Goal: Task Accomplishment & Management: Complete application form

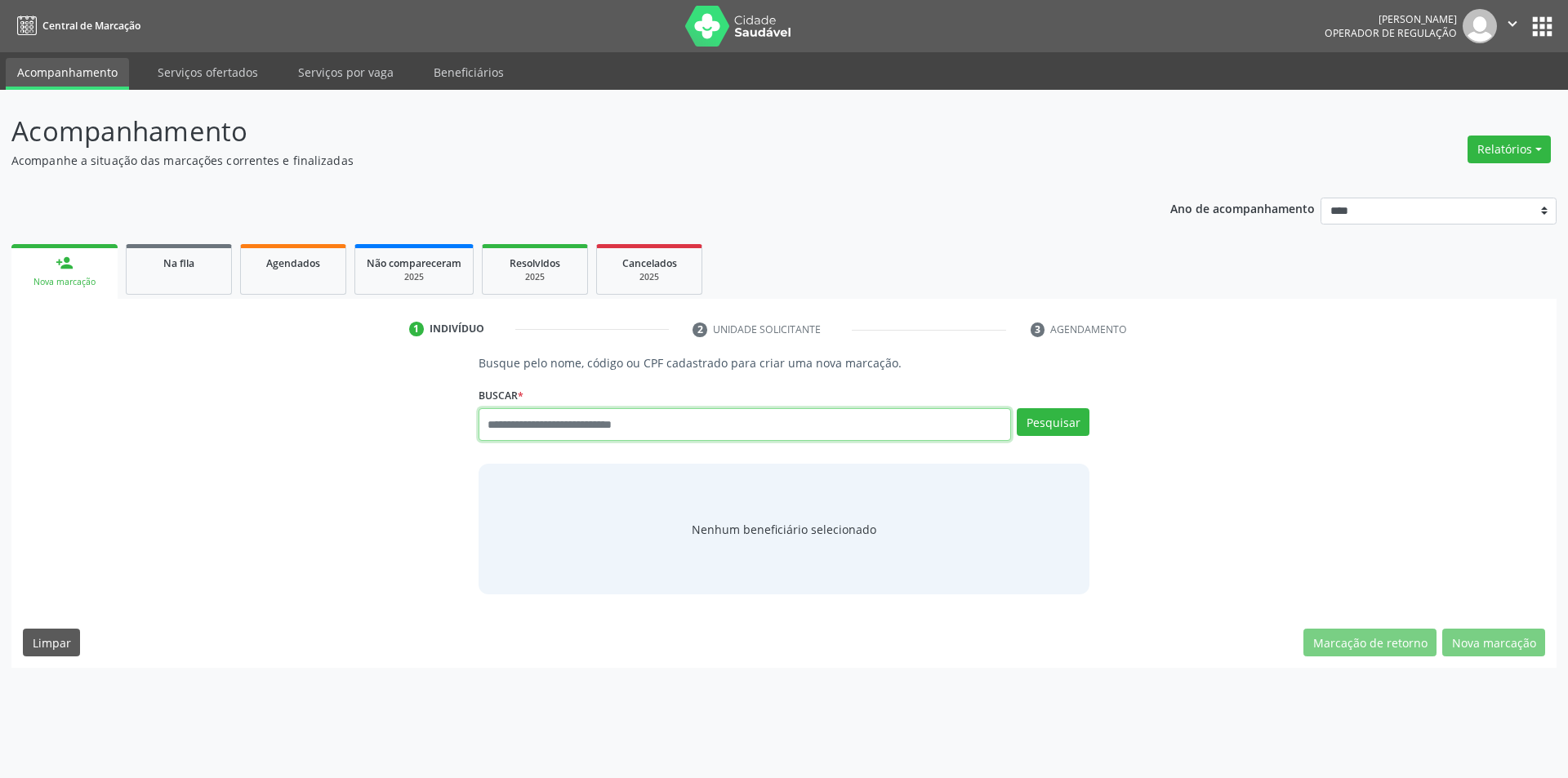
click at [631, 422] on input "text" at bounding box center [745, 425] width 533 height 32
click at [601, 443] on div "Busque por nome, código ou CPF Nenhum resultado encontrado para: " " Digite nom…" at bounding box center [784, 431] width 612 height 44
click at [613, 420] on input "text" at bounding box center [745, 425] width 533 height 32
type input "*********"
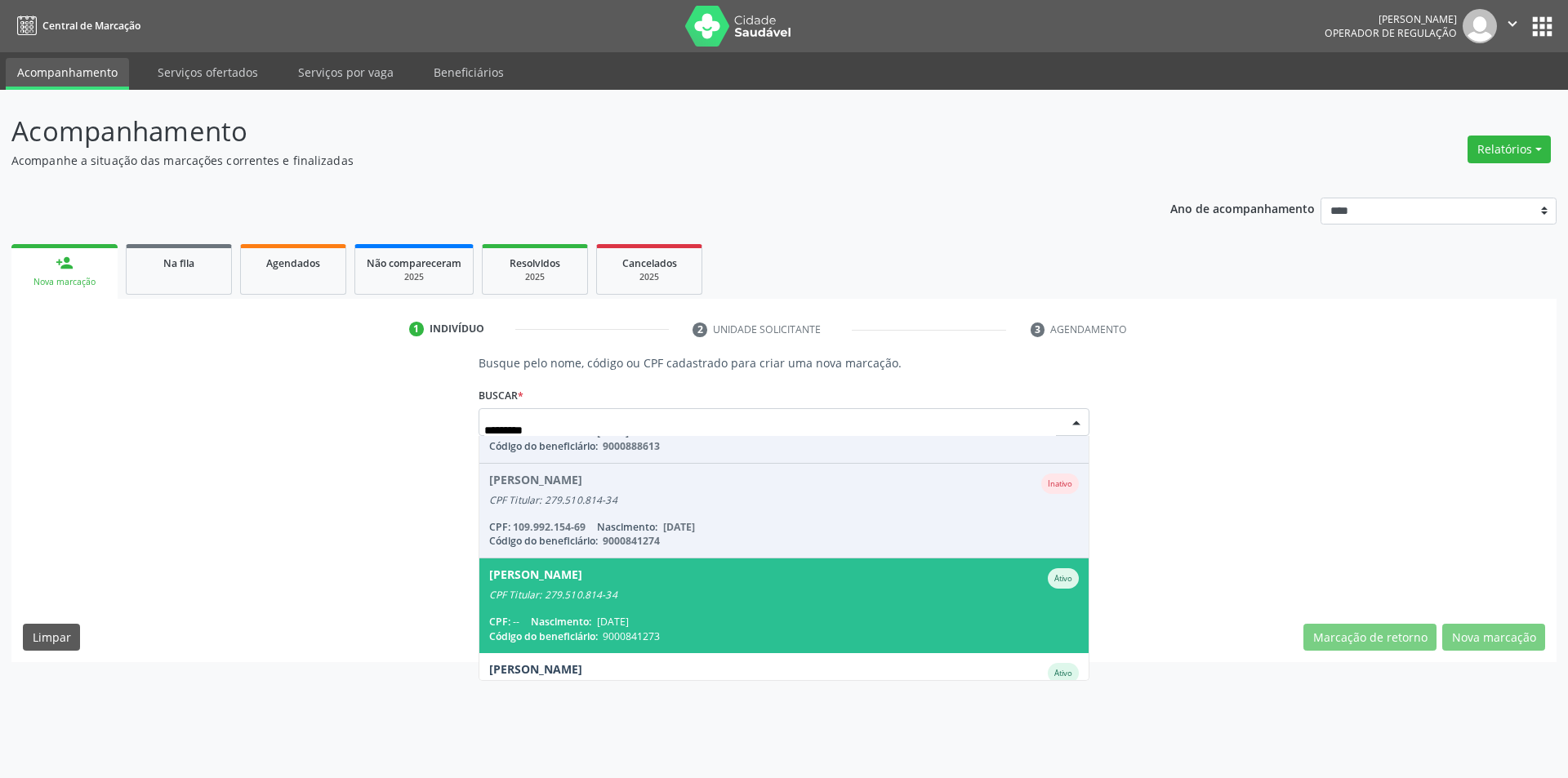
scroll to position [134, 0]
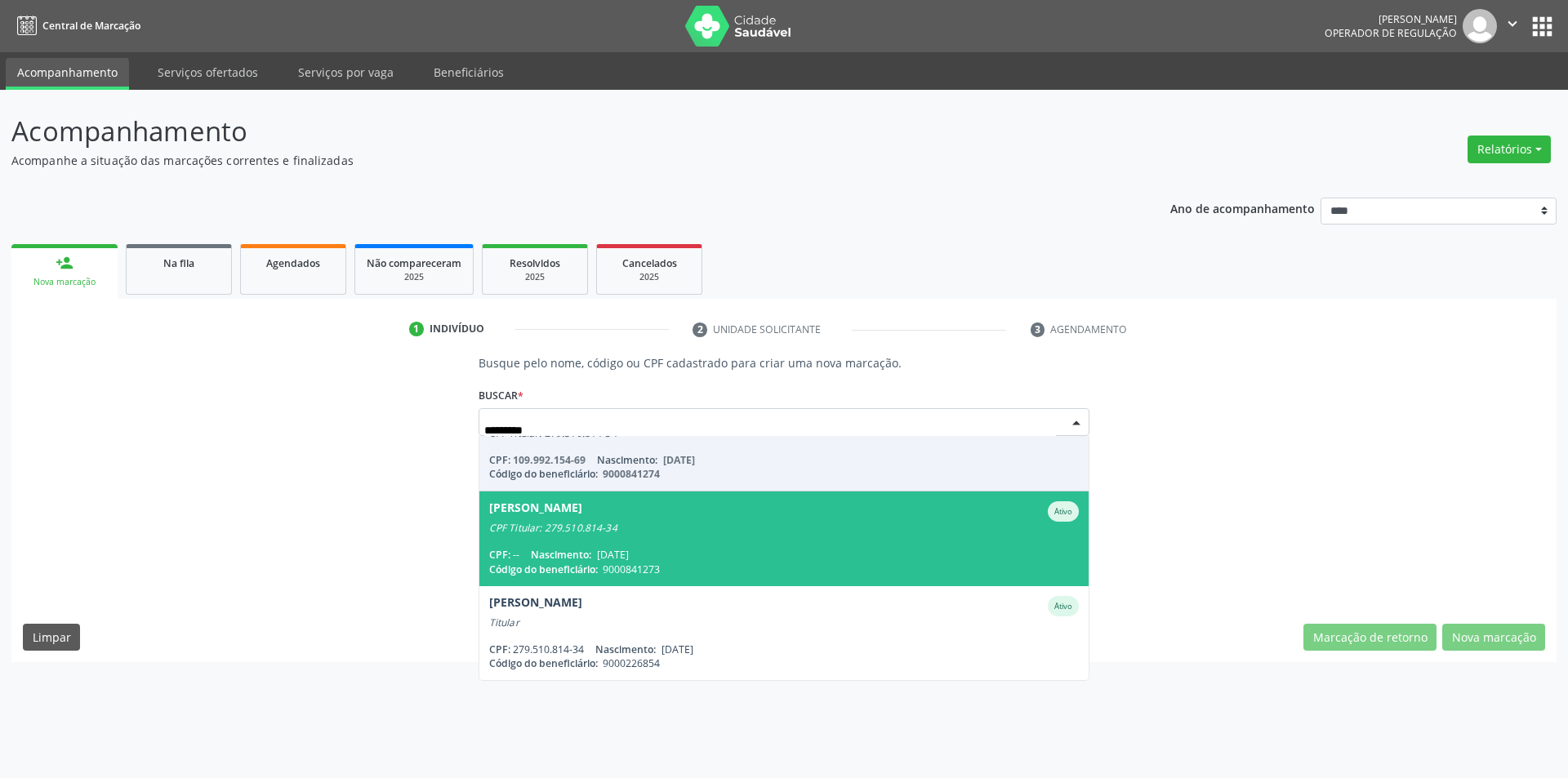
click at [595, 429] on input "*********" at bounding box center [770, 431] width 572 height 32
click at [594, 429] on input "*********" at bounding box center [770, 431] width 572 height 32
click at [623, 416] on input "*********" at bounding box center [770, 431] width 572 height 32
click at [597, 424] on input "*********" at bounding box center [770, 431] width 572 height 32
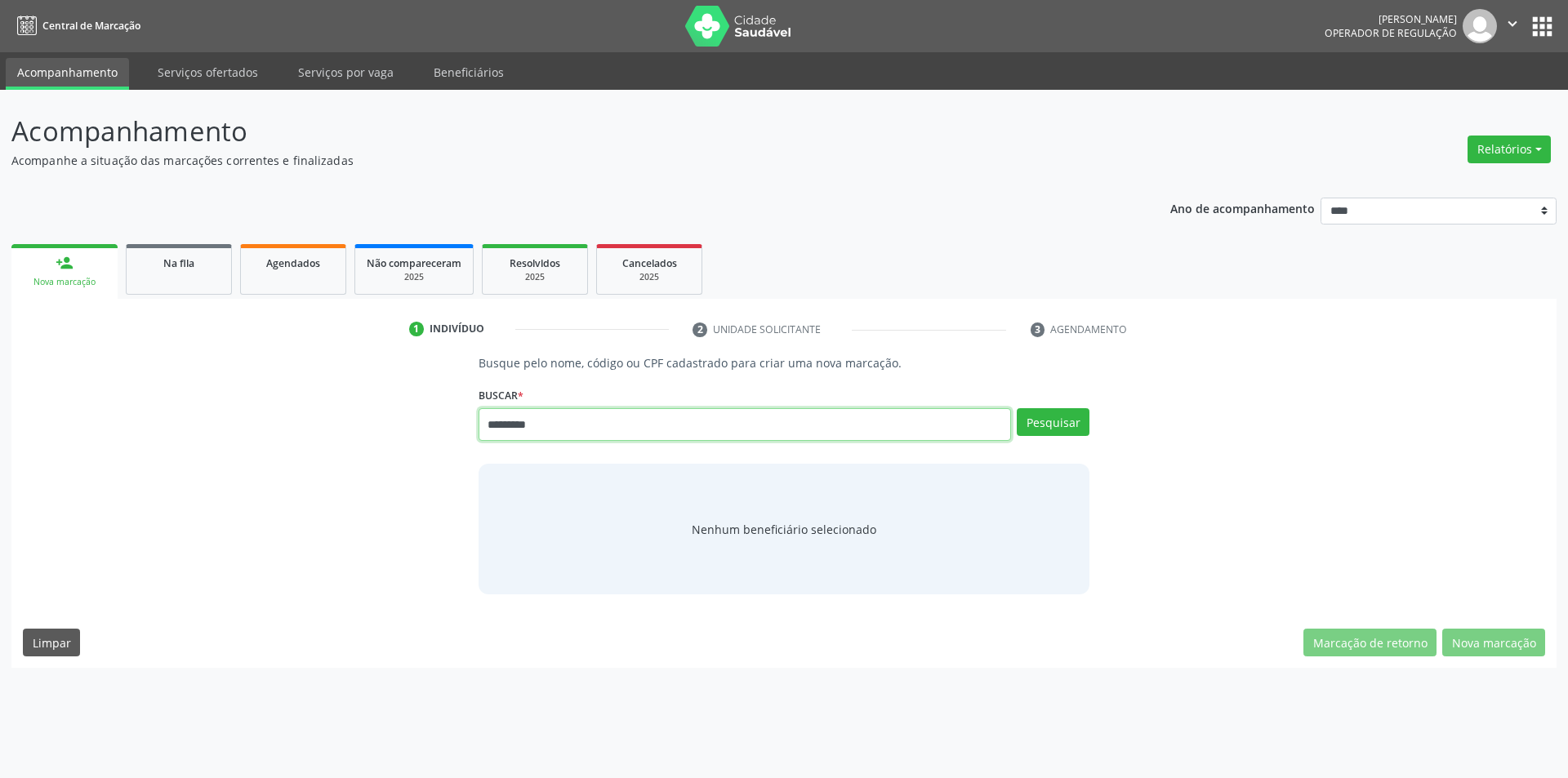
click at [556, 428] on input "*********" at bounding box center [745, 425] width 533 height 32
type input "******"
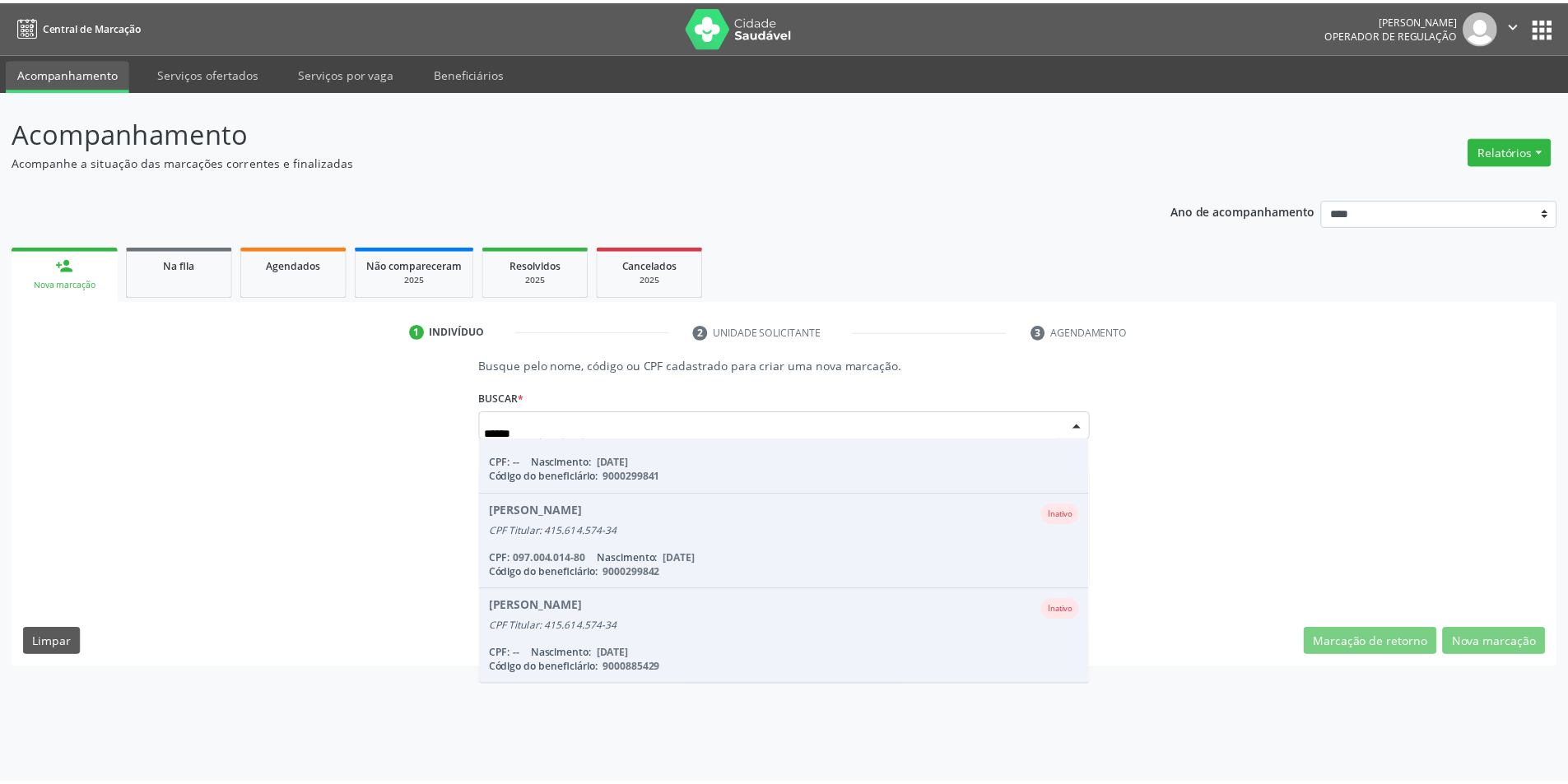
scroll to position [0, 0]
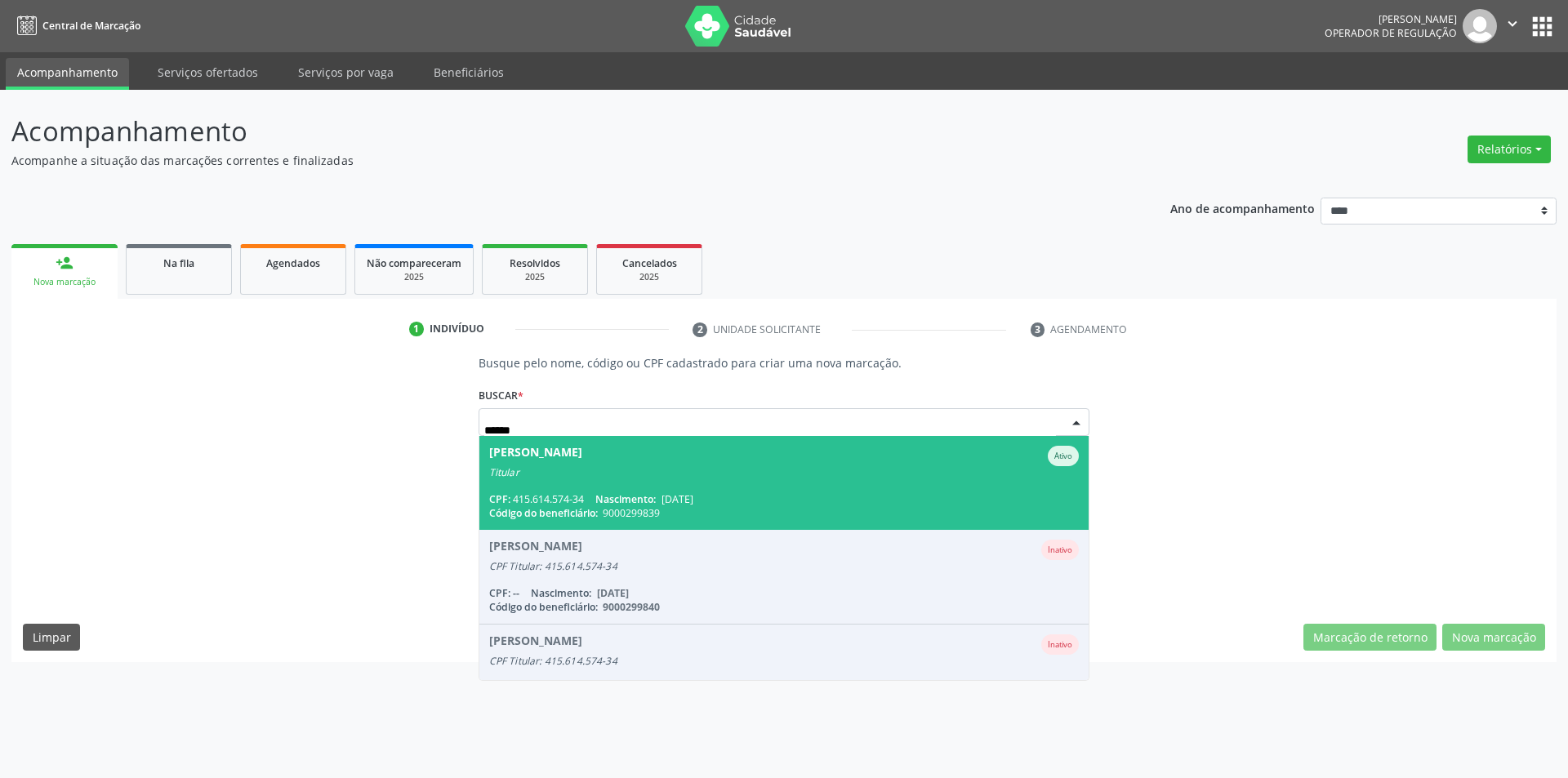
click at [711, 484] on span "Cledineide Alves de Souza Ativo Titular CPF: 415.614.574-34 Nascimento: 02/11/1…" at bounding box center [784, 483] width 610 height 94
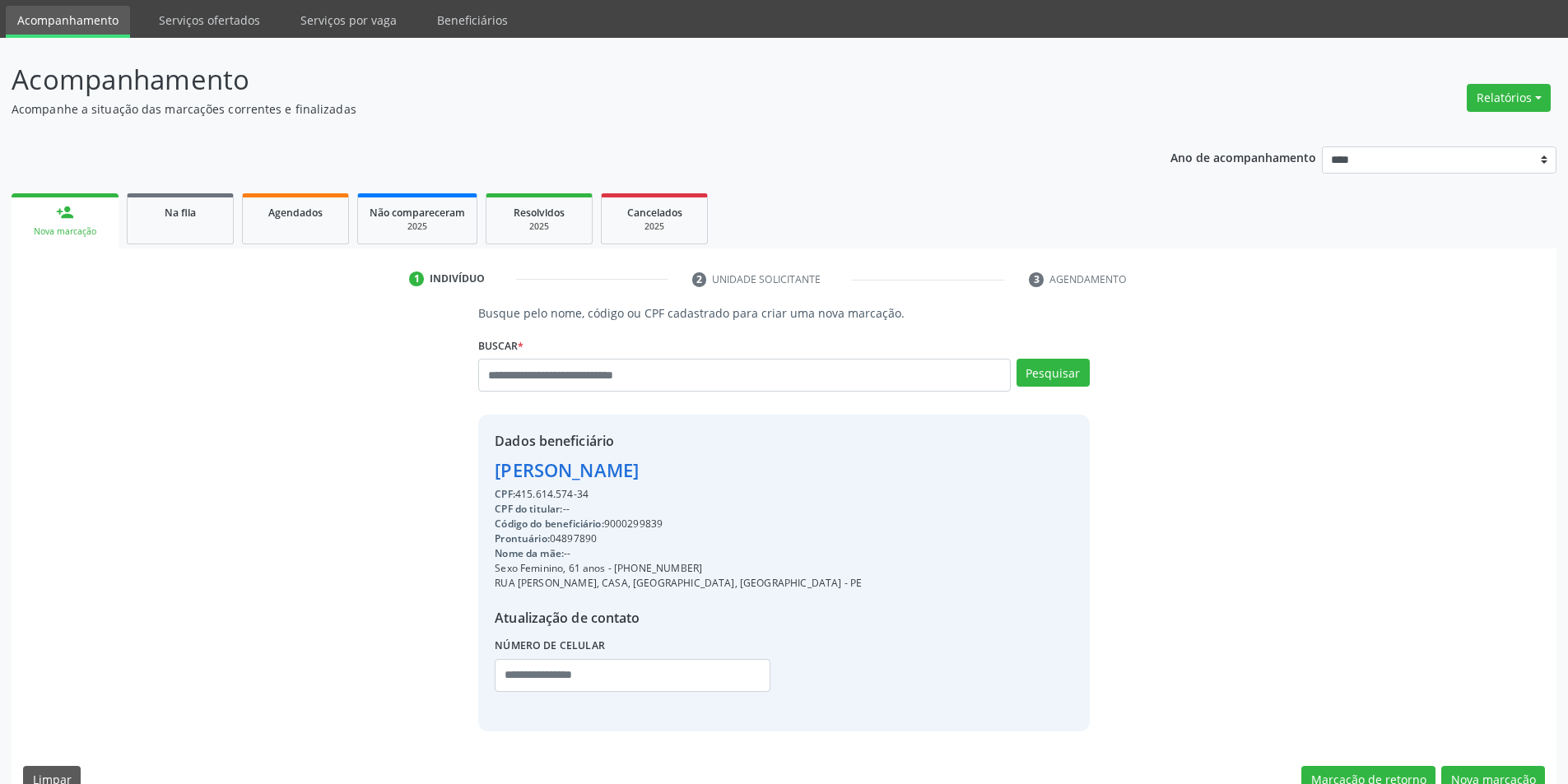
scroll to position [83, 0]
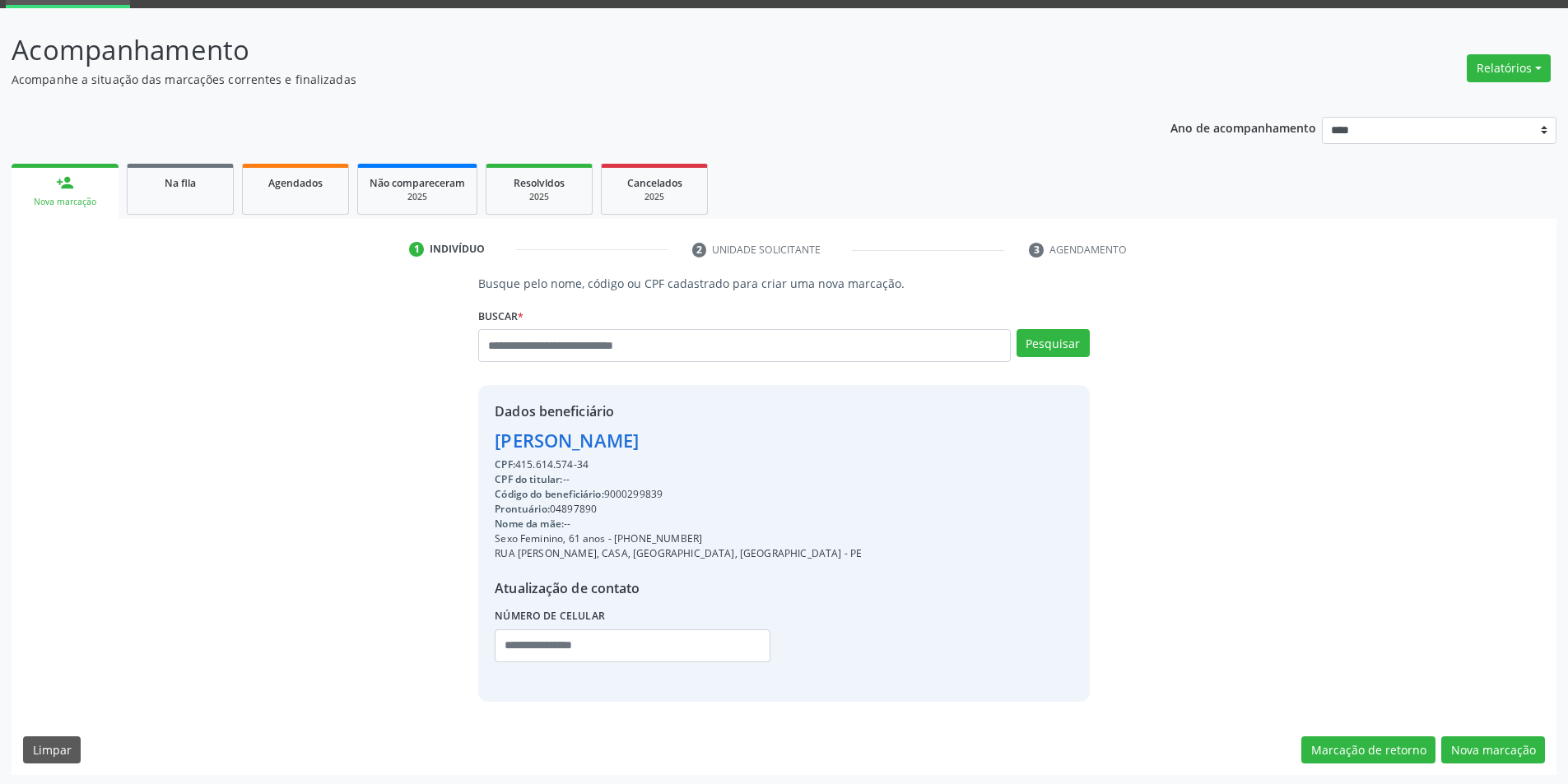
click at [633, 492] on div "Código do beneficiário: 9000299839" at bounding box center [678, 493] width 367 height 14
copy div "9000299839"
click at [1095, 572] on div "Busque pelo nome, código ou CPF cadastrado para criar uma nova marcação. Buscar…" at bounding box center [784, 488] width 633 height 426
click at [1511, 742] on button "Nova marcação" at bounding box center [1493, 749] width 104 height 28
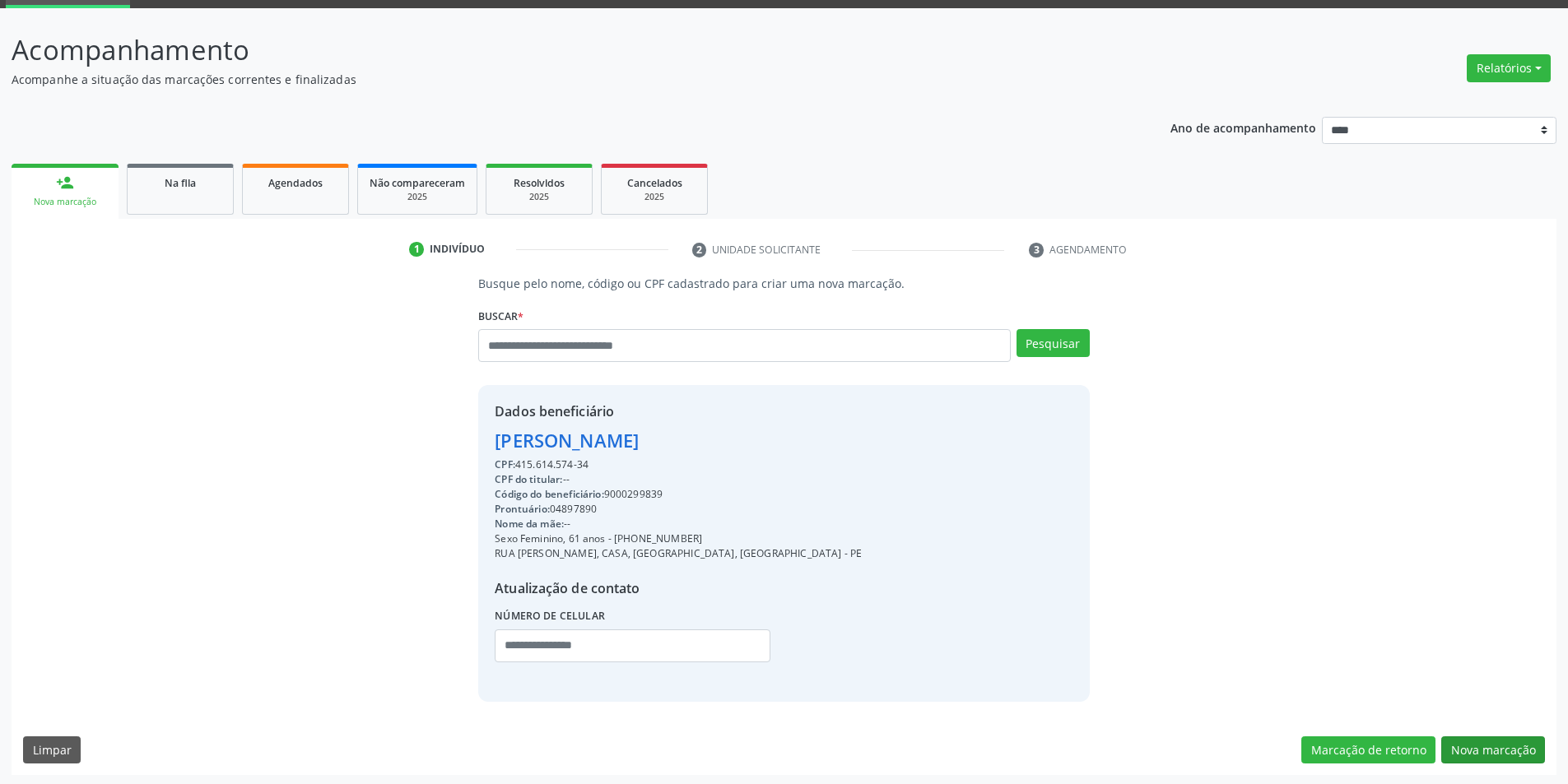
scroll to position [0, 0]
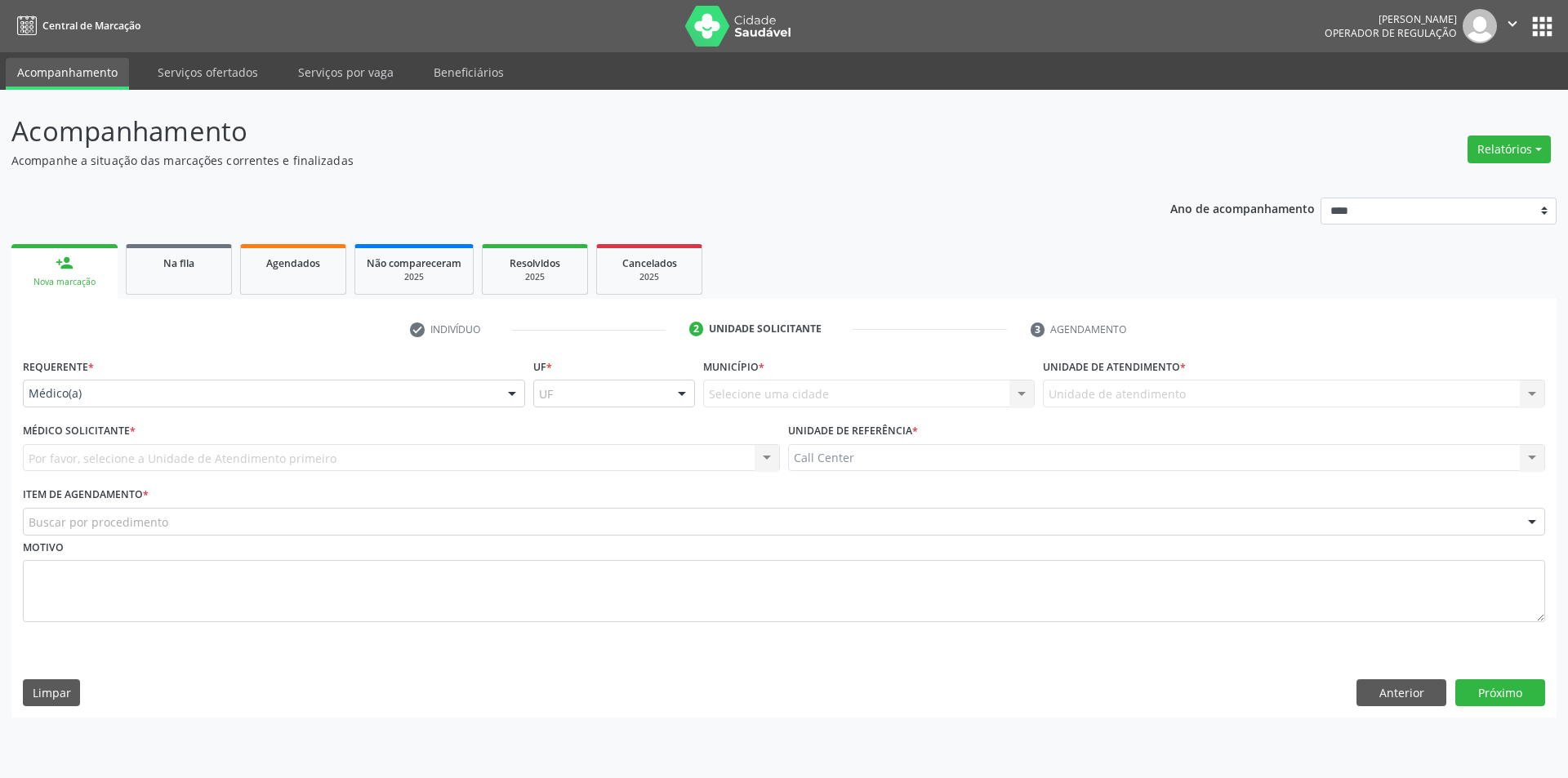
click at [309, 406] on div "Médico(a)" at bounding box center [274, 393] width 502 height 28
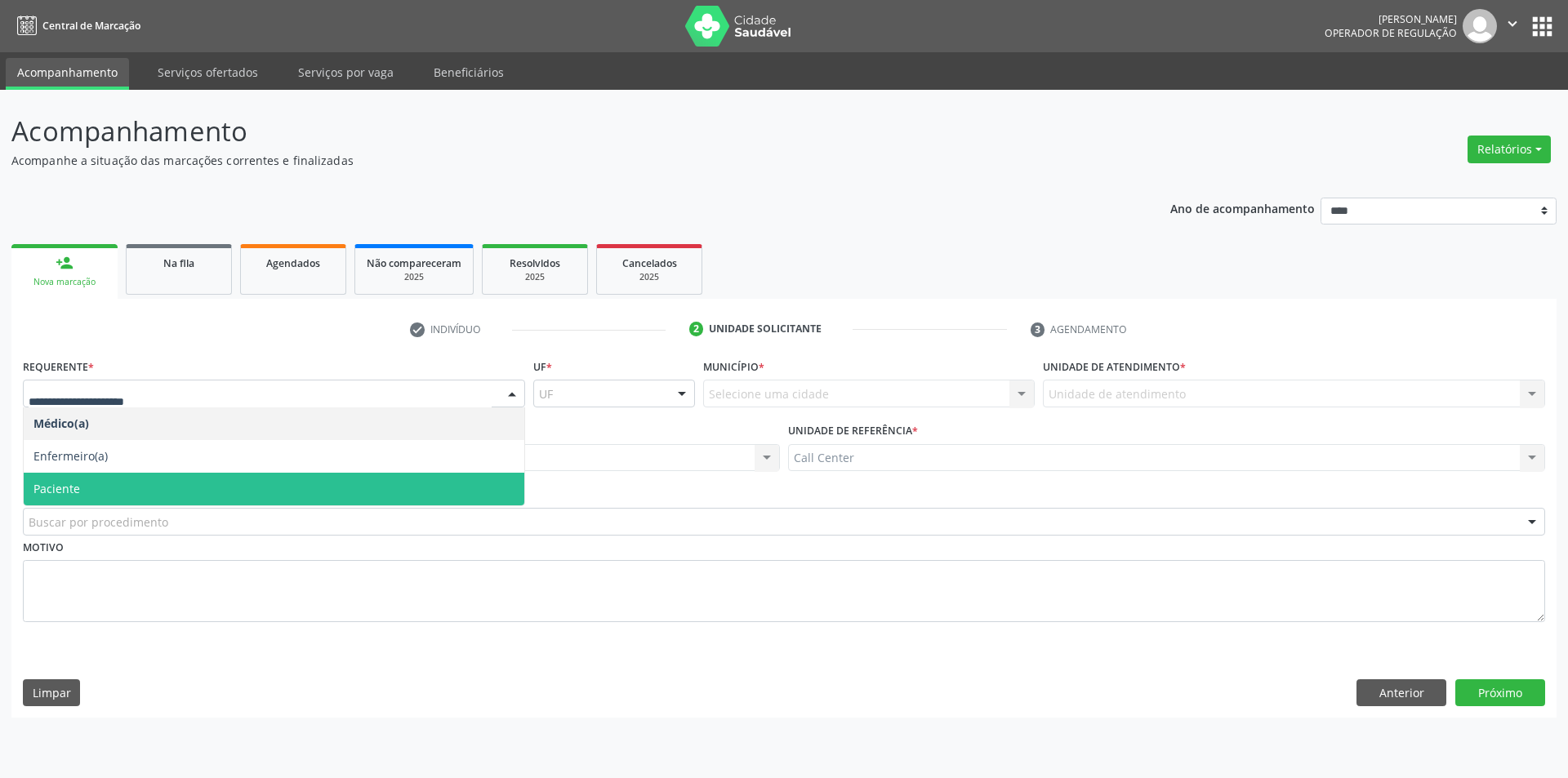
click at [131, 492] on span "Paciente" at bounding box center [274, 489] width 500 height 32
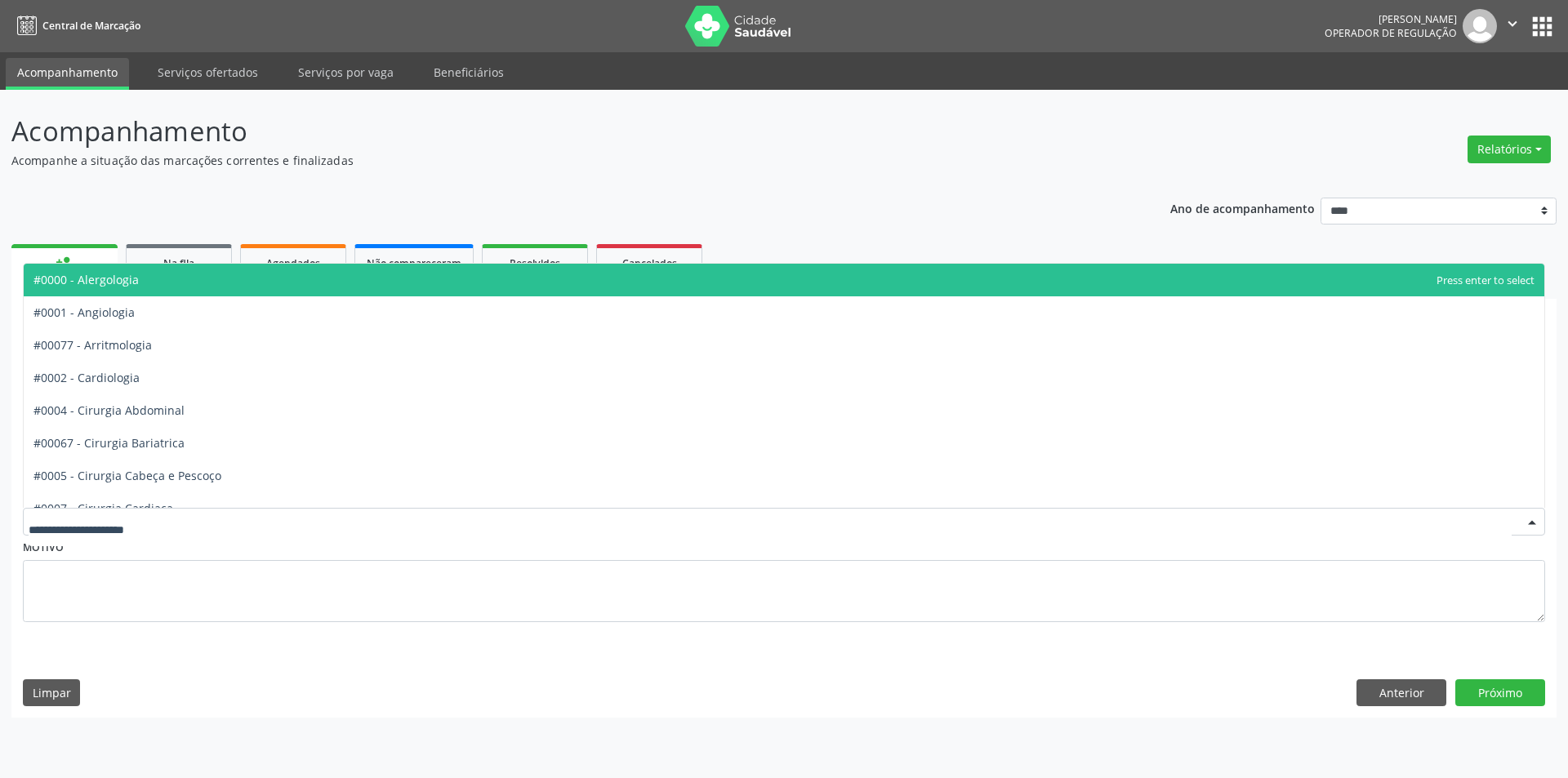
click at [184, 515] on div at bounding box center [784, 521] width 1522 height 28
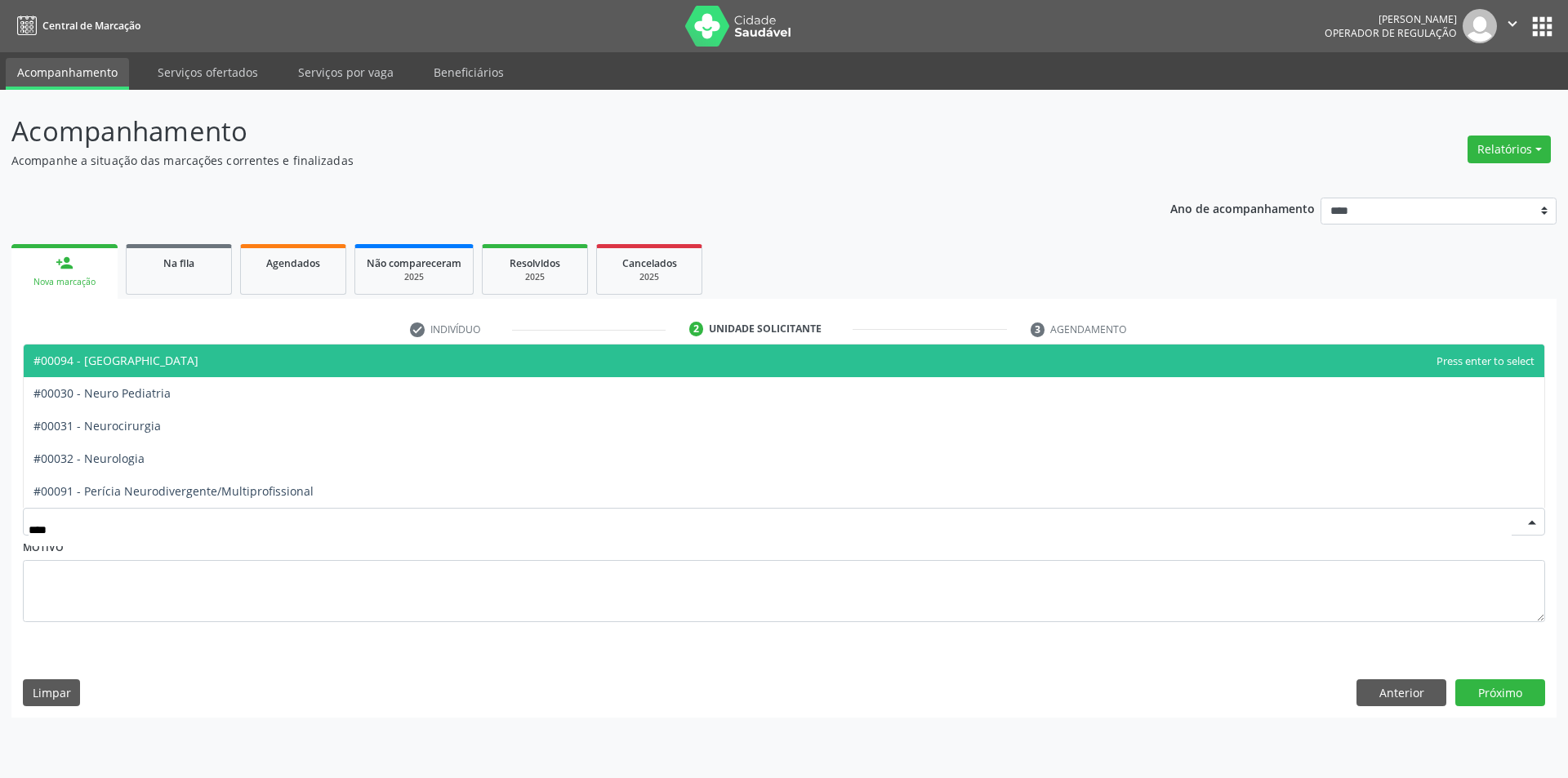
type input "*****"
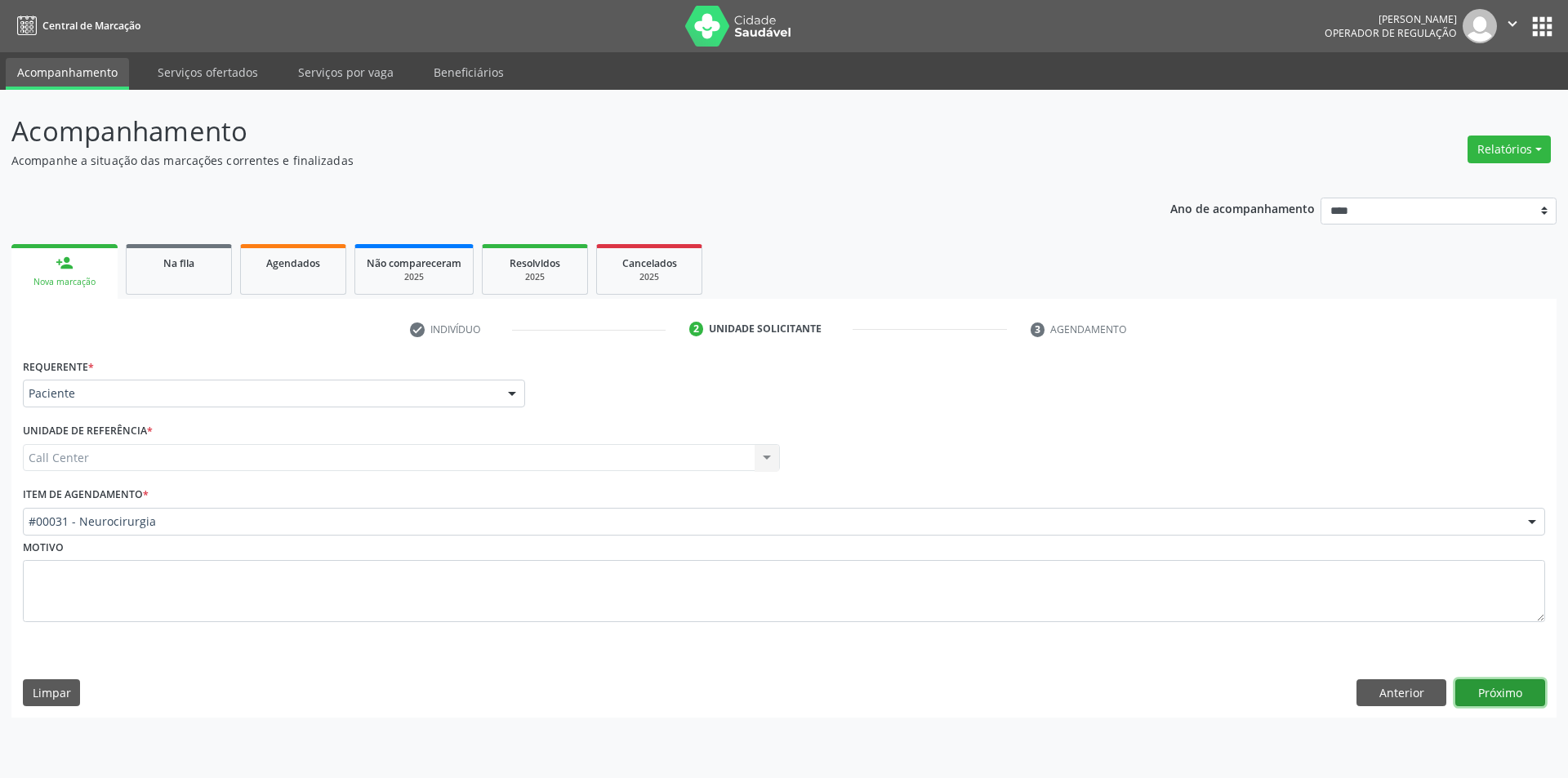
click at [1541, 691] on button "Próximo" at bounding box center [1500, 692] width 90 height 28
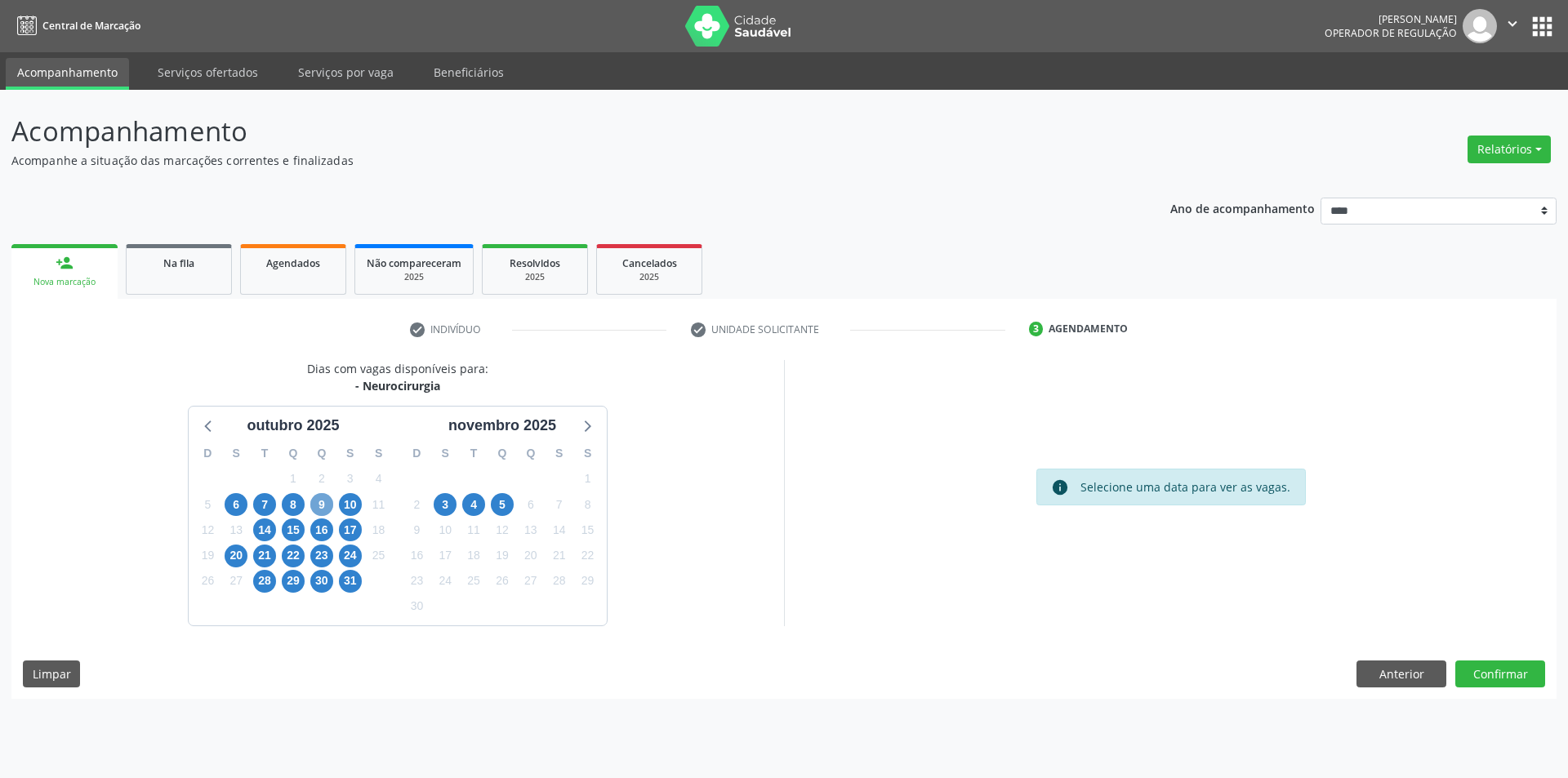
click at [324, 508] on span "9" at bounding box center [322, 505] width 23 height 23
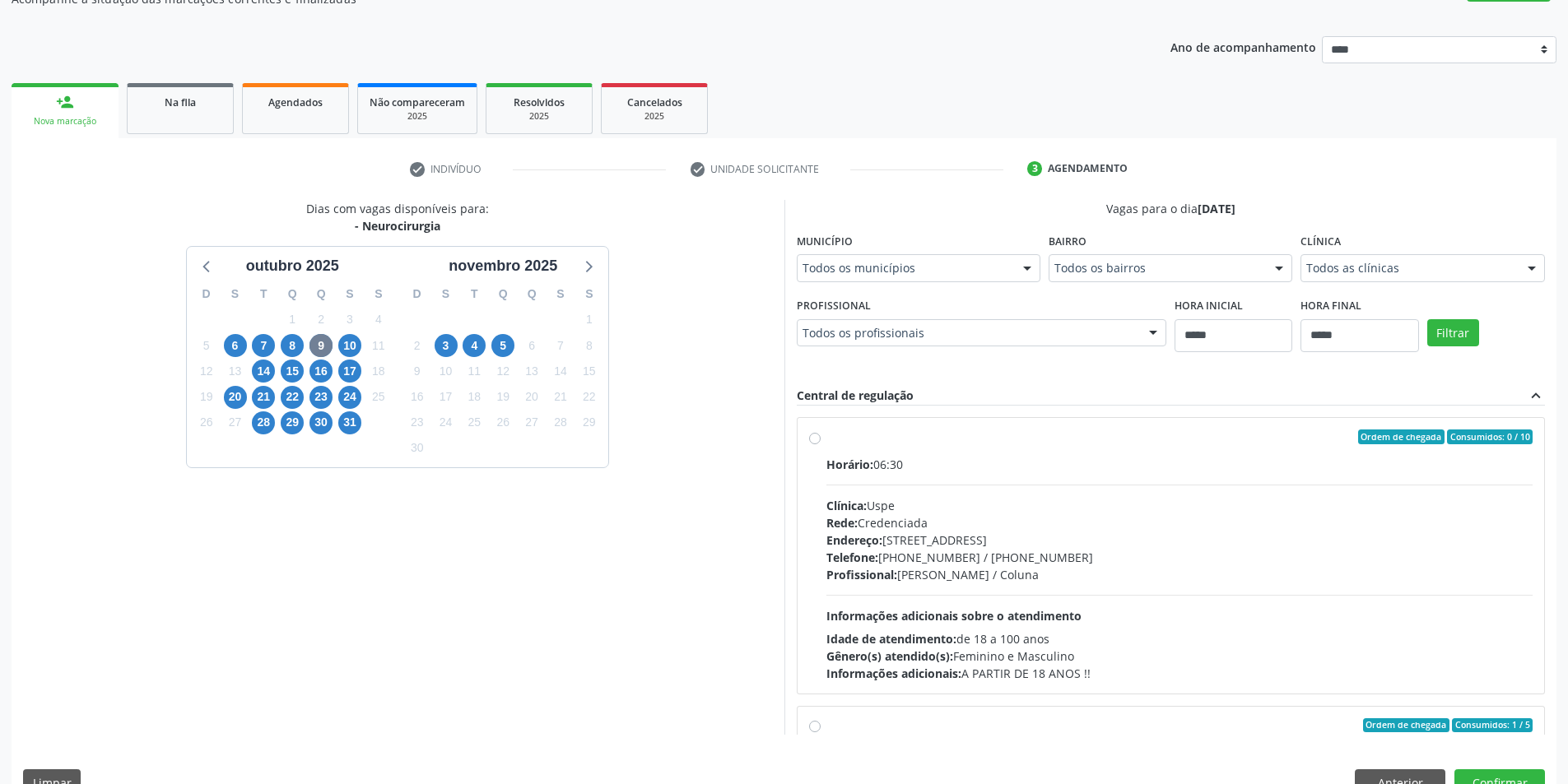
scroll to position [164, 0]
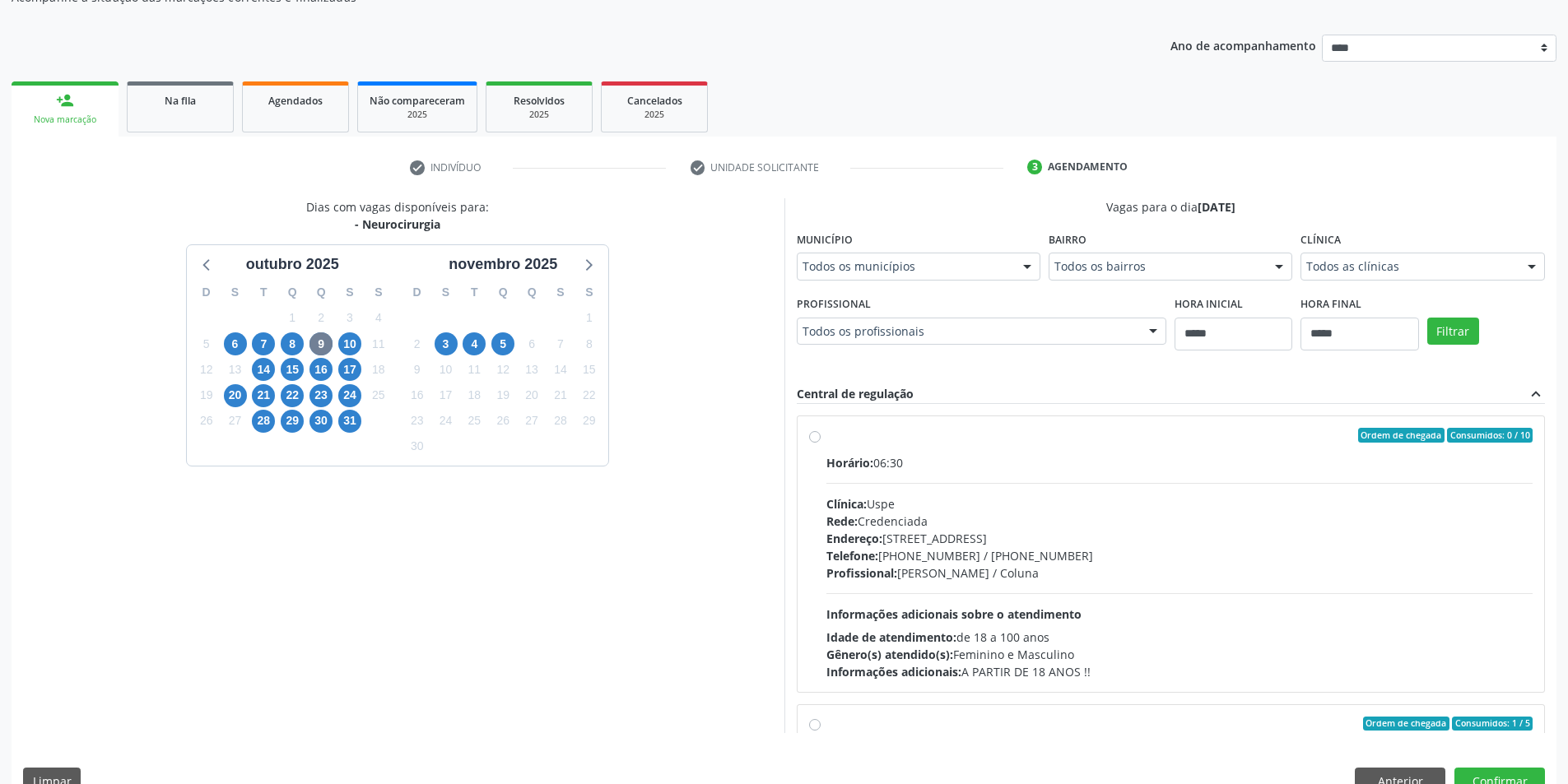
click at [1053, 497] on div "Clínica: Uspe" at bounding box center [1180, 504] width 707 height 17
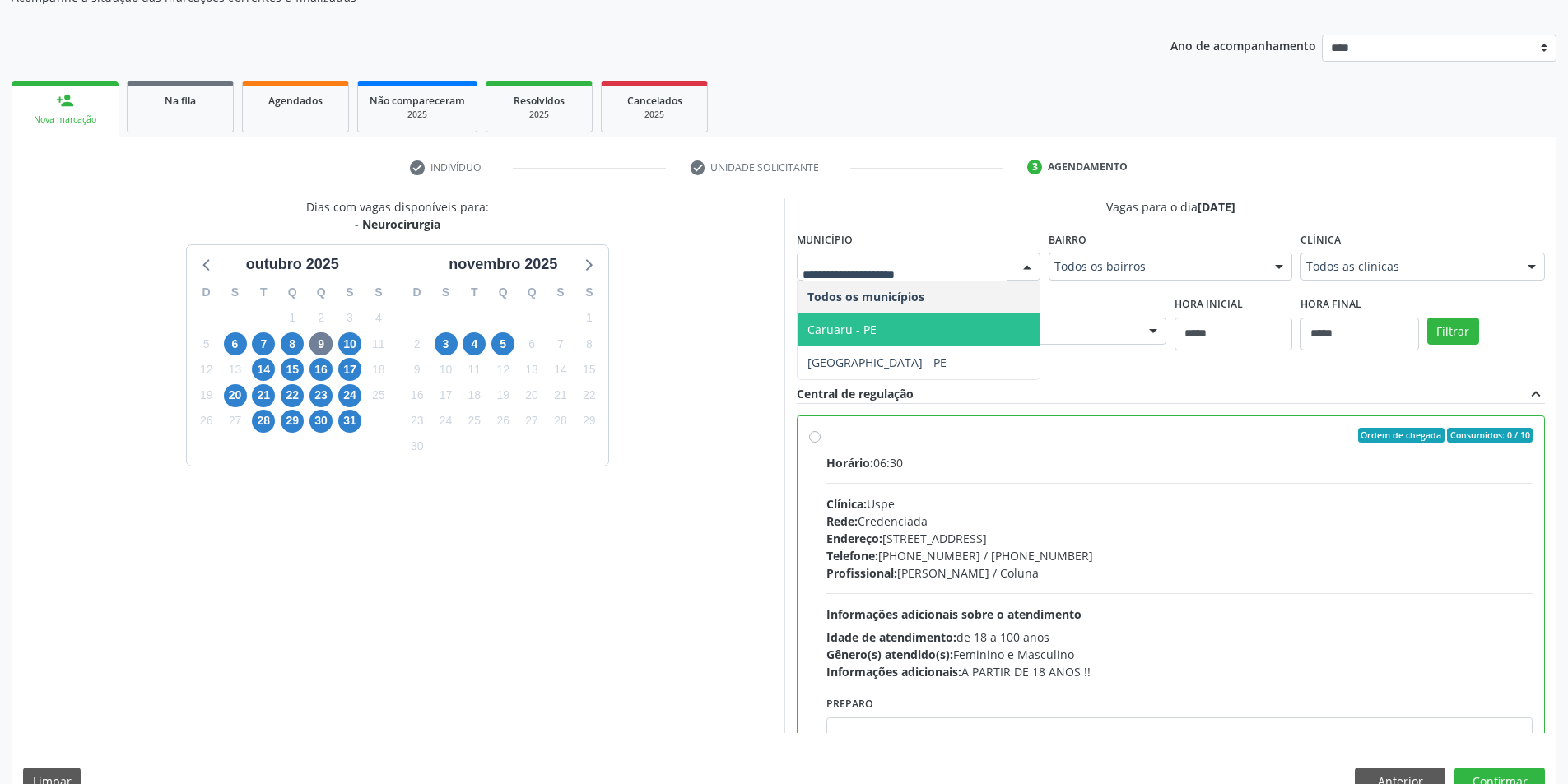
click at [892, 324] on span "Caruaru - PE" at bounding box center [918, 330] width 242 height 33
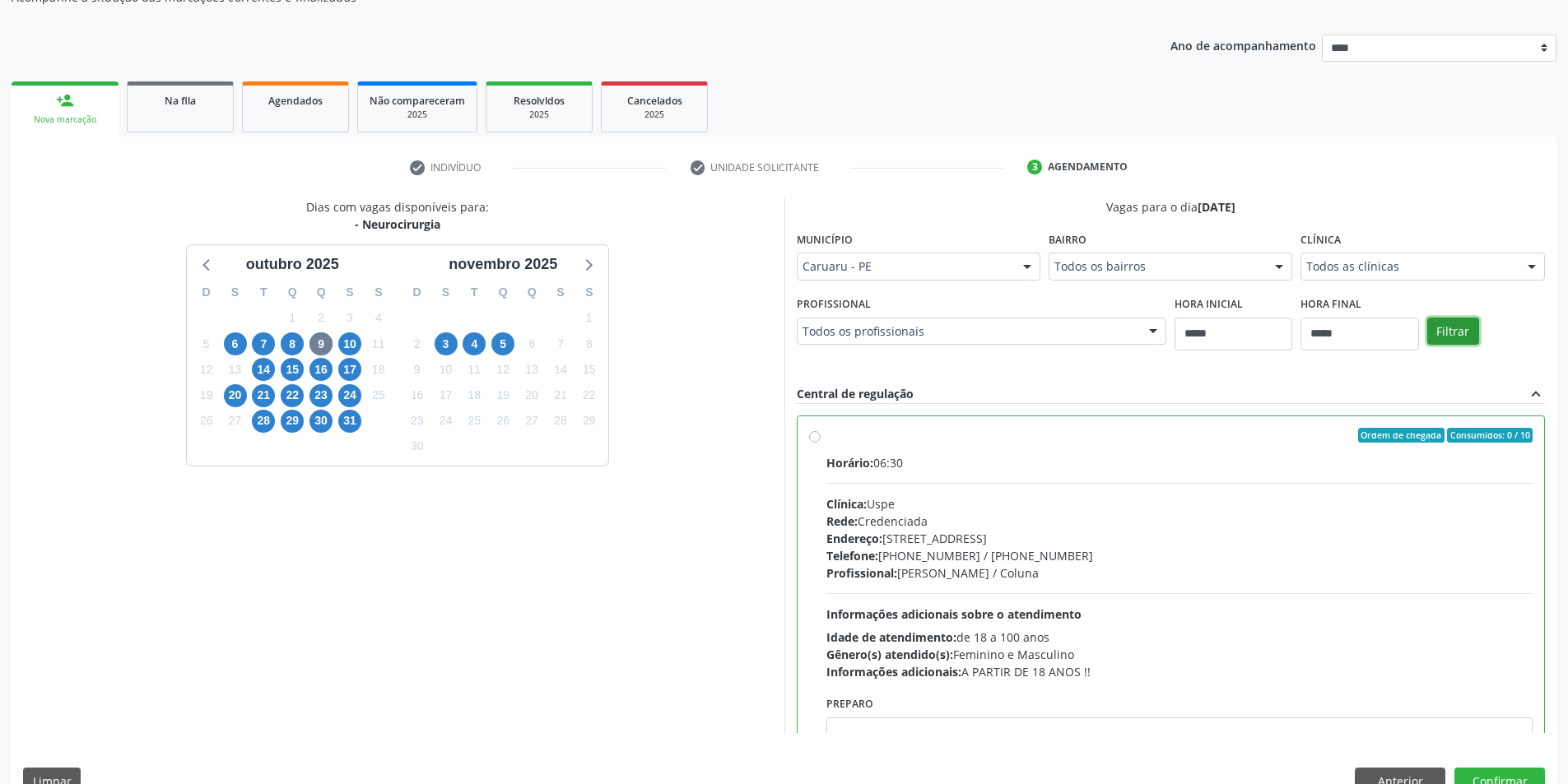
click at [1467, 318] on button "Filtrar" at bounding box center [1453, 331] width 52 height 28
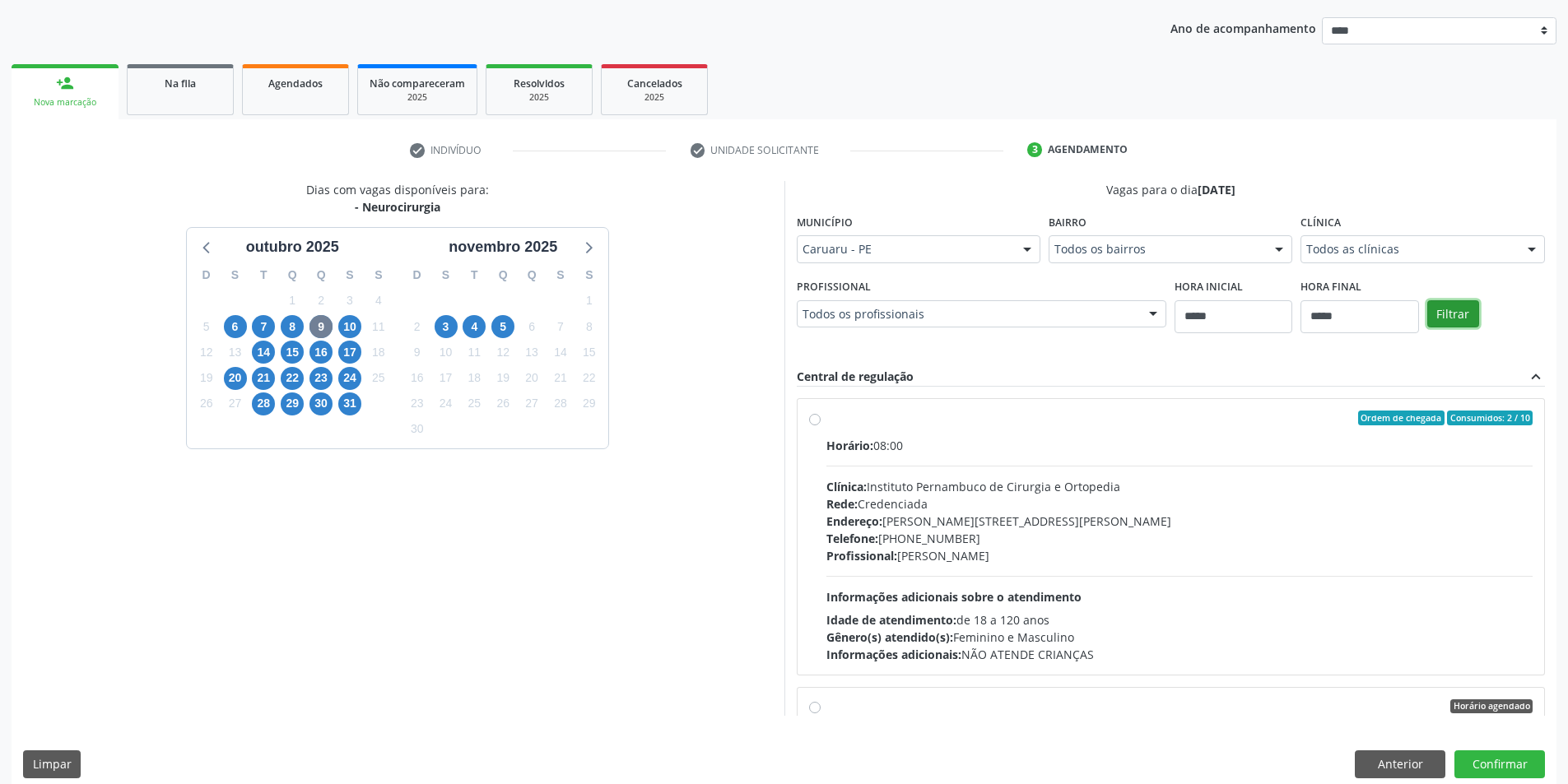
scroll to position [199, 0]
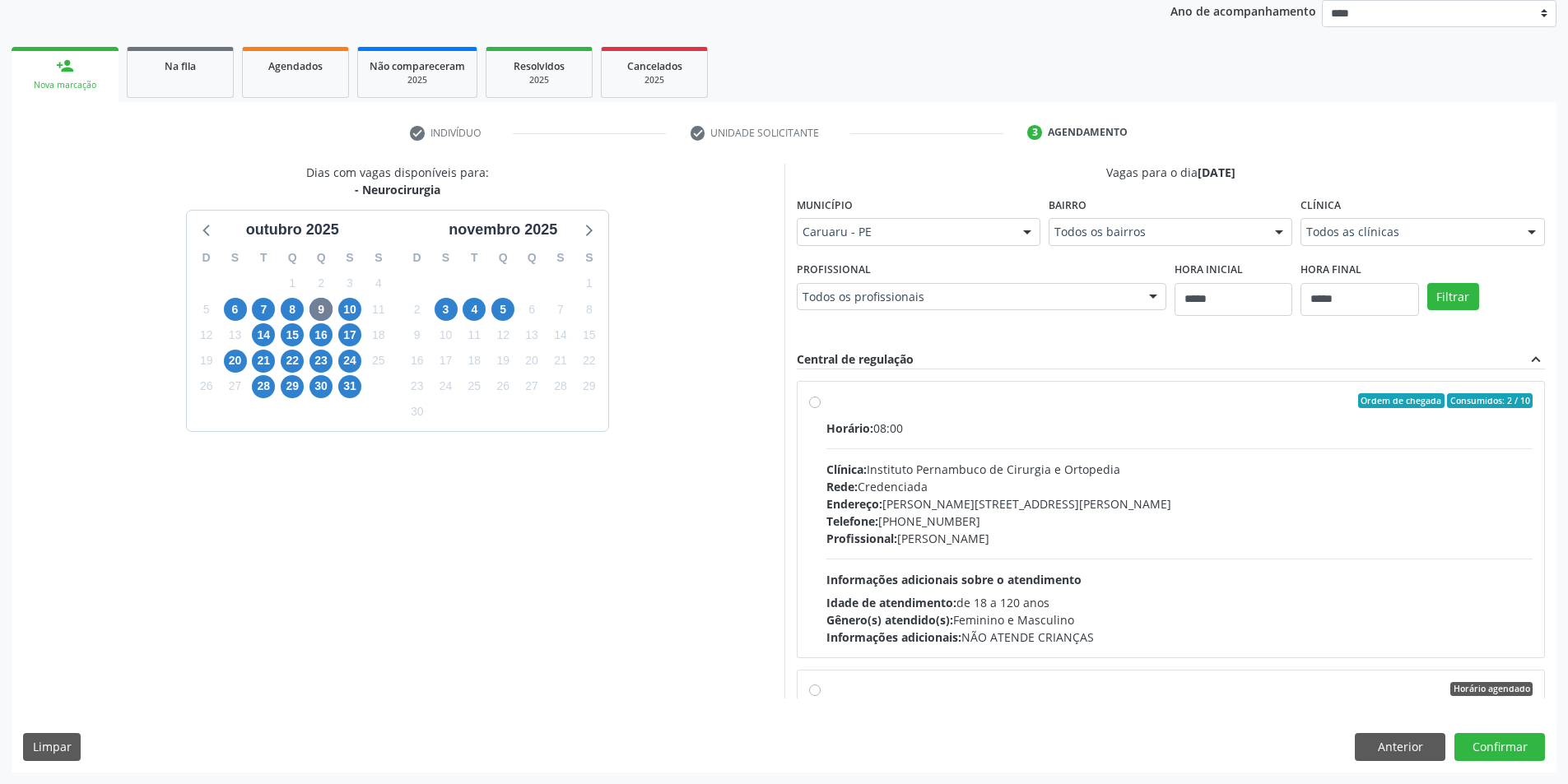
click at [1033, 456] on div "Horário: 08:00 Clínica: Instituto Pernambuco de Cirurgia e Ortopedia Rede: Cred…" at bounding box center [1180, 532] width 707 height 226
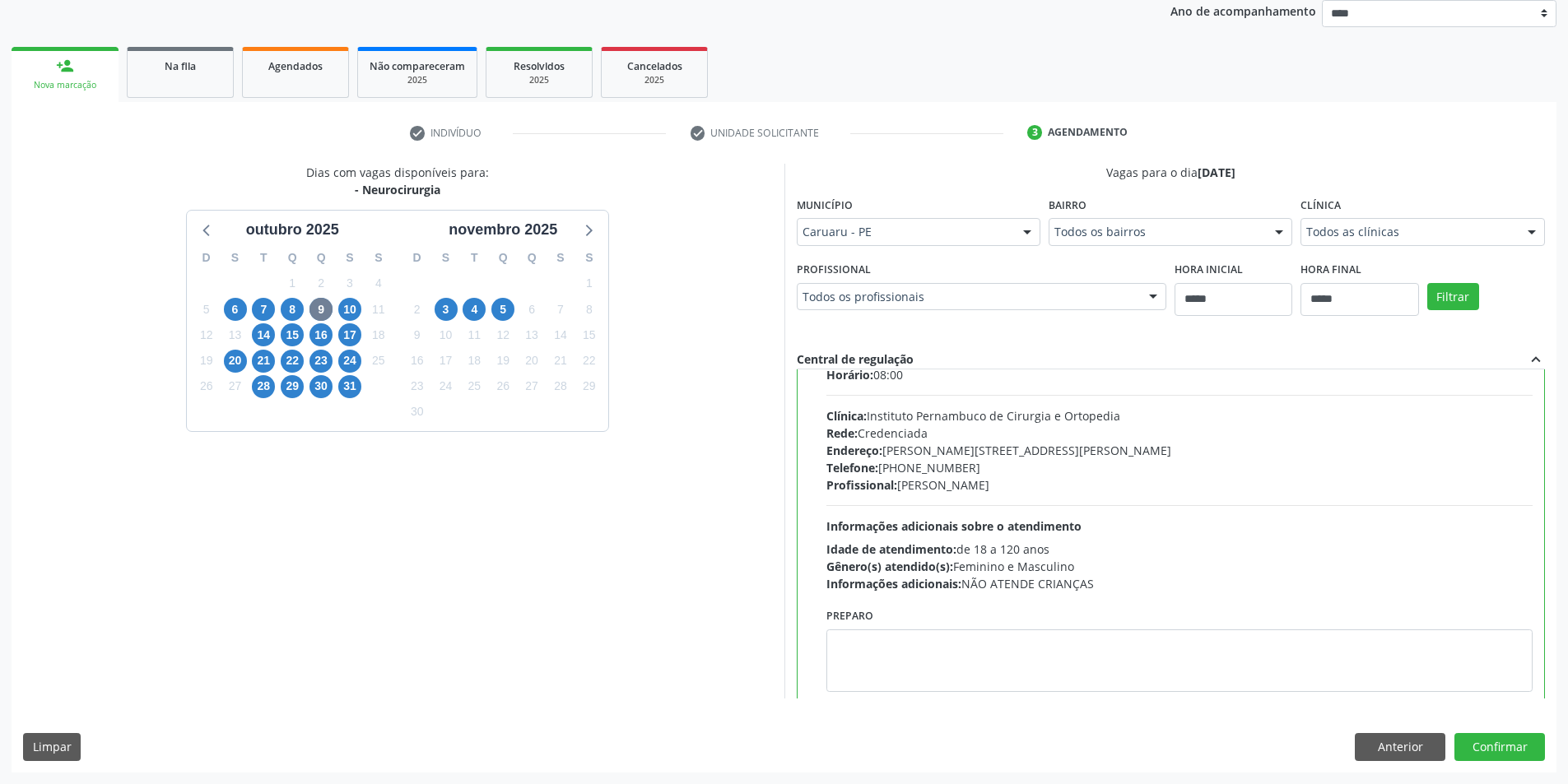
scroll to position [83, 0]
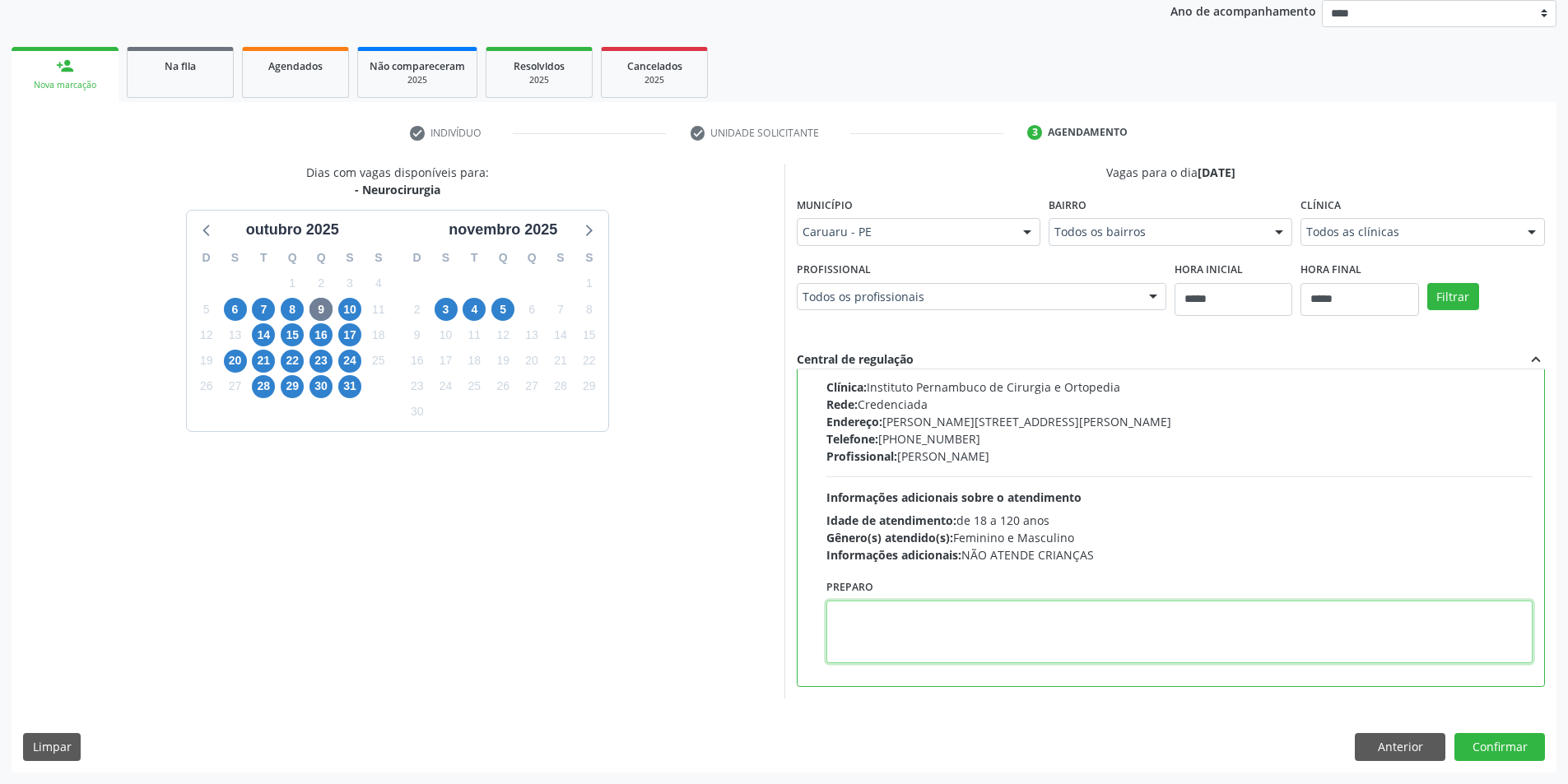
click at [986, 618] on textarea at bounding box center [1180, 631] width 707 height 63
click at [907, 627] on textarea at bounding box center [1180, 631] width 707 height 63
paste textarea "**********"
type textarea "**********"
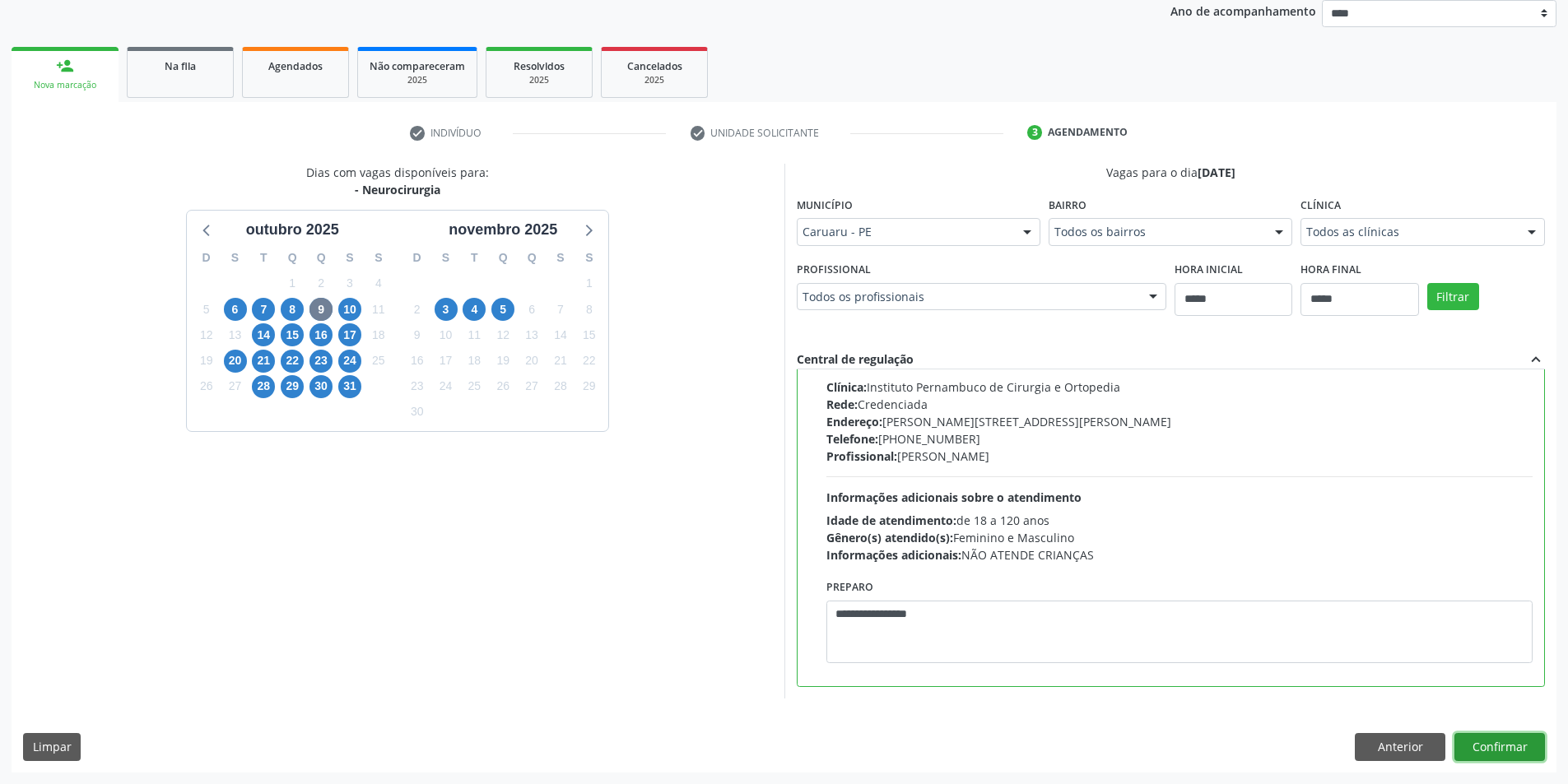
click at [1500, 741] on button "Confirmar" at bounding box center [1500, 746] width 90 height 28
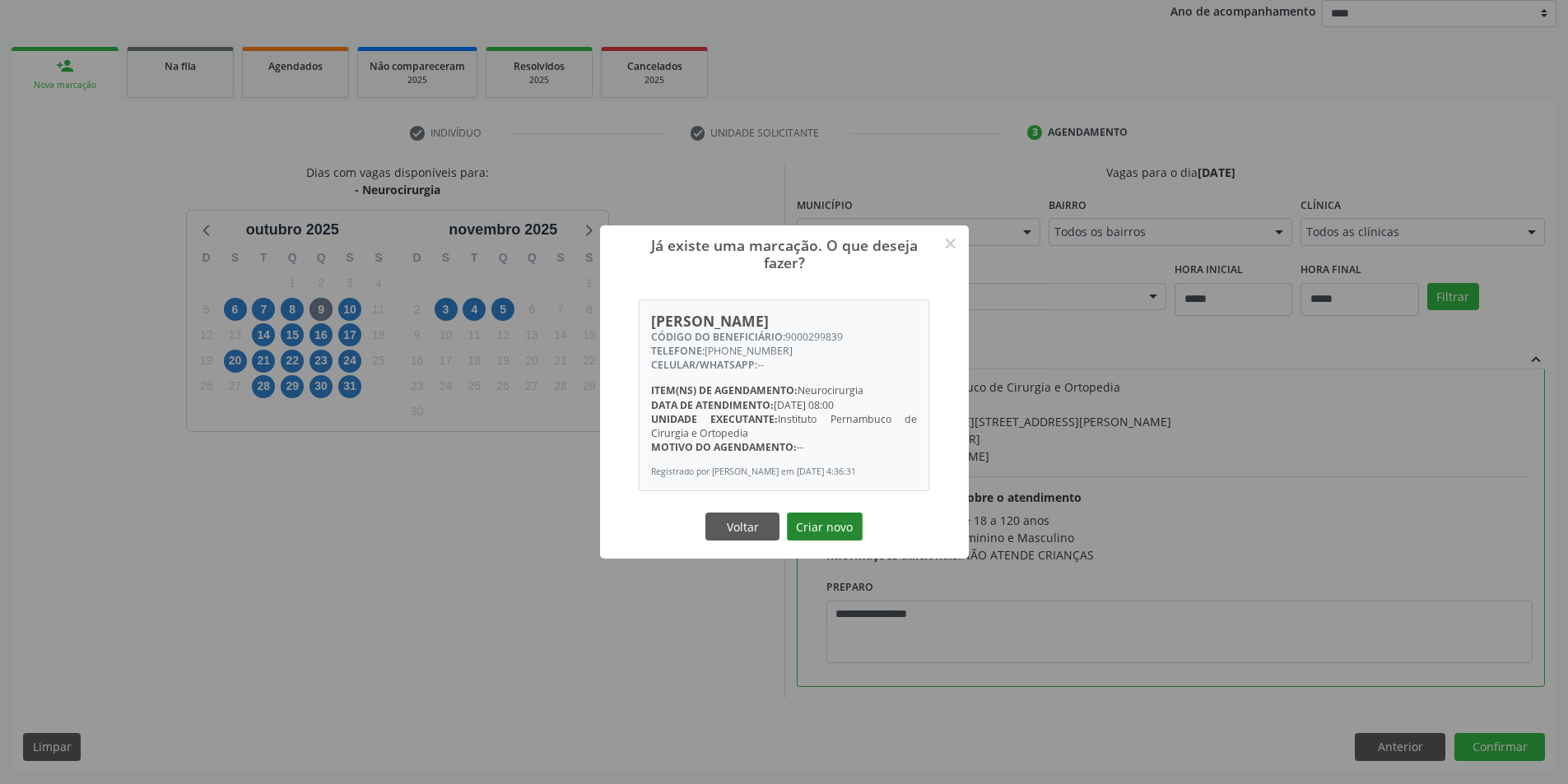
click at [848, 537] on button "Criar novo" at bounding box center [825, 526] width 76 height 28
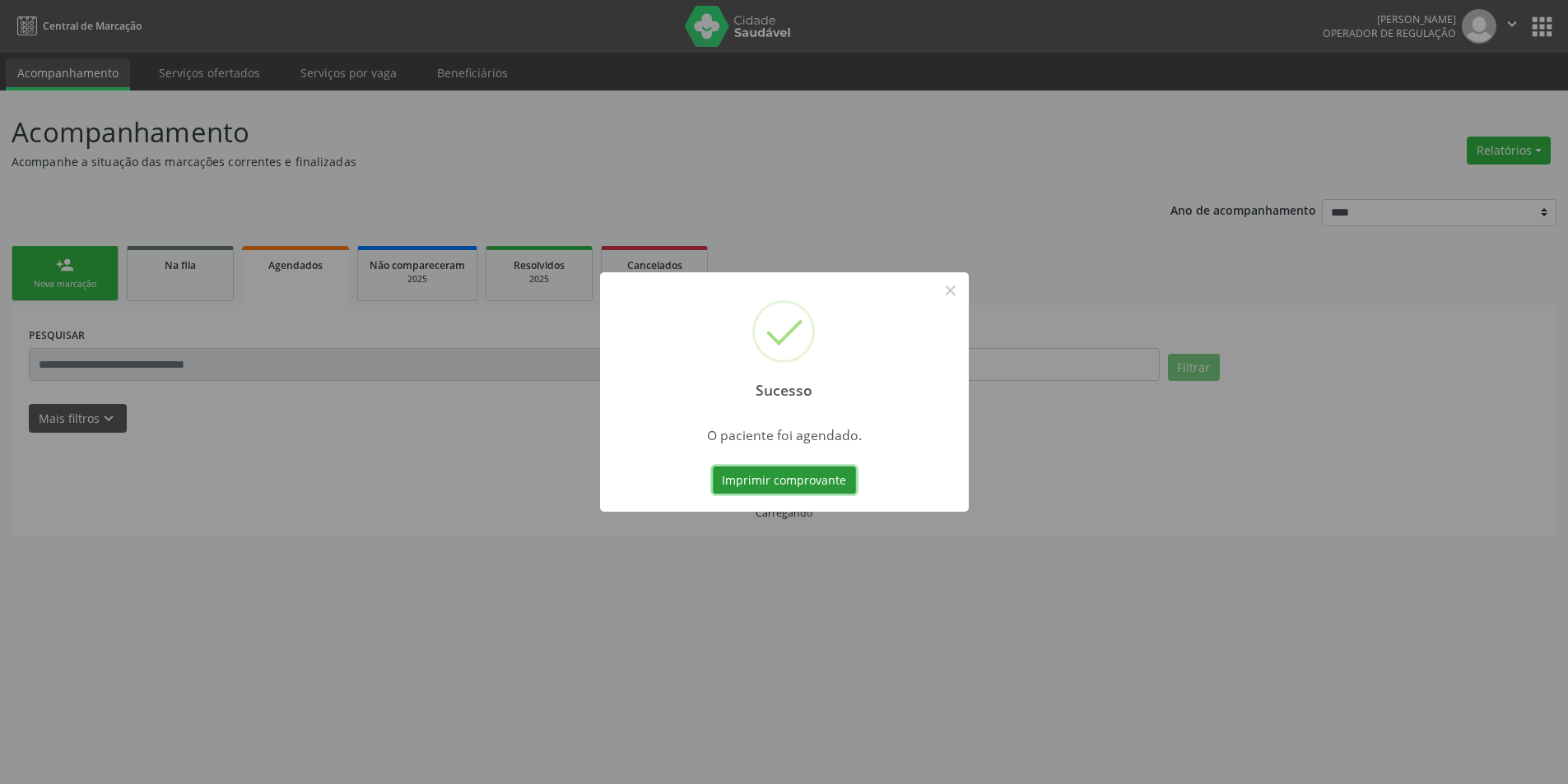
scroll to position [0, 0]
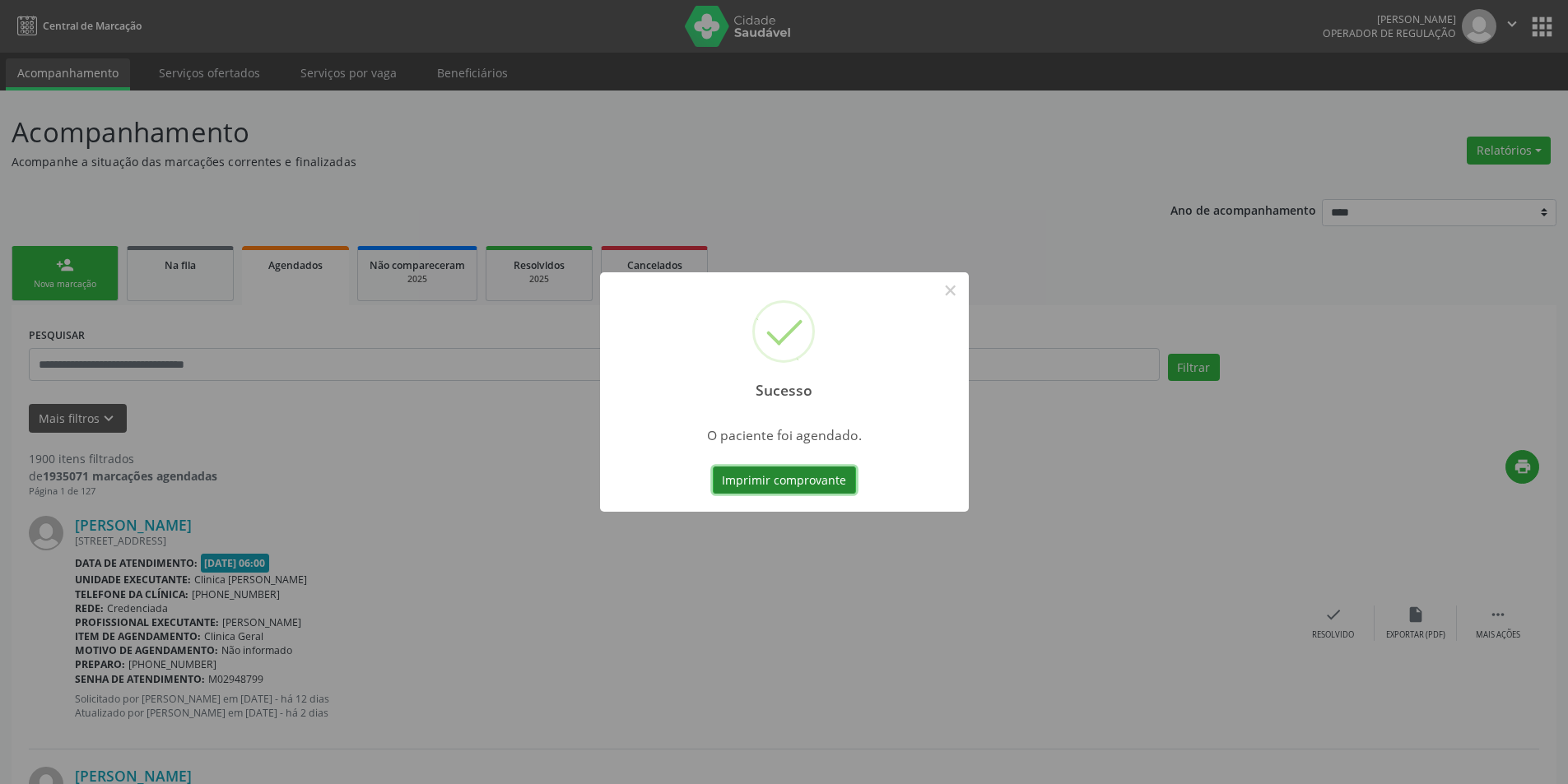
click at [744, 468] on button "Imprimir comprovante" at bounding box center [784, 480] width 143 height 28
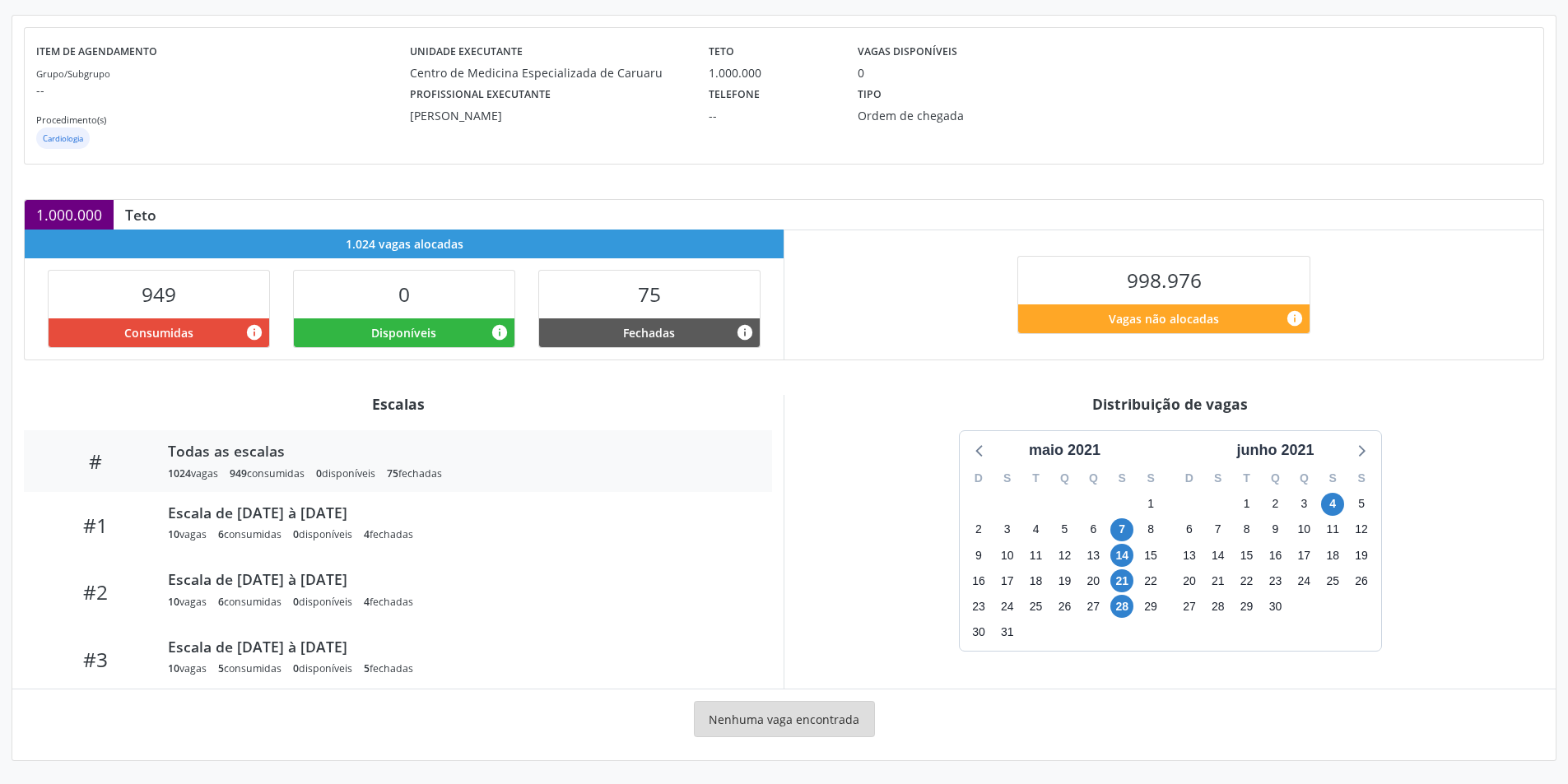
scroll to position [173, 0]
click at [1295, 453] on div "junho 2021" at bounding box center [1275, 450] width 90 height 22
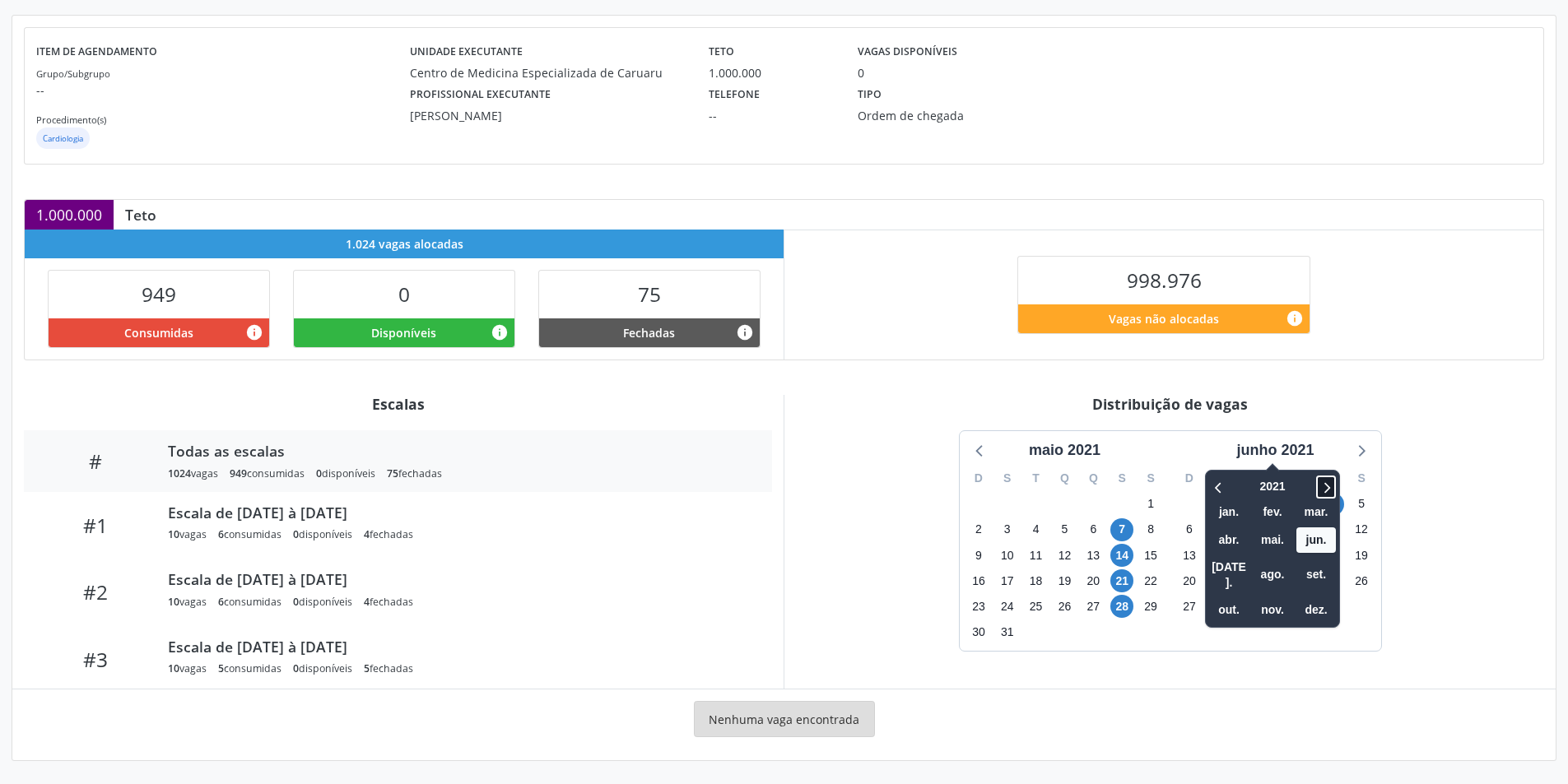
click at [1329, 493] on icon at bounding box center [1325, 487] width 16 height 20
click at [1327, 492] on icon at bounding box center [1328, 487] width 6 height 11
click at [1323, 483] on icon at bounding box center [1325, 487] width 16 height 20
click at [1271, 601] on span "nov." at bounding box center [1272, 610] width 39 height 26
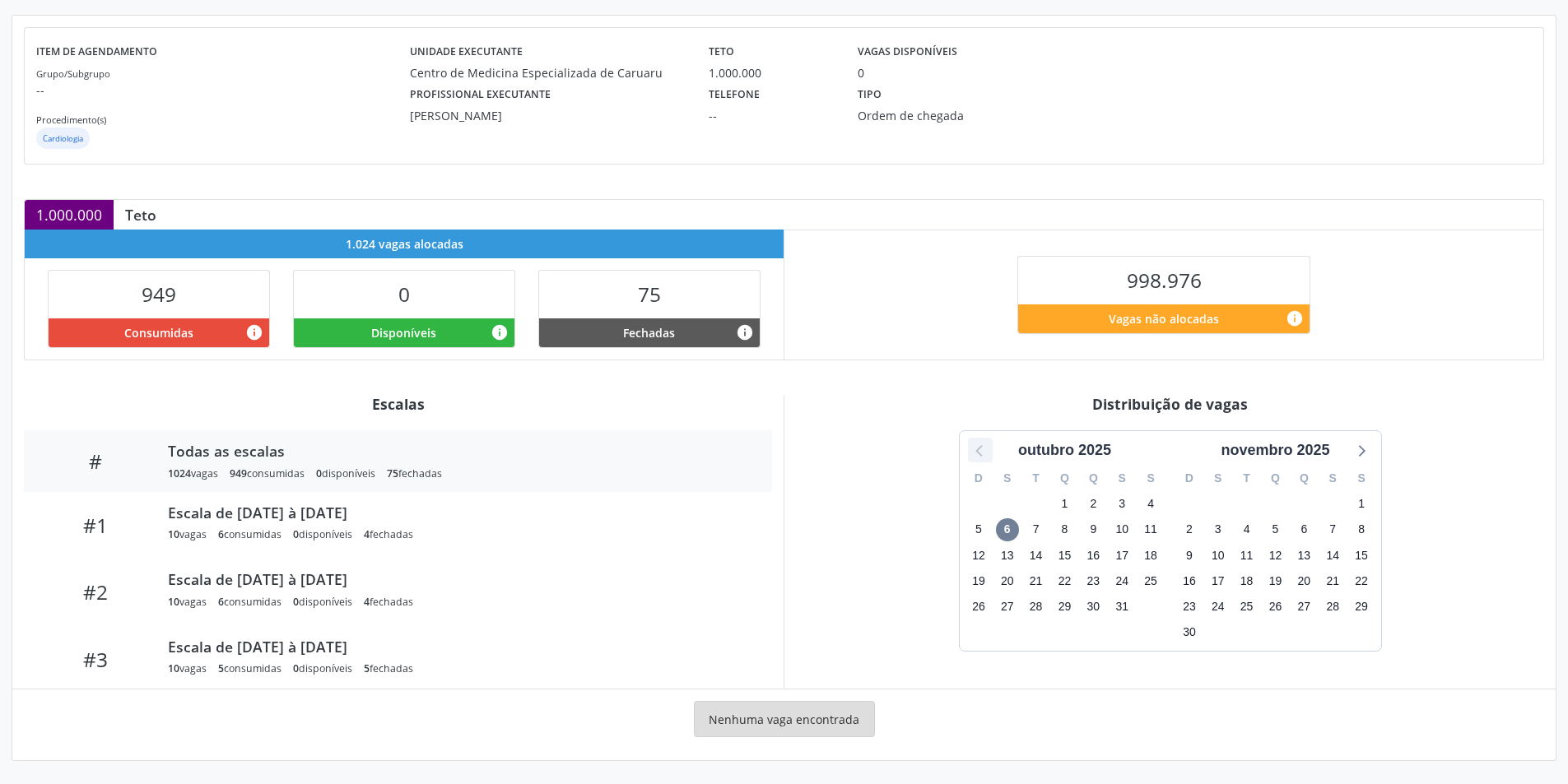
click at [986, 449] on icon at bounding box center [980, 450] width 21 height 21
click at [1351, 460] on icon at bounding box center [1360, 450] width 21 height 21
click at [948, 395] on div "Distribuição de vagas" at bounding box center [1170, 403] width 748 height 18
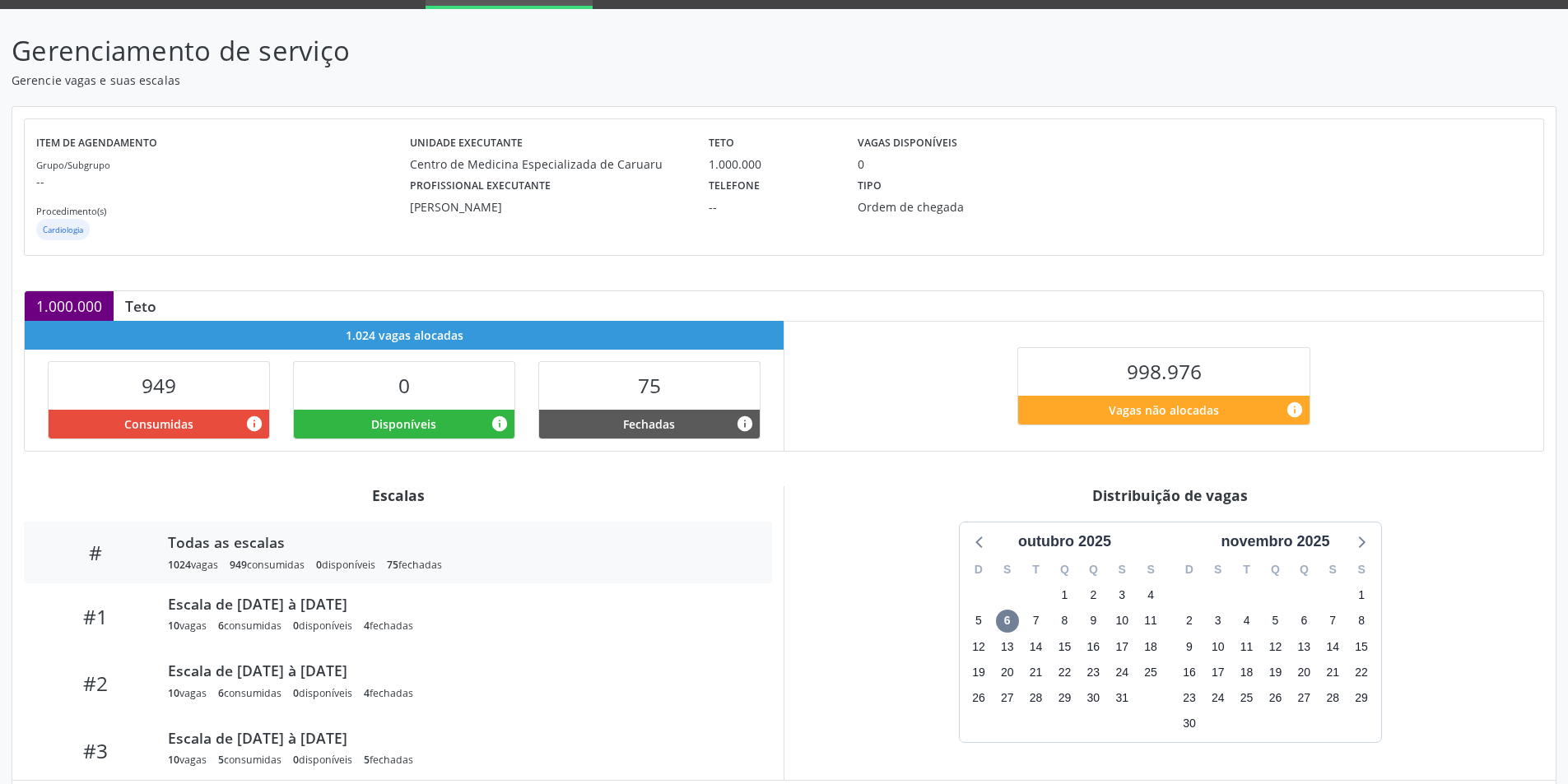
scroll to position [0, 0]
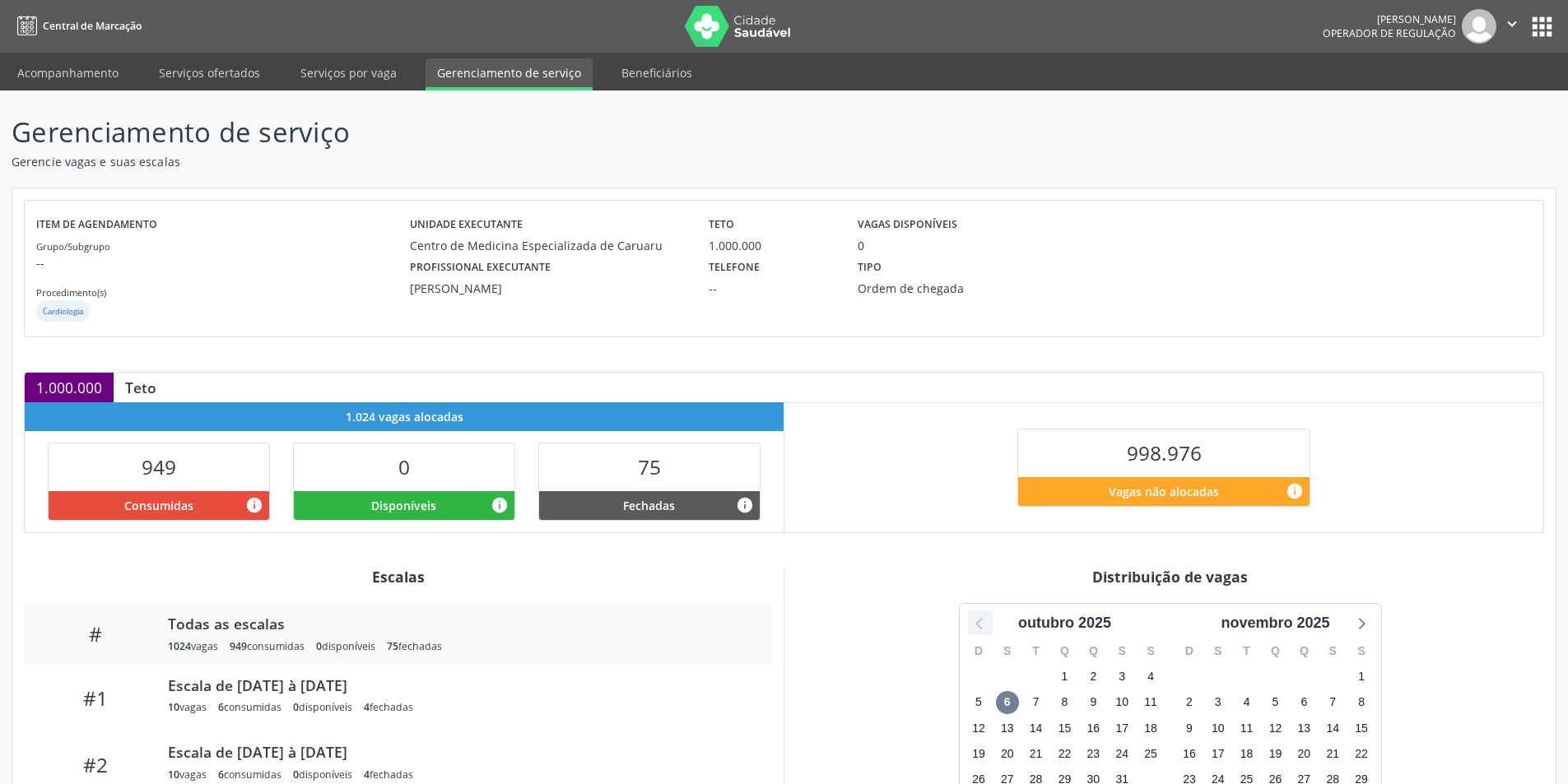
click at [979, 618] on icon at bounding box center [980, 622] width 21 height 21
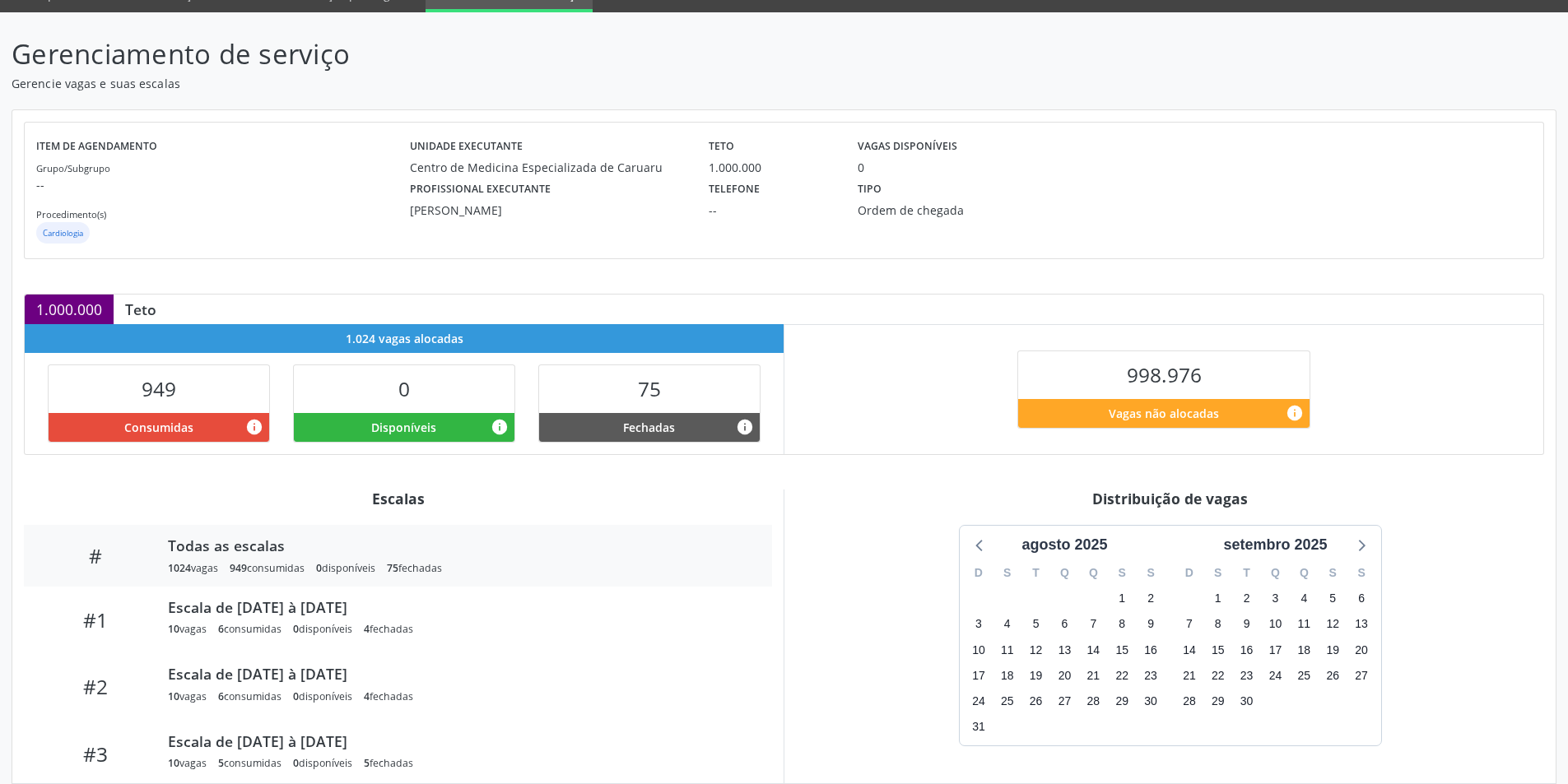
scroll to position [83, 0]
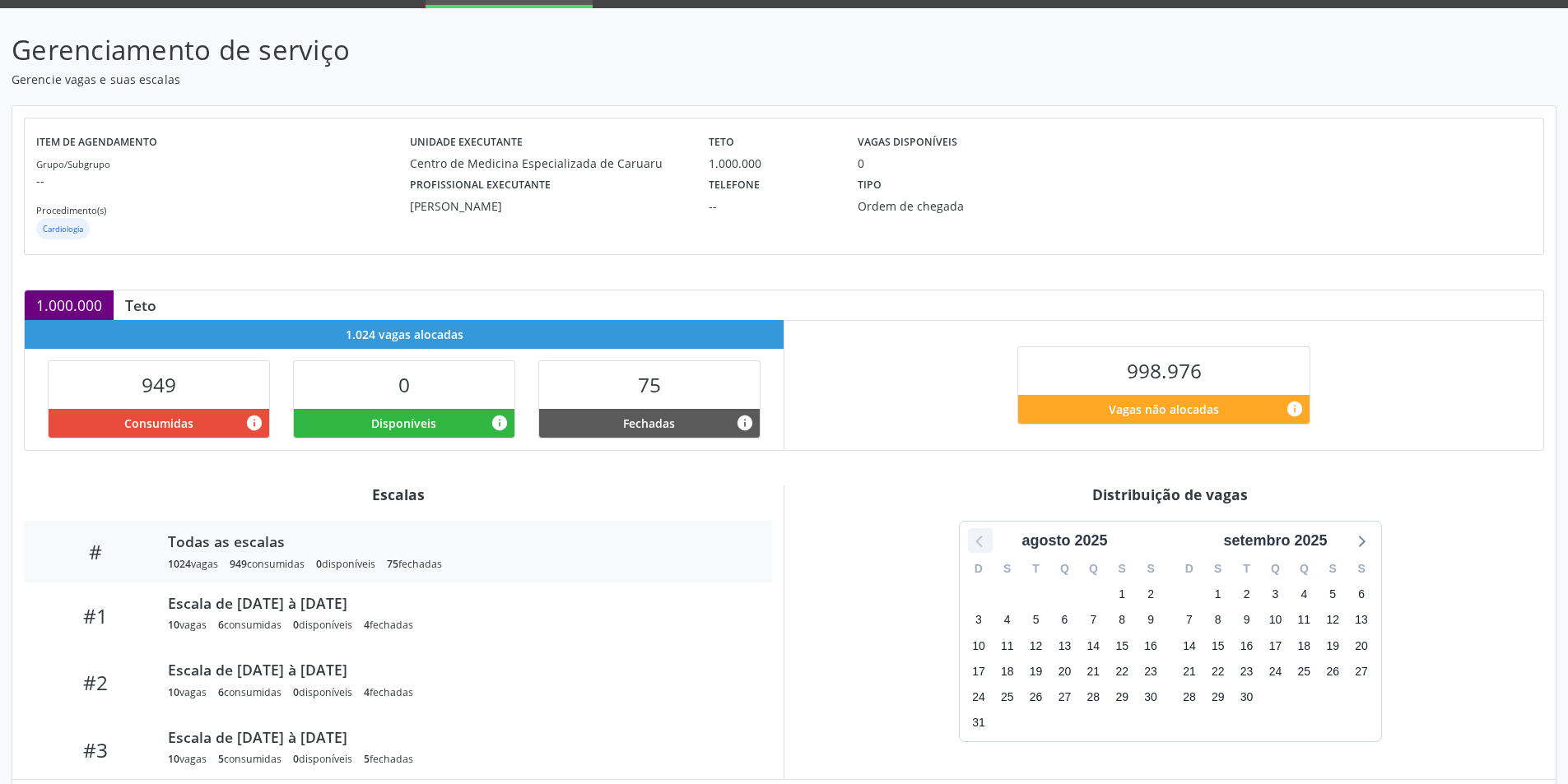
click at [975, 544] on icon at bounding box center [980, 541] width 21 height 21
click at [950, 545] on div "junho 2025 D S T Q Q S S 1 2 3 4 5 6 7 8 9 10 11 12 13 14 15 16 17 18 19 20 21 …" at bounding box center [1170, 631] width 748 height 221
click at [971, 537] on icon at bounding box center [980, 541] width 21 height 21
click at [997, 536] on div "abril 2025" at bounding box center [1066, 541] width 194 height 22
click at [971, 543] on icon at bounding box center [980, 541] width 21 height 21
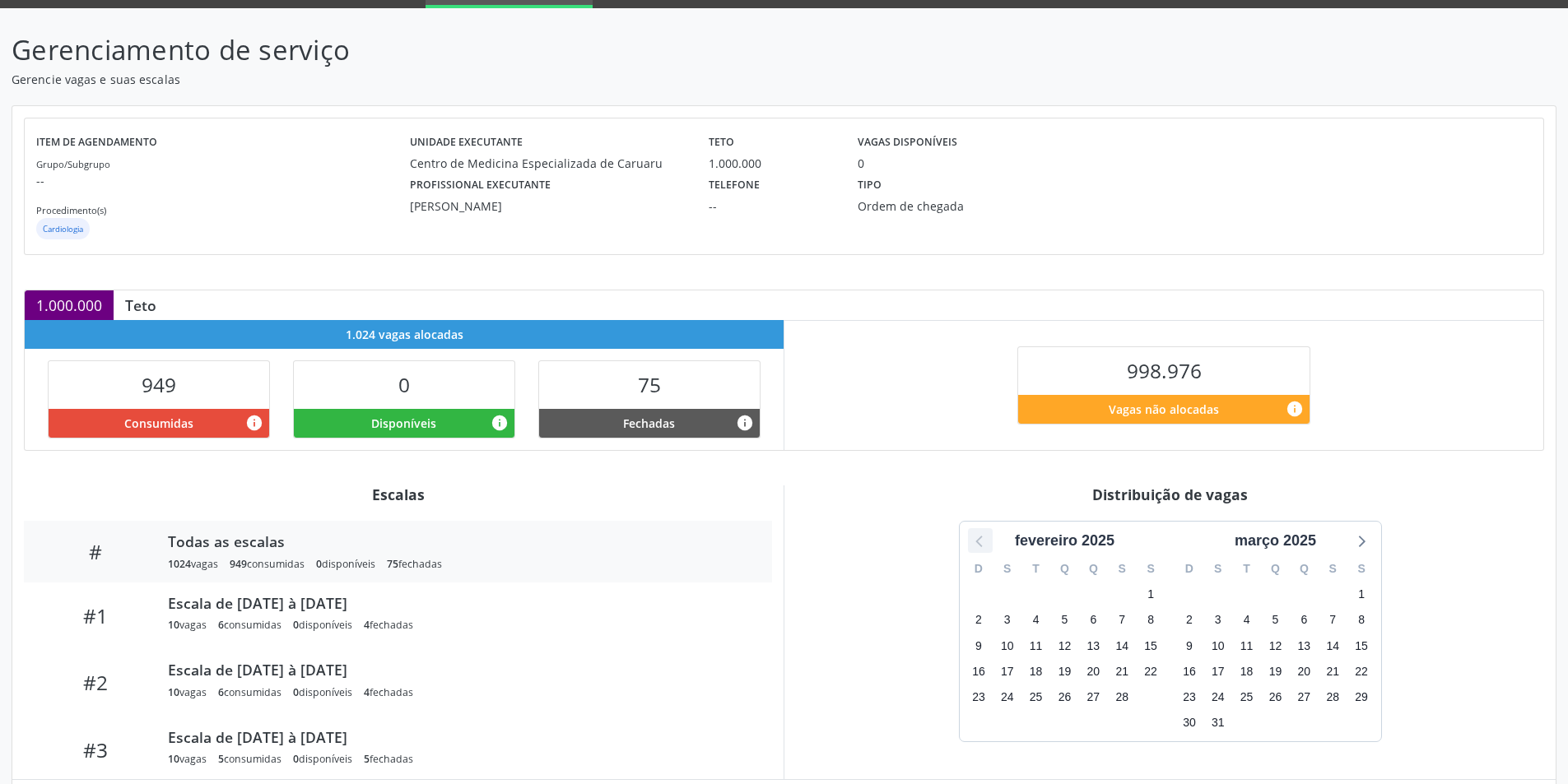
click at [971, 543] on icon at bounding box center [980, 541] width 21 height 21
click at [1432, 497] on div "Distribuição de vagas" at bounding box center [1170, 494] width 748 height 18
click at [1330, 543] on div "setembro 2024" at bounding box center [1274, 541] width 116 height 22
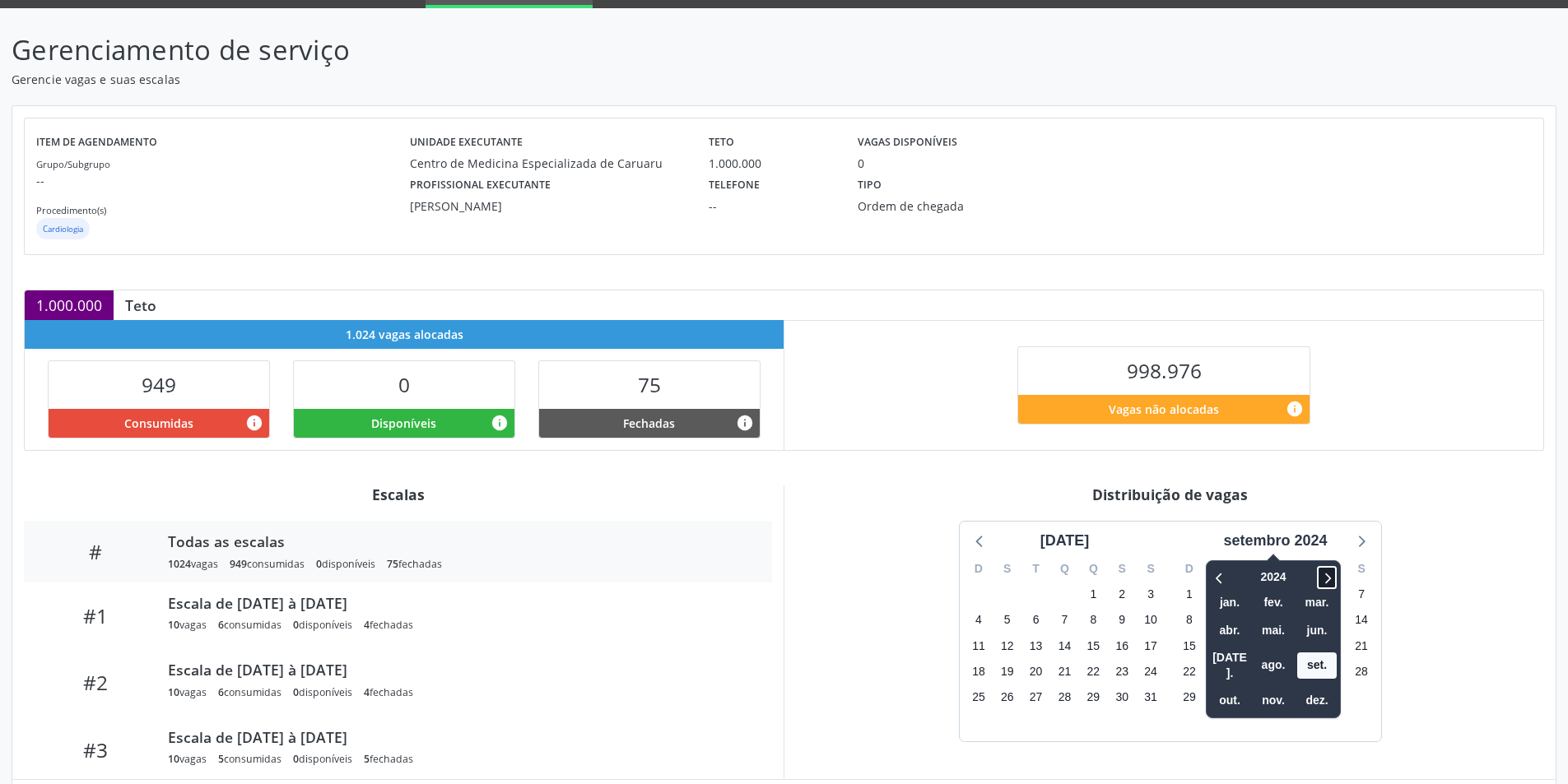
click at [1328, 570] on icon at bounding box center [1326, 577] width 16 height 20
click at [1226, 579] on icon at bounding box center [1220, 577] width 16 height 20
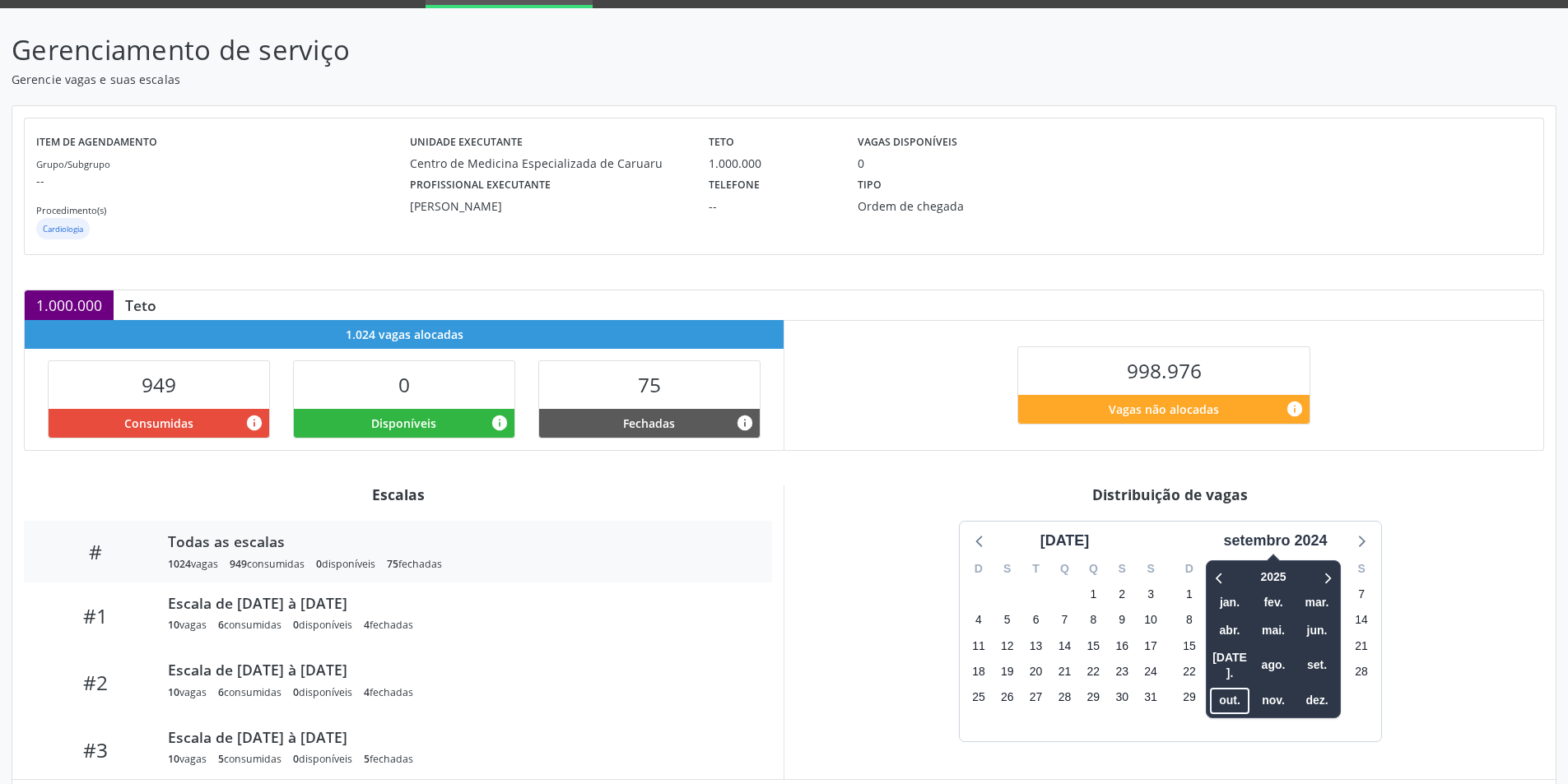
click at [1447, 500] on div "Distribuição de vagas" at bounding box center [1170, 494] width 748 height 18
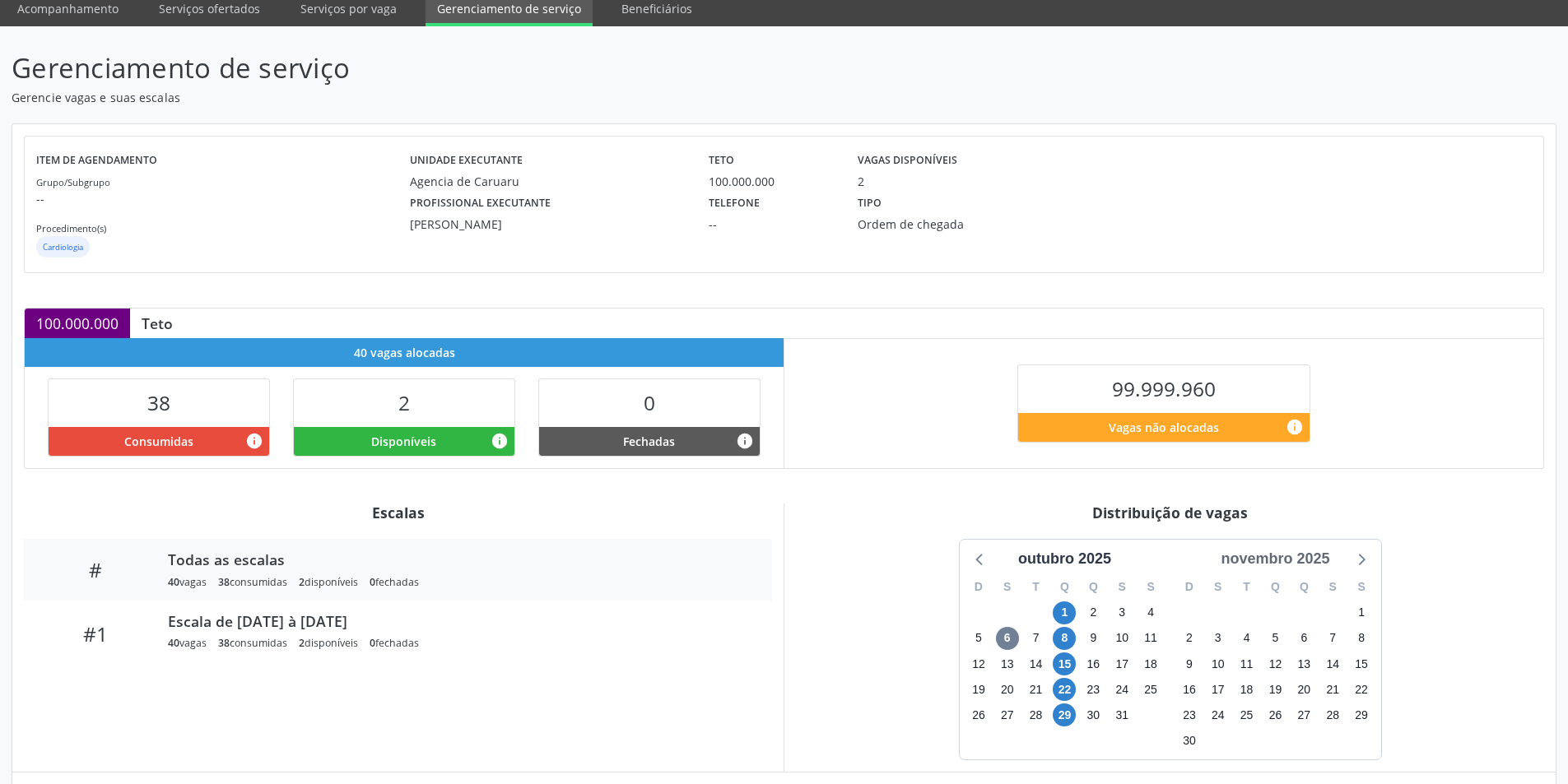
scroll to position [83, 0]
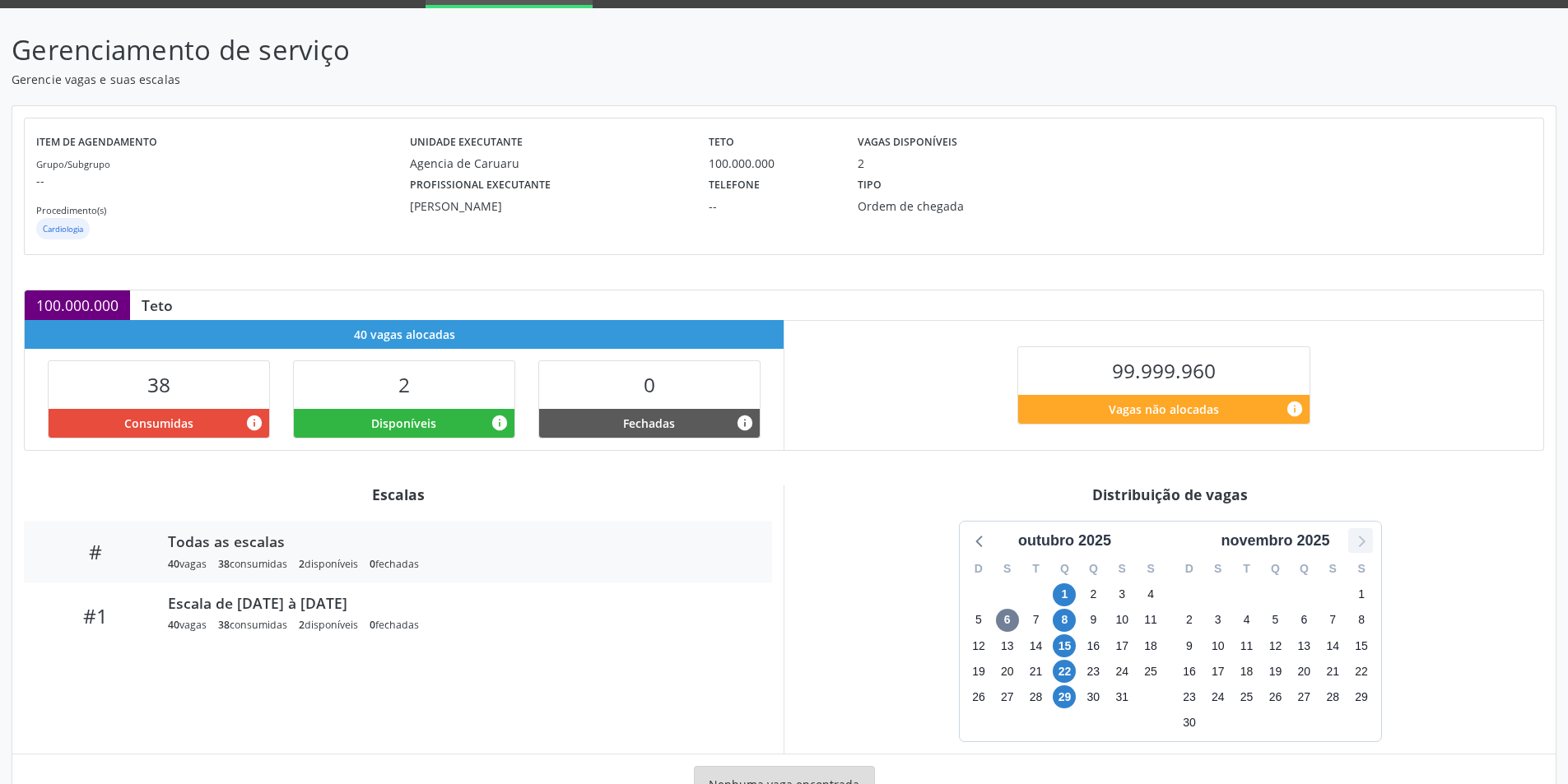
click at [1351, 539] on icon at bounding box center [1360, 541] width 21 height 21
click at [972, 538] on icon at bounding box center [980, 541] width 21 height 21
click at [1063, 621] on span "8" at bounding box center [1065, 620] width 23 height 23
click at [1065, 696] on span "29" at bounding box center [1065, 696] width 23 height 23
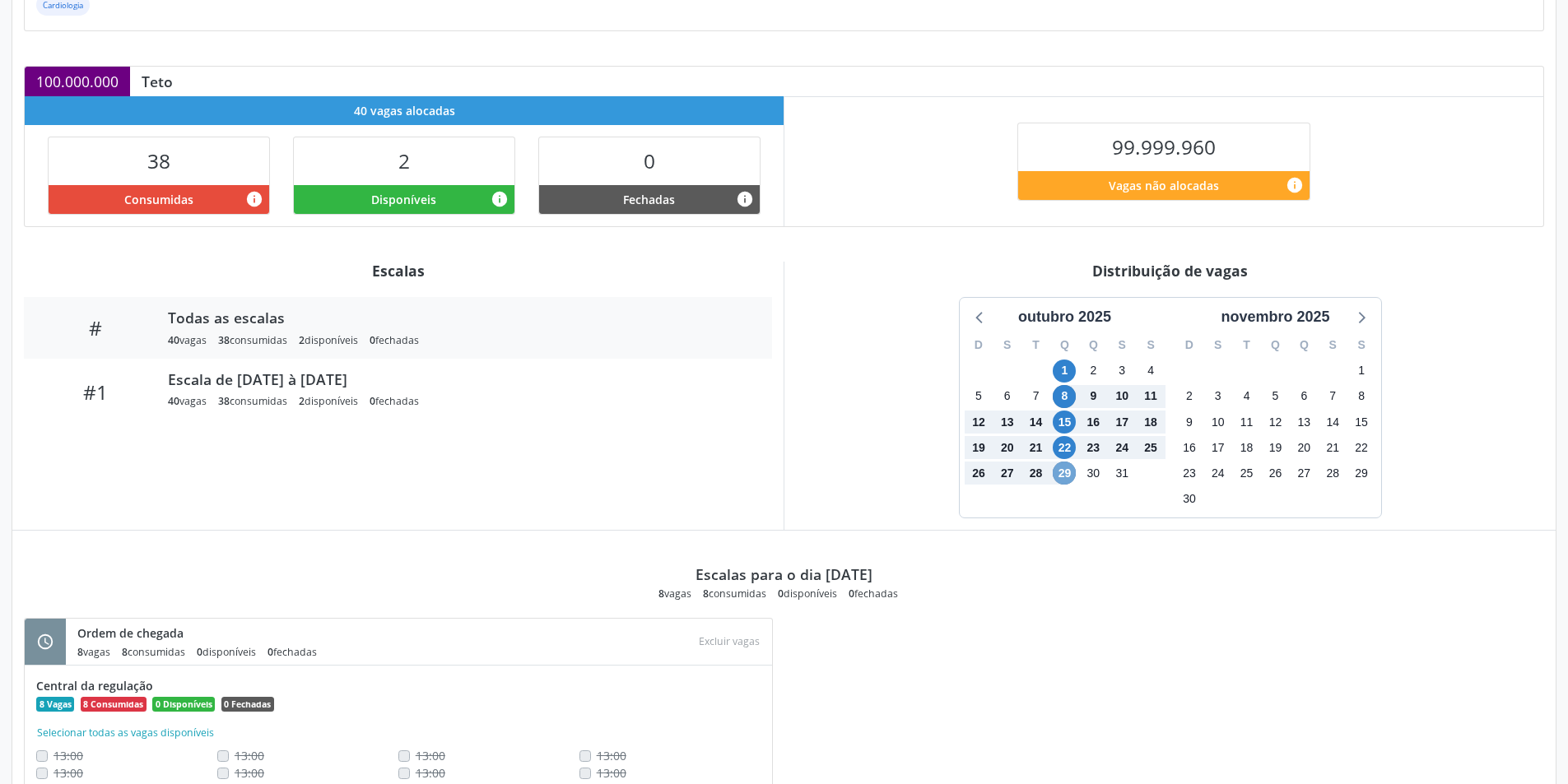
scroll to position [224, 0]
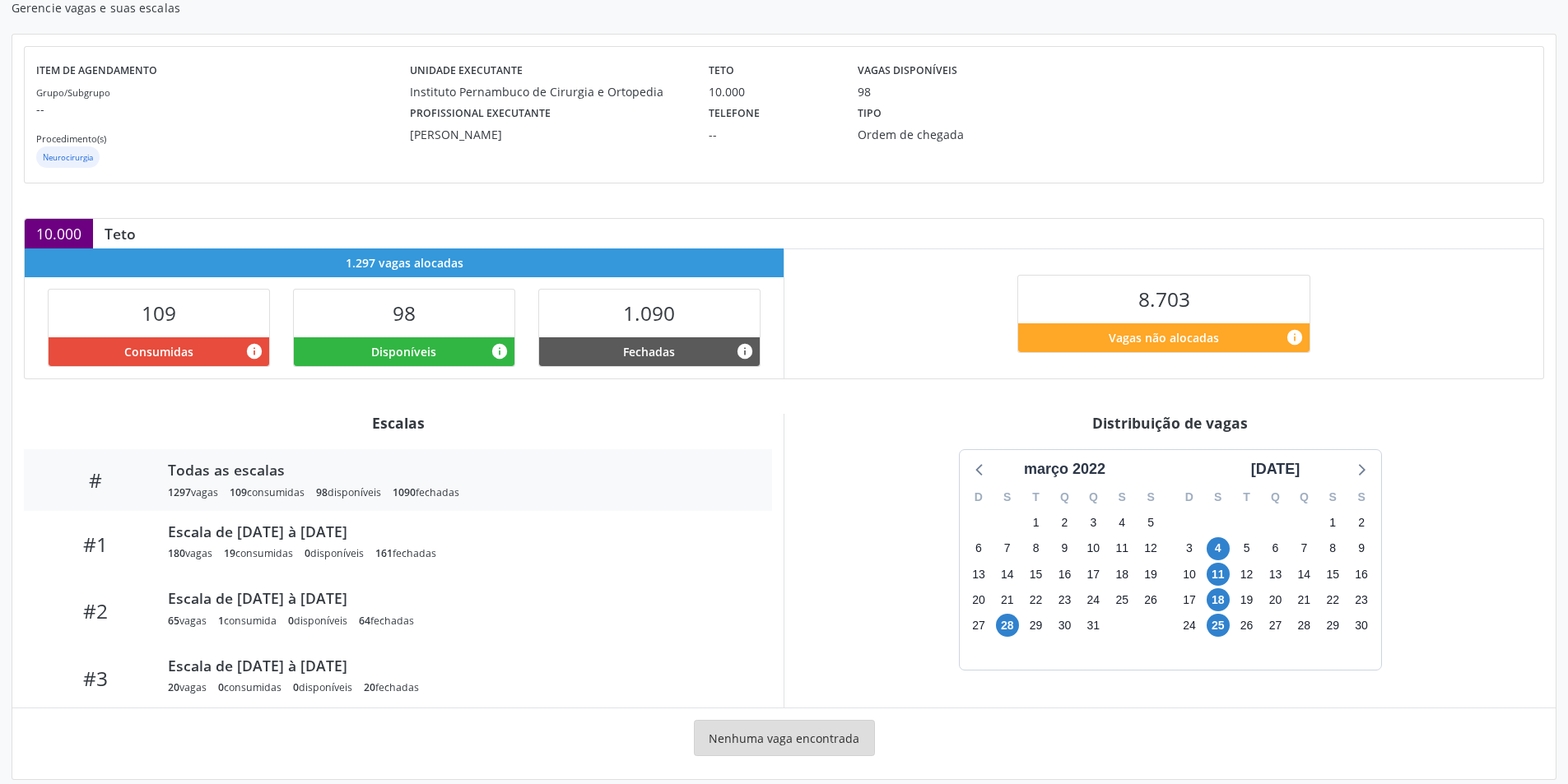
scroll to position [173, 0]
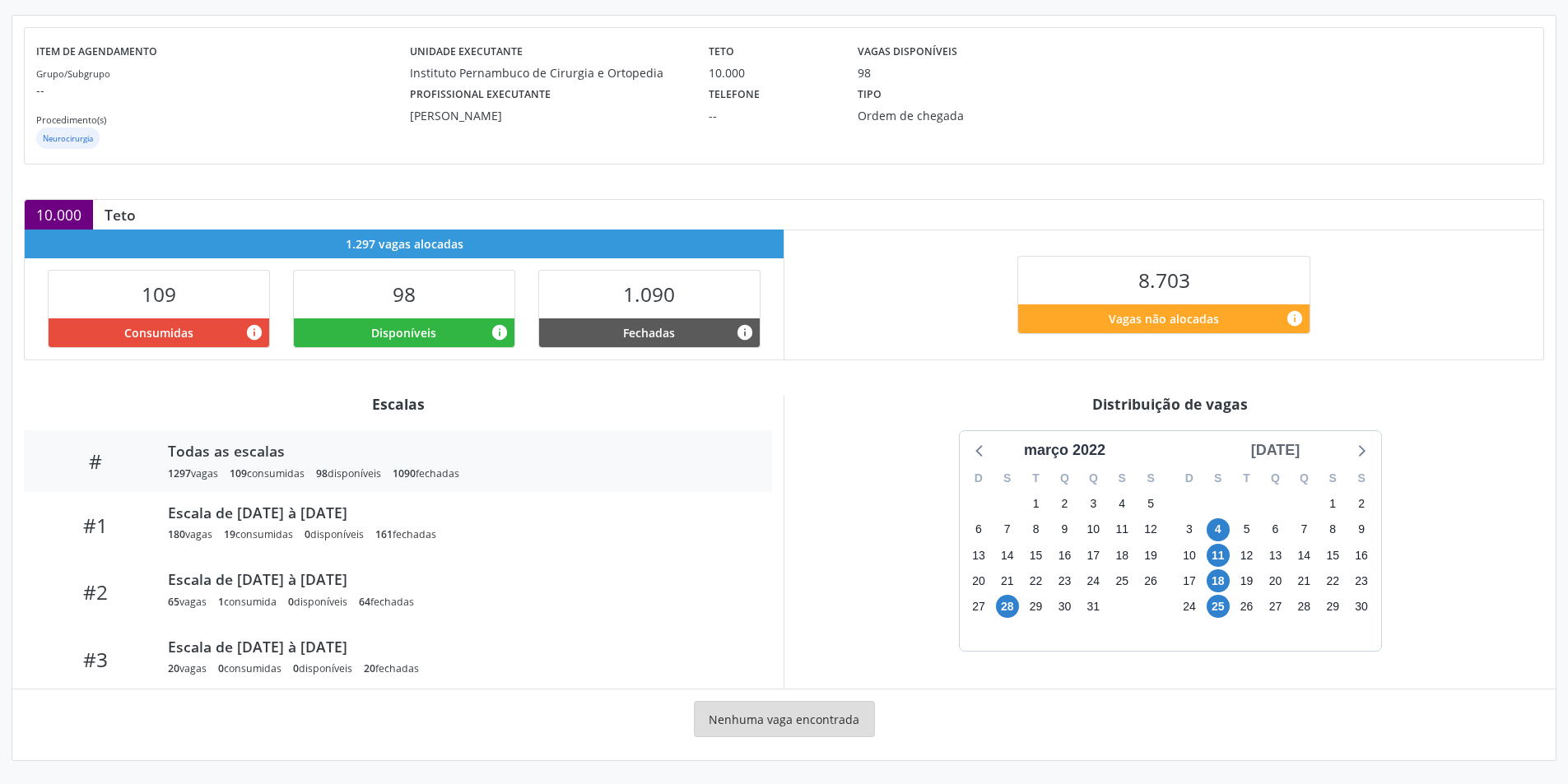
click at [1306, 460] on div "abril 2022" at bounding box center [1275, 450] width 63 height 22
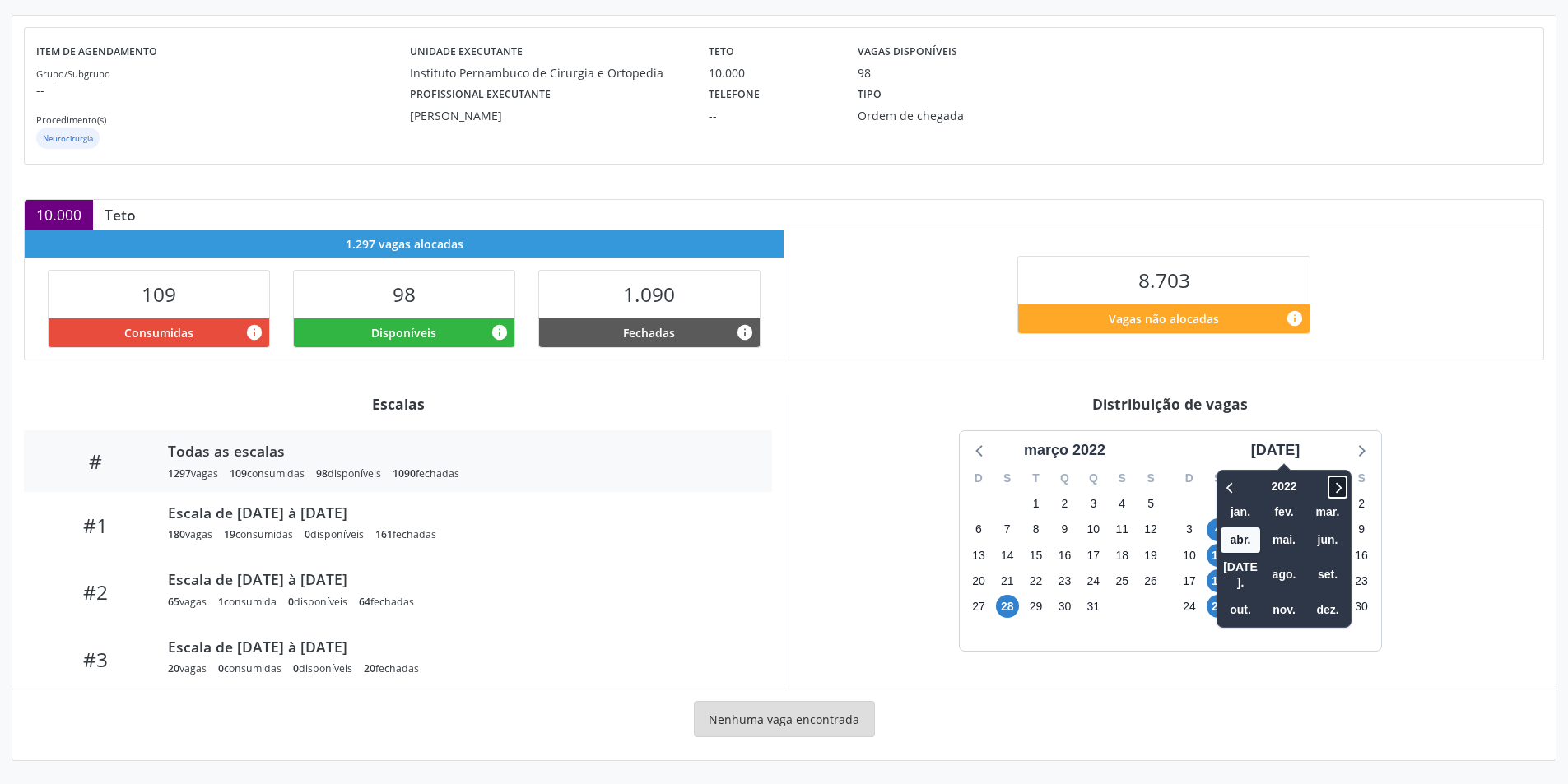
click at [1329, 494] on icon at bounding box center [1337, 487] width 16 height 20
click at [1265, 603] on span "nov." at bounding box center [1284, 610] width 39 height 26
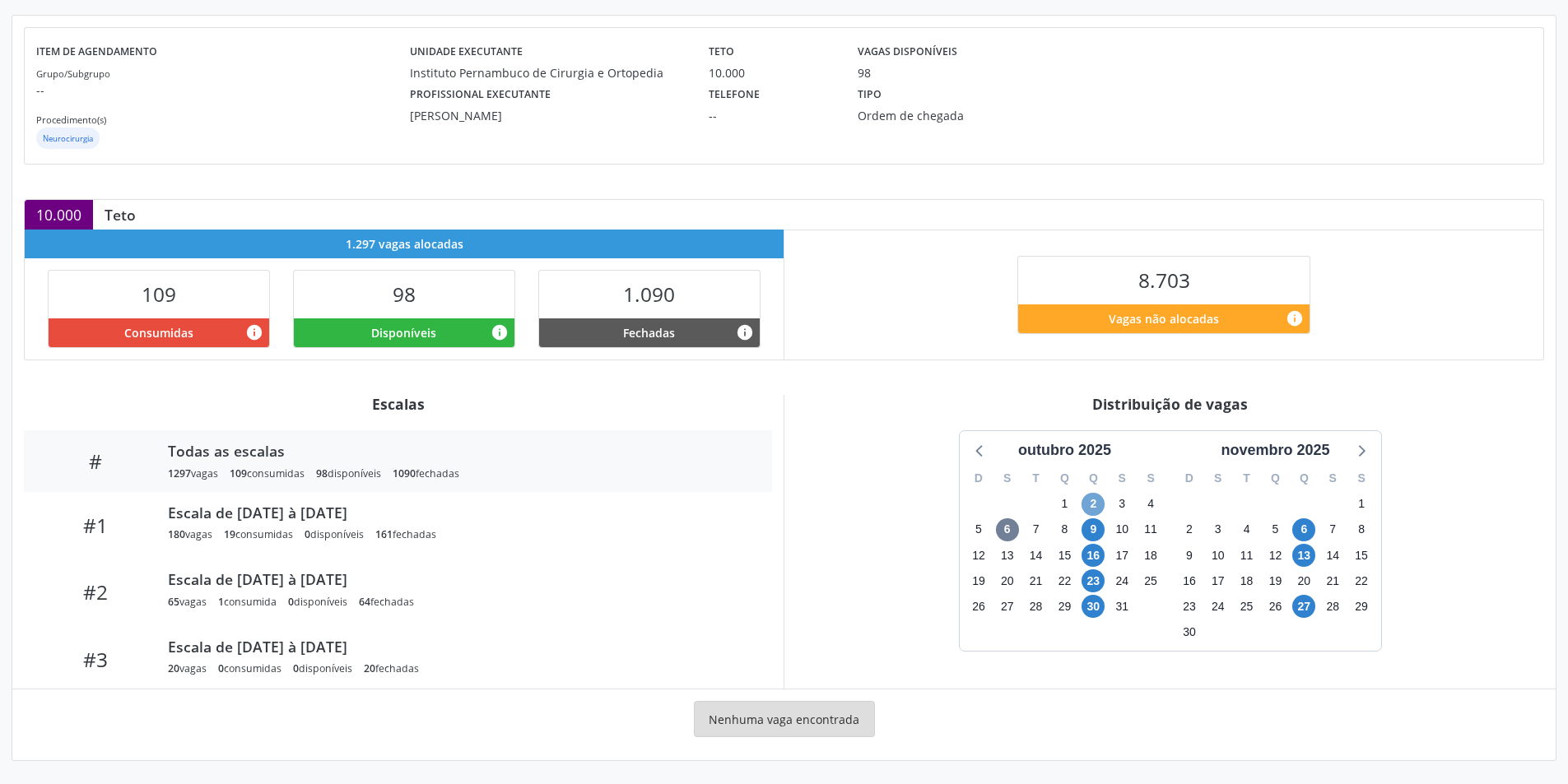
click at [1098, 501] on span "2" at bounding box center [1093, 504] width 23 height 23
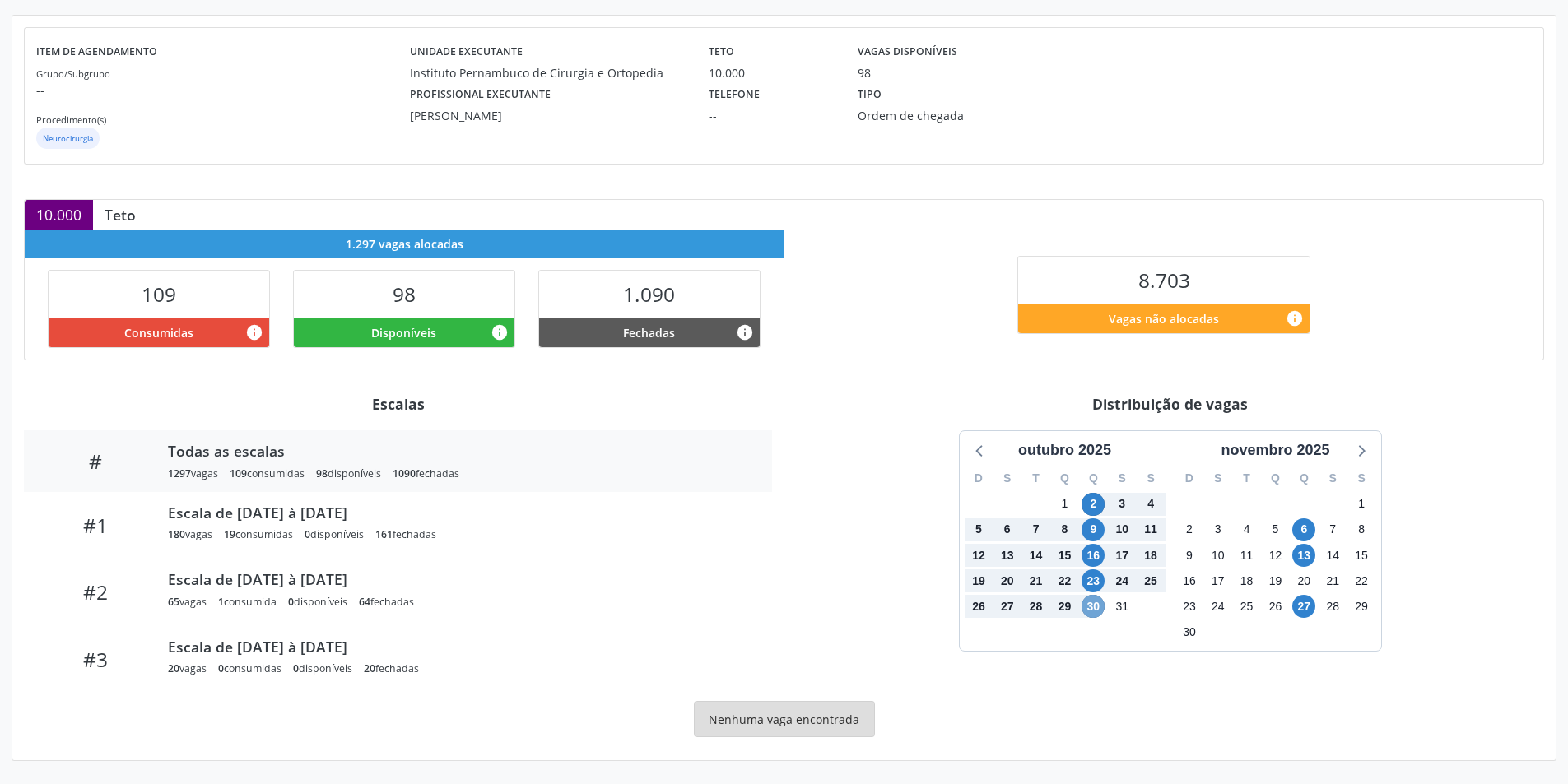
click at [1094, 605] on span "30" at bounding box center [1093, 606] width 23 height 23
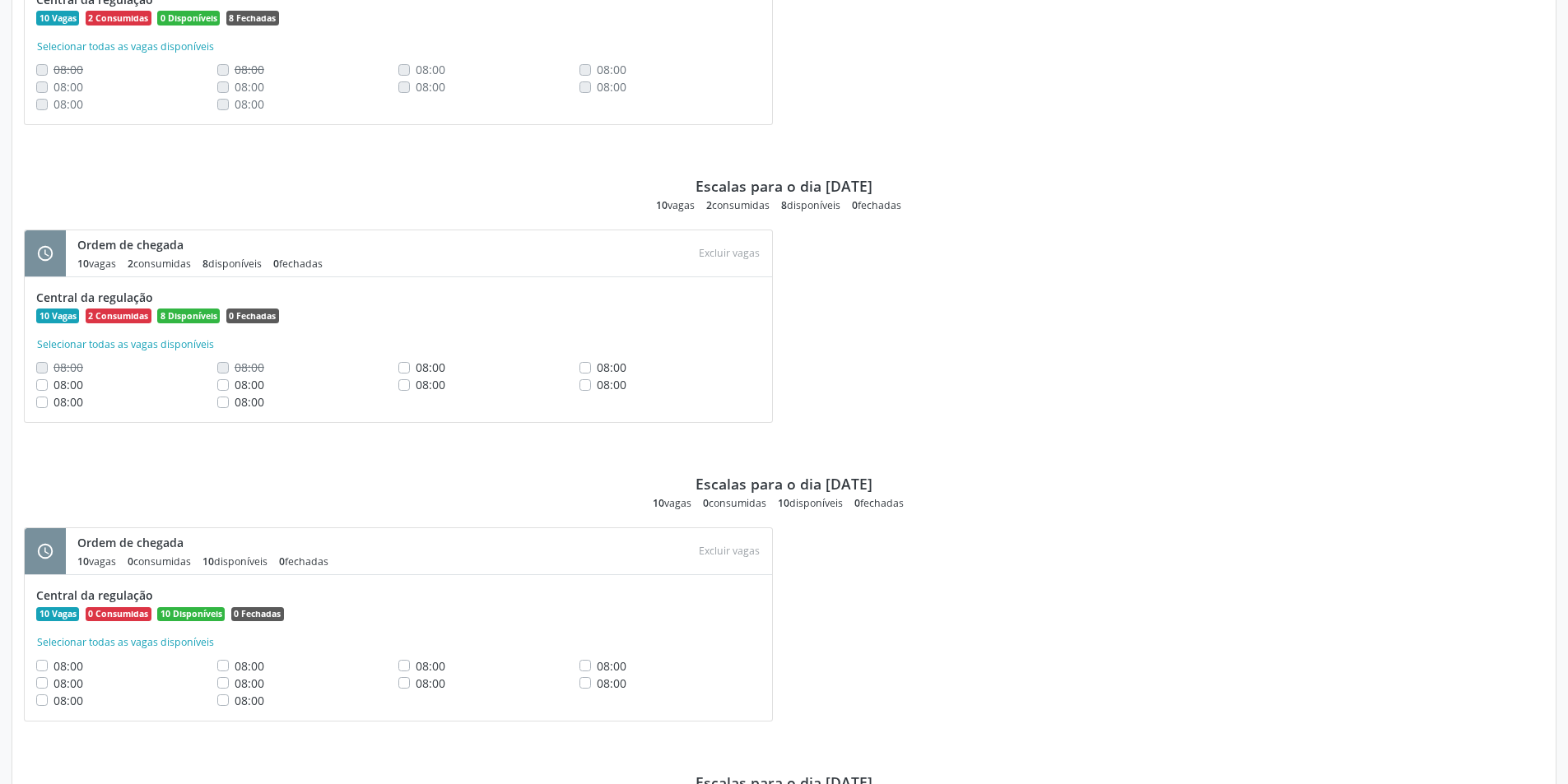
scroll to position [996, 0]
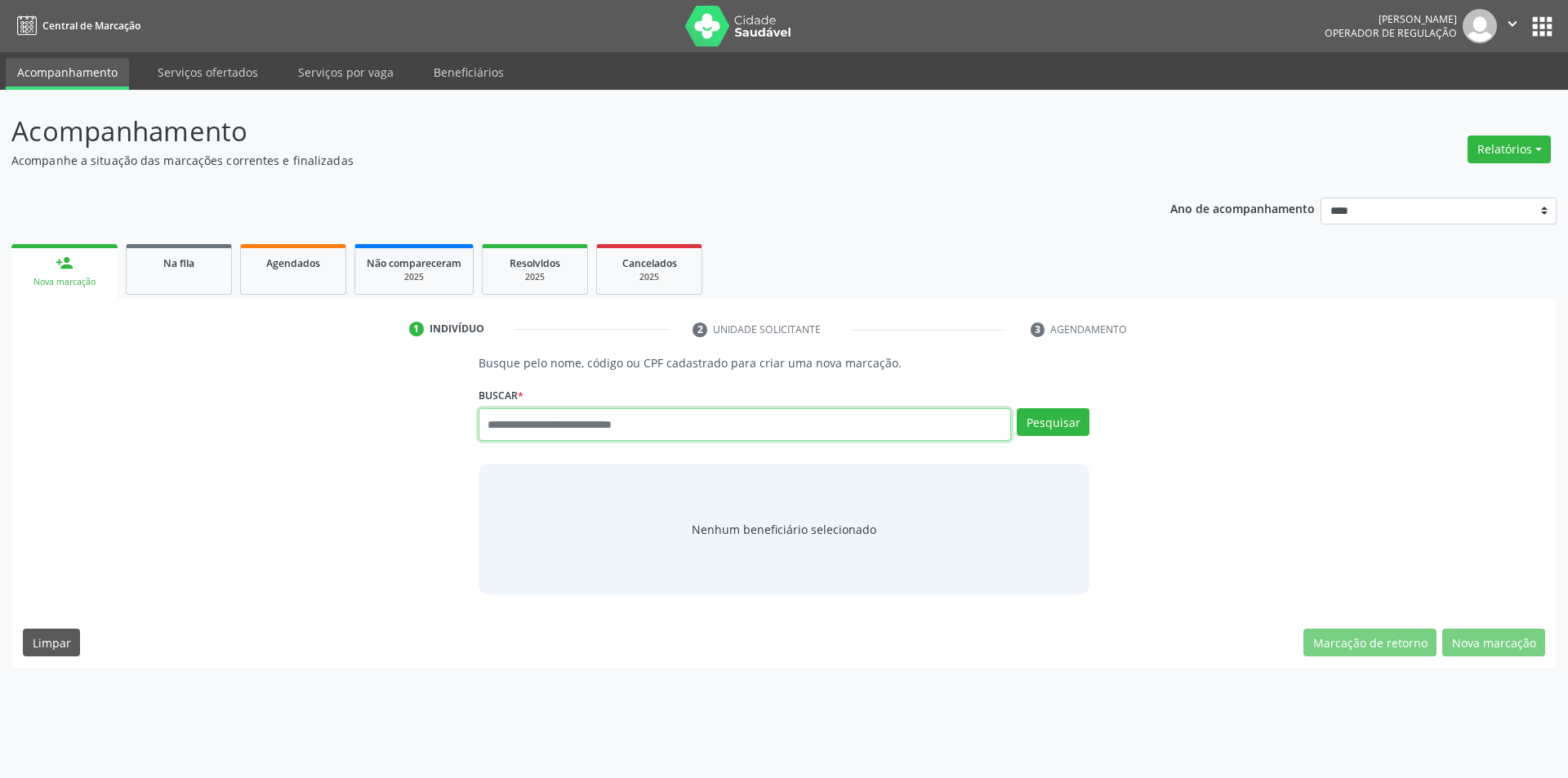
click at [664, 431] on input "text" at bounding box center [745, 425] width 533 height 32
type input "*******"
type input "******"
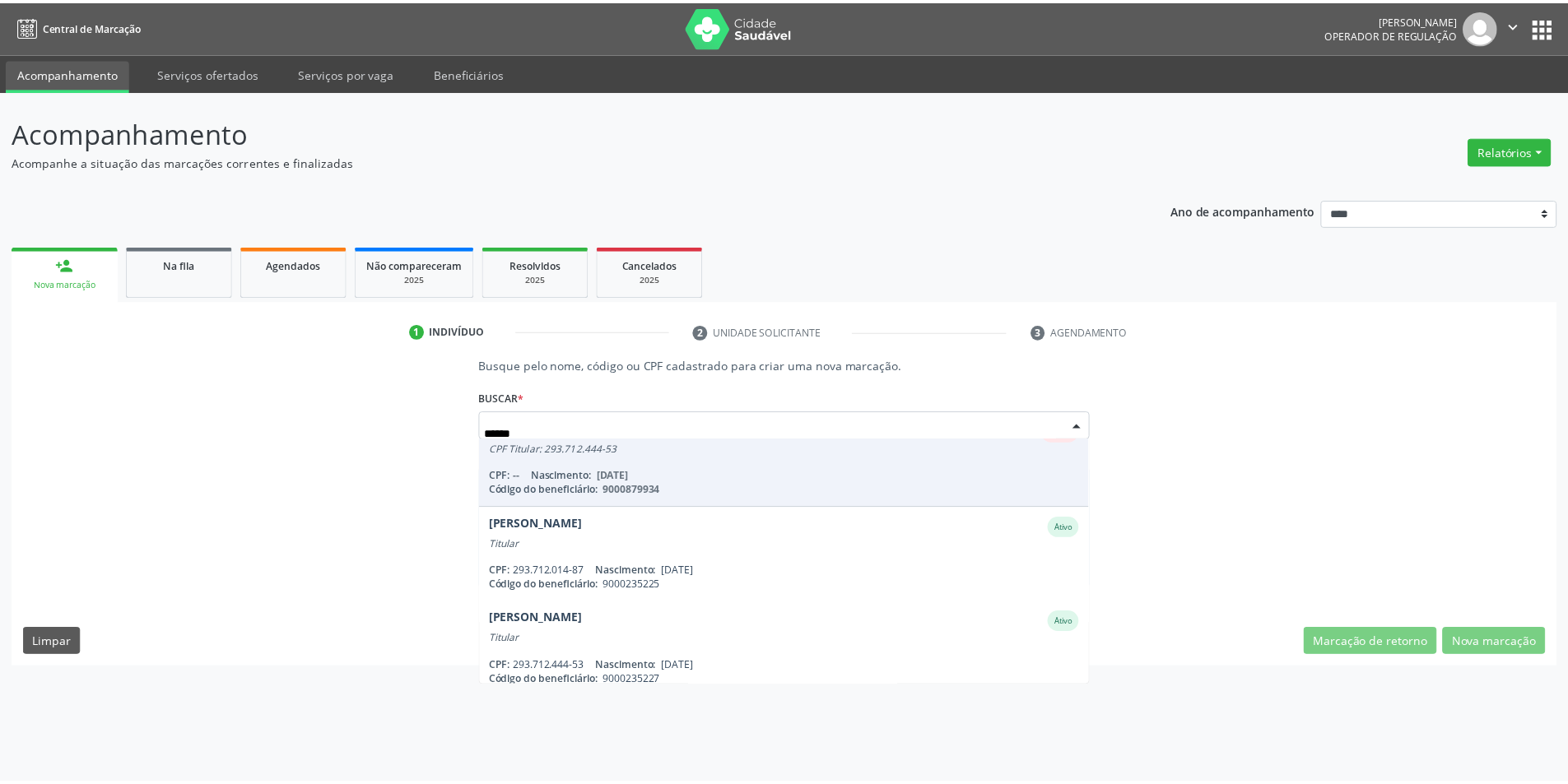
scroll to position [39, 0]
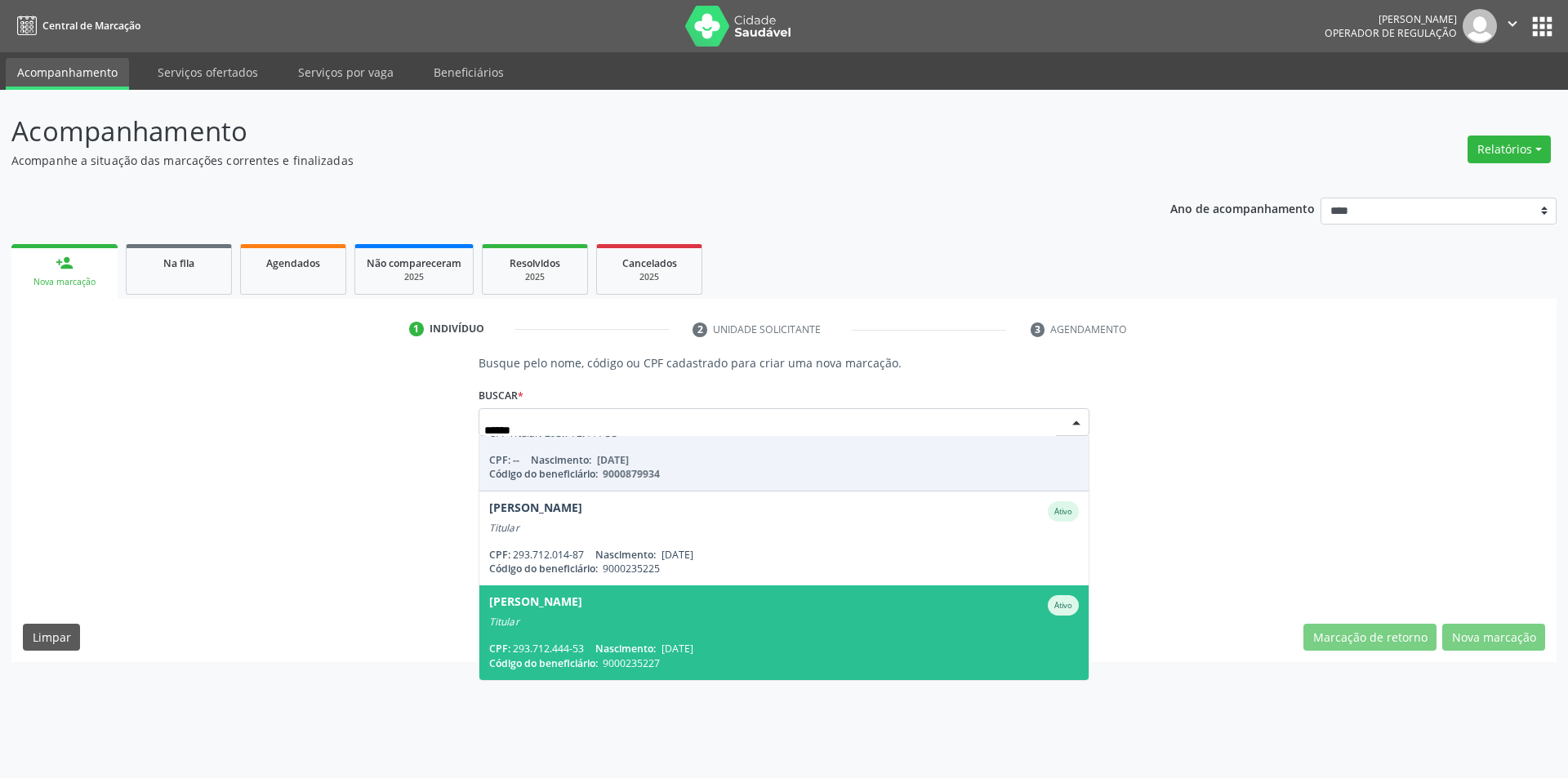
click at [667, 628] on div "Titular" at bounding box center [784, 622] width 590 height 13
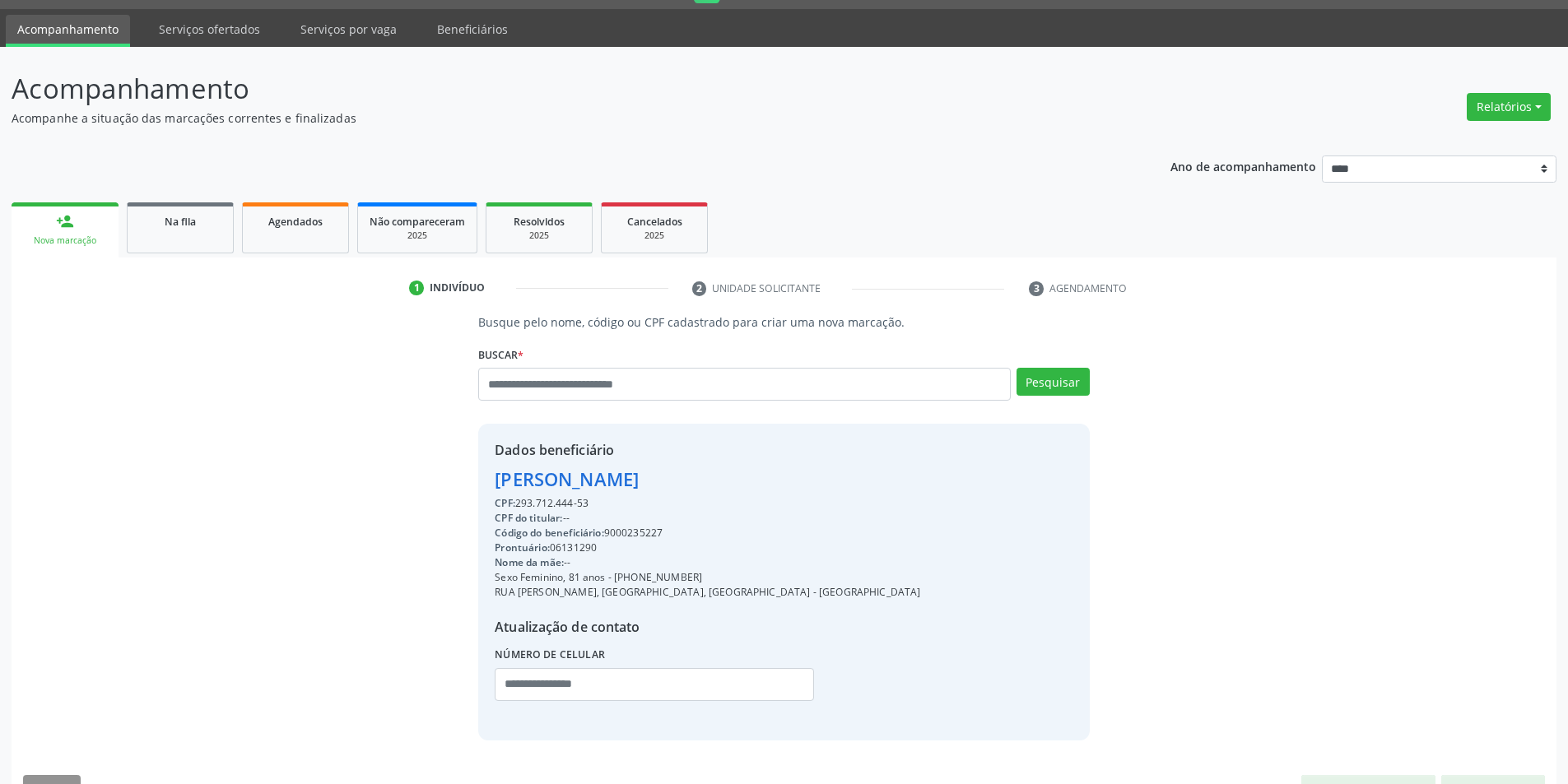
scroll to position [85, 0]
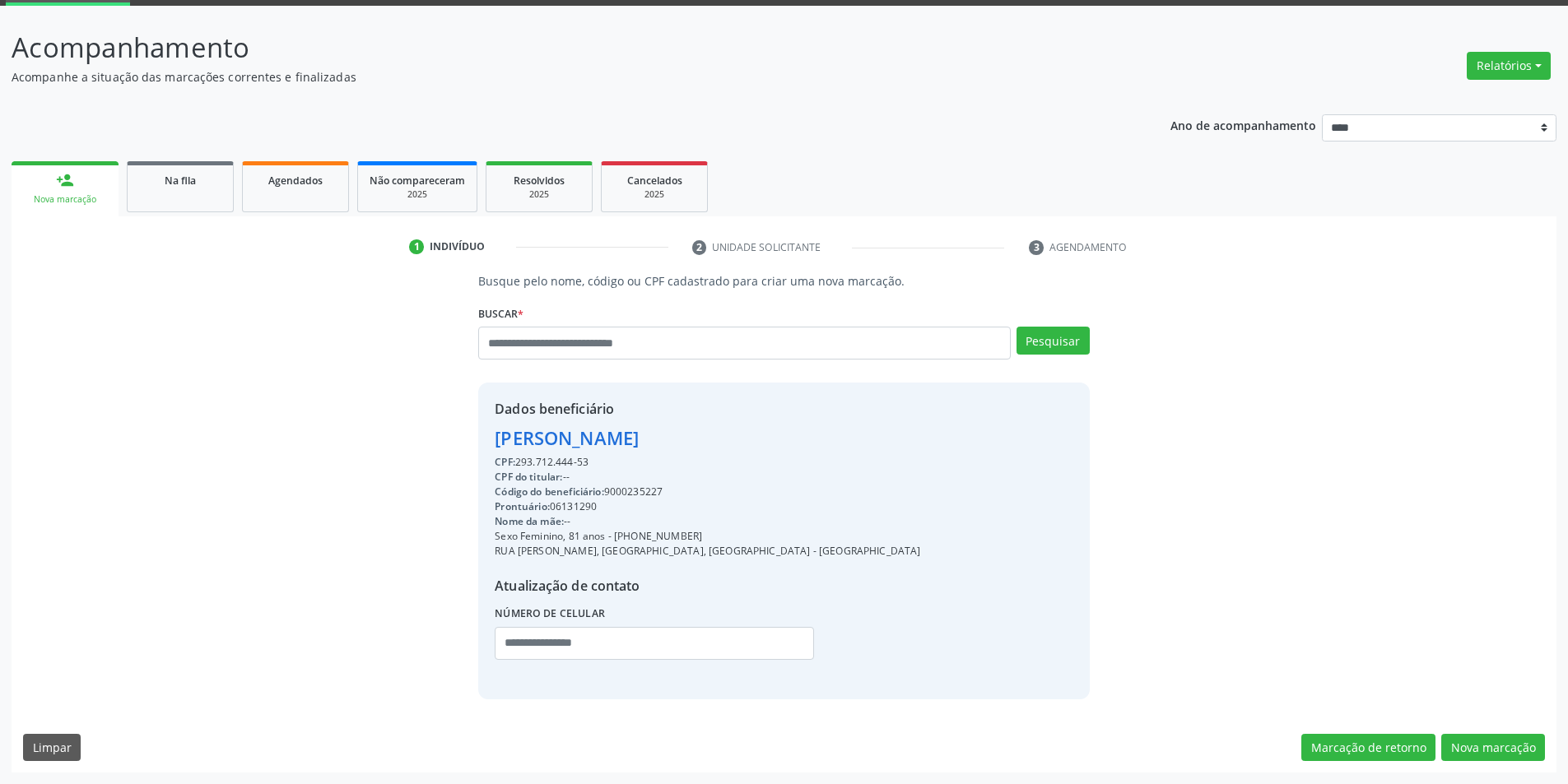
click at [652, 498] on div "Código do beneficiário: 9000235227" at bounding box center [707, 492] width 425 height 14
click at [652, 492] on div "Código do beneficiário: 9000235227" at bounding box center [707, 492] width 425 height 14
copy div "9000235227"
click at [1475, 741] on button "Nova marcação" at bounding box center [1493, 747] width 104 height 28
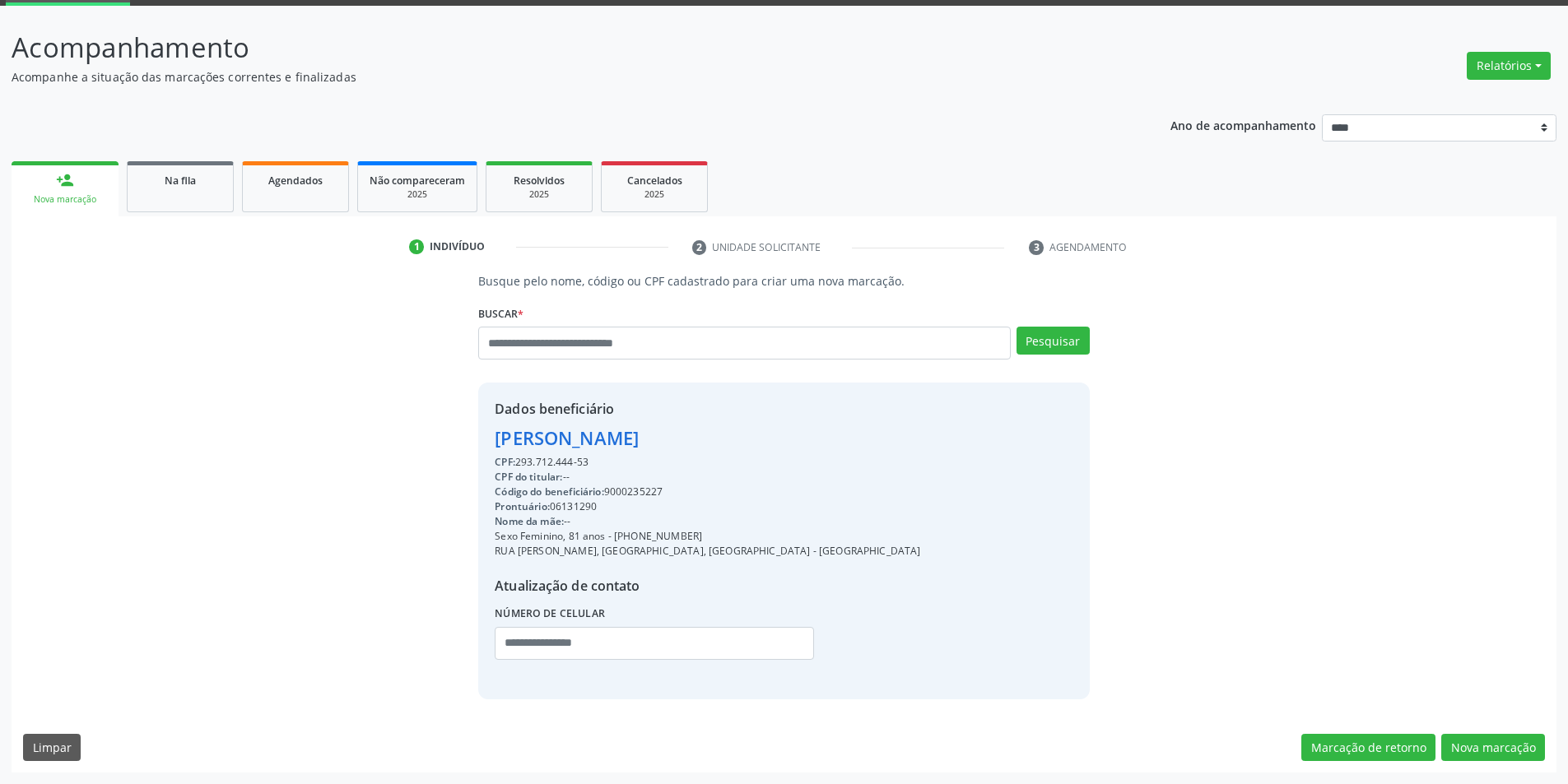
scroll to position [0, 0]
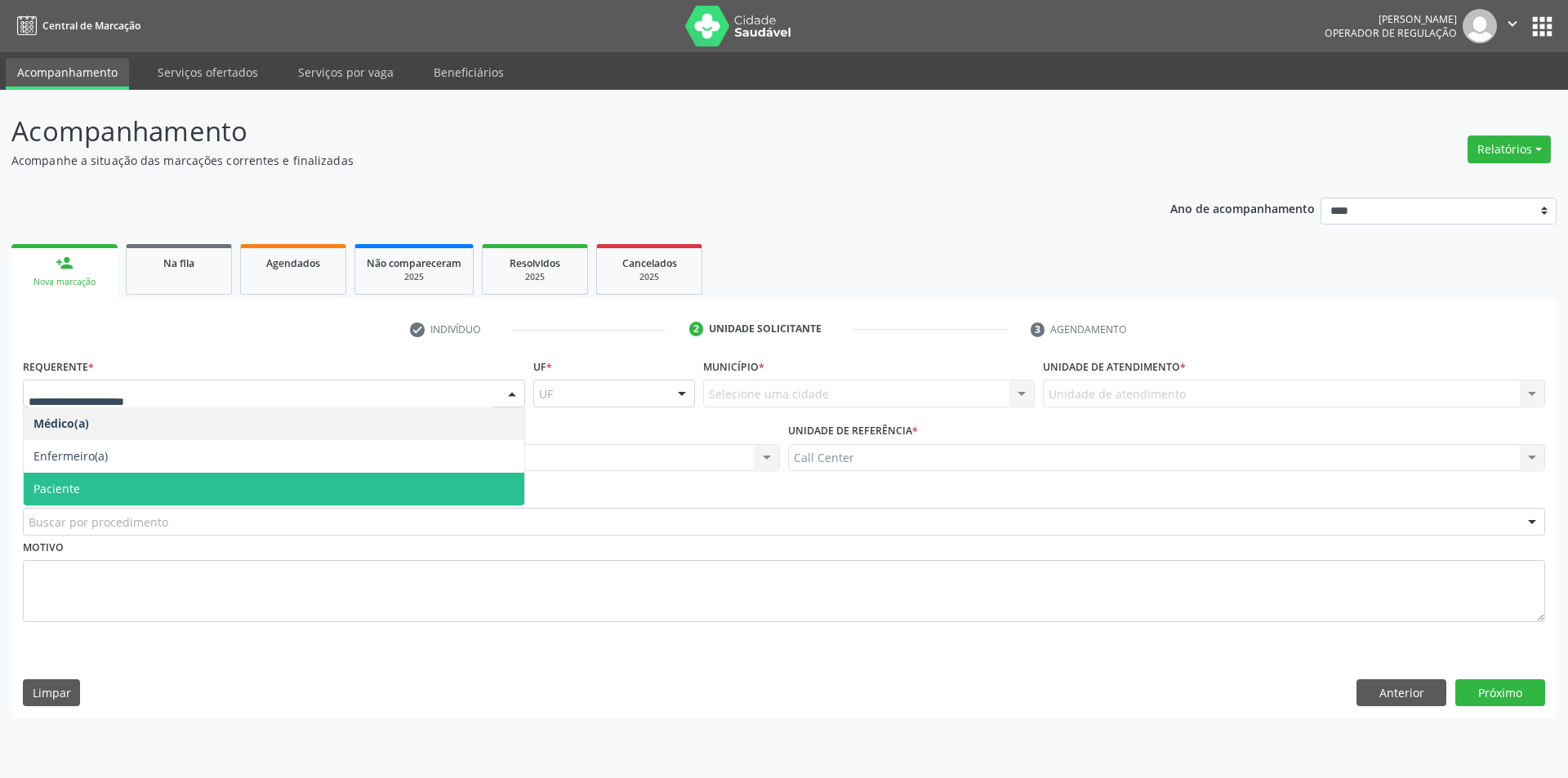
click at [172, 497] on span "Paciente" at bounding box center [274, 489] width 500 height 32
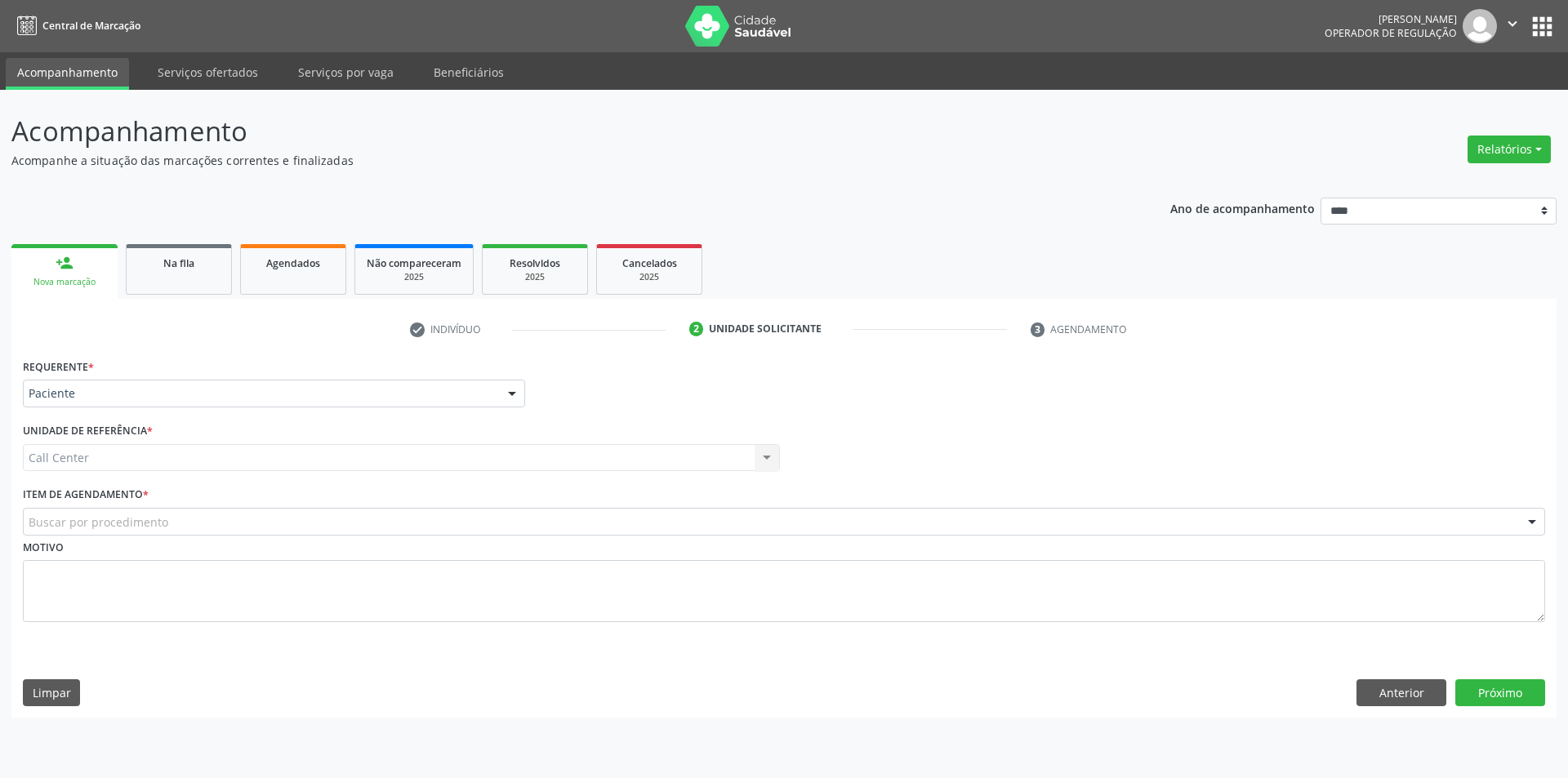
click at [170, 510] on div "Buscar por procedimento" at bounding box center [784, 521] width 1522 height 28
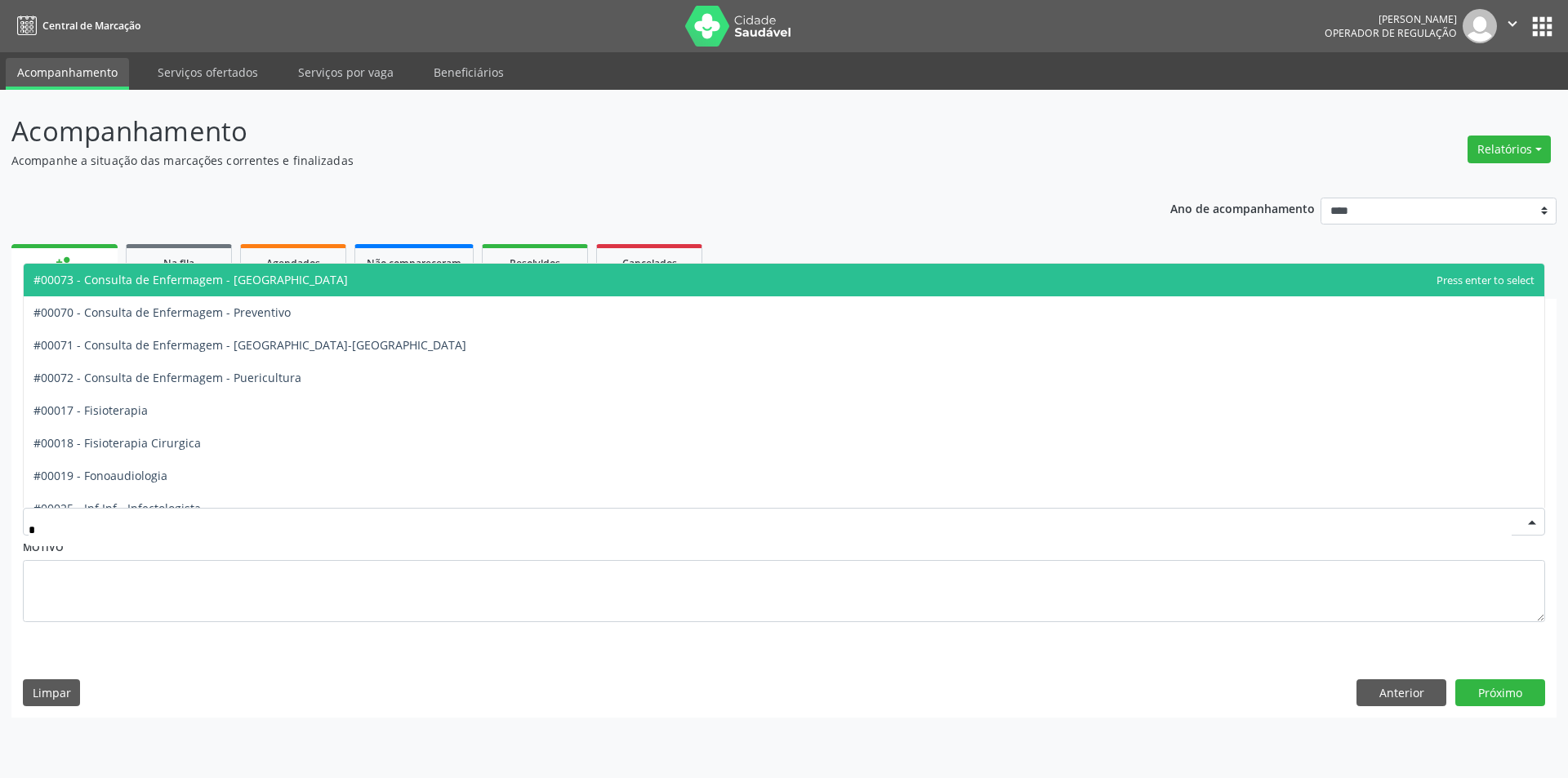
type input "**"
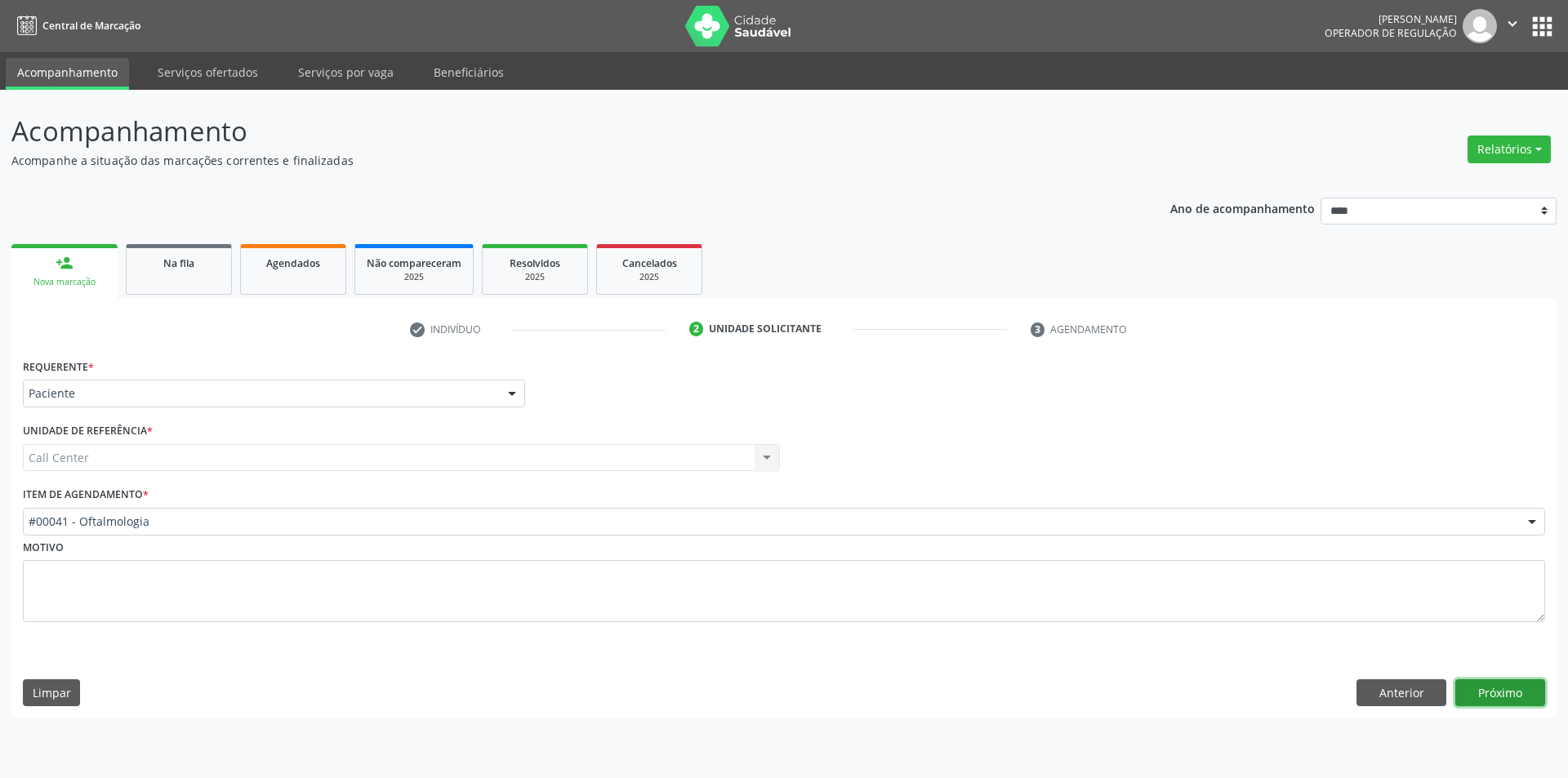
click at [1536, 696] on button "Próximo" at bounding box center [1500, 692] width 90 height 28
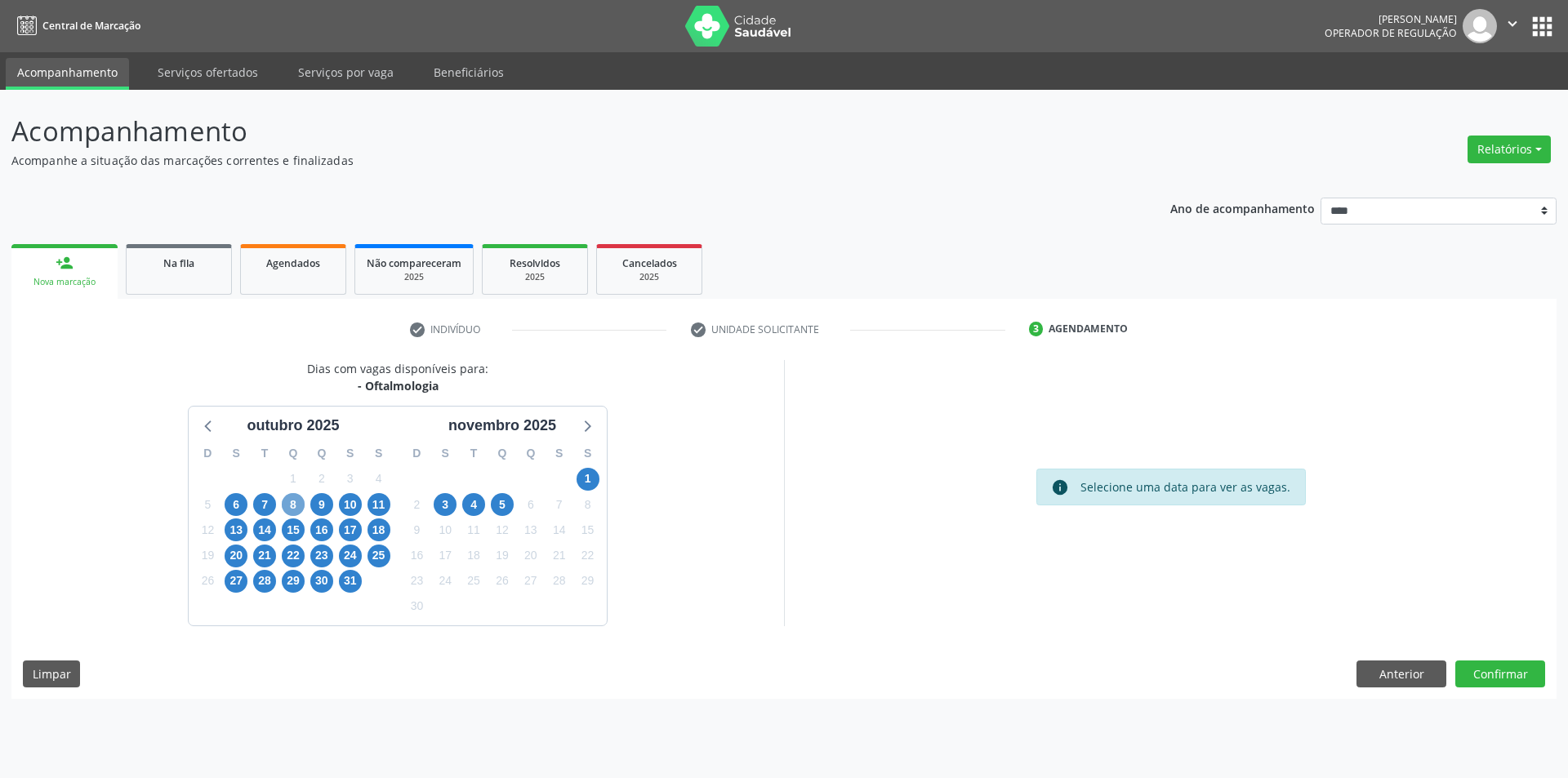
click at [291, 501] on span "8" at bounding box center [293, 505] width 23 height 23
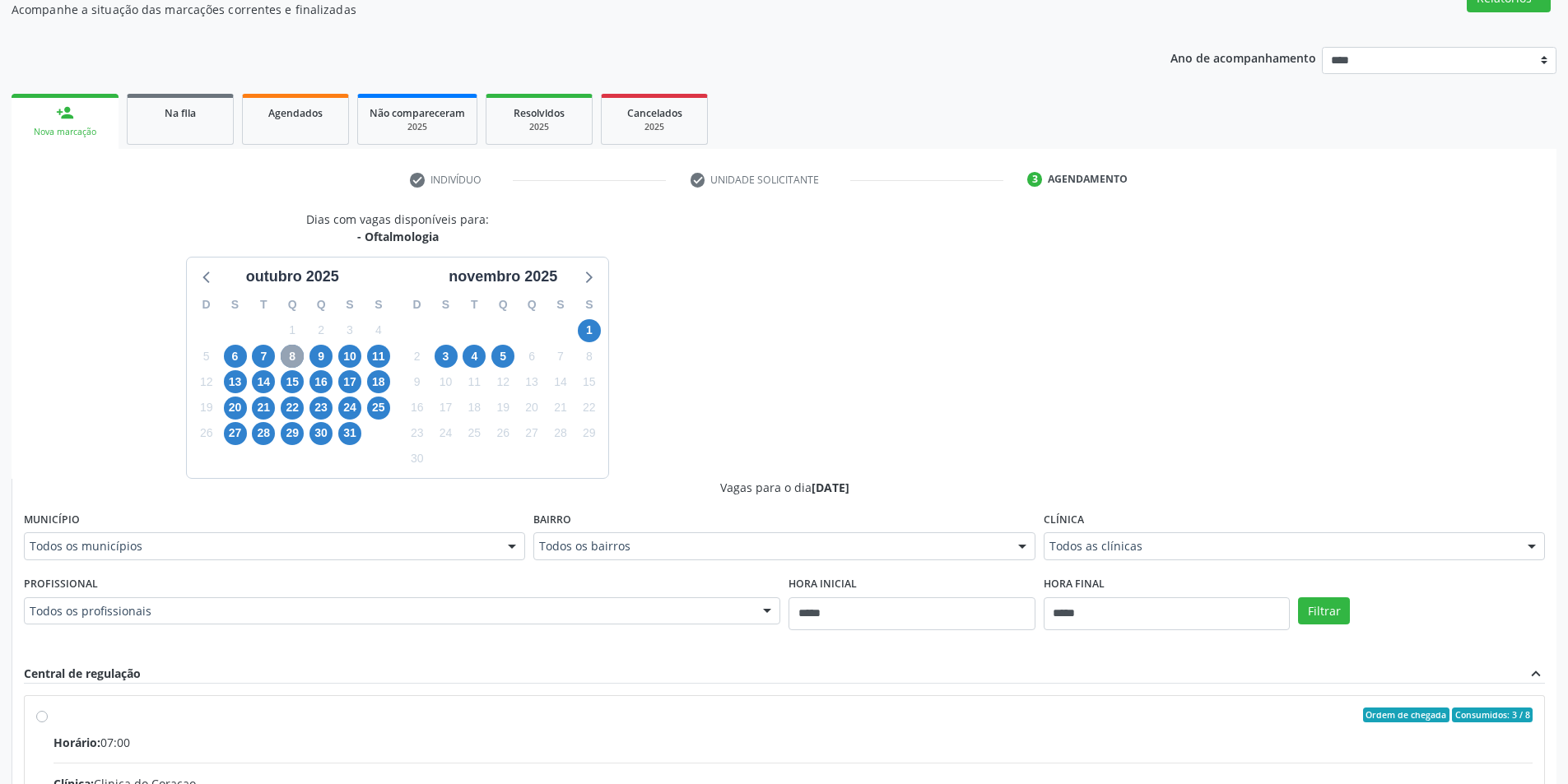
scroll to position [329, 0]
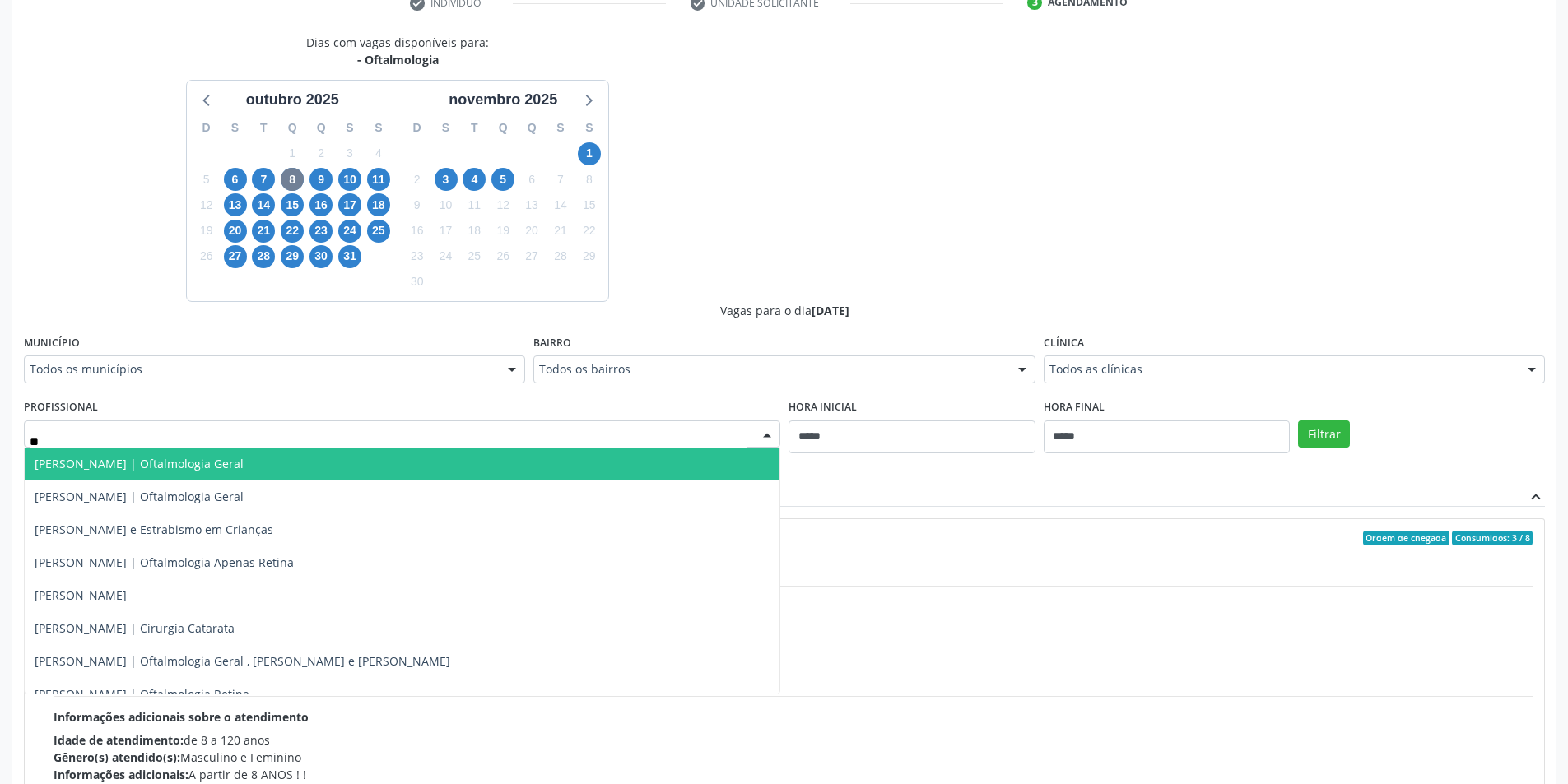
type input "***"
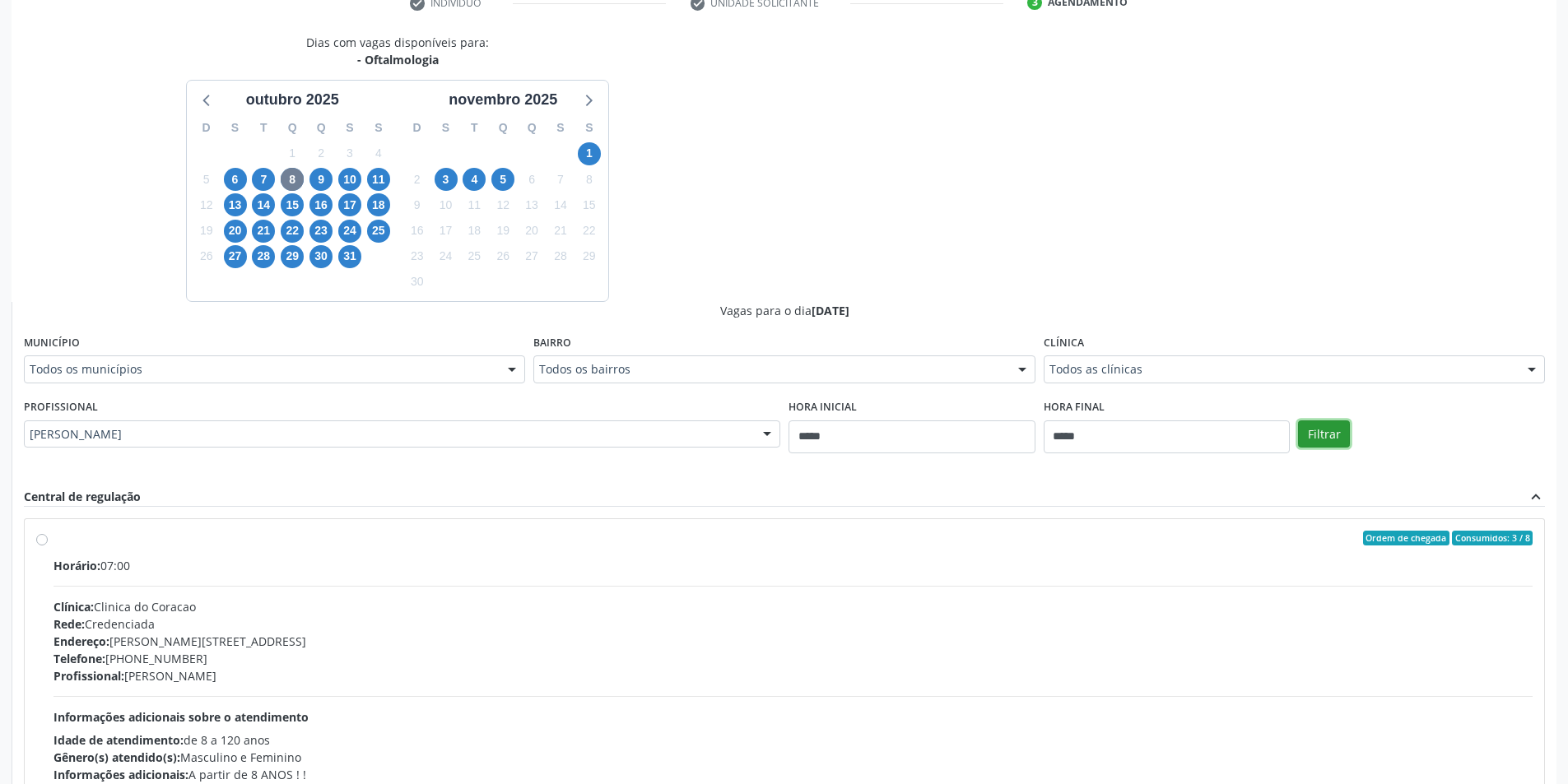
click at [1344, 428] on button "Filtrar" at bounding box center [1324, 434] width 52 height 28
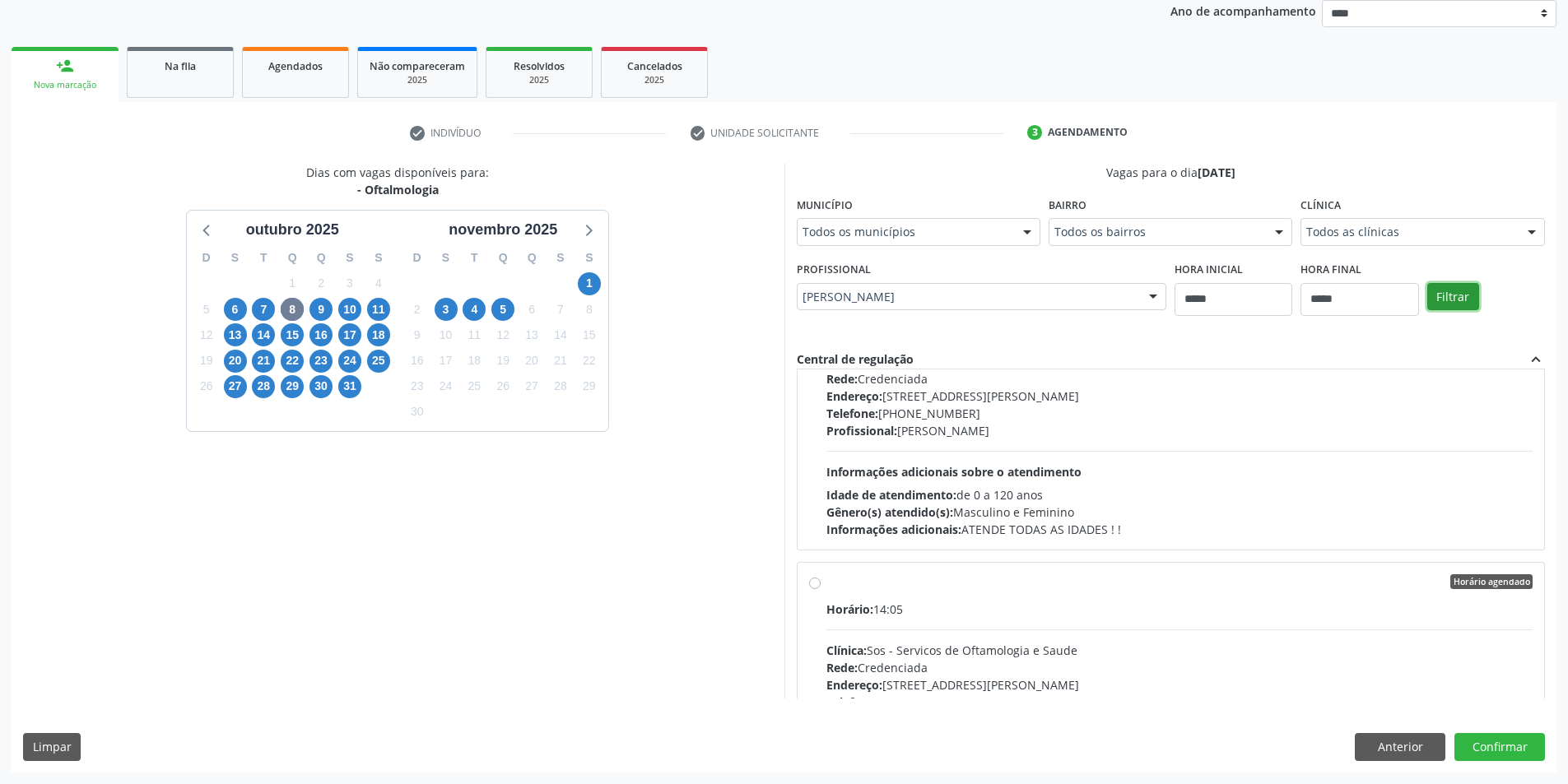
scroll to position [9543, 0]
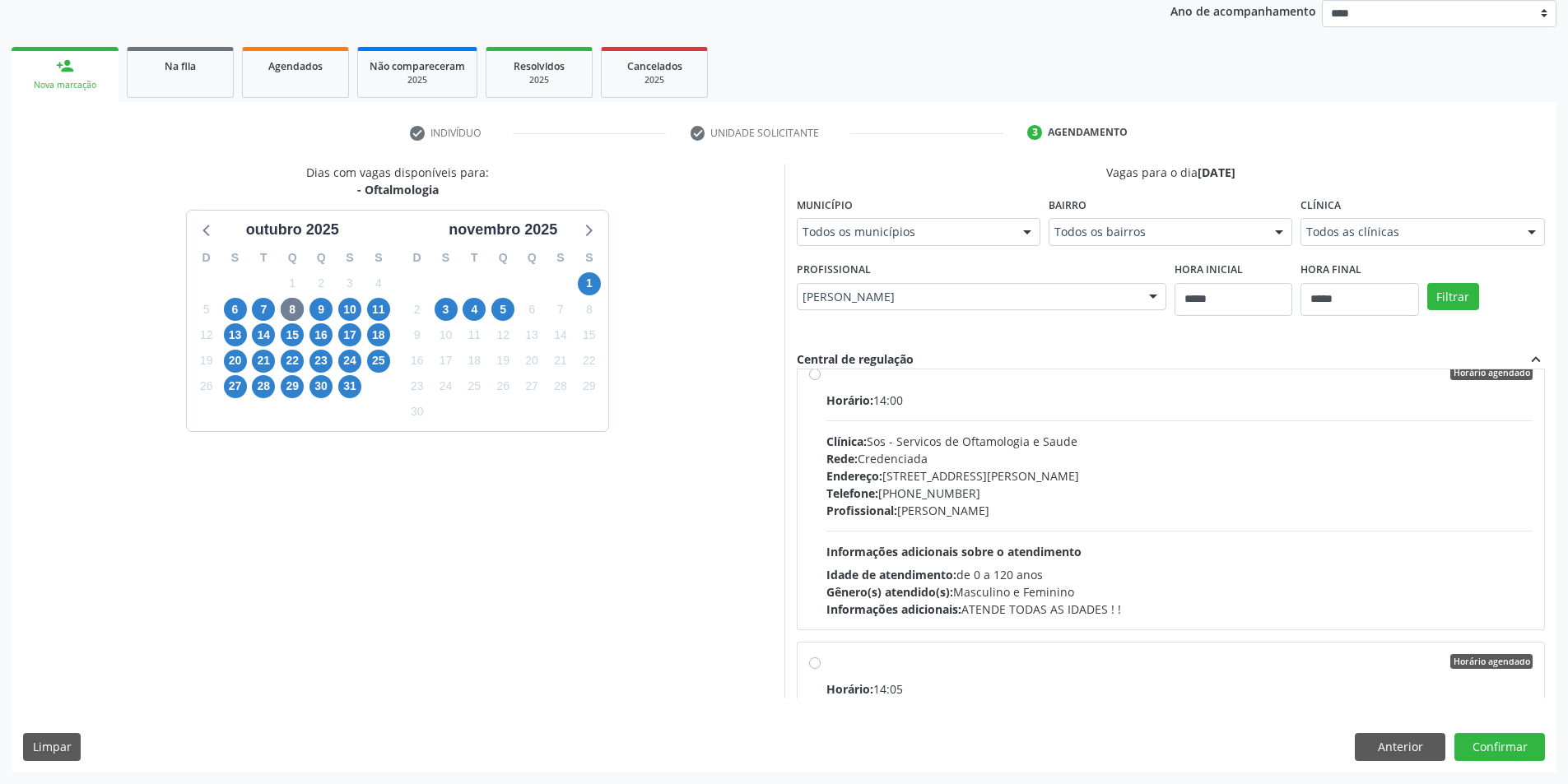
click at [991, 483] on div "Endereço: Rua Rua Ernesto Dourado, nº 362, Heliopolis, Garanhuns - PE" at bounding box center [1180, 476] width 707 height 17
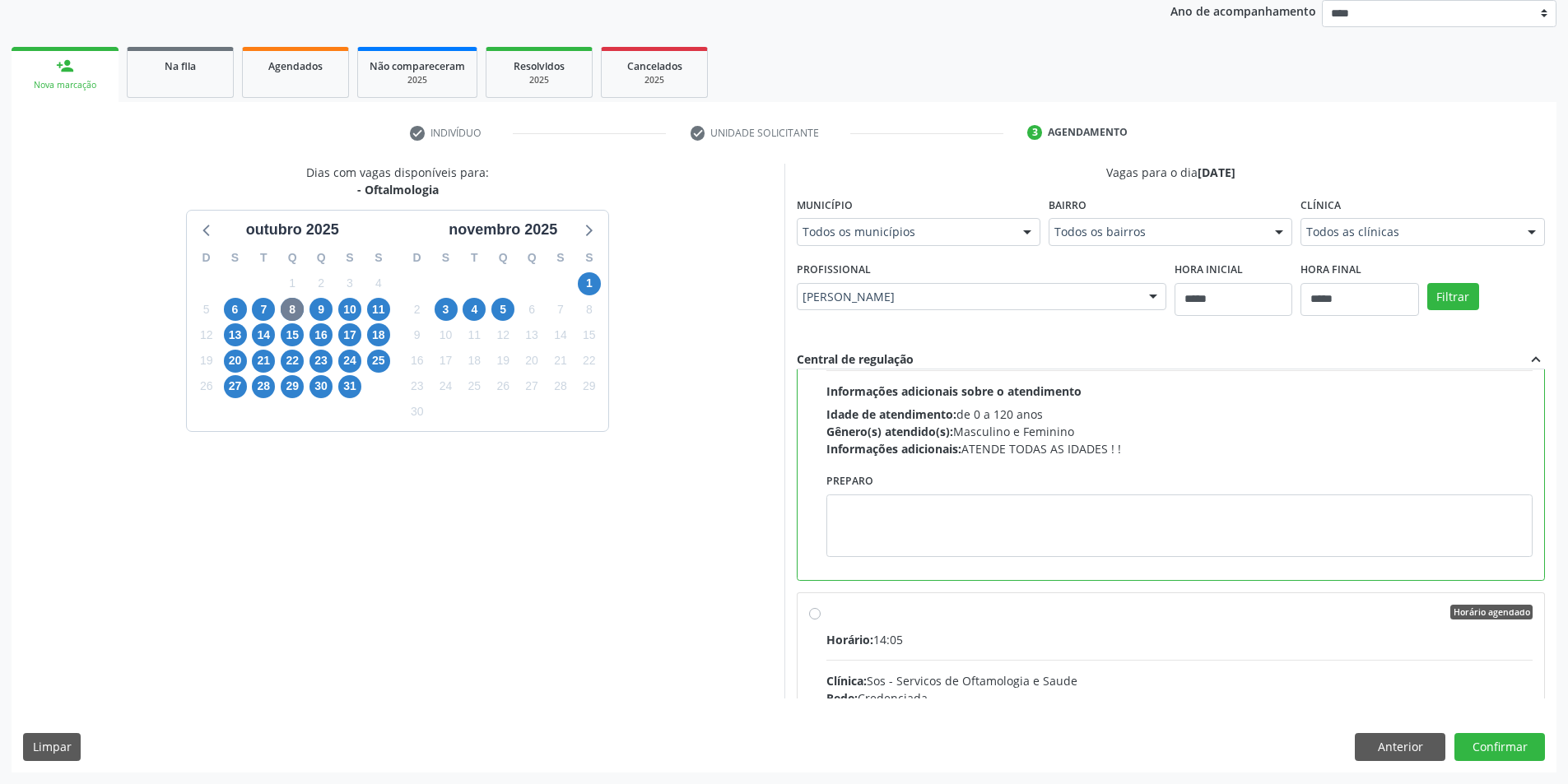
scroll to position [9703, 0]
click at [1047, 539] on textarea at bounding box center [1180, 524] width 707 height 63
paste textarea "**********"
type textarea "**********"
click at [1504, 751] on button "Confirmar" at bounding box center [1500, 746] width 90 height 28
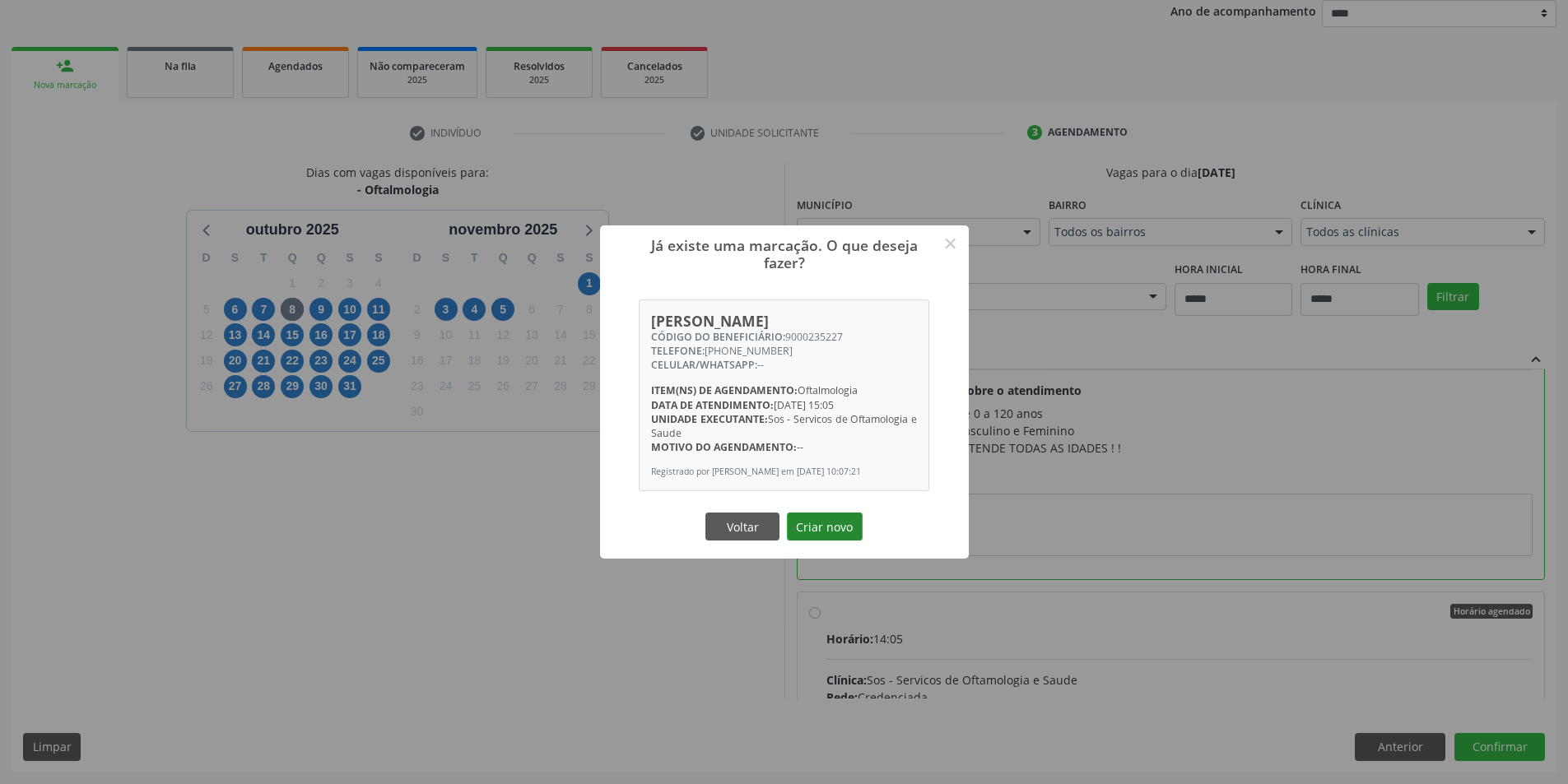
click at [833, 535] on button "Criar novo" at bounding box center [825, 526] width 76 height 28
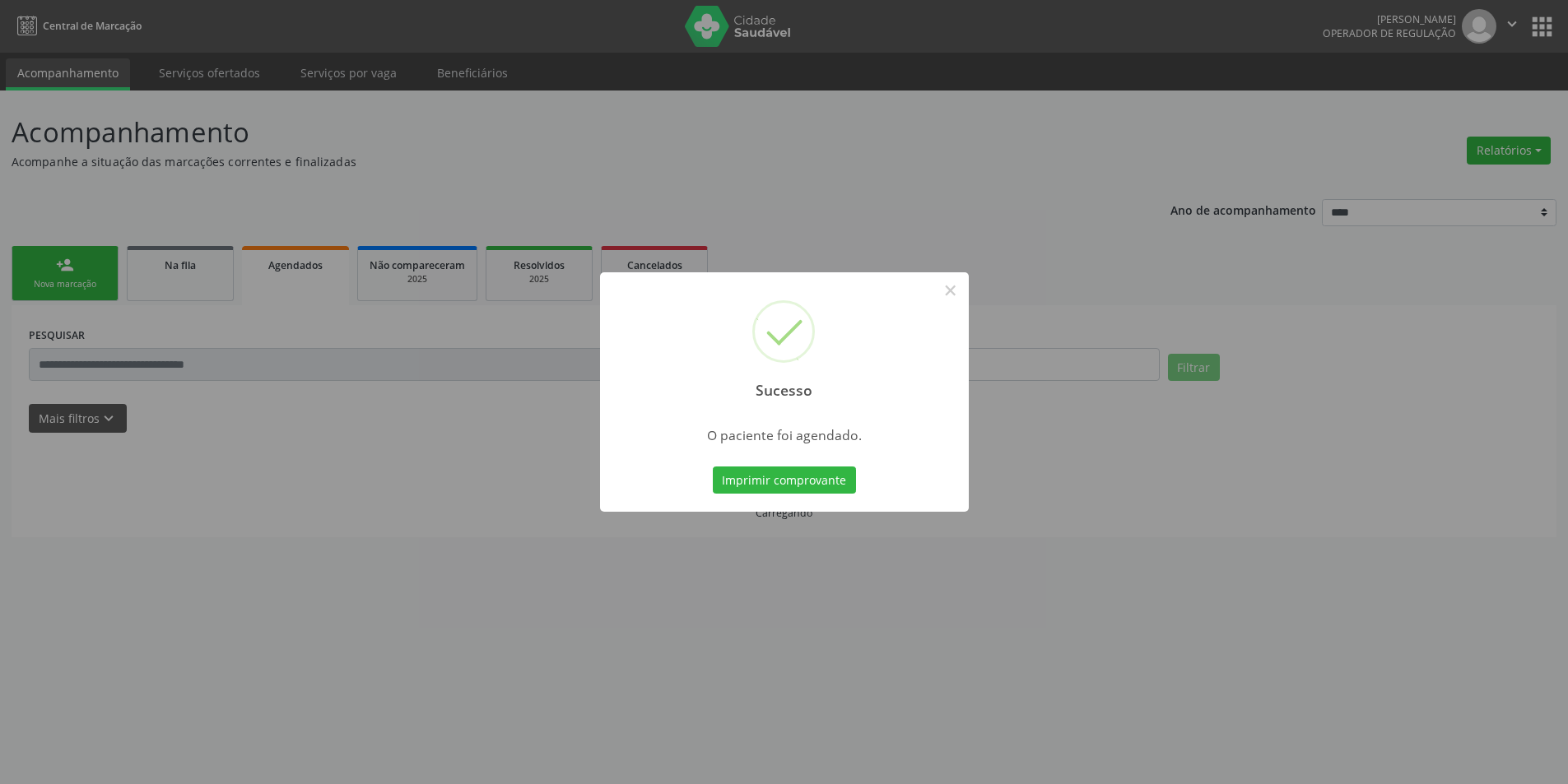
scroll to position [0, 0]
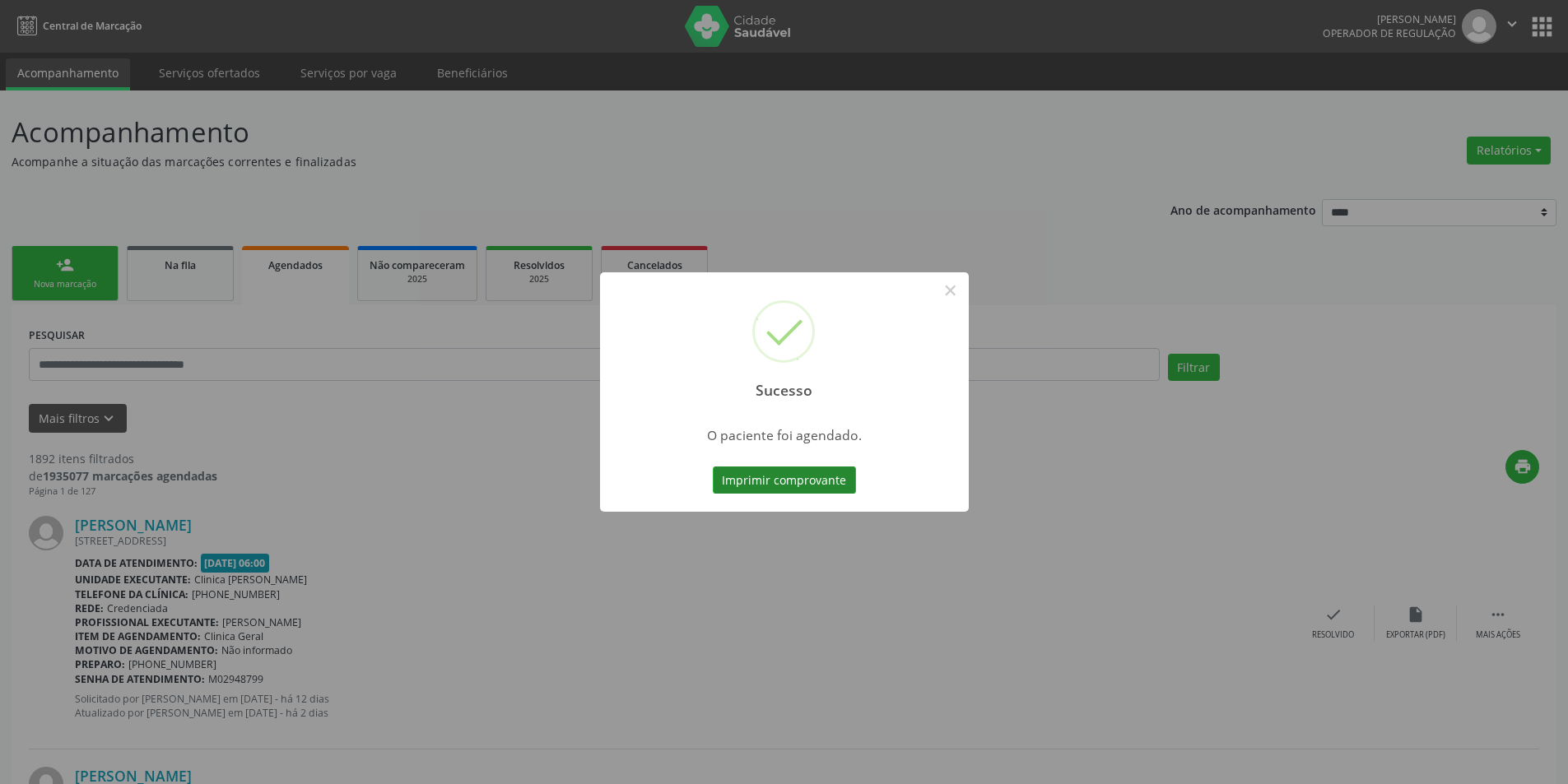
click at [823, 483] on button "Imprimir comprovante" at bounding box center [784, 480] width 143 height 28
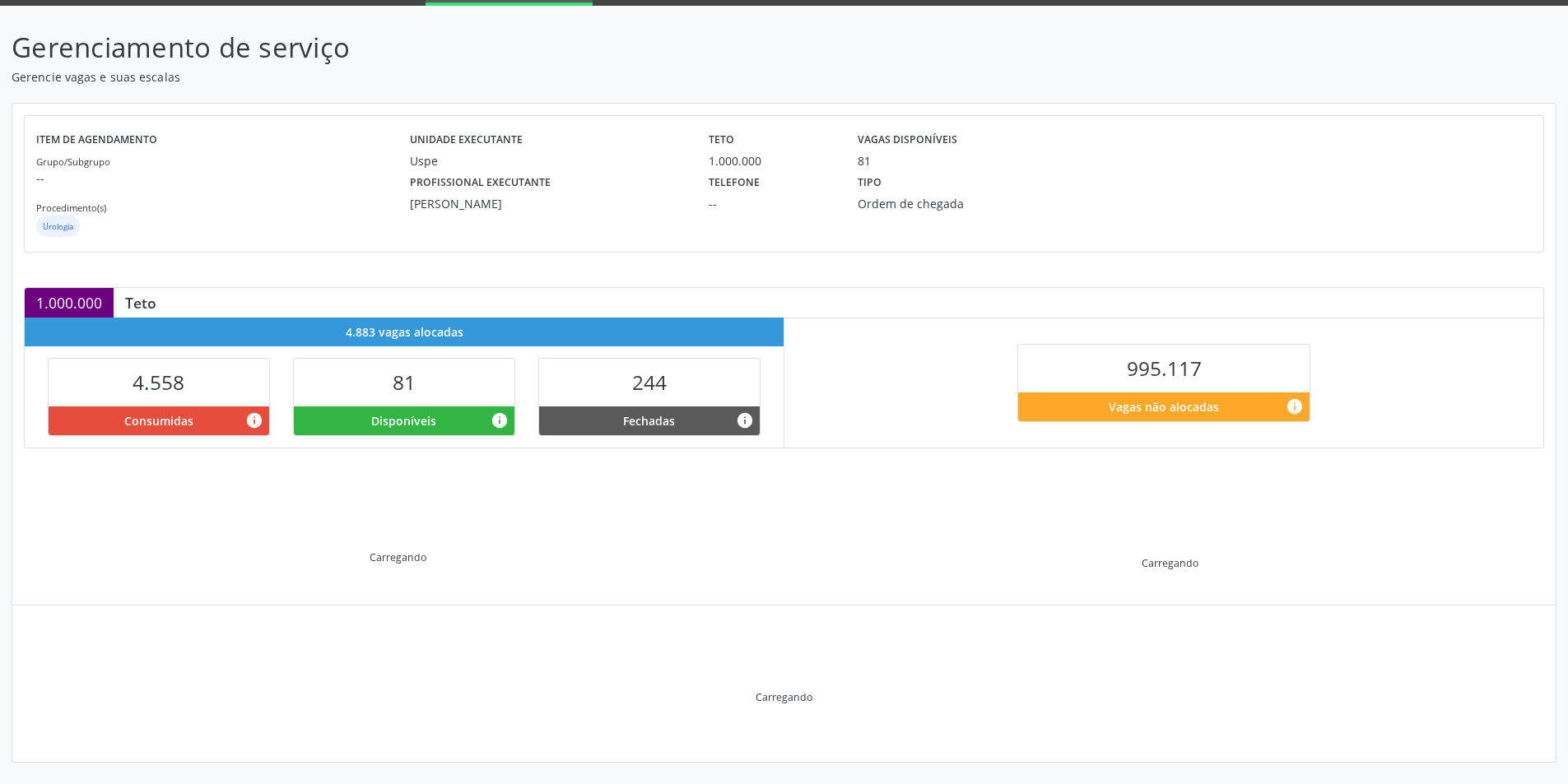
scroll to position [87, 0]
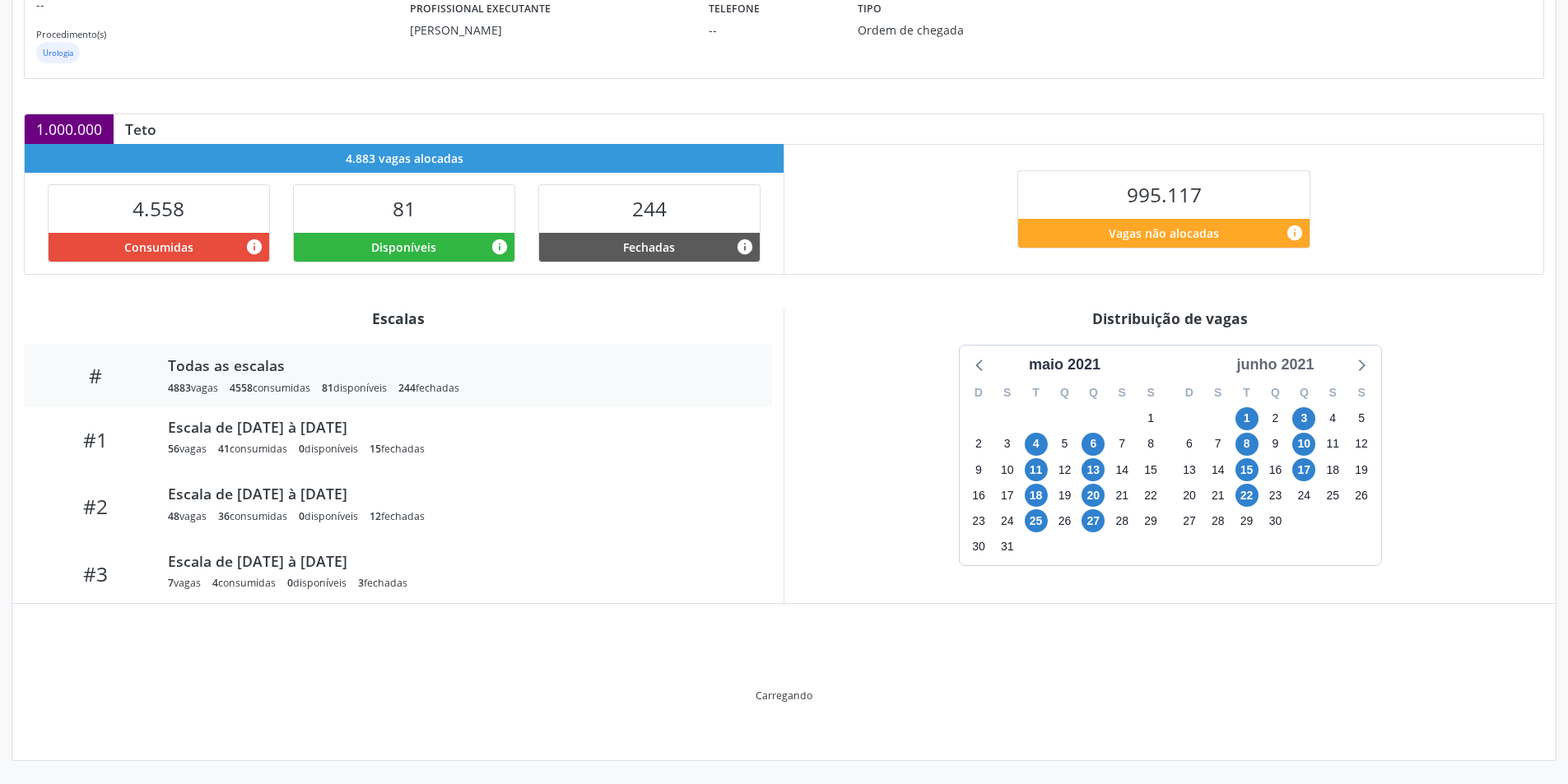
click at [1304, 369] on div "junho 2021" at bounding box center [1275, 365] width 90 height 22
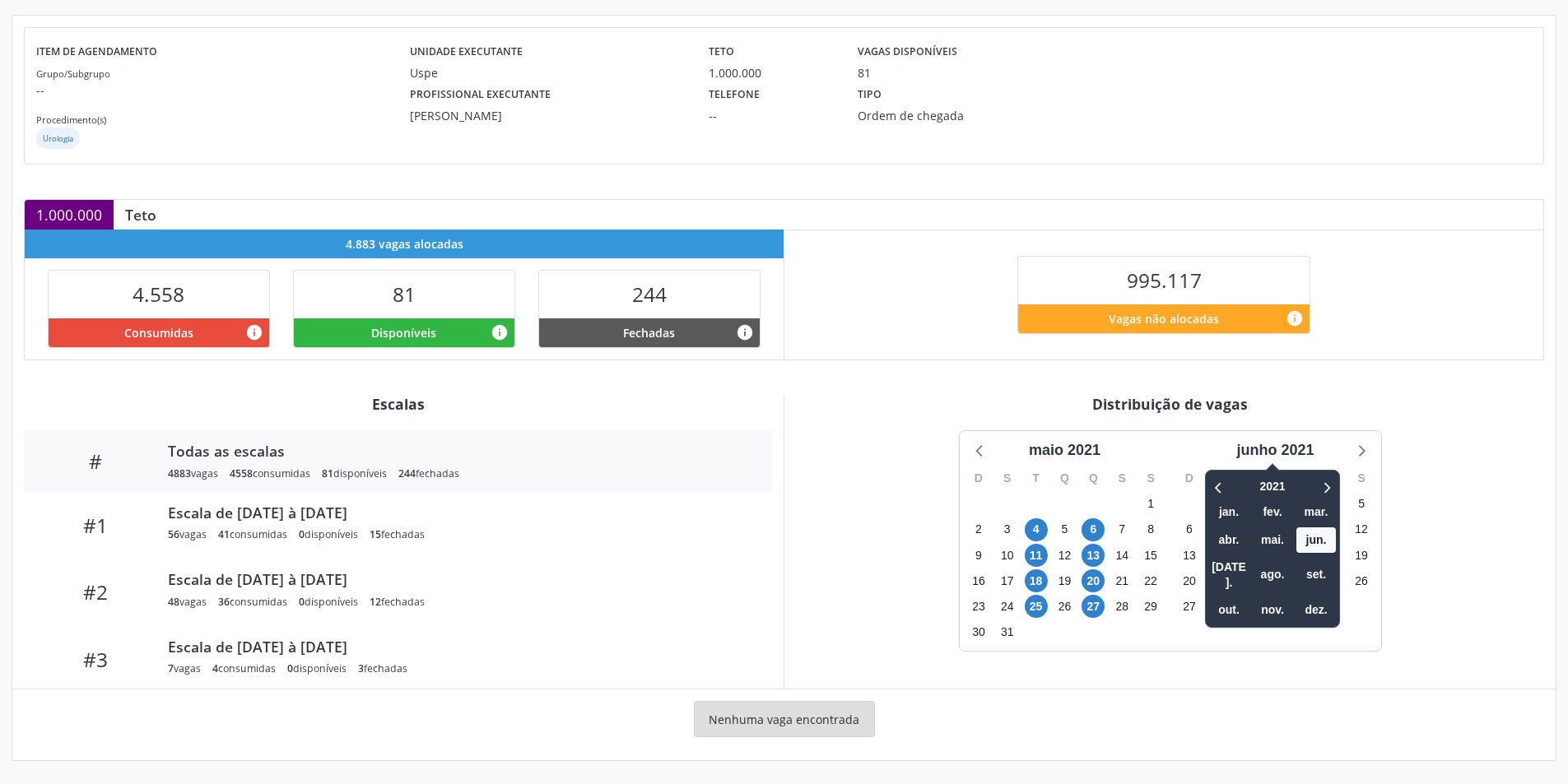
scroll to position [173, 0]
click at [1334, 492] on icon at bounding box center [1325, 487] width 16 height 20
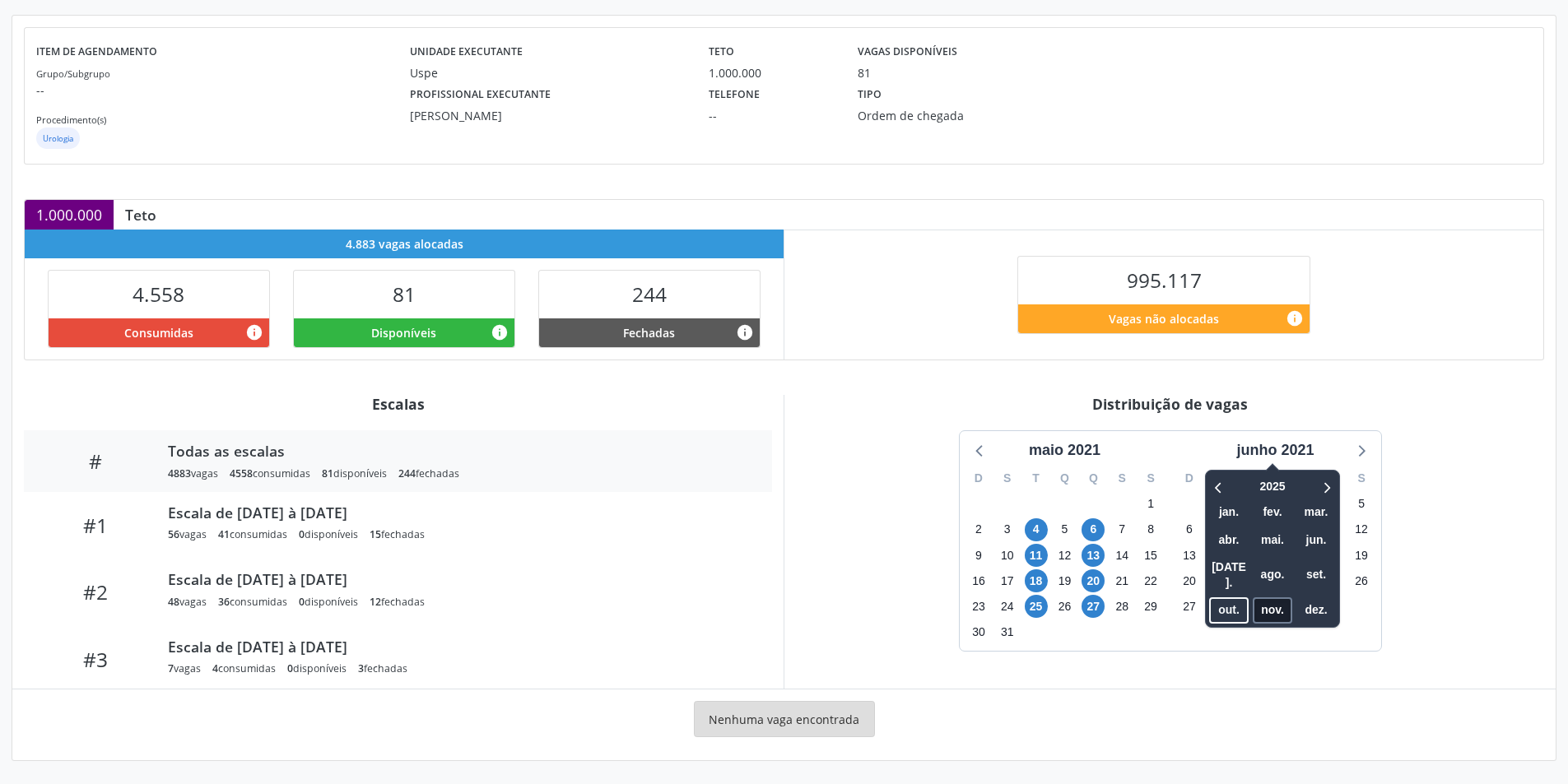
click at [1275, 597] on span "nov." at bounding box center [1272, 610] width 39 height 26
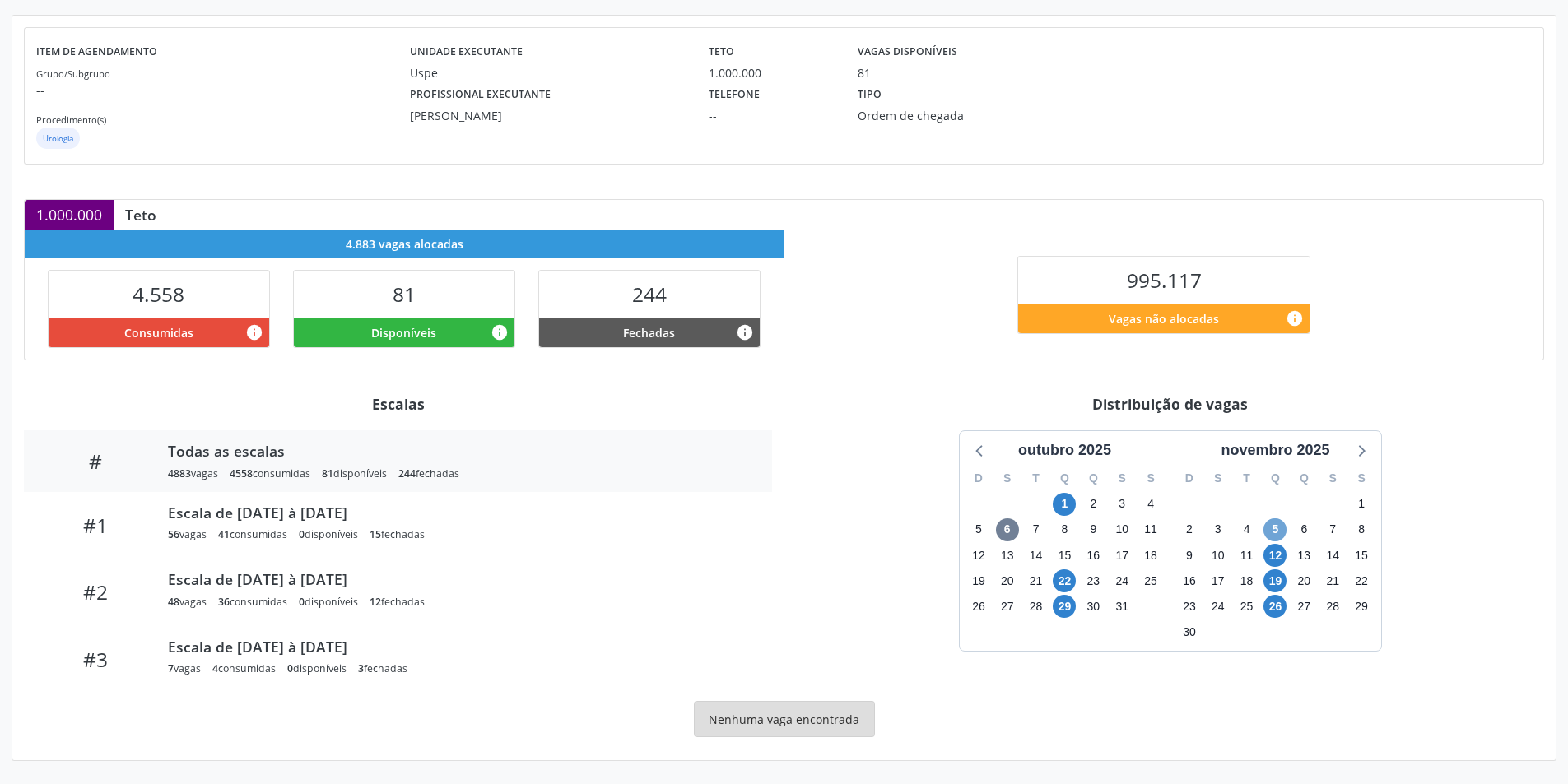
click at [1281, 522] on span "5" at bounding box center [1275, 530] width 23 height 23
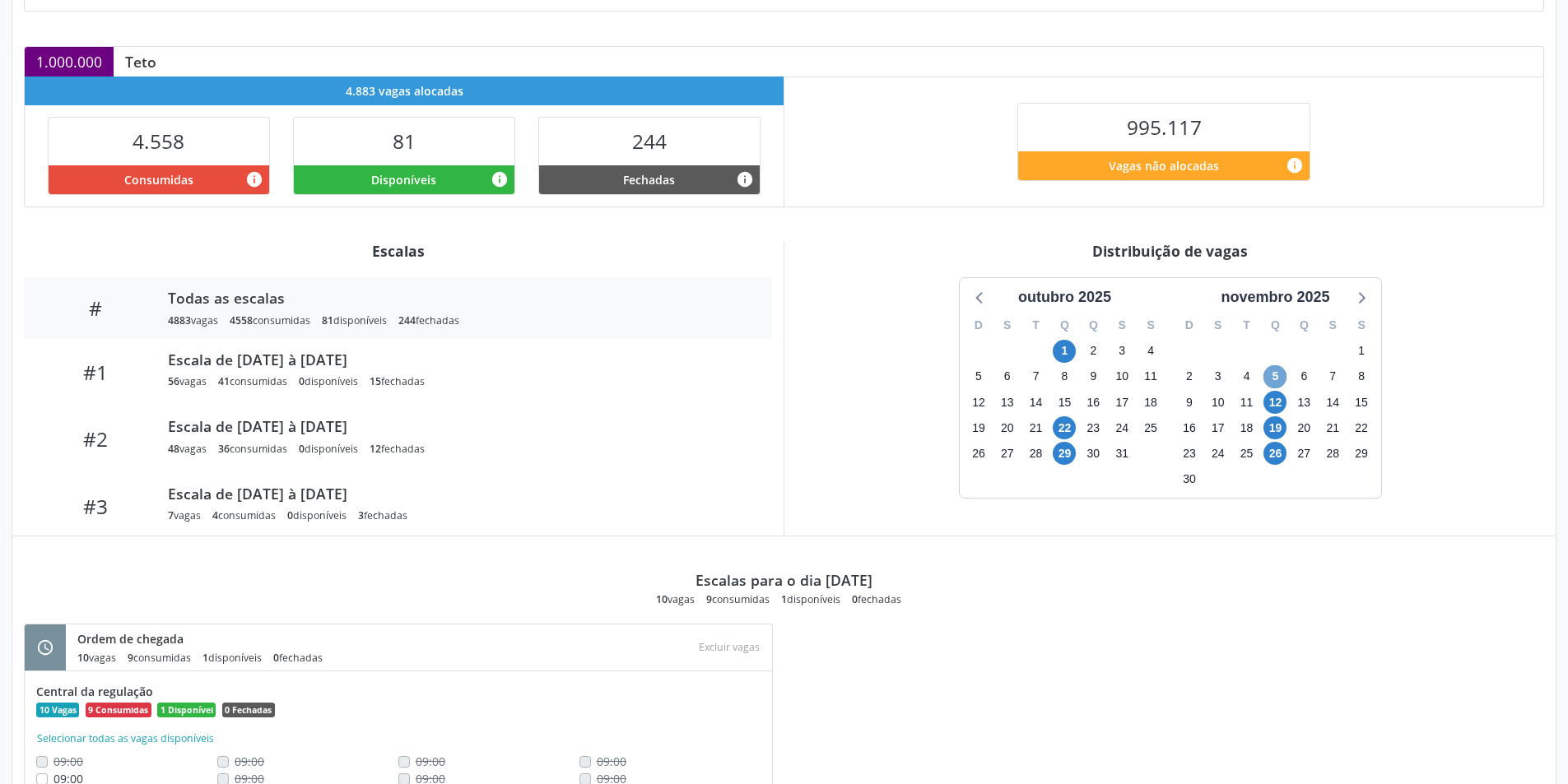
scroll to position [412, 0]
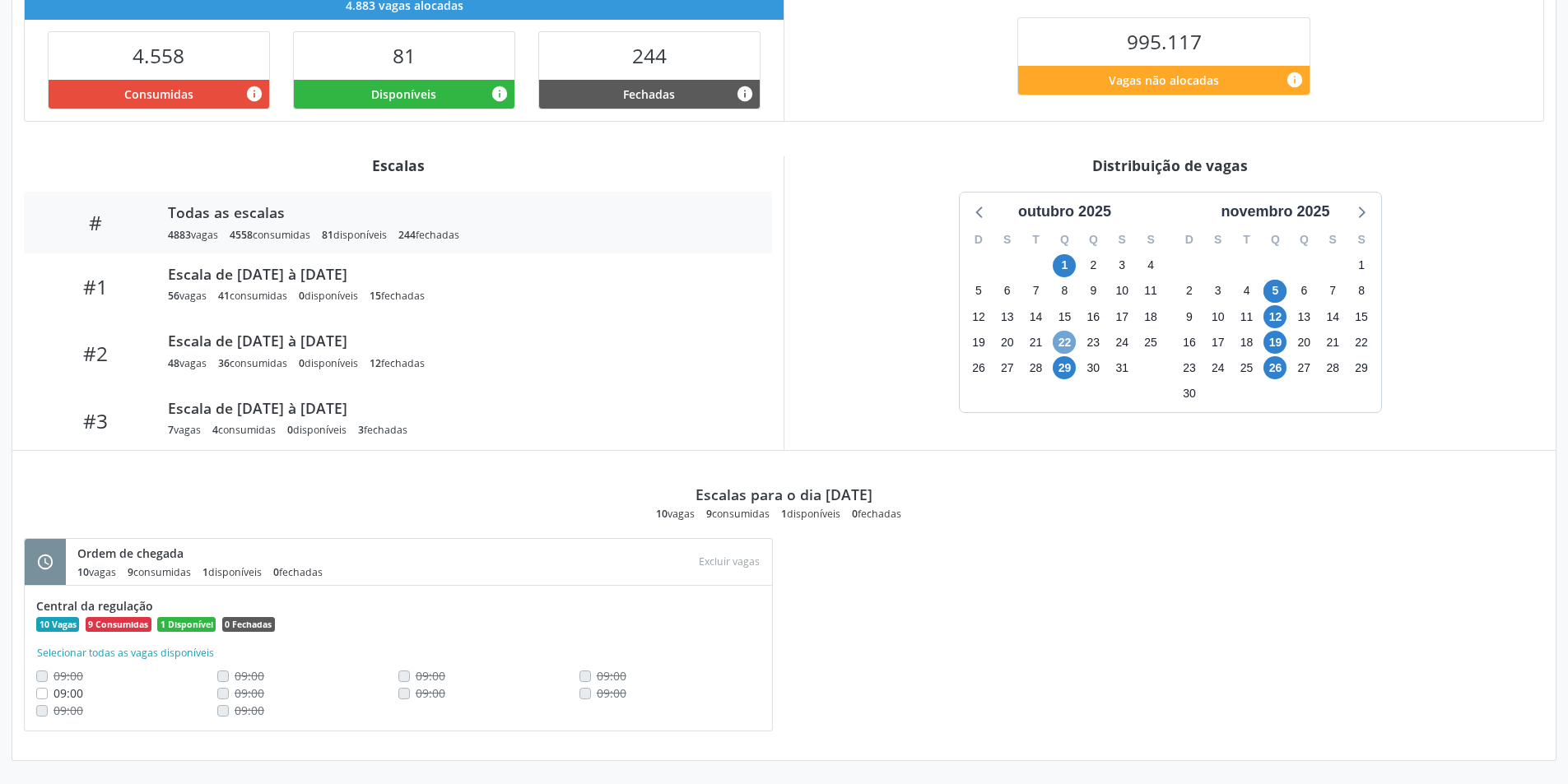
click at [1066, 338] on span "22" at bounding box center [1065, 342] width 23 height 23
click at [1064, 368] on span "29" at bounding box center [1065, 367] width 23 height 23
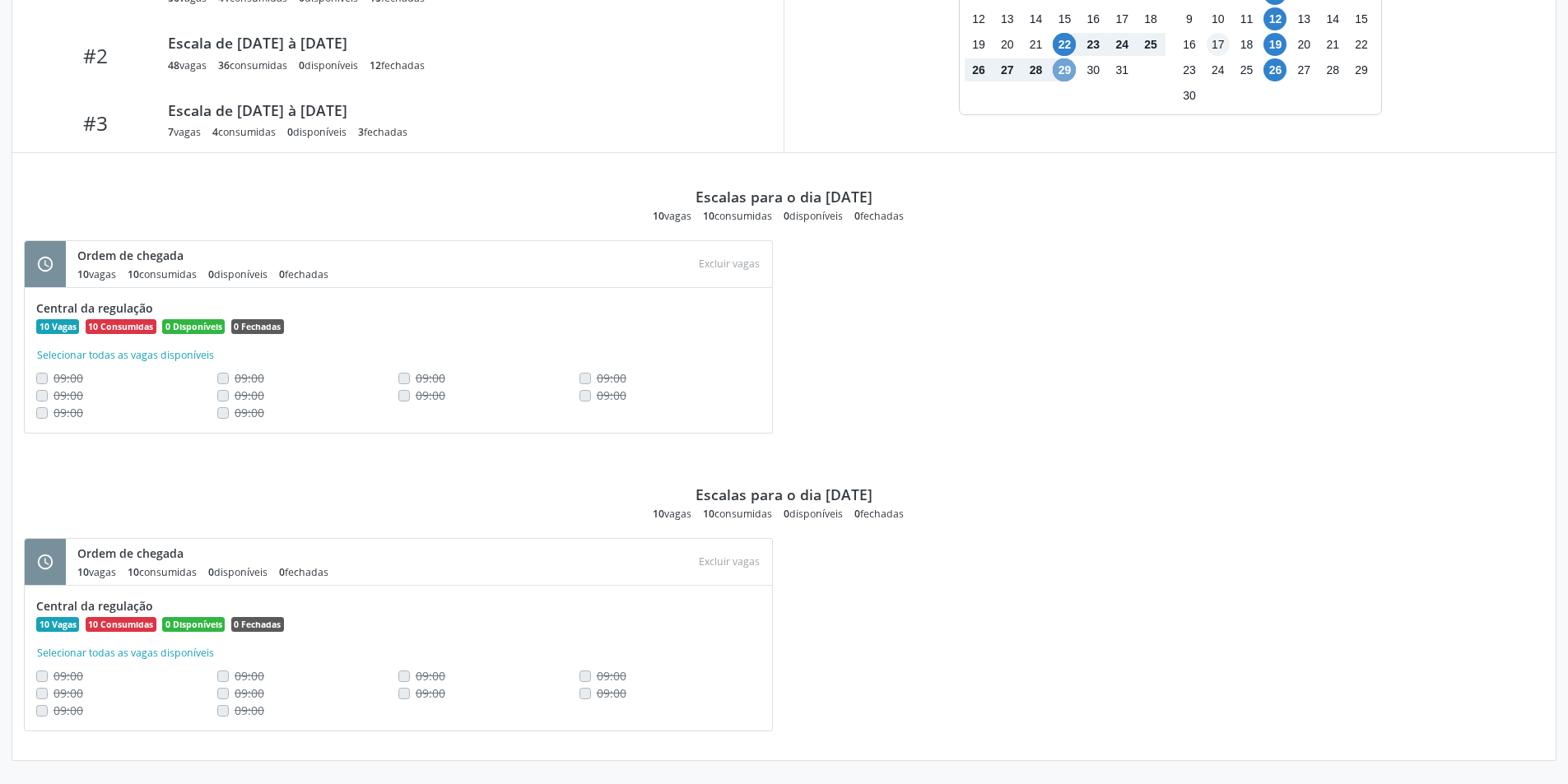
scroll to position [544, 0]
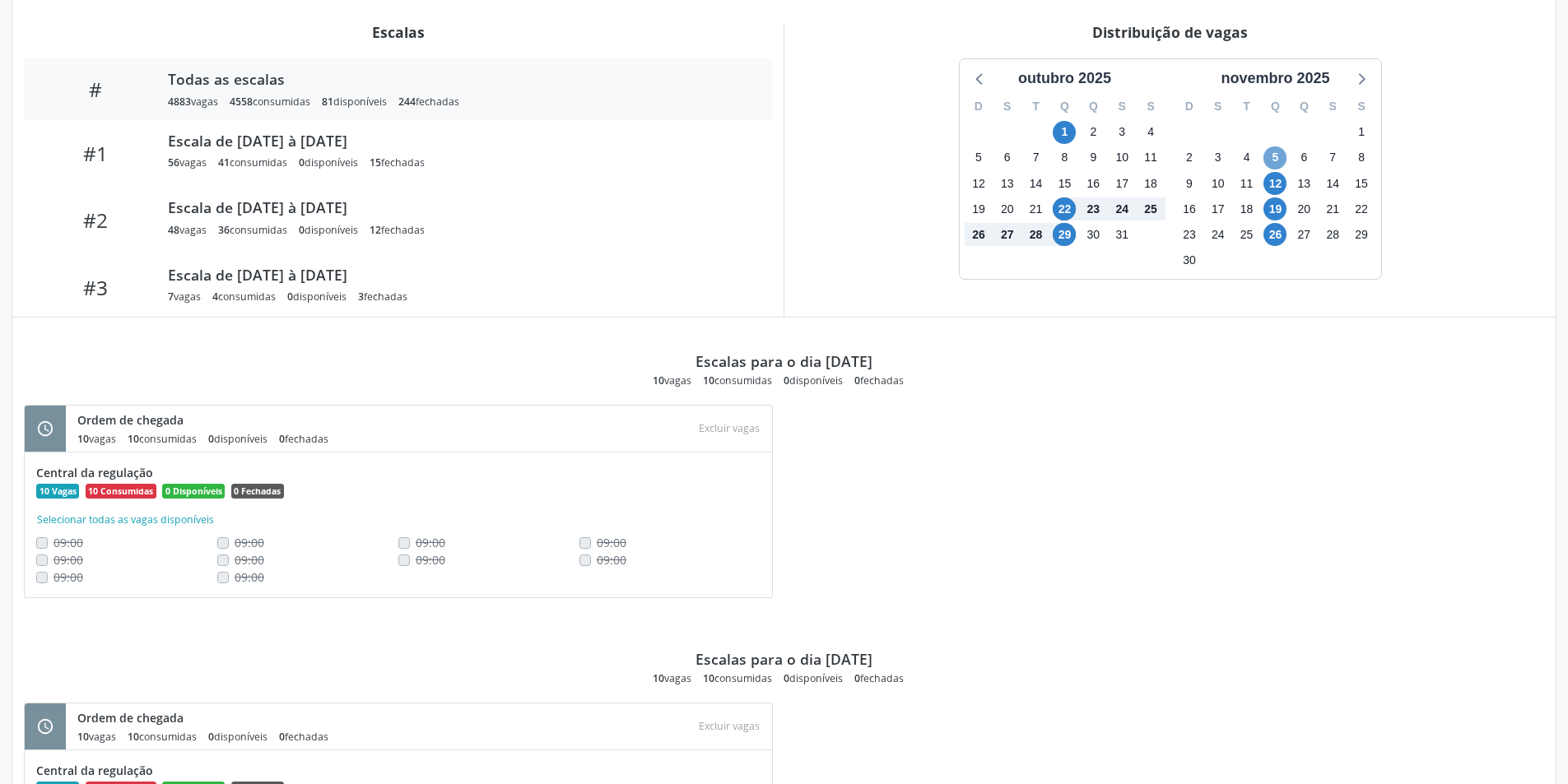
click at [1271, 155] on span "5" at bounding box center [1275, 158] width 23 height 23
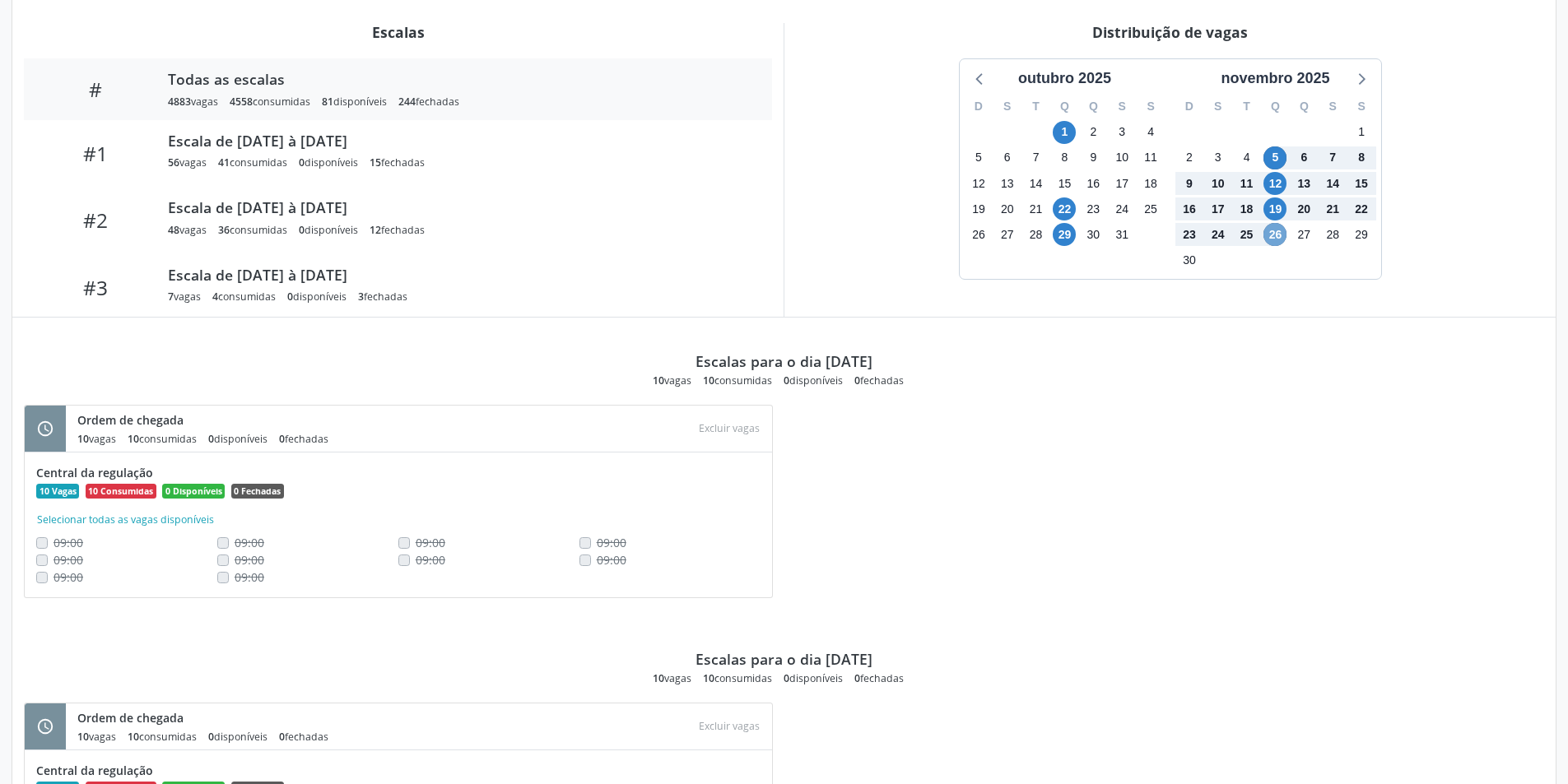
click at [1275, 238] on span "26" at bounding box center [1275, 235] width 23 height 23
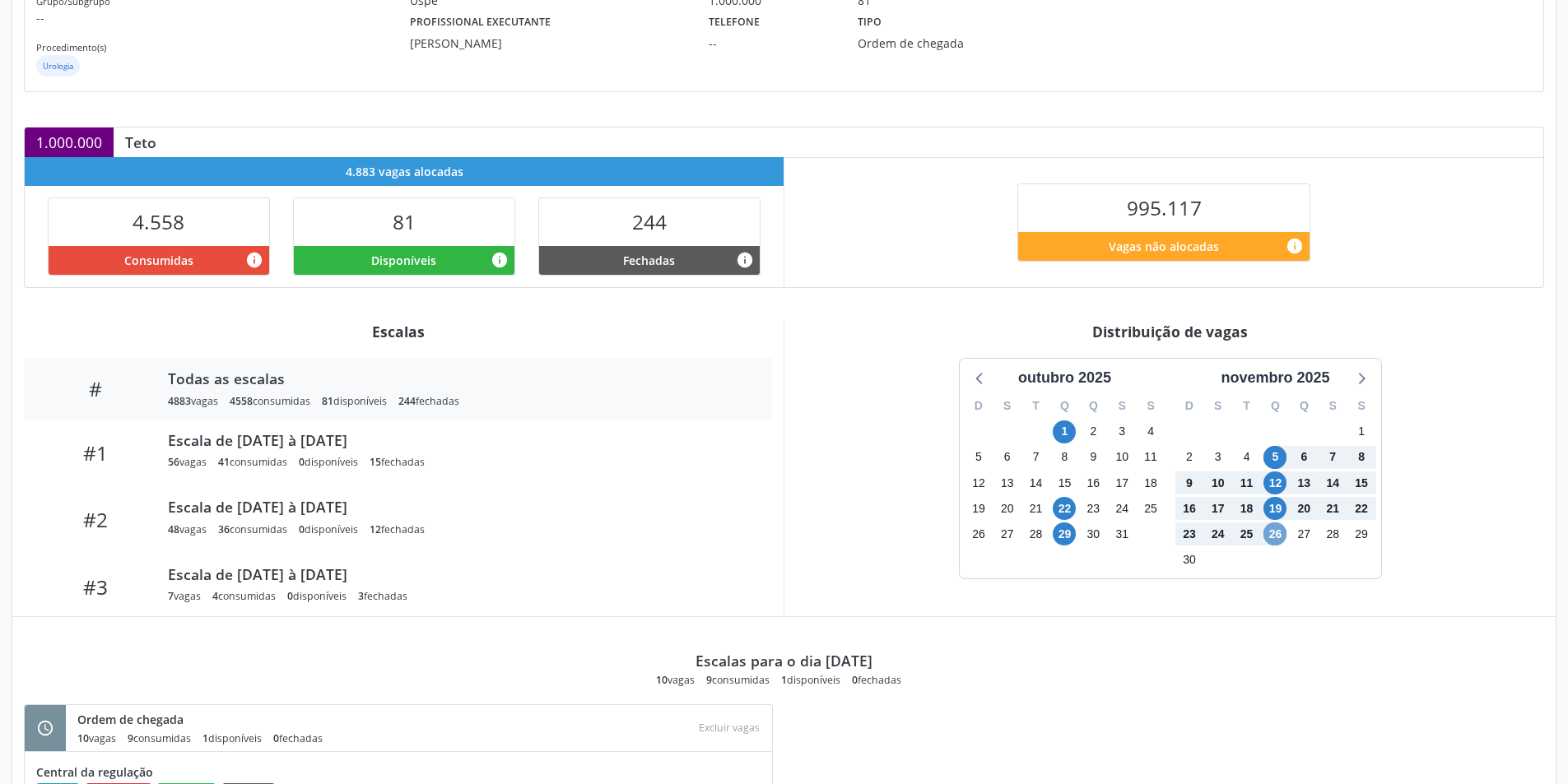
scroll to position [247, 0]
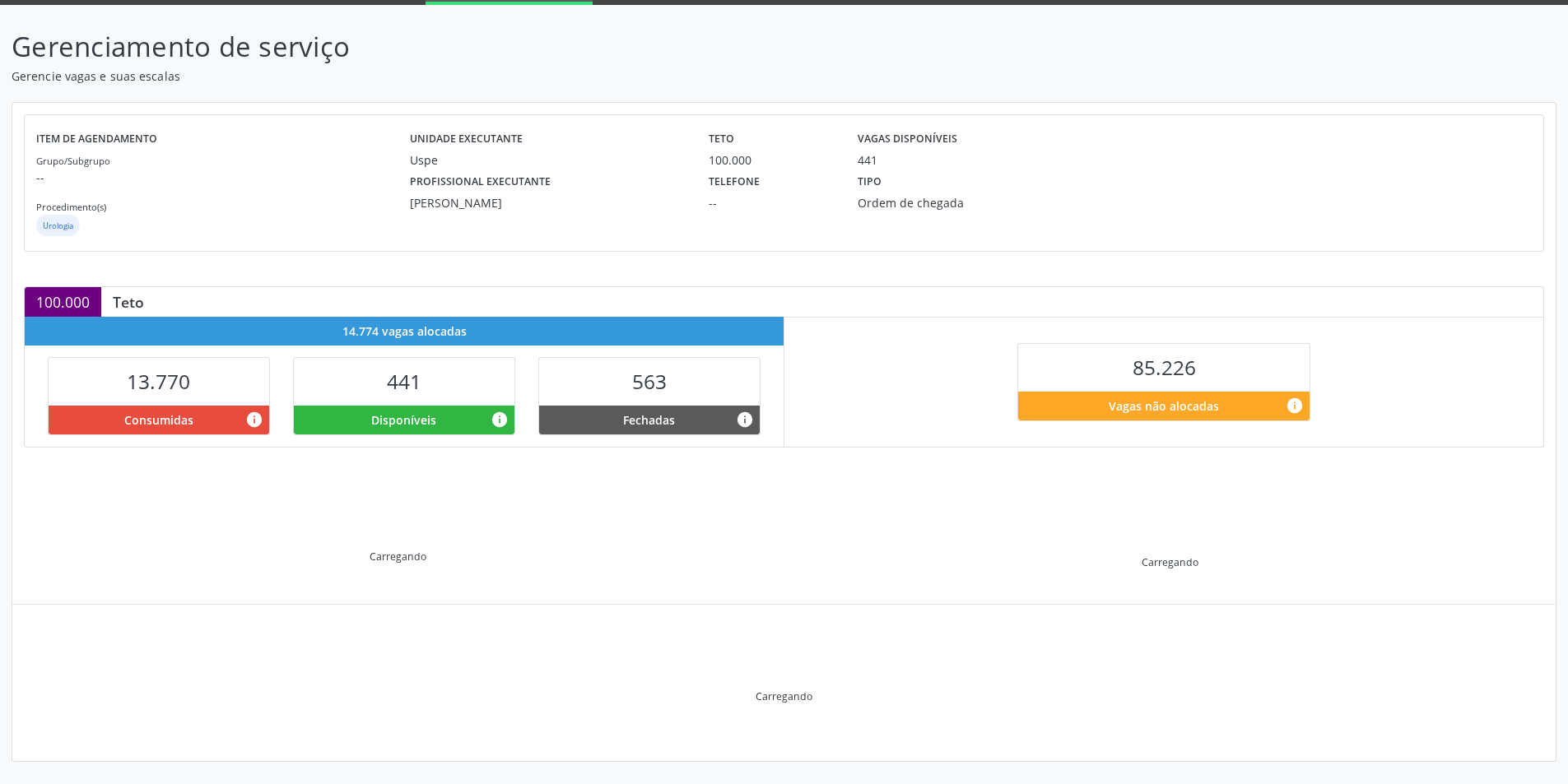
scroll to position [87, 0]
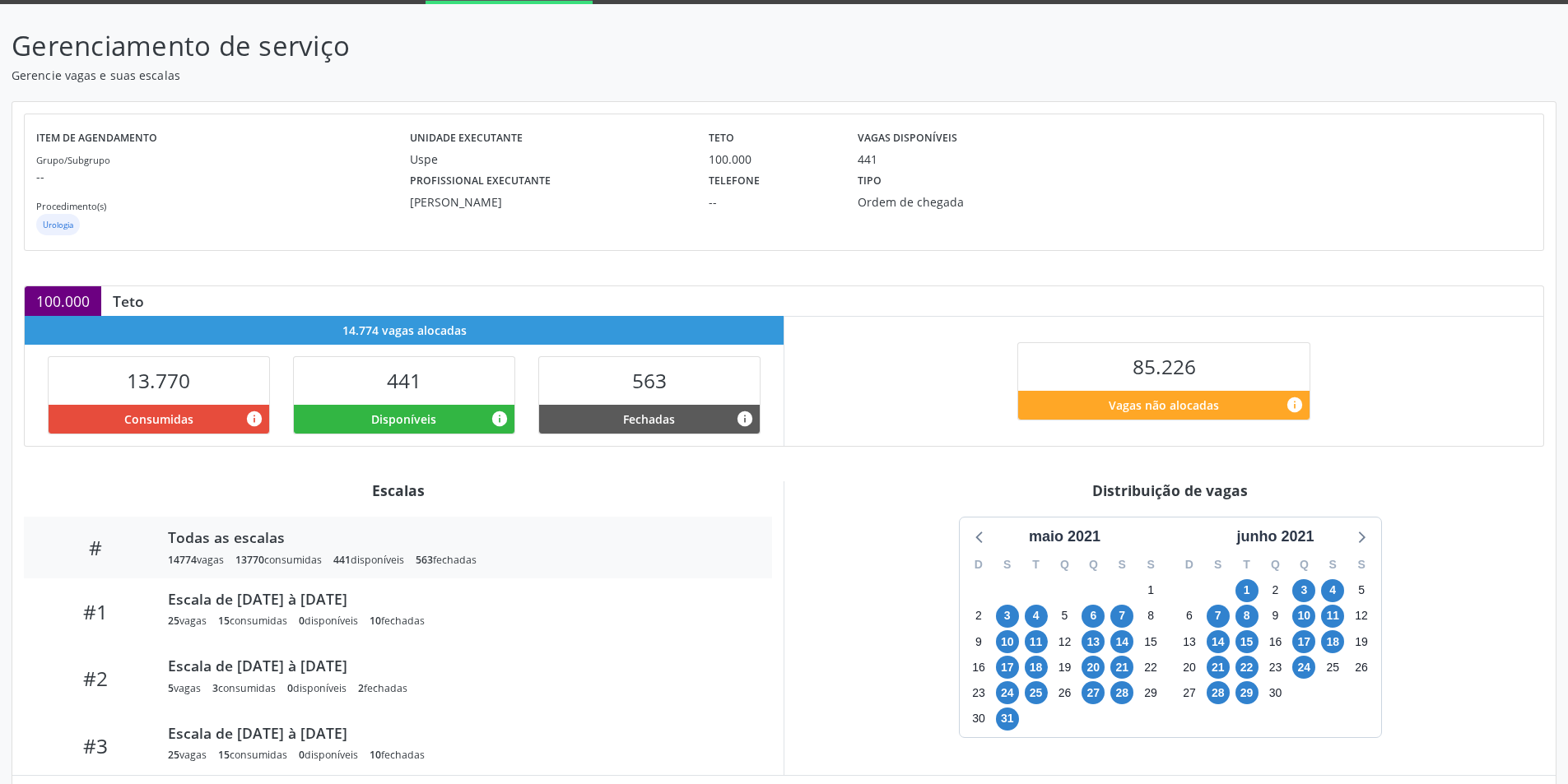
click at [1303, 537] on div "junho 2021" at bounding box center [1275, 536] width 90 height 22
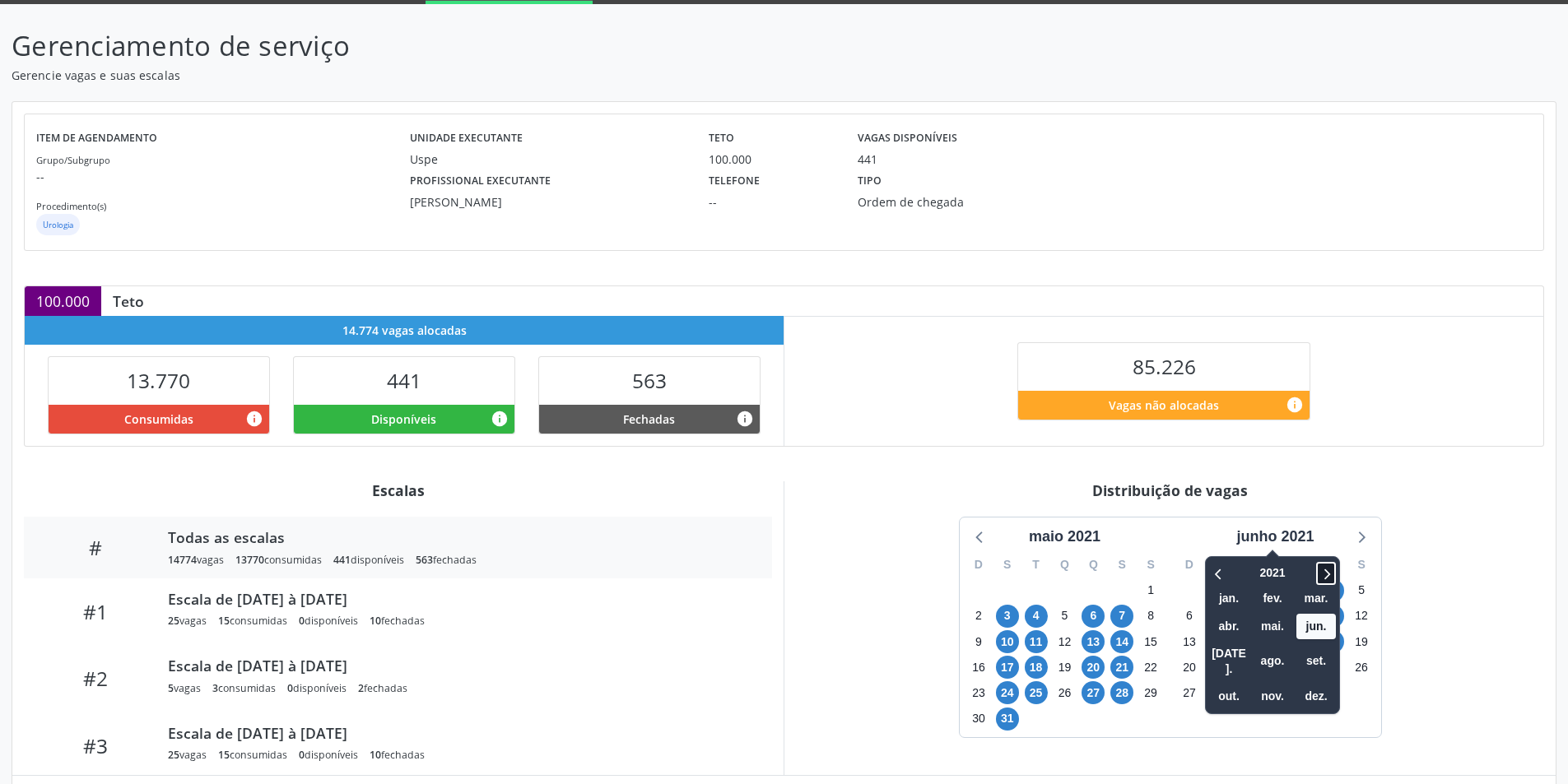
click at [1333, 580] on icon at bounding box center [1325, 573] width 16 height 20
click at [1332, 571] on icon at bounding box center [1325, 573] width 16 height 20
click at [1327, 575] on icon at bounding box center [1325, 573] width 16 height 20
click at [1272, 684] on span "nov." at bounding box center [1272, 696] width 39 height 26
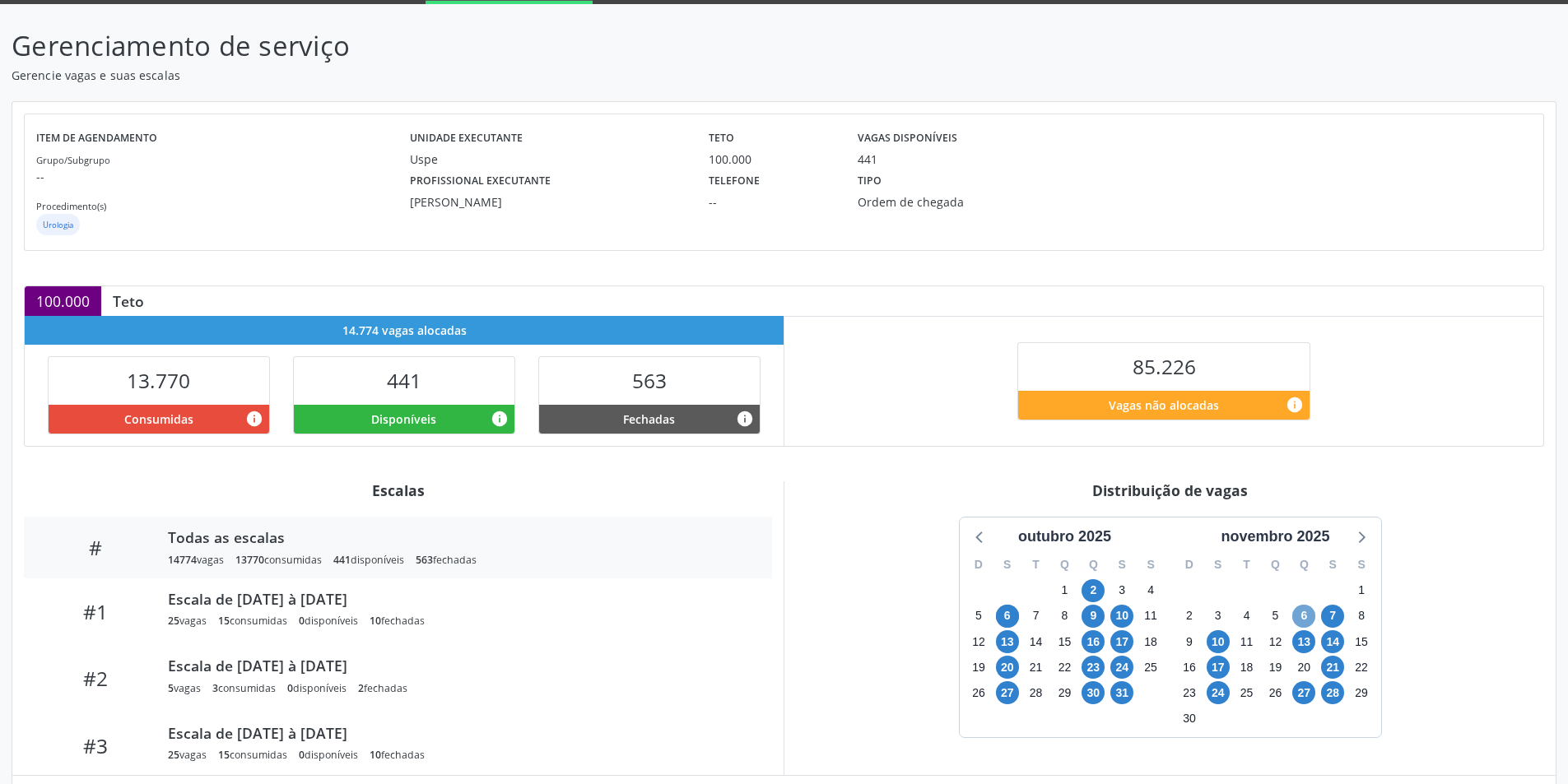
click at [1301, 611] on span "6" at bounding box center [1304, 617] width 23 height 23
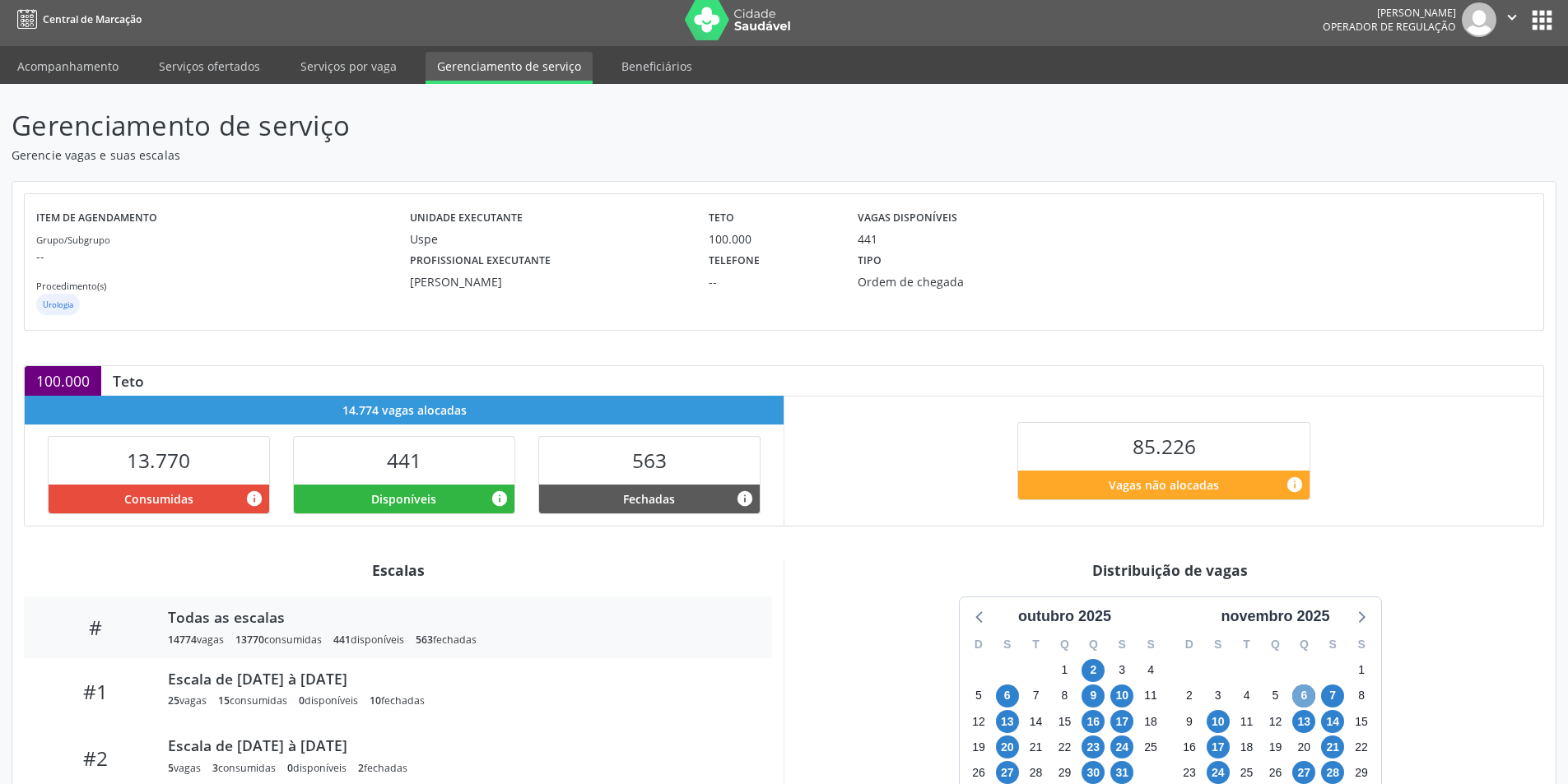
scroll to position [0, 0]
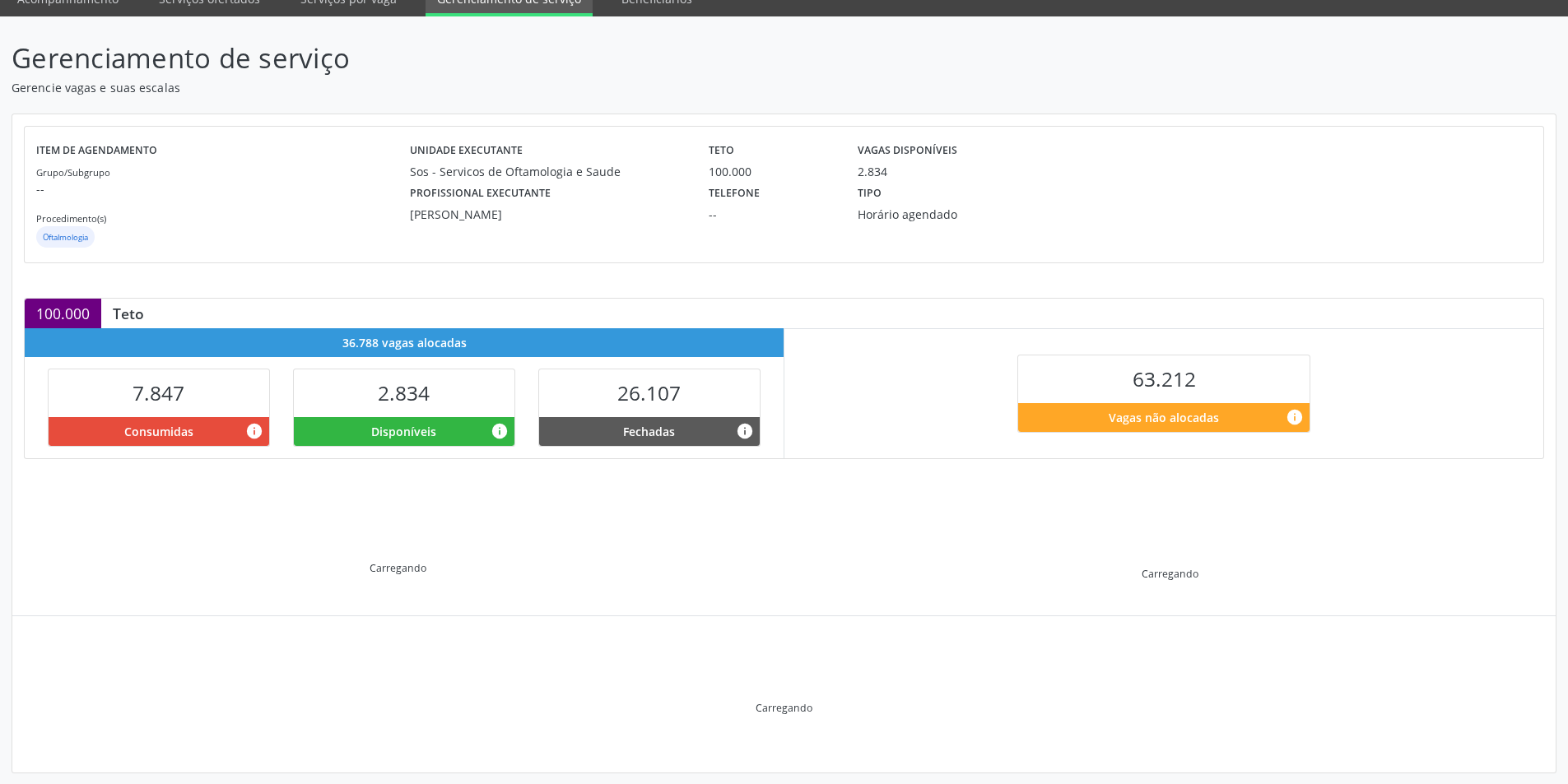
scroll to position [87, 0]
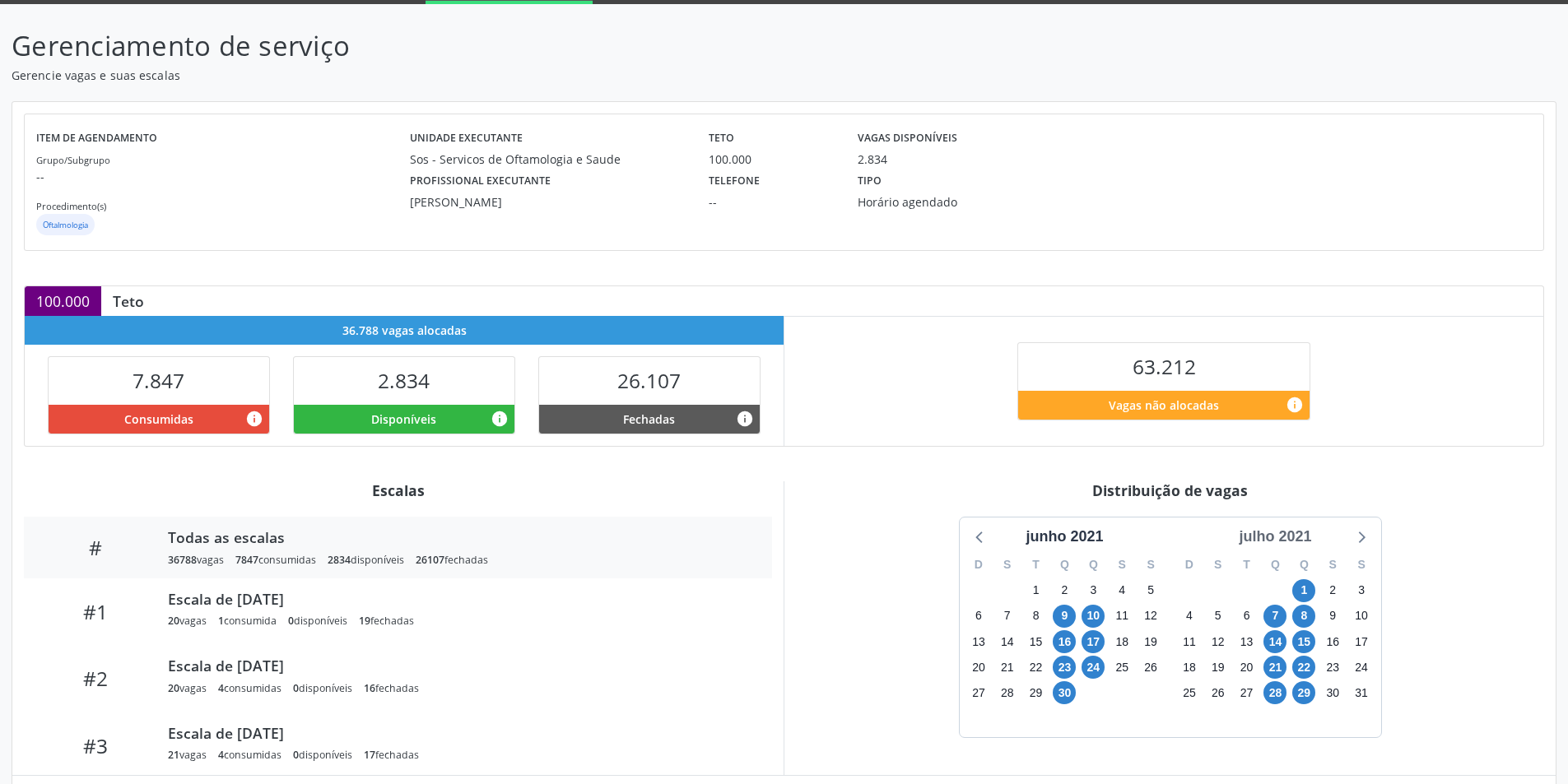
click at [1293, 543] on div "julho 2021" at bounding box center [1274, 536] width 86 height 22
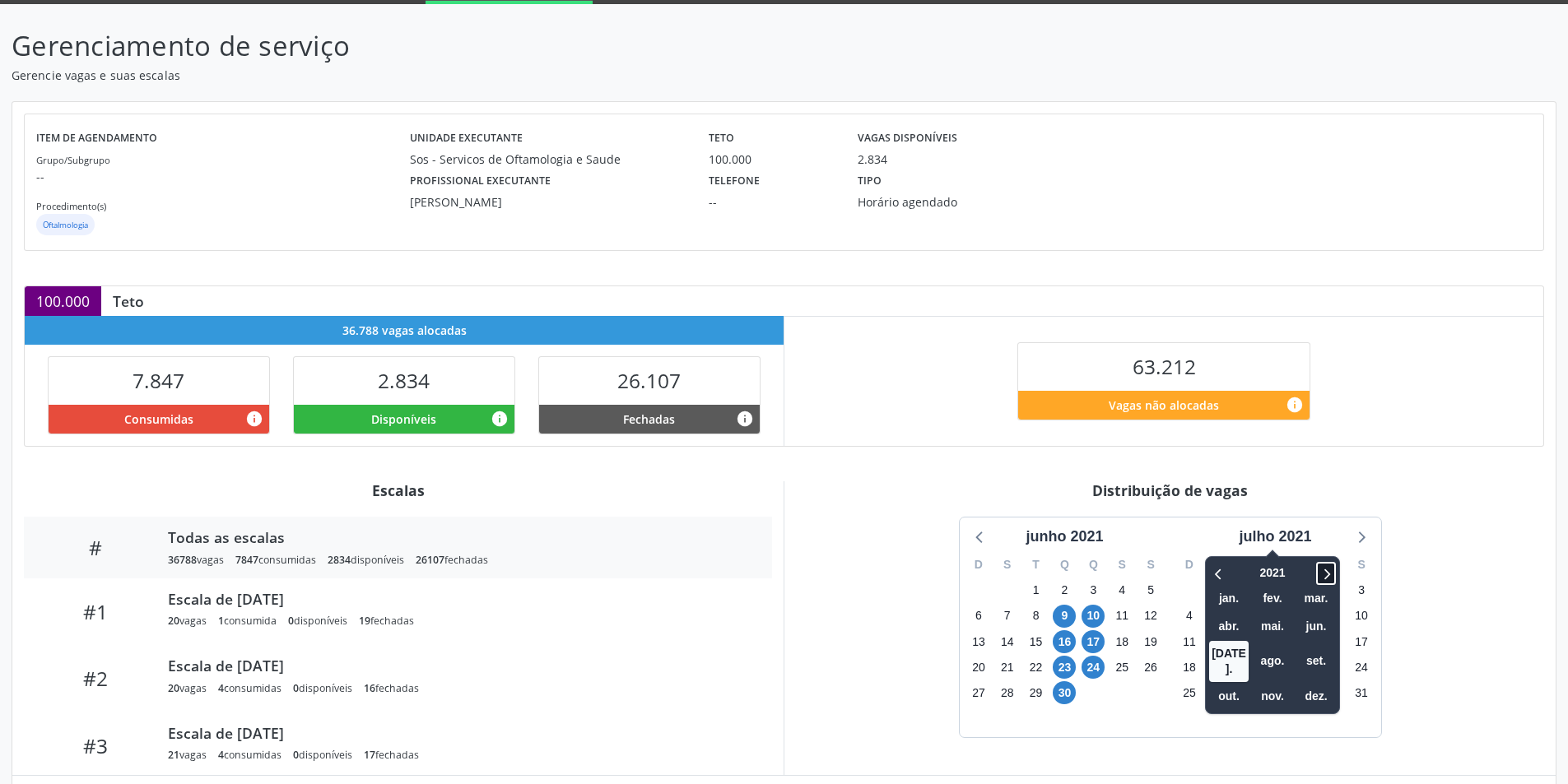
click at [1322, 569] on icon at bounding box center [1325, 573] width 16 height 20
click at [1273, 684] on span "nov." at bounding box center [1272, 696] width 39 height 26
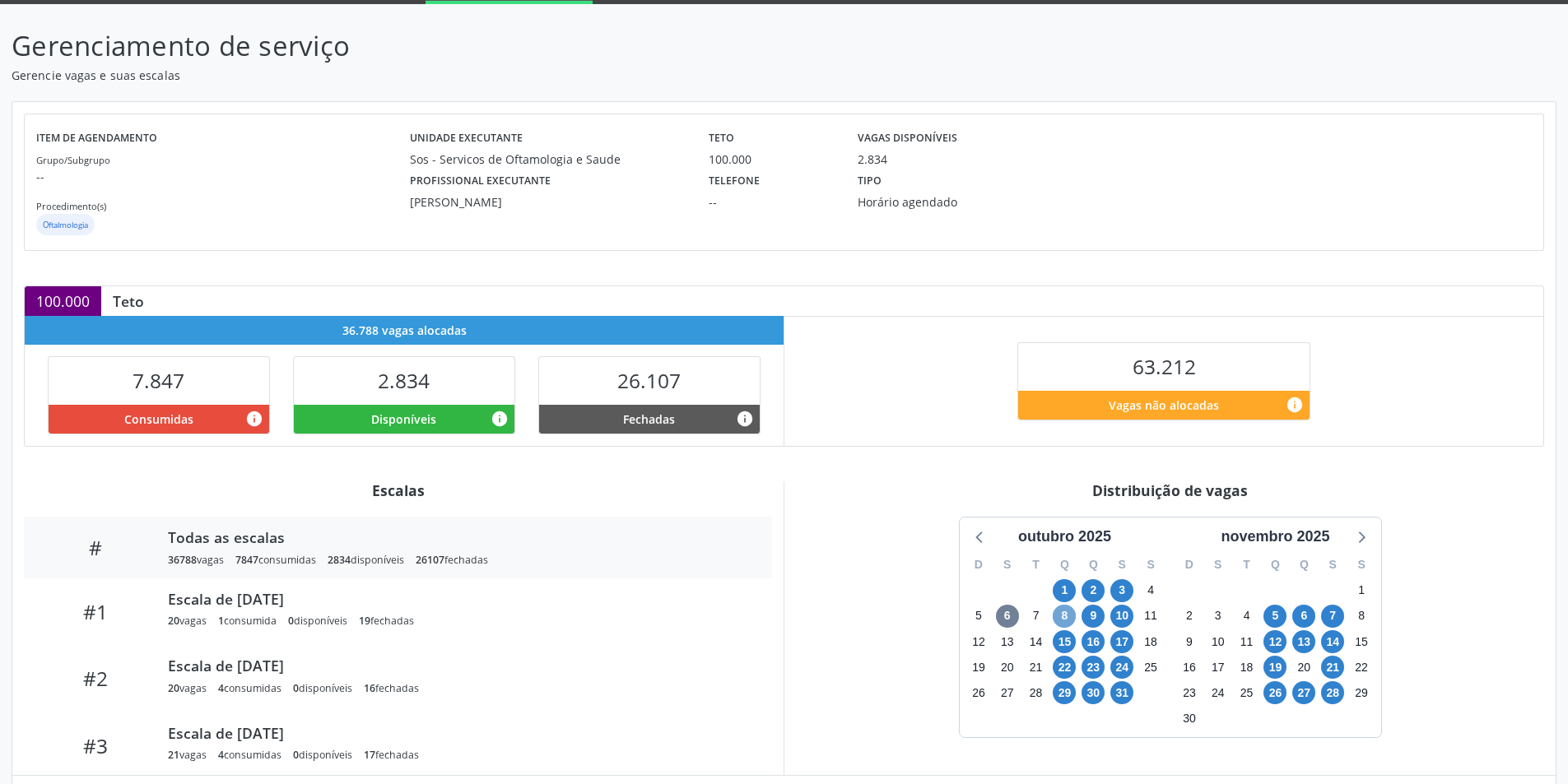
click at [1063, 612] on span "8" at bounding box center [1065, 617] width 23 height 23
click at [1120, 693] on span "31" at bounding box center [1122, 693] width 23 height 23
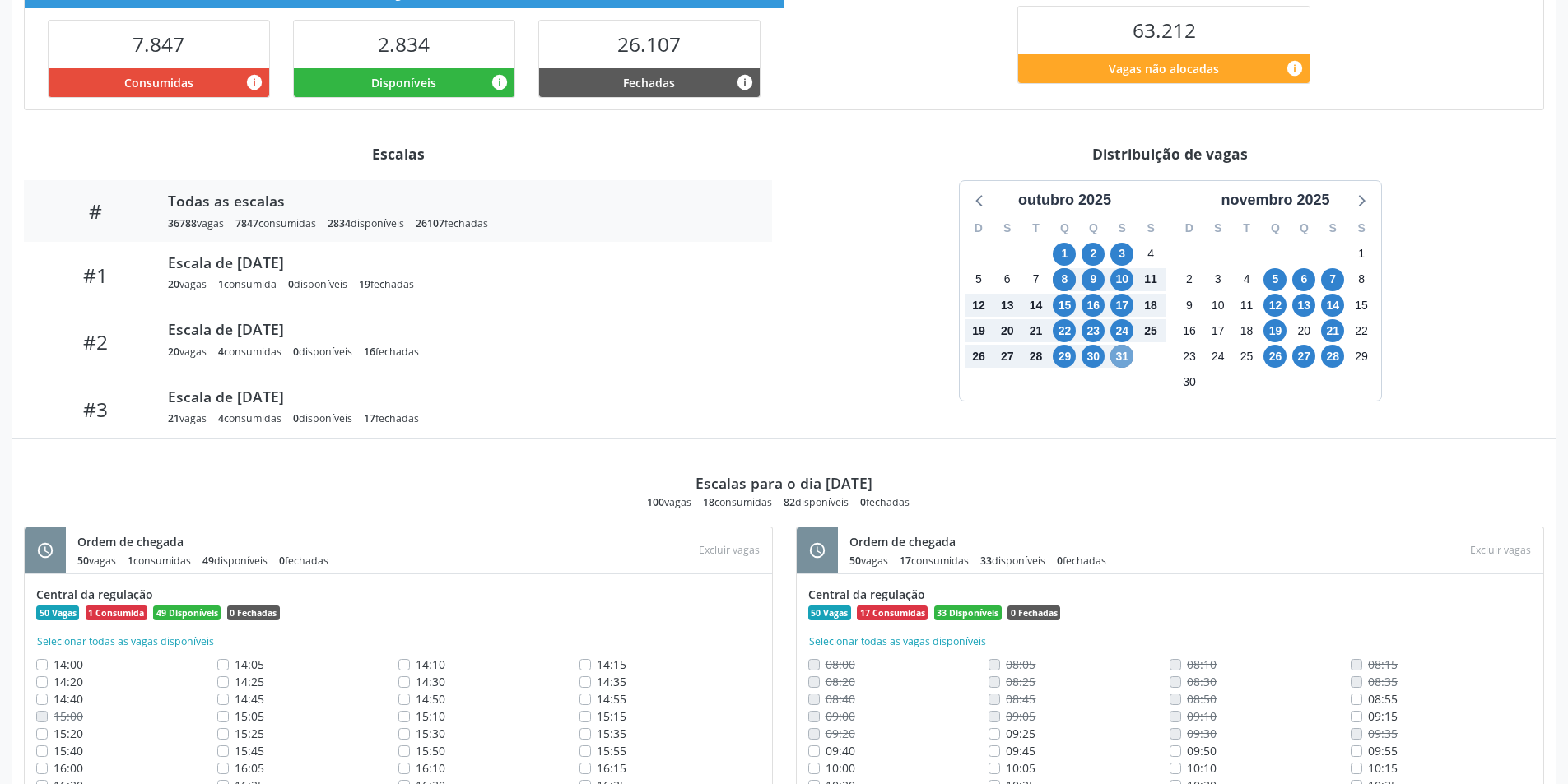
scroll to position [834, 0]
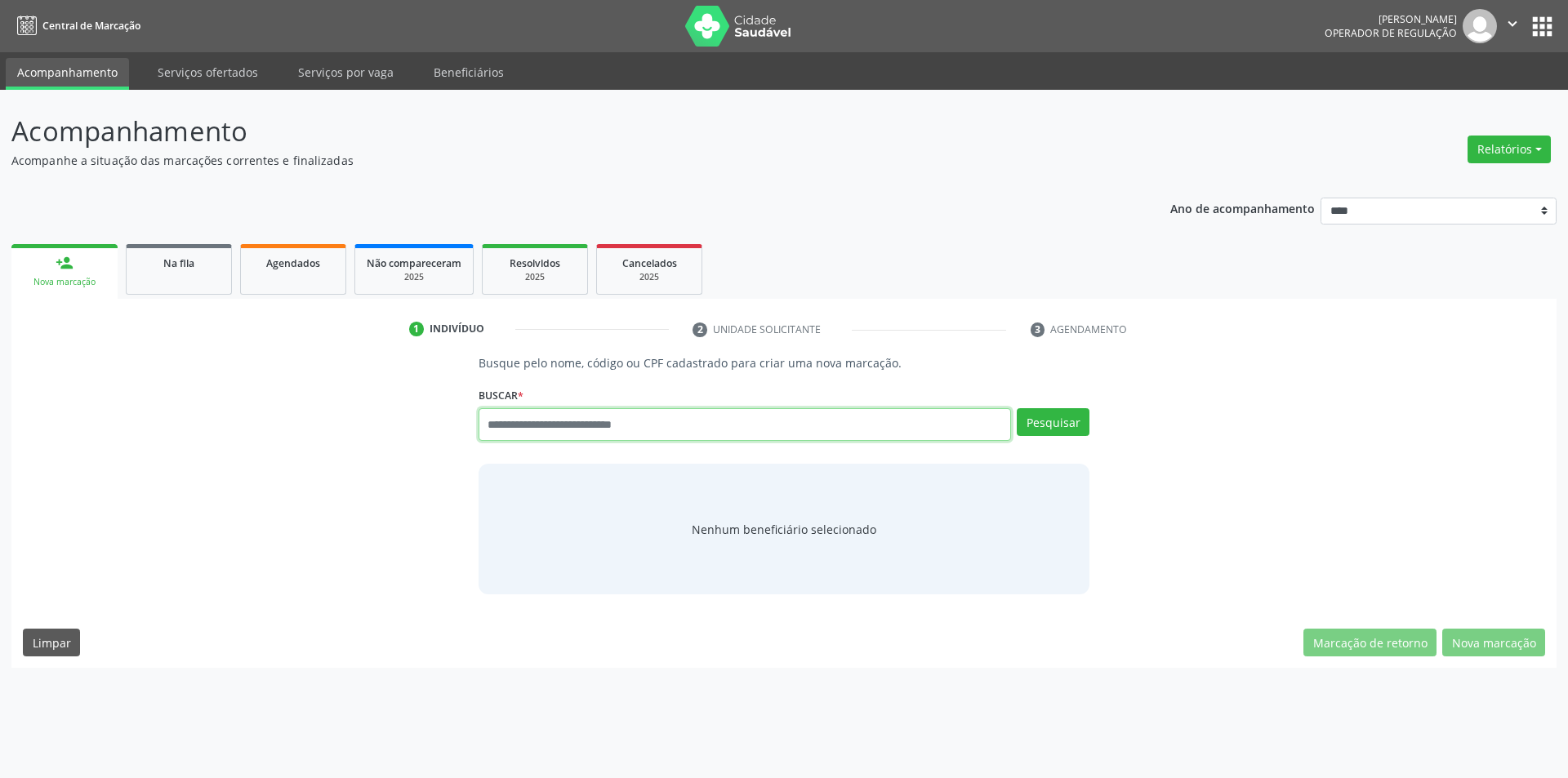
click at [601, 418] on input "text" at bounding box center [745, 425] width 533 height 32
type input "******"
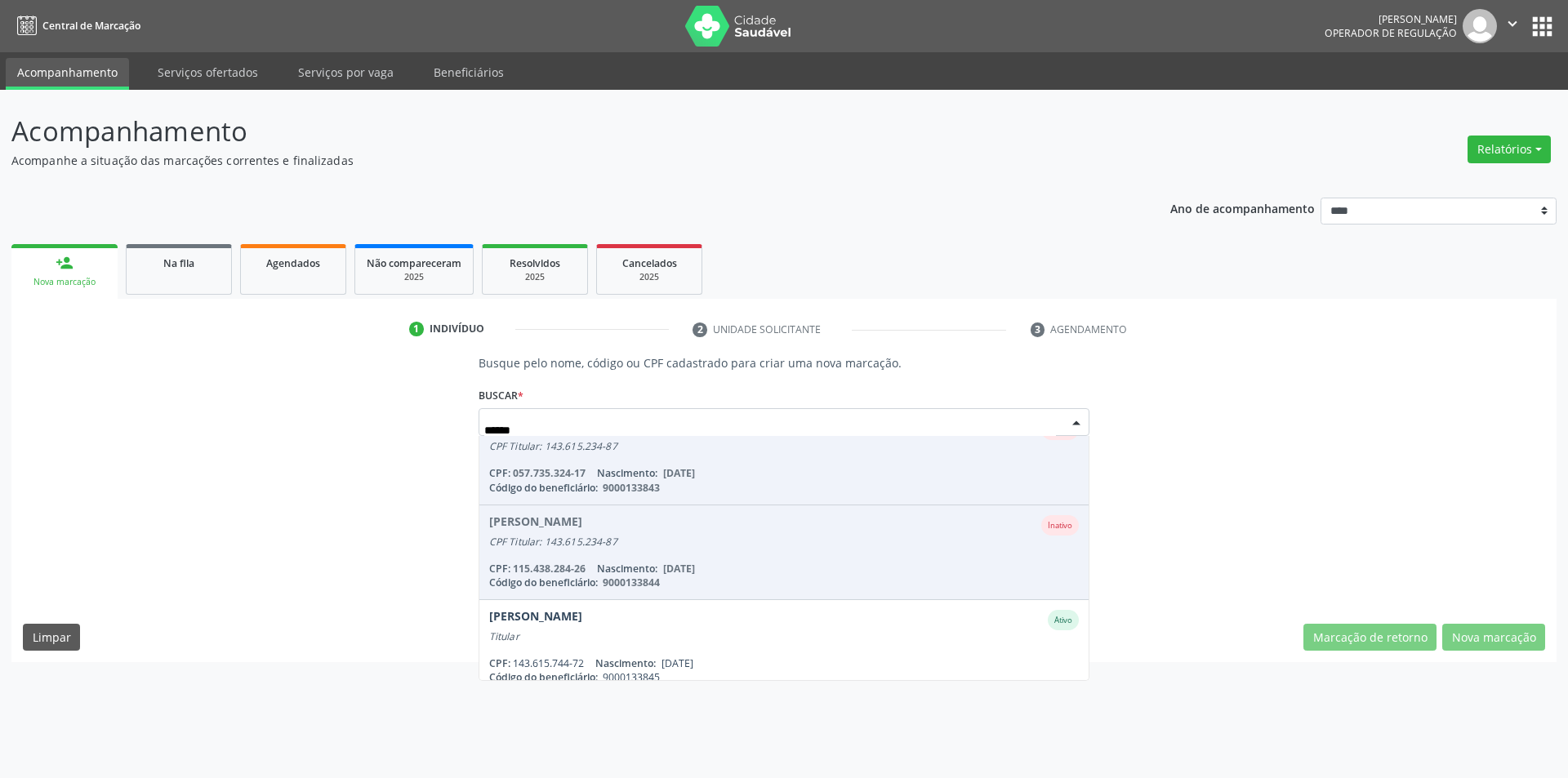
scroll to position [228, 0]
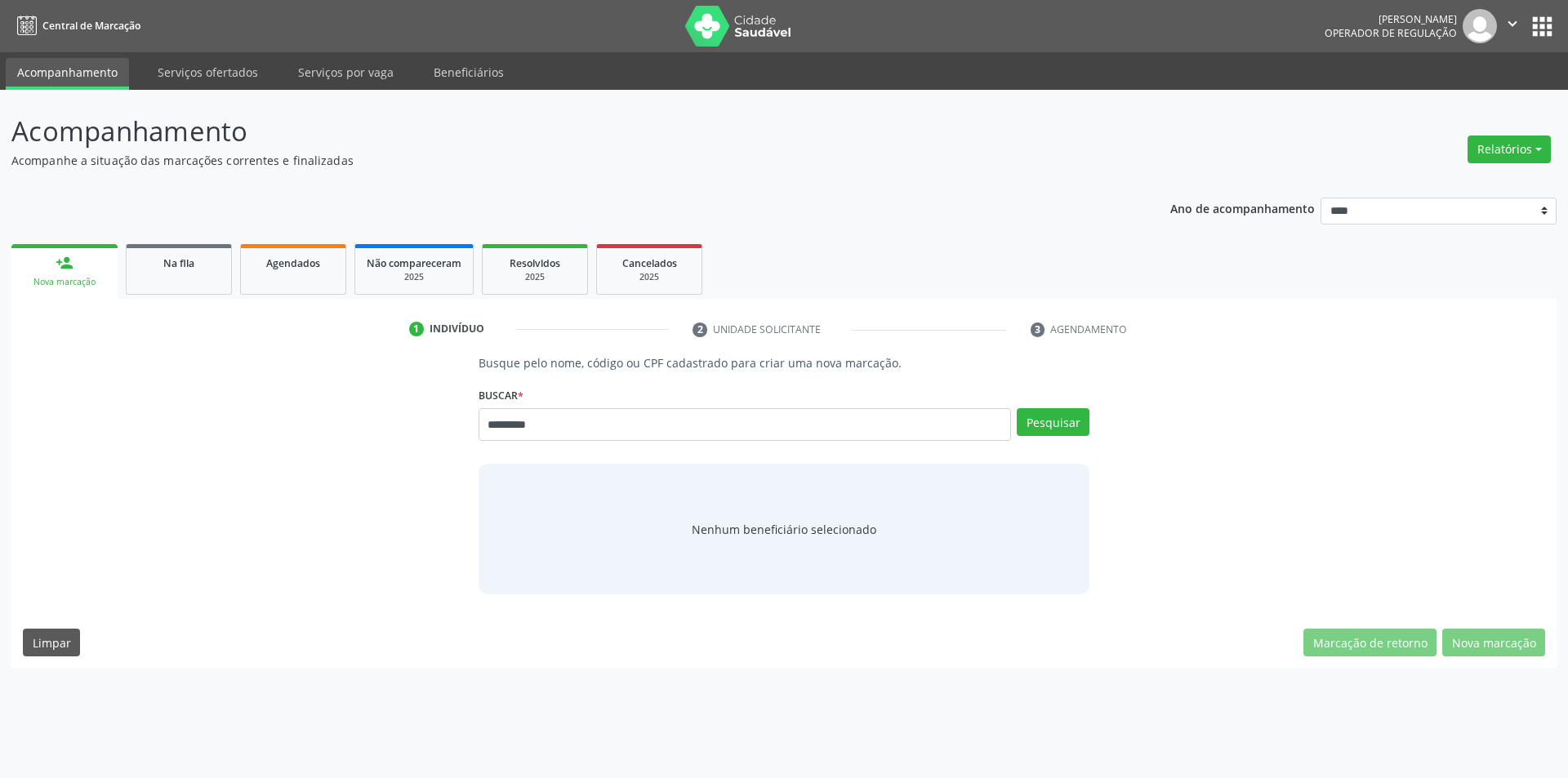
type input "*********"
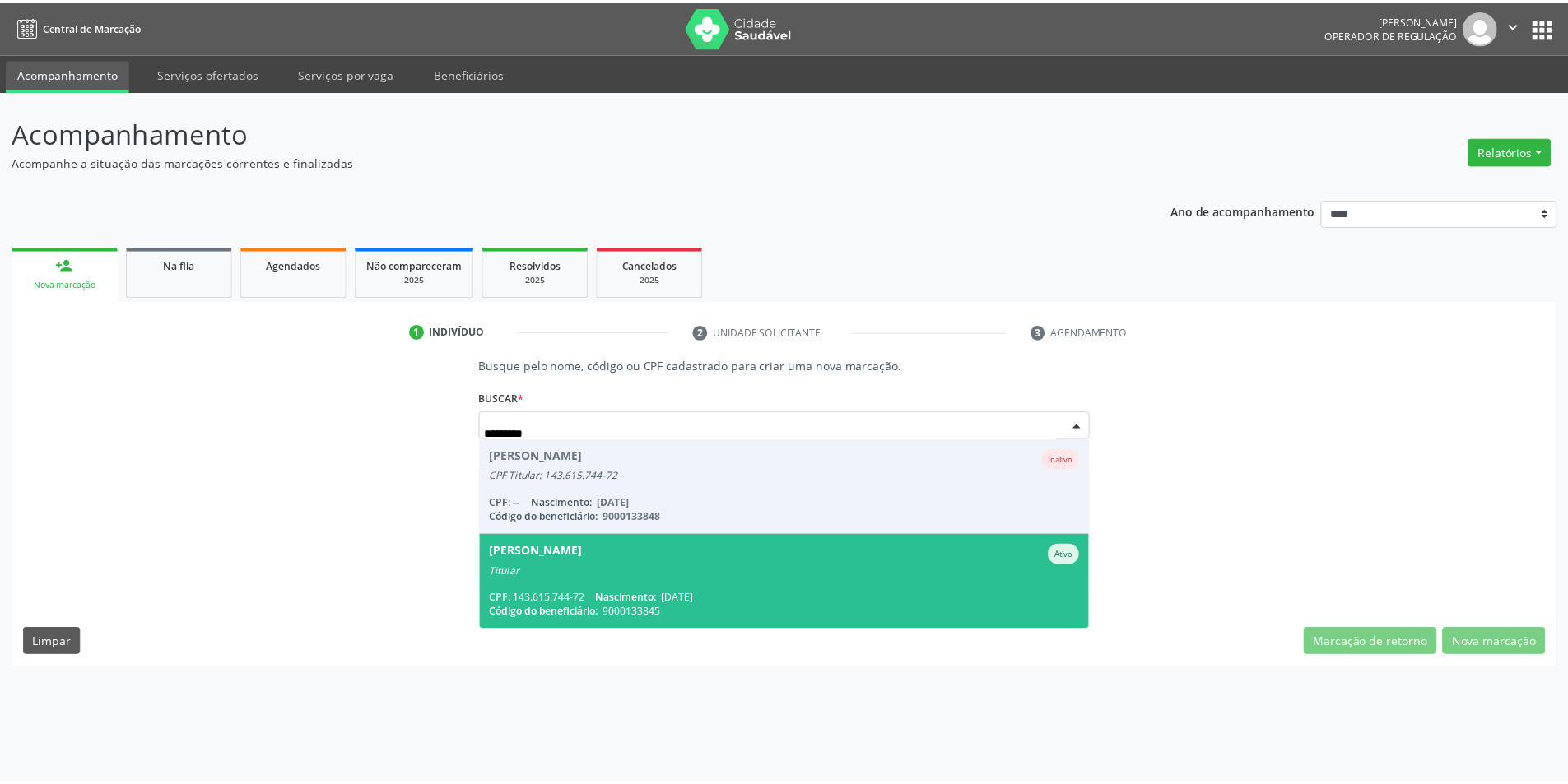
scroll to position [0, 0]
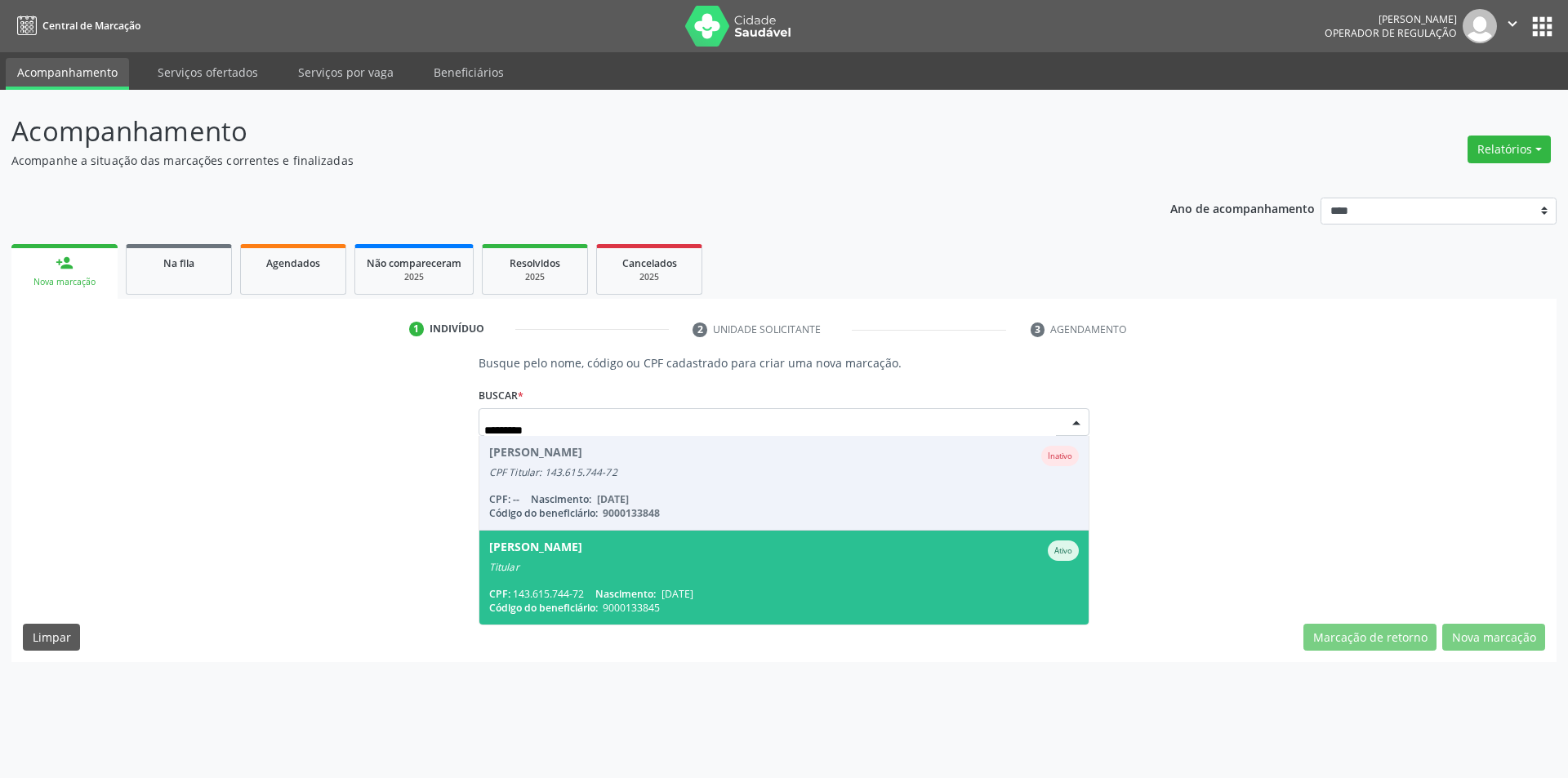
click at [654, 589] on span "Nascimento:" at bounding box center [625, 594] width 60 height 14
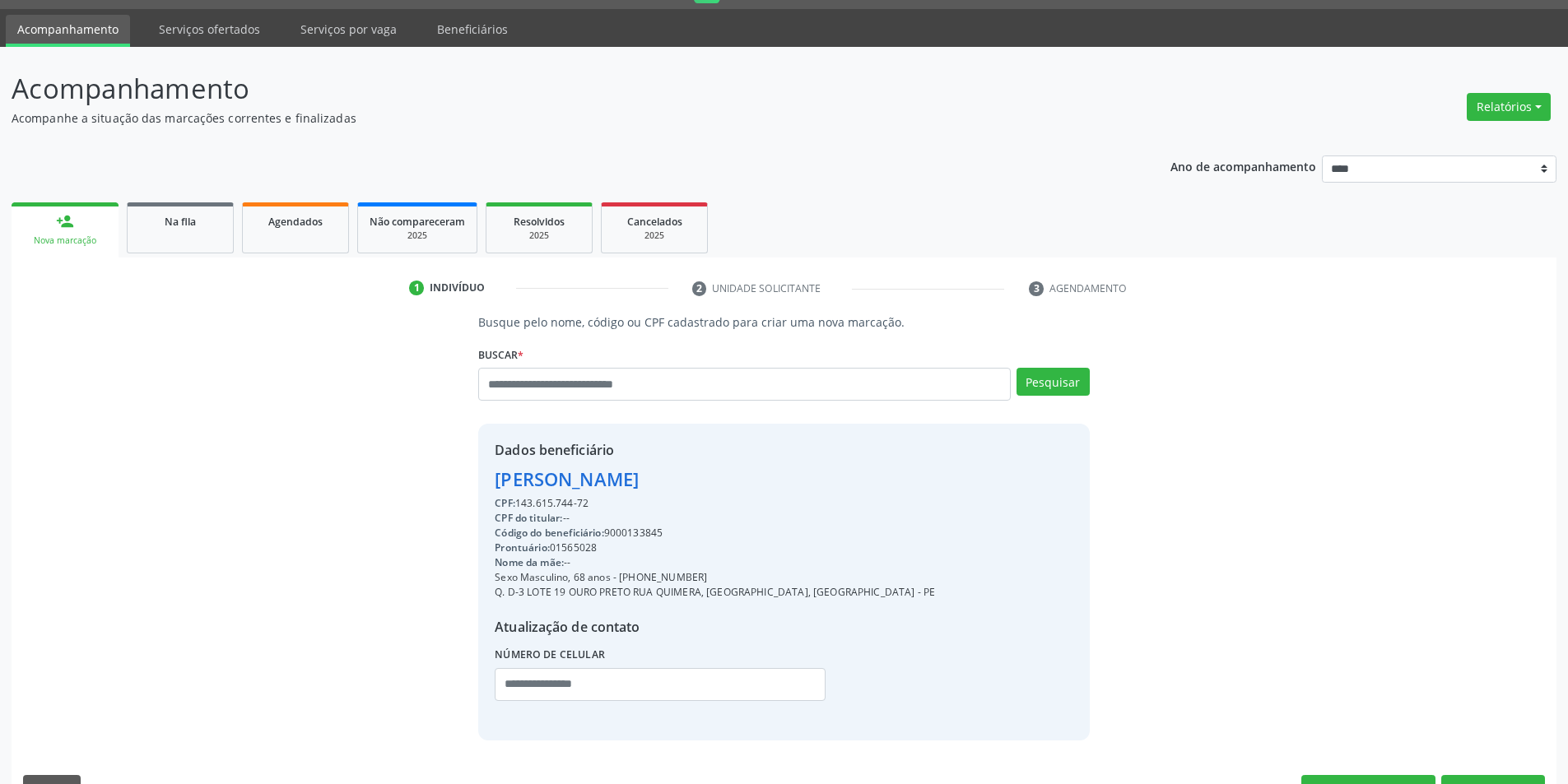
scroll to position [85, 0]
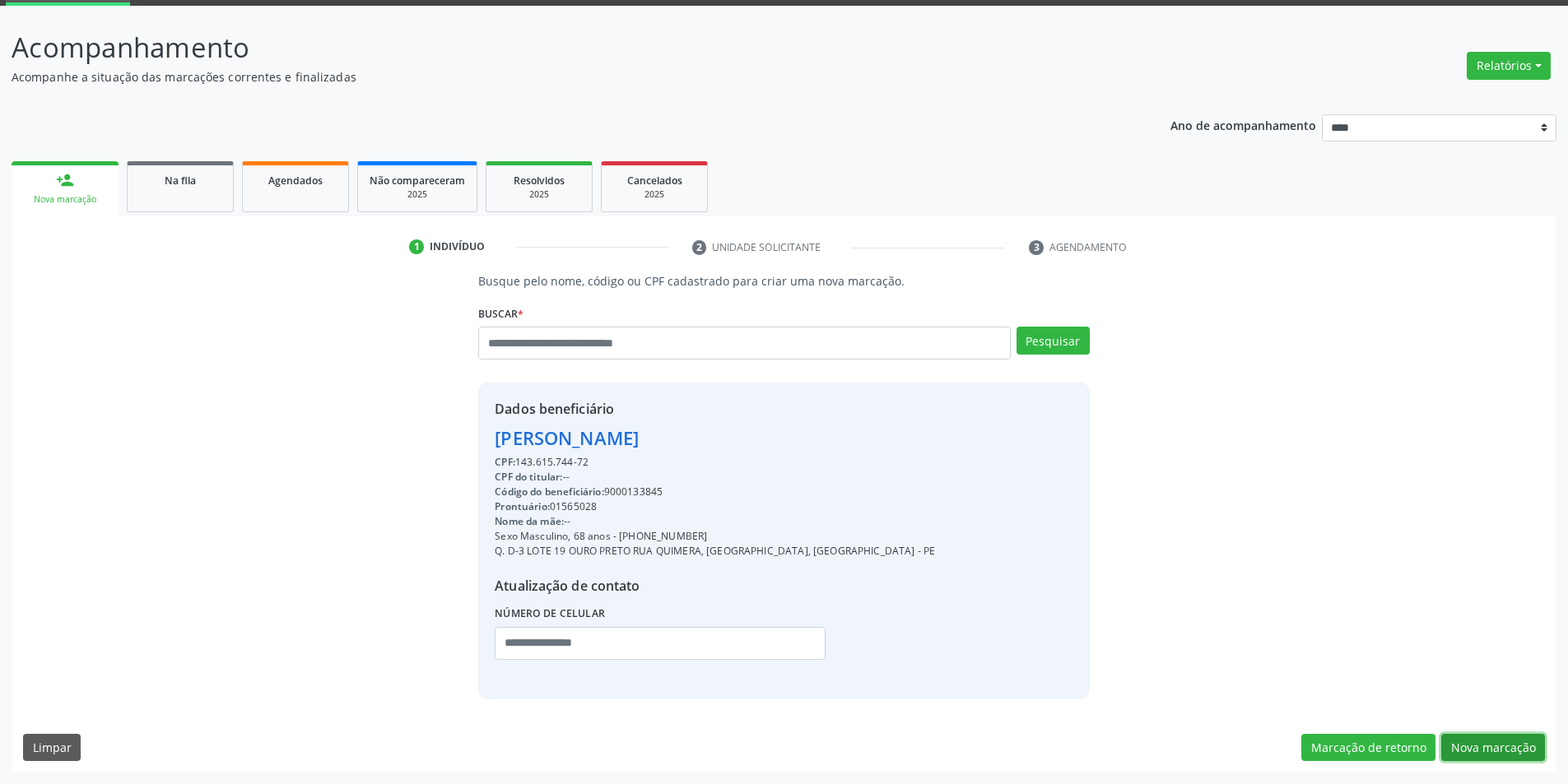
click at [1471, 739] on button "Nova marcação" at bounding box center [1493, 747] width 104 height 28
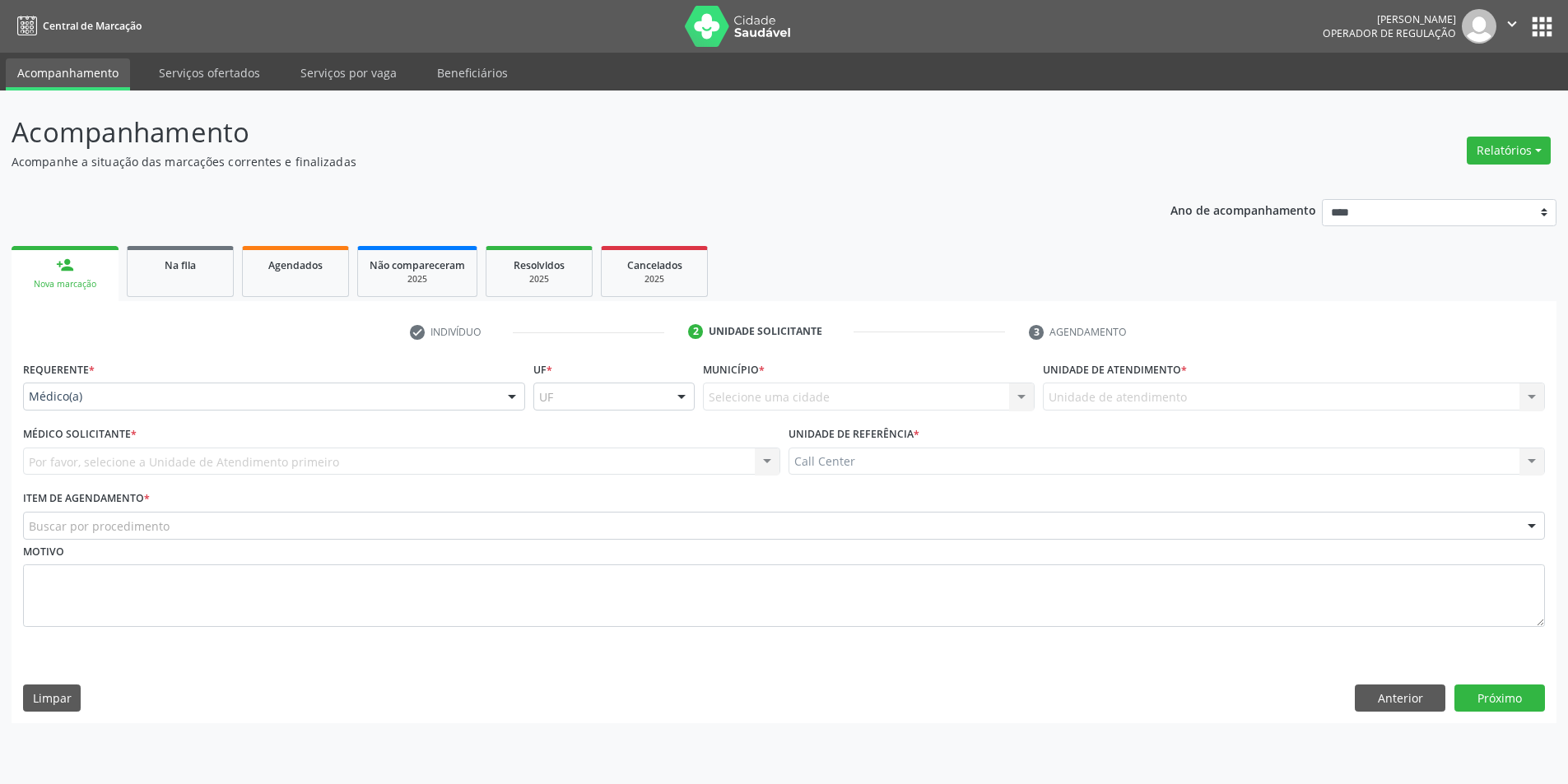
scroll to position [0, 0]
click at [422, 409] on div "Médico(a)" at bounding box center [276, 396] width 506 height 28
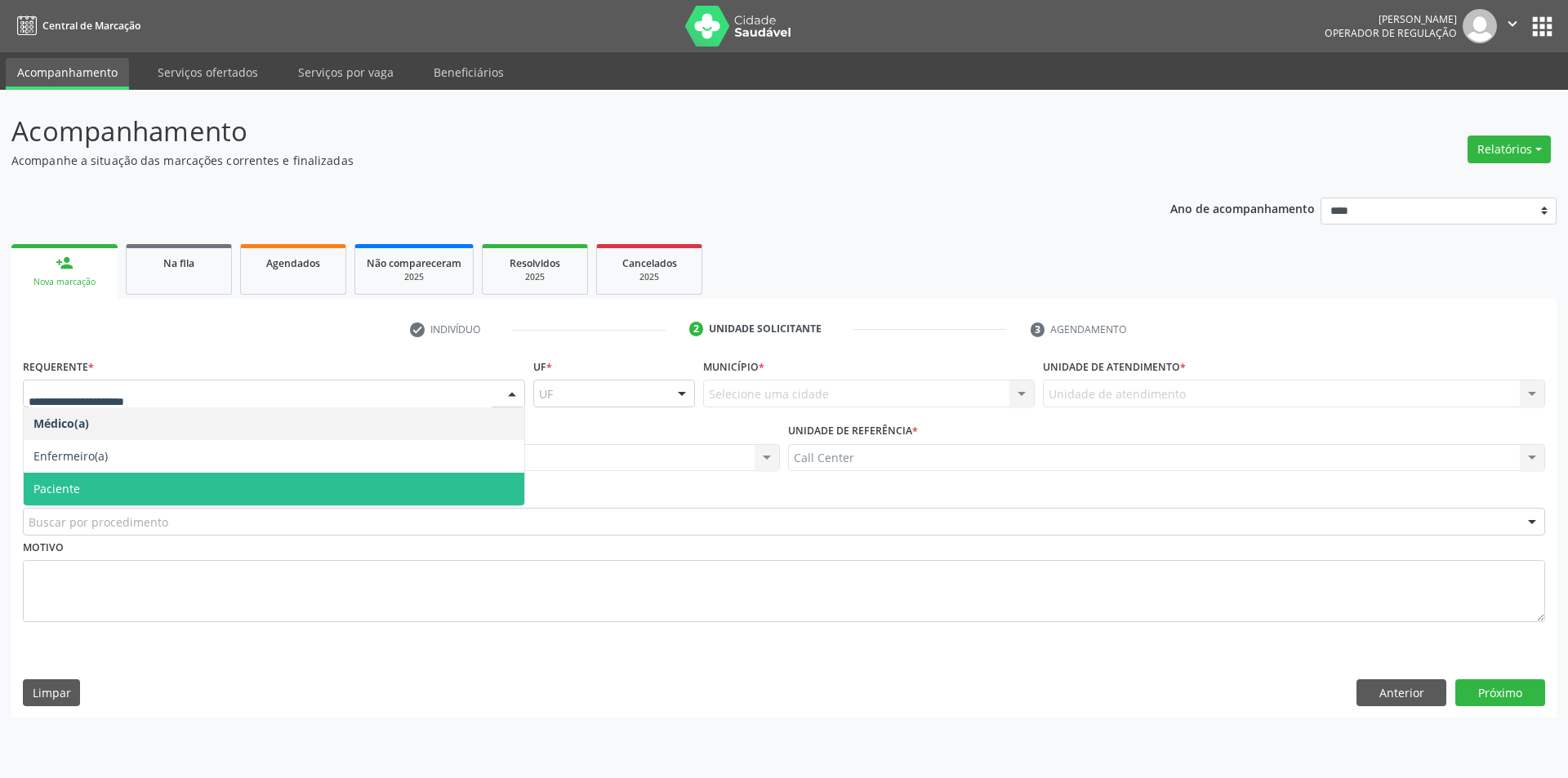
click at [243, 486] on span "Paciente" at bounding box center [274, 489] width 500 height 32
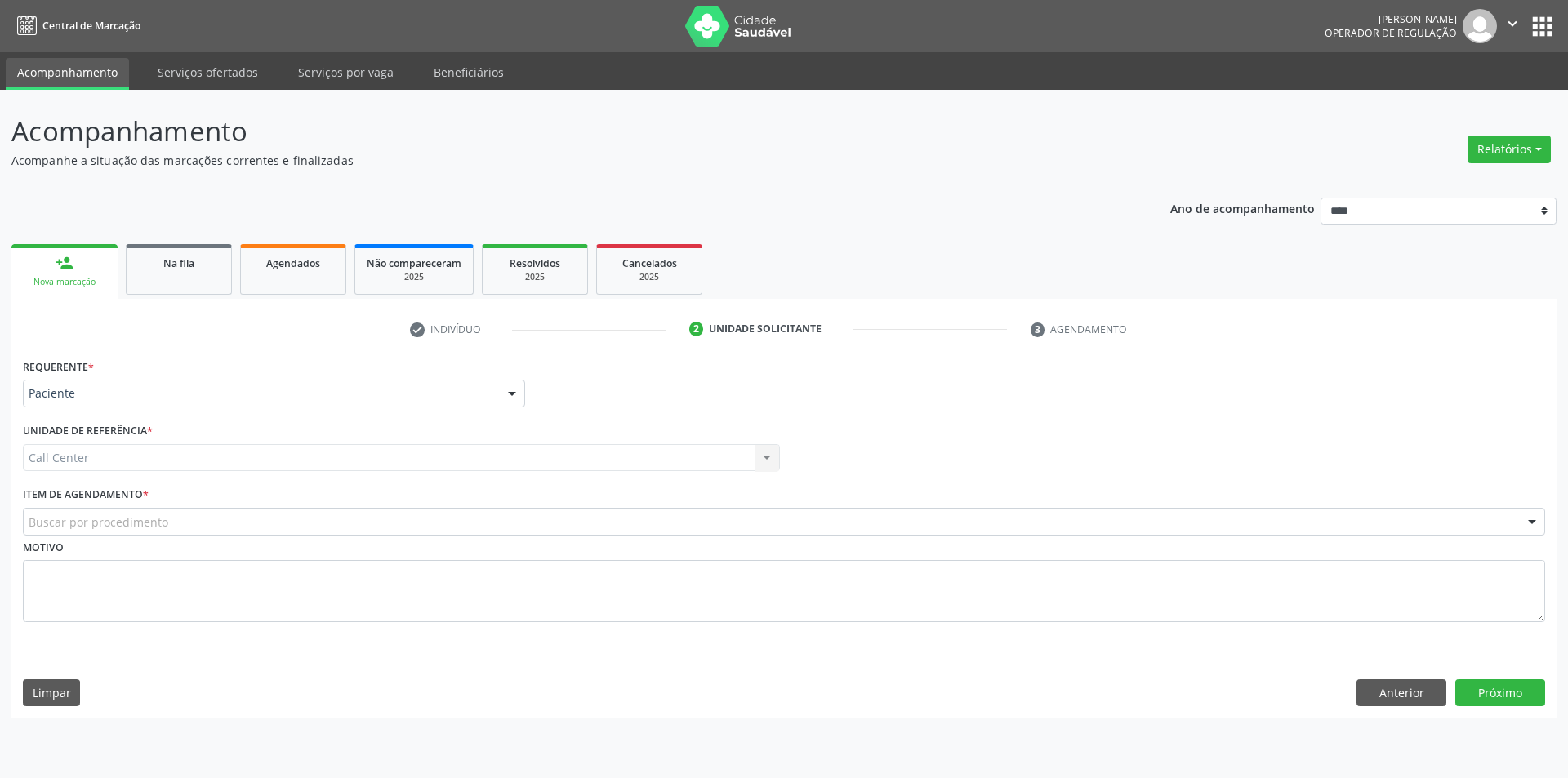
click at [231, 512] on div "Buscar por procedimento" at bounding box center [784, 521] width 1522 height 28
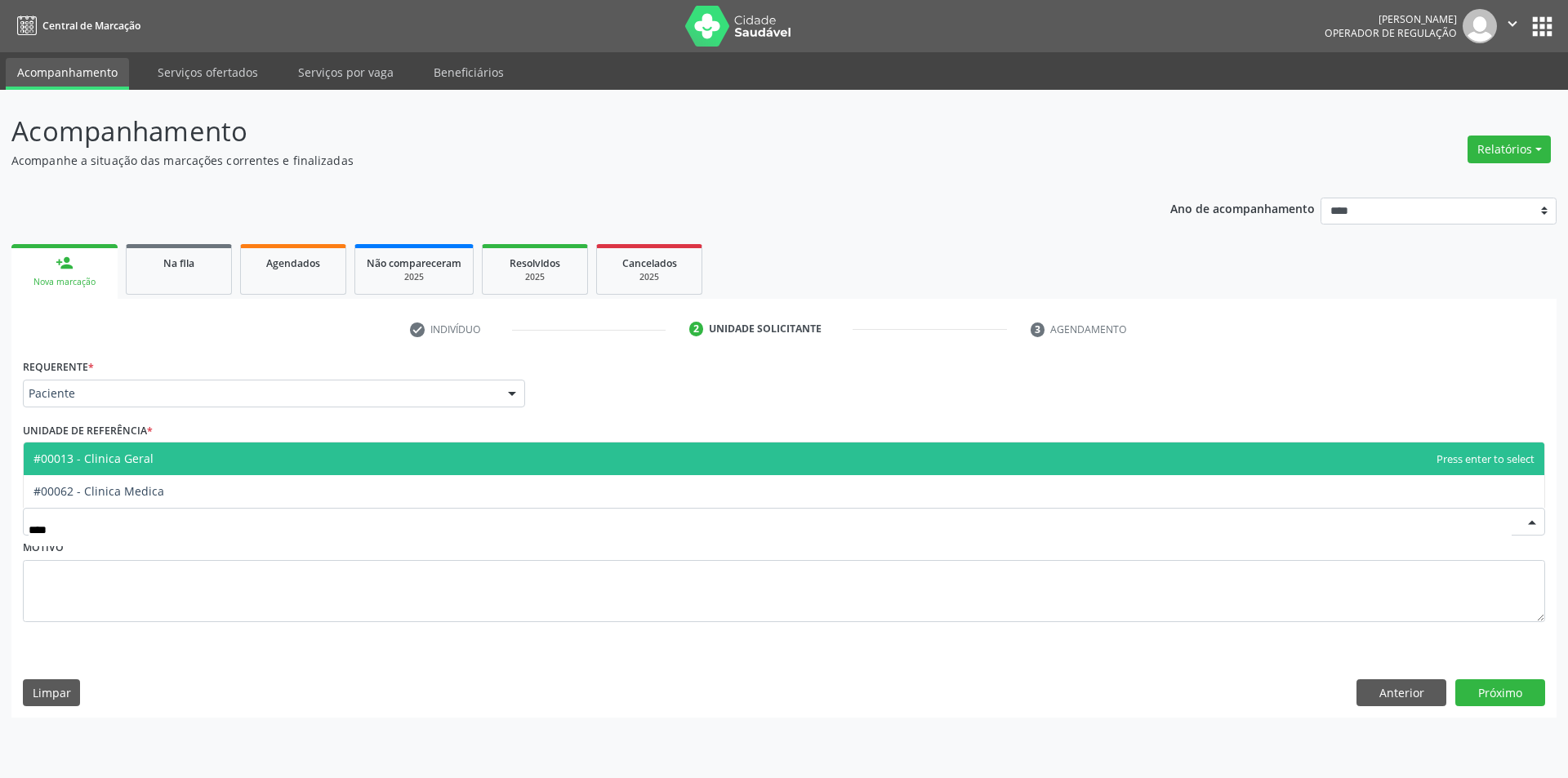
type input "*****"
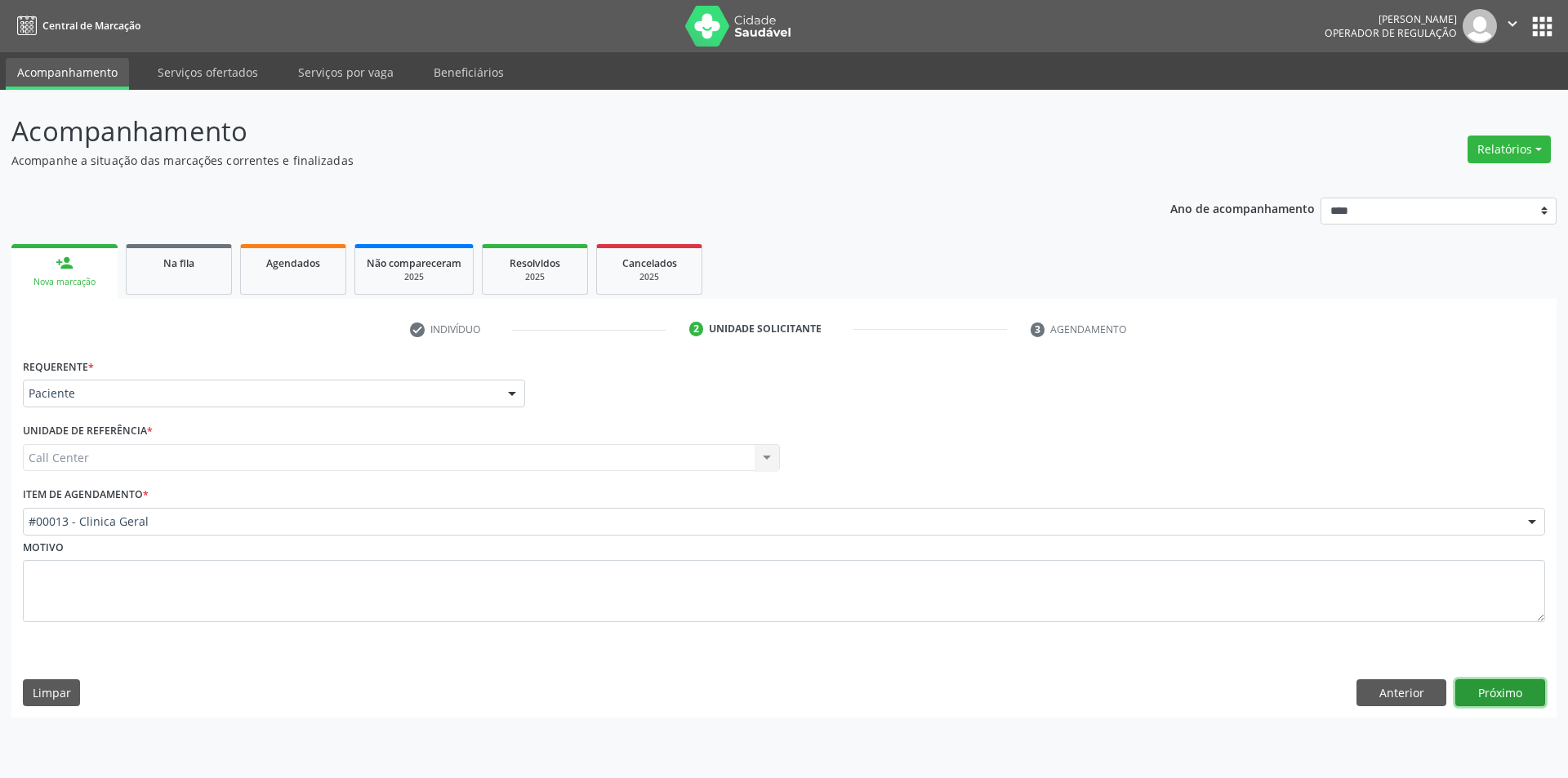
click at [1513, 695] on button "Próximo" at bounding box center [1500, 692] width 90 height 28
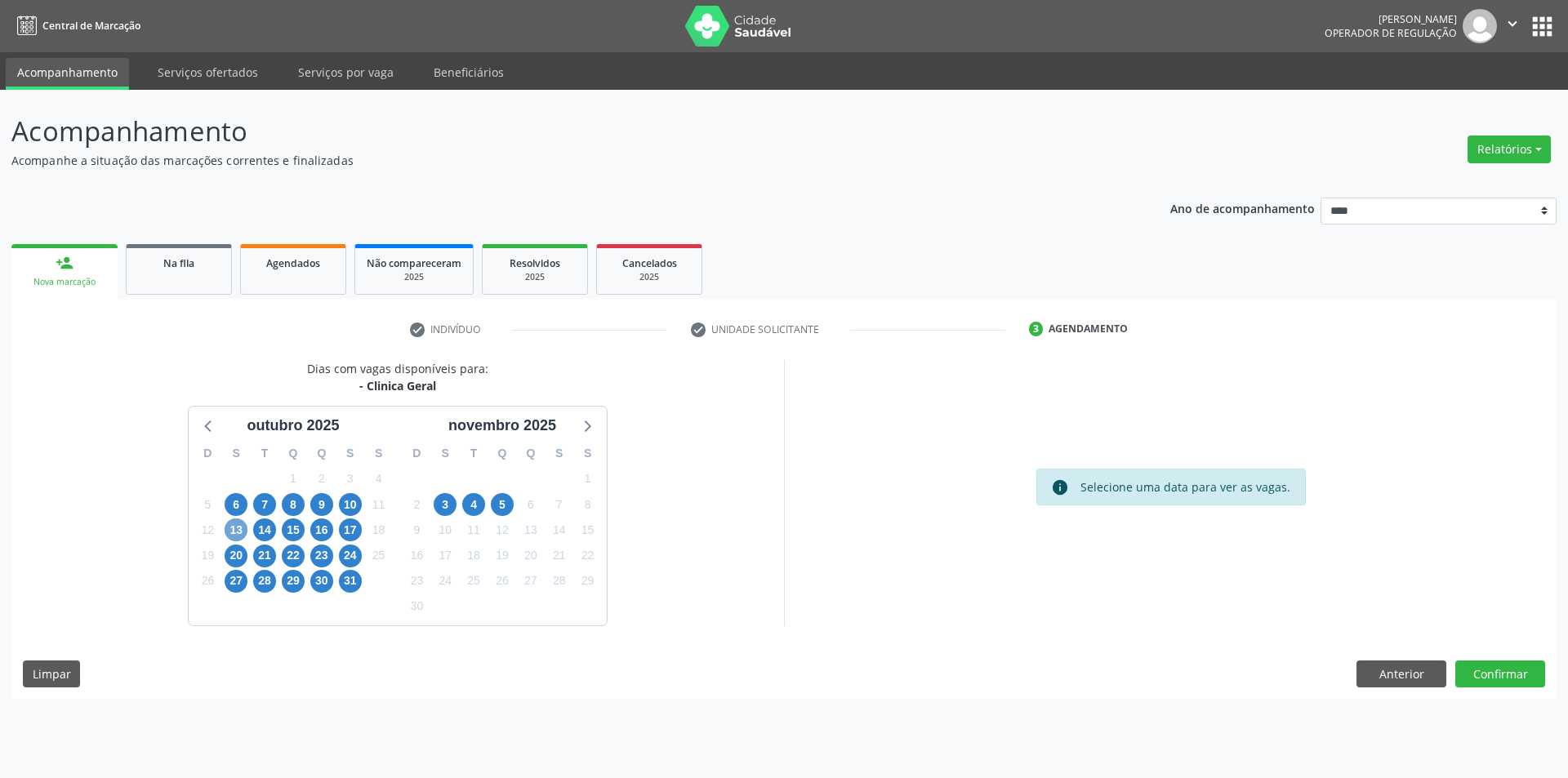
click at [226, 530] on span "13" at bounding box center [236, 530] width 23 height 23
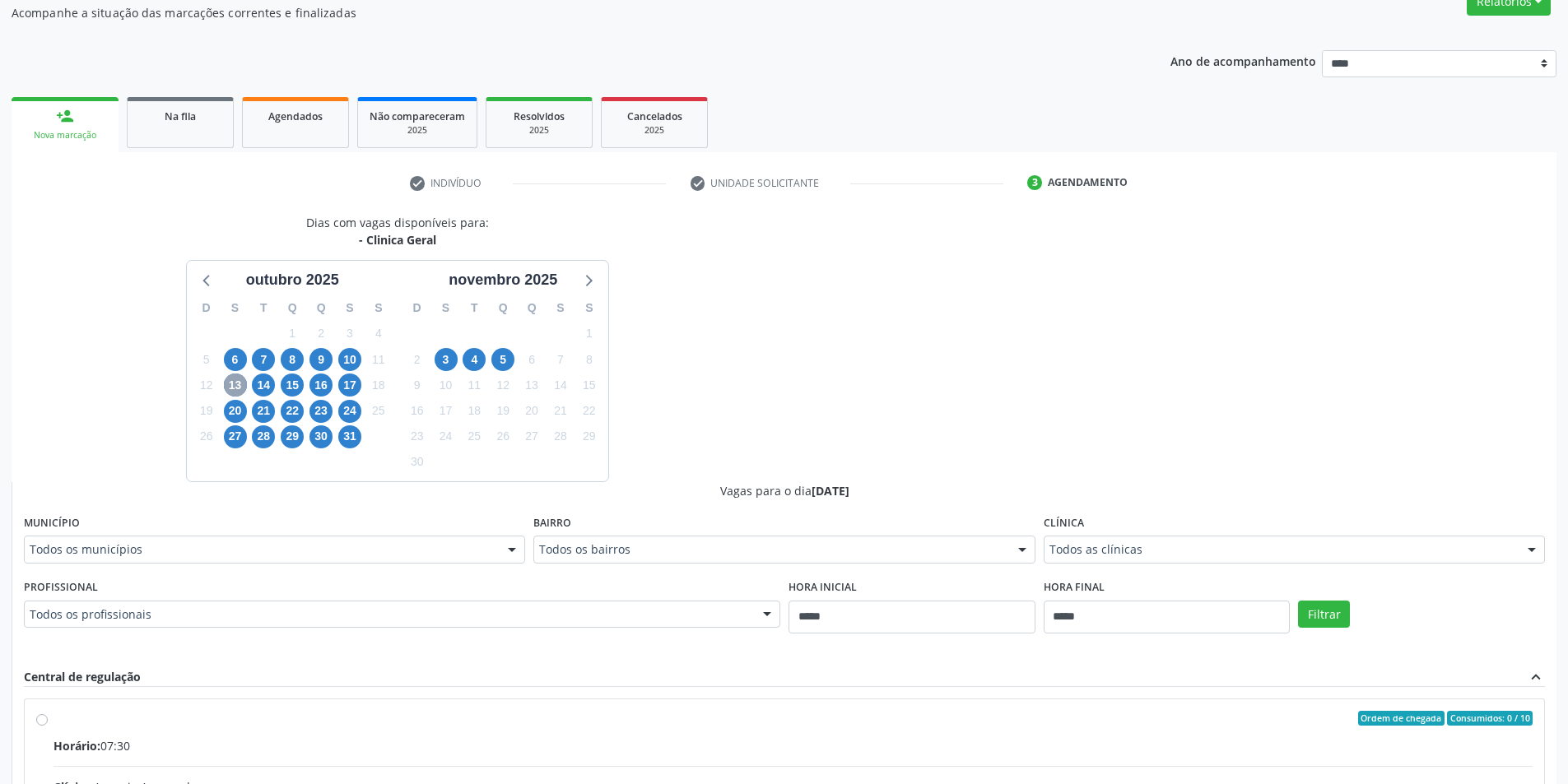
scroll to position [164, 0]
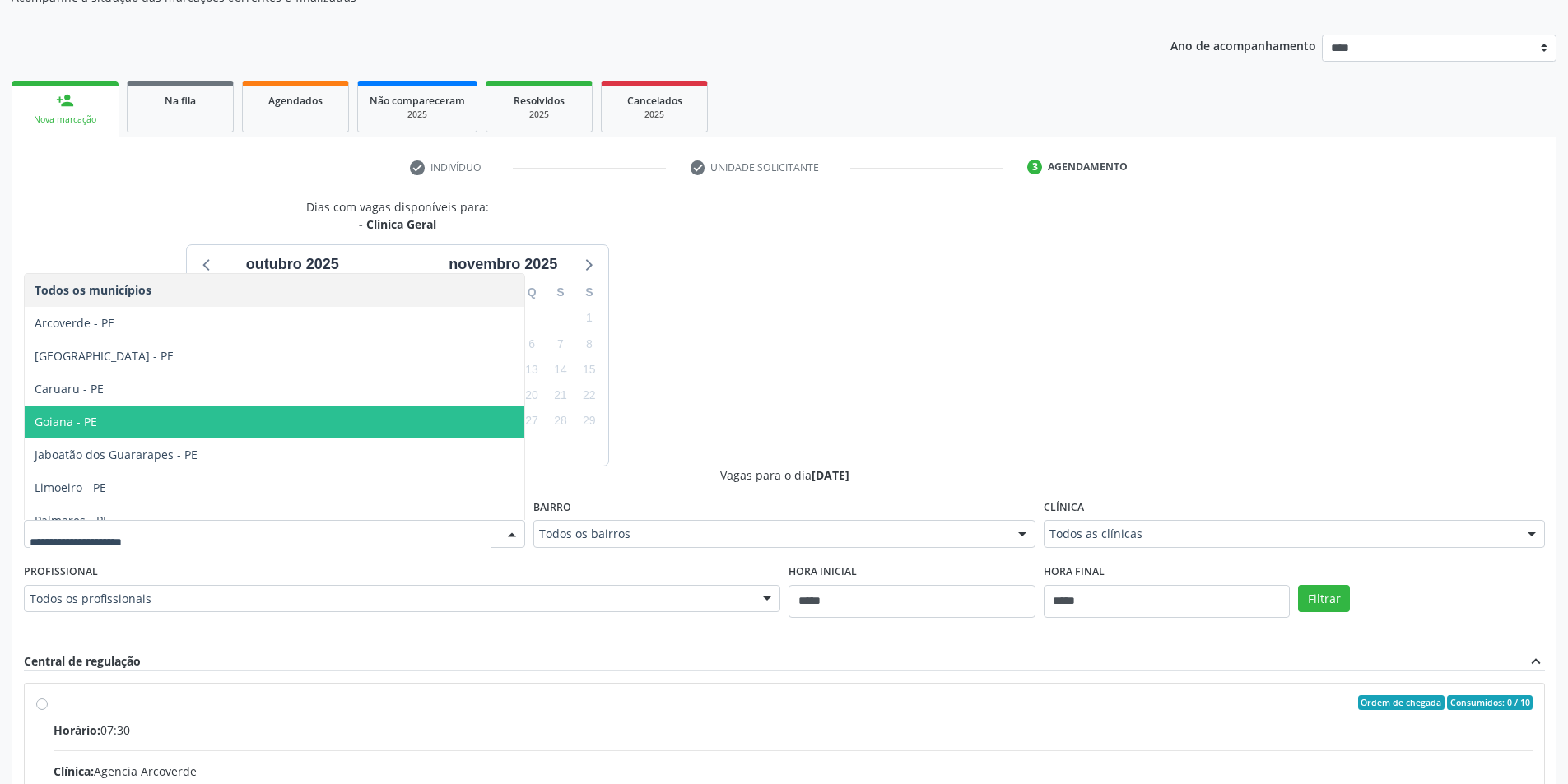
click at [244, 419] on span "Goiana - PE" at bounding box center [274, 422] width 500 height 33
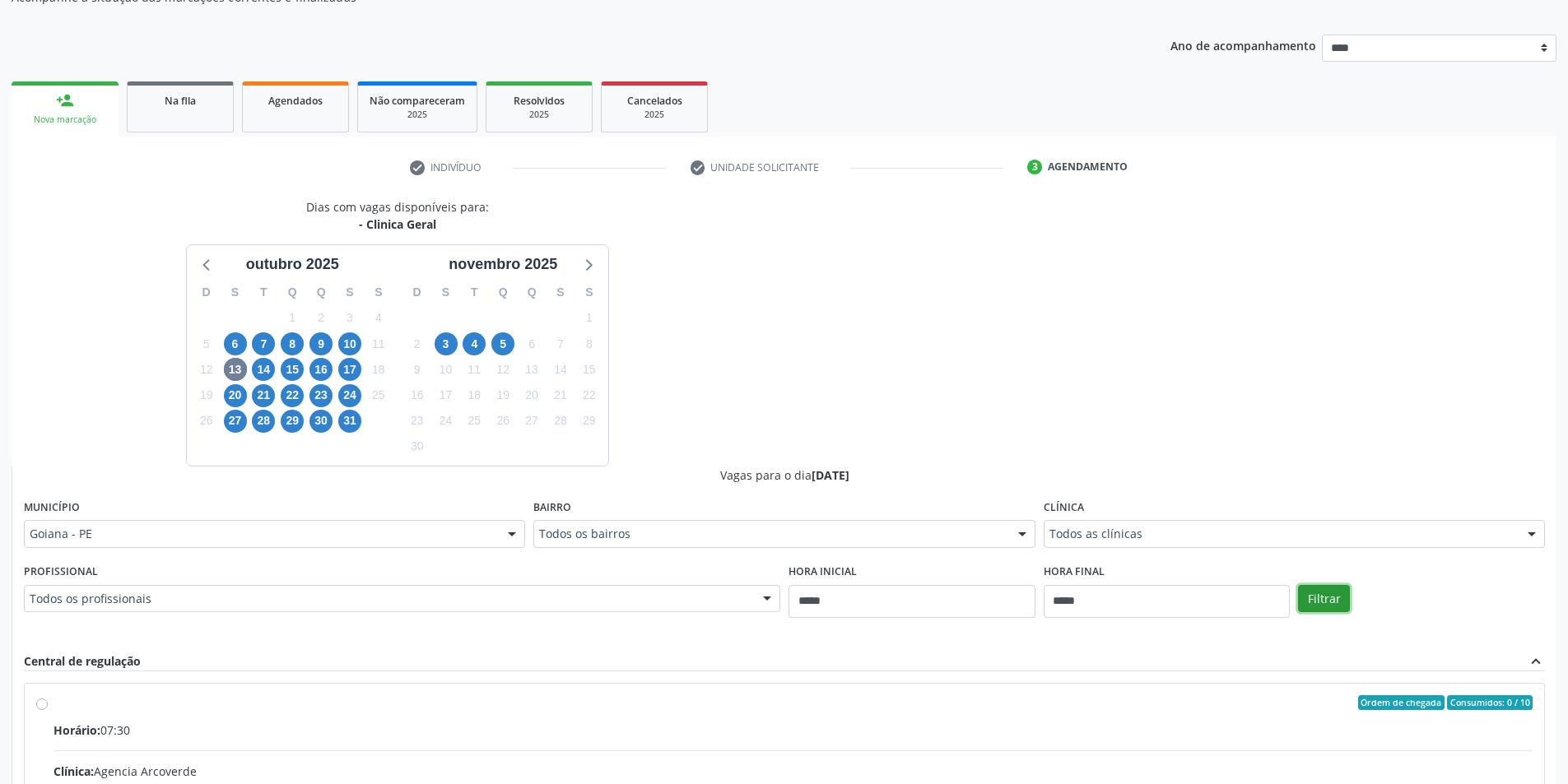
click at [1333, 594] on button "Filtrar" at bounding box center [1324, 598] width 52 height 28
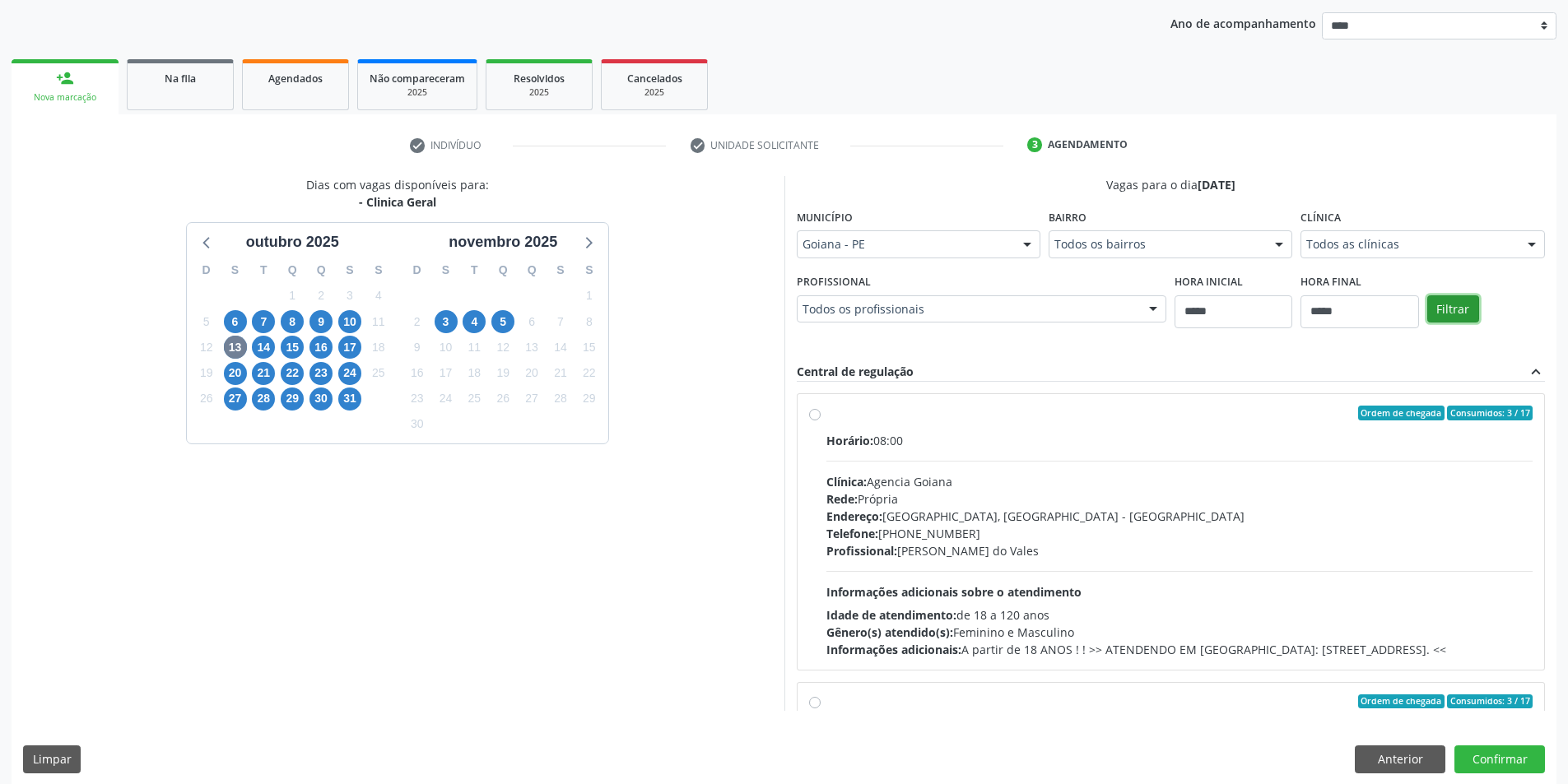
scroll to position [199, 0]
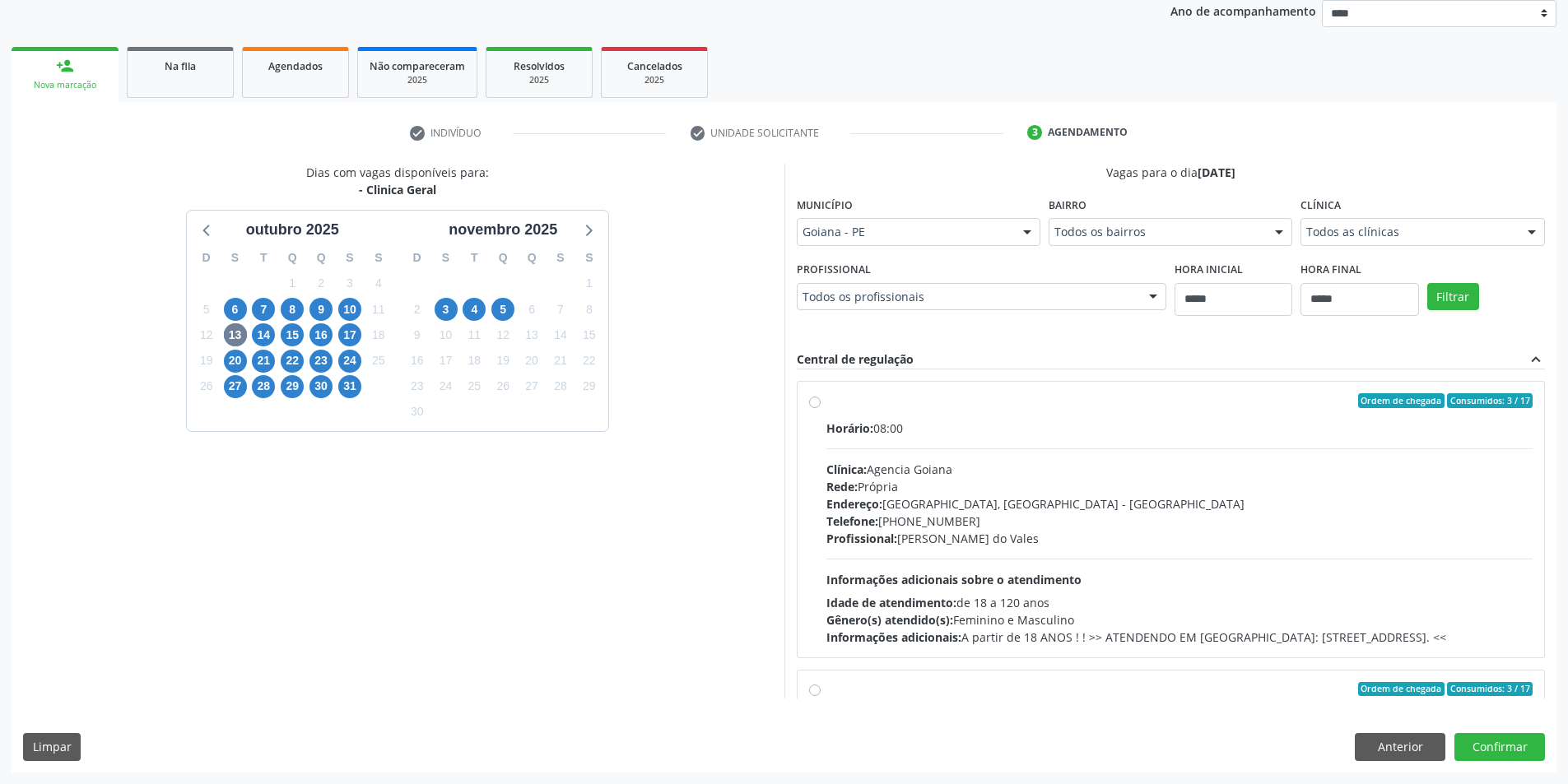
click at [935, 503] on div "Endereço: Vila Castelo Branco, Goiana - PE" at bounding box center [1180, 504] width 707 height 17
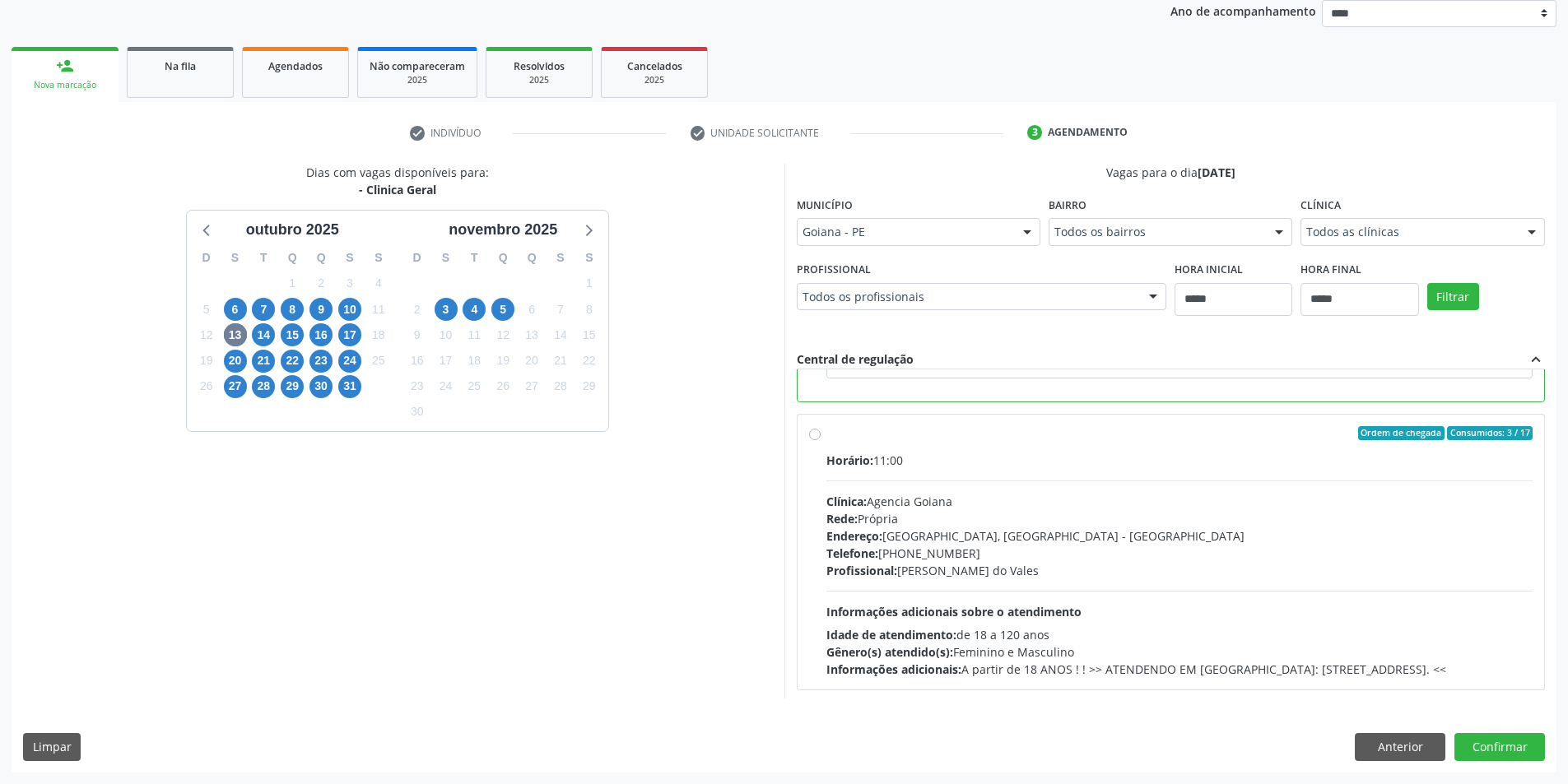
scroll to position [370, 0]
click at [1035, 533] on div "Endereço: Vila Castelo Branco, Goiana - PE" at bounding box center [1180, 533] width 707 height 17
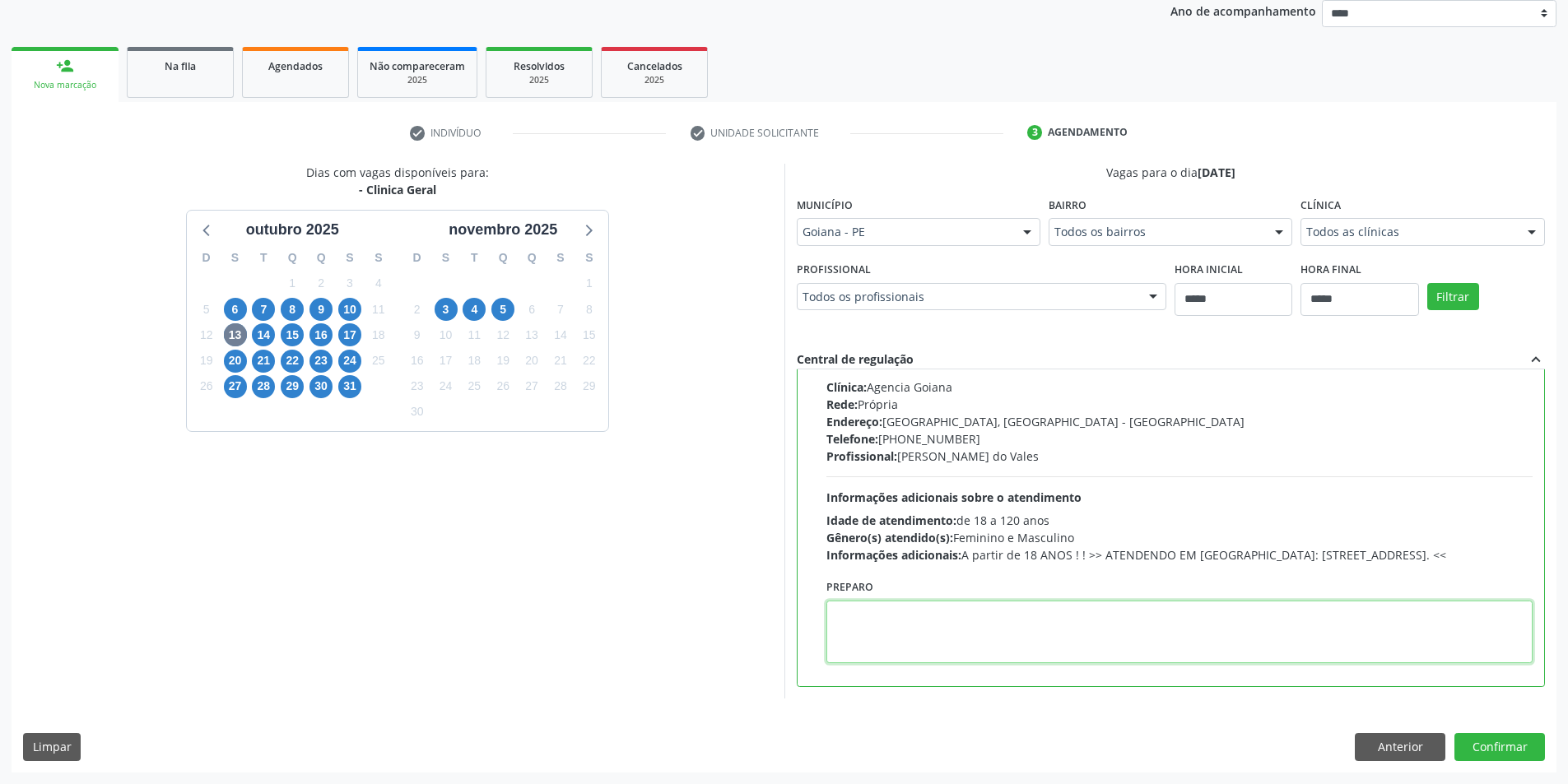
click at [919, 621] on textarea at bounding box center [1180, 631] width 707 height 63
paste textarea "**********"
type textarea "**********"
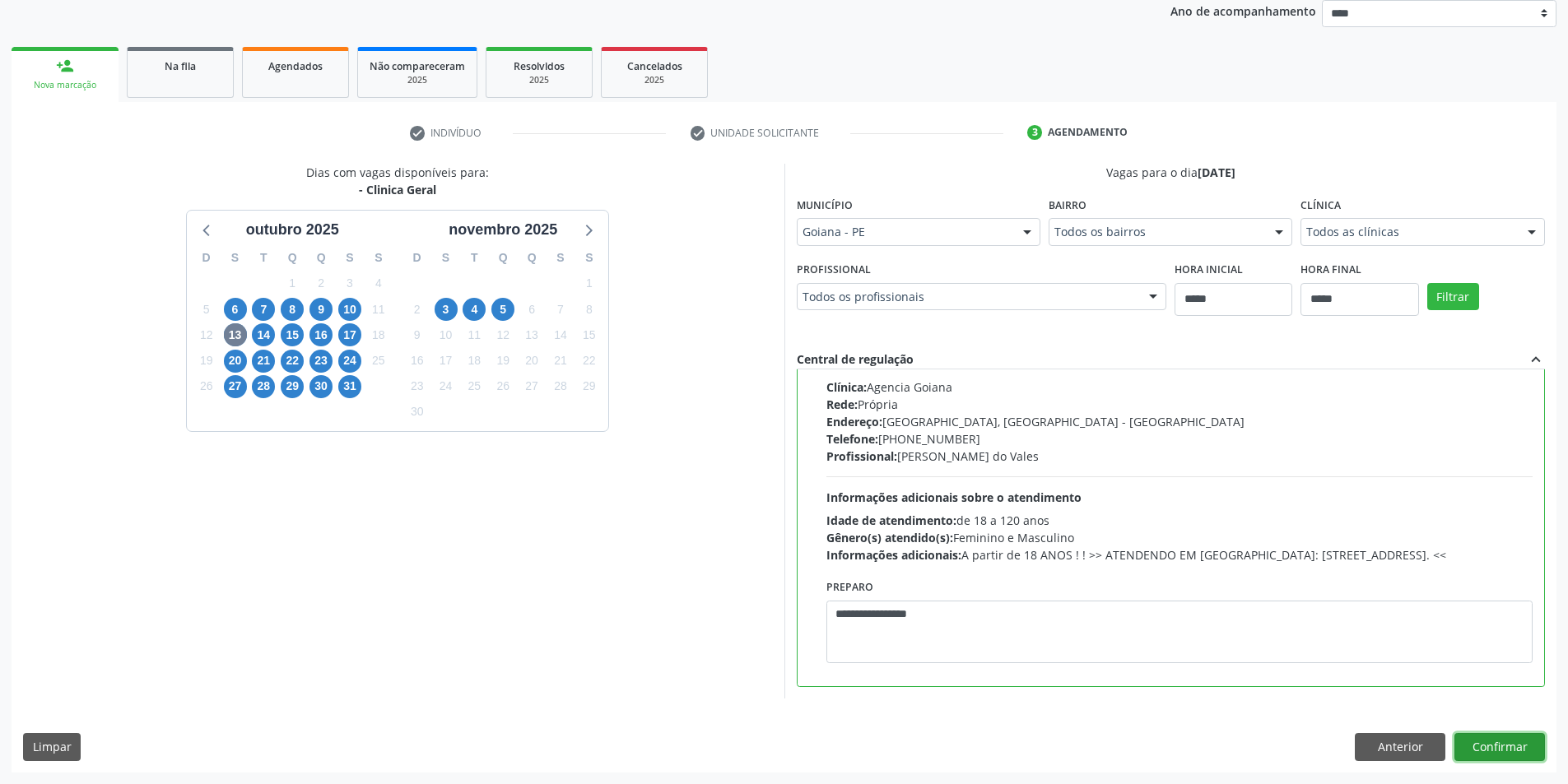
click at [1501, 747] on button "Confirmar" at bounding box center [1500, 746] width 90 height 28
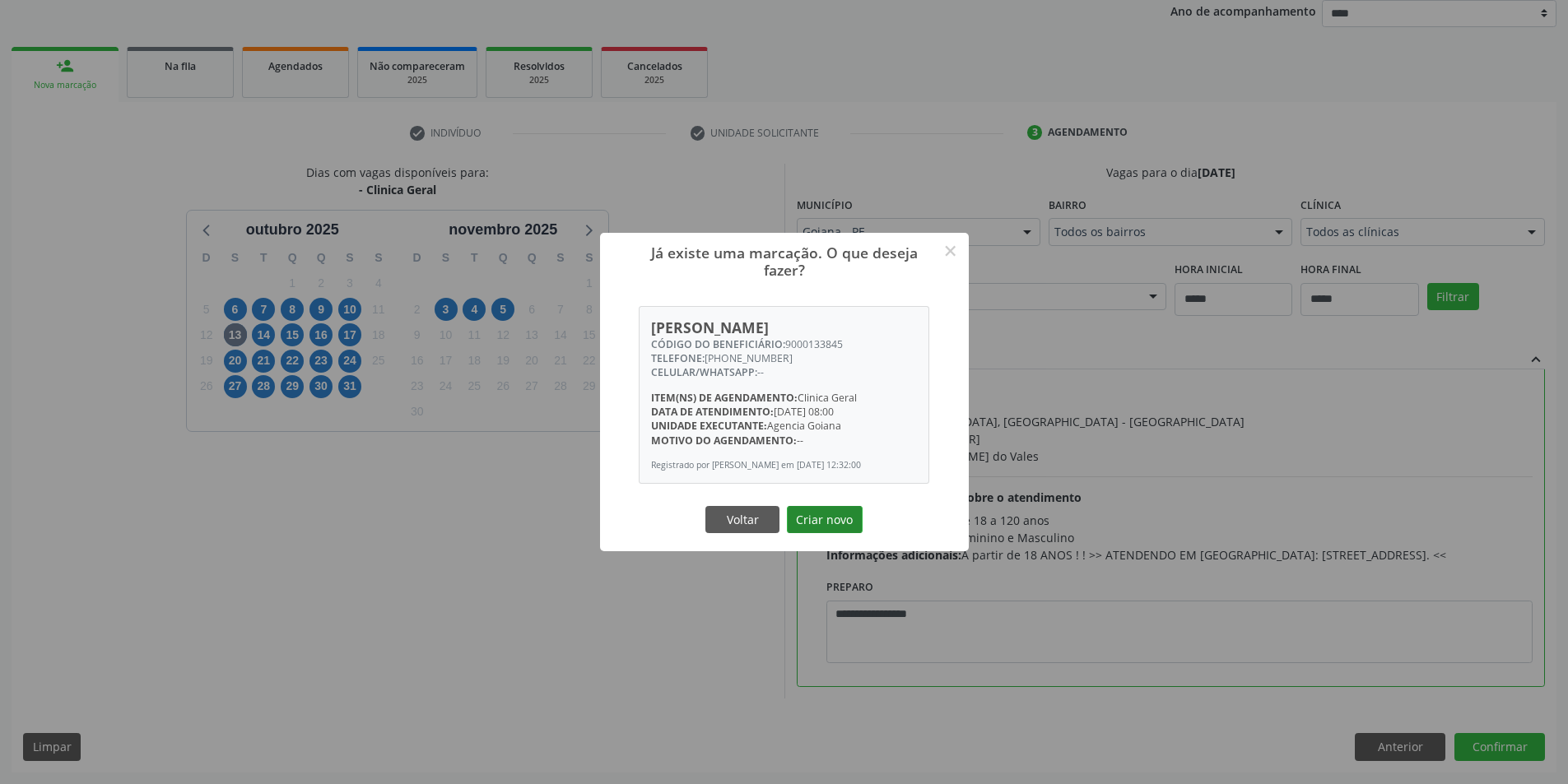
click at [815, 528] on button "Criar novo" at bounding box center [825, 519] width 76 height 28
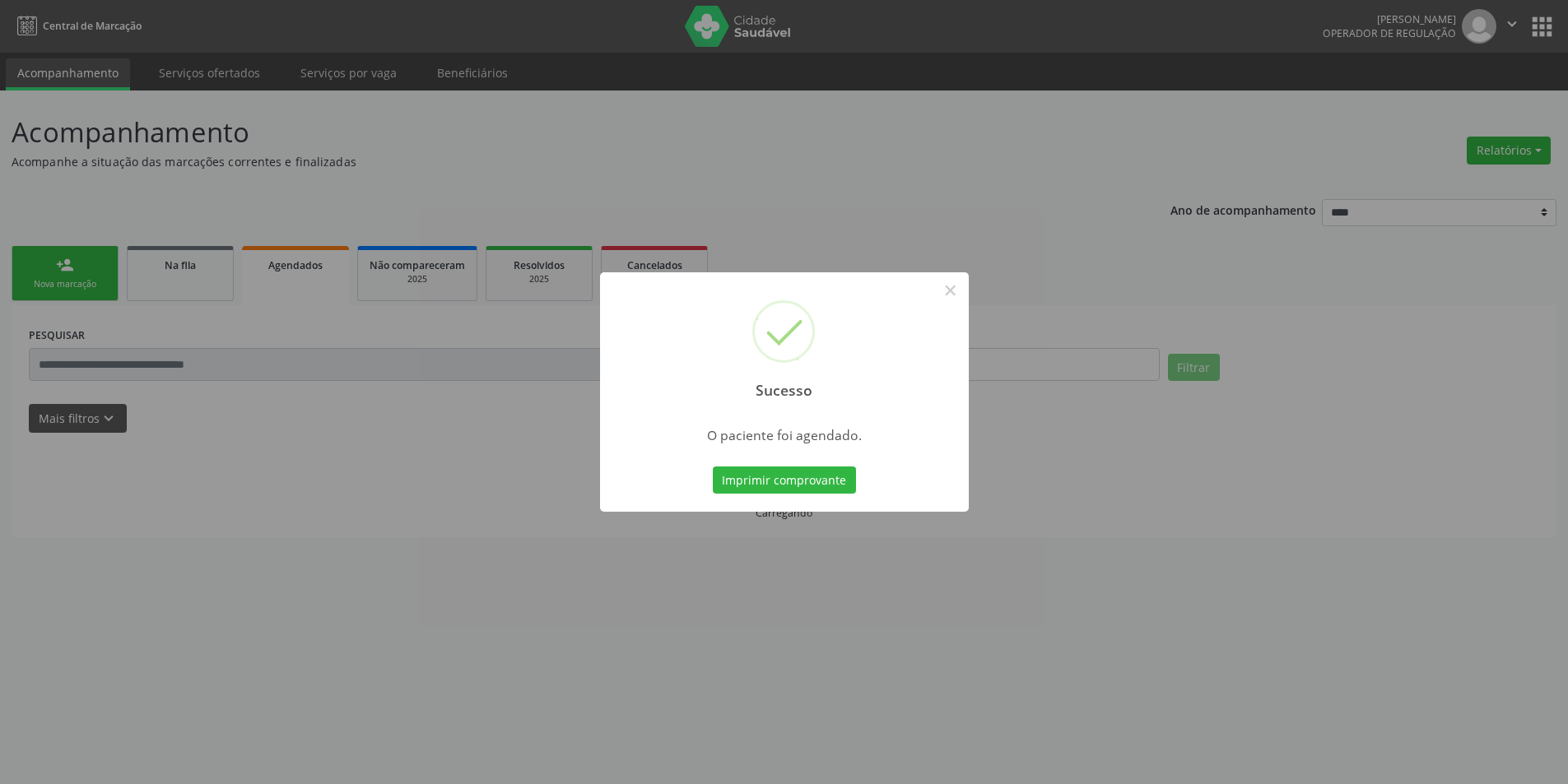
scroll to position [0, 0]
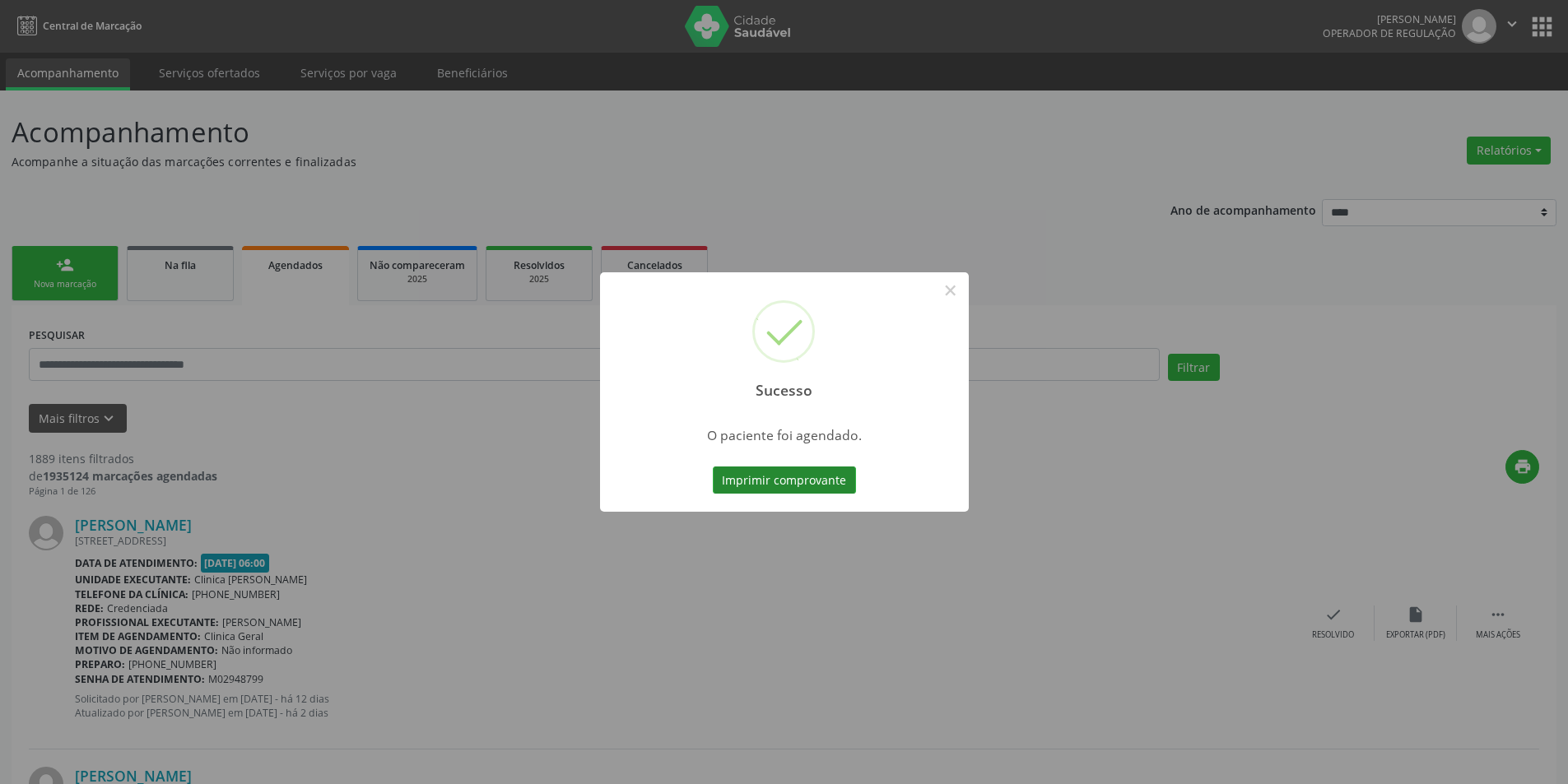
click at [789, 484] on button "Imprimir comprovante" at bounding box center [784, 480] width 143 height 28
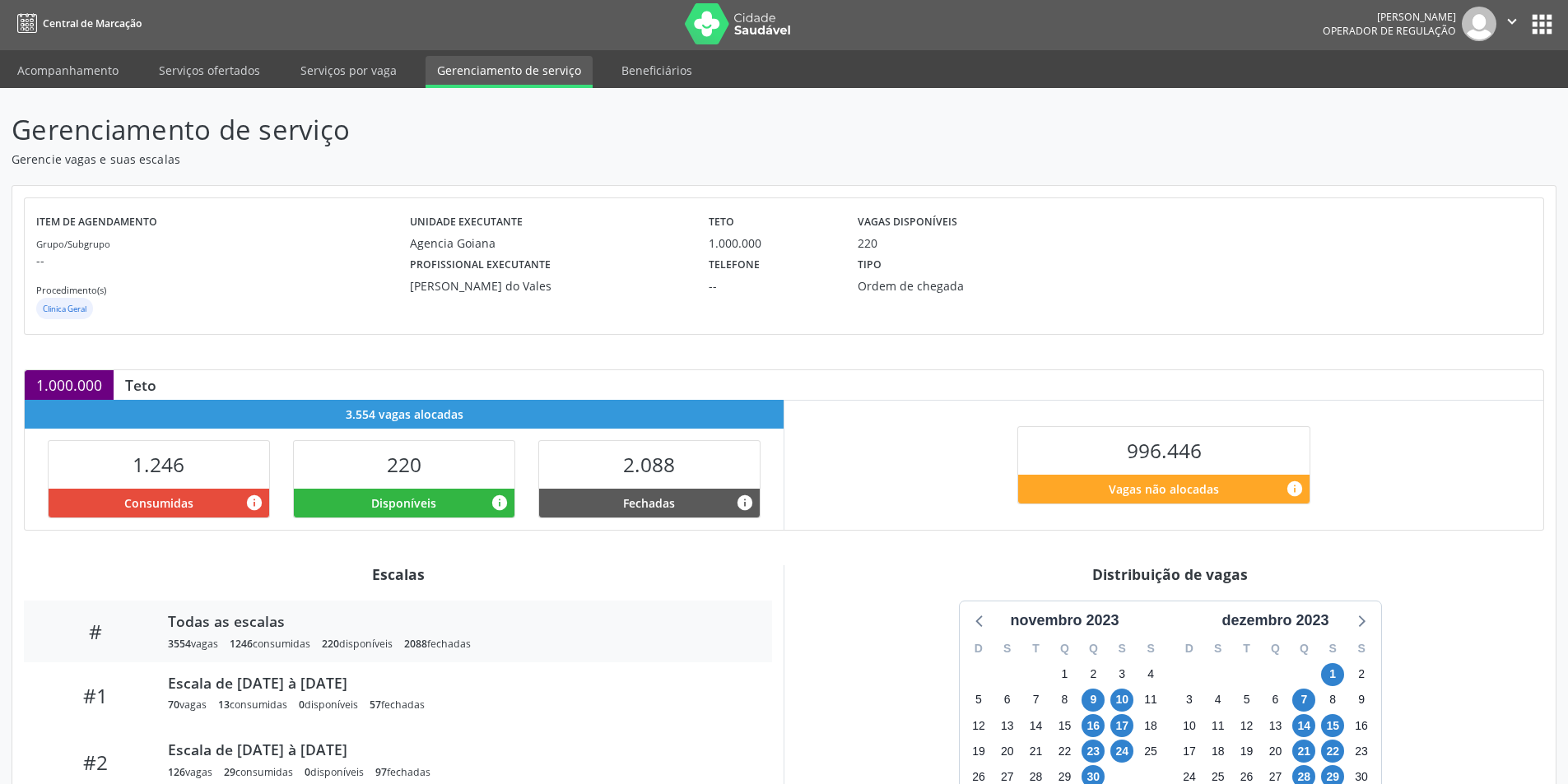
scroll to position [259, 0]
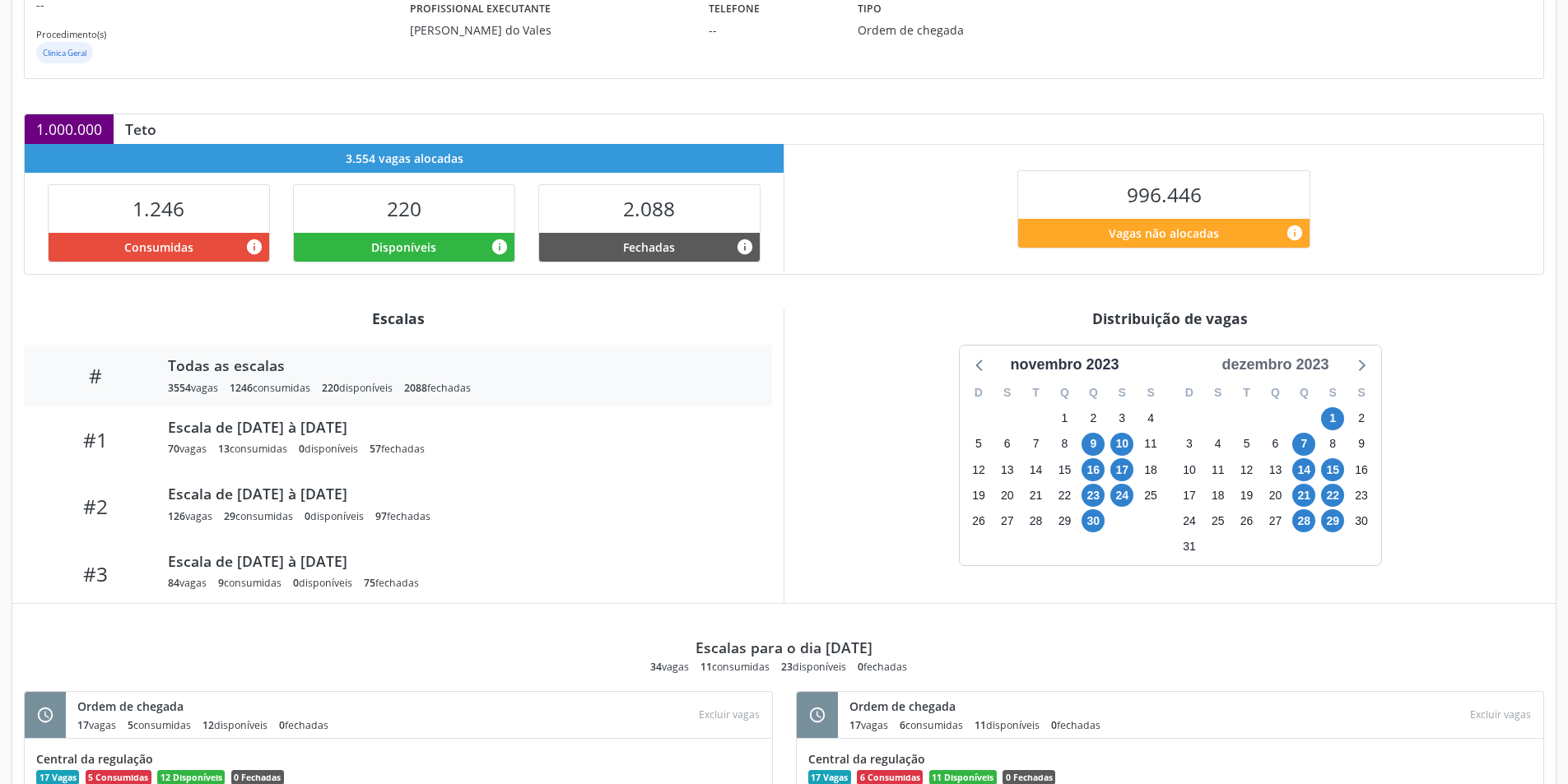
click at [1320, 354] on div "dezembro 2023" at bounding box center [1274, 365] width 120 height 22
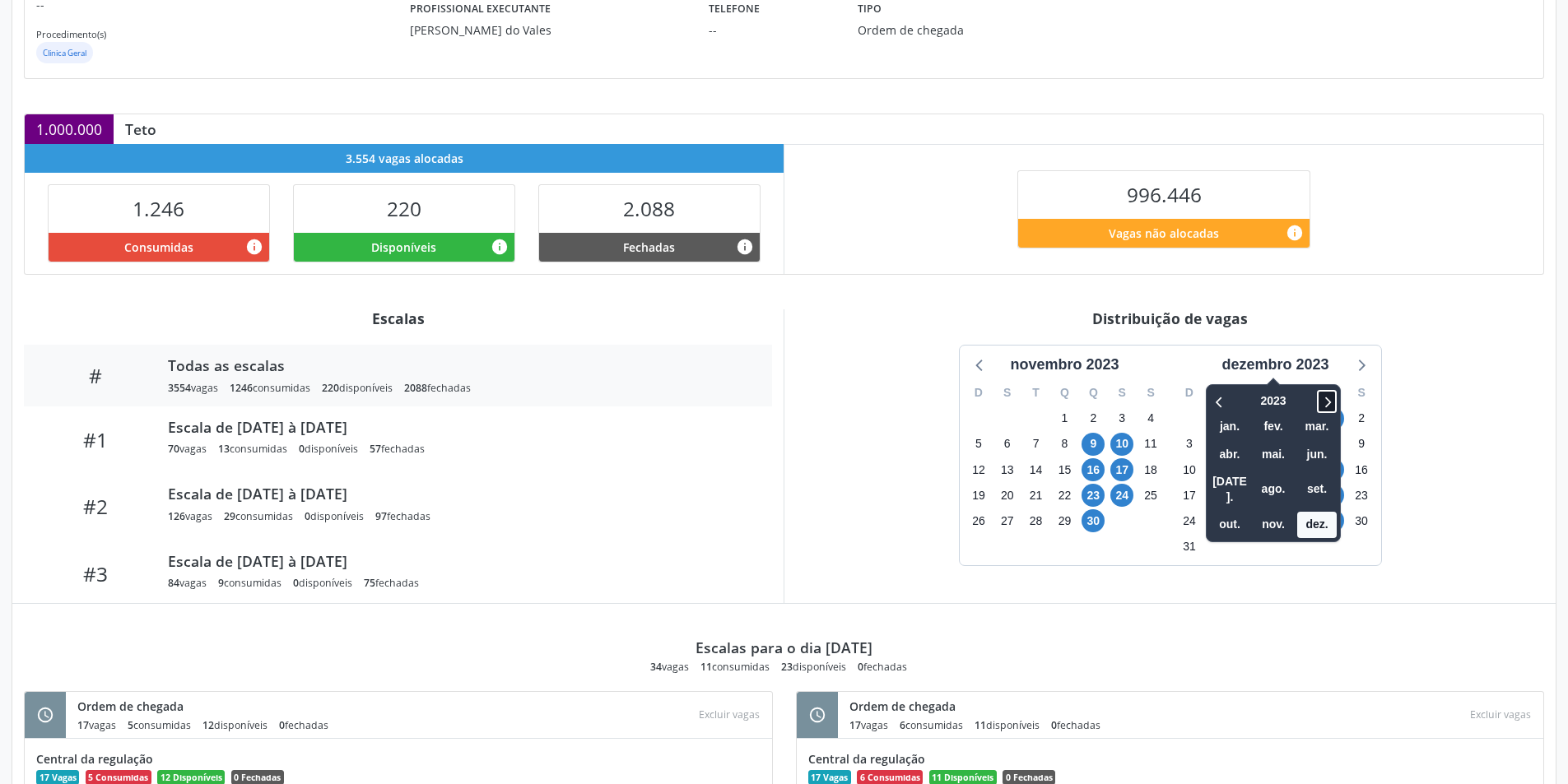
click at [1324, 394] on icon at bounding box center [1326, 401] width 16 height 20
click at [1338, 395] on div "2024 jan. fev. mar. abr. mai. jun. jul. ago. set. out. nov. dez." at bounding box center [1273, 463] width 135 height 158
click at [1329, 405] on icon at bounding box center [1328, 401] width 6 height 11
click at [1230, 512] on span "out." at bounding box center [1229, 524] width 39 height 26
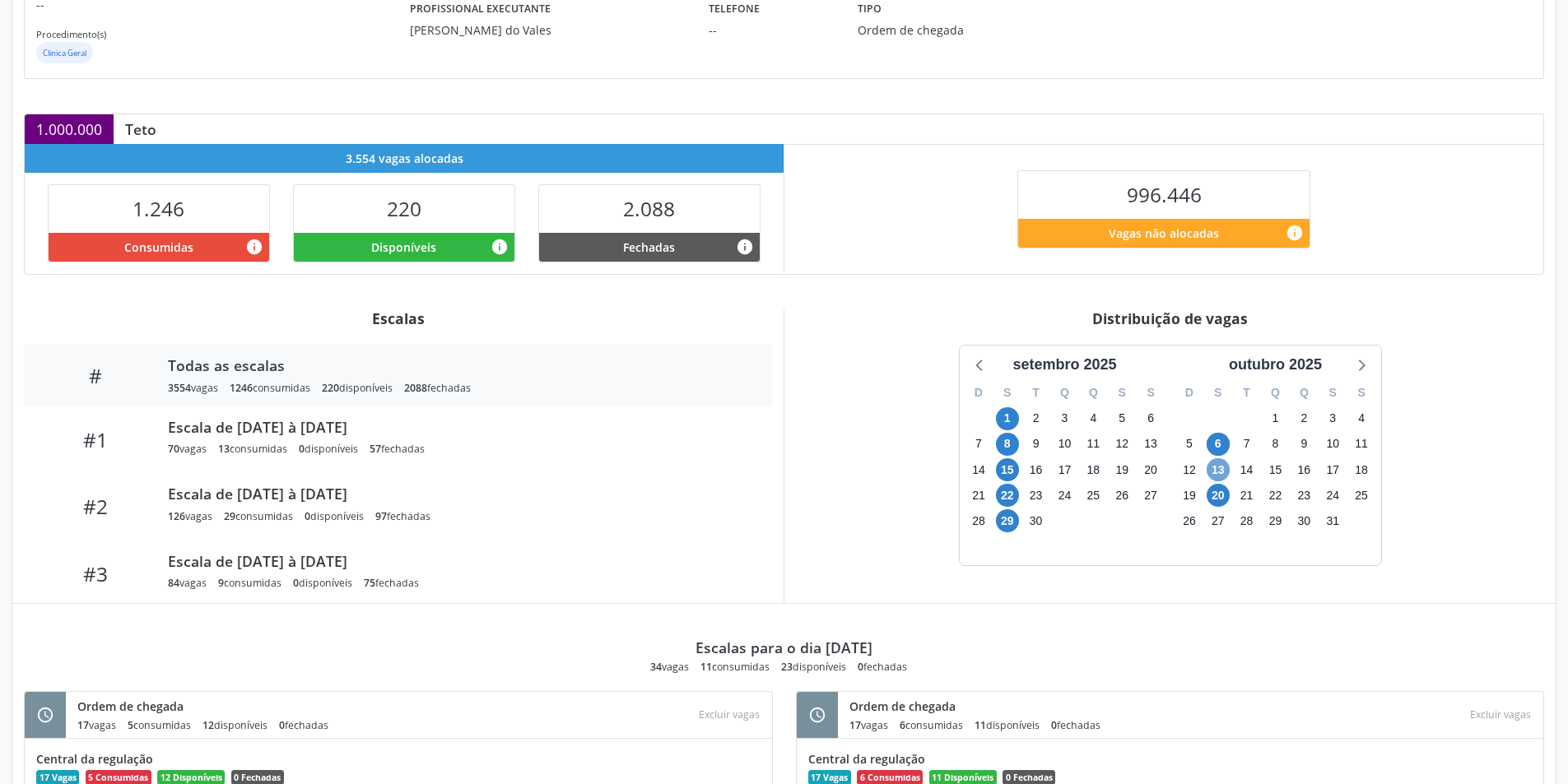
click at [1215, 463] on span "13" at bounding box center [1219, 469] width 23 height 23
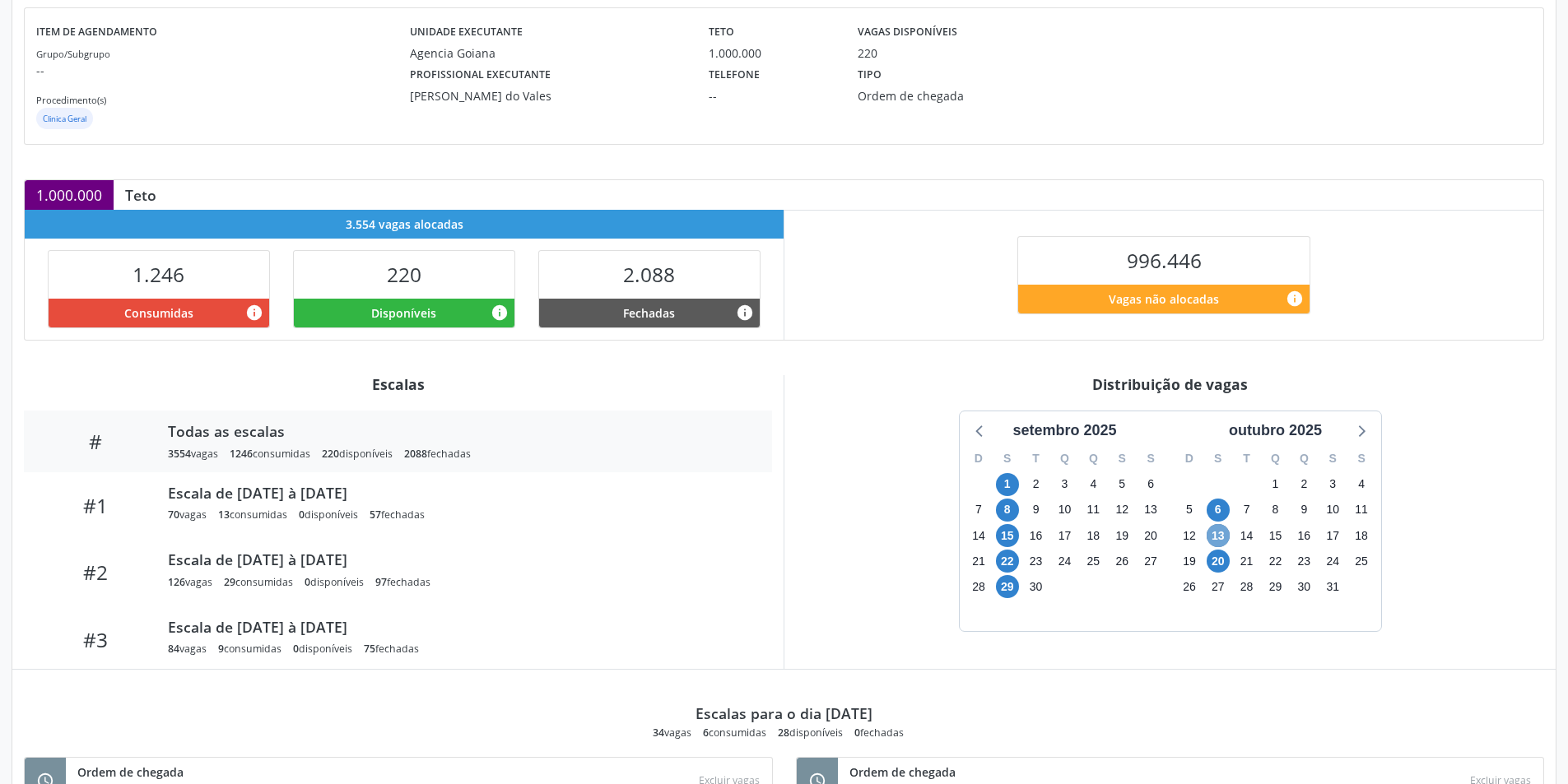
scroll to position [0, 0]
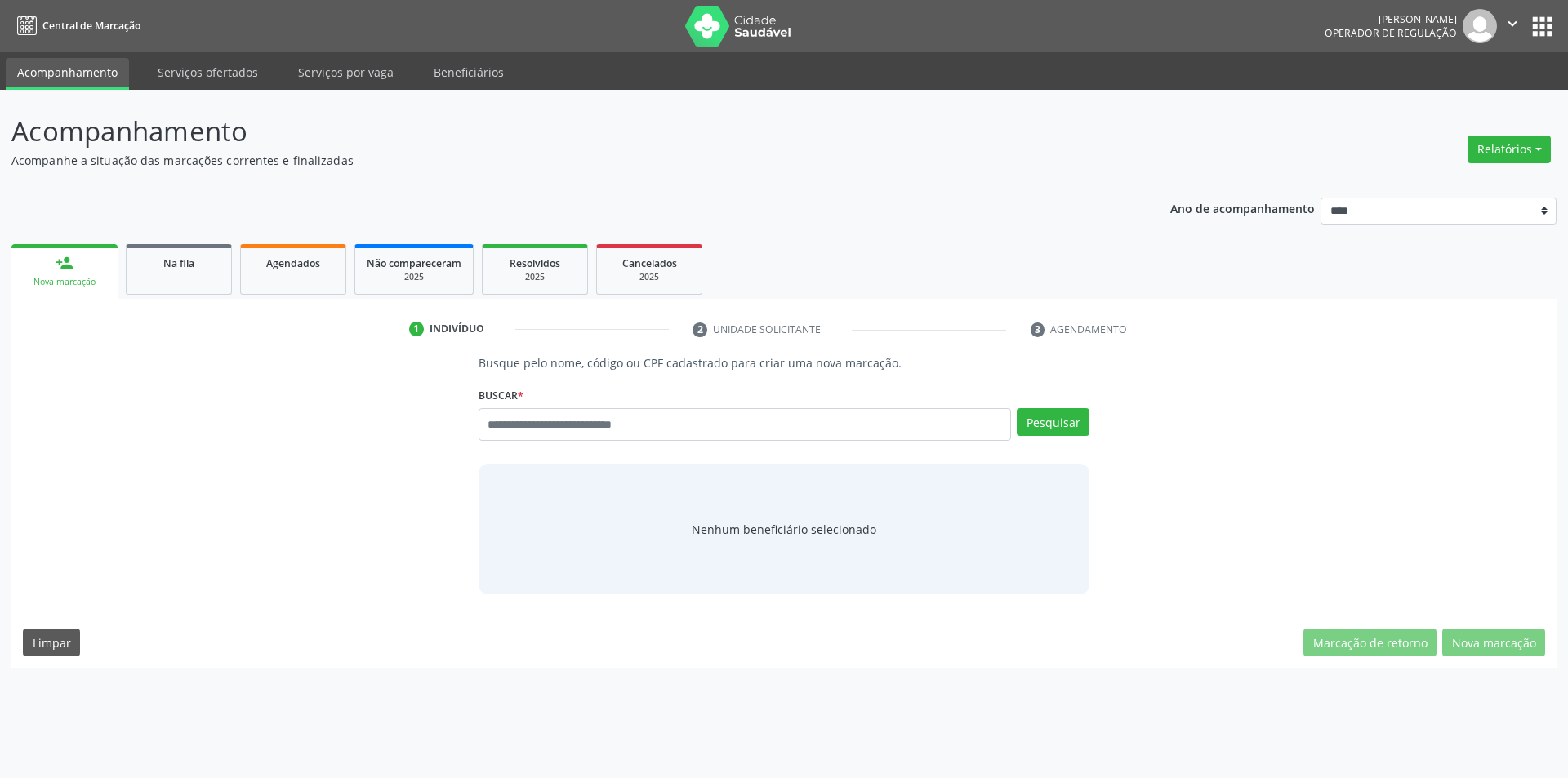
click at [750, 428] on input "text" at bounding box center [745, 425] width 533 height 32
type input "*********"
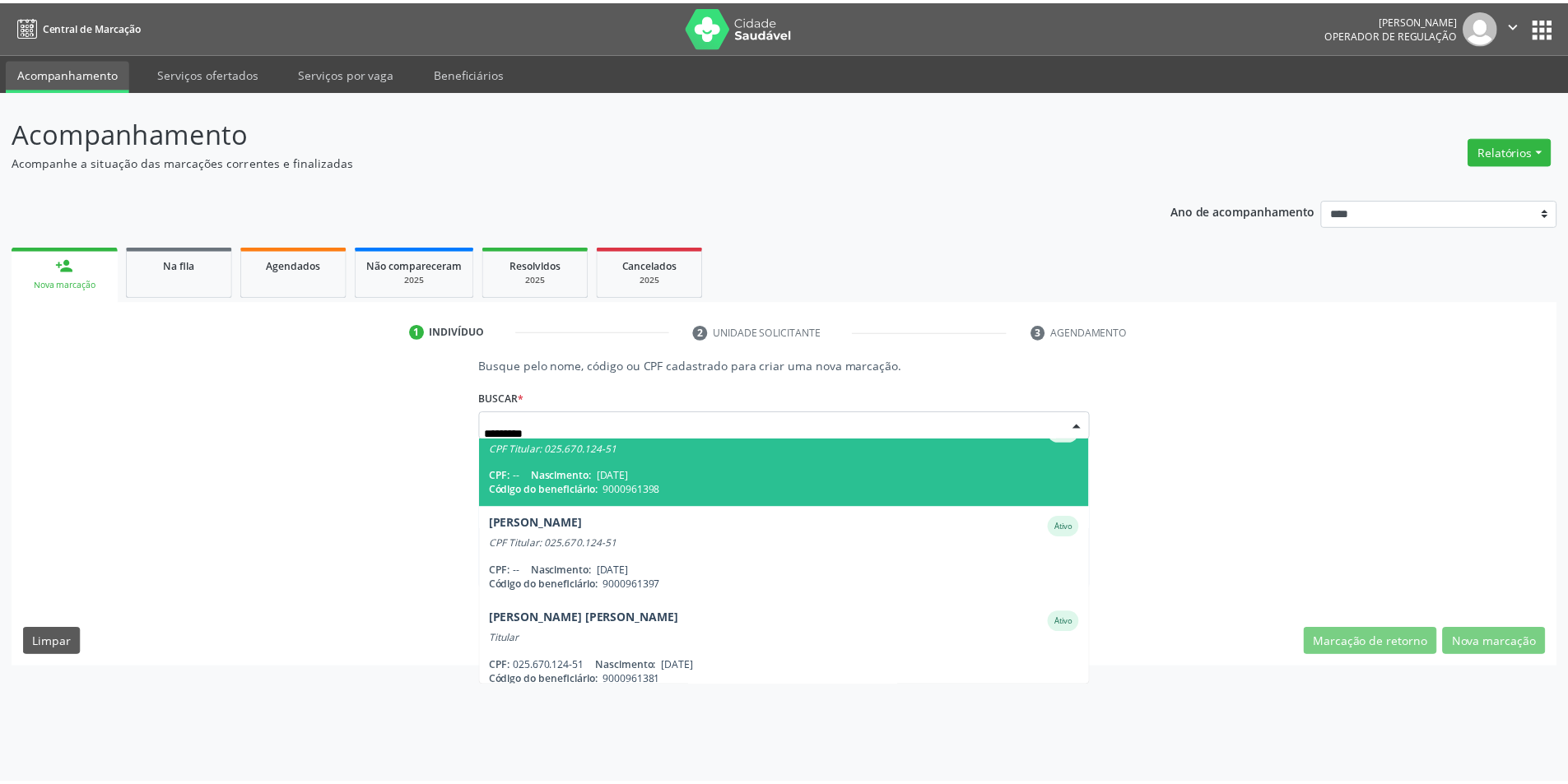
scroll to position [134, 0]
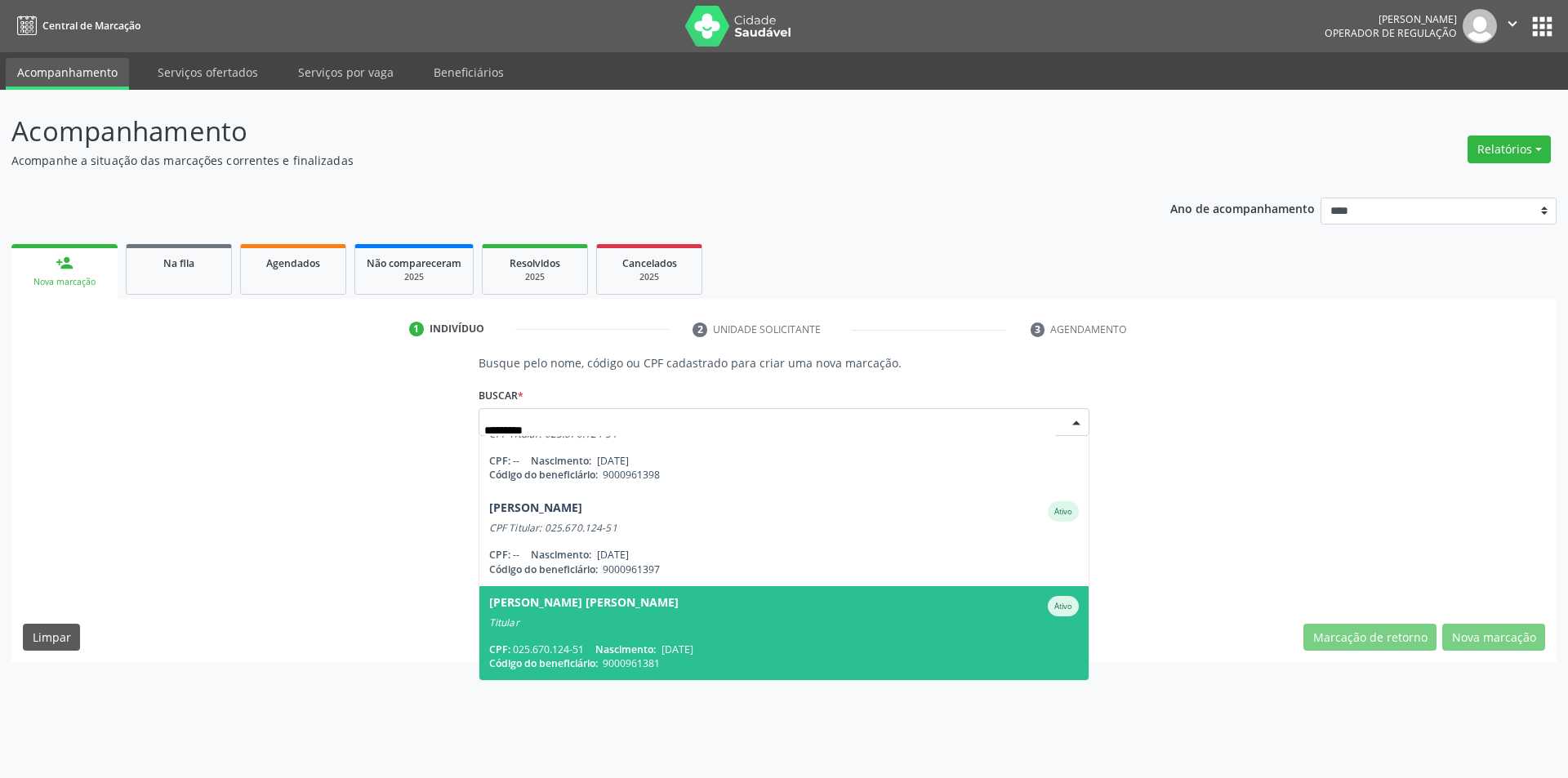
click at [726, 625] on div "Titular" at bounding box center [784, 623] width 590 height 13
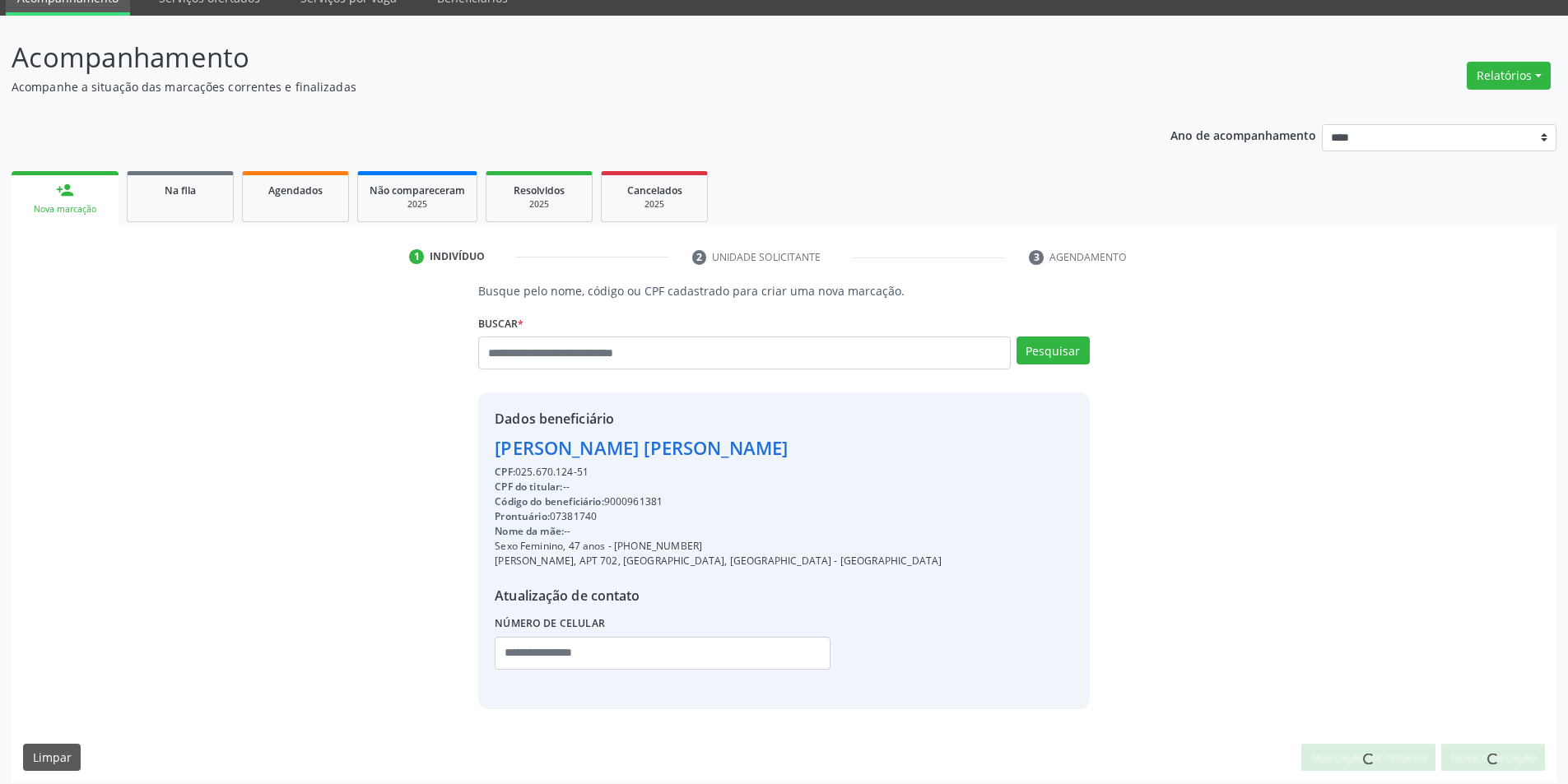
scroll to position [85, 0]
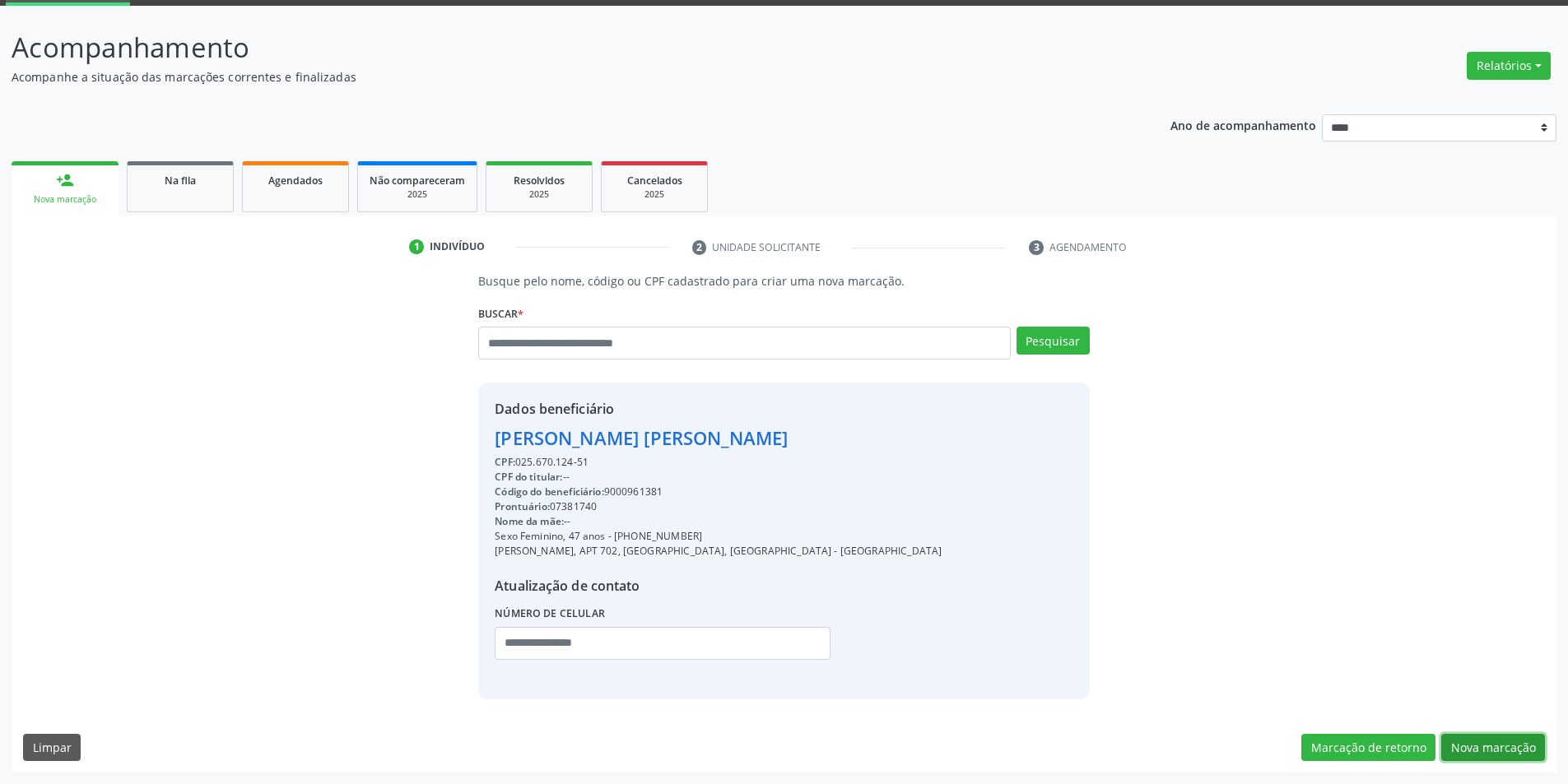
click at [1480, 752] on button "Nova marcação" at bounding box center [1493, 747] width 104 height 28
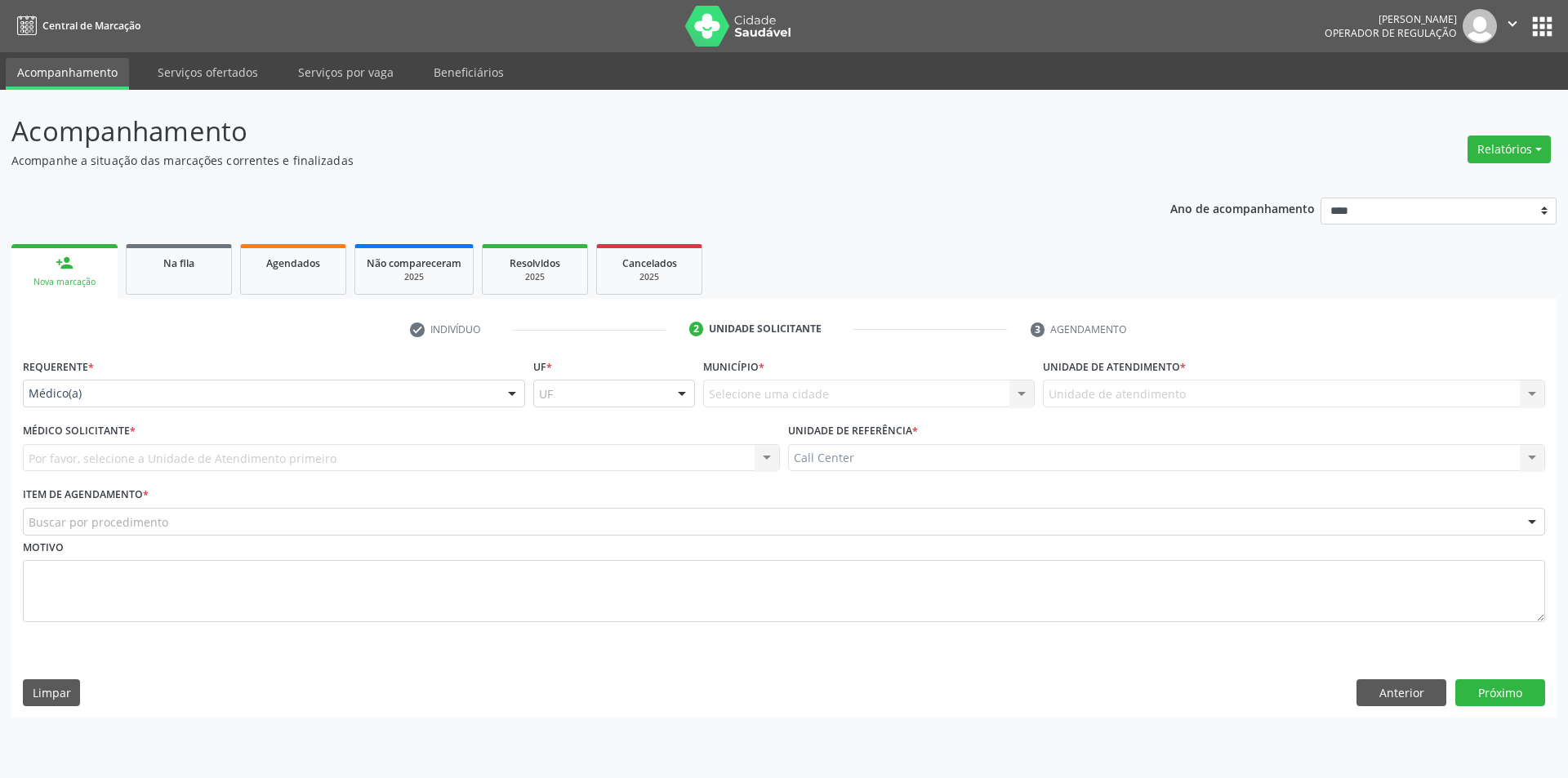
click at [0, 400] on div "Acompanhamento Acompanhe a situação das marcações correntes e finalizadas Relat…" at bounding box center [784, 433] width 1568 height 688
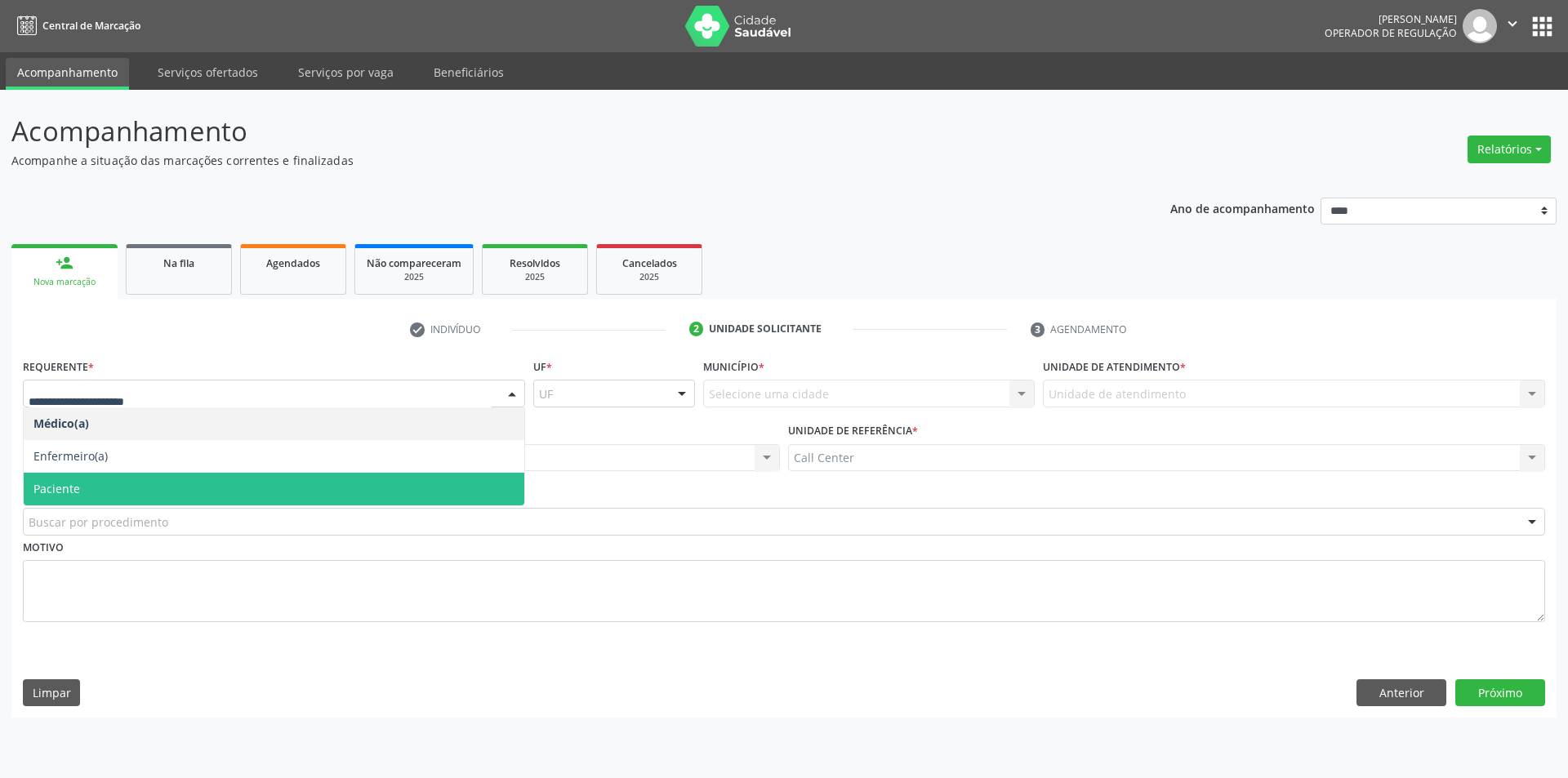
click at [76, 481] on span "Paciente" at bounding box center [56, 489] width 47 height 15
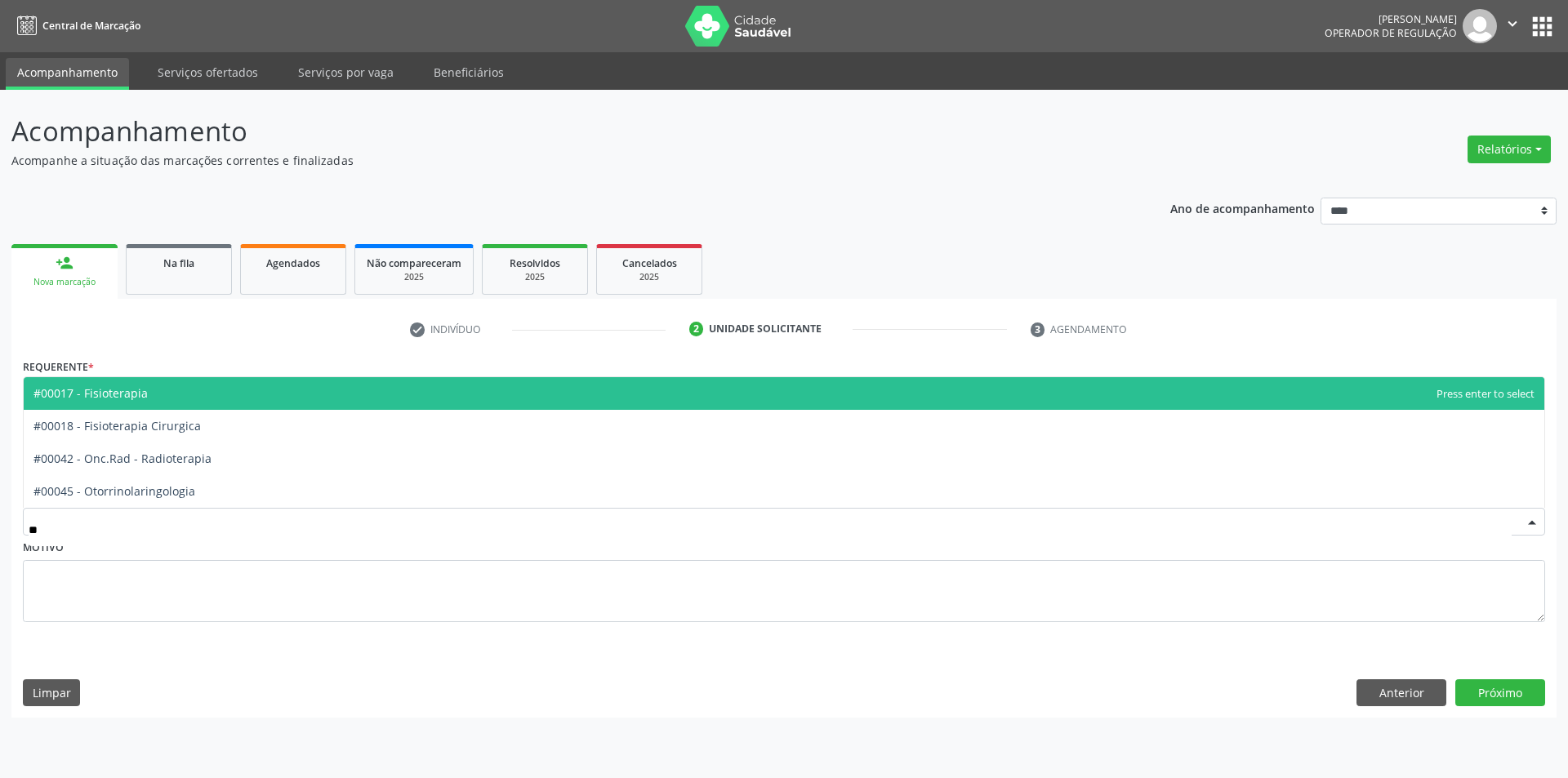
type input "***"
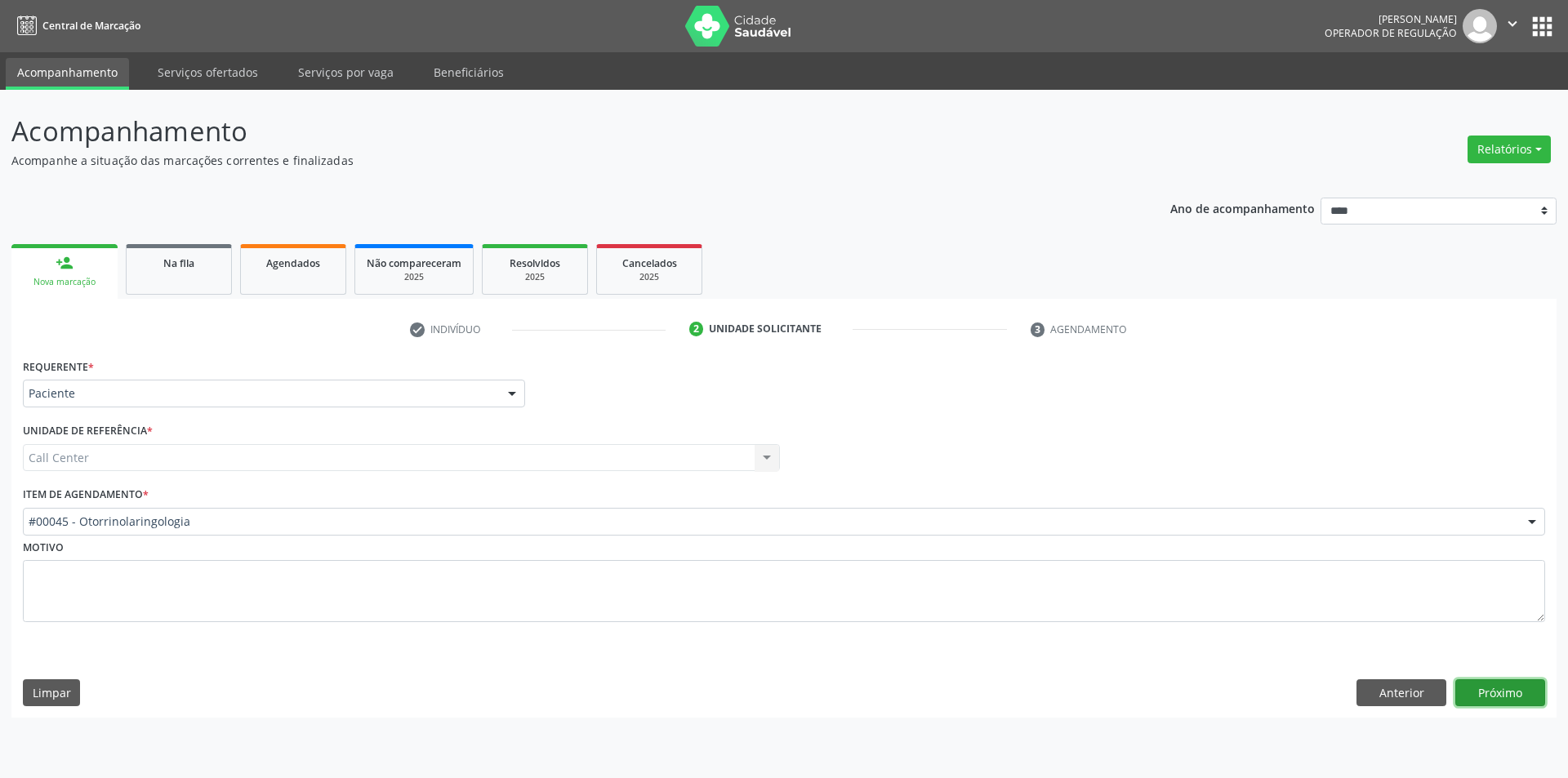
click at [1521, 685] on button "Próximo" at bounding box center [1500, 692] width 90 height 28
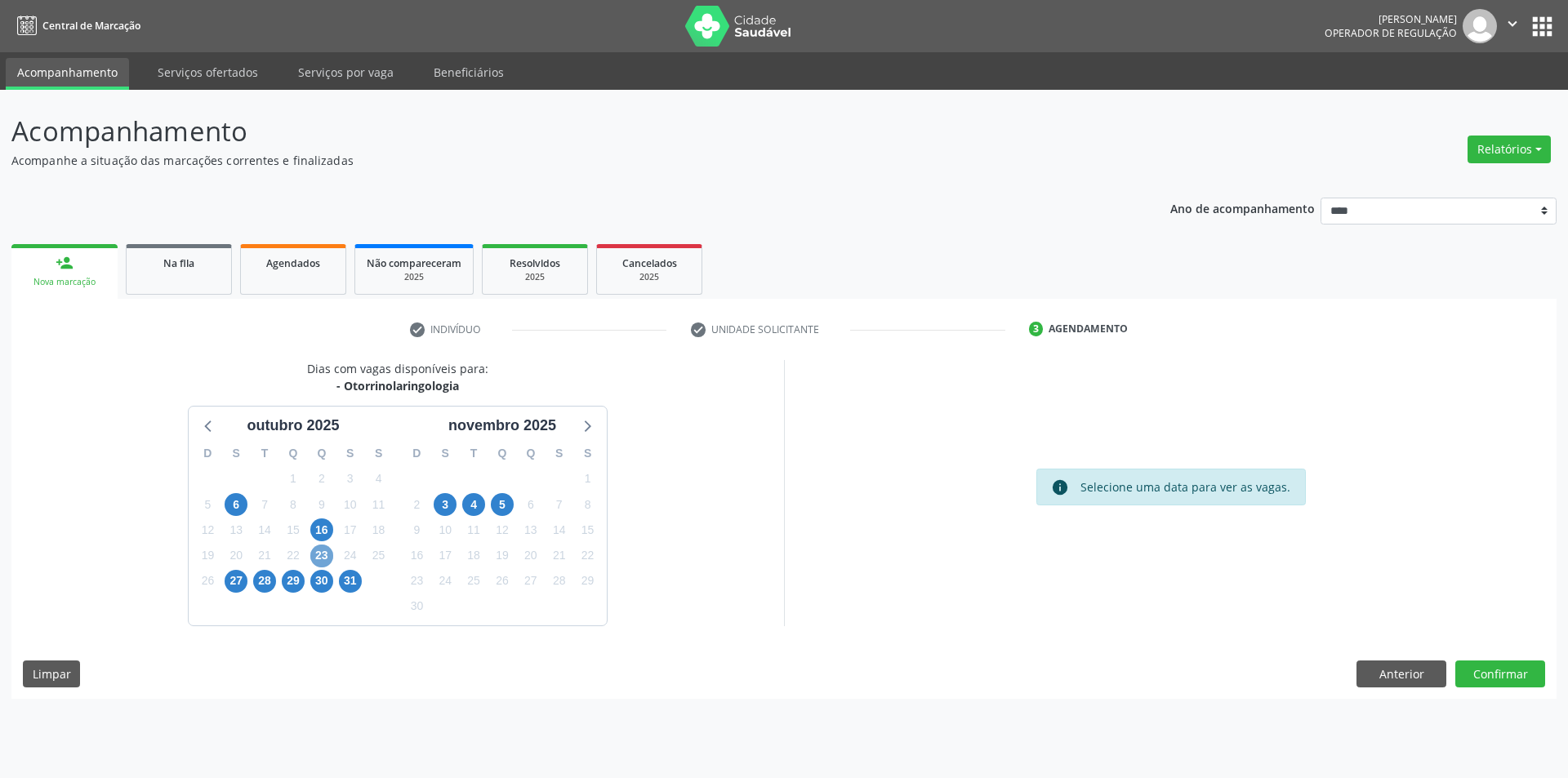
click at [318, 557] on span "23" at bounding box center [322, 556] width 23 height 23
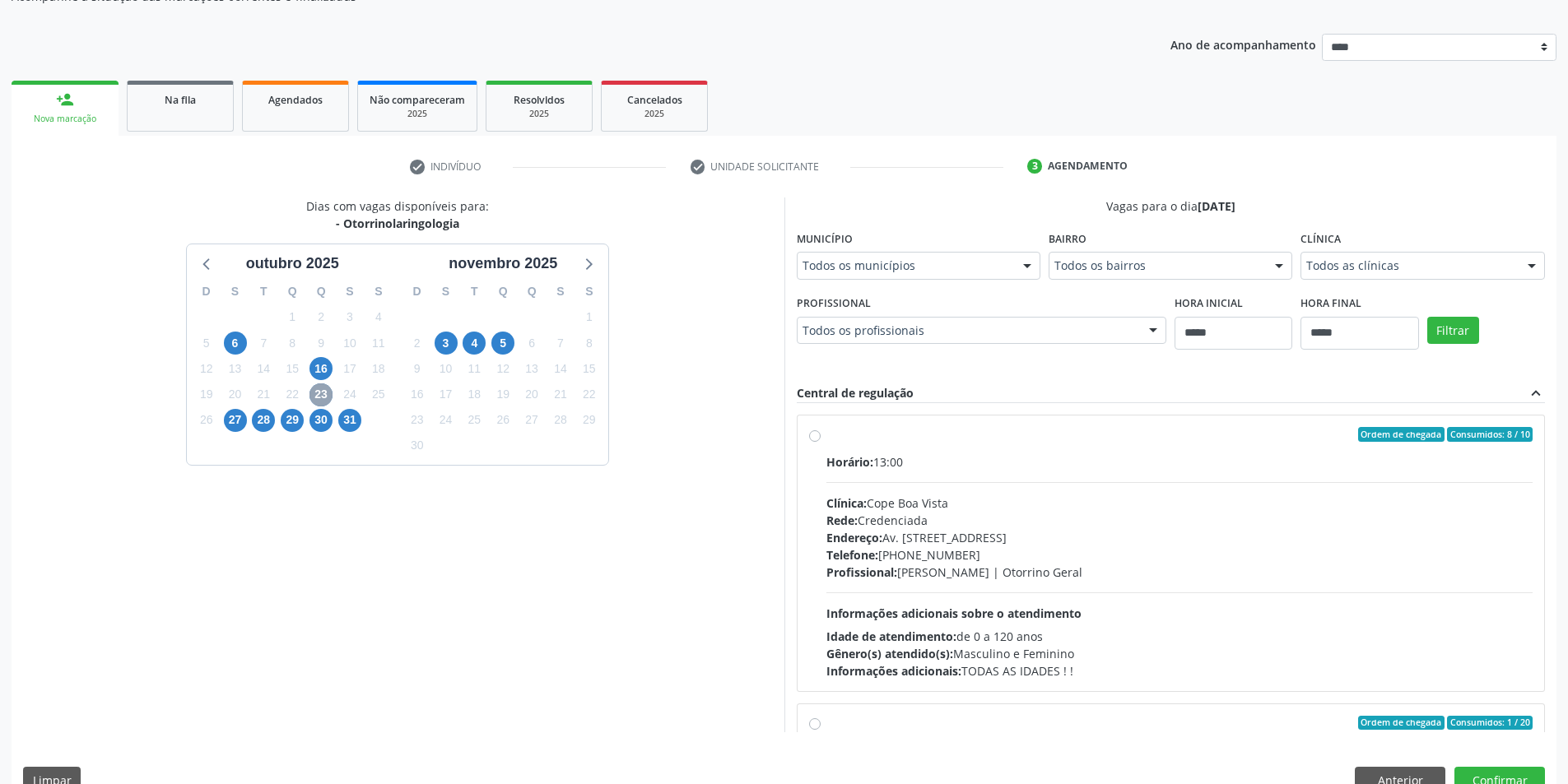
scroll to position [199, 0]
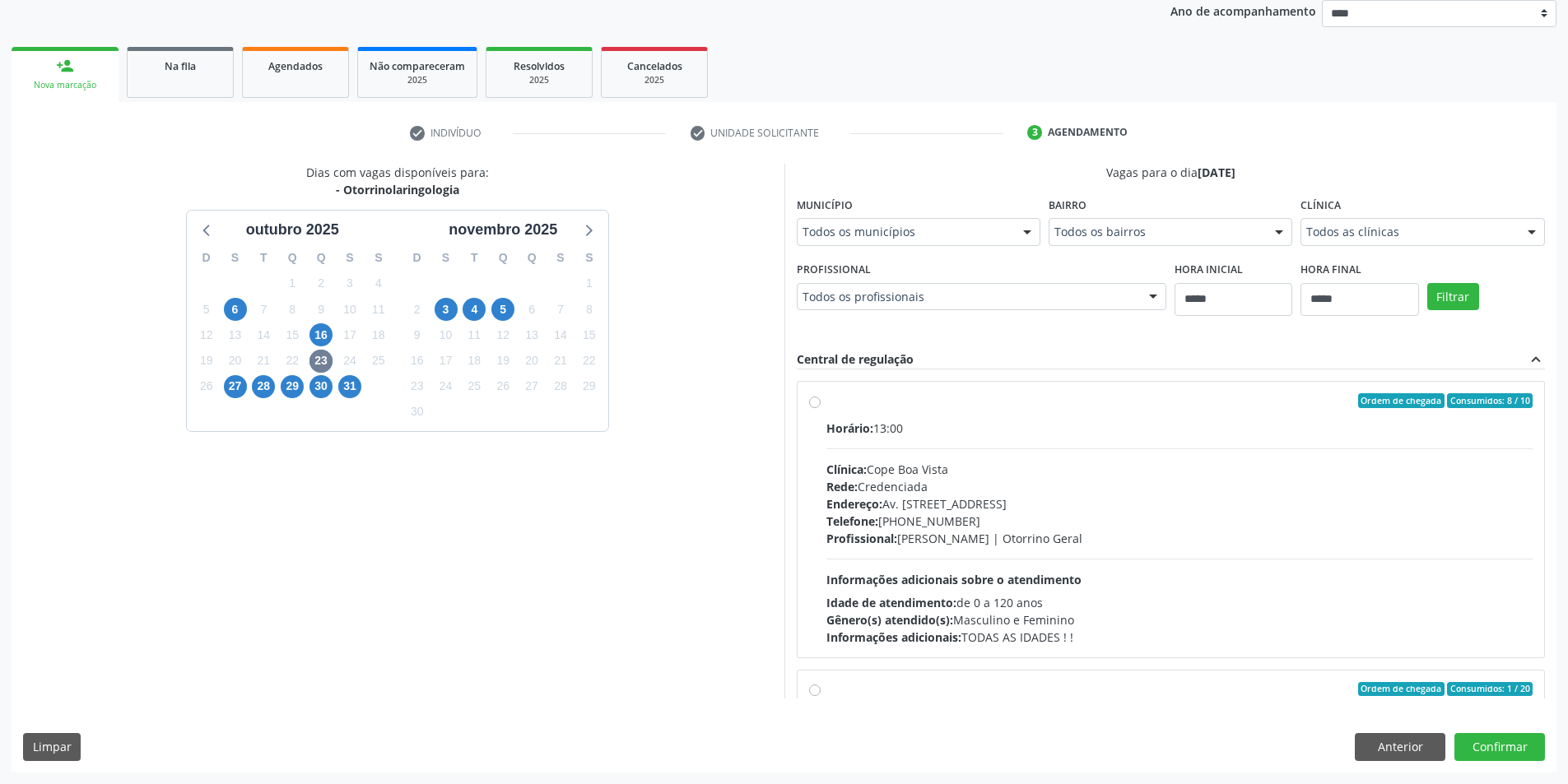
click at [1060, 505] on div "Endereço: Av. [STREET_ADDRESS]" at bounding box center [1180, 504] width 707 height 17
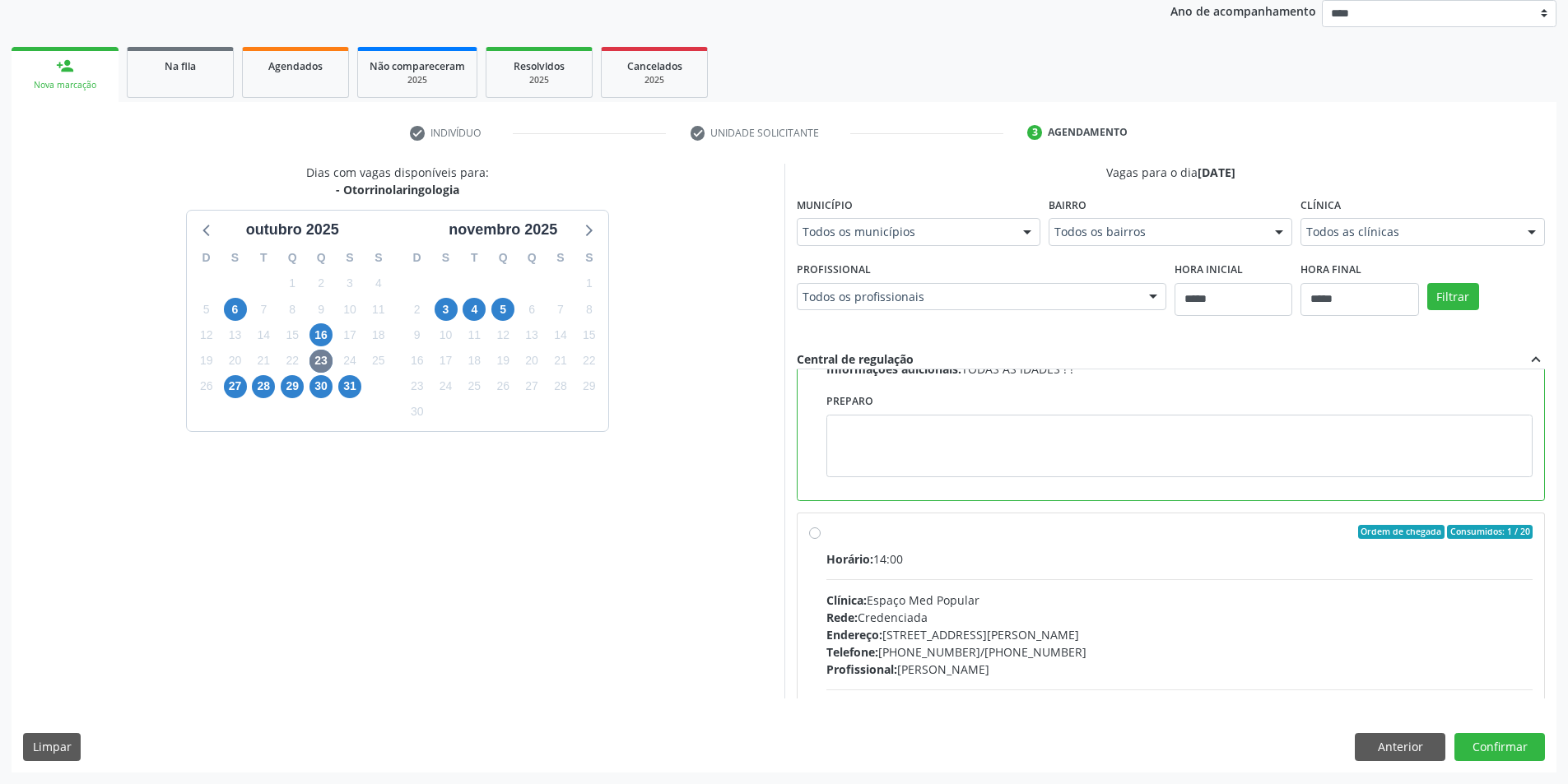
scroll to position [0, 0]
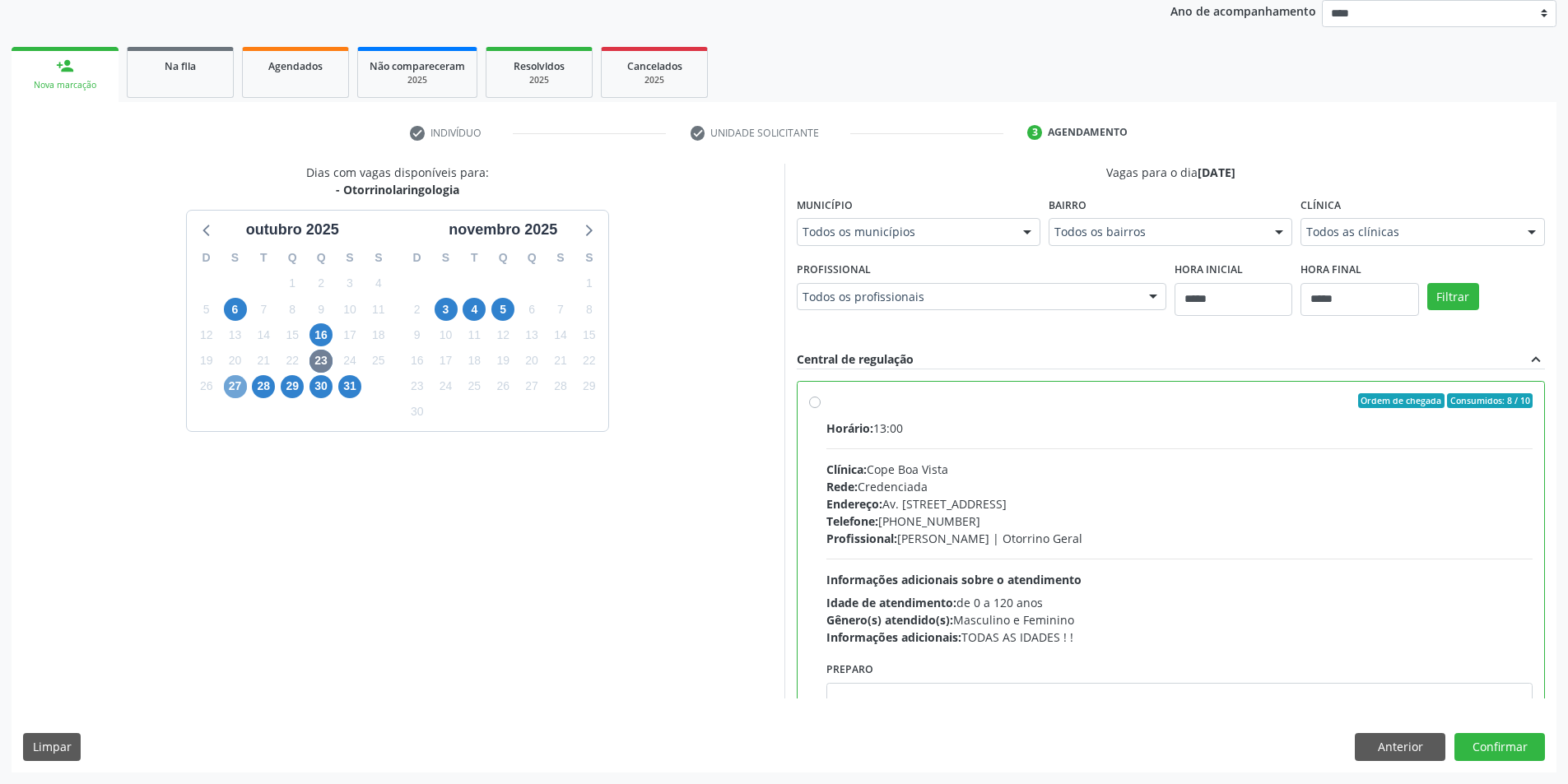
click at [237, 387] on span "27" at bounding box center [236, 387] width 23 height 23
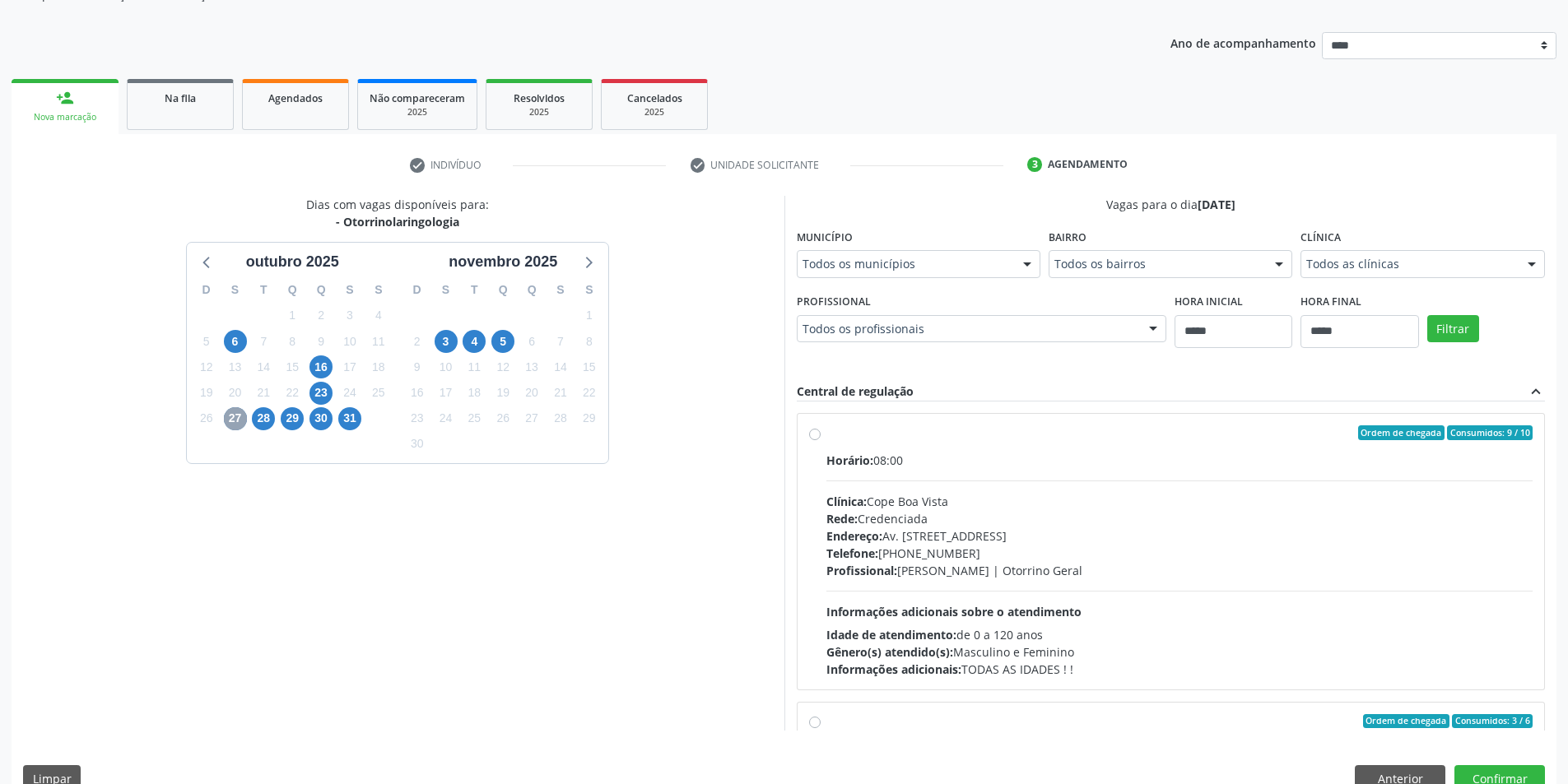
scroll to position [199, 0]
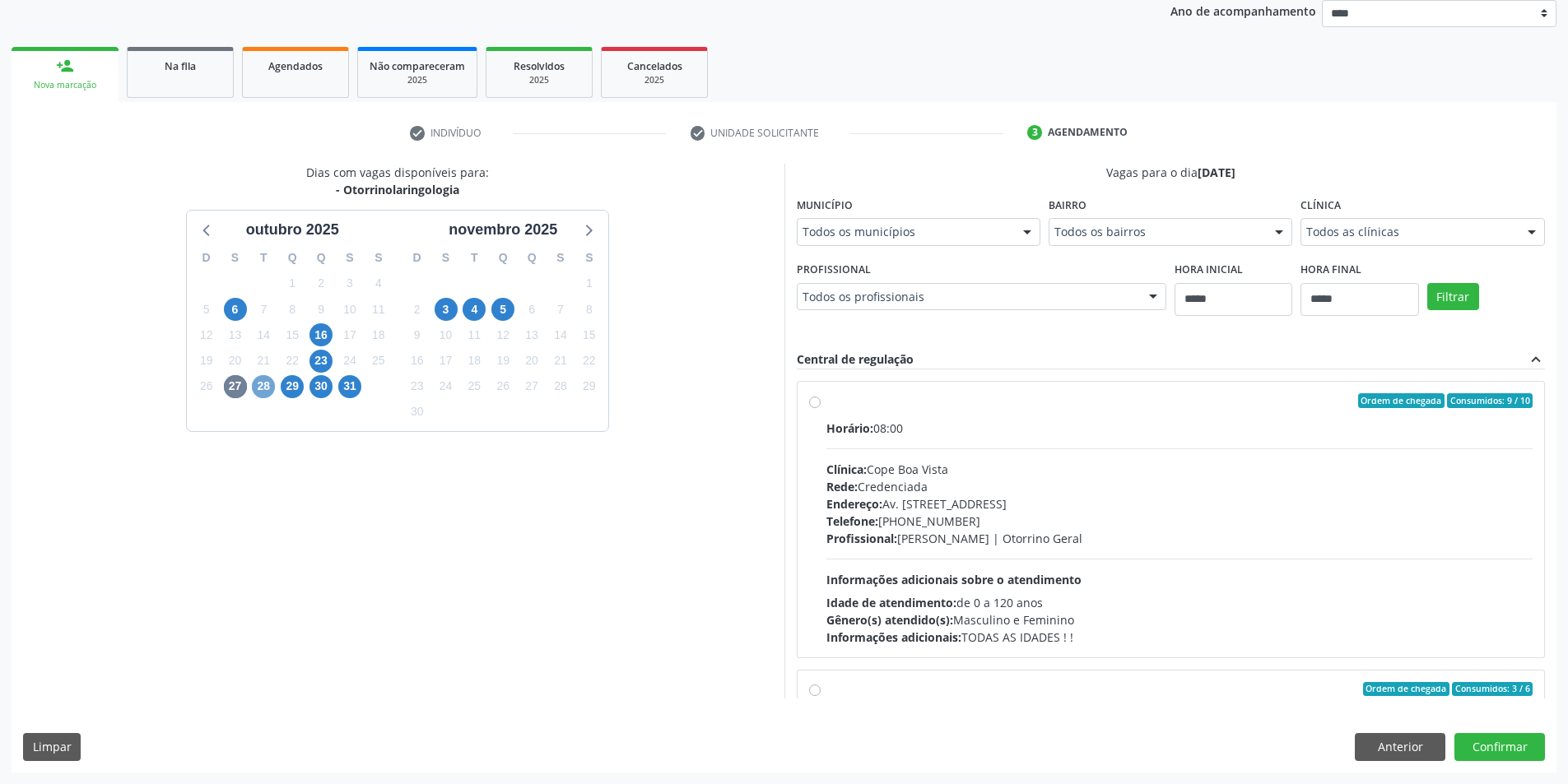
click at [253, 388] on span "28" at bounding box center [264, 387] width 23 height 23
click at [292, 389] on span "29" at bounding box center [293, 387] width 23 height 23
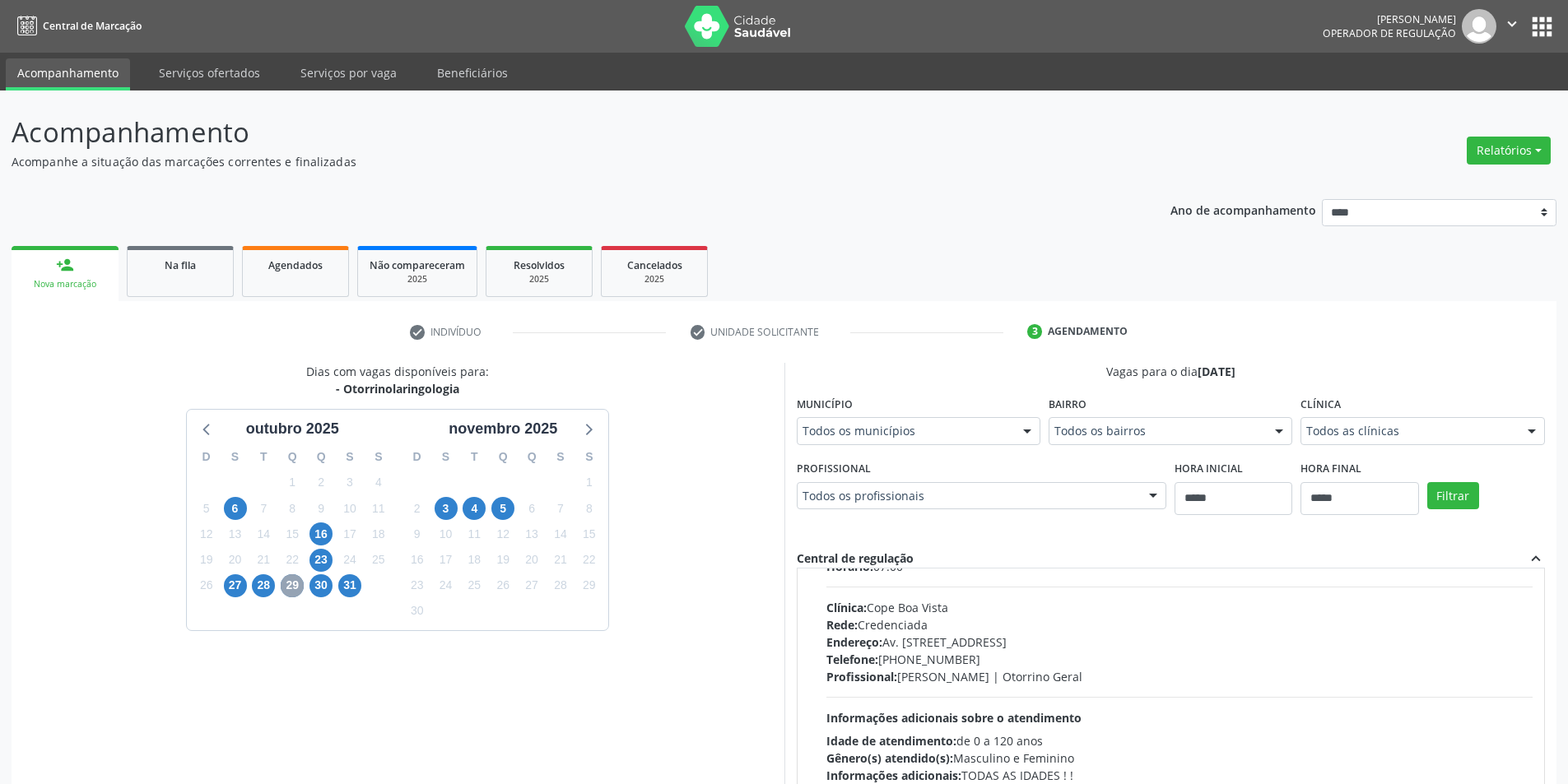
scroll to position [259, 0]
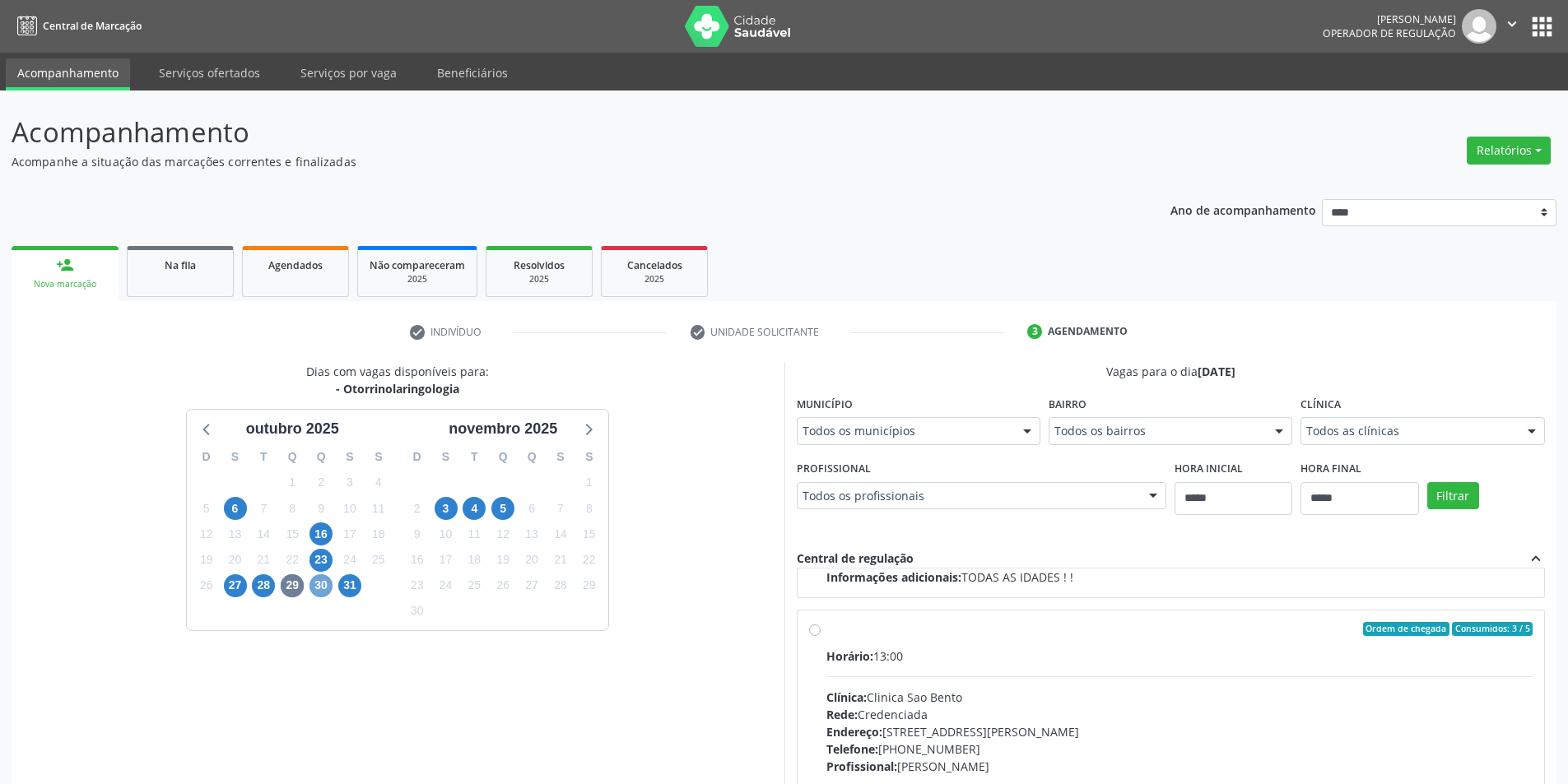
click at [321, 582] on span "30" at bounding box center [321, 586] width 23 height 23
click at [350, 584] on span "31" at bounding box center [349, 586] width 23 height 23
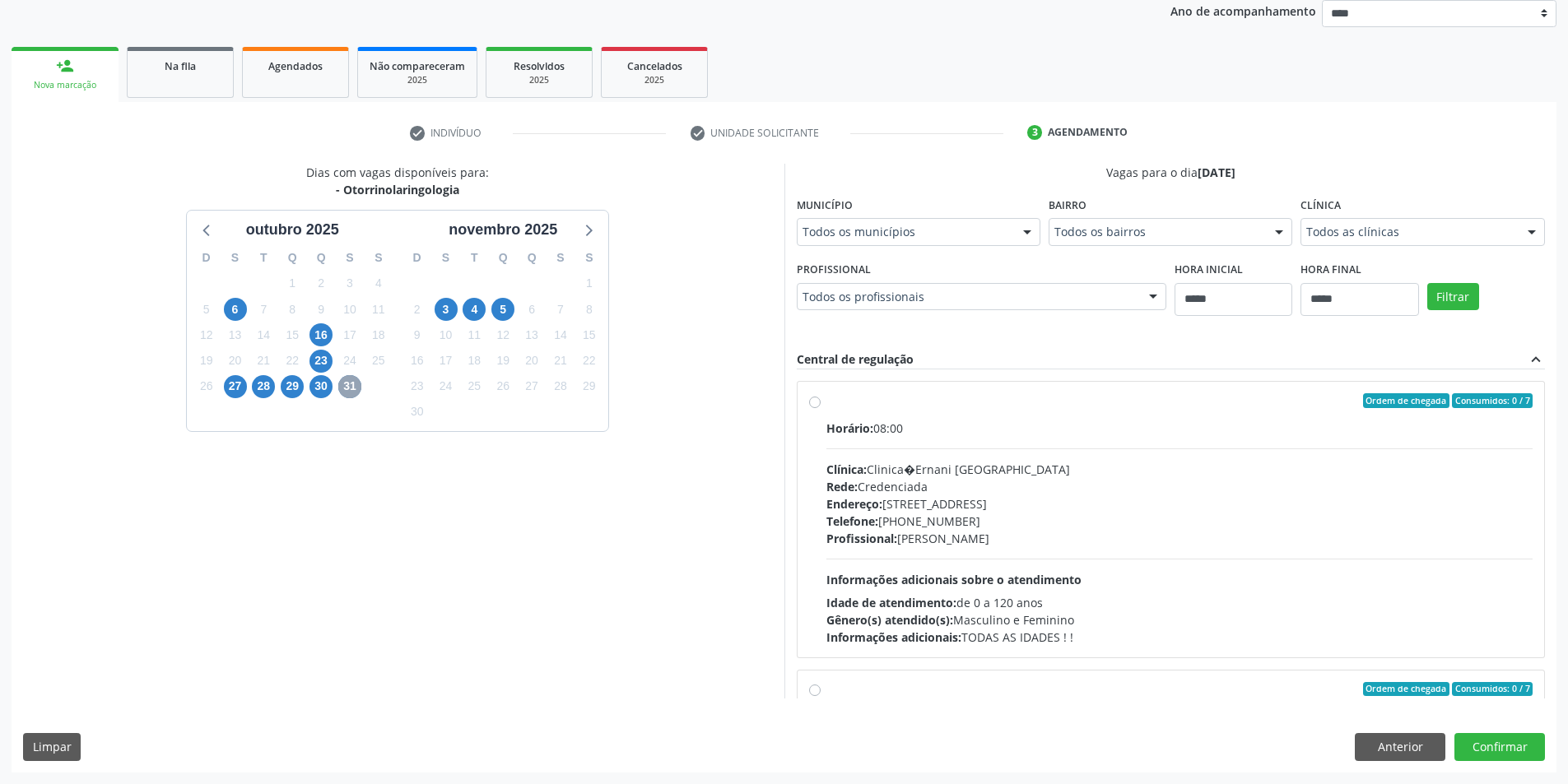
scroll to position [548, 0]
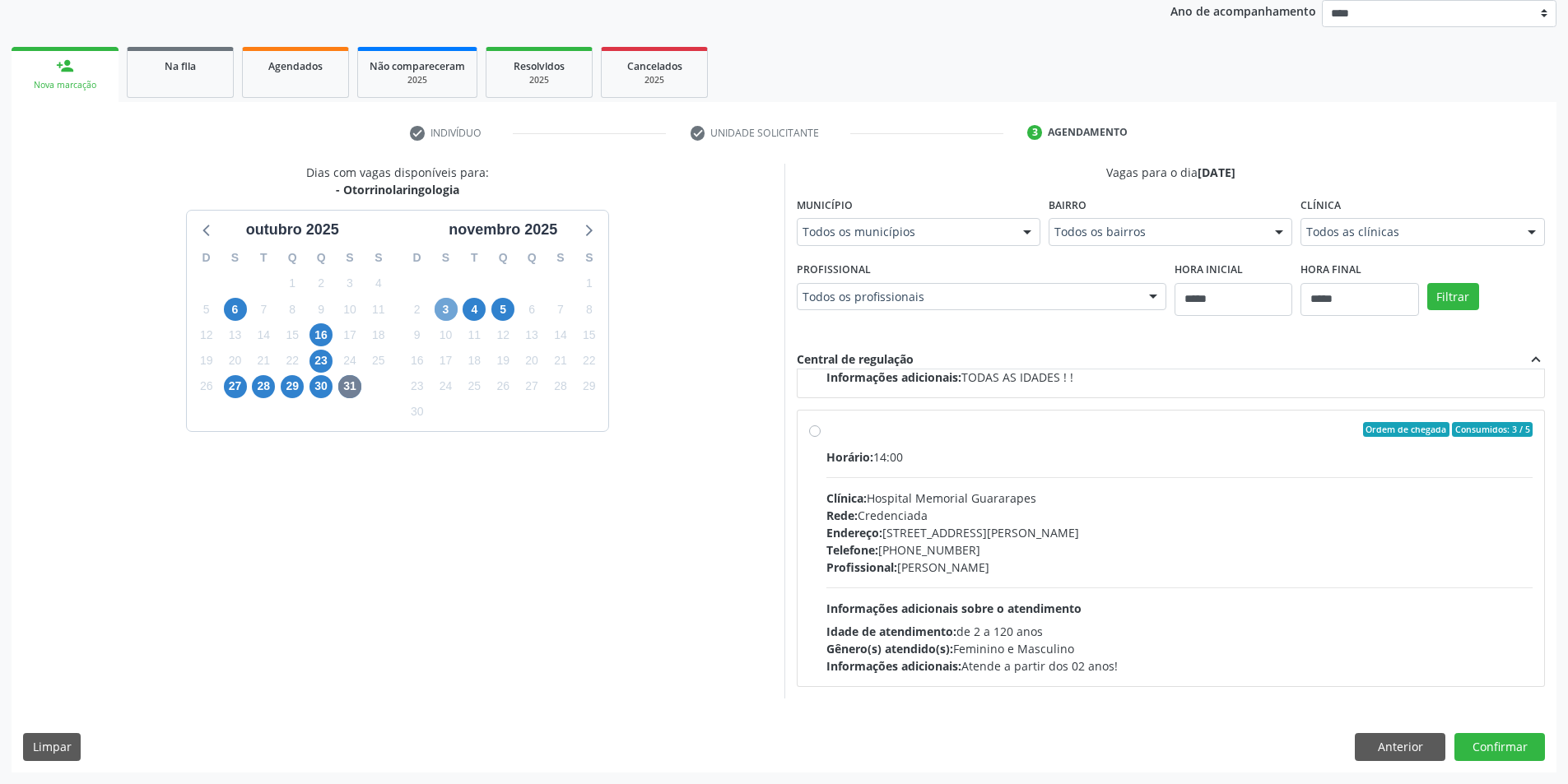
click at [443, 310] on span "3" at bounding box center [447, 310] width 23 height 23
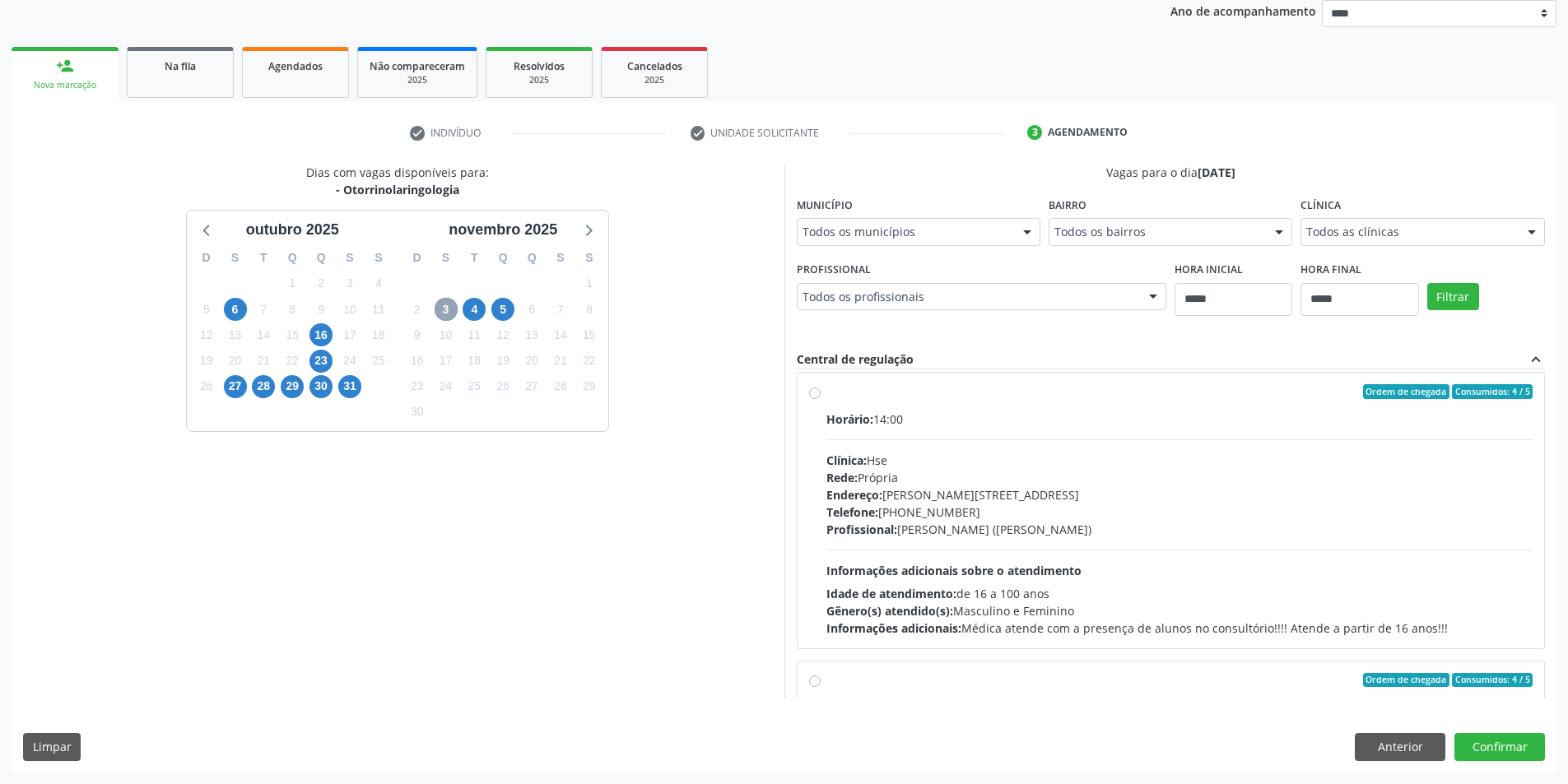
scroll to position [0, 0]
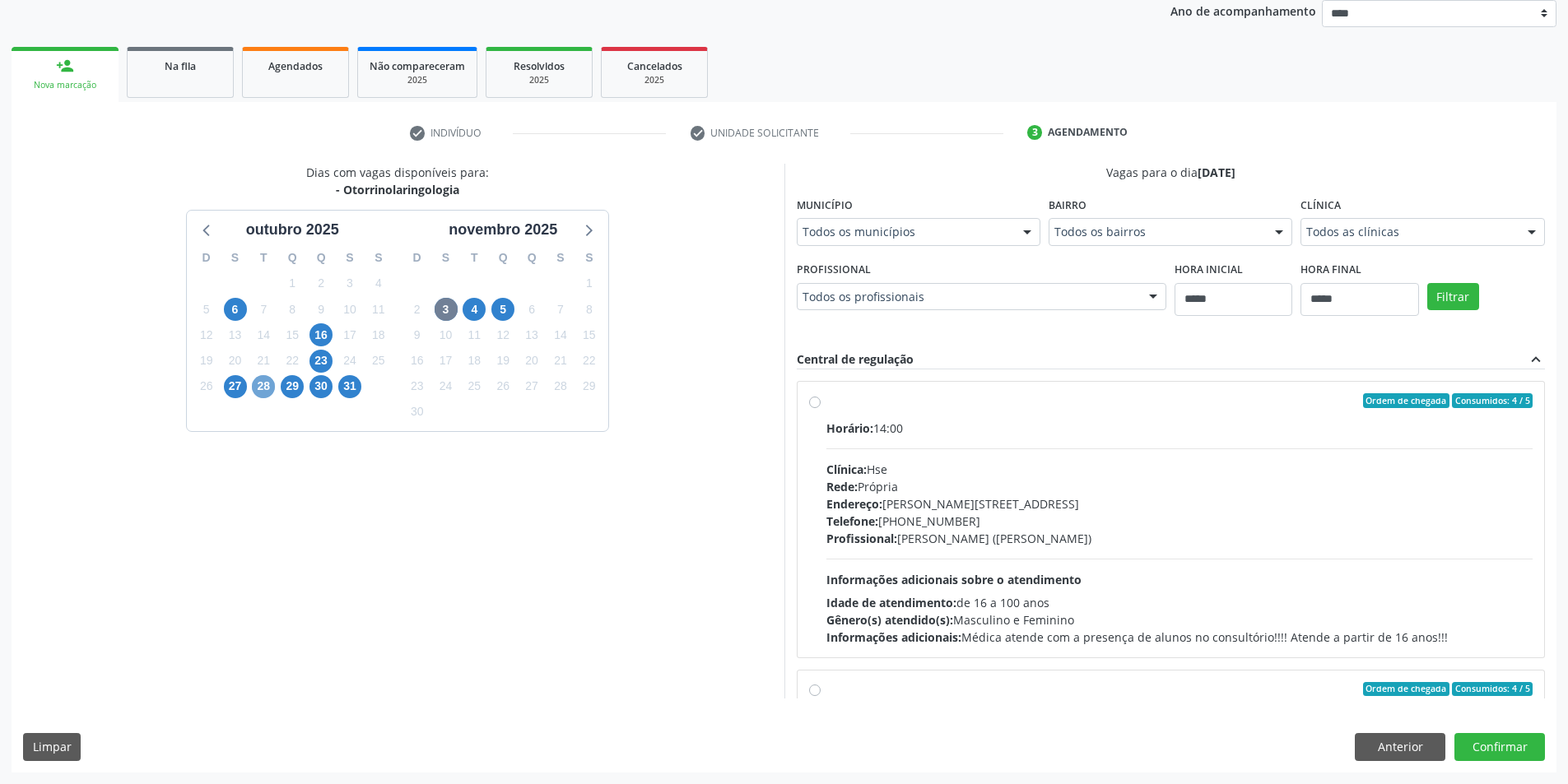
click at [257, 389] on span "28" at bounding box center [264, 387] width 23 height 23
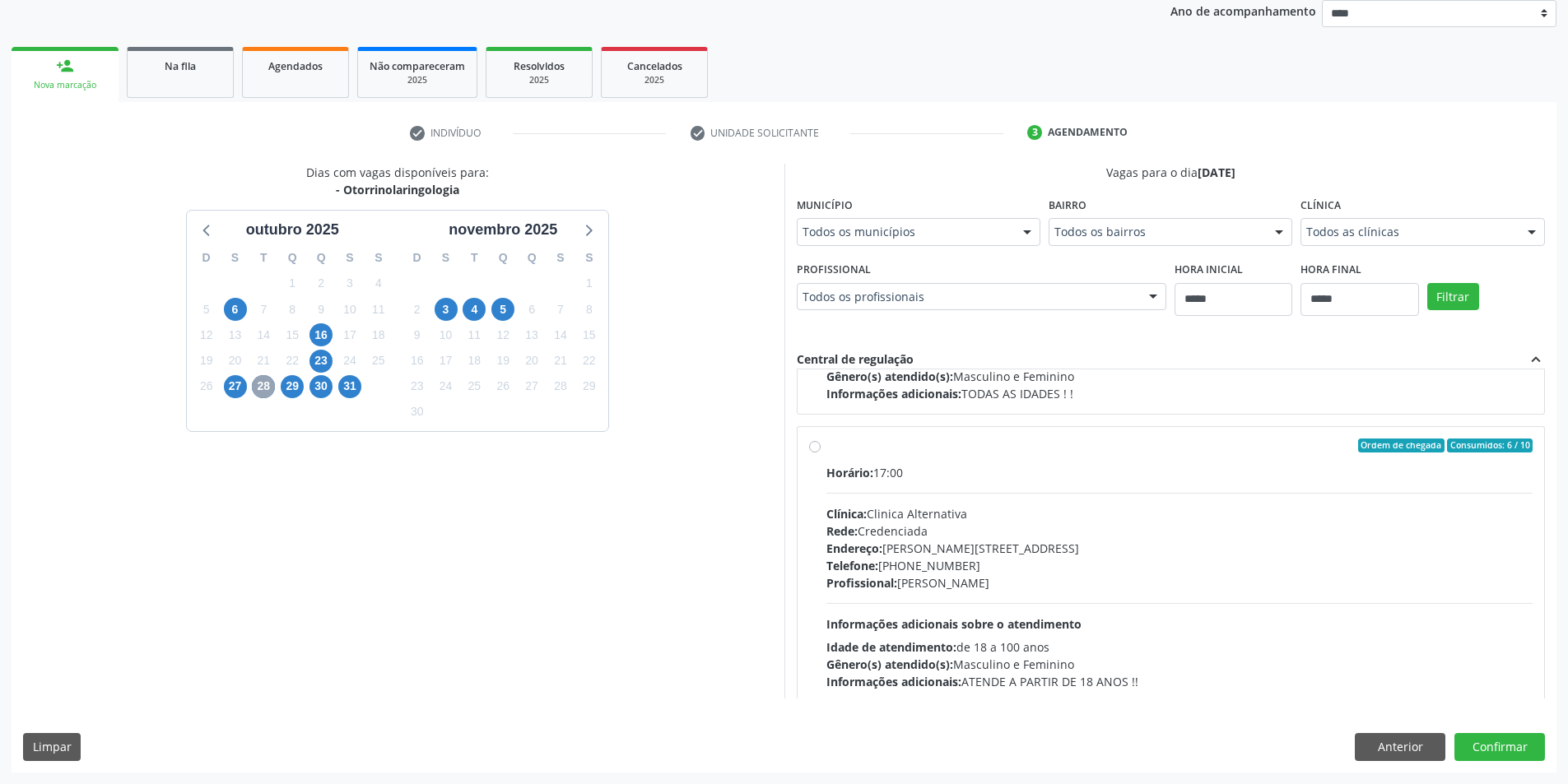
scroll to position [247, 0]
click at [241, 389] on span "27" at bounding box center [236, 387] width 23 height 23
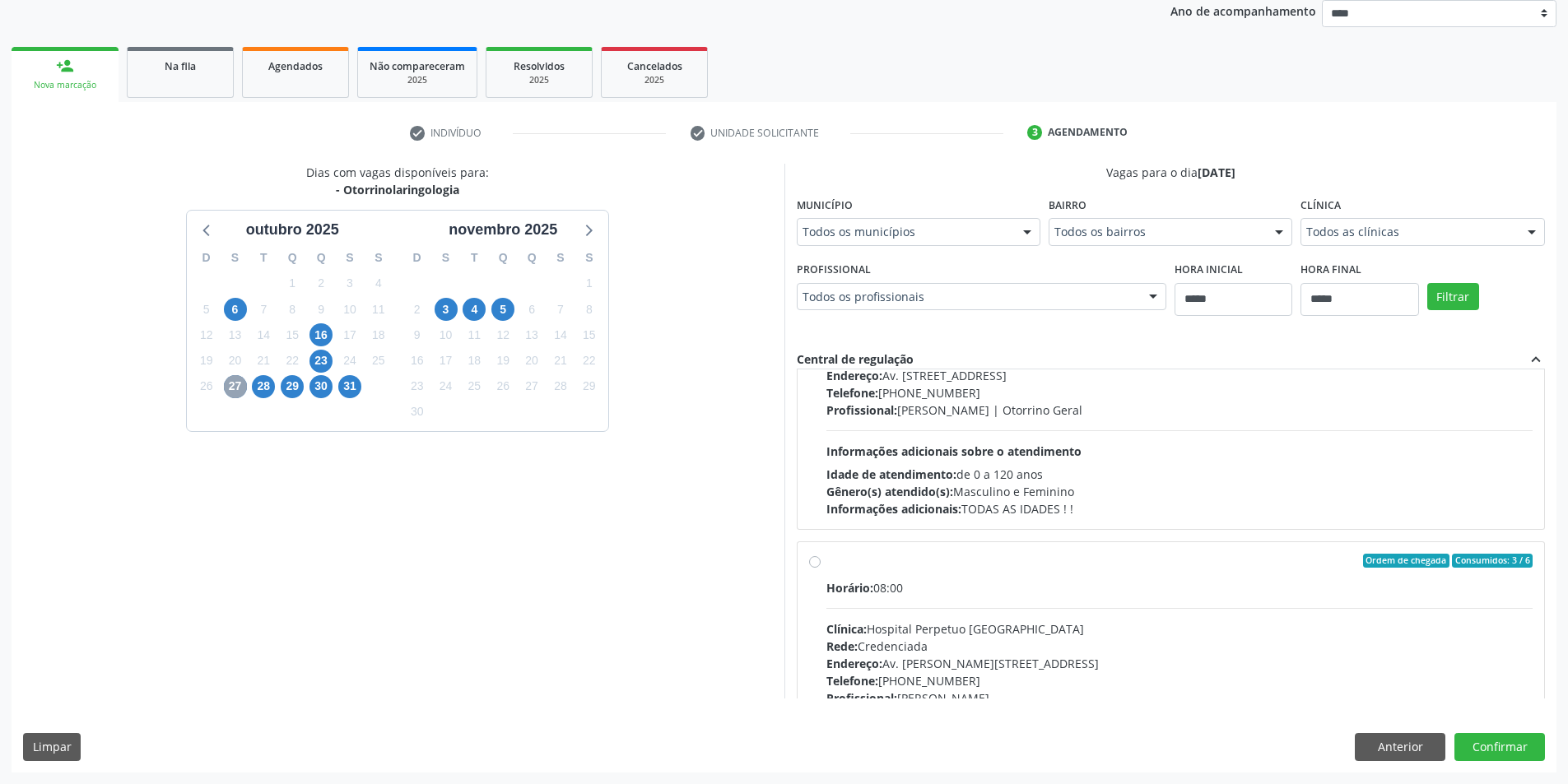
scroll to position [259, 0]
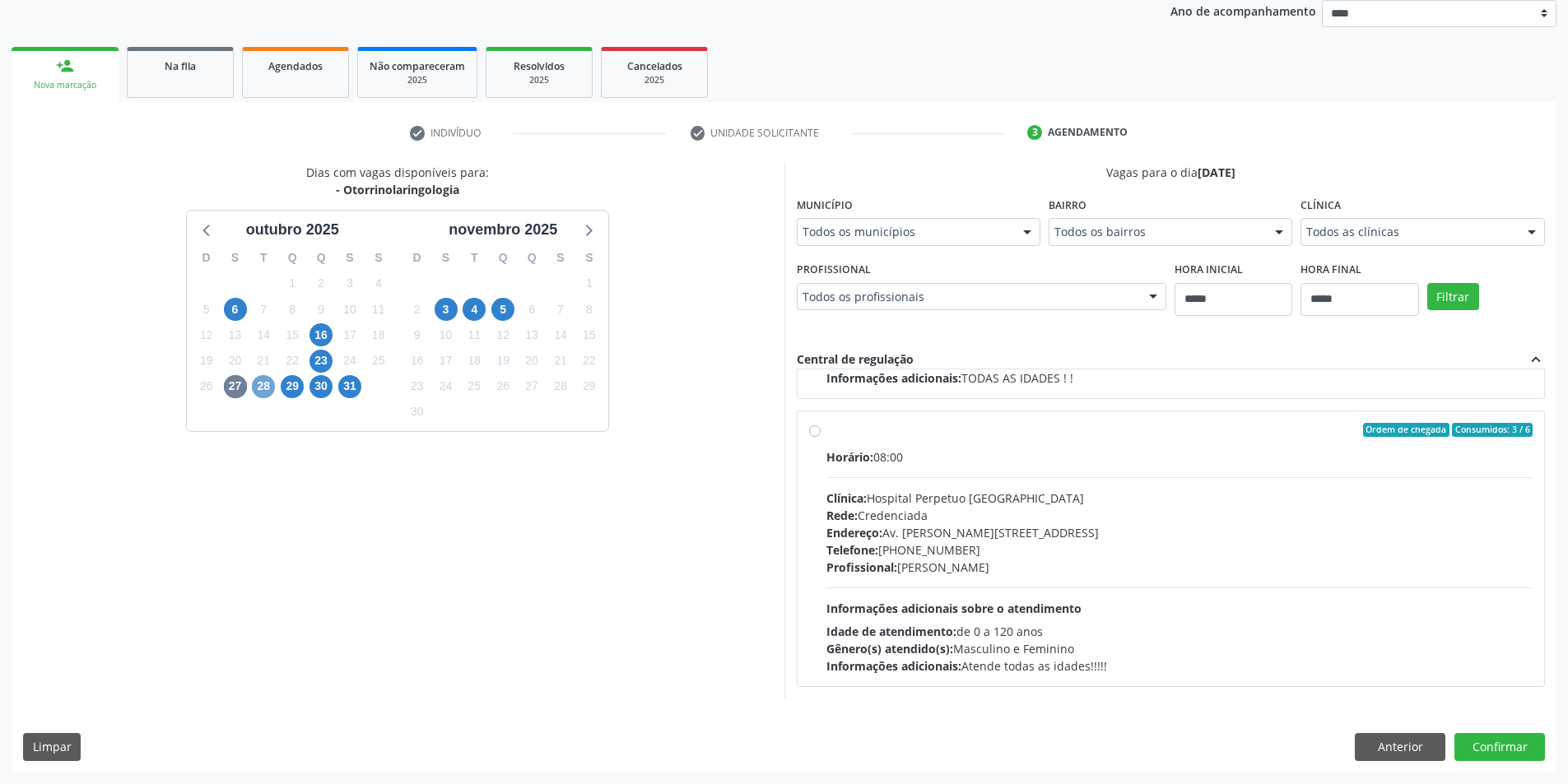
click at [262, 389] on span "28" at bounding box center [264, 387] width 23 height 23
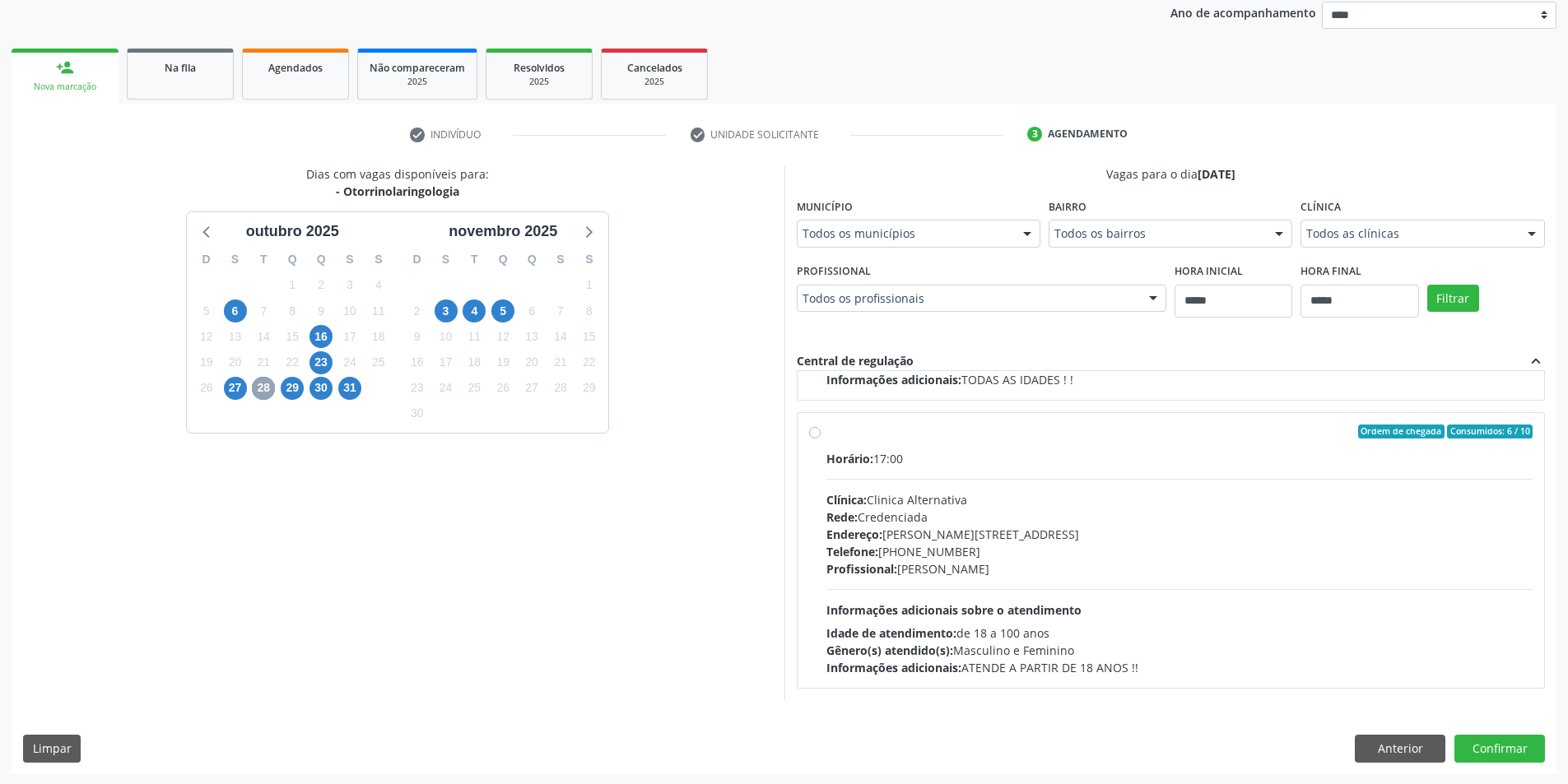
scroll to position [199, 0]
click at [289, 380] on span "29" at bounding box center [293, 387] width 23 height 23
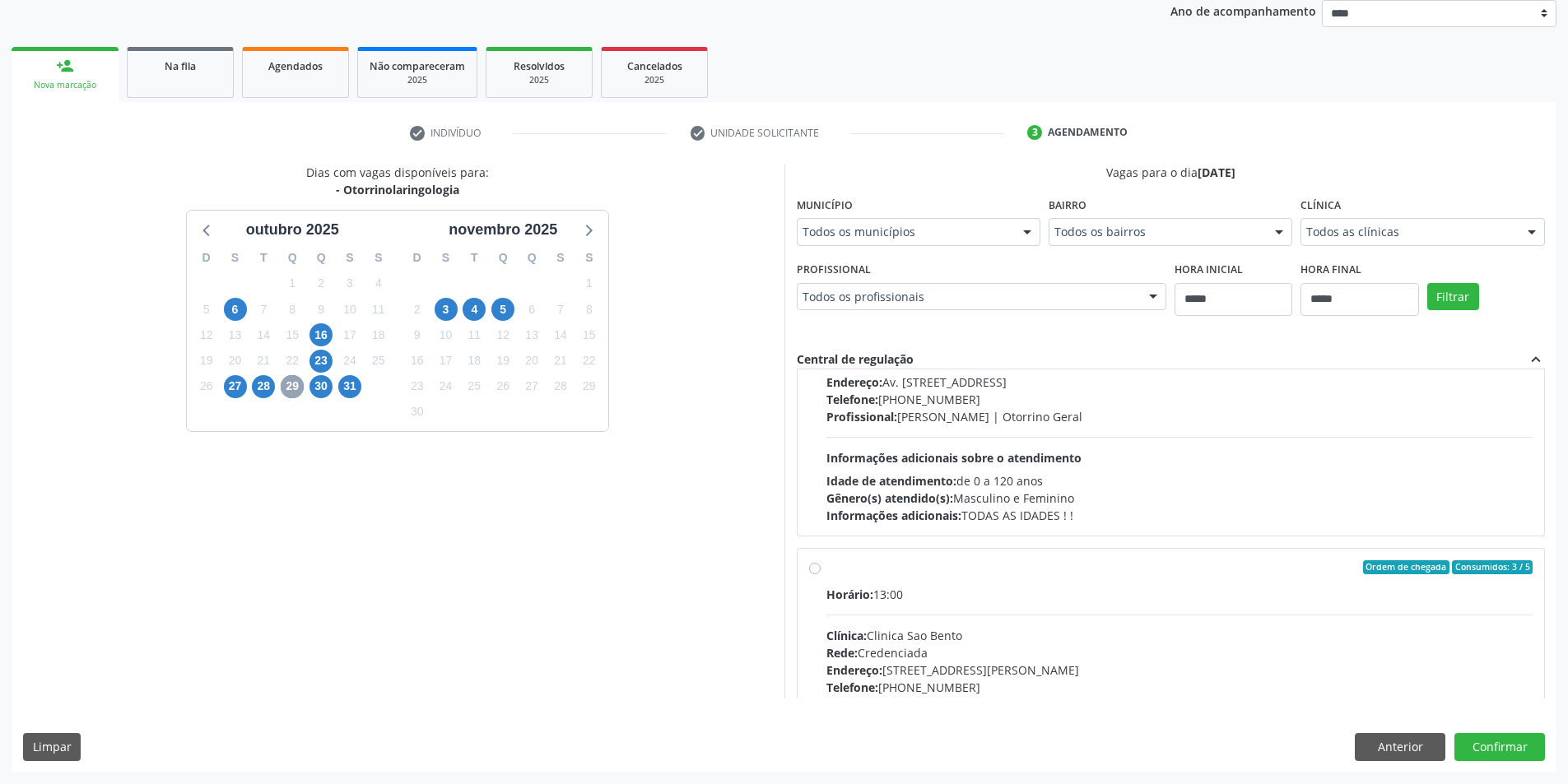
scroll to position [0, 0]
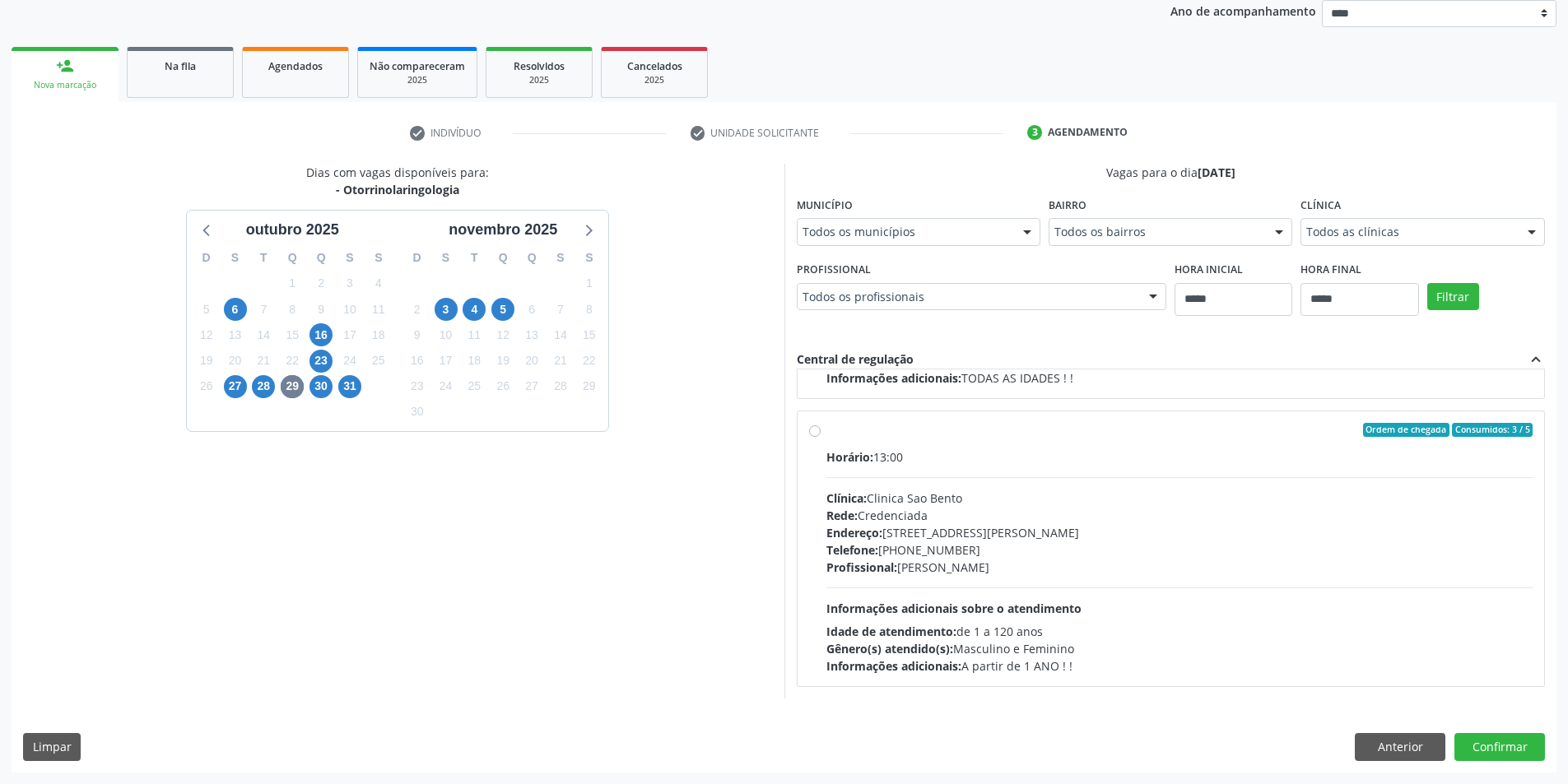
click at [329, 394] on div "30" at bounding box center [321, 386] width 23 height 26
click at [322, 389] on span "30" at bounding box center [321, 387] width 23 height 23
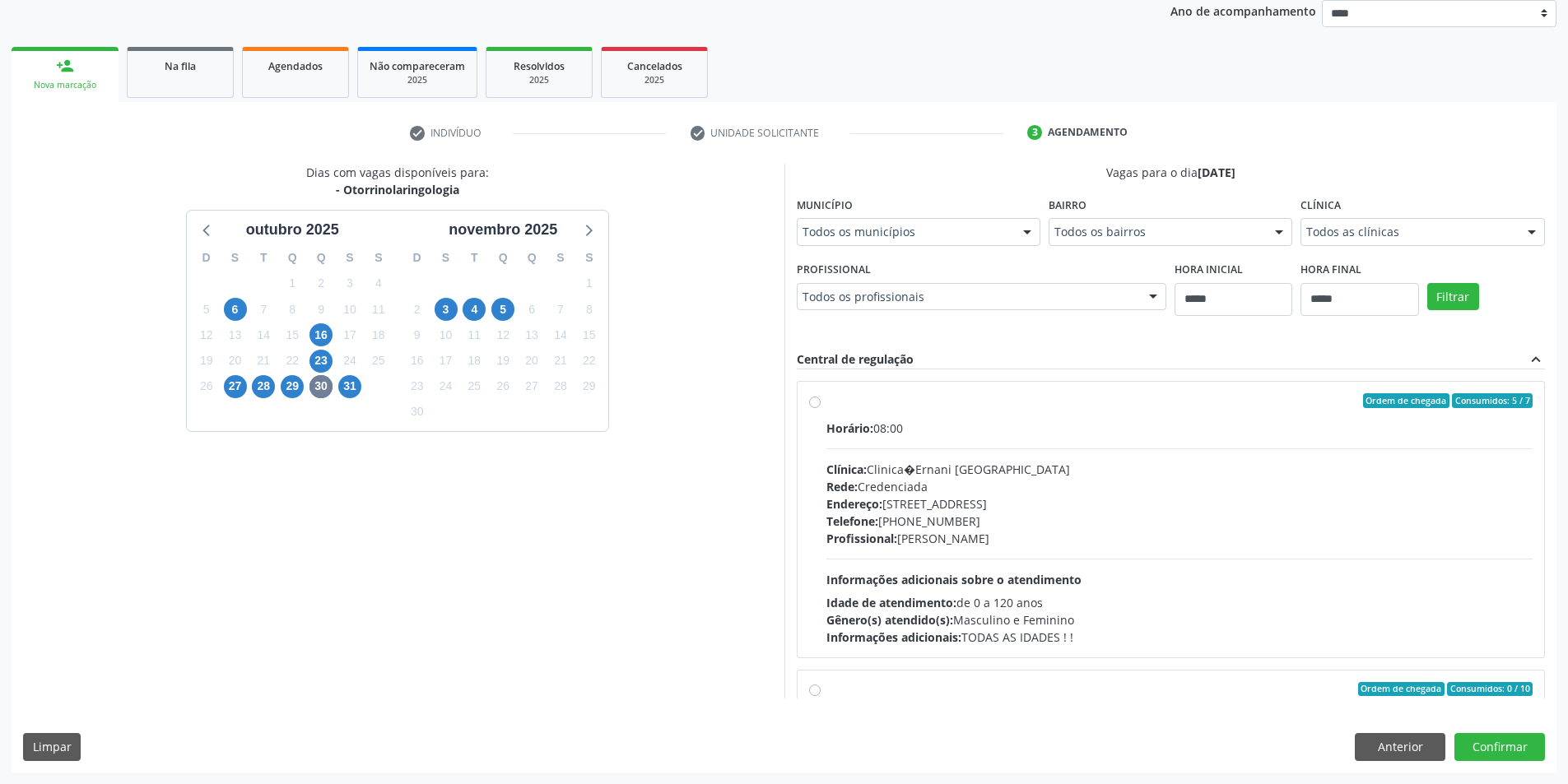
click at [1293, 538] on div "Profissional: Edson Bergamo da Silva" at bounding box center [1180, 539] width 707 height 17
click at [317, 363] on span "23" at bounding box center [321, 361] width 23 height 23
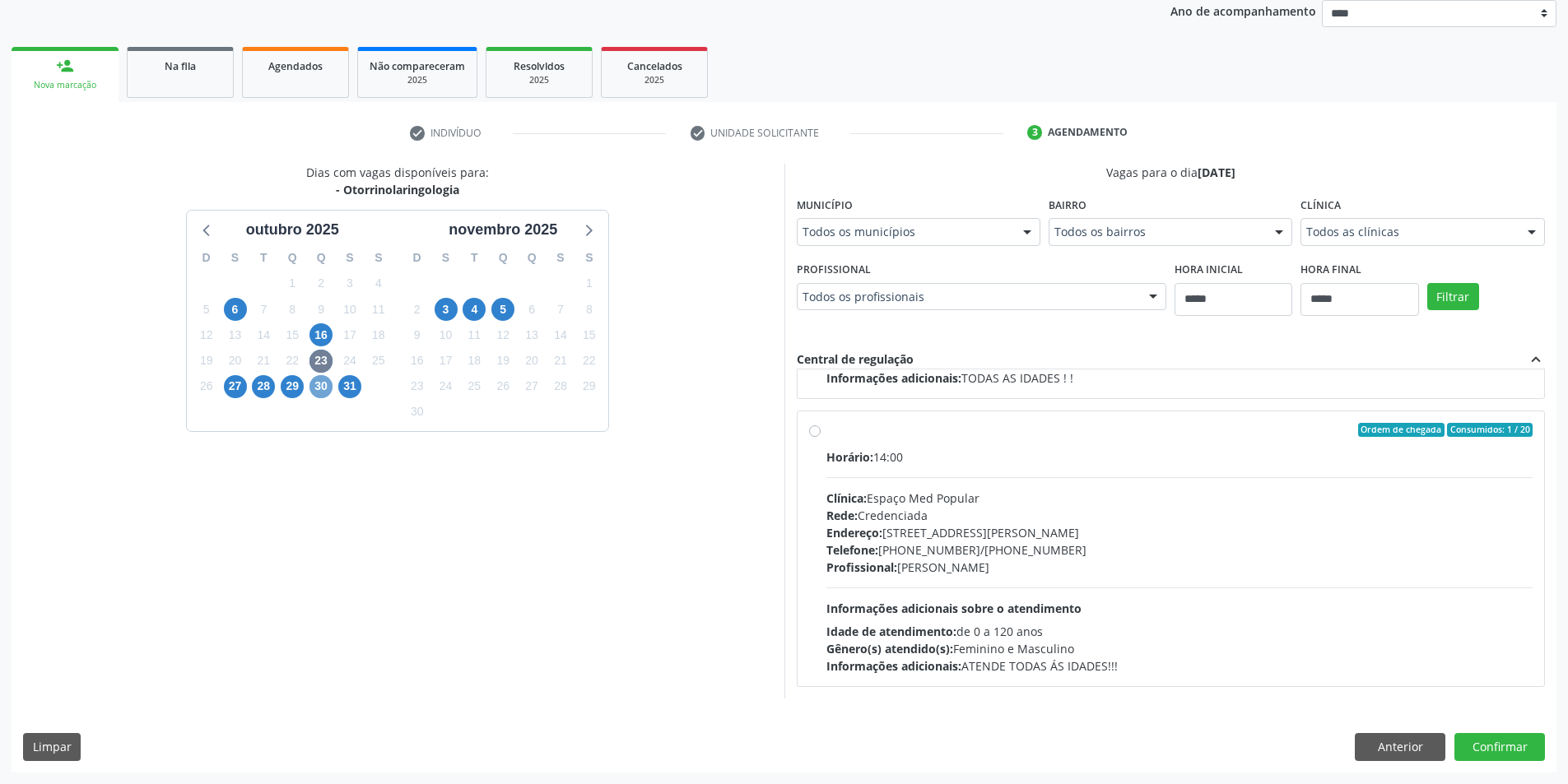
click at [316, 389] on span "30" at bounding box center [321, 387] width 23 height 23
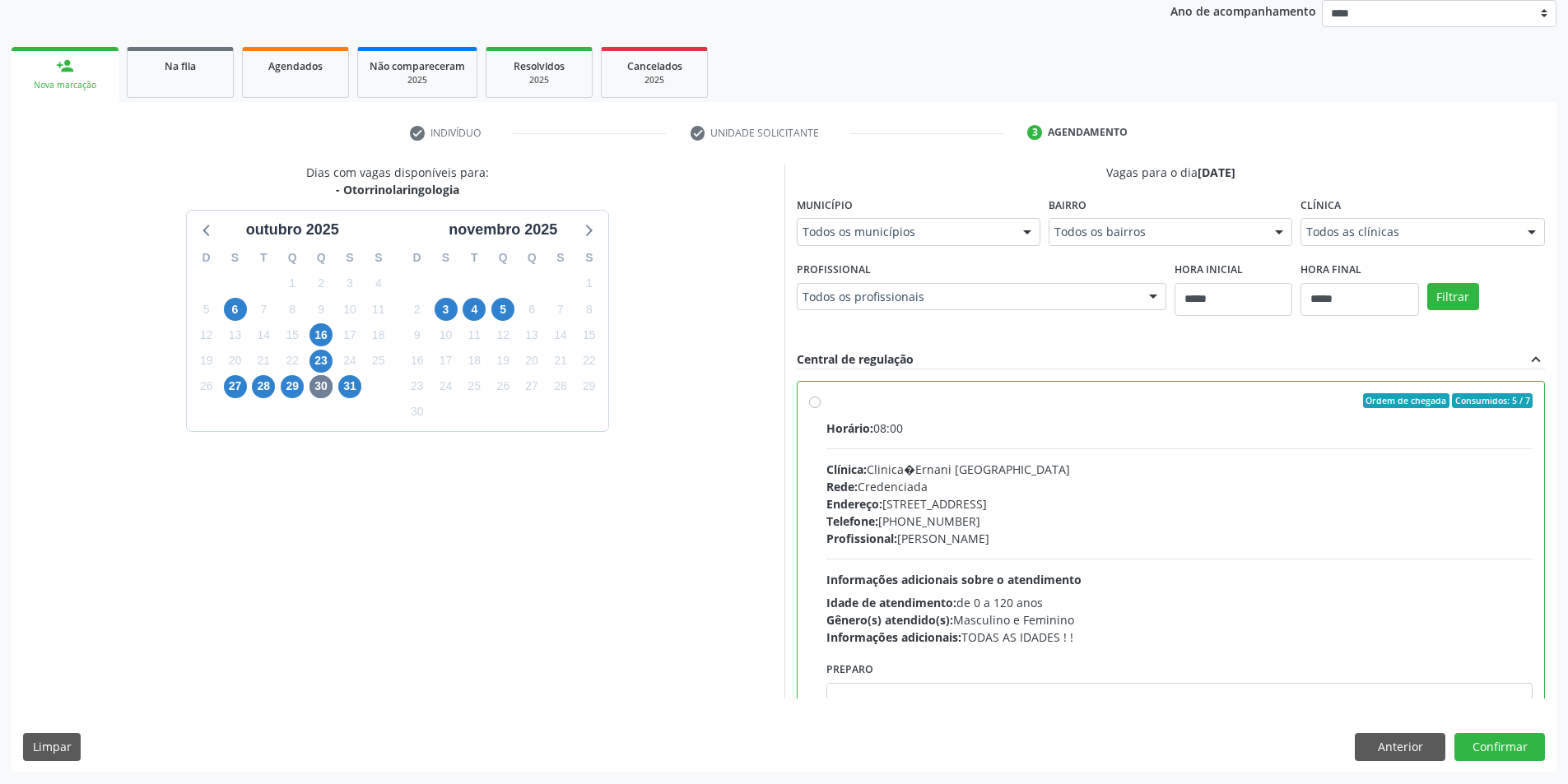
click at [1367, 245] on div "Todos as clínicas Todos as clínicas Clinica�Ernani Bergamo Cope Boa Vista Espaç…" at bounding box center [1422, 232] width 244 height 28
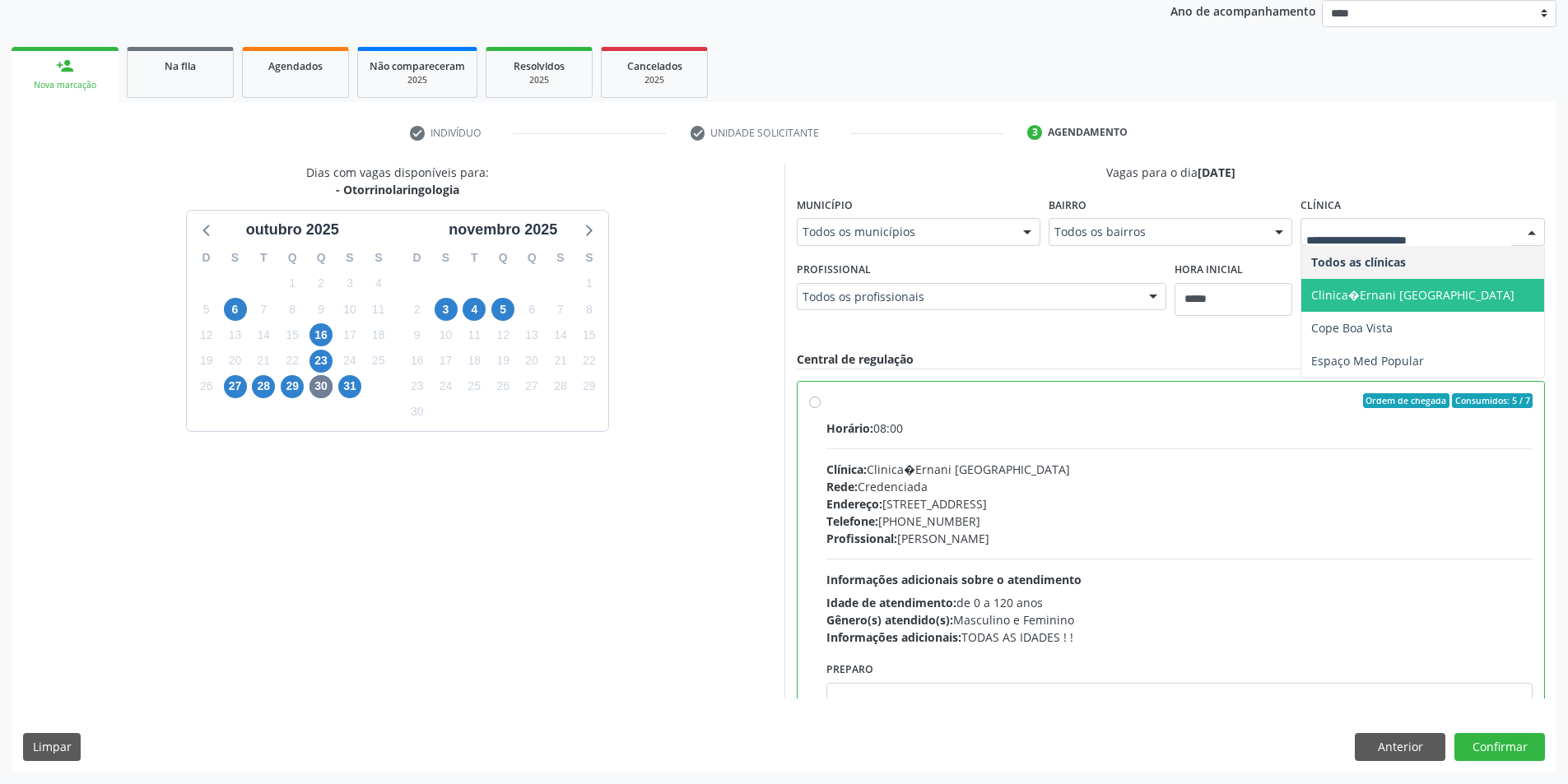
click at [1388, 298] on span "Clinica�Ernani [GEOGRAPHIC_DATA]" at bounding box center [1412, 294] width 203 height 15
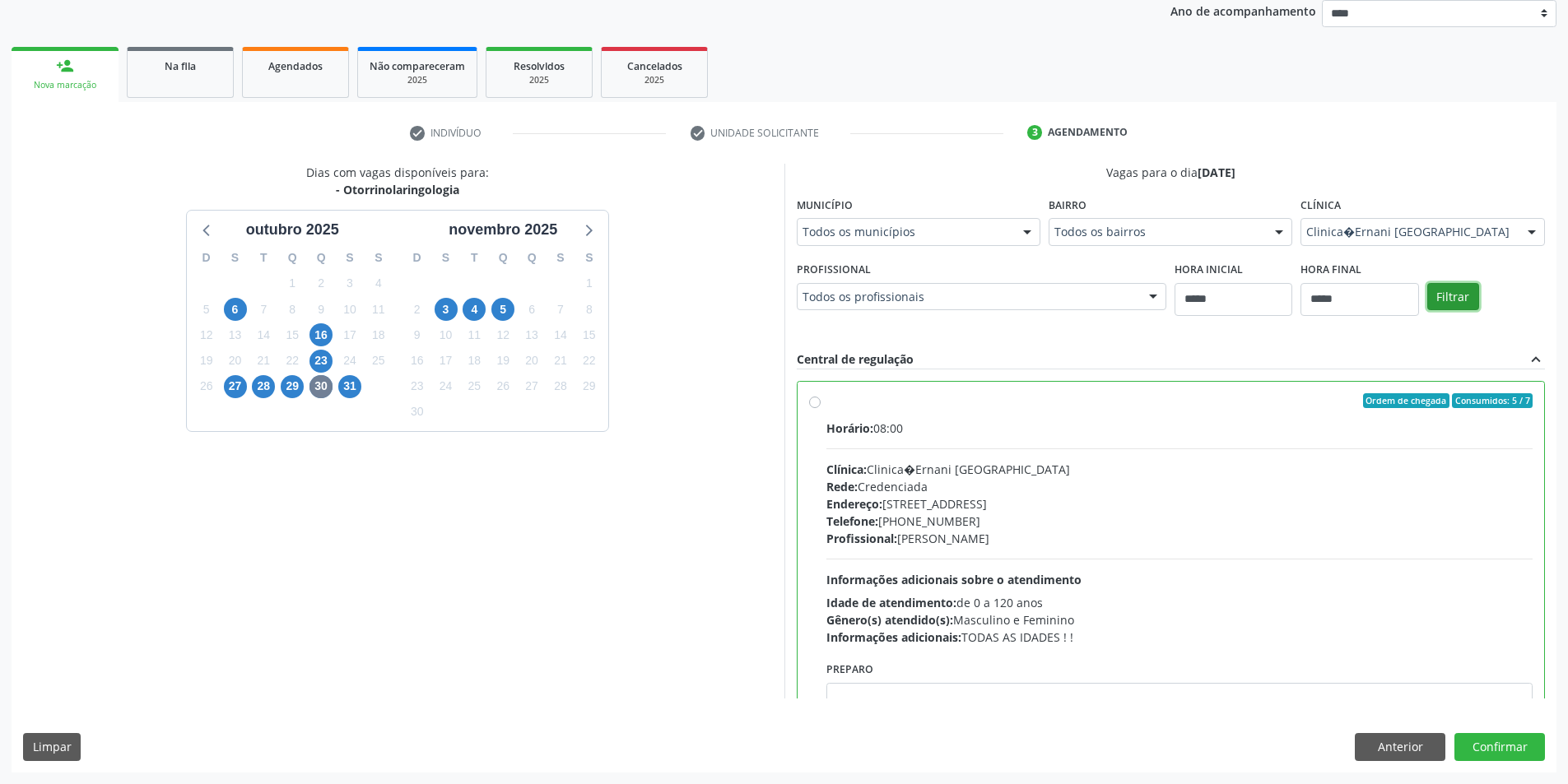
click at [1448, 301] on button "Filtrar" at bounding box center [1453, 296] width 52 height 28
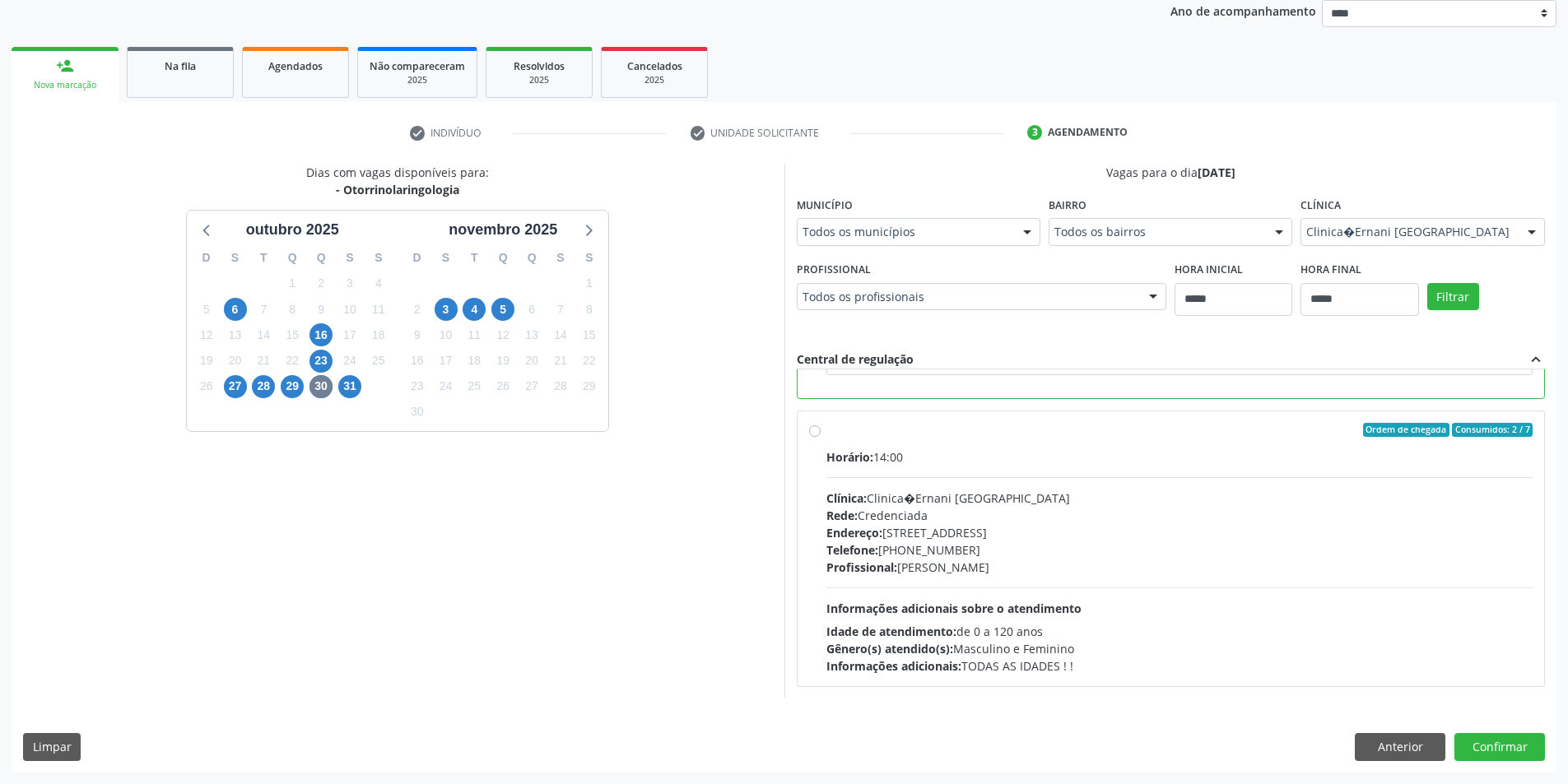
click at [1062, 522] on div "Rede: Credenciada" at bounding box center [1180, 516] width 707 height 17
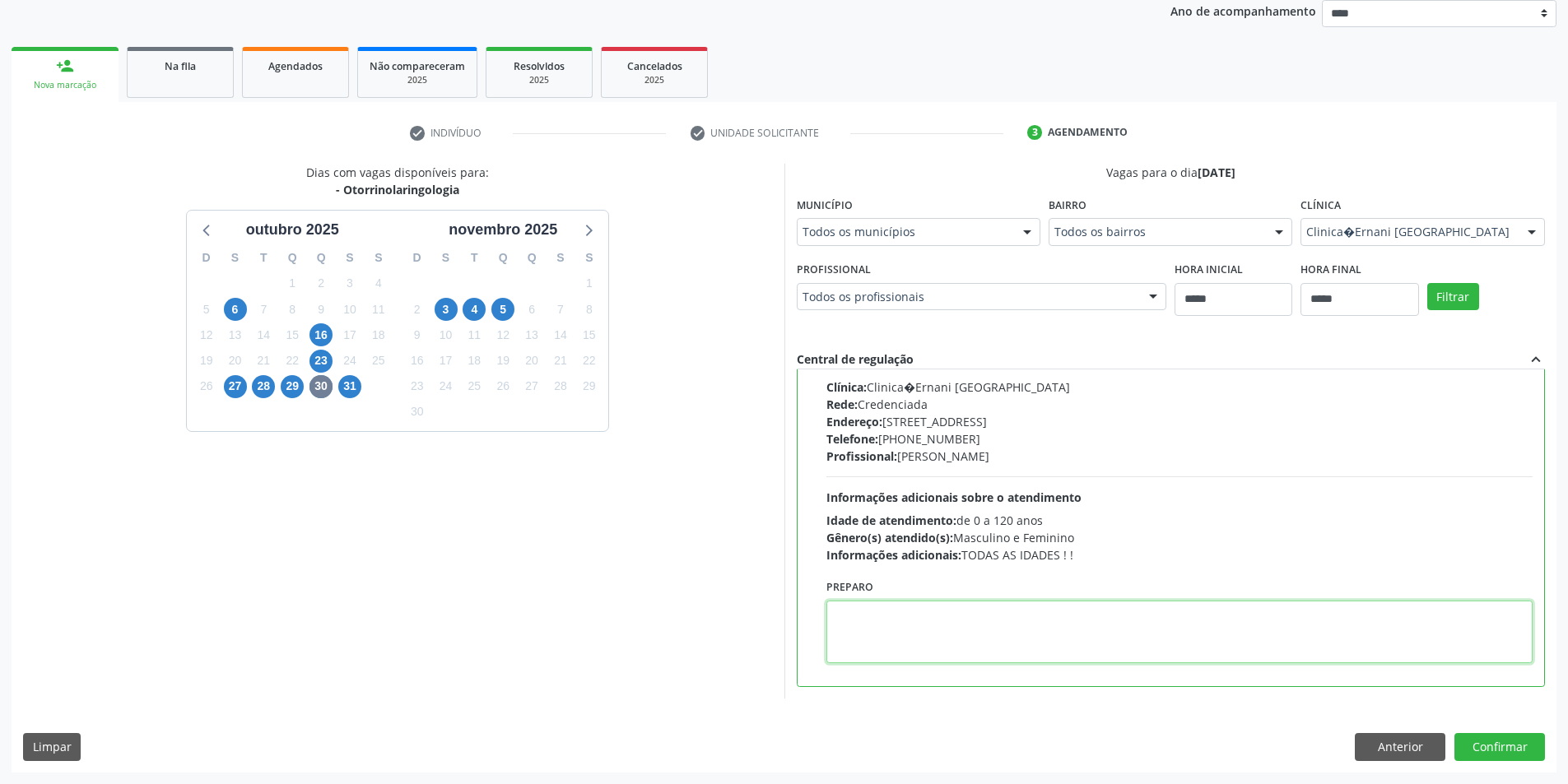
click at [947, 641] on textarea at bounding box center [1180, 631] width 707 height 63
click at [895, 633] on textarea at bounding box center [1180, 631] width 707 height 63
paste textarea "**********"
type textarea "**********"
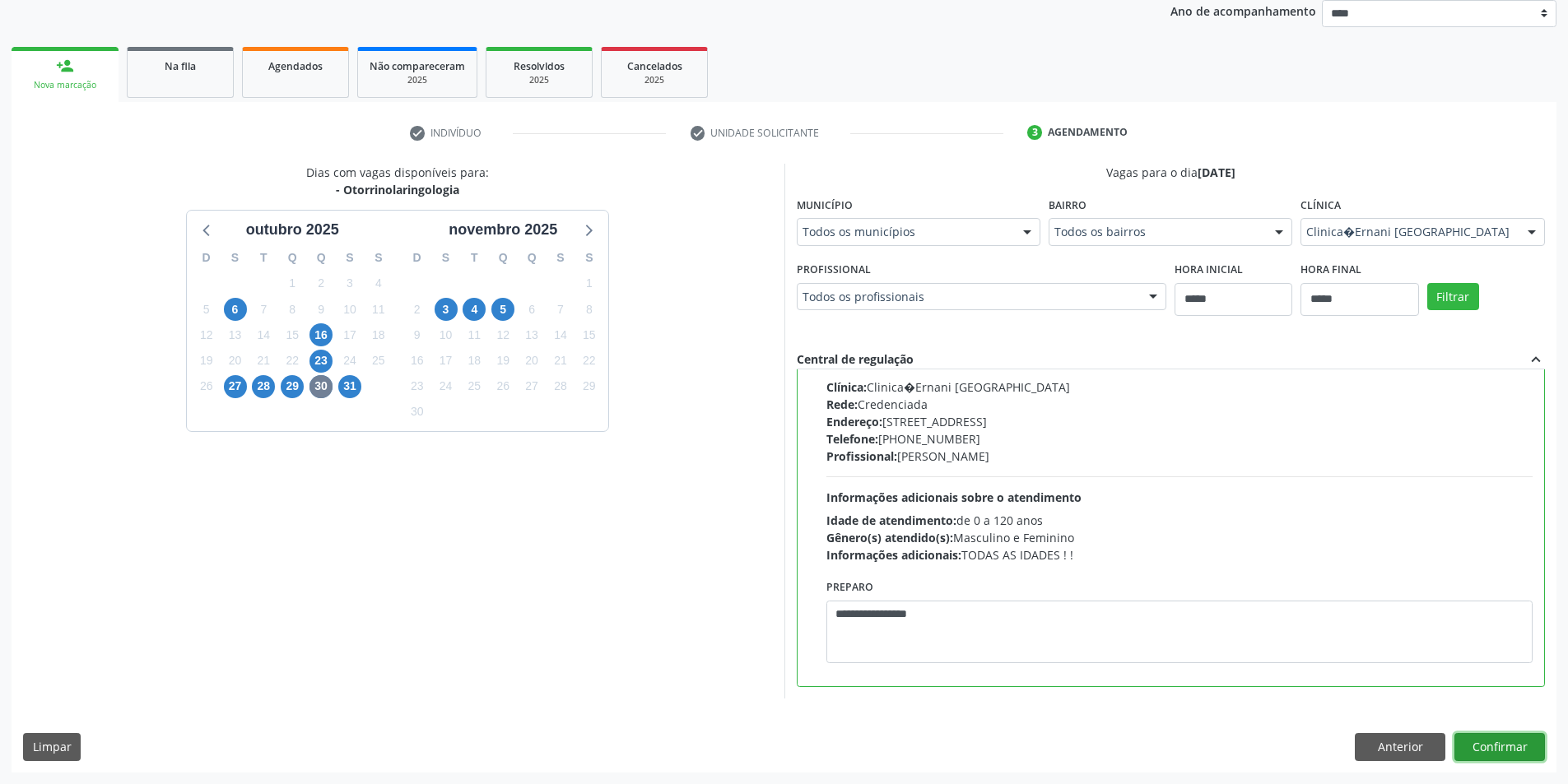
click at [1537, 741] on button "Confirmar" at bounding box center [1500, 746] width 90 height 28
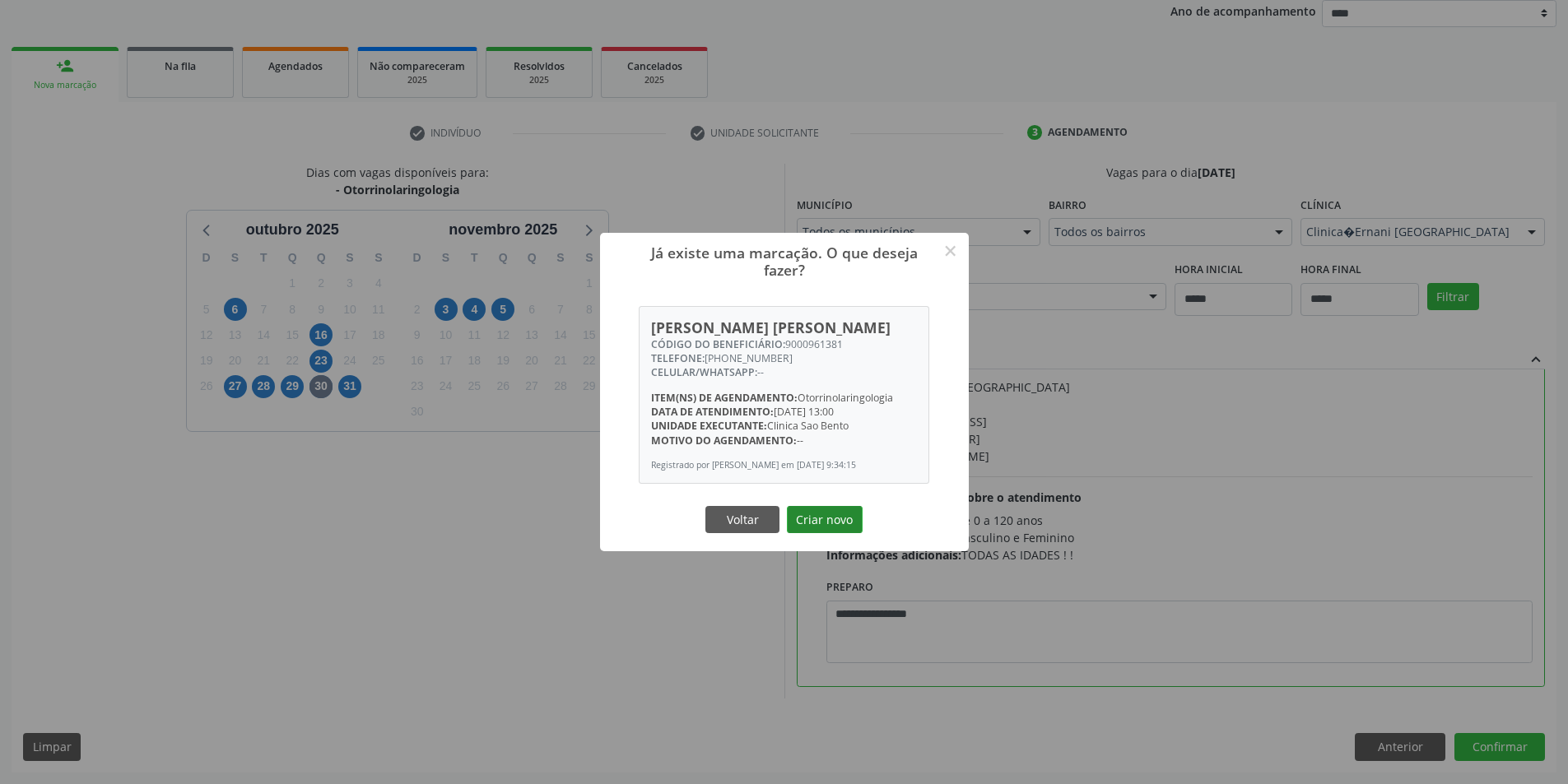
click at [833, 534] on button "Criar novo" at bounding box center [825, 519] width 76 height 28
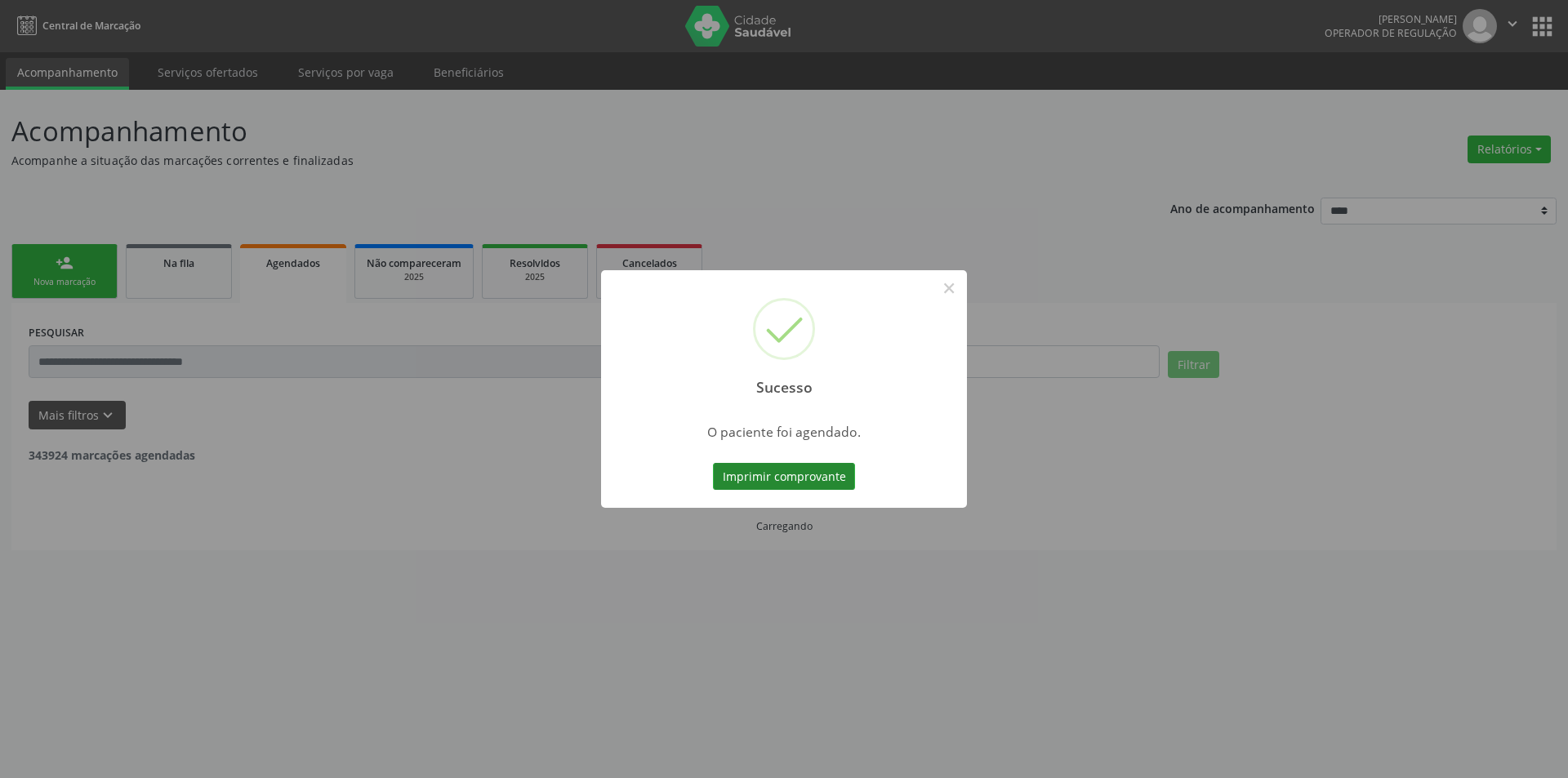
click at [798, 472] on button "Imprimir comprovante" at bounding box center [784, 476] width 142 height 28
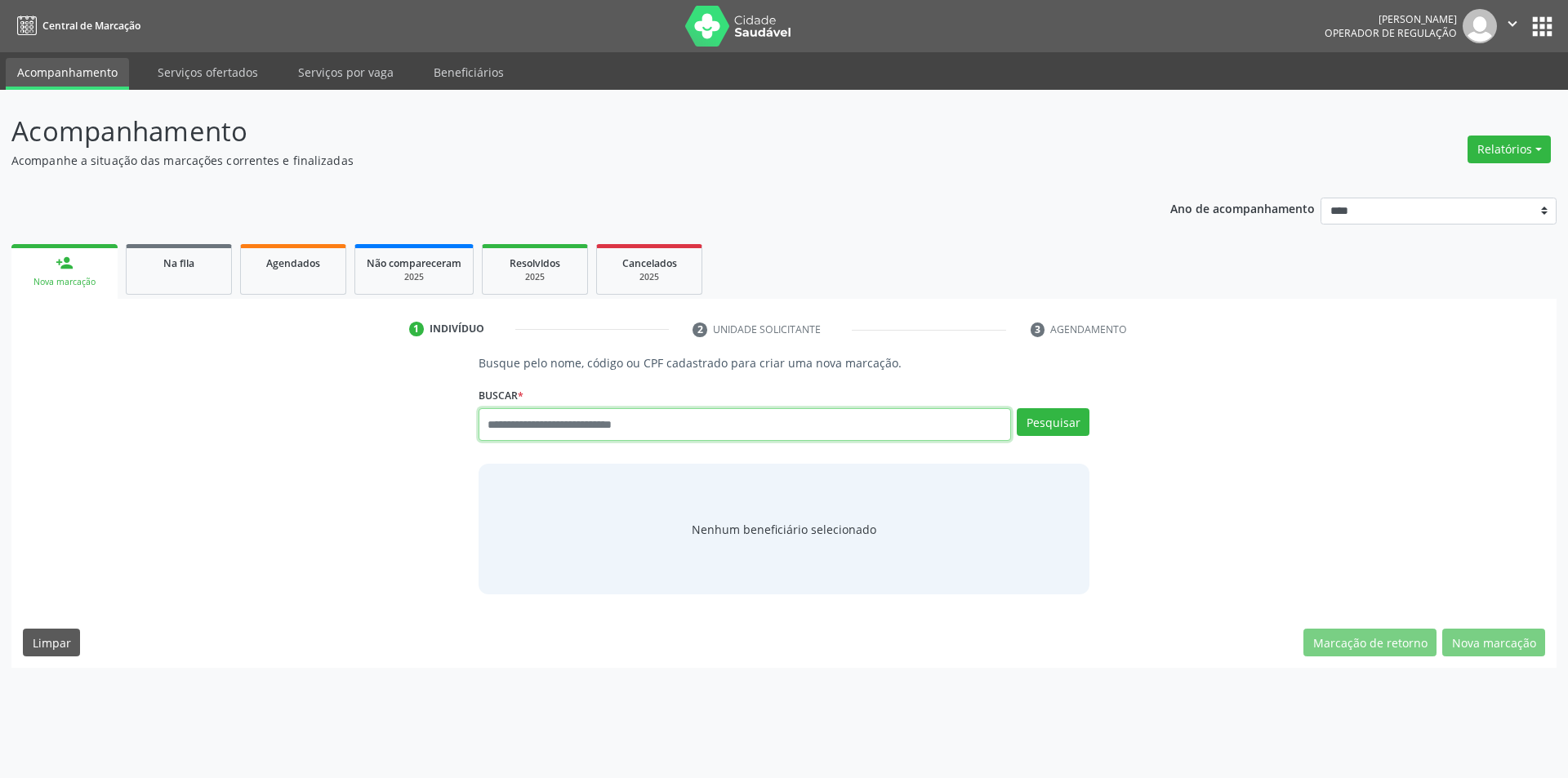
click at [879, 421] on input "text" at bounding box center [745, 425] width 533 height 32
click at [663, 431] on input "text" at bounding box center [745, 425] width 533 height 32
type input "******"
type input "*********"
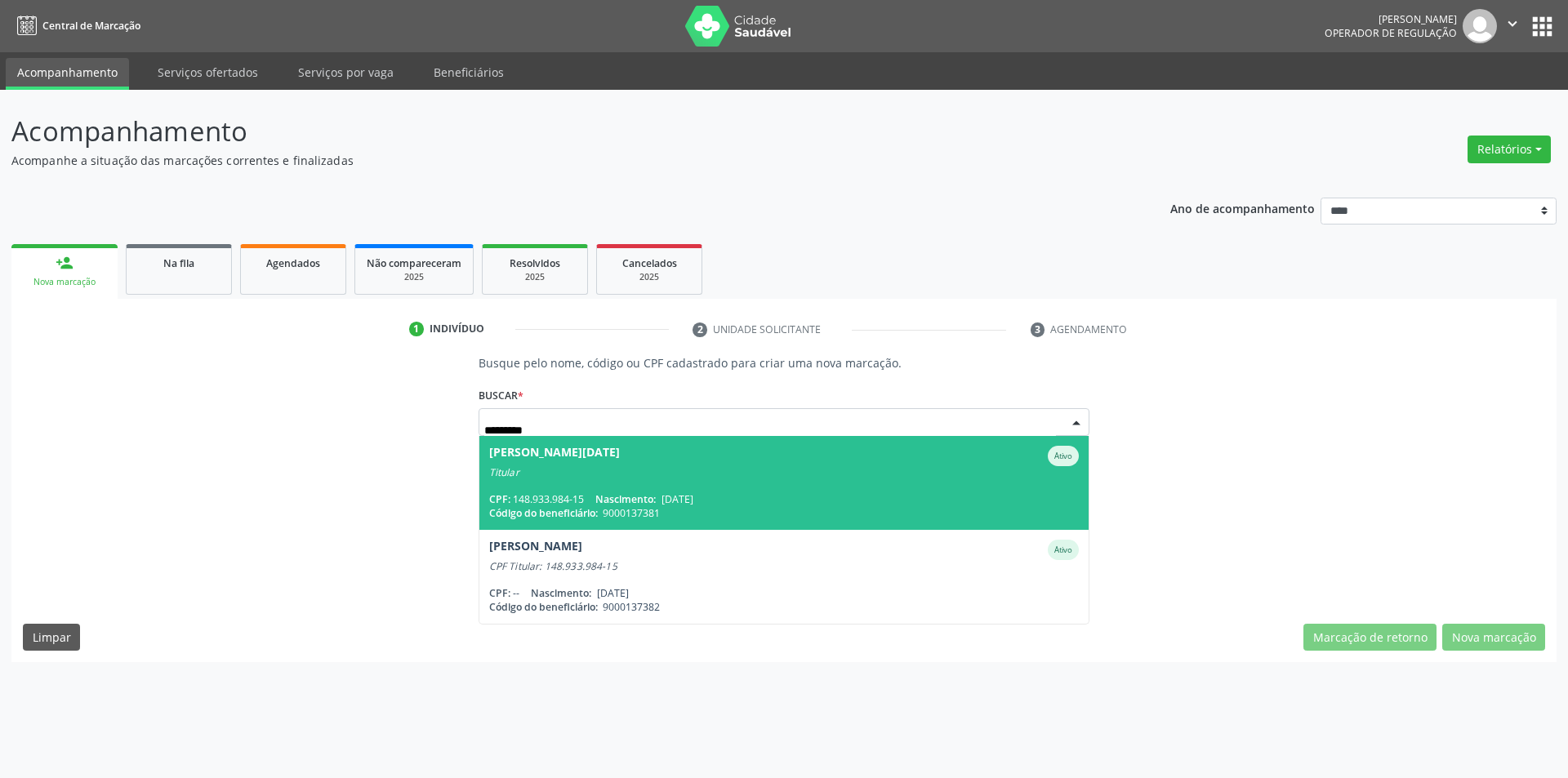
click at [696, 476] on div "Titular" at bounding box center [784, 473] width 590 height 13
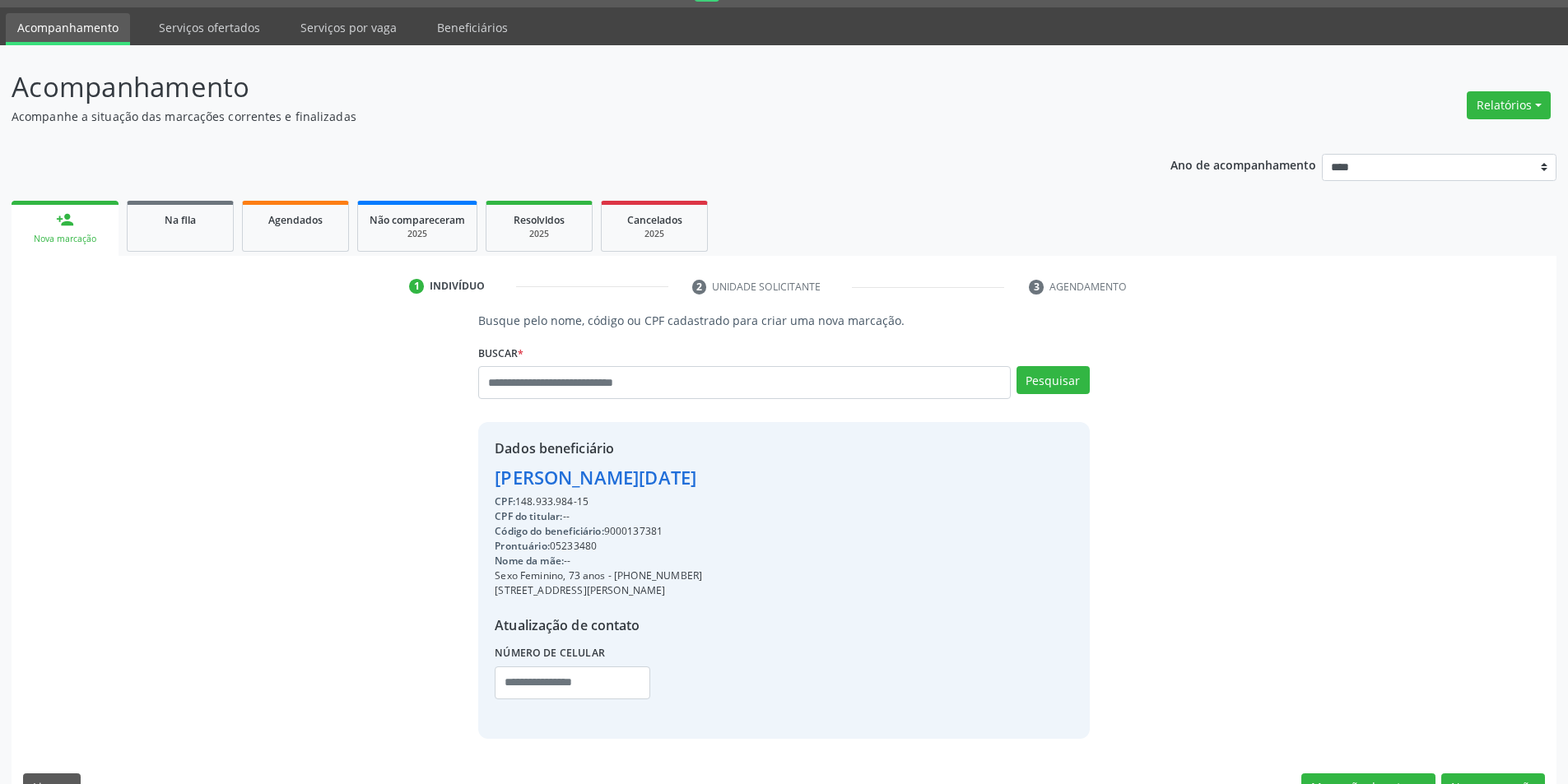
scroll to position [85, 0]
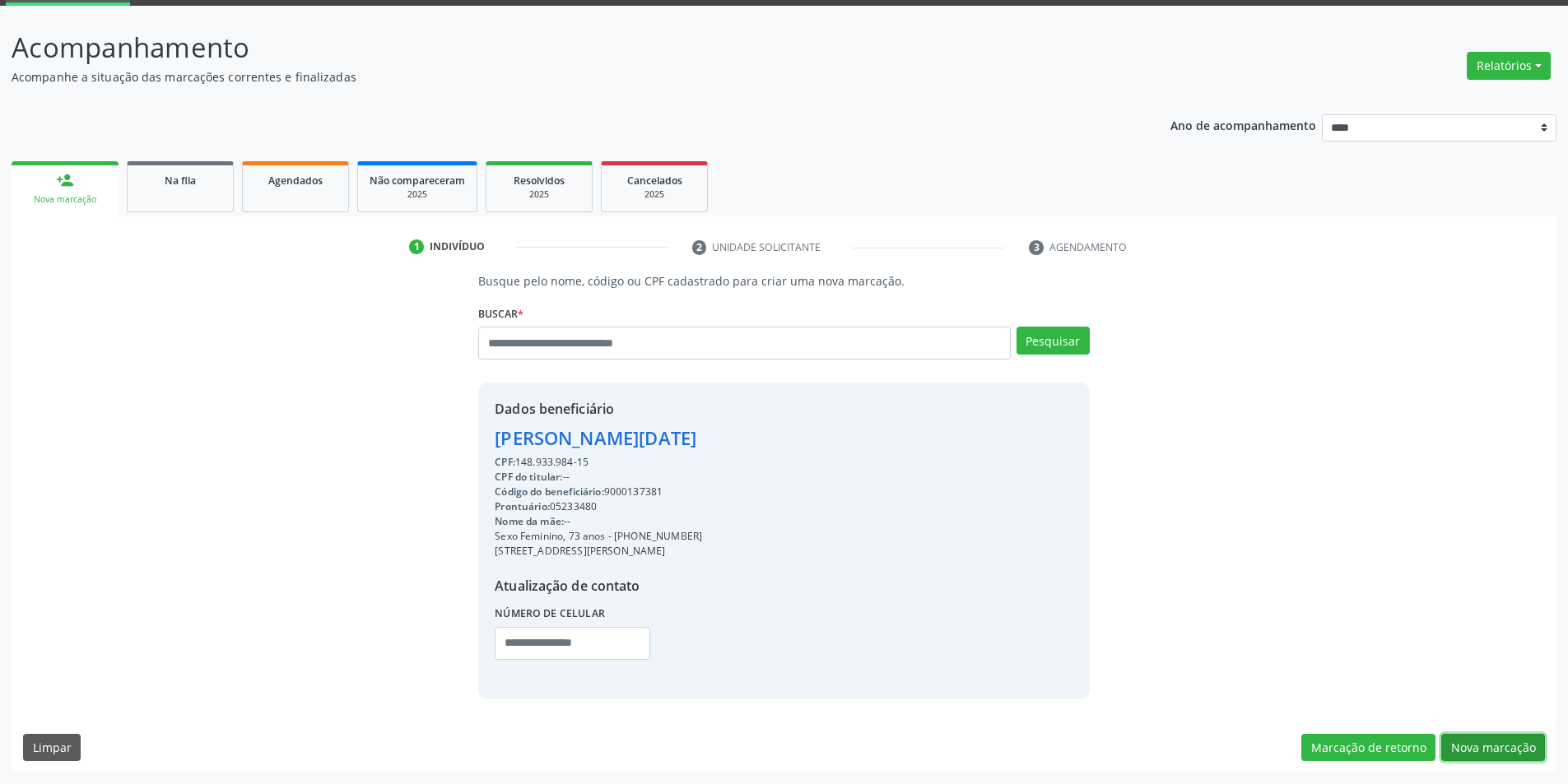
click at [1469, 741] on button "Nova marcação" at bounding box center [1493, 747] width 104 height 28
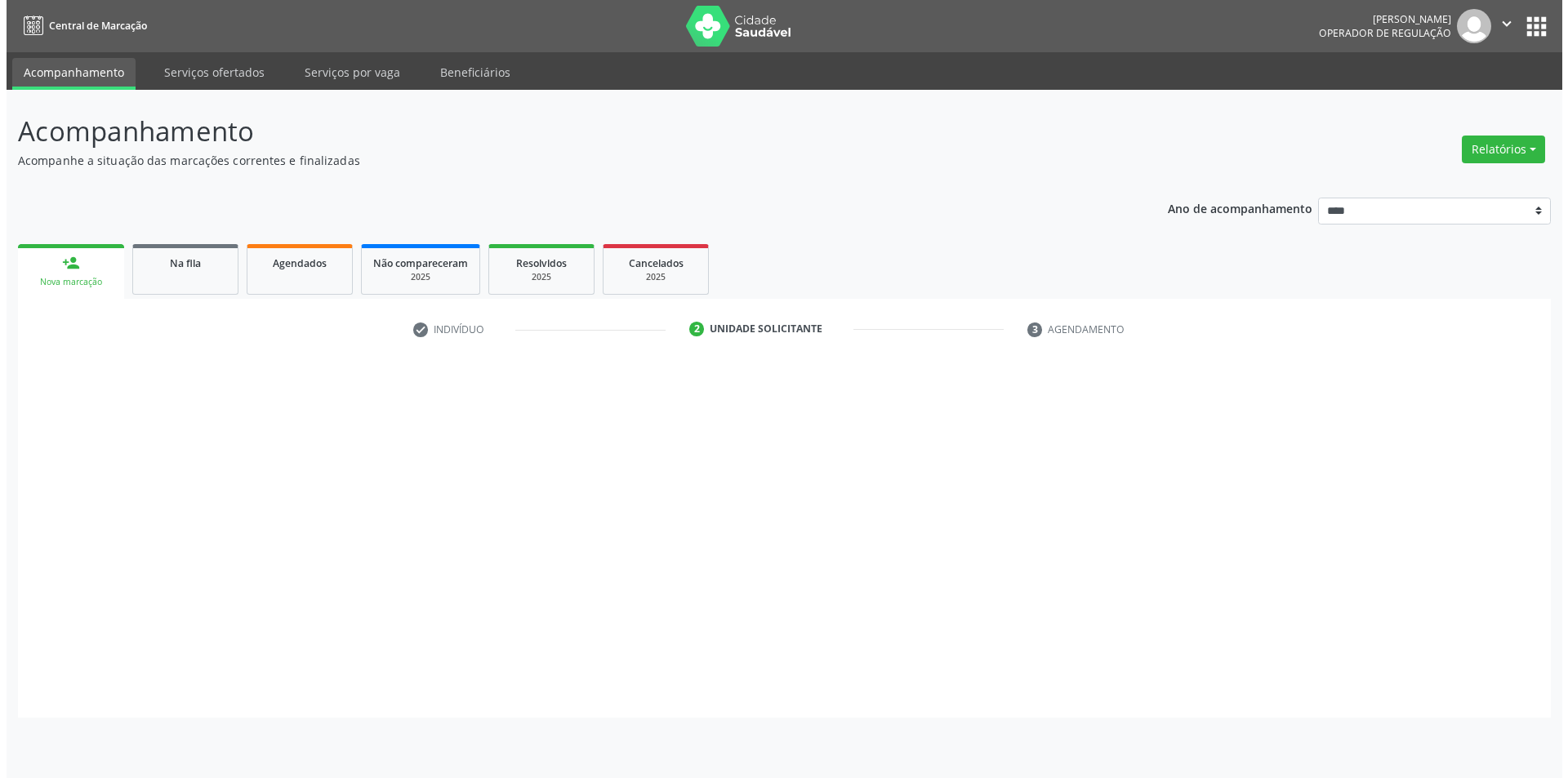
scroll to position [0, 0]
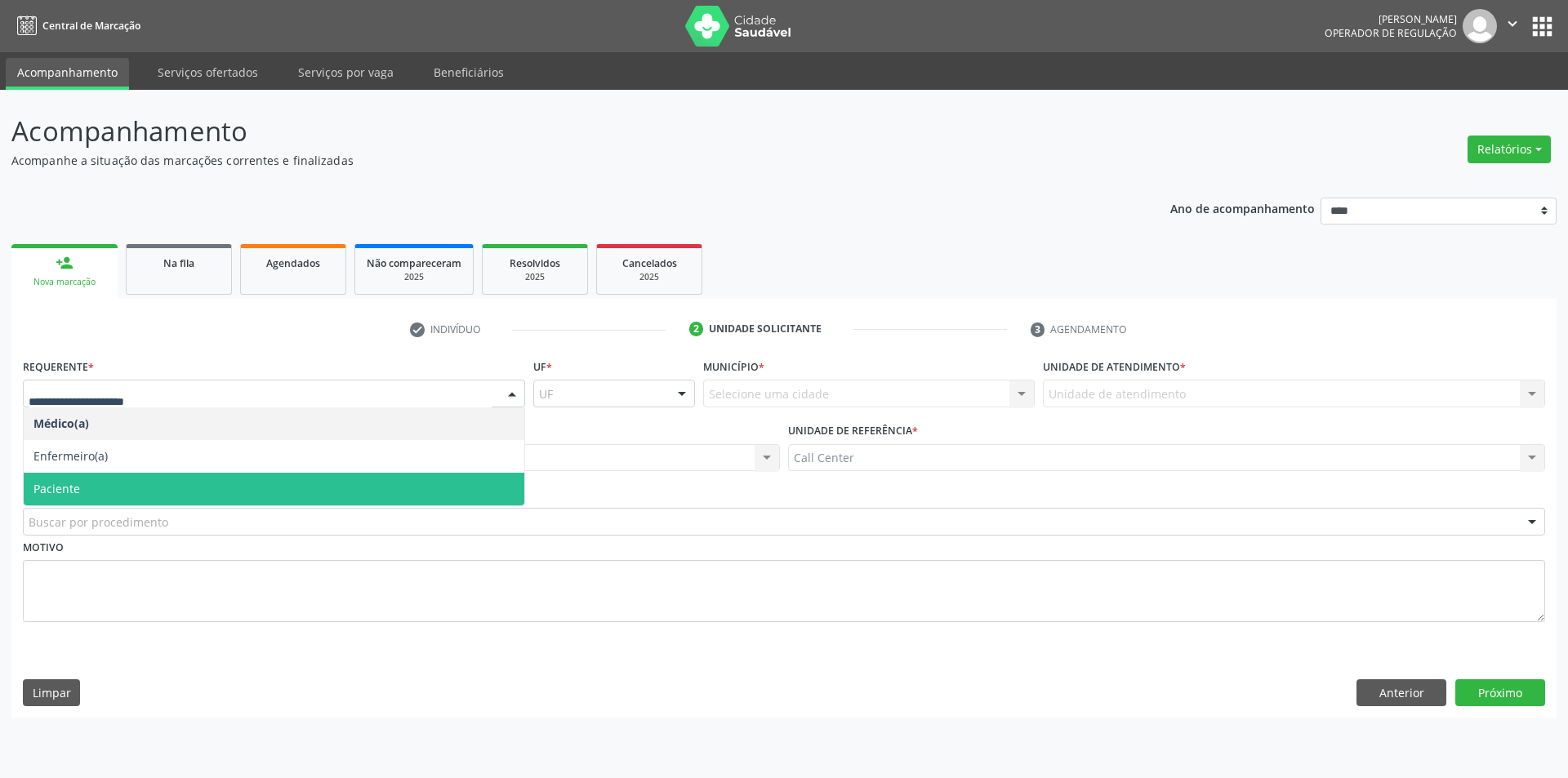
click at [105, 492] on span "Paciente" at bounding box center [274, 489] width 500 height 32
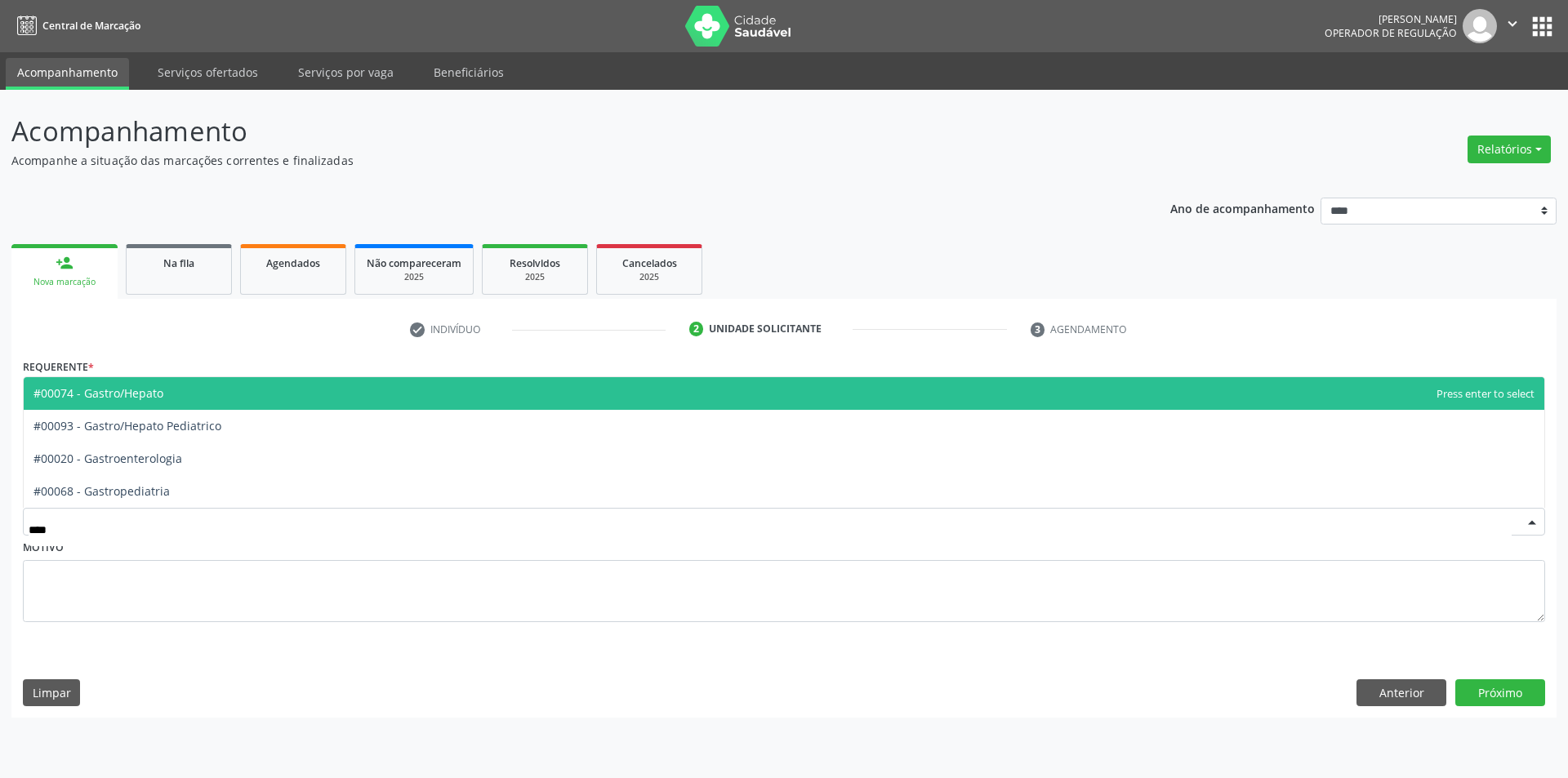
type input "*****"
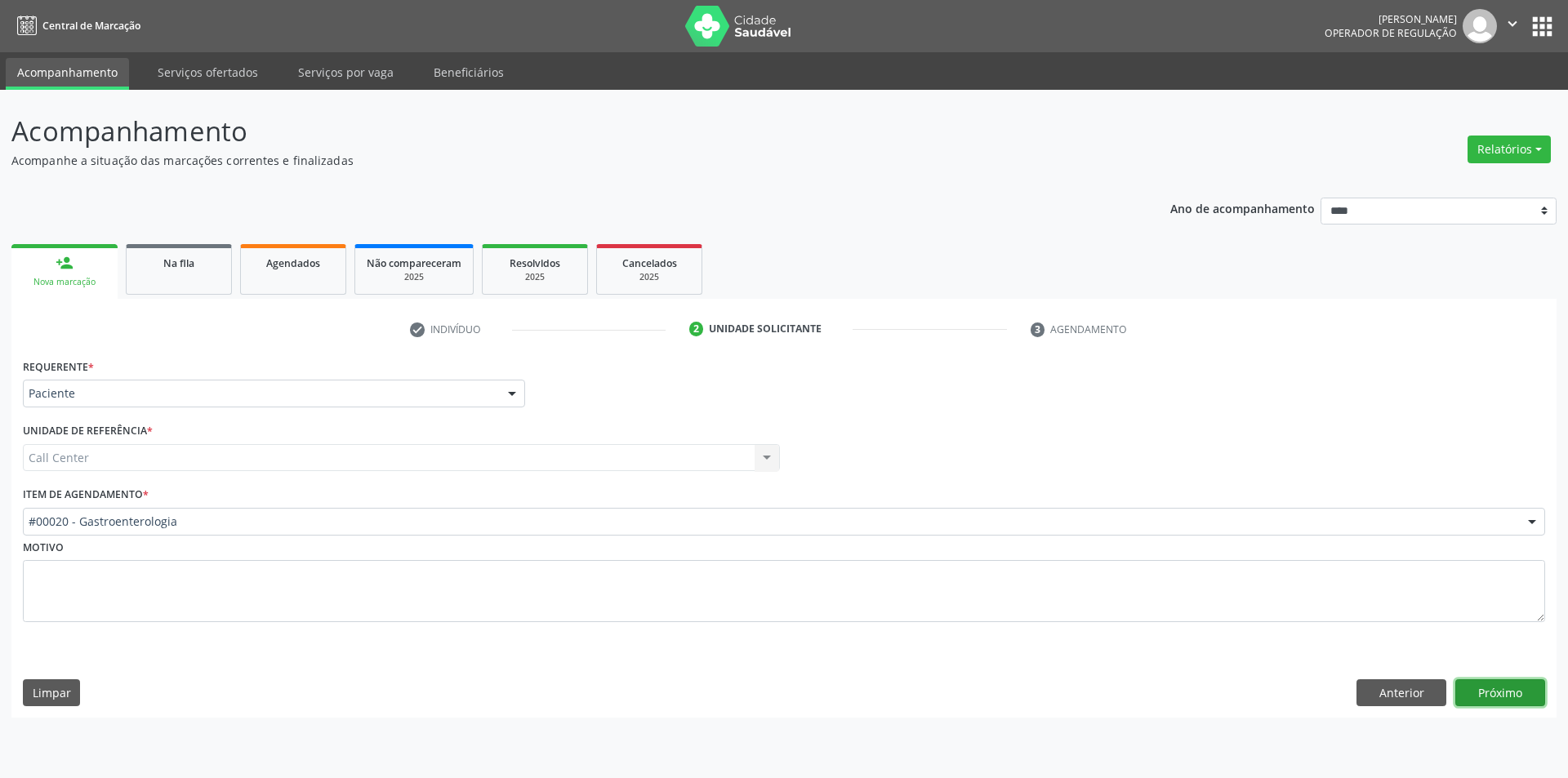
click at [1502, 684] on button "Próximo" at bounding box center [1500, 692] width 90 height 28
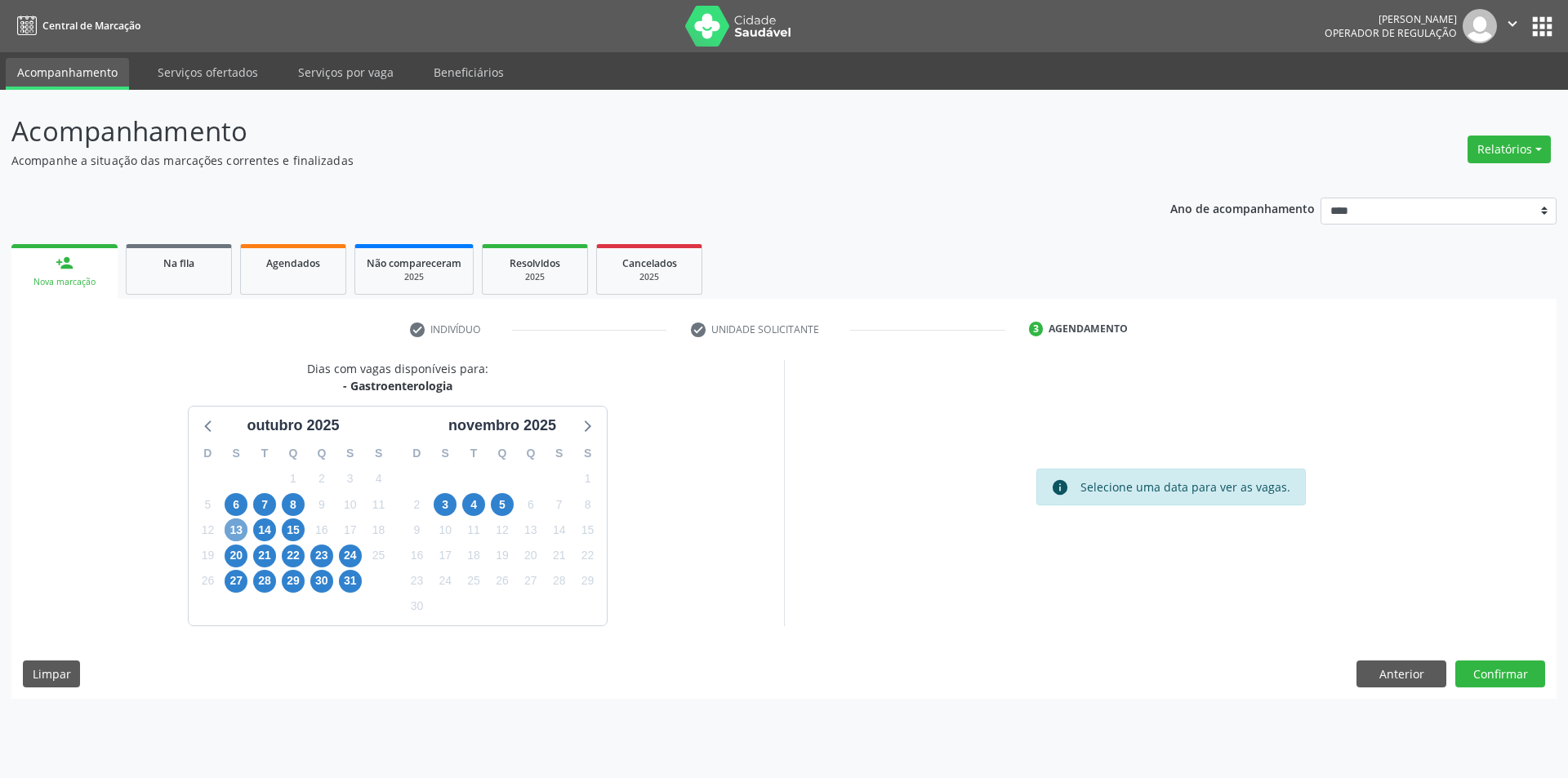
click at [240, 528] on span "13" at bounding box center [236, 530] width 23 height 23
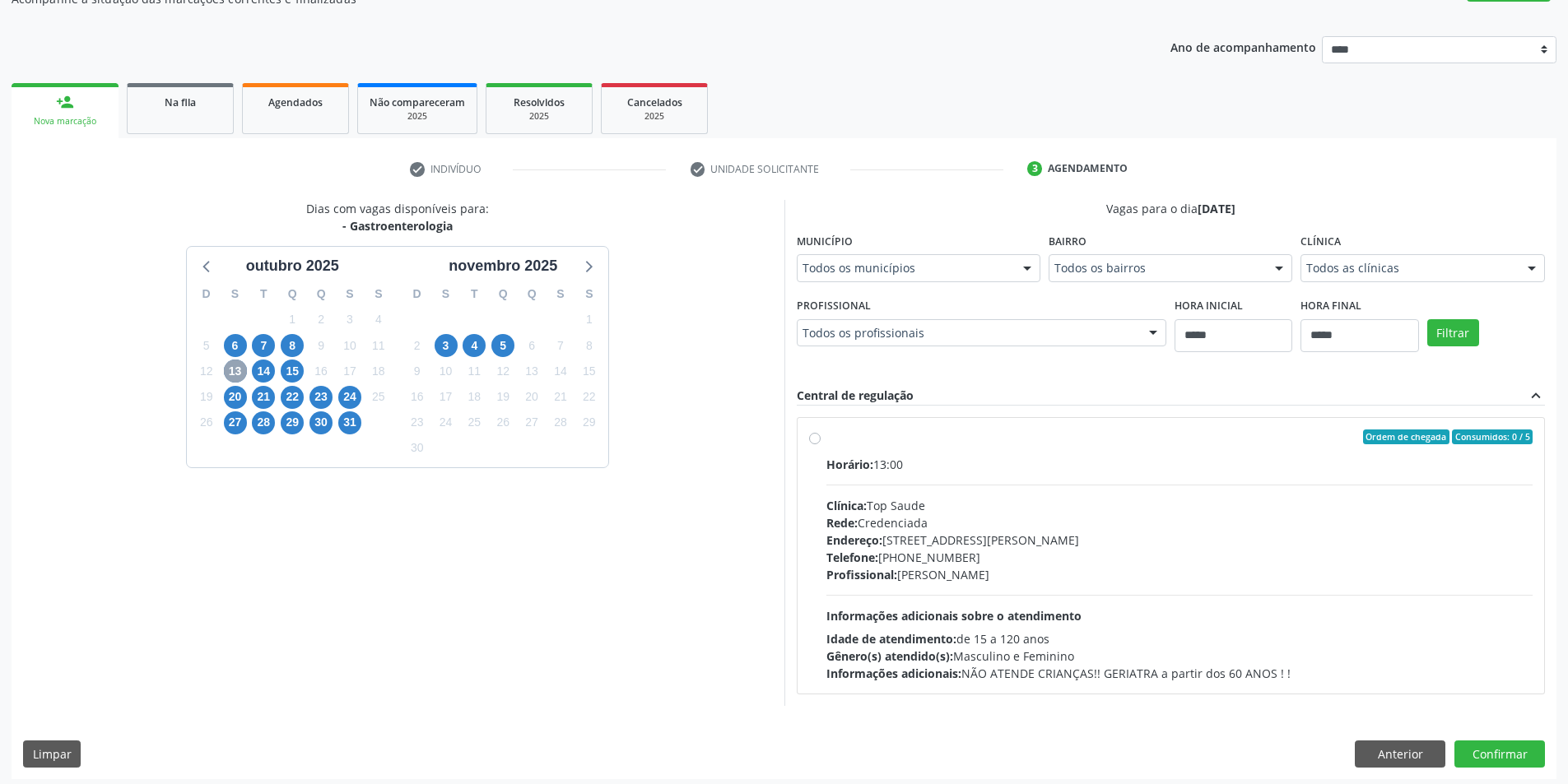
scroll to position [164, 0]
click at [283, 401] on span "22" at bounding box center [293, 395] width 23 height 23
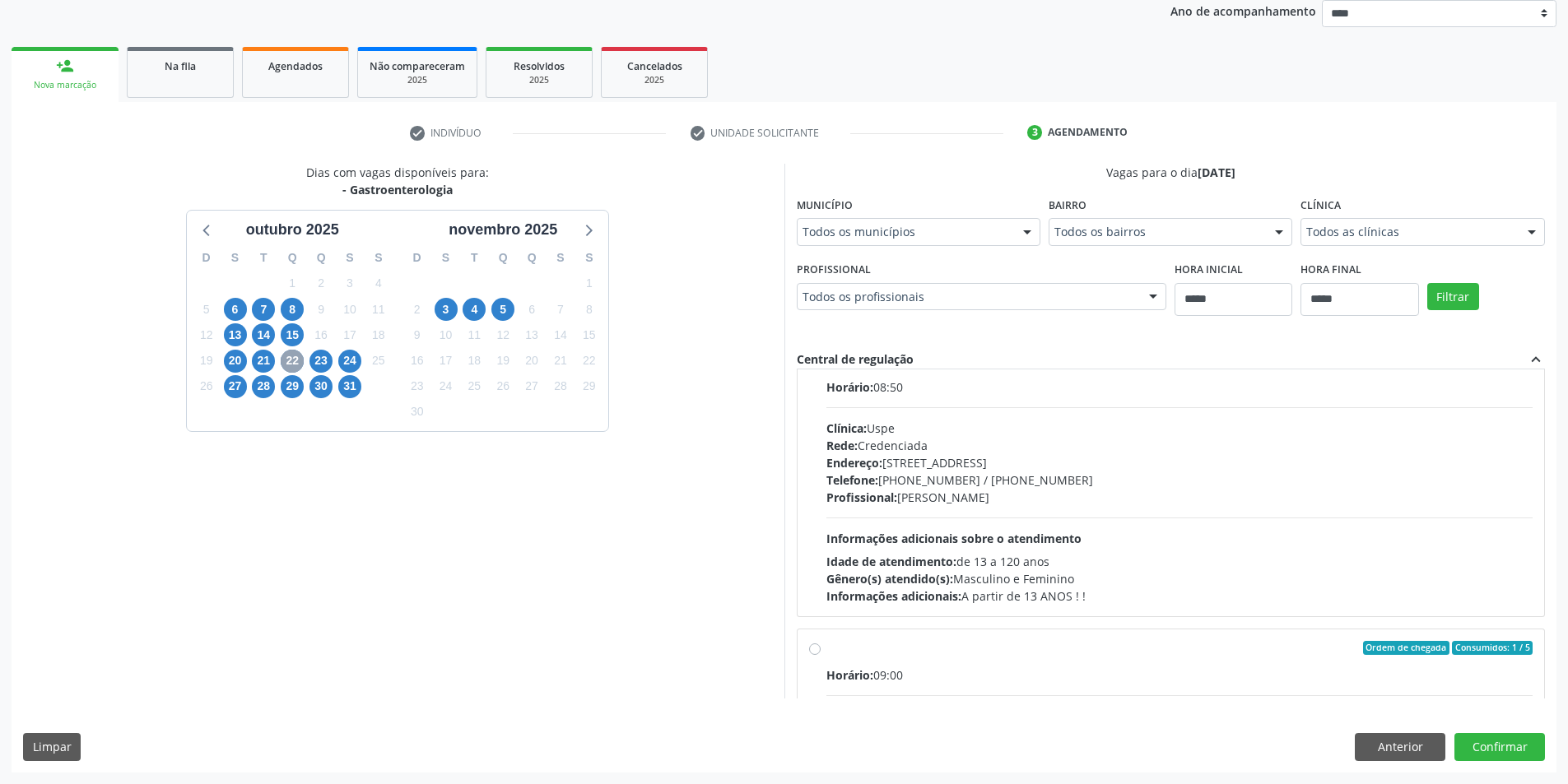
scroll to position [576, 0]
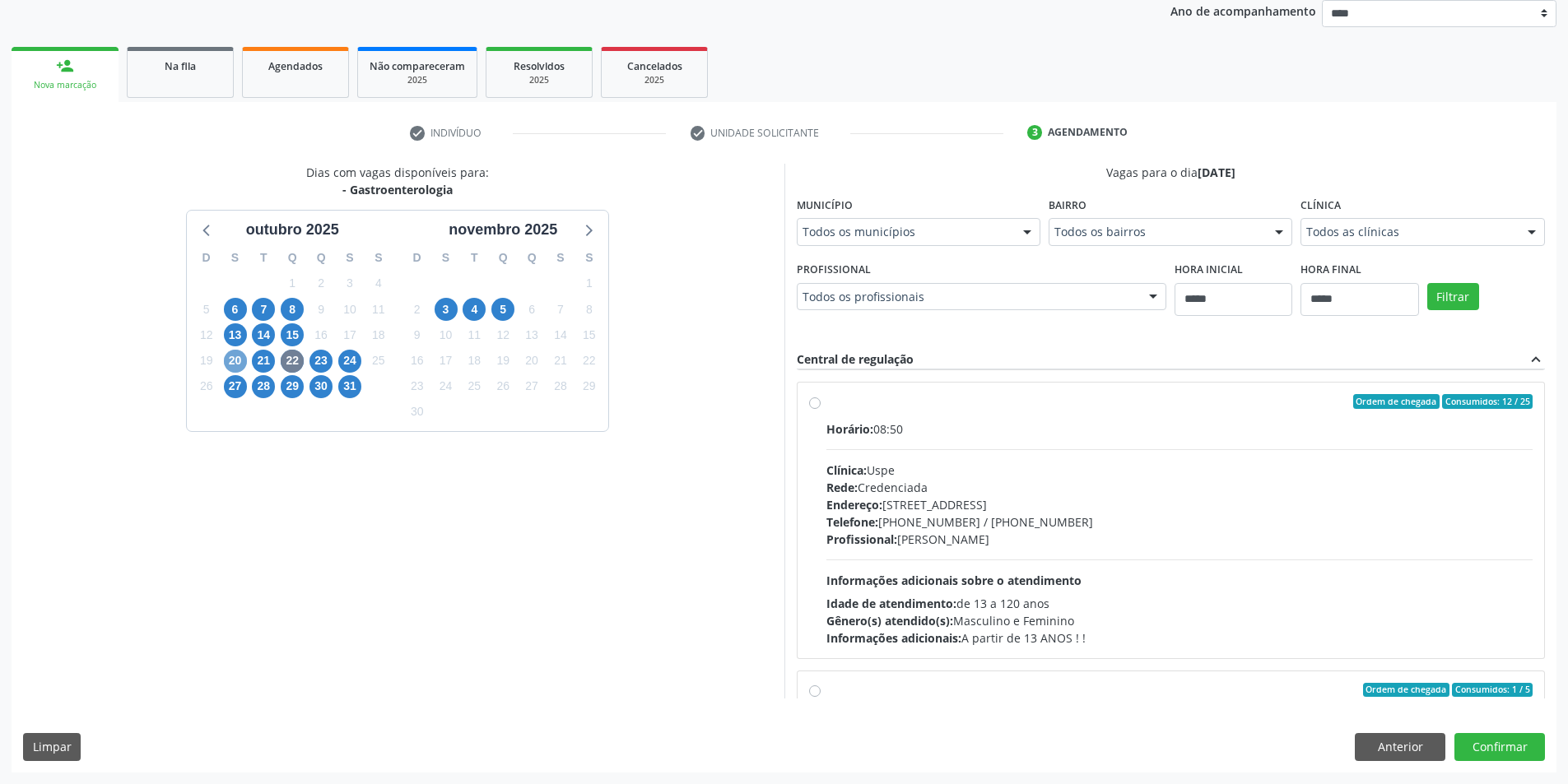
click at [238, 367] on span "20" at bounding box center [236, 361] width 23 height 23
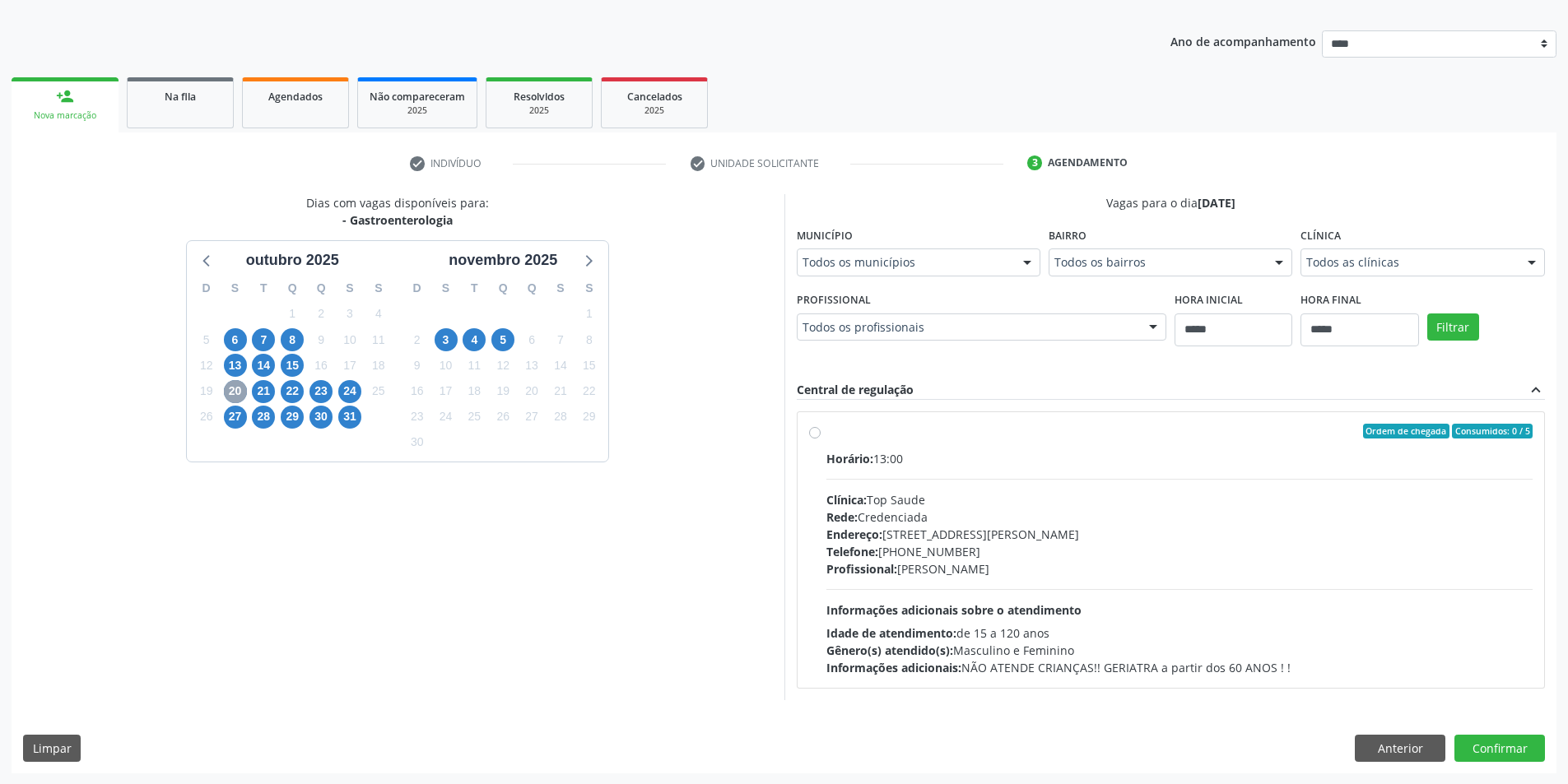
scroll to position [169, 0]
click at [259, 381] on span "21" at bounding box center [264, 391] width 23 height 23
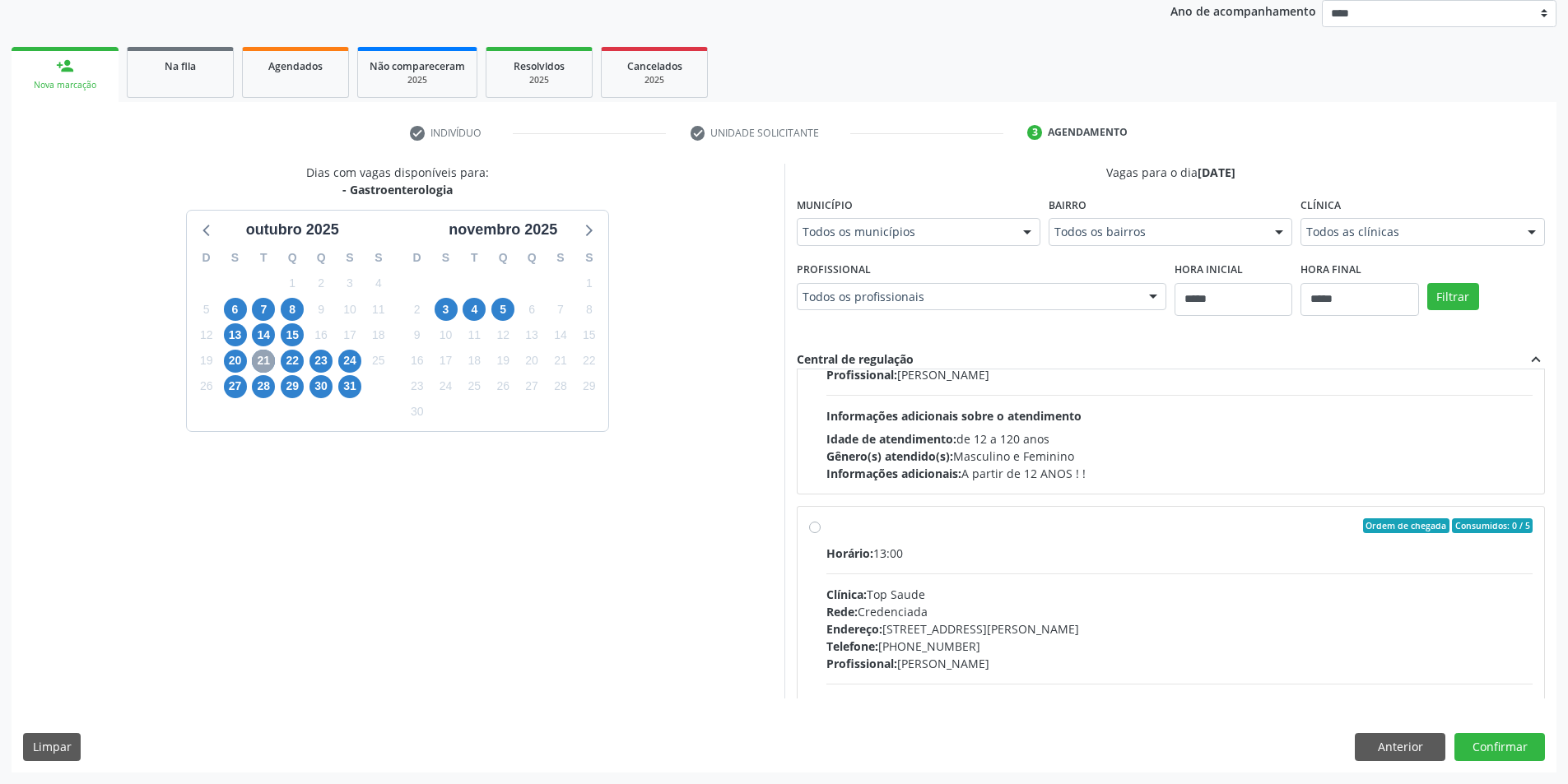
scroll to position [548, 0]
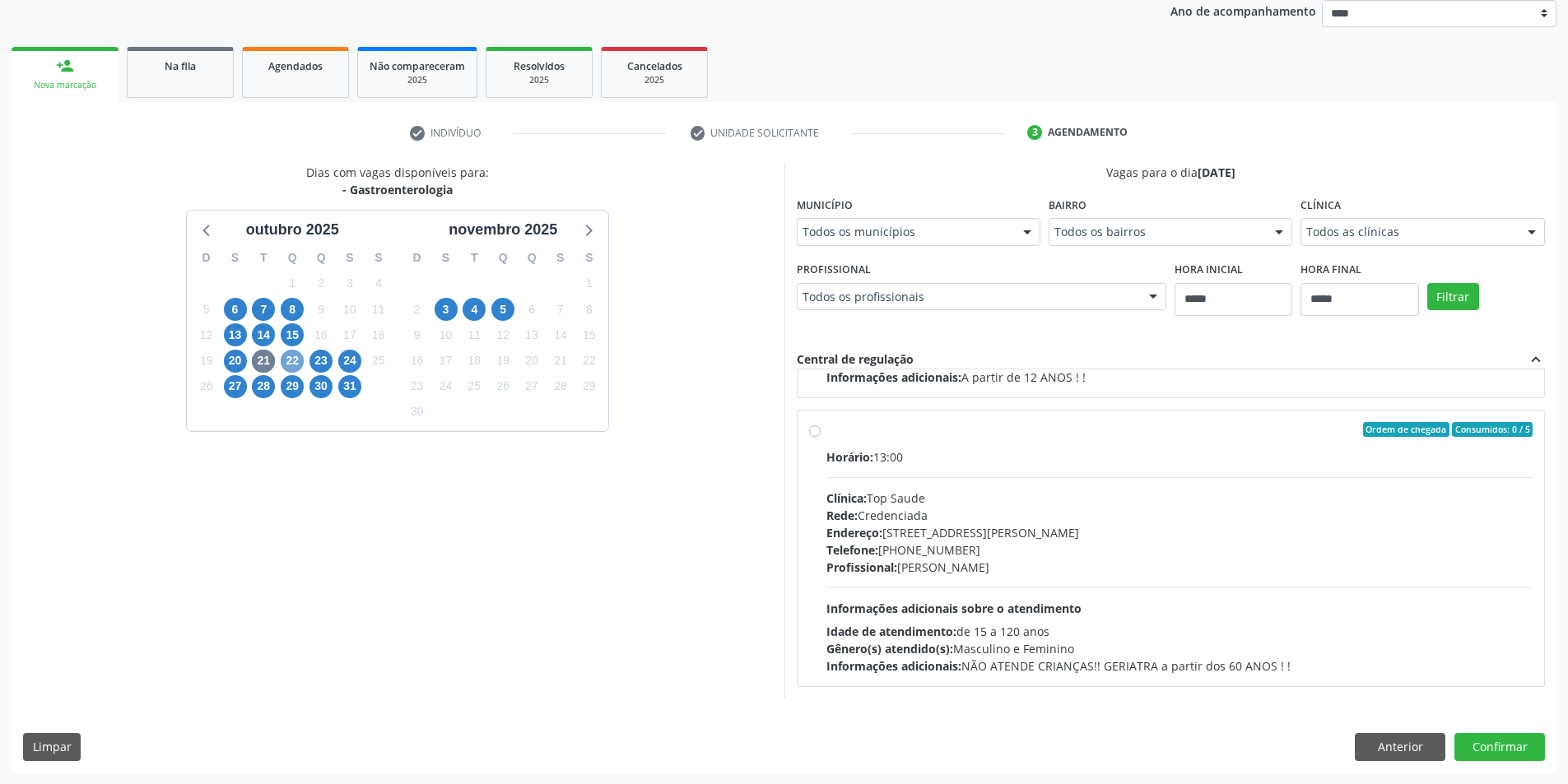
click at [292, 361] on span "22" at bounding box center [293, 361] width 23 height 23
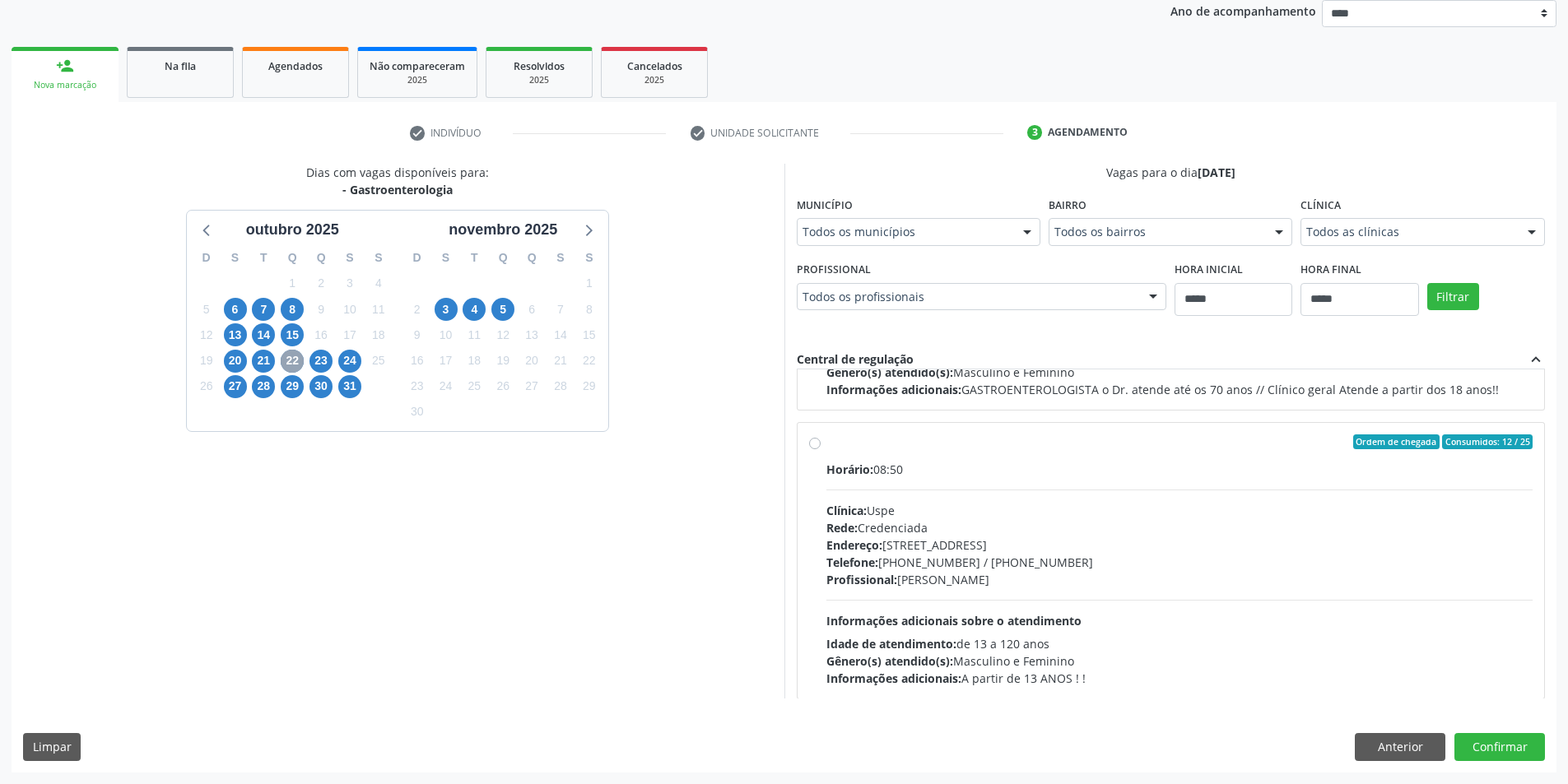
scroll to position [576, 0]
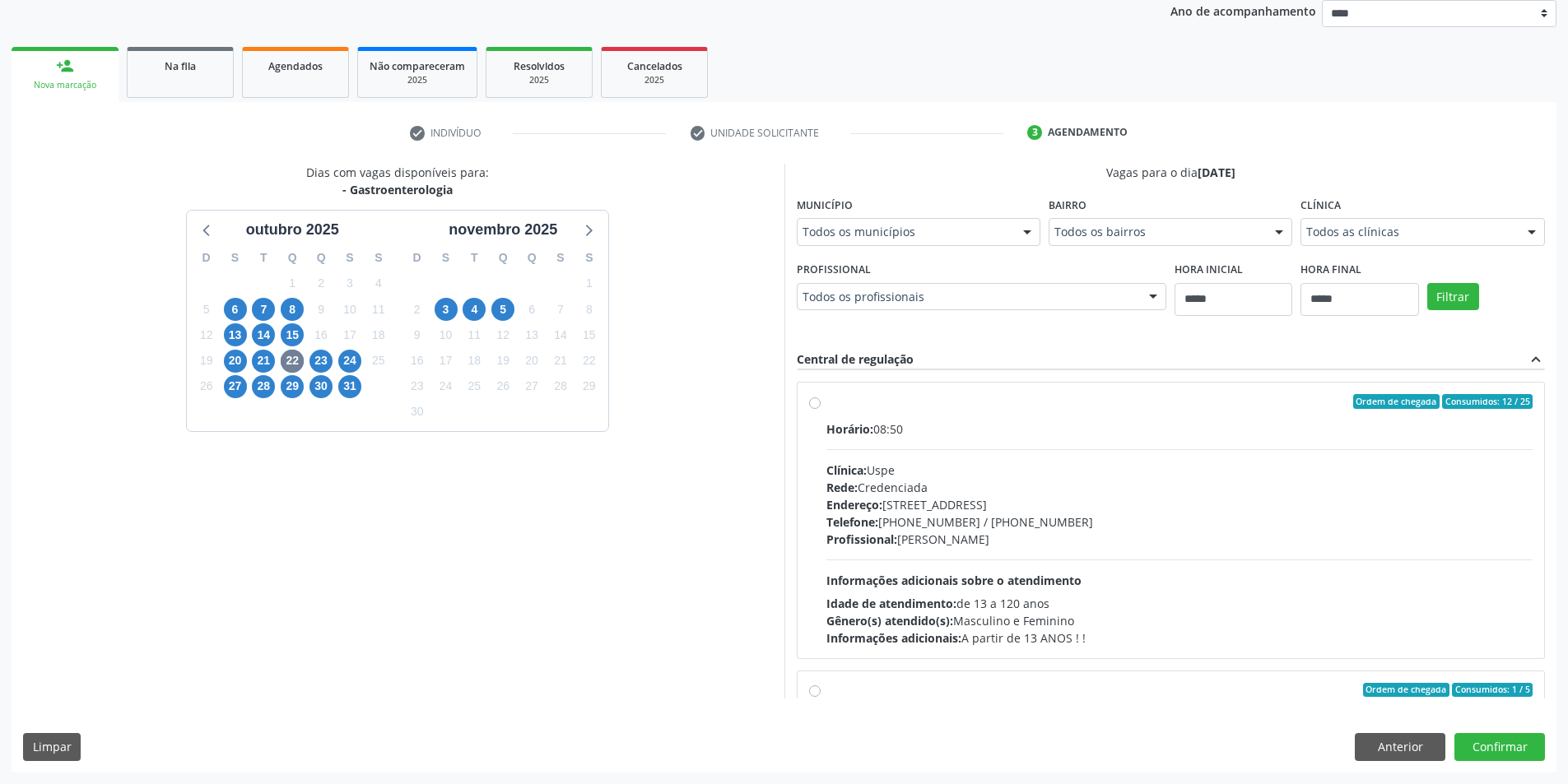
click at [1032, 511] on div "Endereço: [STREET_ADDRESS]" at bounding box center [1180, 505] width 707 height 17
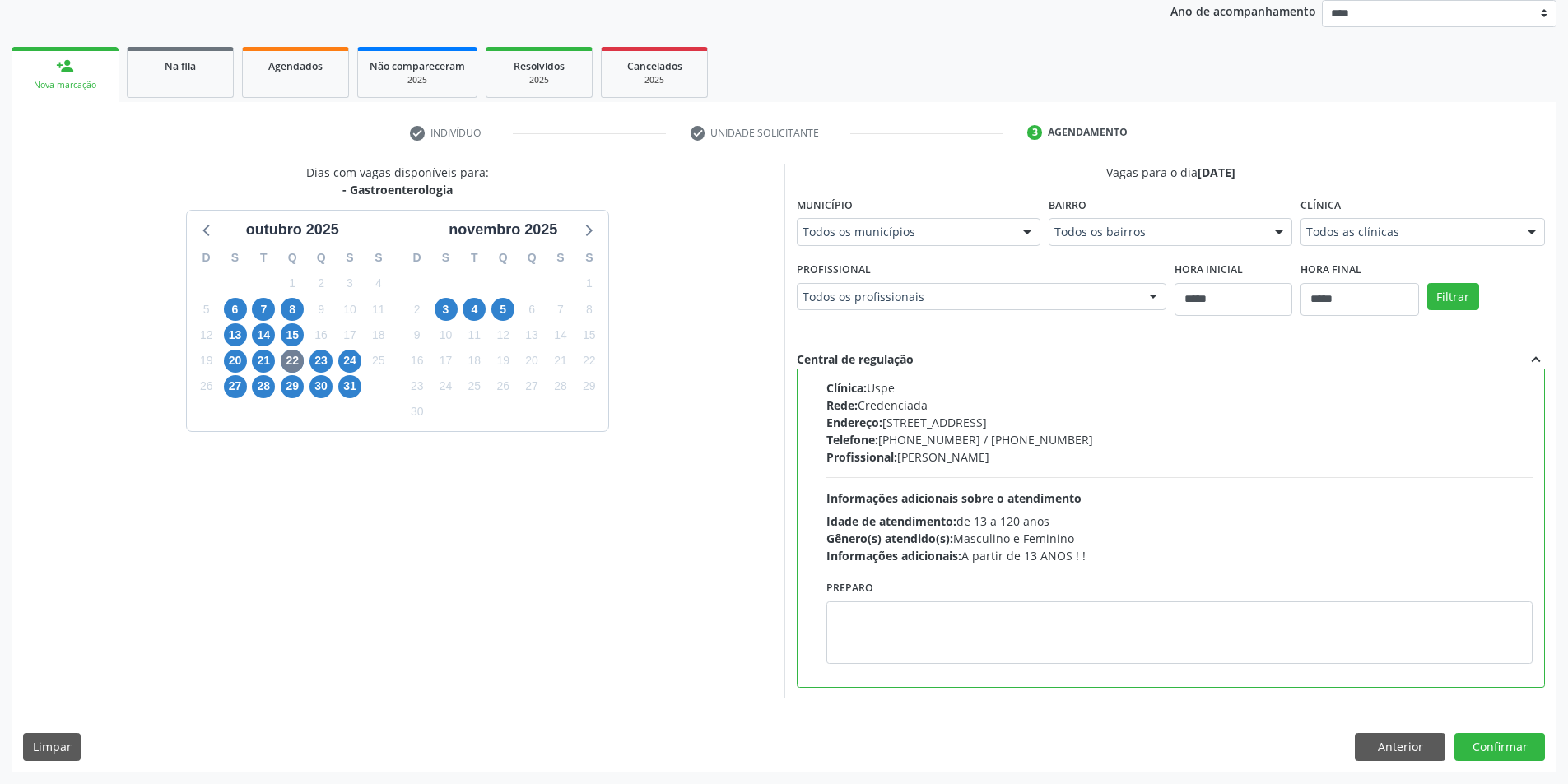
click at [908, 599] on div "Preparo" at bounding box center [1180, 620] width 707 height 89
click at [895, 619] on textarea at bounding box center [1180, 632] width 707 height 63
paste textarea "**********"
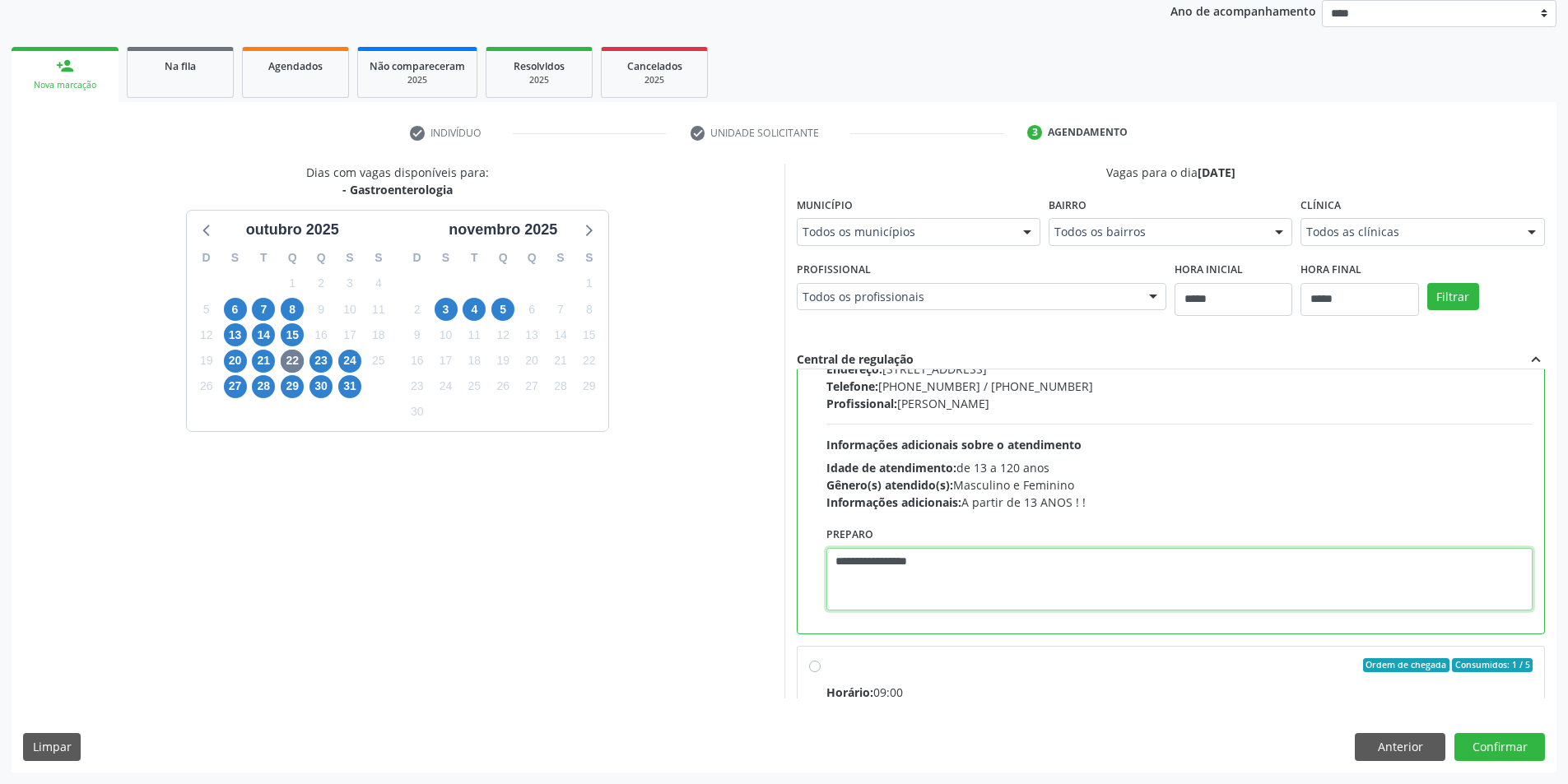
scroll to position [741, 0]
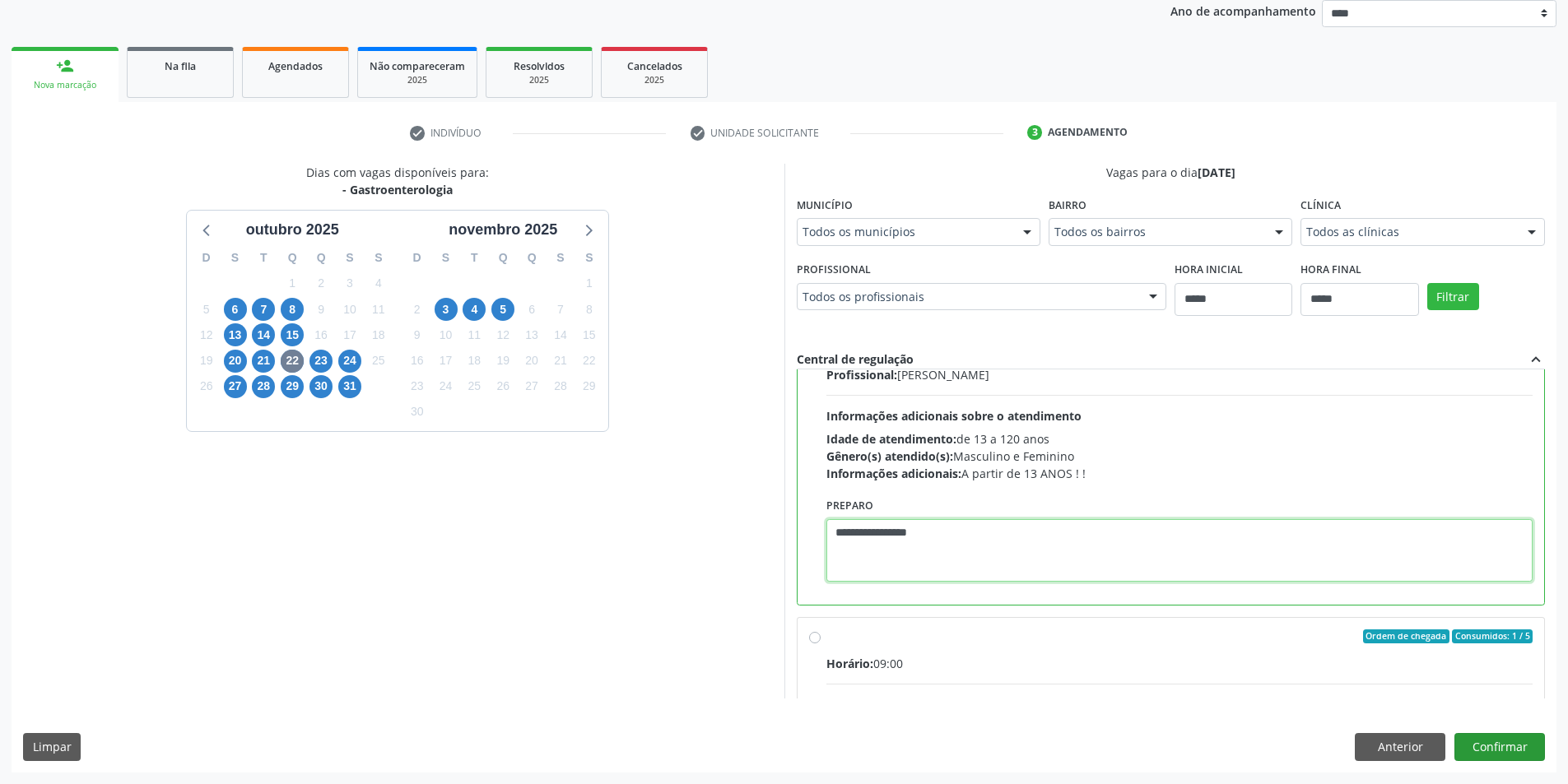
type textarea "**********"
click at [1489, 747] on button "Confirmar" at bounding box center [1500, 746] width 90 height 28
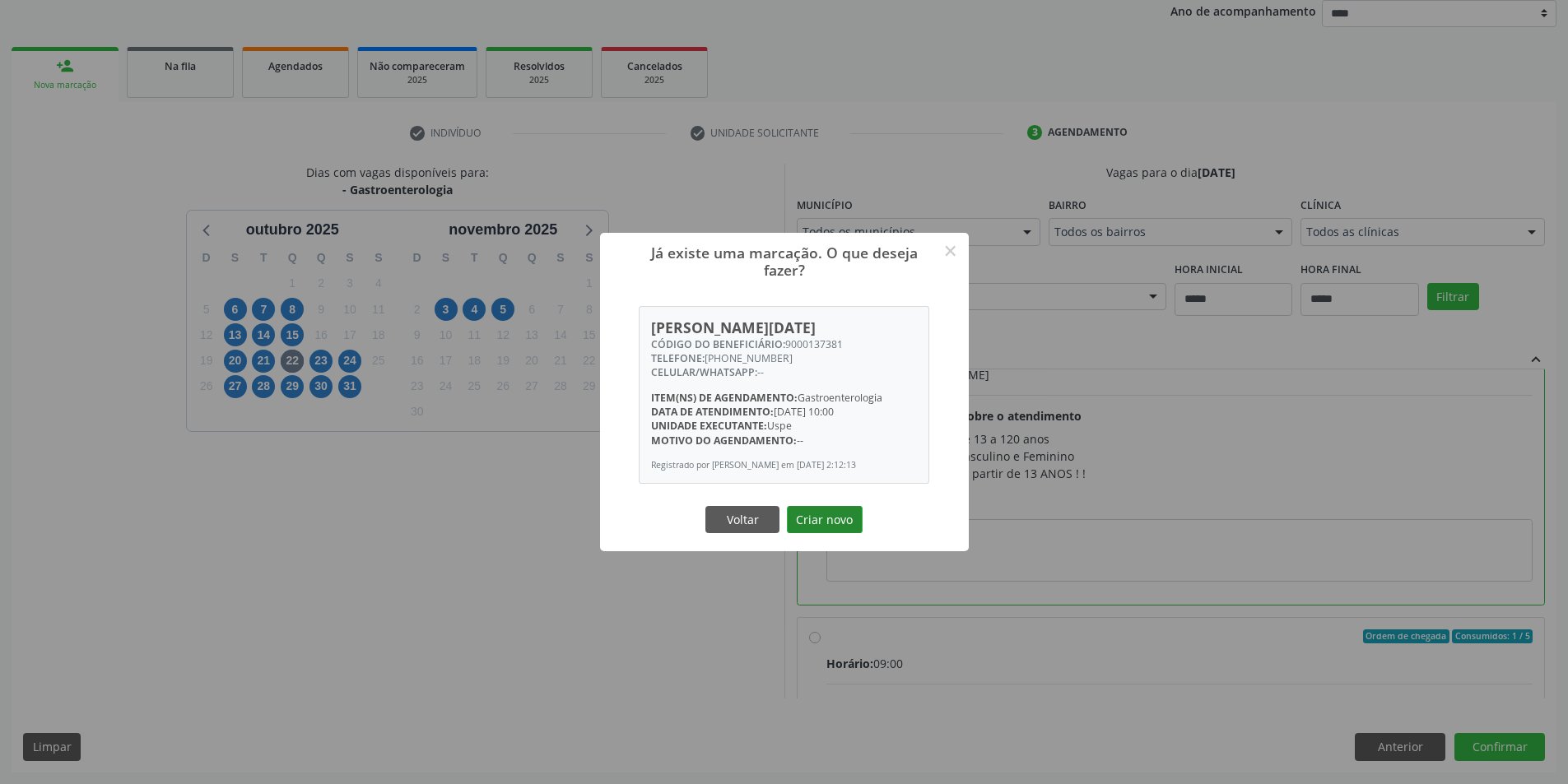
click at [828, 526] on button "Criar novo" at bounding box center [825, 519] width 76 height 28
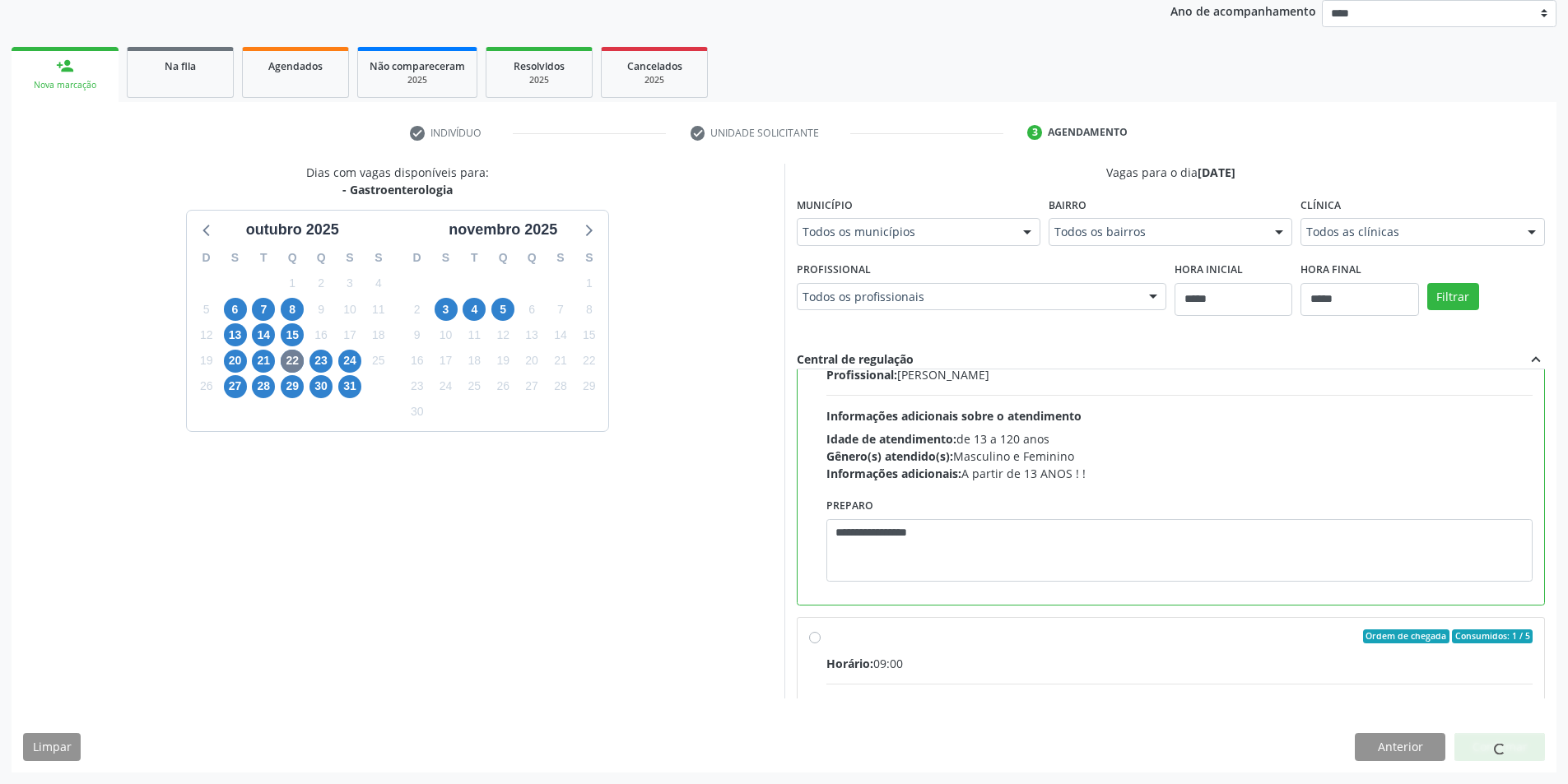
scroll to position [0, 0]
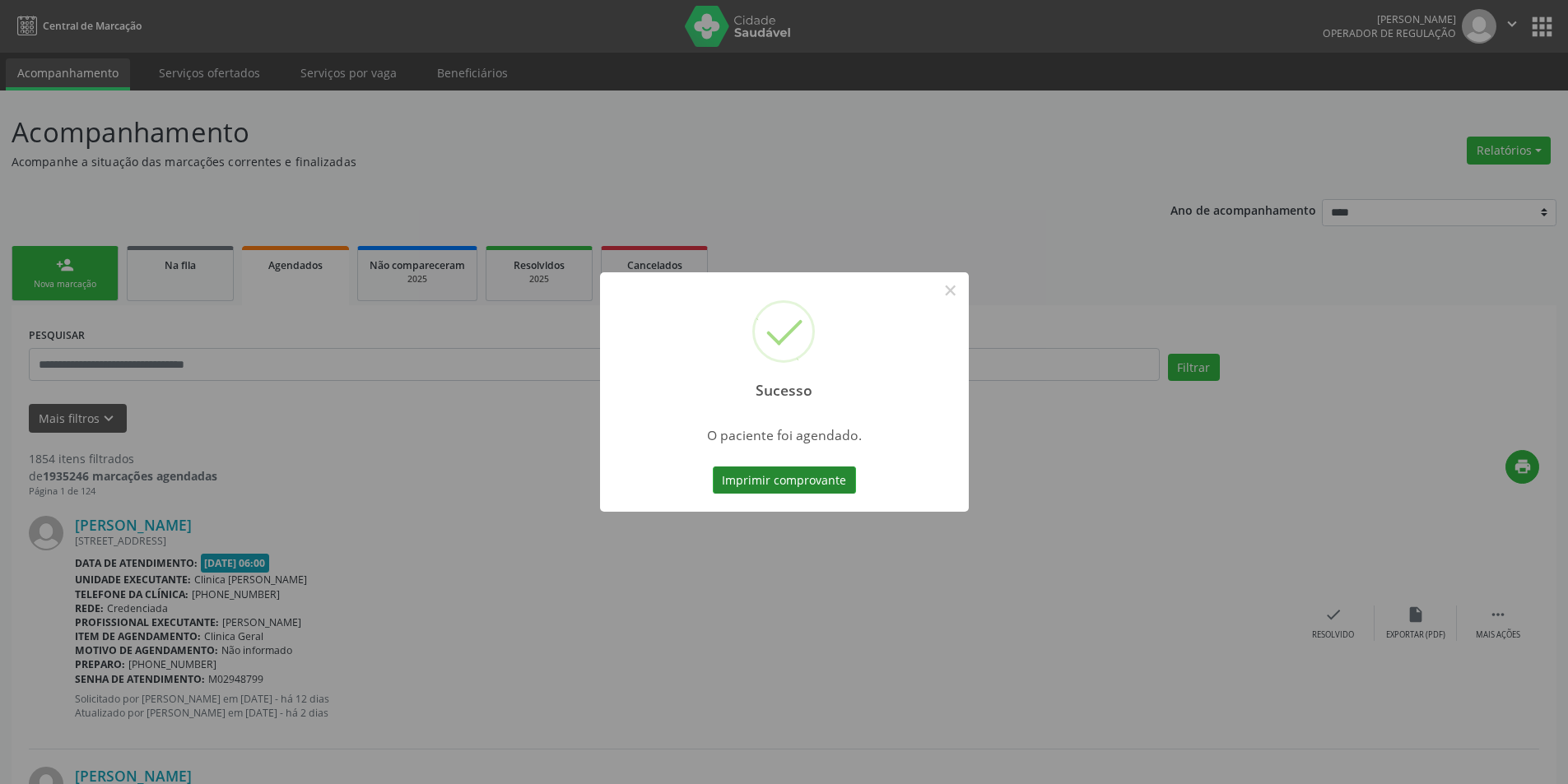
click at [848, 474] on button "Imprimir comprovante" at bounding box center [784, 480] width 143 height 28
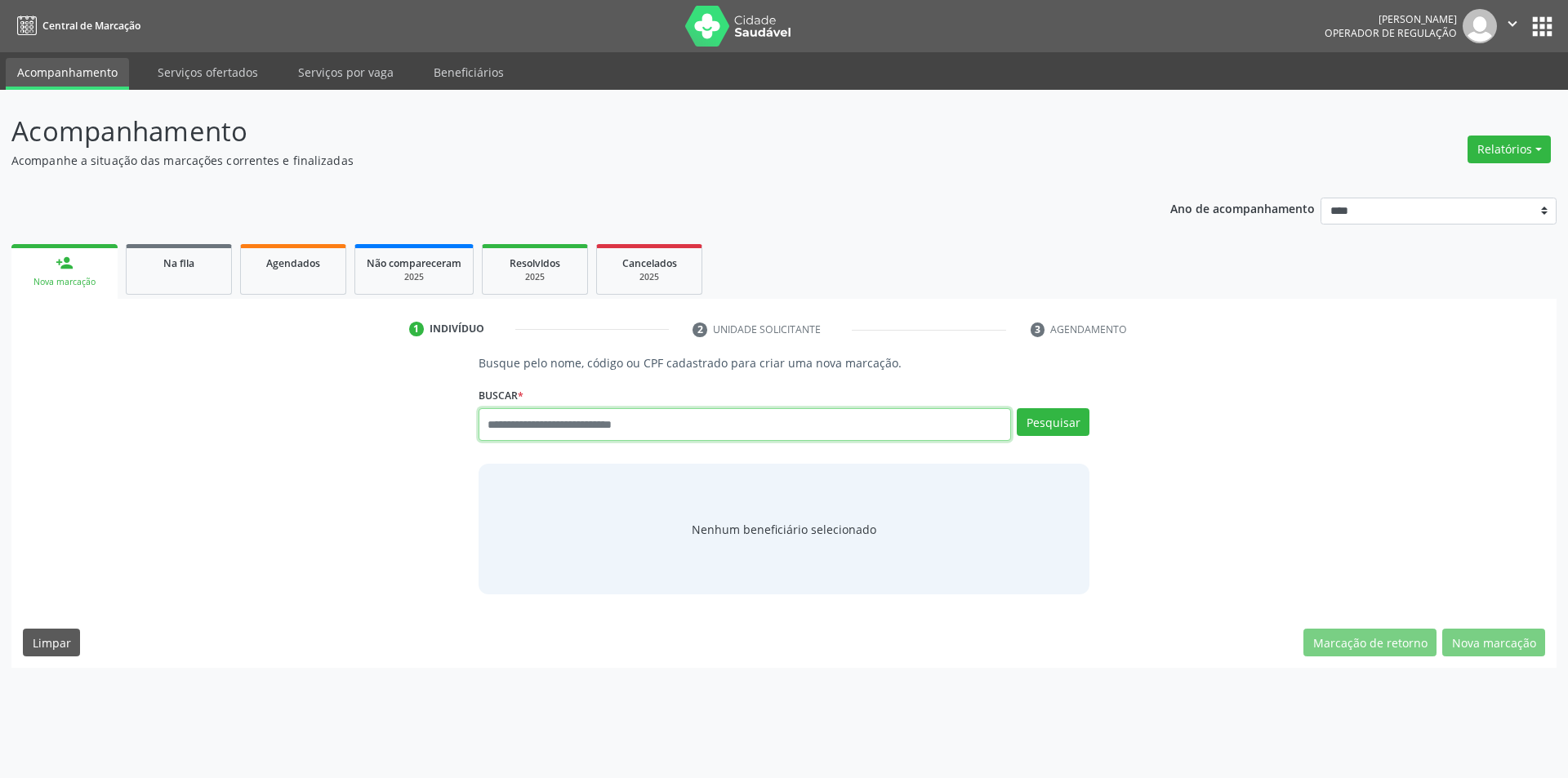
click at [583, 423] on input "text" at bounding box center [745, 425] width 533 height 32
paste input "**********"
type input "**********"
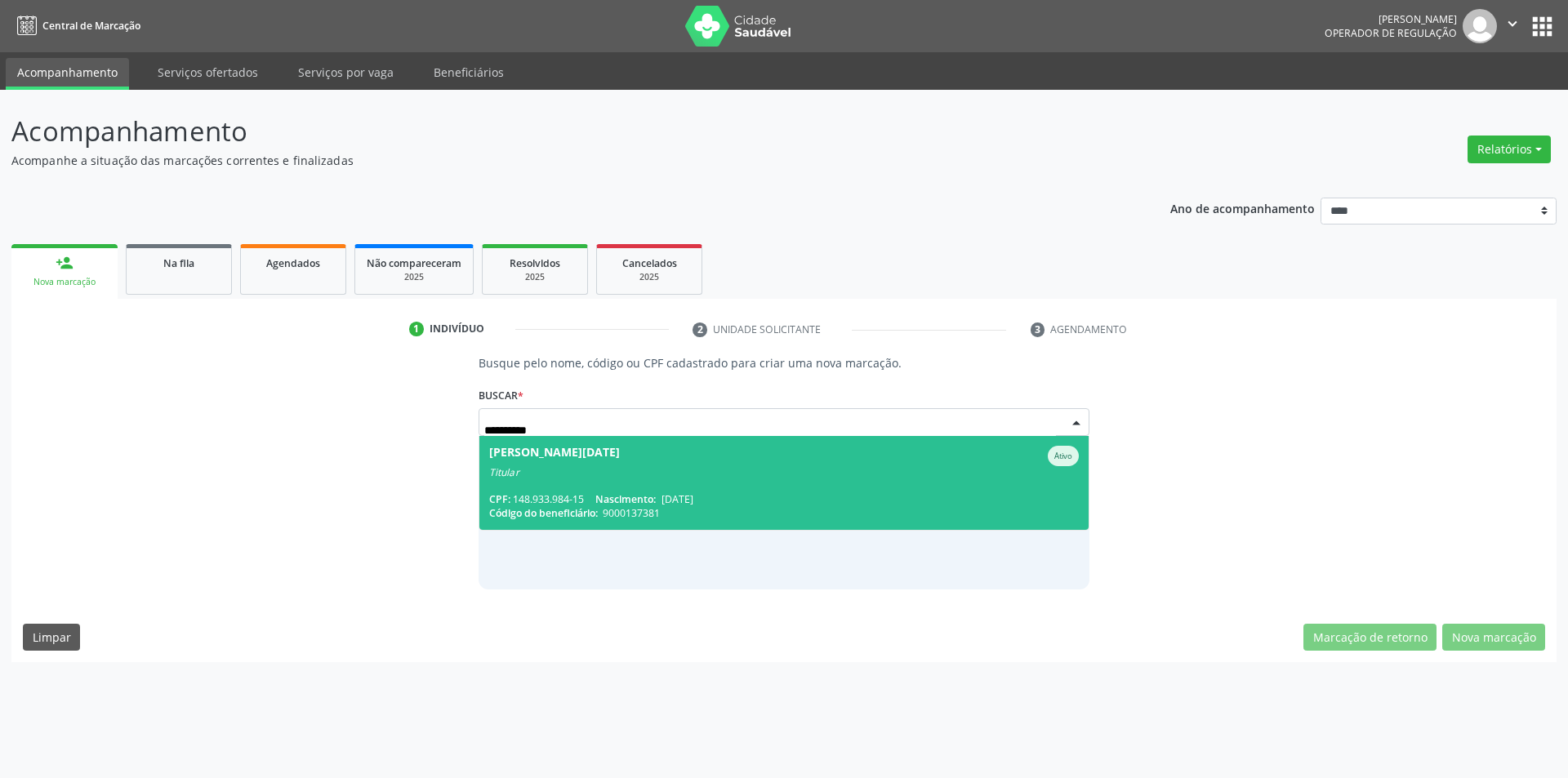
click at [685, 470] on div "Titular" at bounding box center [784, 473] width 590 height 13
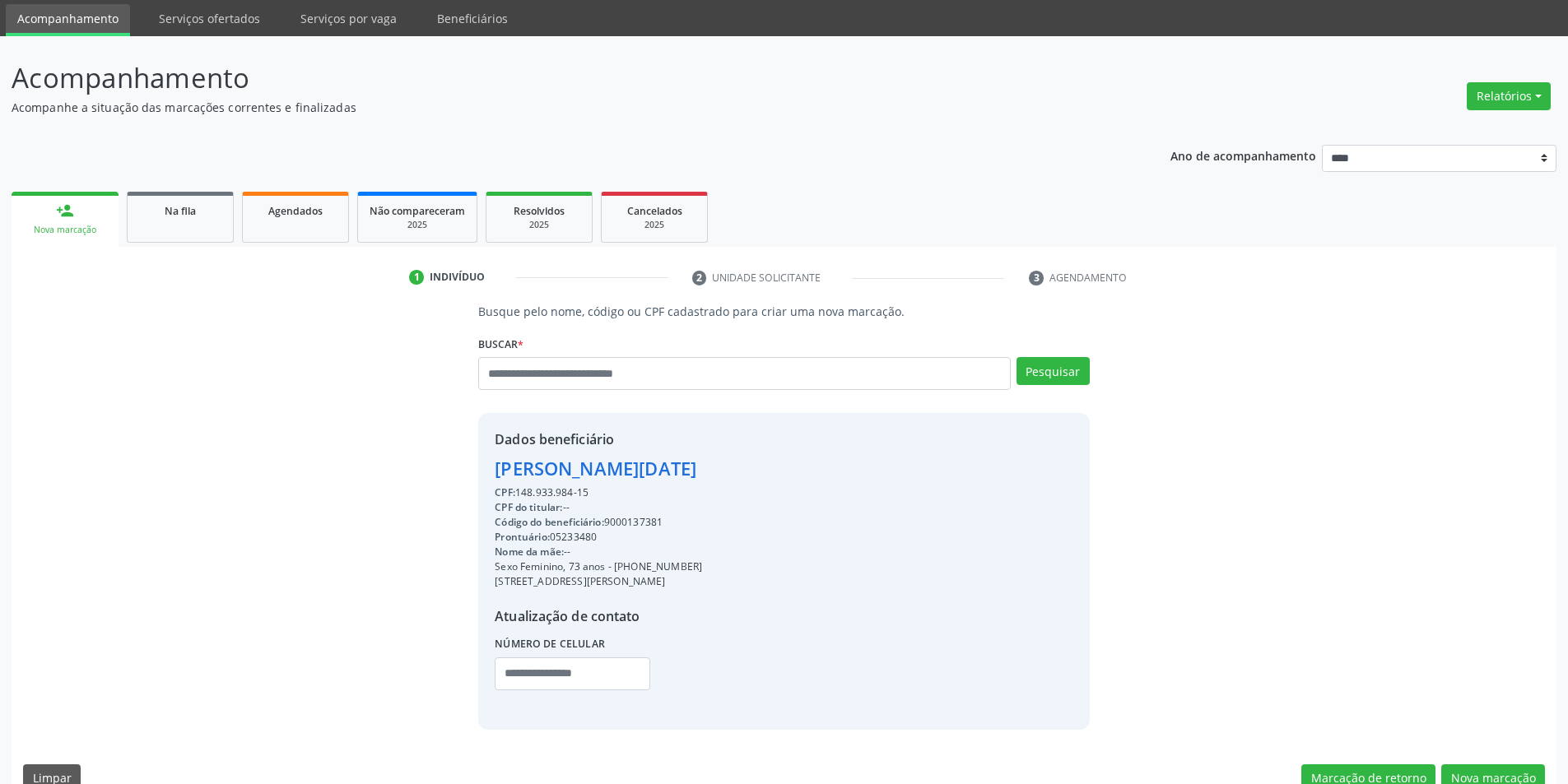
scroll to position [85, 0]
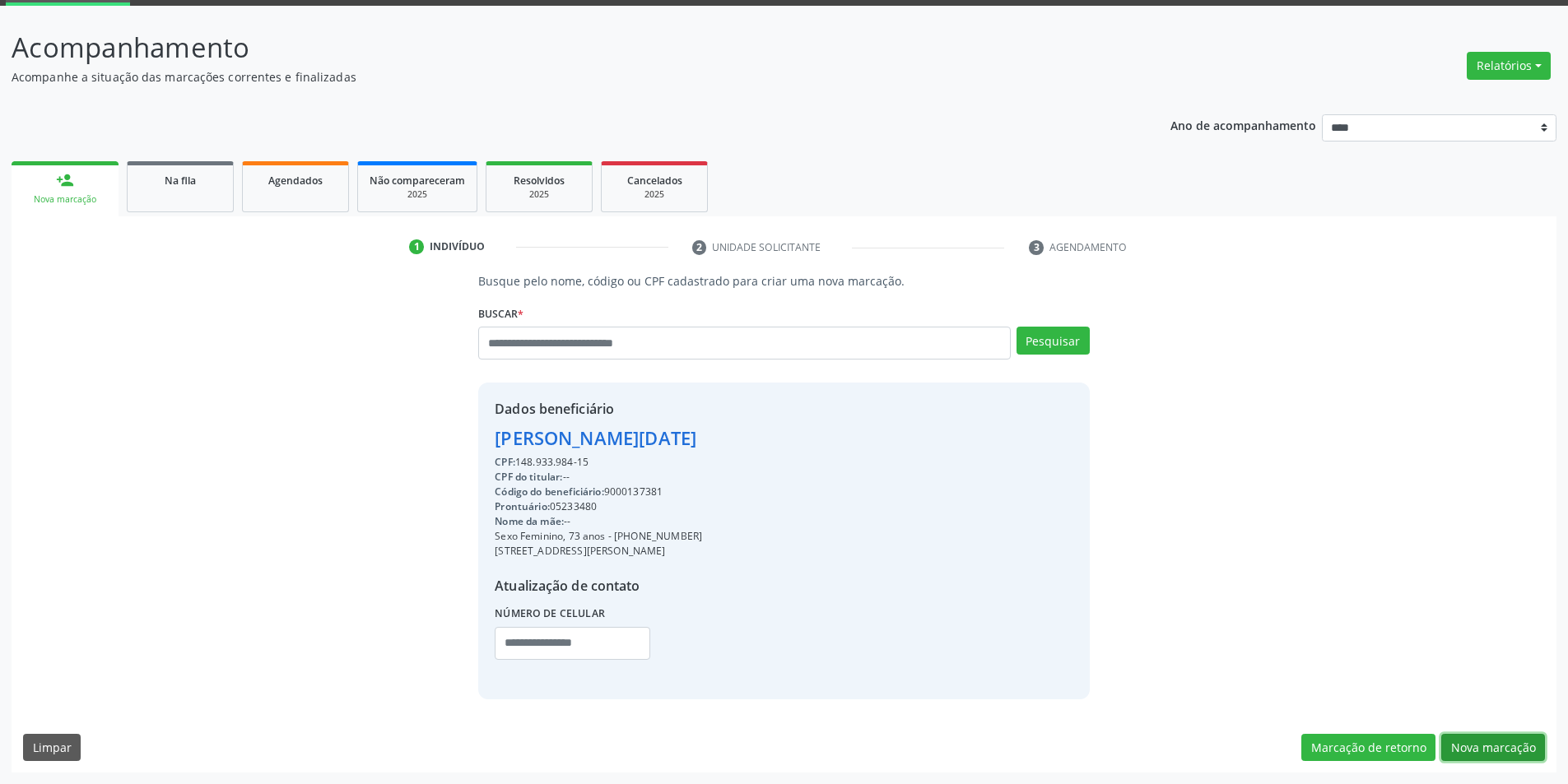
click at [1504, 746] on button "Nova marcação" at bounding box center [1493, 747] width 104 height 28
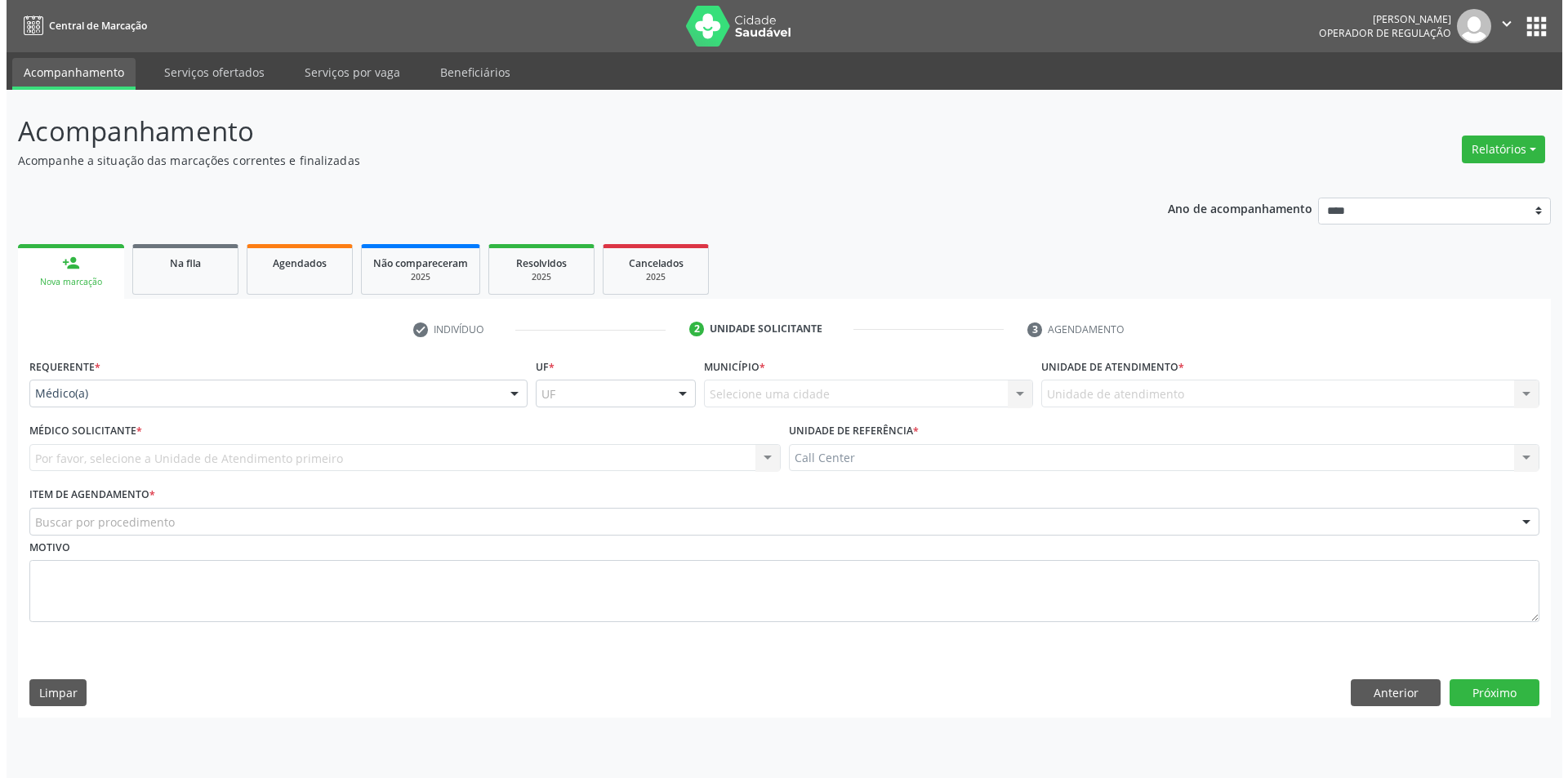
scroll to position [0, 0]
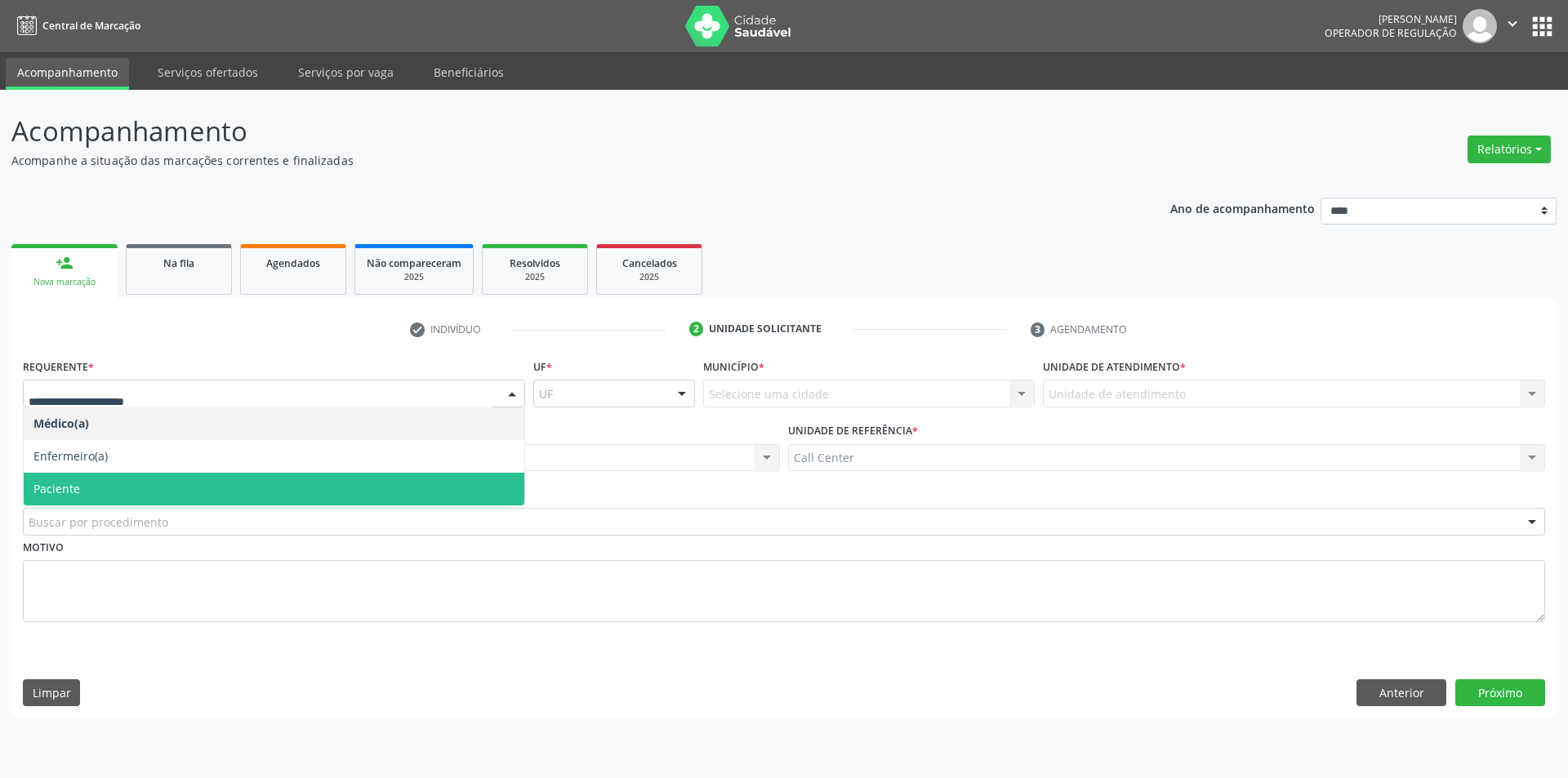
click at [130, 494] on span "Paciente" at bounding box center [274, 489] width 500 height 32
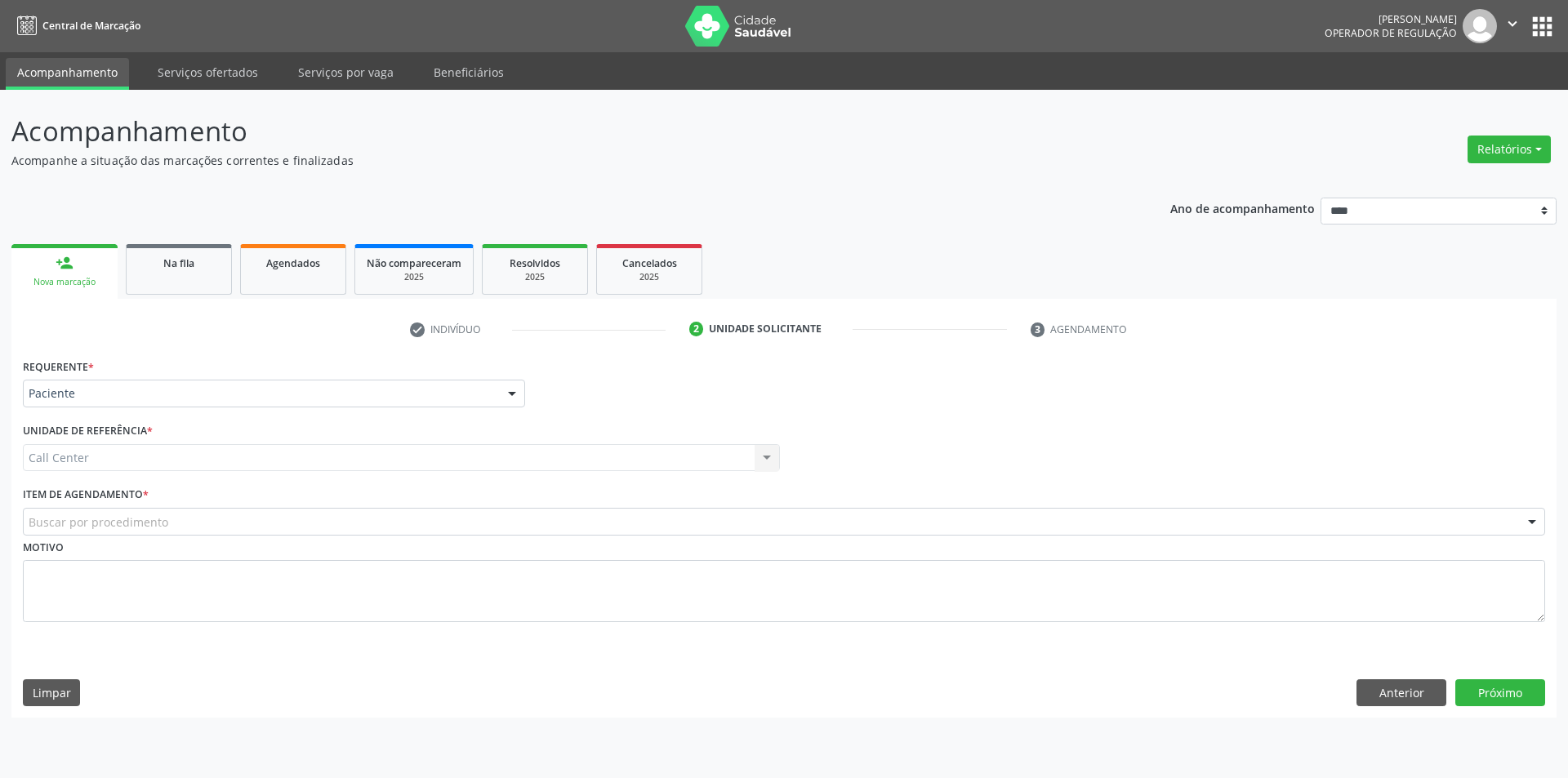
click at [119, 537] on div "Motivo" at bounding box center [784, 578] width 1522 height 87
click at [137, 491] on label "Item de agendamento *" at bounding box center [86, 494] width 126 height 26
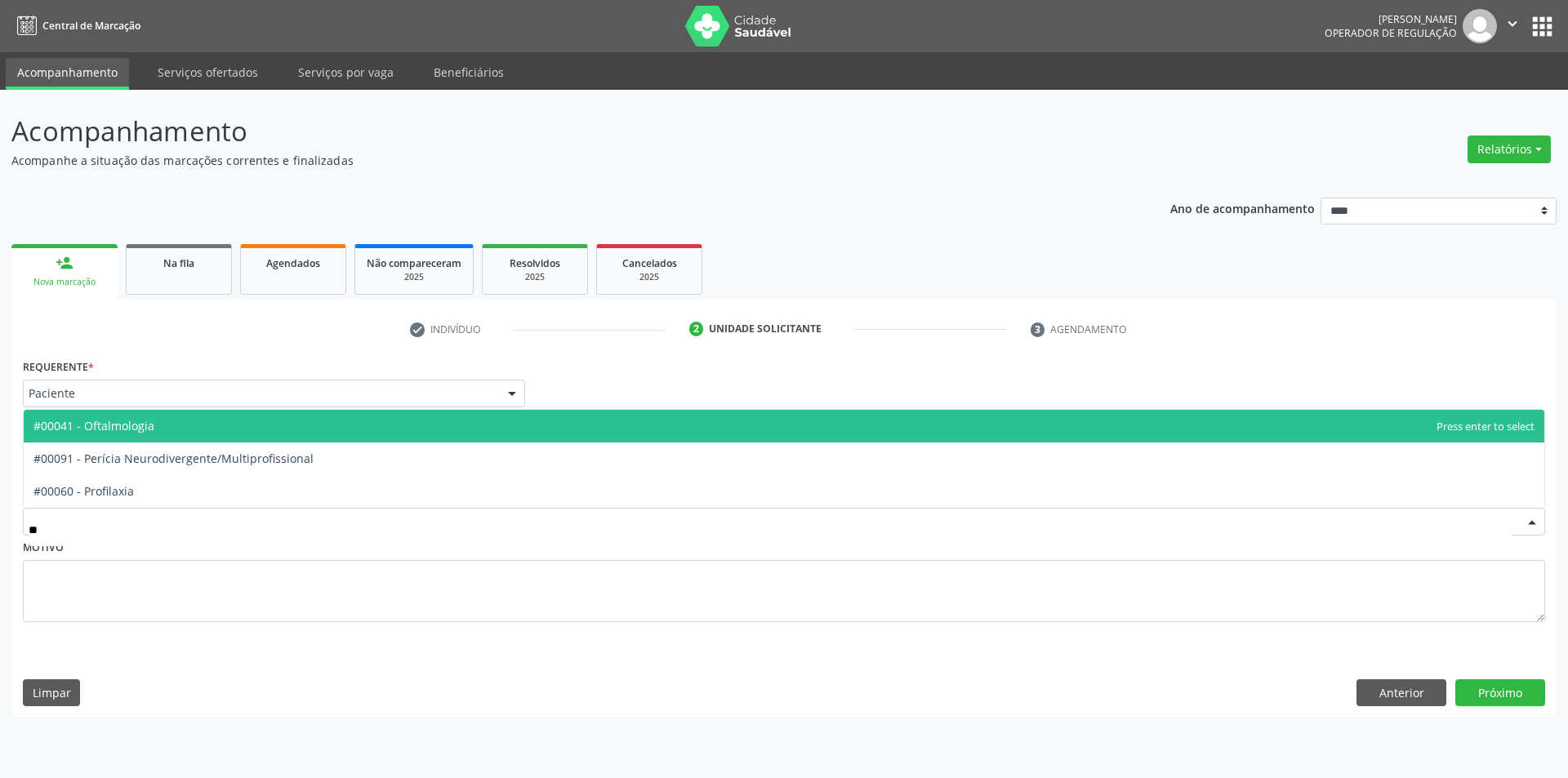
type input "***"
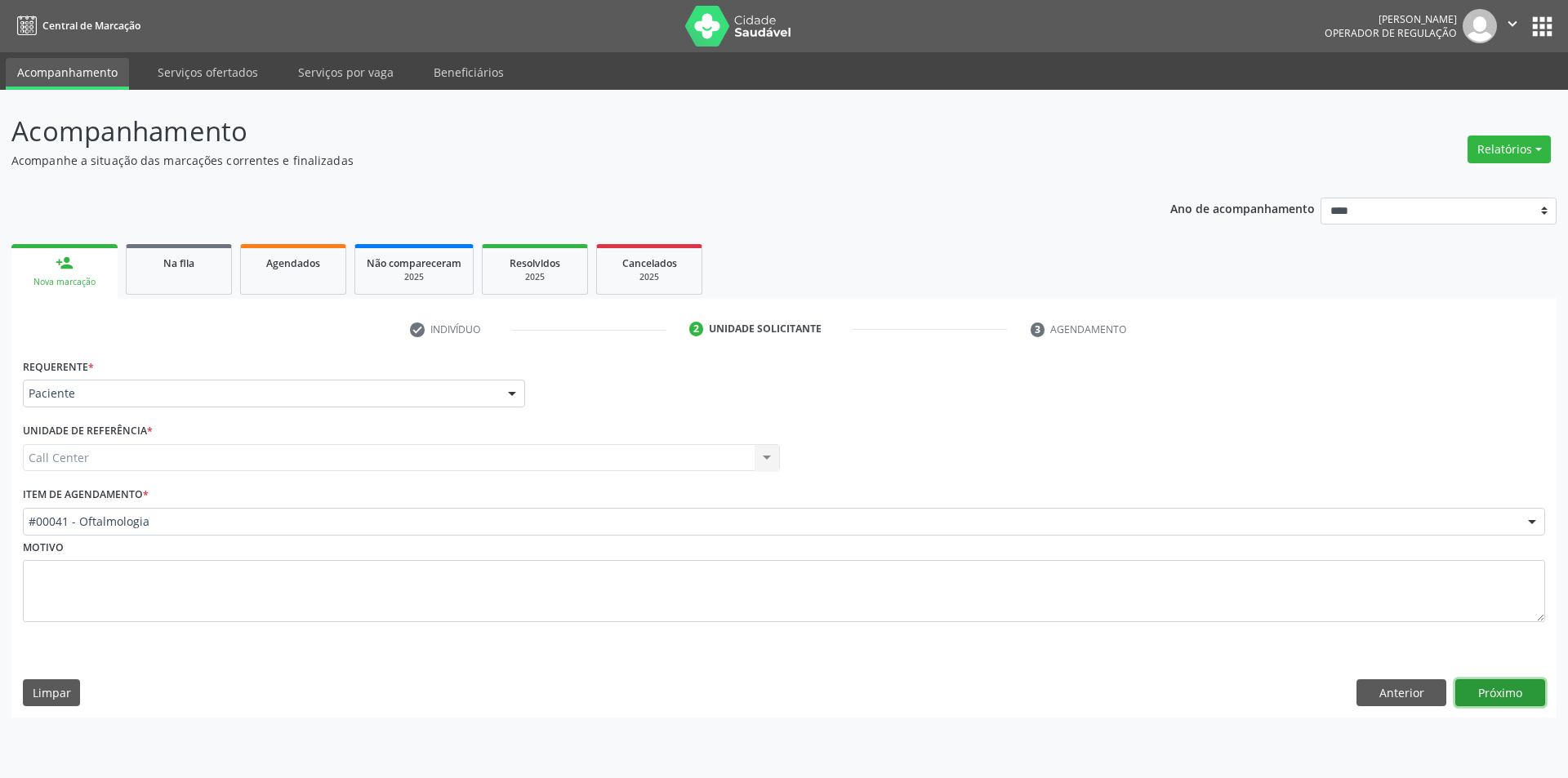
click at [1519, 690] on button "Próximo" at bounding box center [1500, 692] width 90 height 28
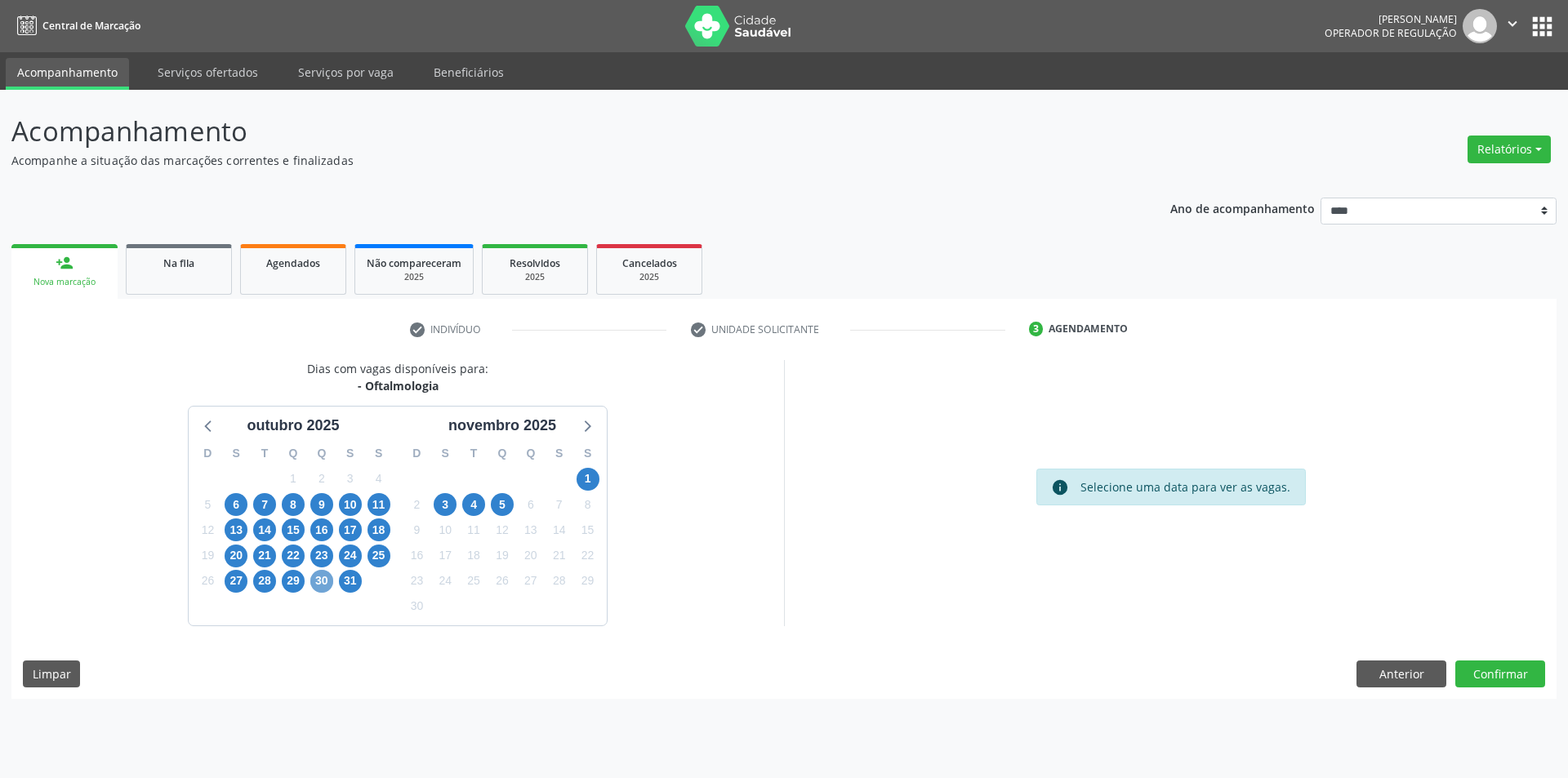
click at [329, 586] on span "30" at bounding box center [322, 581] width 23 height 23
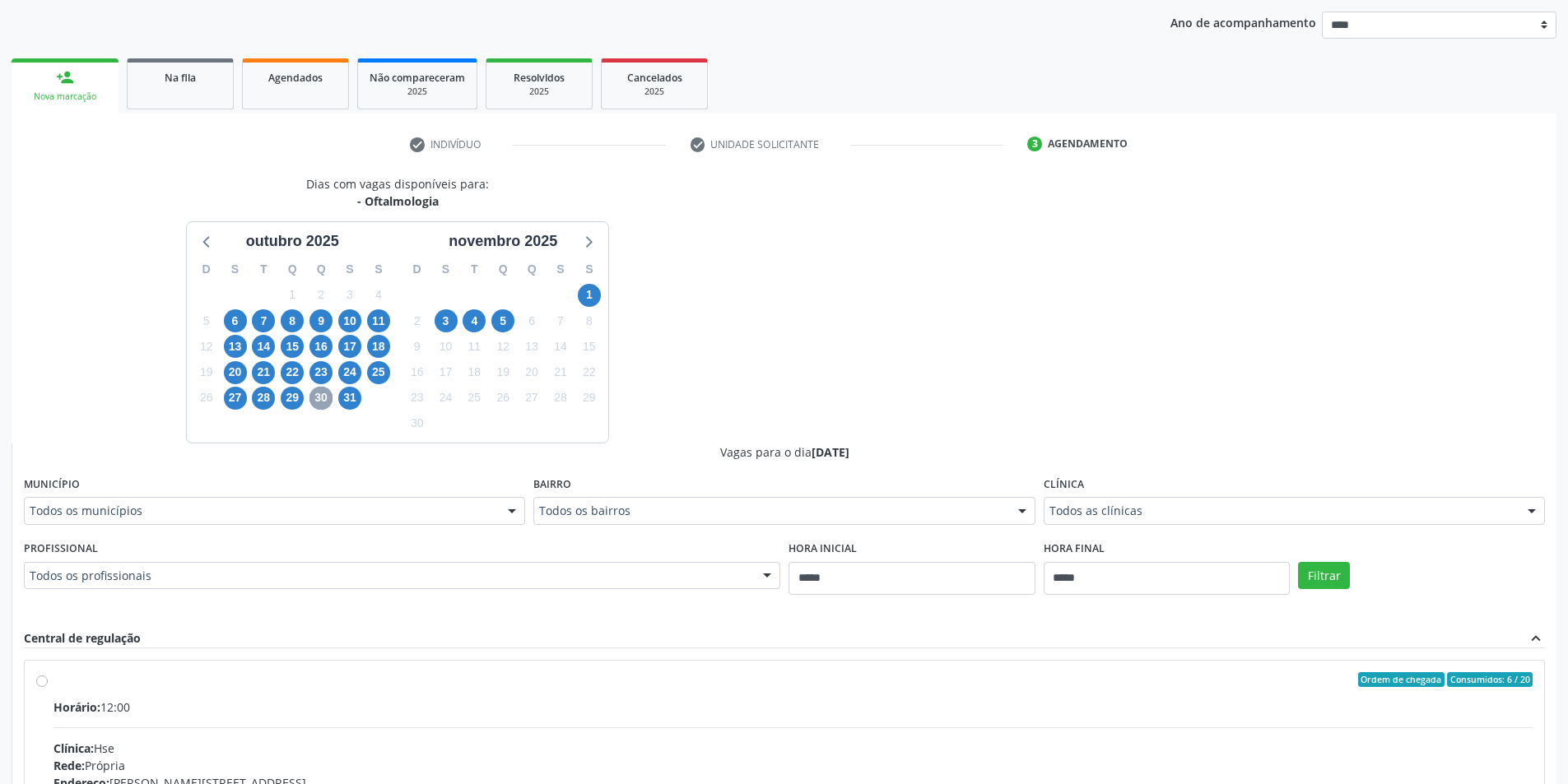
scroll to position [329, 0]
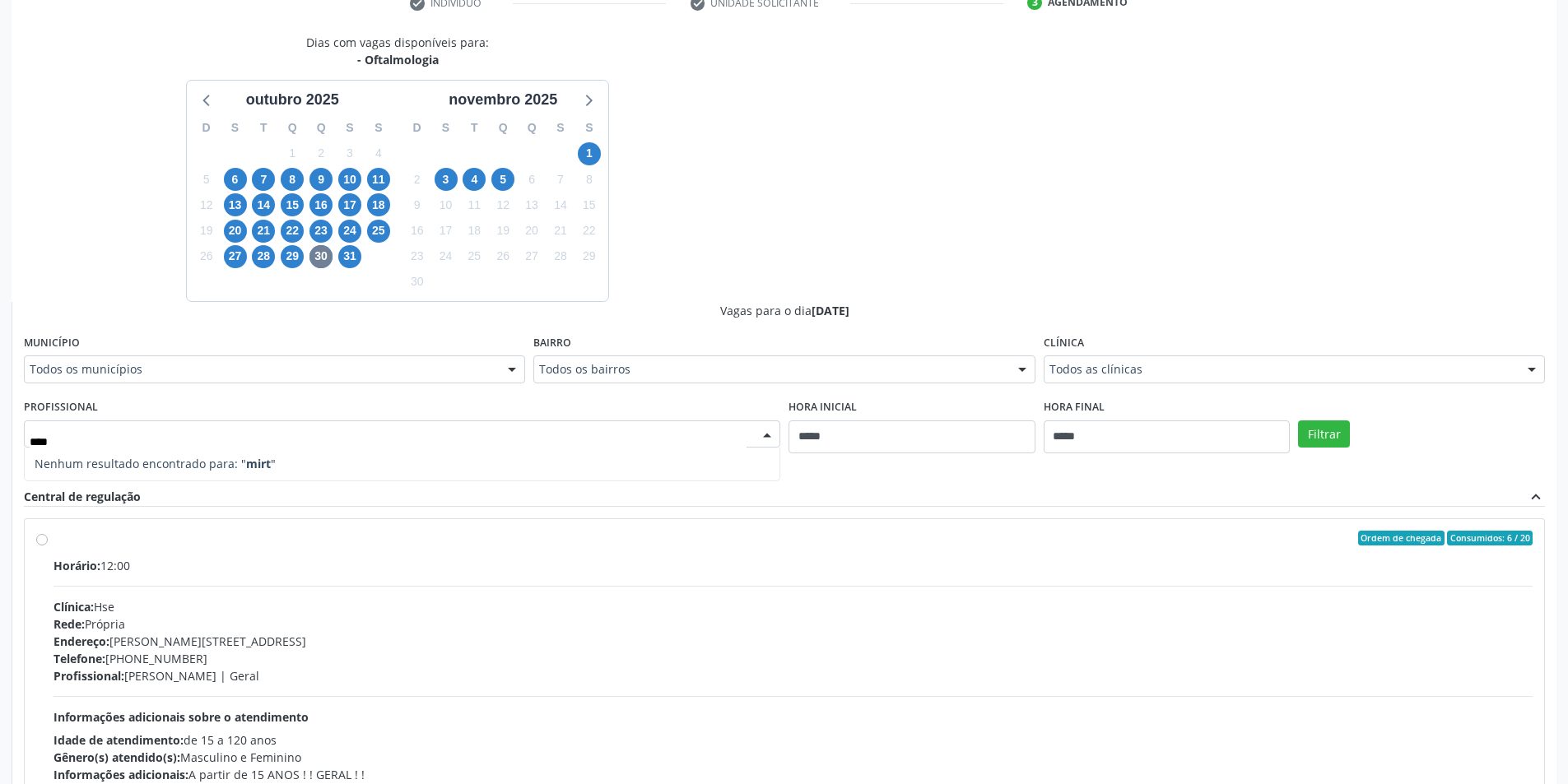
type input "***"
click at [1317, 442] on button "Filtrar" at bounding box center [1324, 434] width 52 height 28
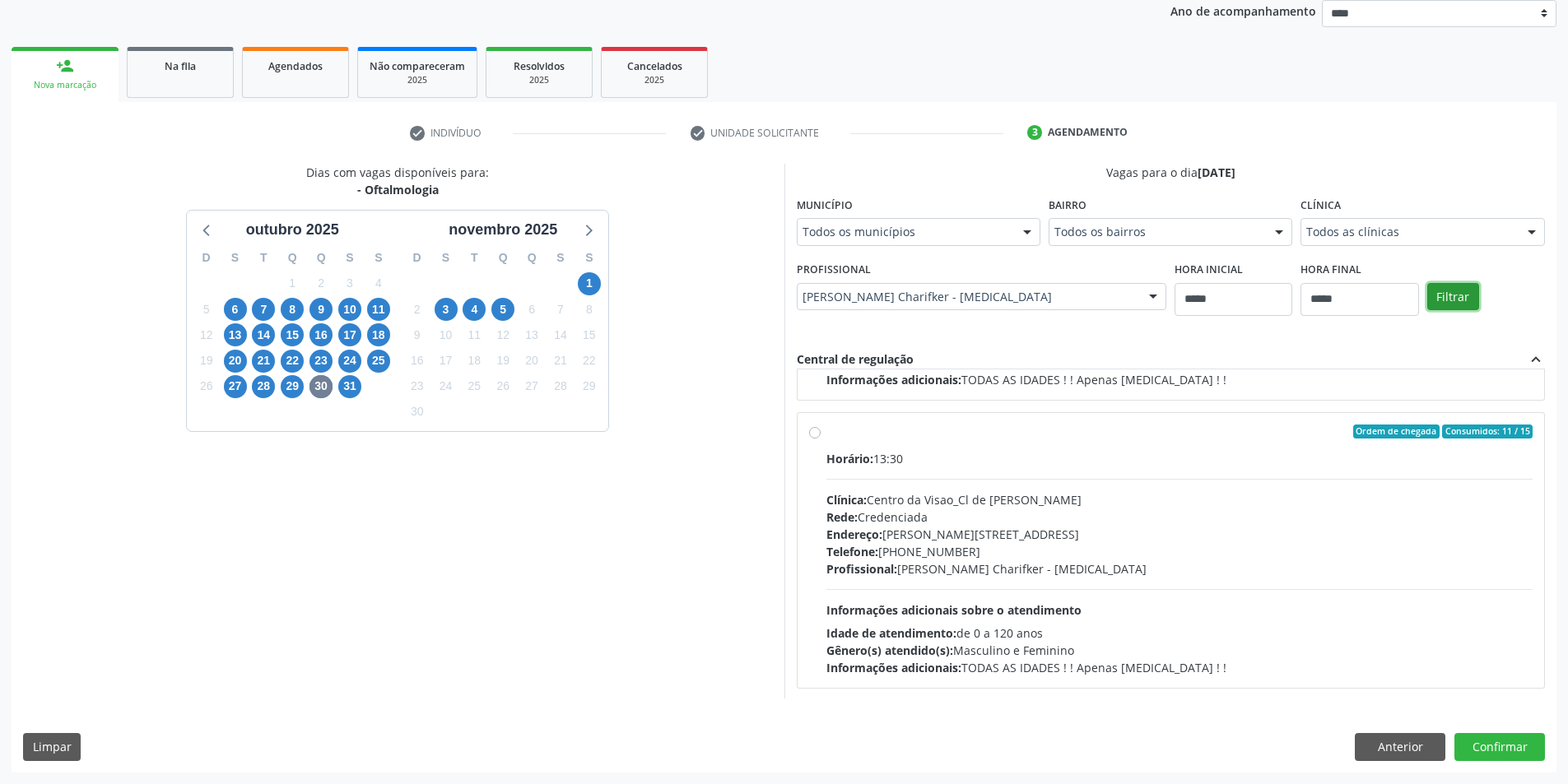
scroll to position [259, 0]
click at [919, 469] on div "Horário: 13:30 Clínica: Centro da Visao_Cl de Olhos Guilherme Ribeir Rede: Cred…" at bounding box center [1180, 561] width 707 height 226
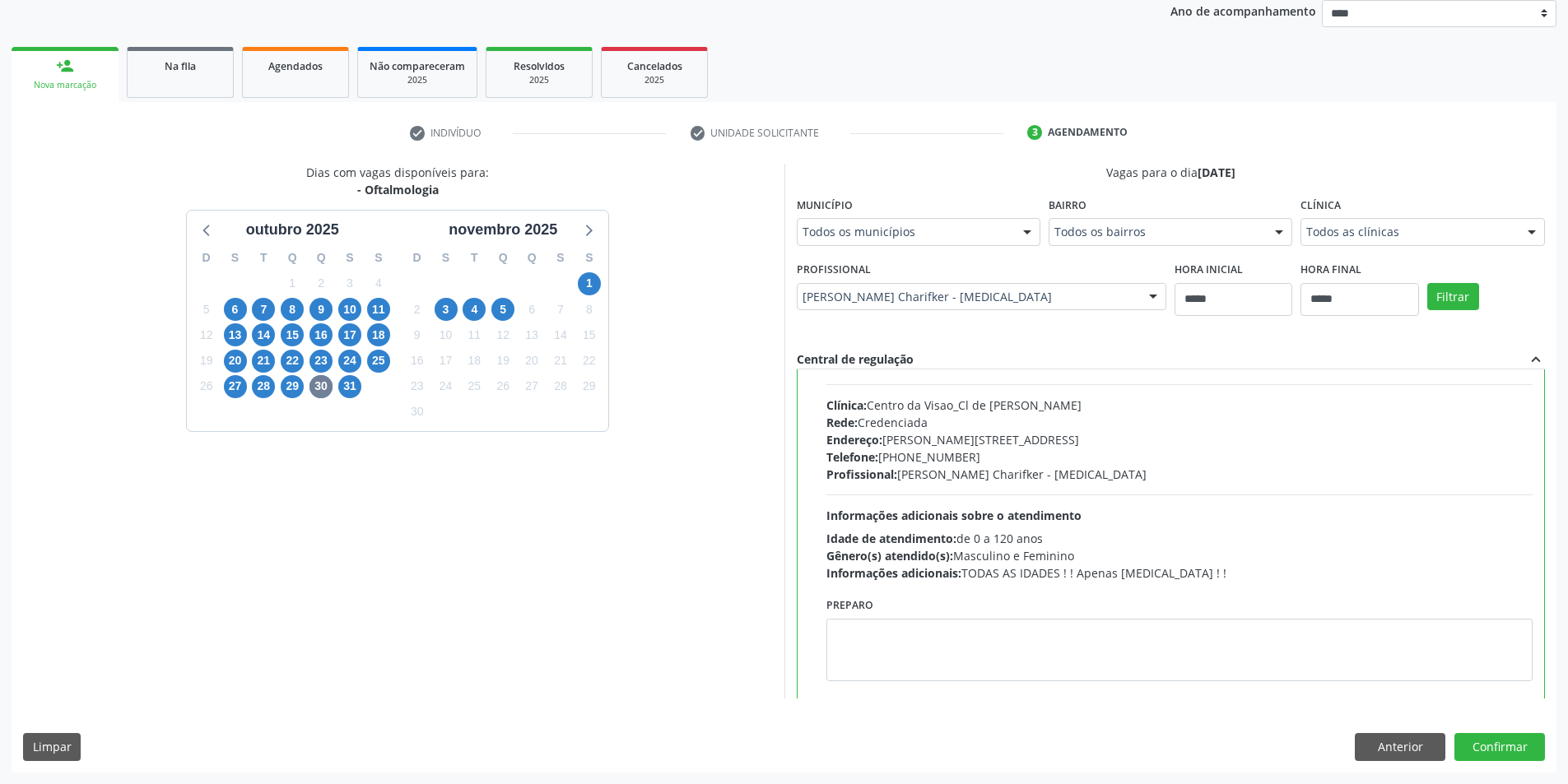
scroll to position [370, 0]
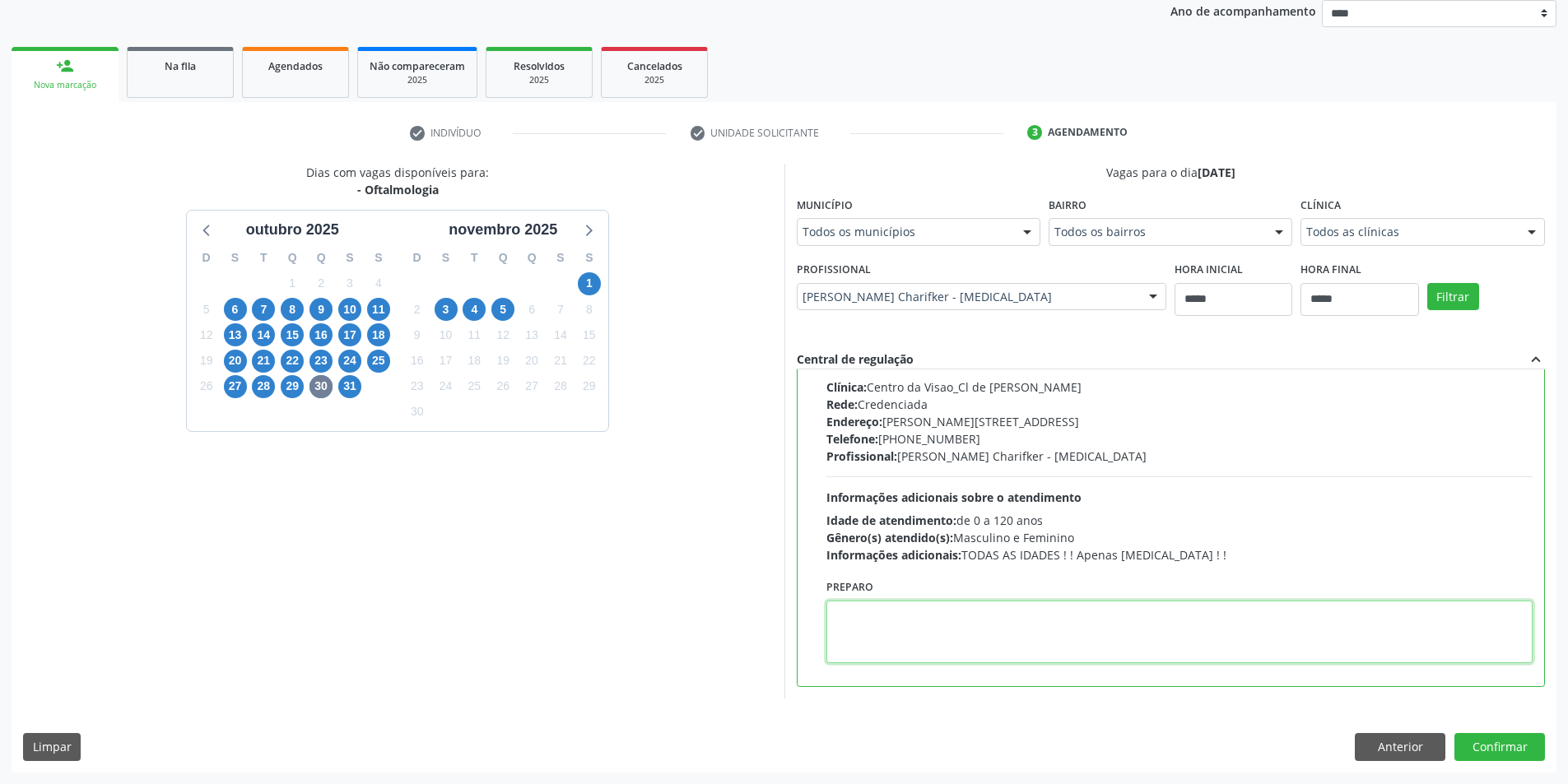
click at [969, 624] on textarea at bounding box center [1180, 631] width 707 height 63
paste textarea "**********"
type textarea "**********"
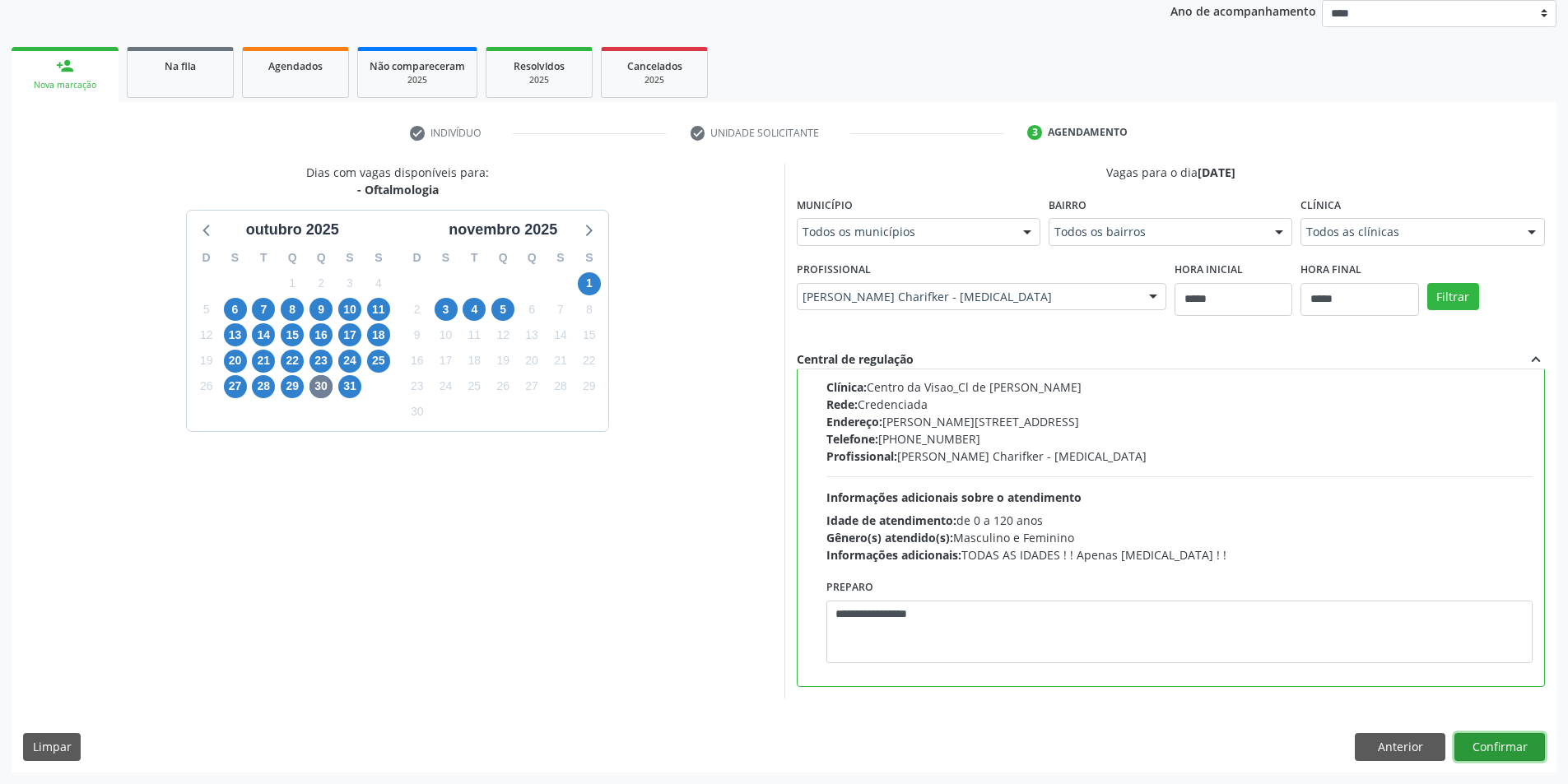
click at [1502, 742] on button "Confirmar" at bounding box center [1500, 746] width 90 height 28
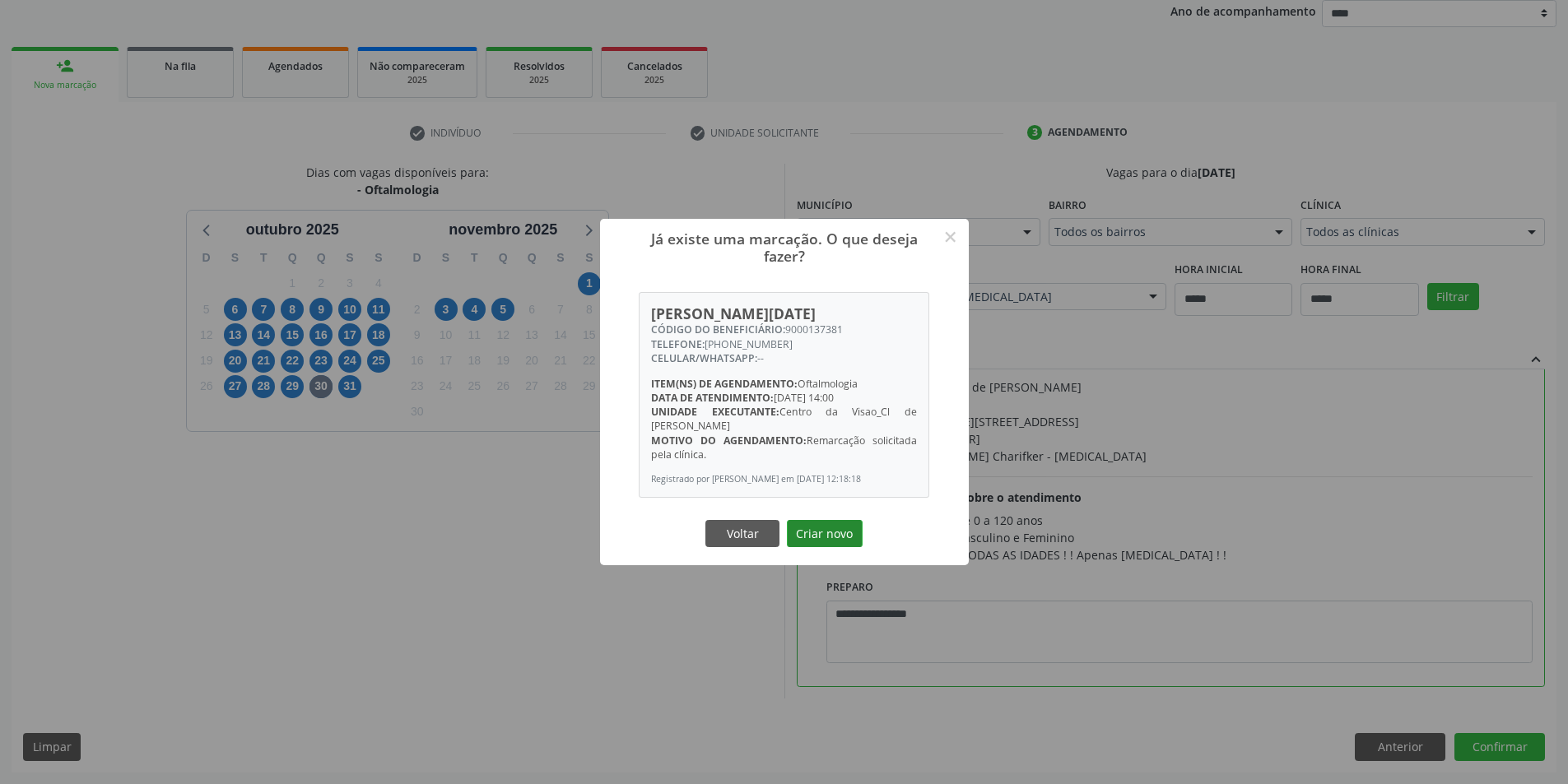
click at [822, 532] on button "Criar novo" at bounding box center [825, 533] width 76 height 28
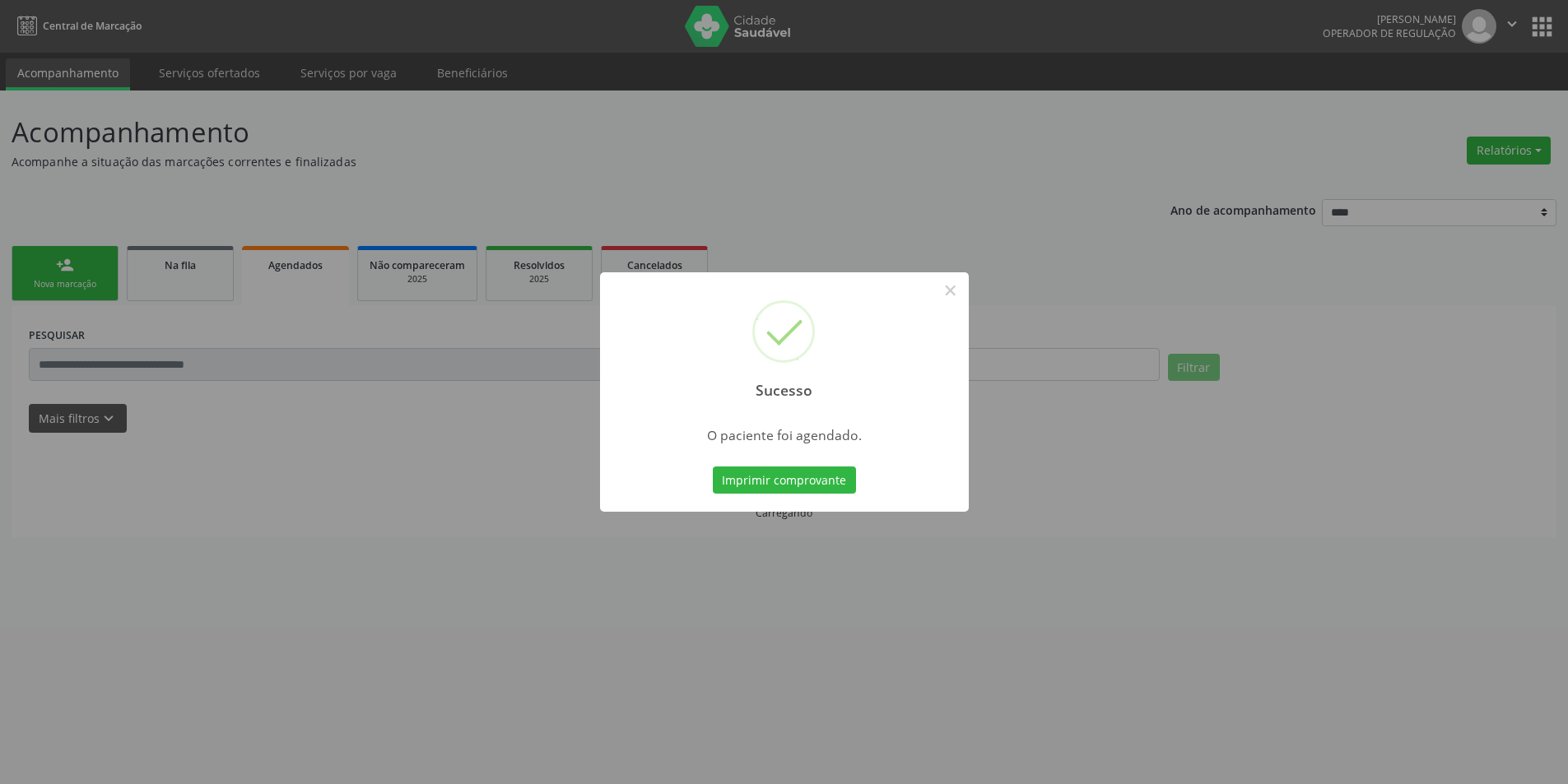
scroll to position [0, 0]
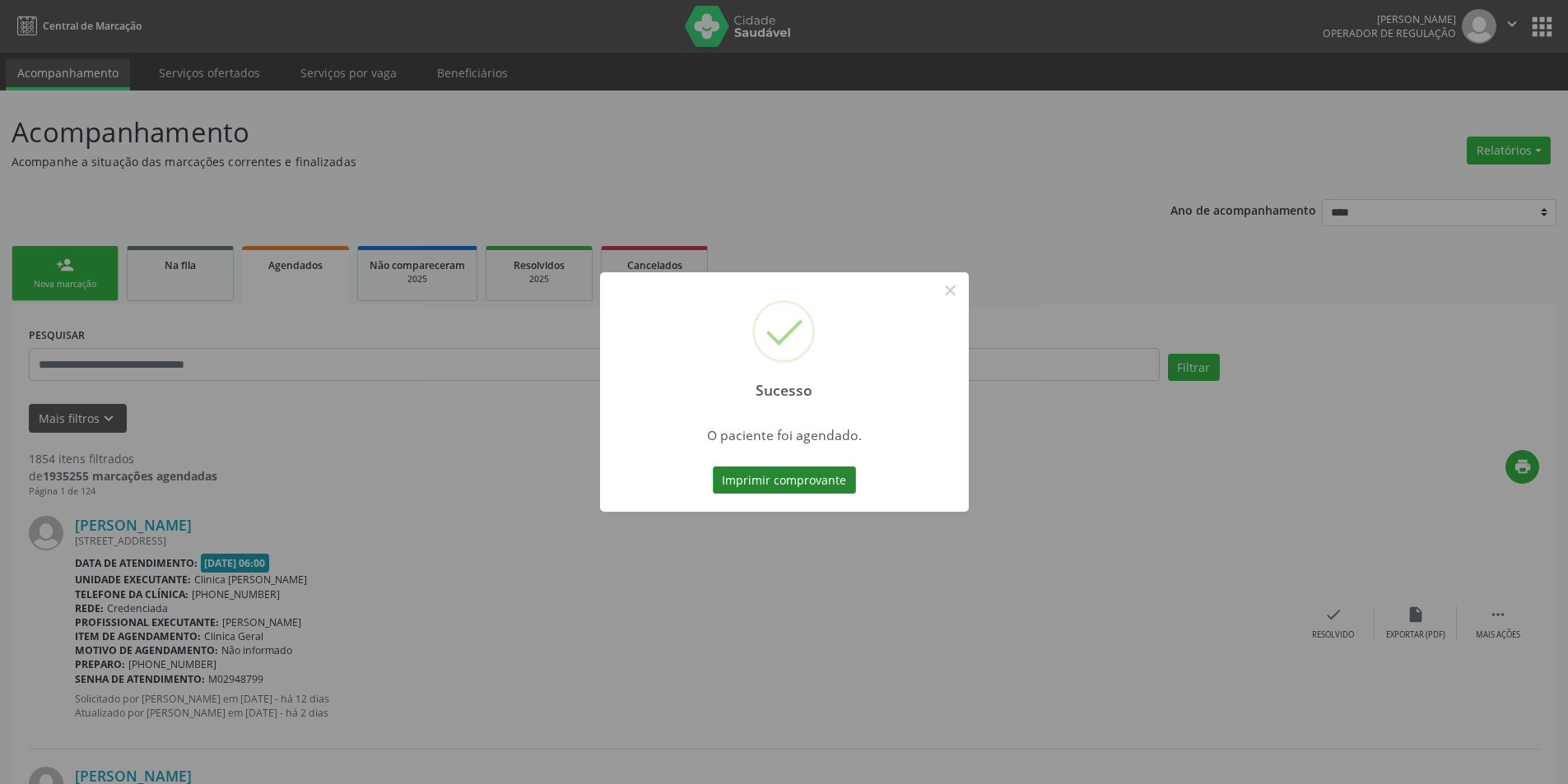
click at [835, 472] on button "Imprimir comprovante" at bounding box center [784, 480] width 143 height 28
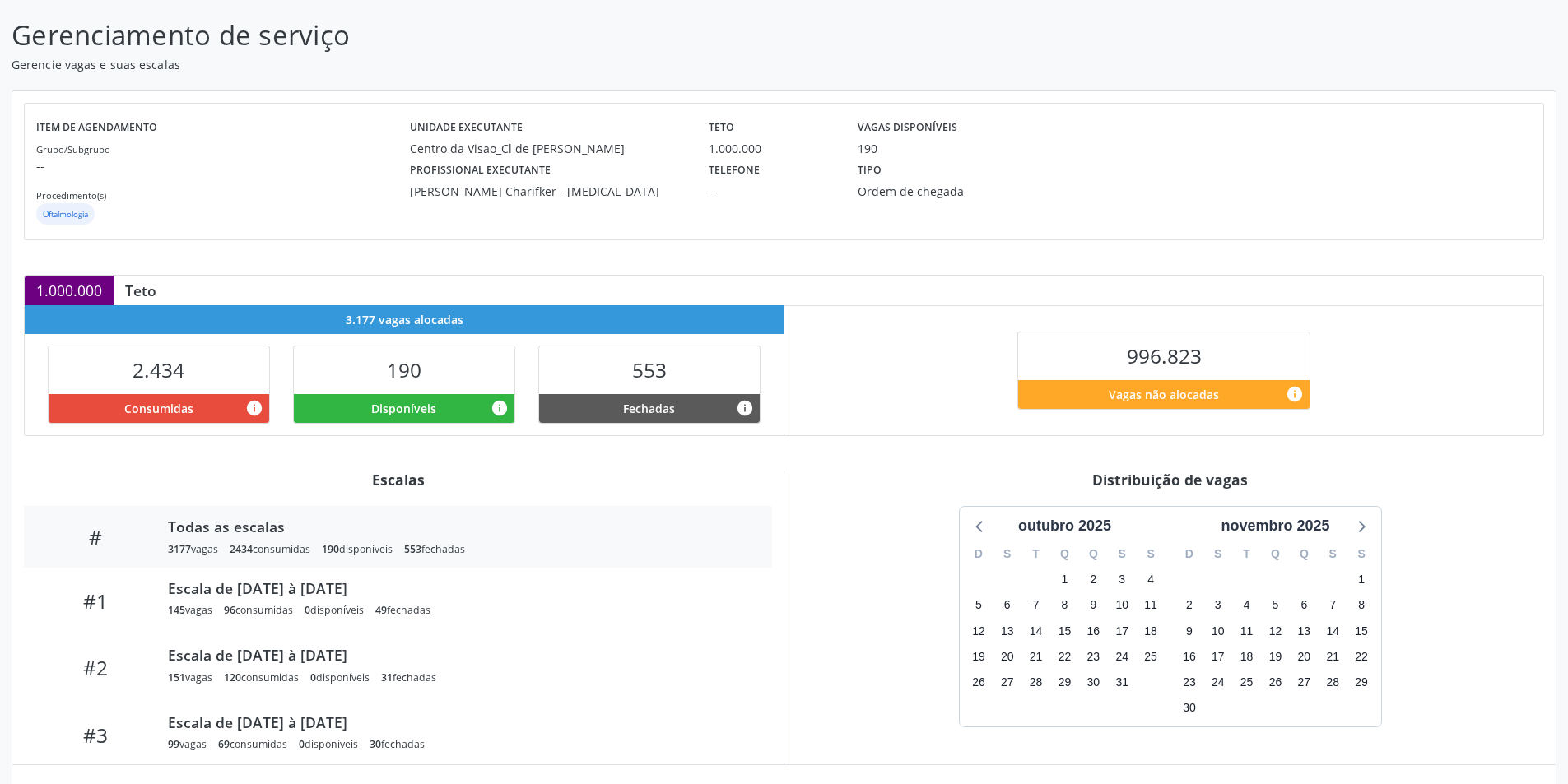
scroll to position [173, 0]
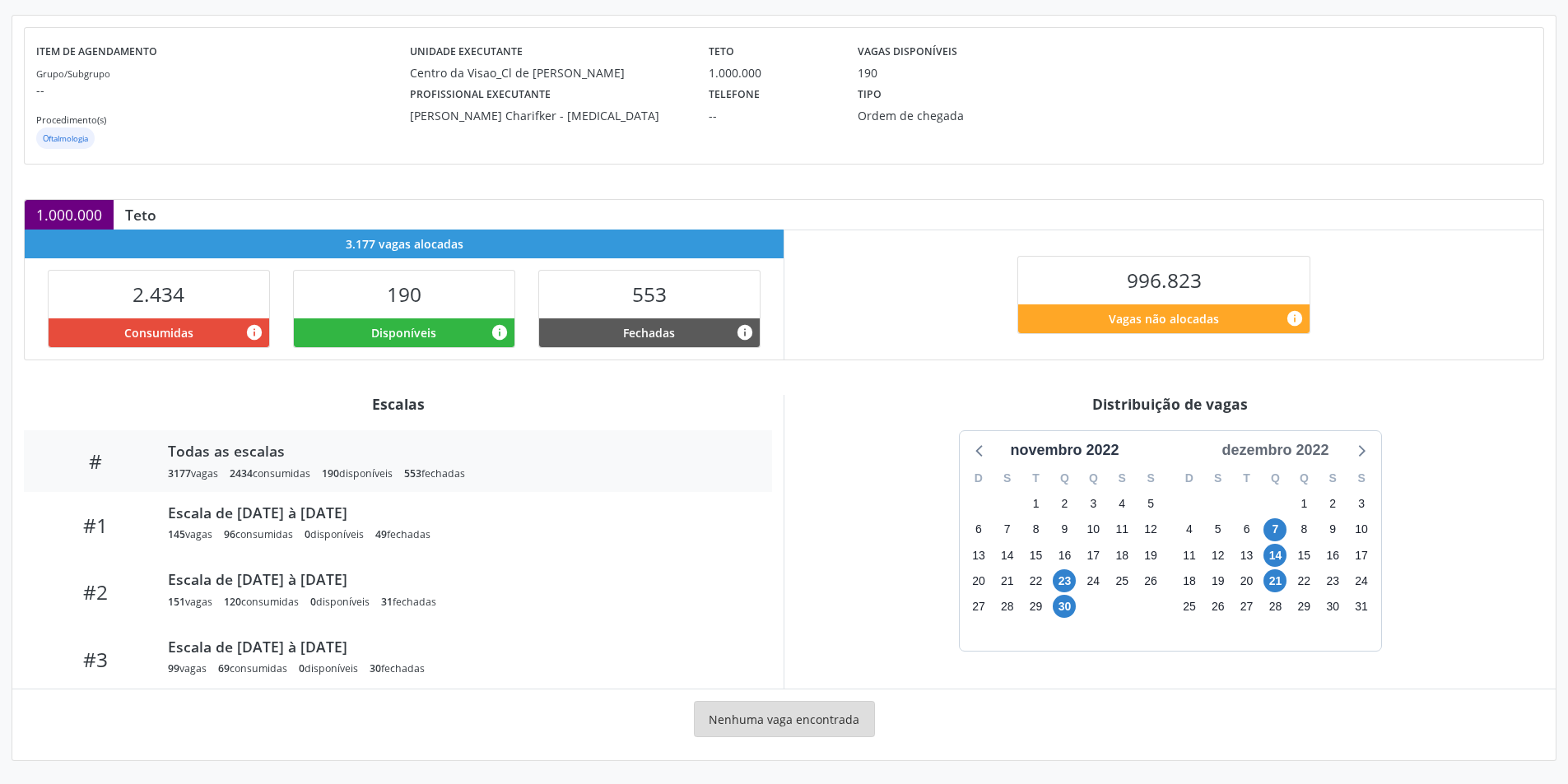
click at [1320, 443] on div "dezembro 2022" at bounding box center [1274, 450] width 120 height 22
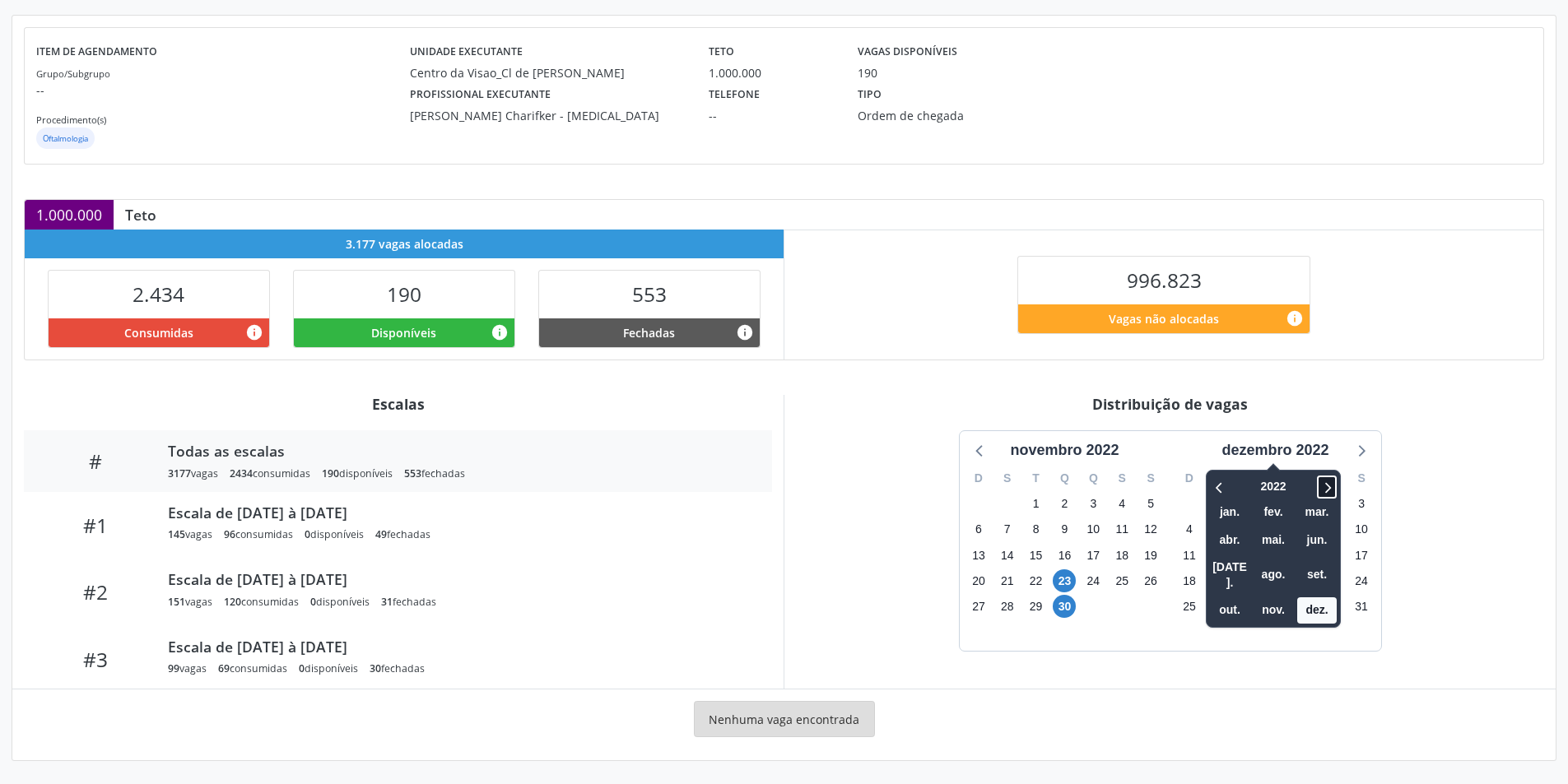
click at [1327, 484] on icon at bounding box center [1326, 487] width 16 height 20
click at [1278, 597] on span "nov." at bounding box center [1272, 610] width 39 height 26
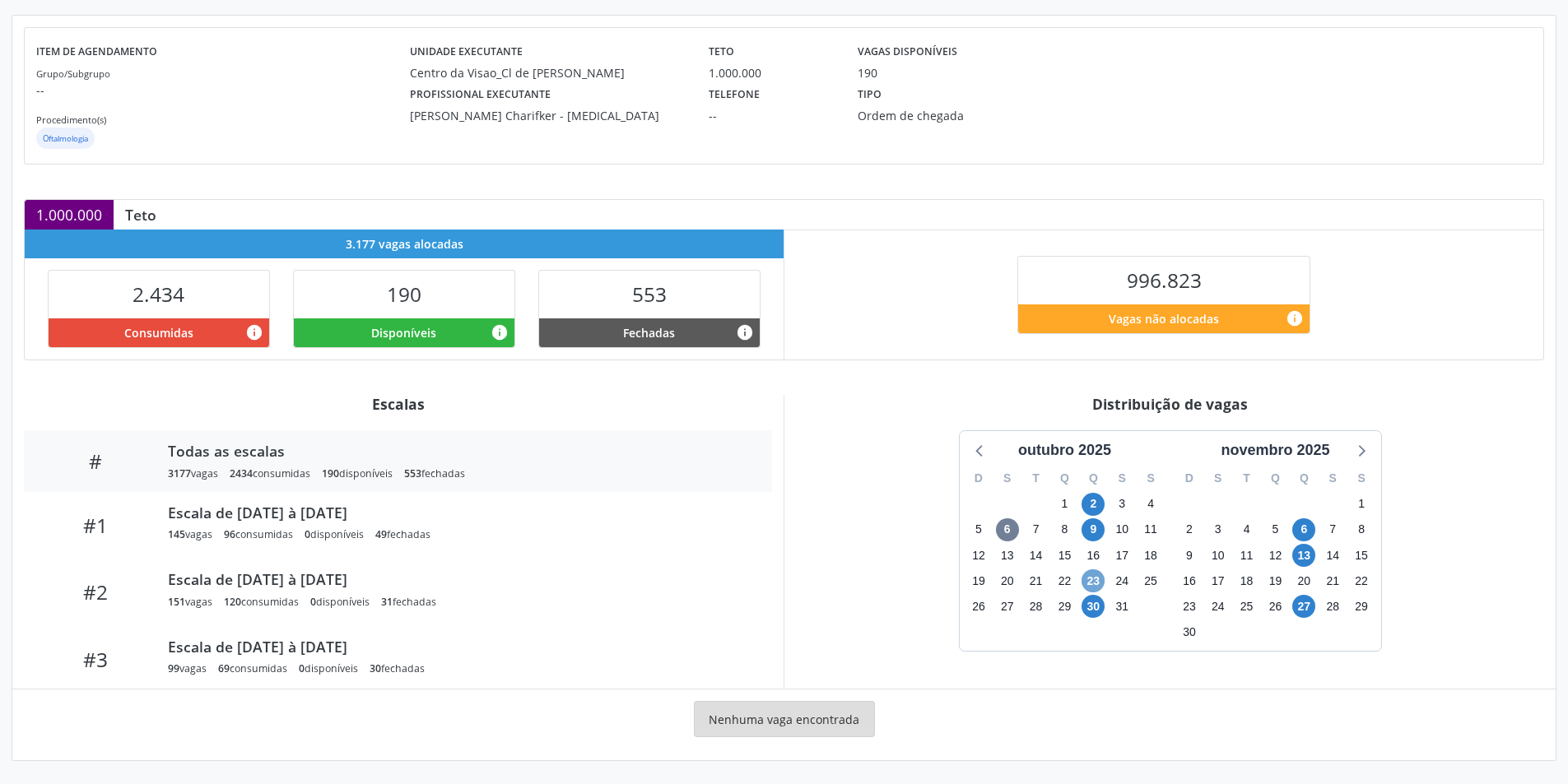
click at [1092, 584] on span "23" at bounding box center [1093, 581] width 23 height 23
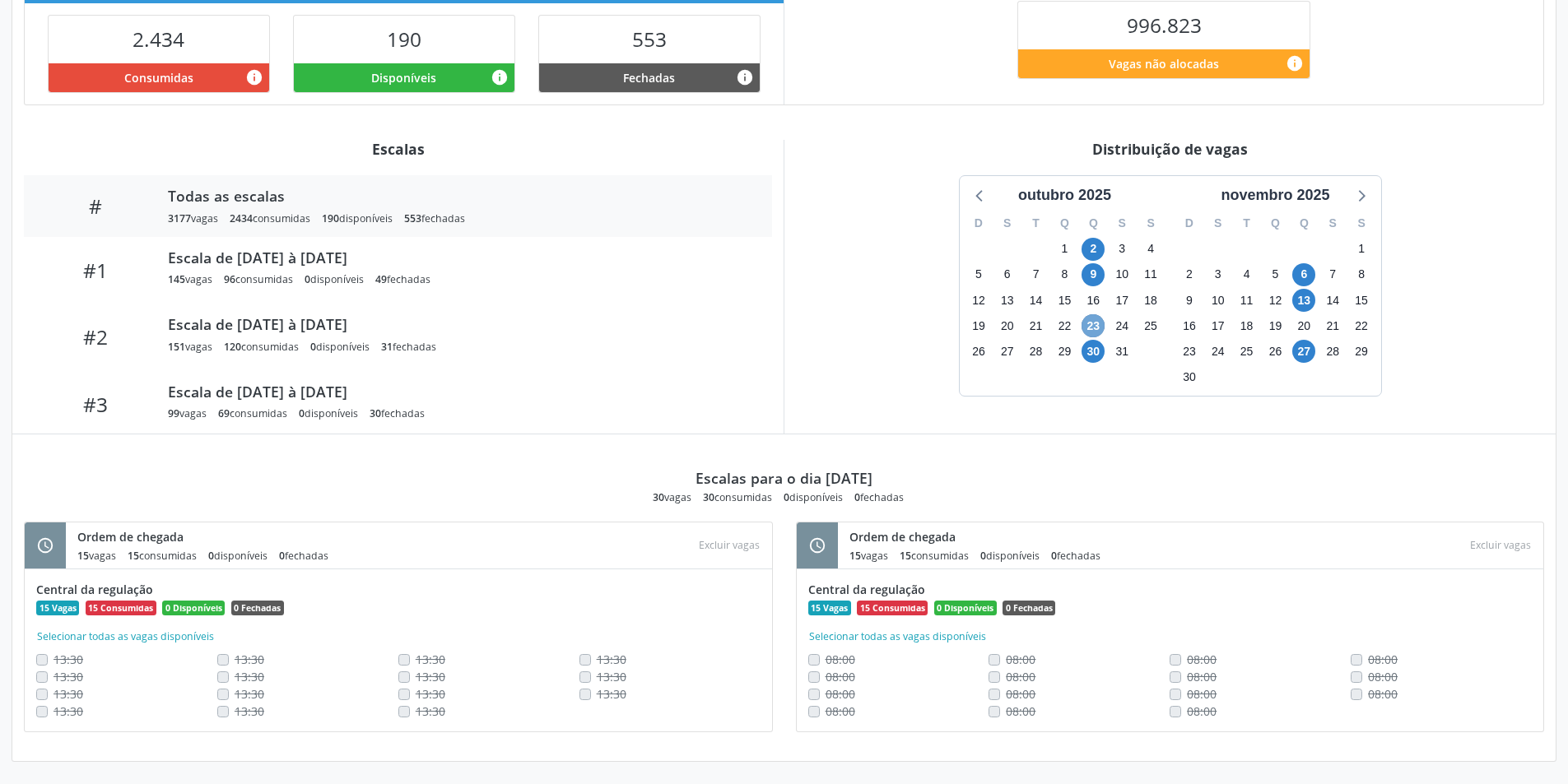
scroll to position [429, 0]
click at [1094, 355] on span "30" at bounding box center [1093, 350] width 23 height 23
click at [1094, 206] on div "outubro 2025" at bounding box center [1065, 194] width 106 height 22
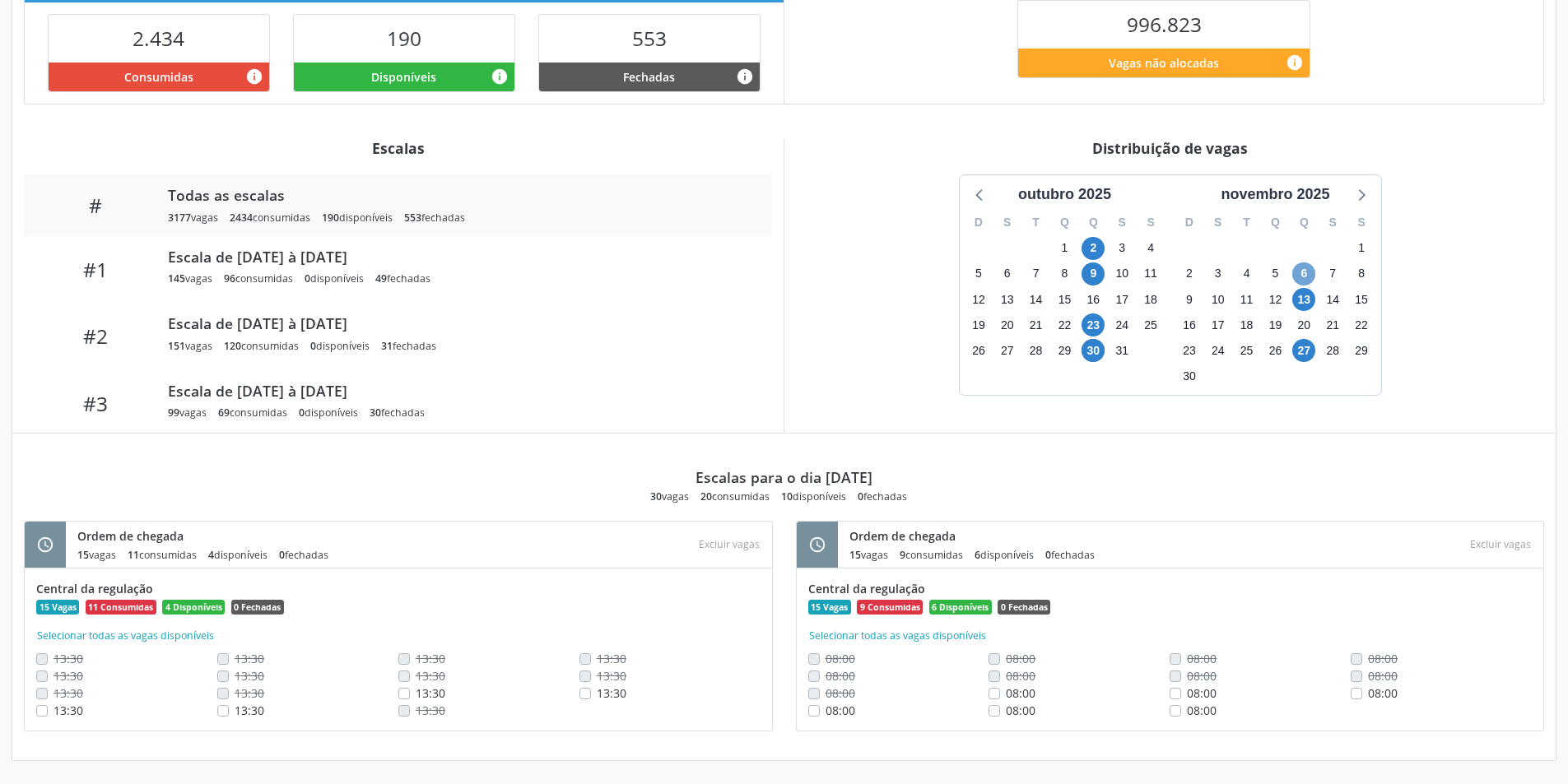
click at [1307, 272] on span "6" at bounding box center [1304, 274] width 23 height 23
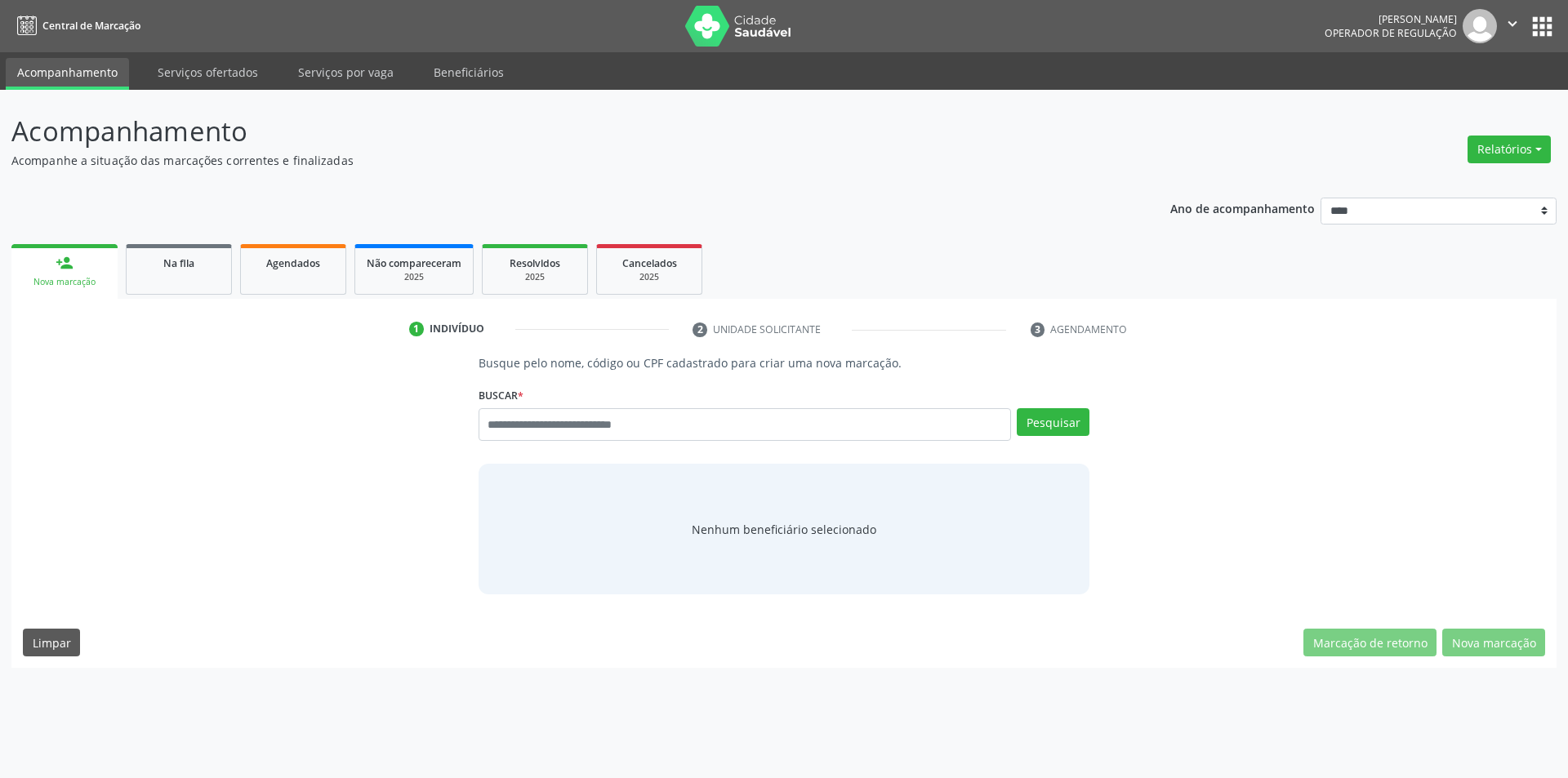
click at [681, 404] on div "Buscar * Busque por nome, código ou CPF Nenhum resultado encontrado para: " " D…" at bounding box center [784, 417] width 612 height 70
click at [674, 427] on input "text" at bounding box center [745, 425] width 533 height 32
paste input "**********"
type input "**********"
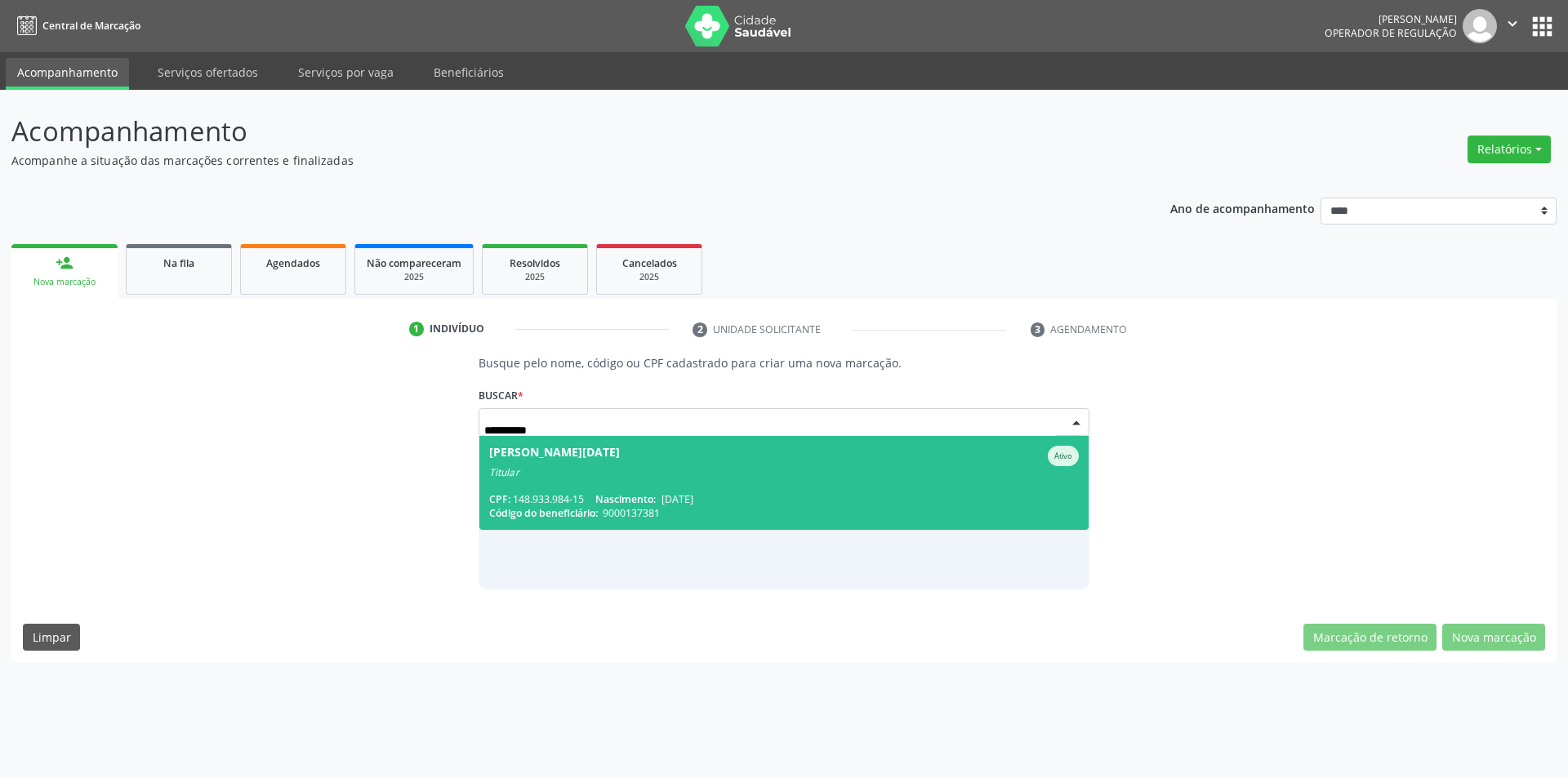
click at [699, 466] on div "Titular" at bounding box center [784, 473] width 590 height 13
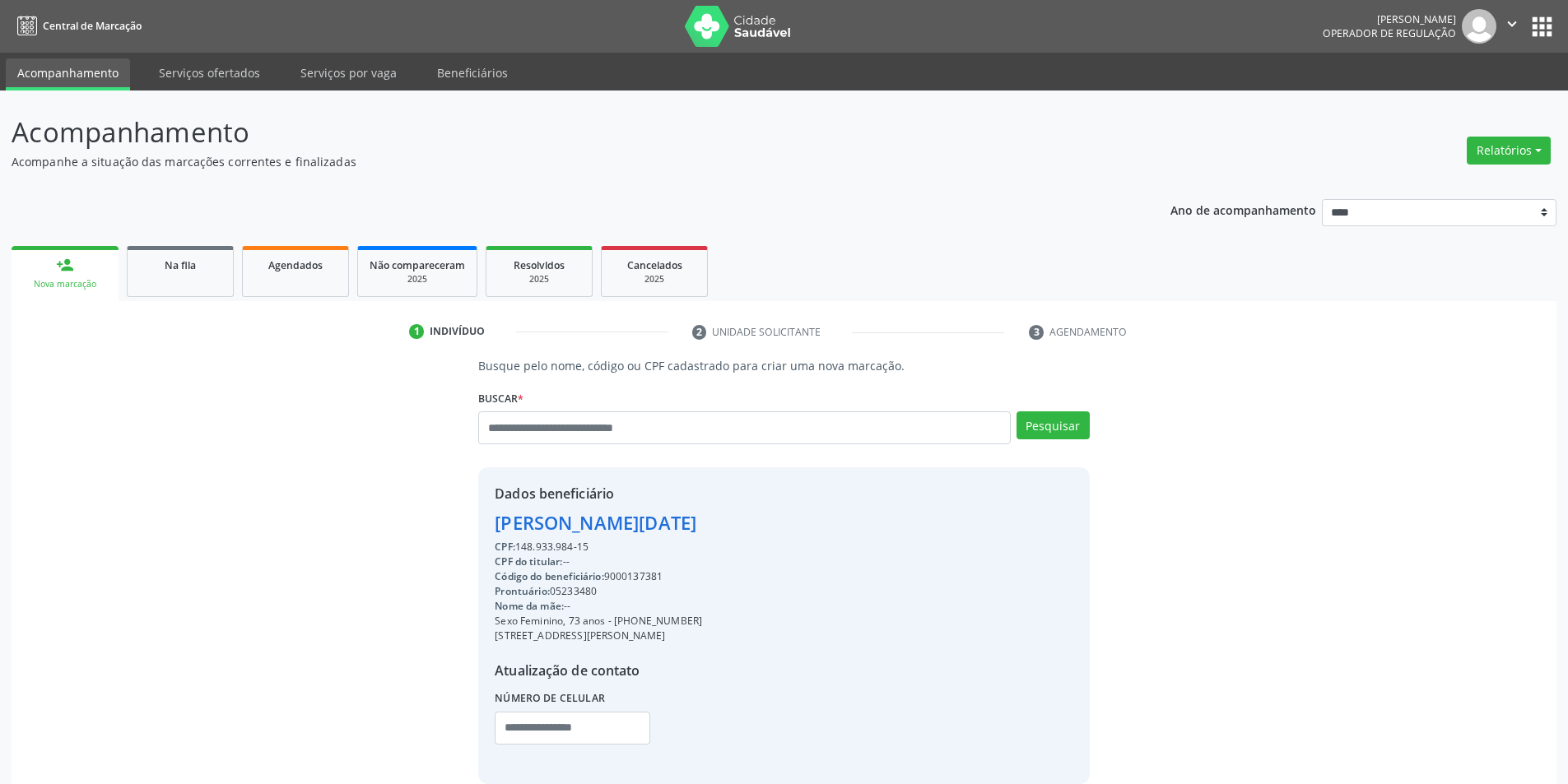
scroll to position [85, 0]
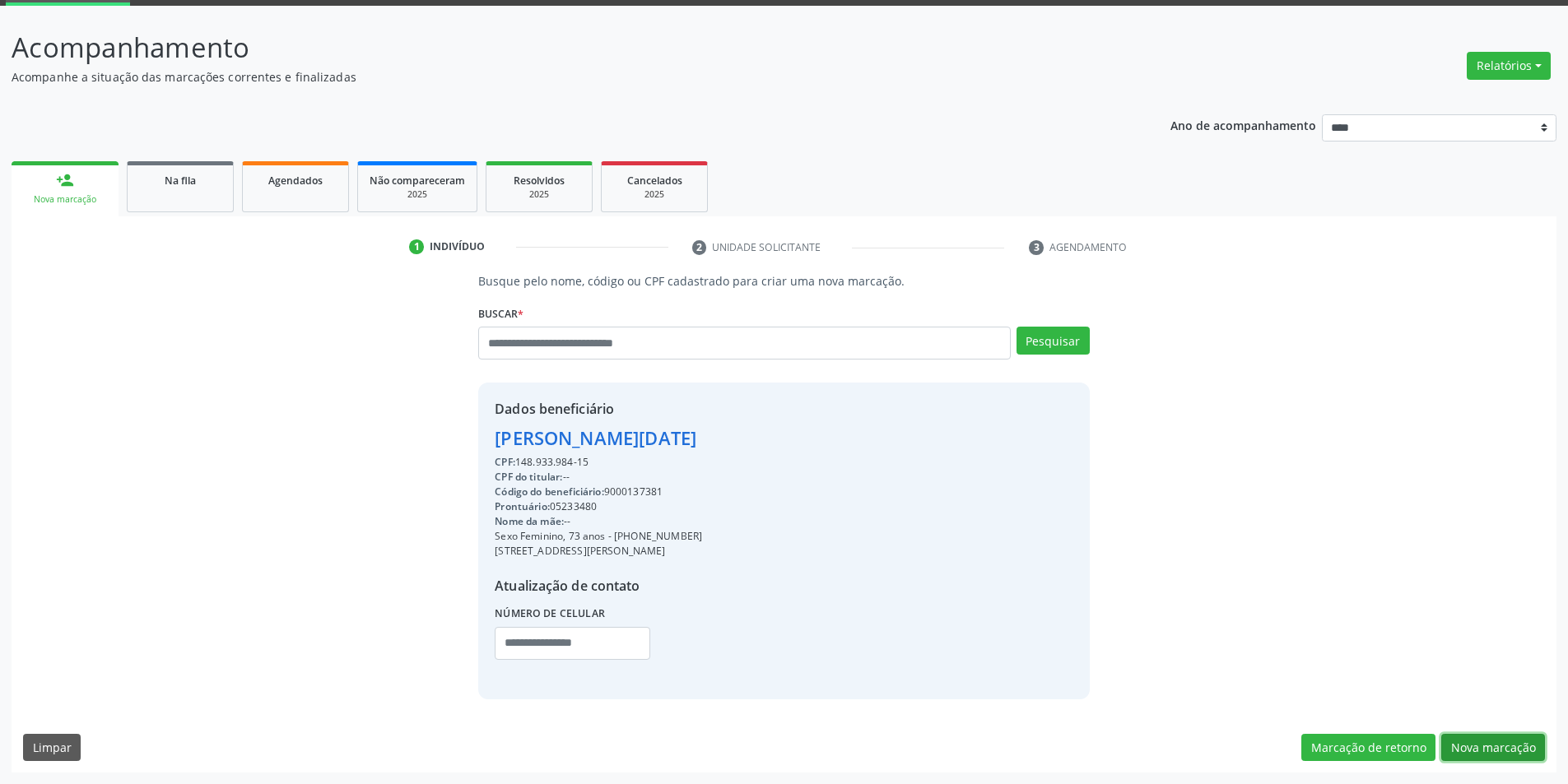
click at [1478, 740] on button "Nova marcação" at bounding box center [1493, 747] width 104 height 28
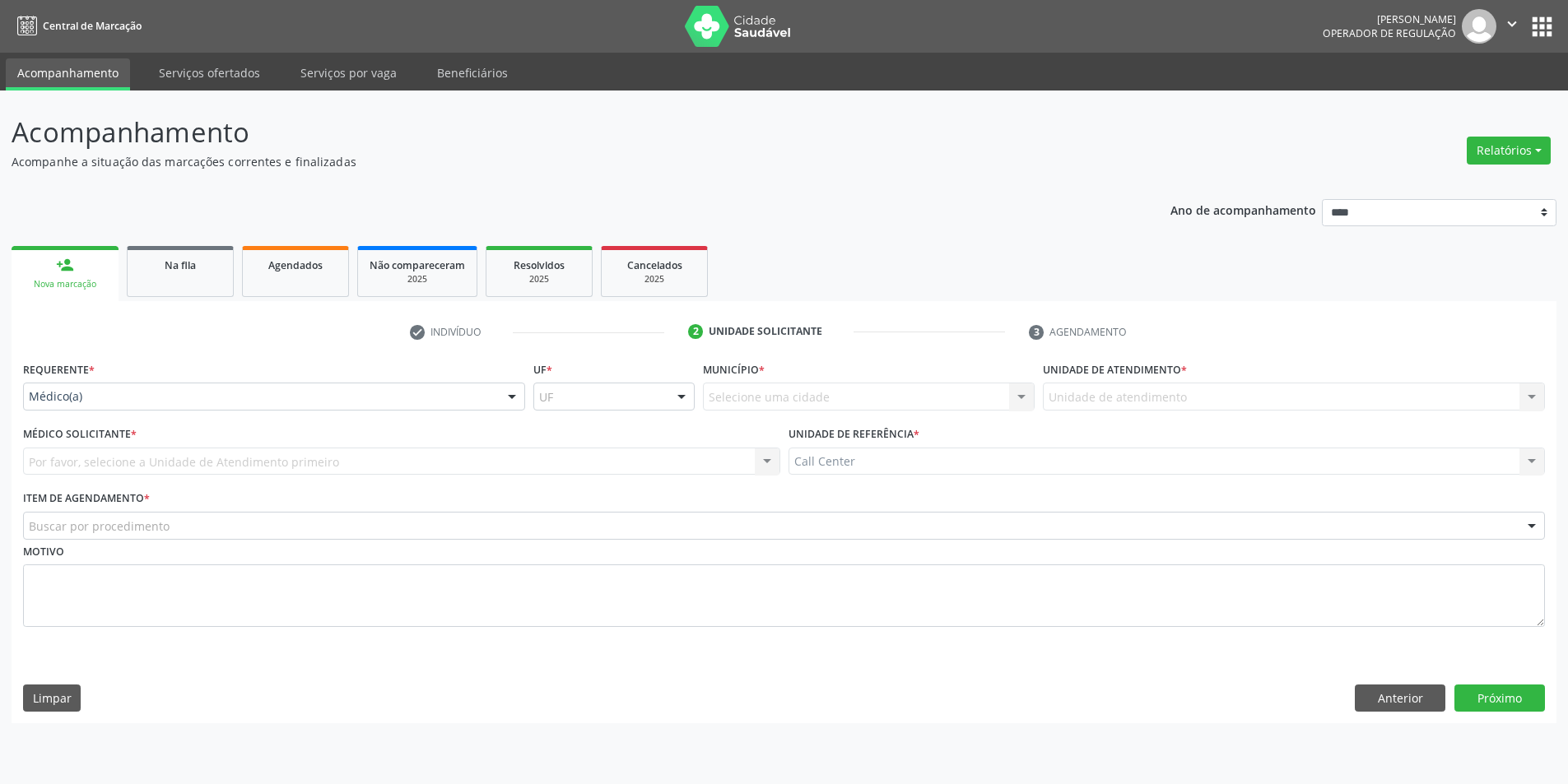
scroll to position [0, 0]
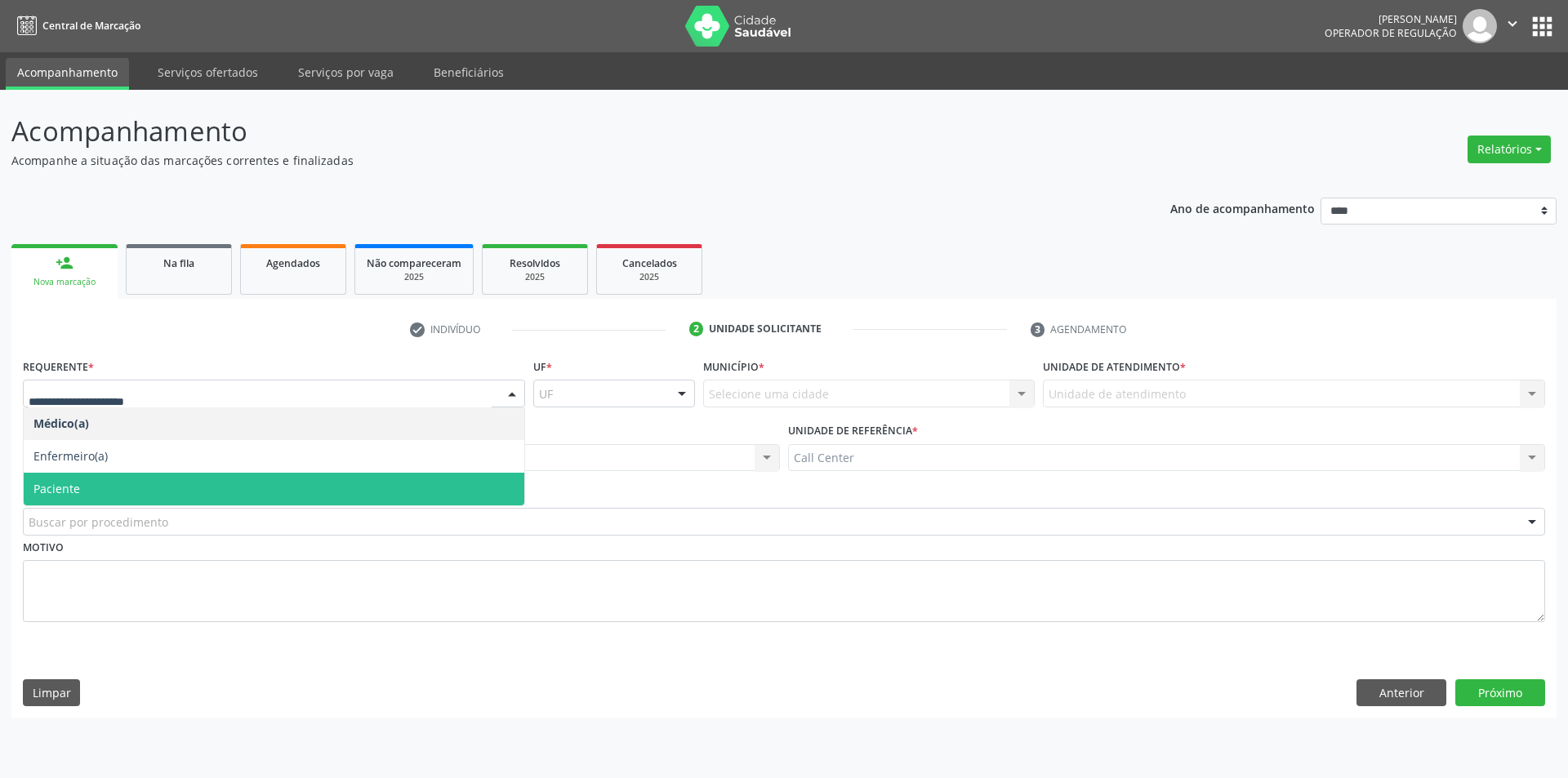
click at [136, 476] on span "Paciente" at bounding box center [274, 489] width 500 height 32
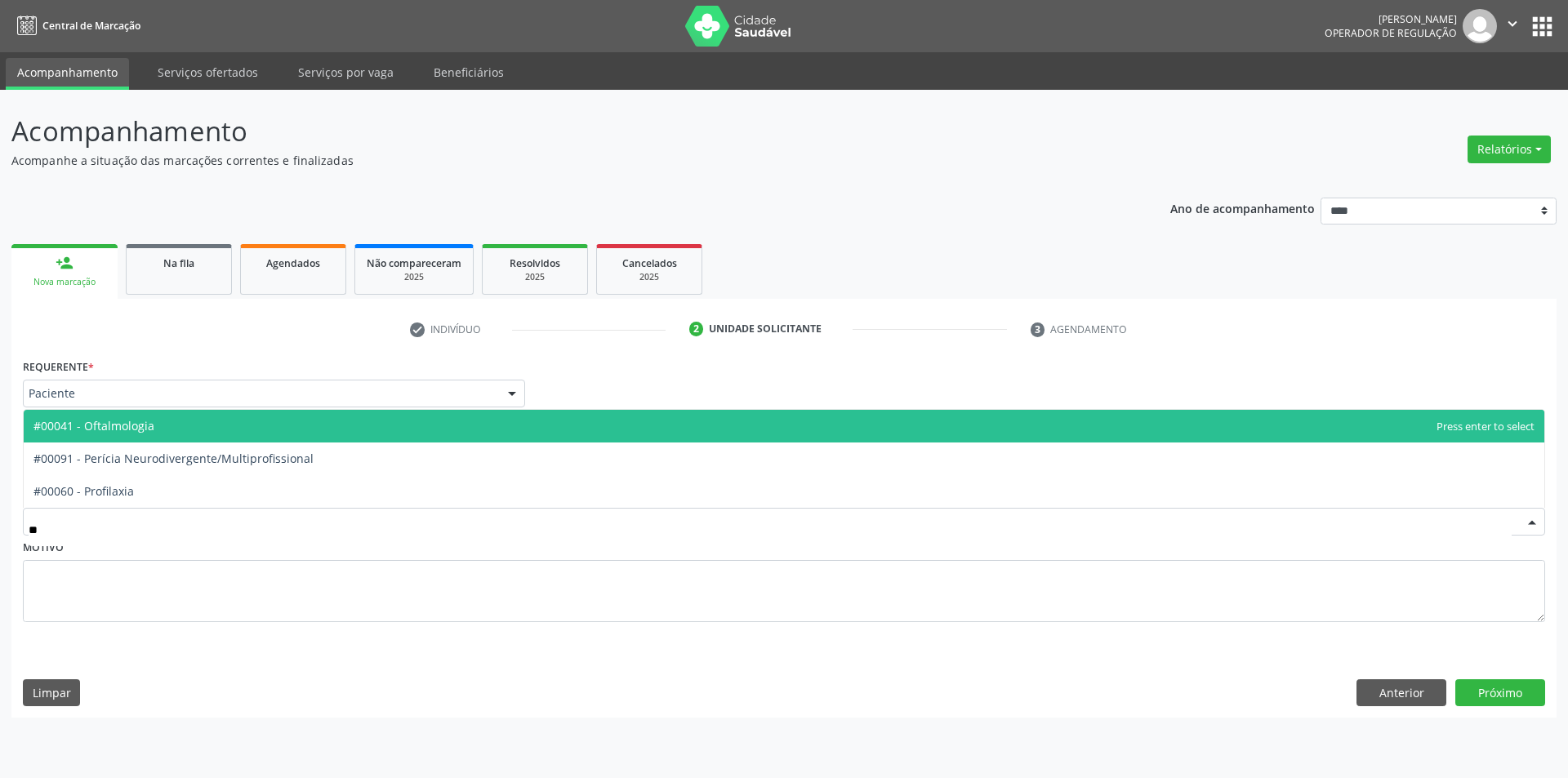
type input "***"
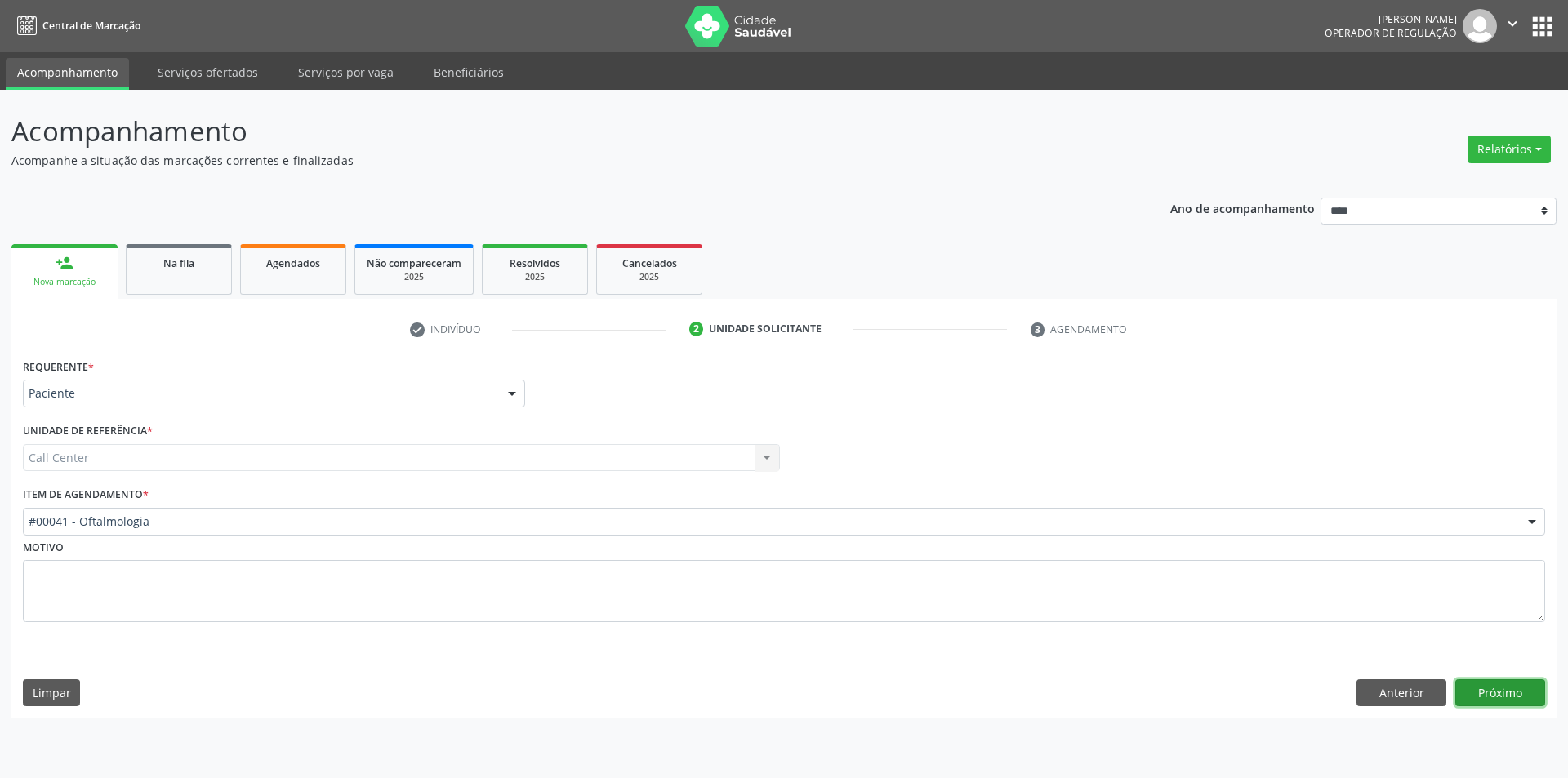
click at [1510, 698] on button "Próximo" at bounding box center [1500, 692] width 90 height 28
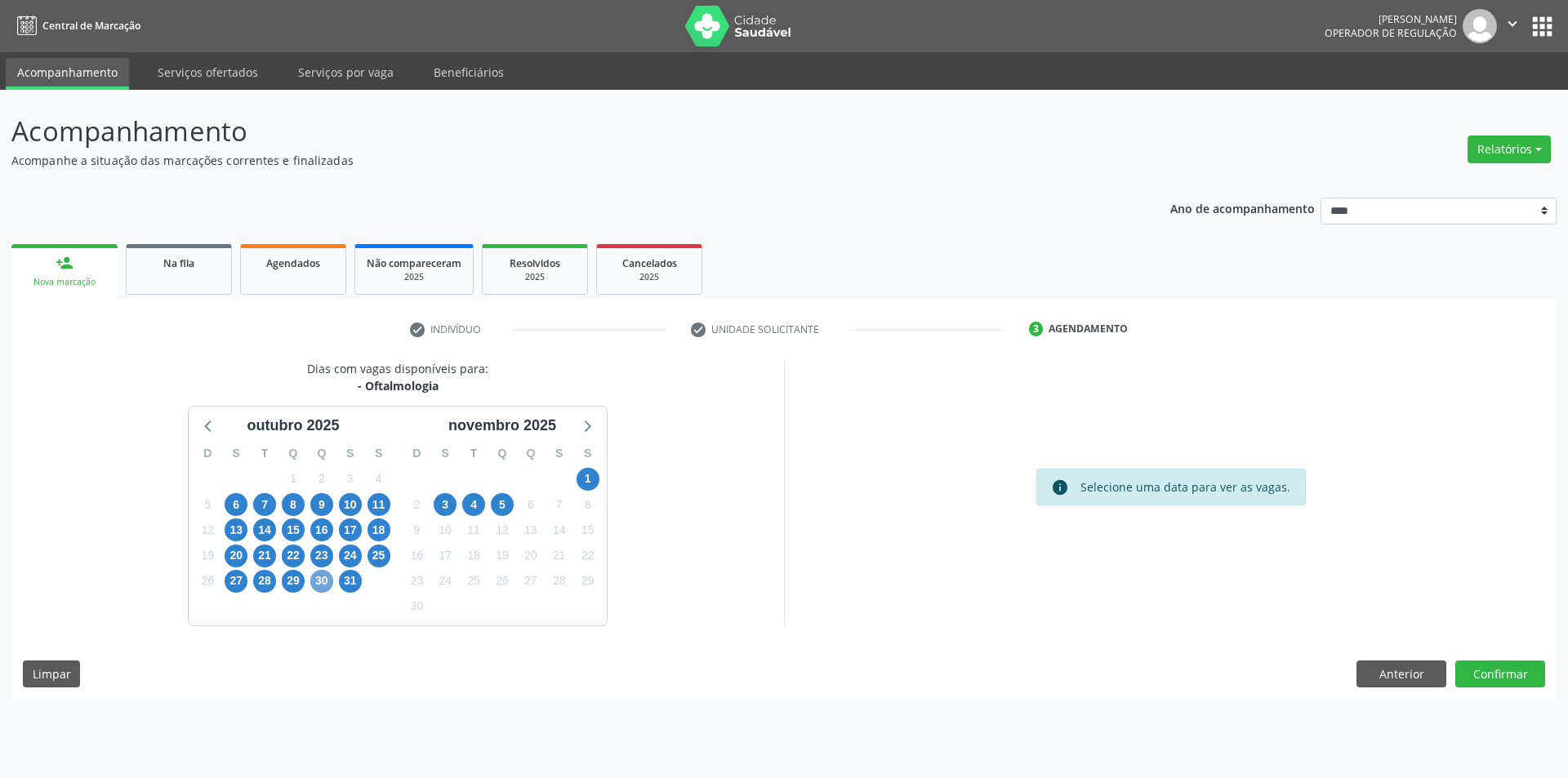
click at [316, 582] on span "30" at bounding box center [322, 581] width 23 height 23
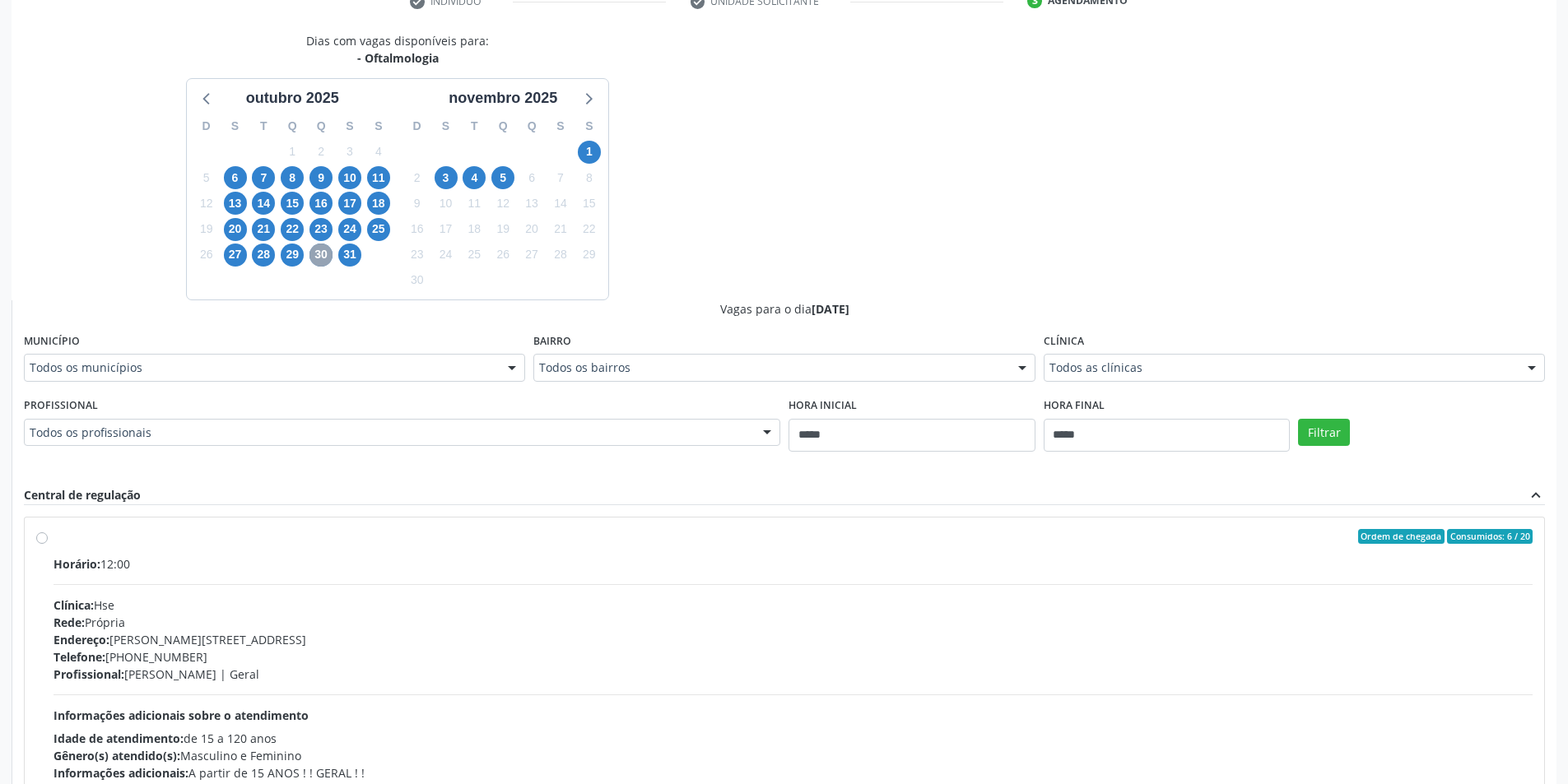
scroll to position [412, 0]
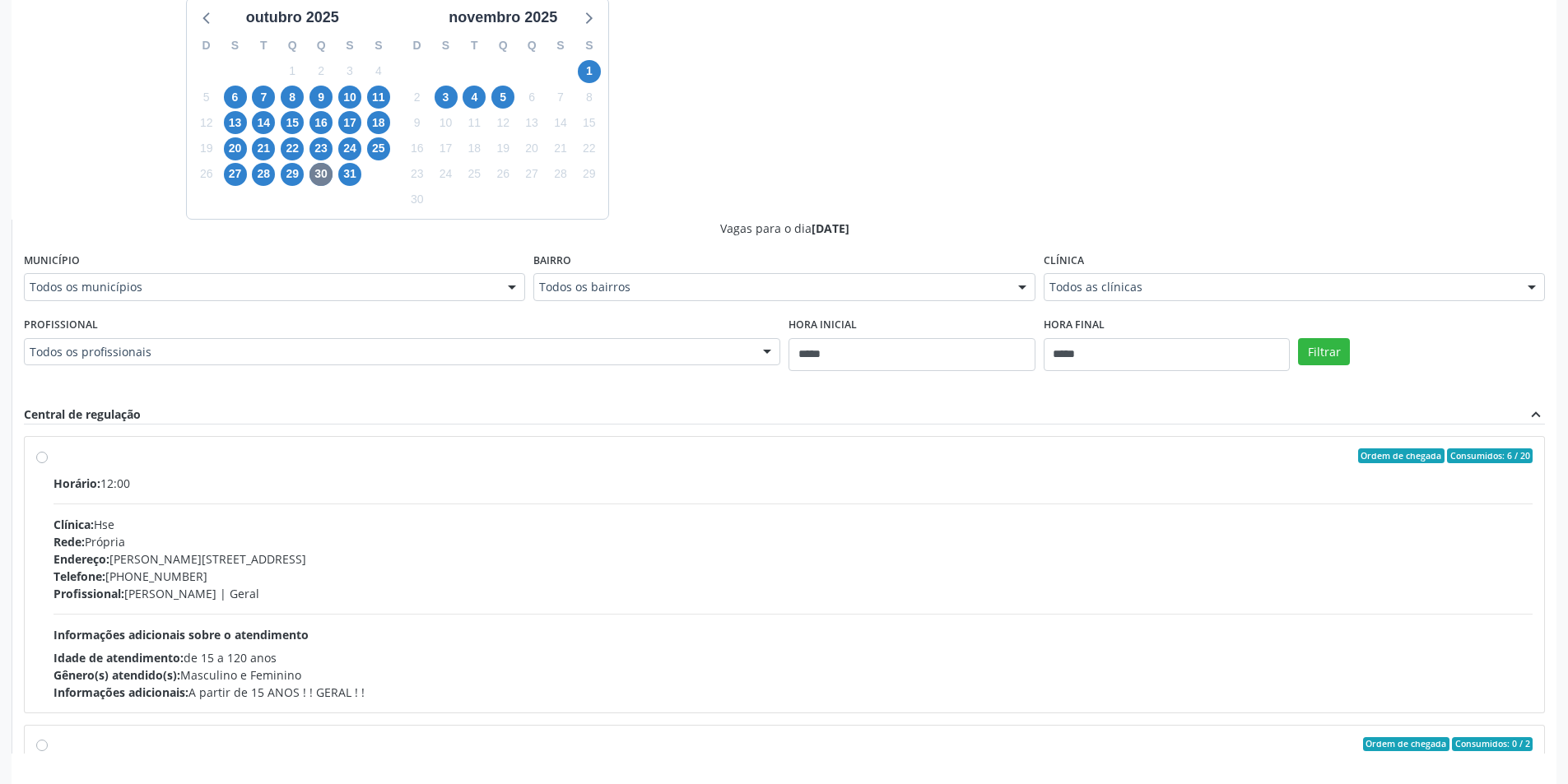
click at [536, 367] on fieldset "Profissional Todos os profissionais Todos os profissionais Andrea Godoy - Geral…" at bounding box center [402, 344] width 757 height 64
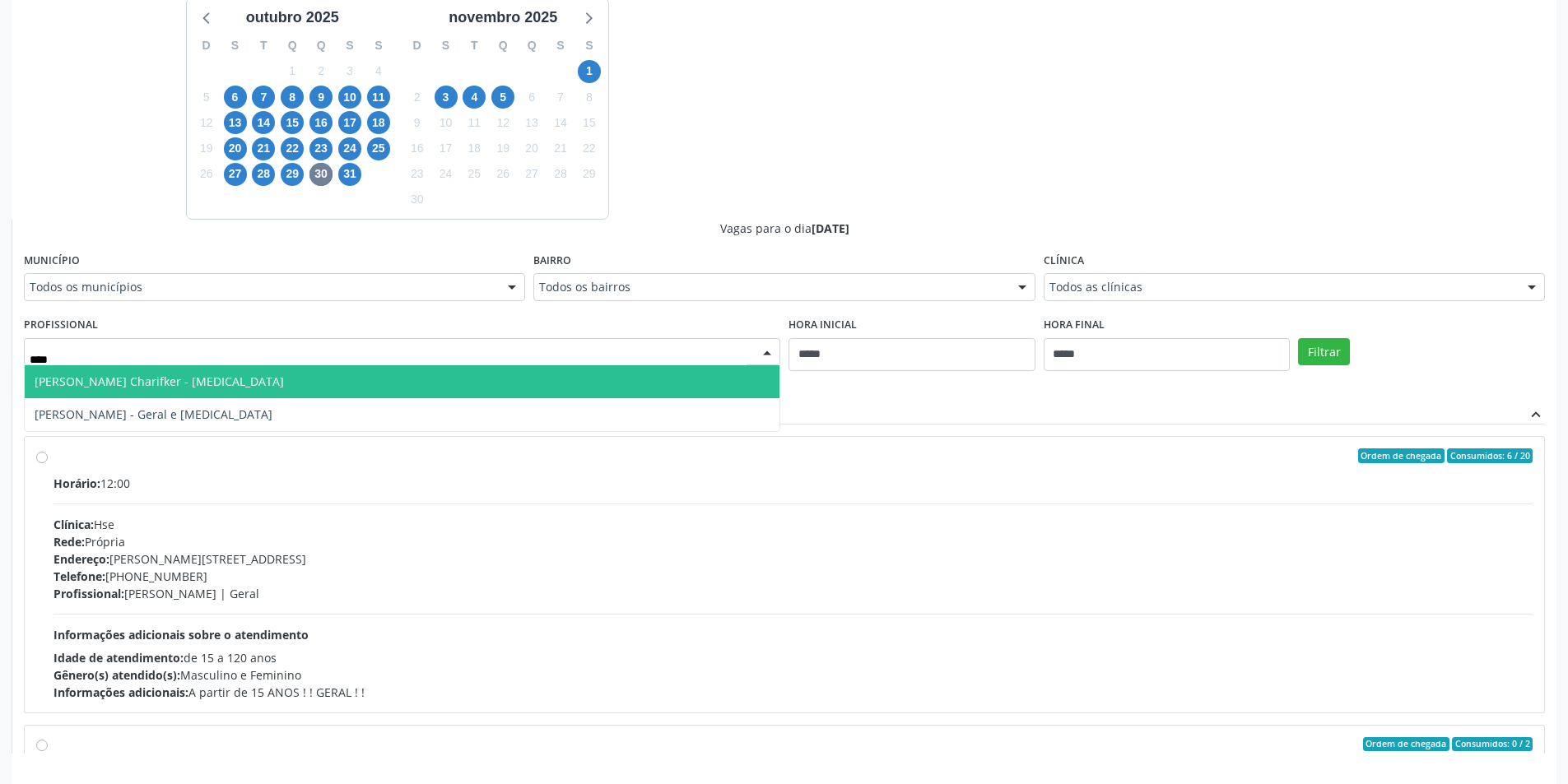
type input "*****"
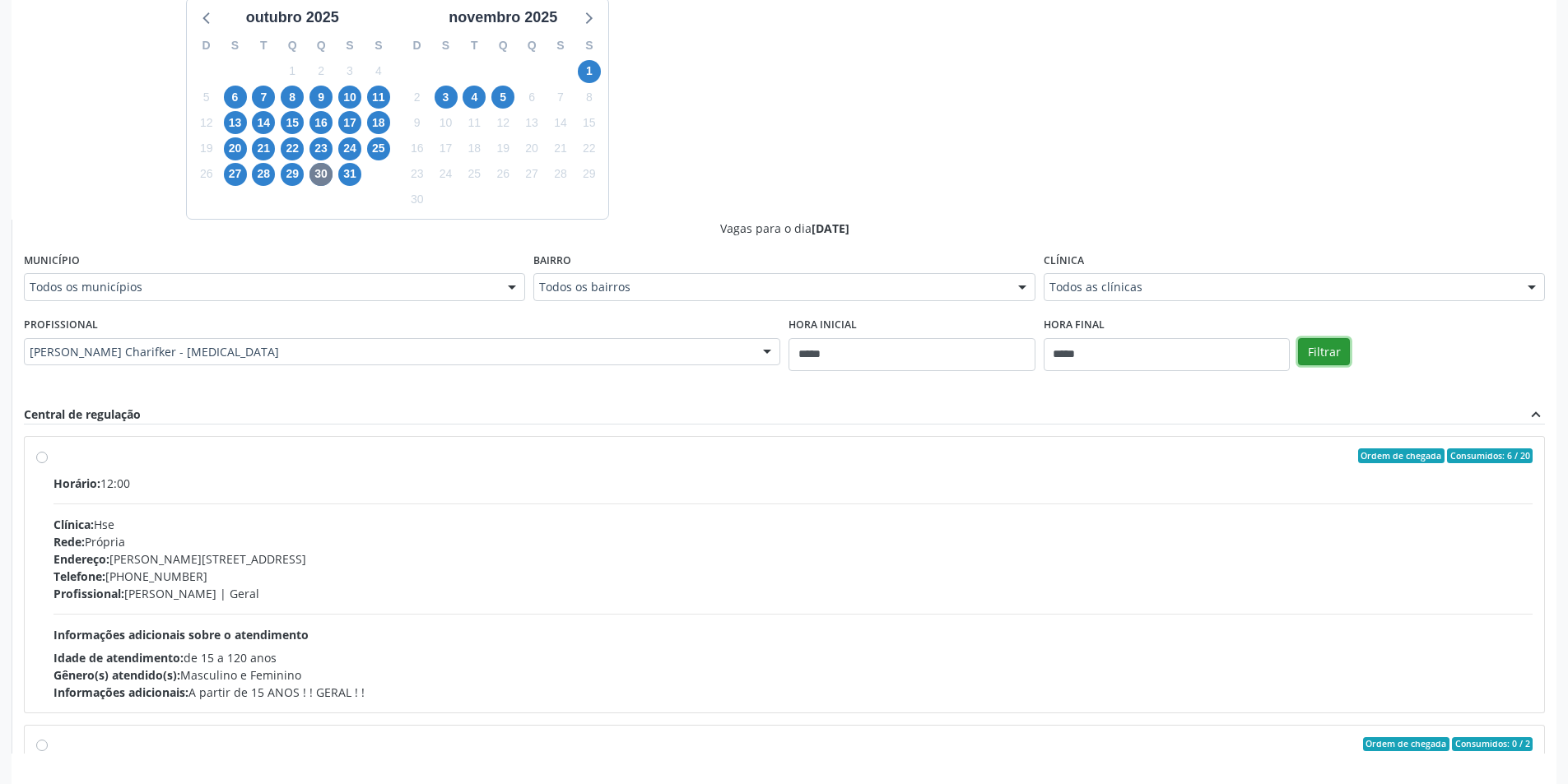
click at [1315, 356] on button "Filtrar" at bounding box center [1324, 351] width 52 height 28
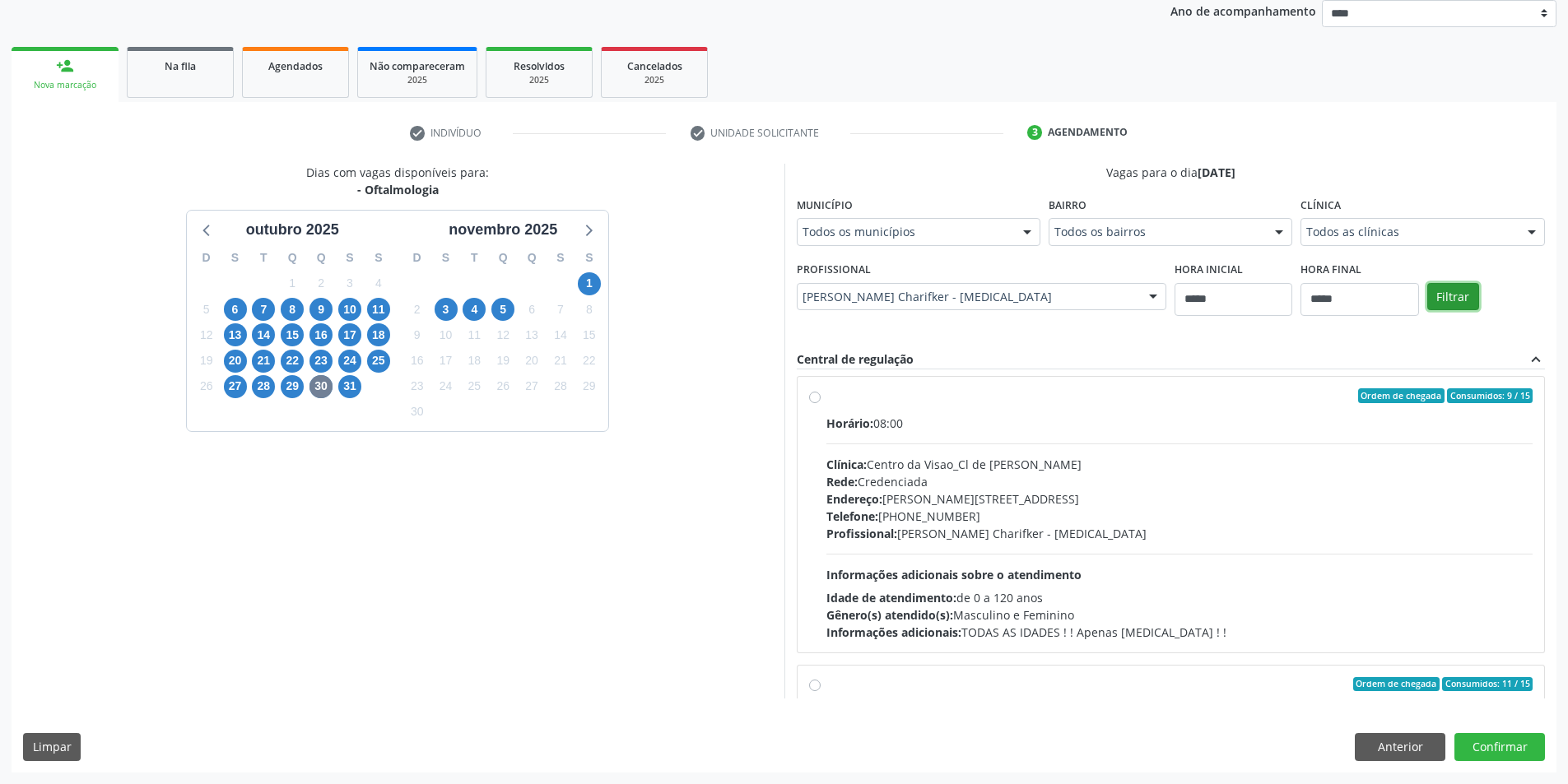
scroll to position [0, 0]
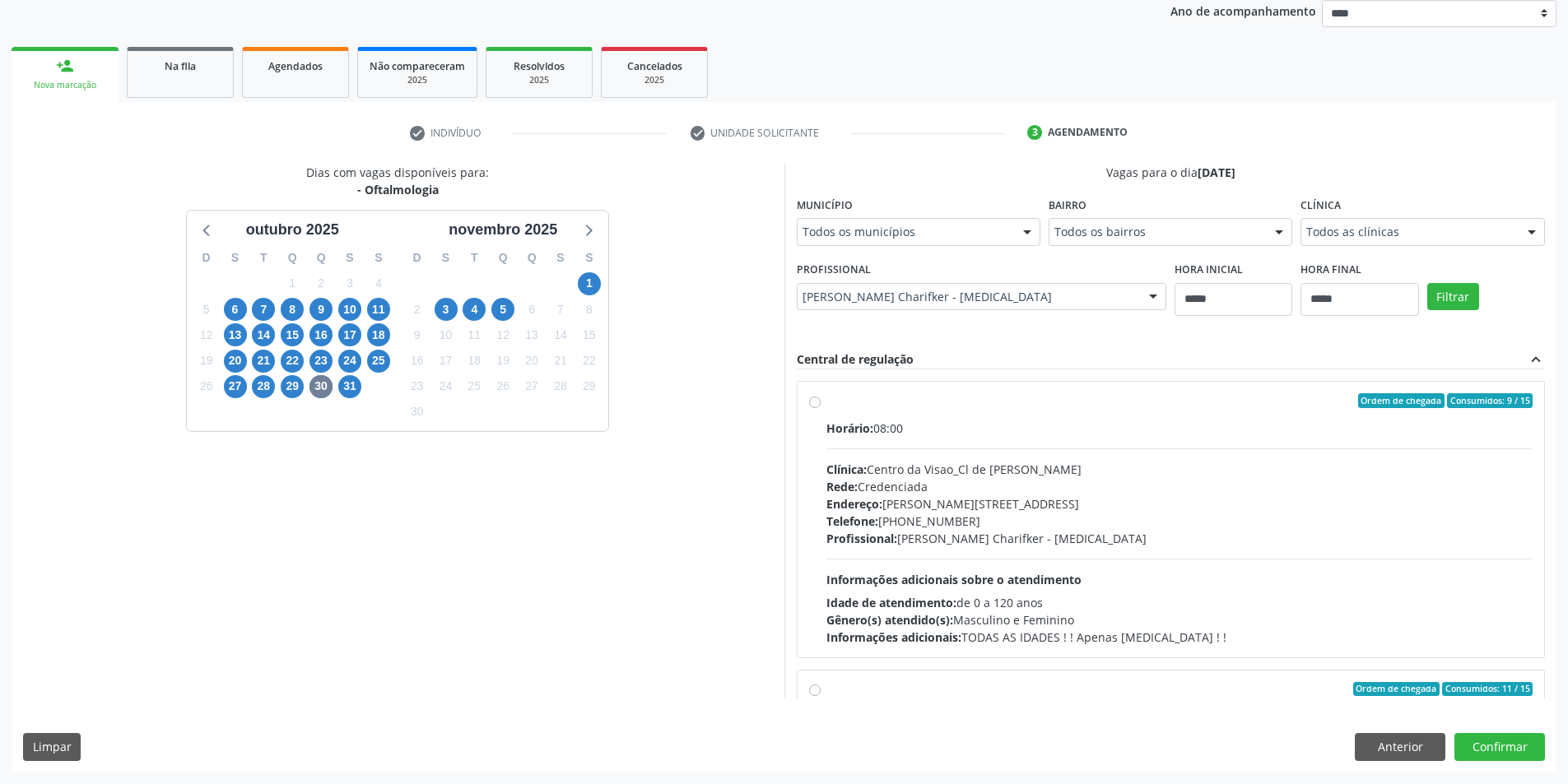
click at [1122, 499] on div "Endereço: Av Rosa e Silva, nº 528, Espinheiro, Recife - PE" at bounding box center [1180, 504] width 707 height 17
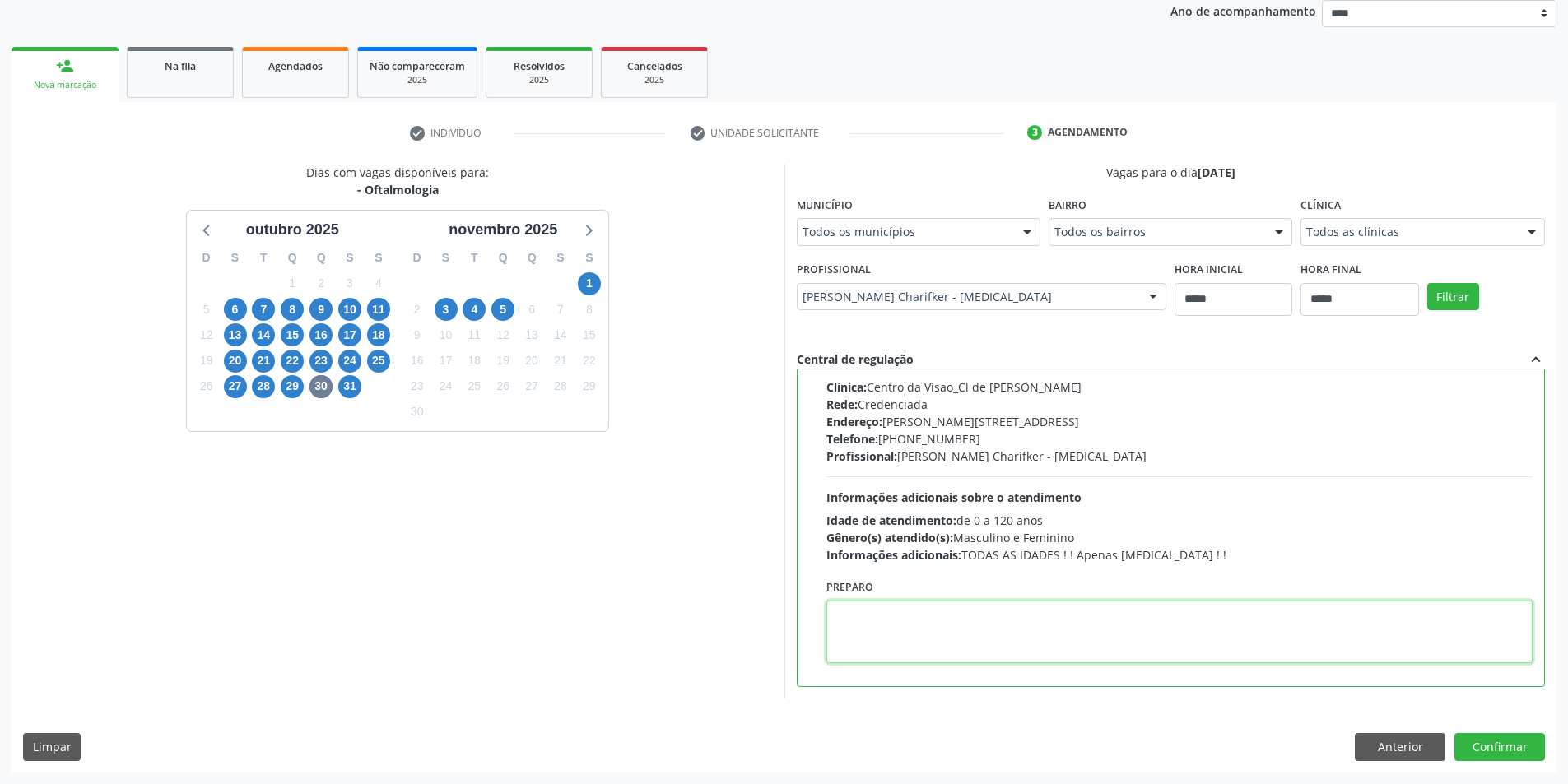
click at [985, 639] on textarea at bounding box center [1180, 631] width 707 height 63
paste textarea "**********"
click at [990, 638] on textarea "**********" at bounding box center [1180, 631] width 707 height 63
paste textarea "**********"
click at [851, 620] on textarea "**********" at bounding box center [1180, 631] width 707 height 63
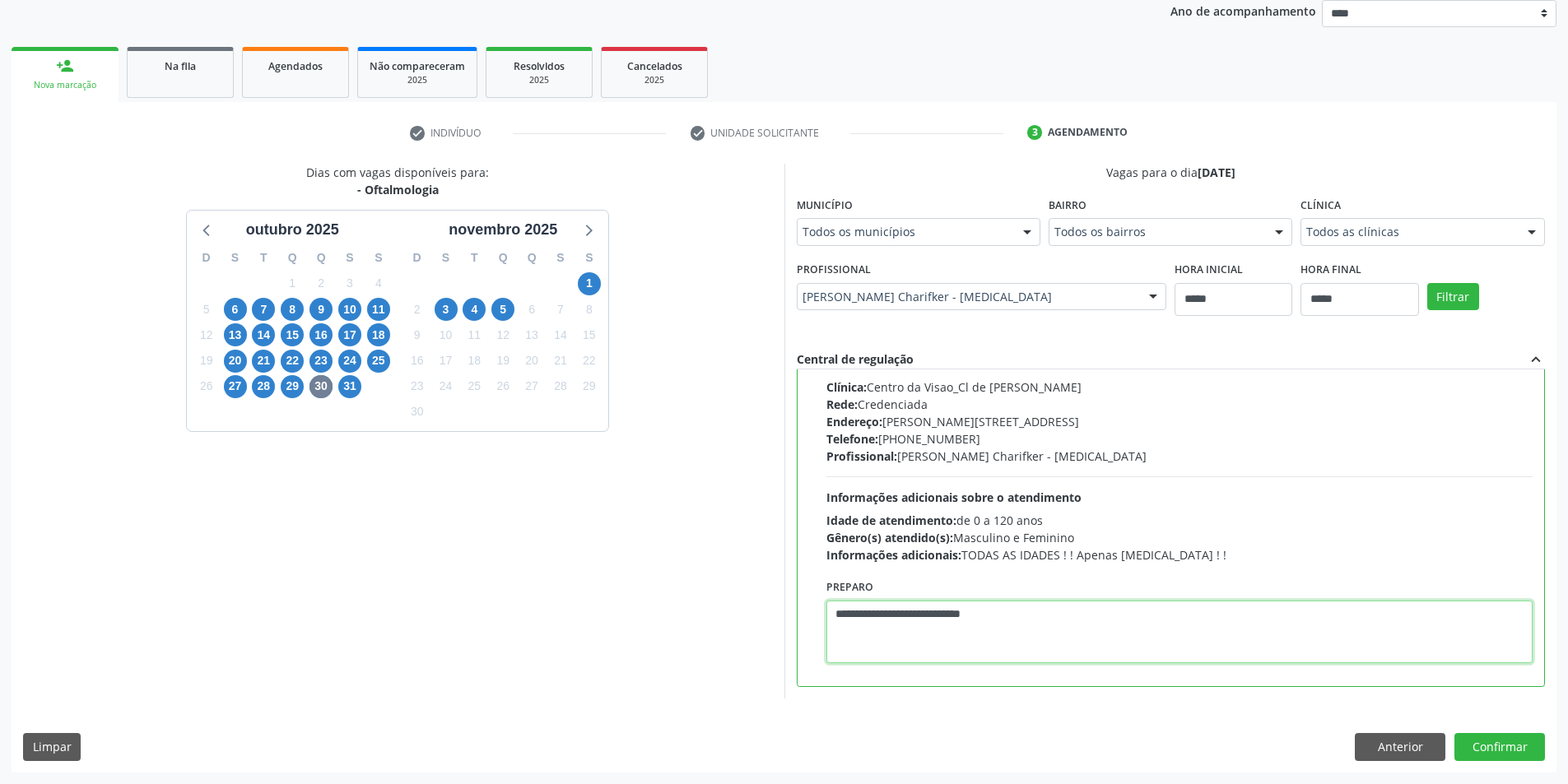
click at [850, 620] on textarea "**********" at bounding box center [1180, 631] width 707 height 63
click at [1075, 625] on textarea "**********" at bounding box center [1180, 631] width 707 height 63
click at [991, 610] on textarea "**********" at bounding box center [1180, 631] width 707 height 63
click at [918, 598] on div "**********" at bounding box center [1180, 620] width 707 height 89
click at [1064, 622] on textarea "**********" at bounding box center [1180, 631] width 707 height 63
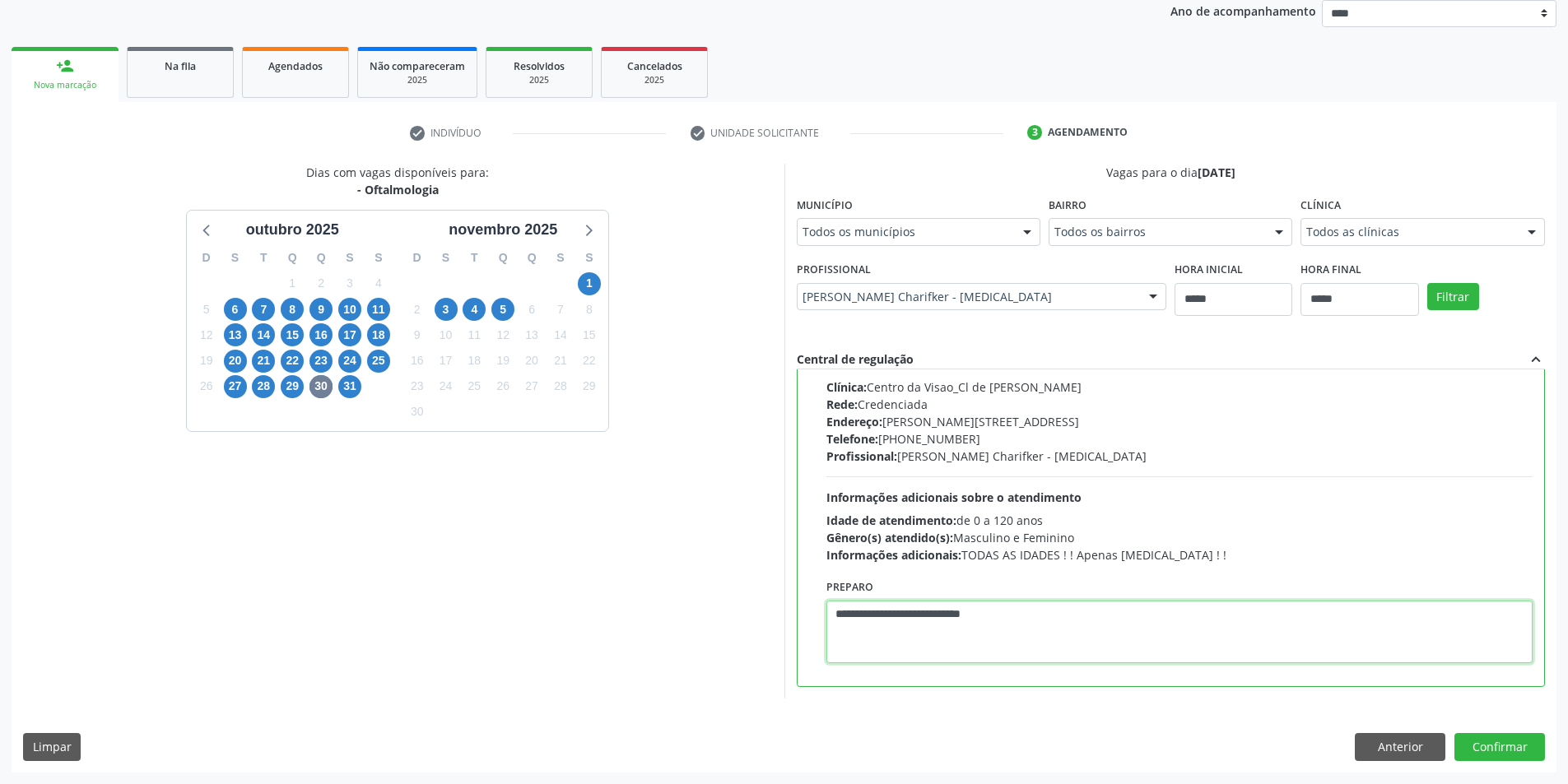
click at [1060, 622] on textarea "**********" at bounding box center [1180, 631] width 707 height 63
click at [1059, 621] on textarea "**********" at bounding box center [1180, 631] width 707 height 63
click at [704, 475] on div "Dias com vagas disponíveis para: - Oftalmologia outubro 2025 D S T Q Q S S 28 2…" at bounding box center [398, 431] width 773 height 535
click at [1034, 625] on textarea "**********" at bounding box center [1180, 631] width 707 height 63
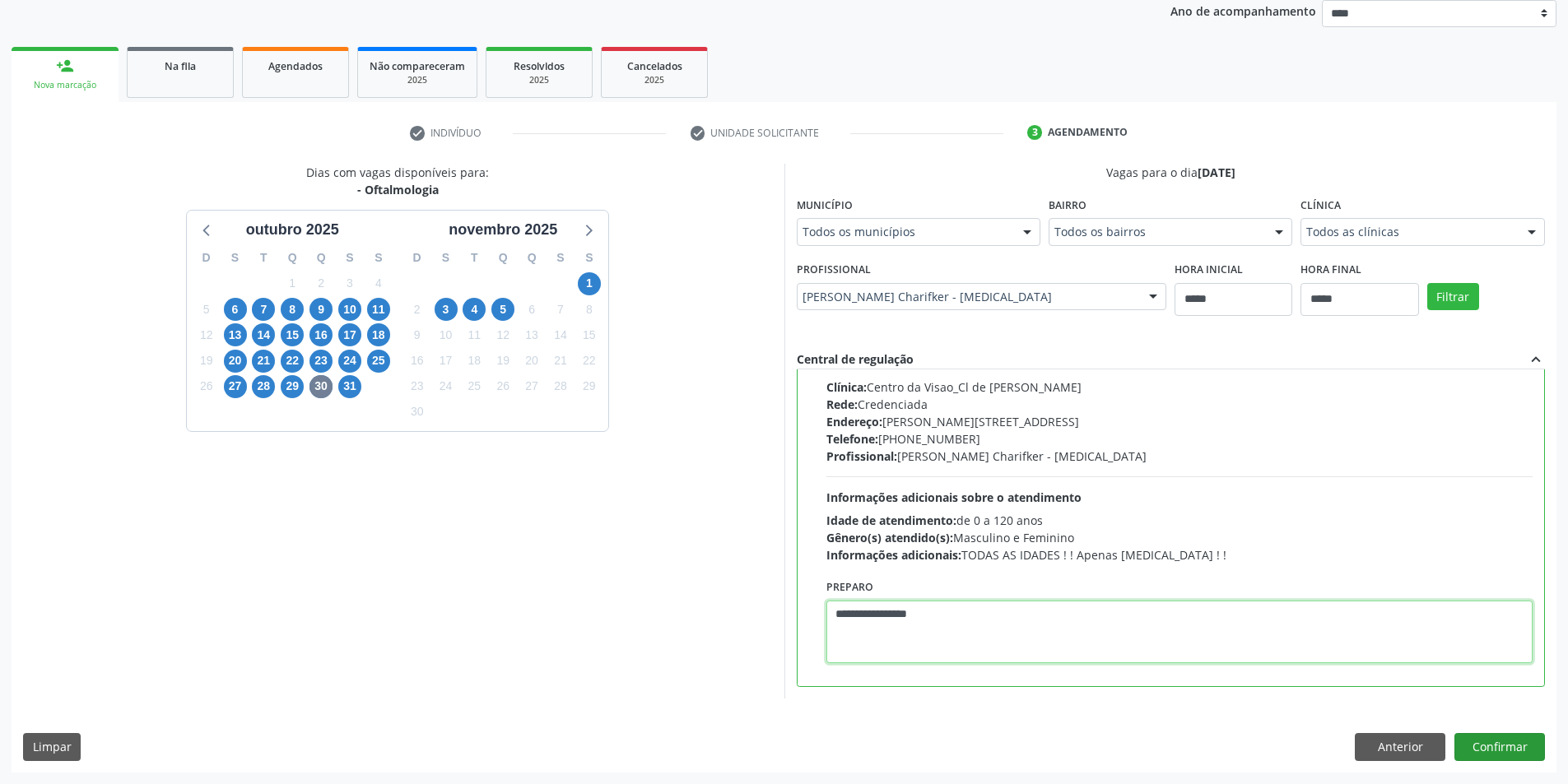
type textarea "**********"
click at [1508, 742] on button "Confirmar" at bounding box center [1500, 746] width 90 height 28
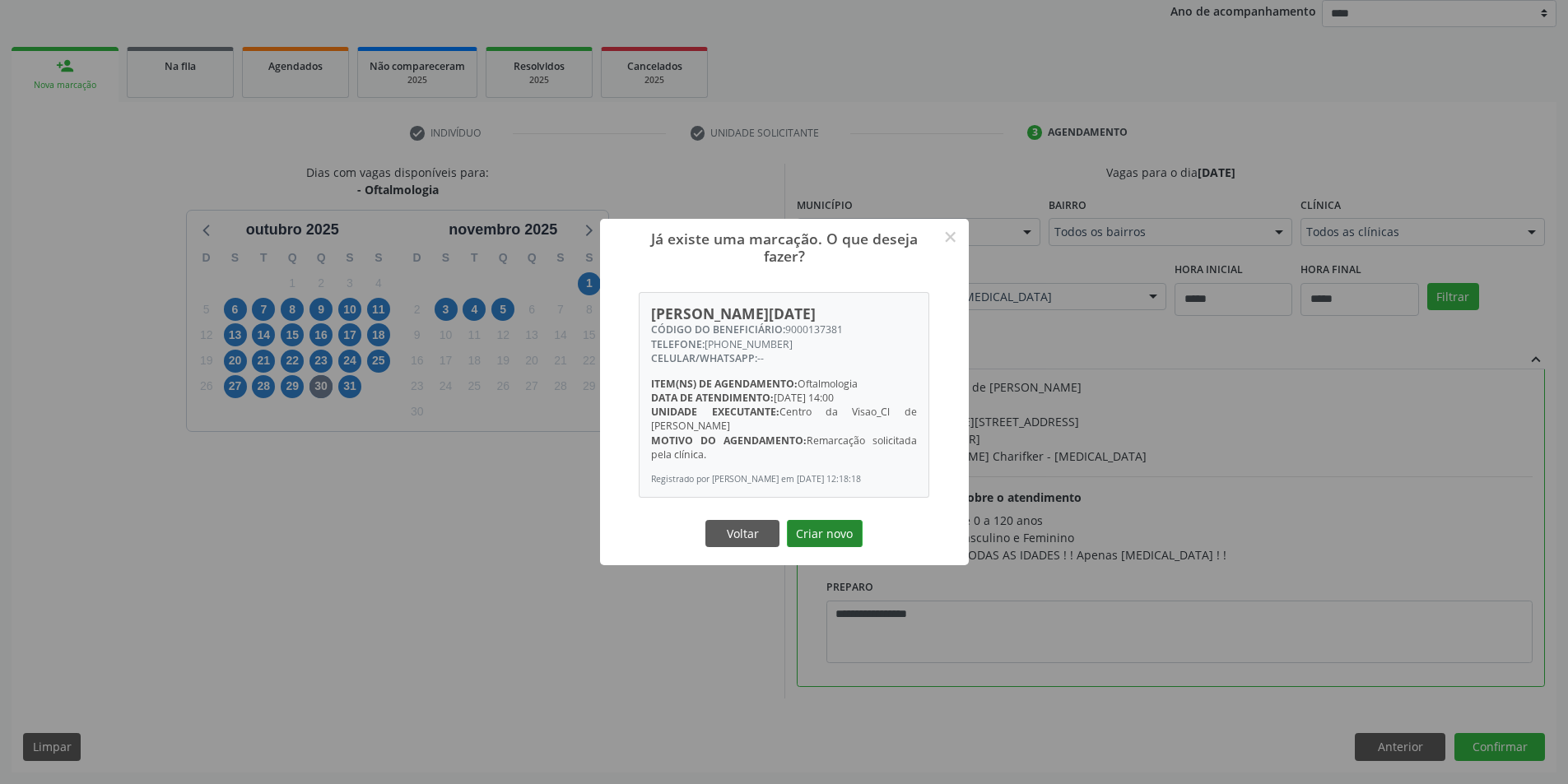
click at [817, 537] on button "Criar novo" at bounding box center [825, 533] width 76 height 28
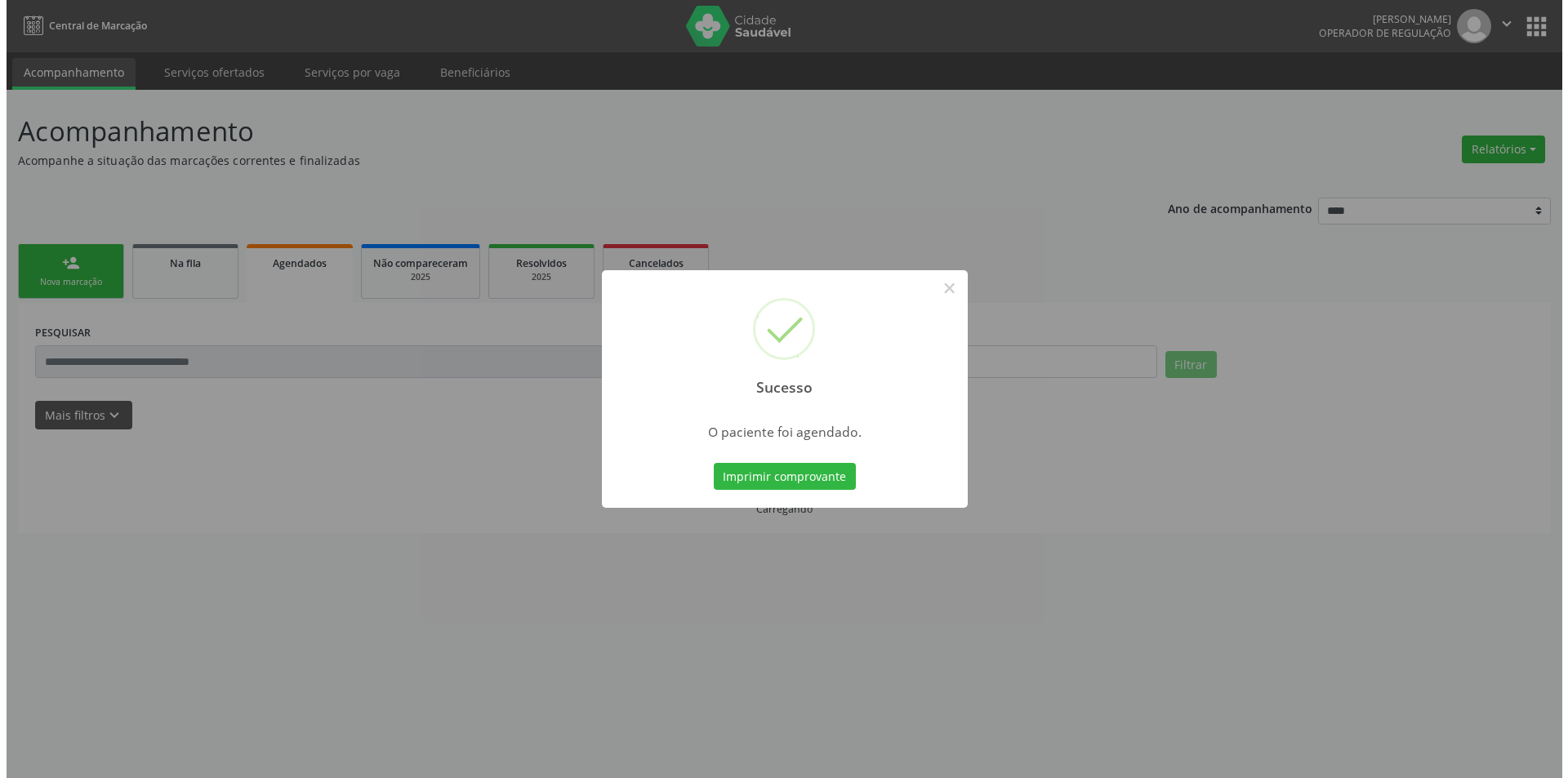
scroll to position [0, 0]
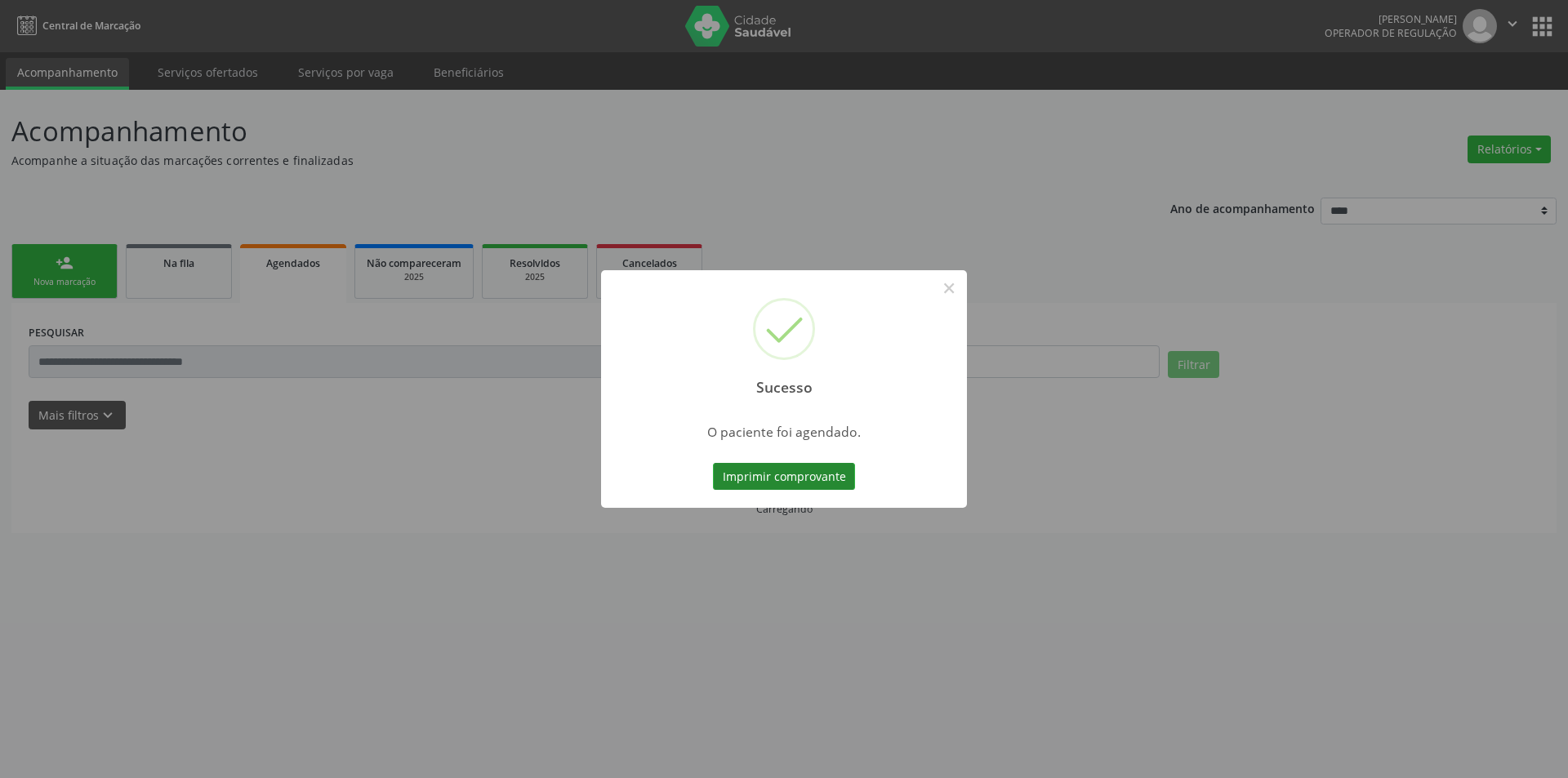
click at [791, 478] on button "Imprimir comprovante" at bounding box center [784, 476] width 142 height 28
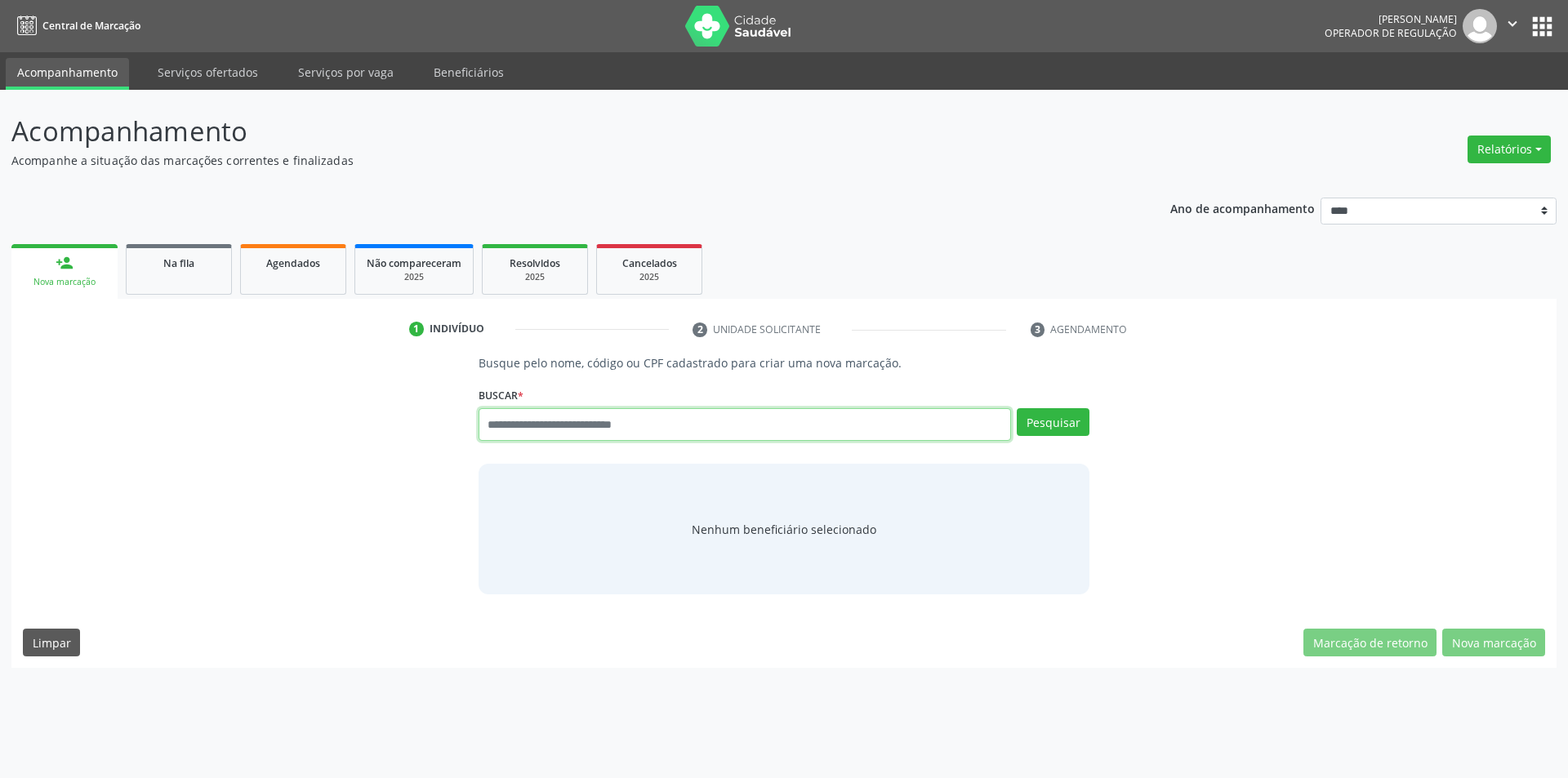
click at [566, 420] on input "text" at bounding box center [745, 425] width 533 height 32
paste input "**********"
type input "**********"
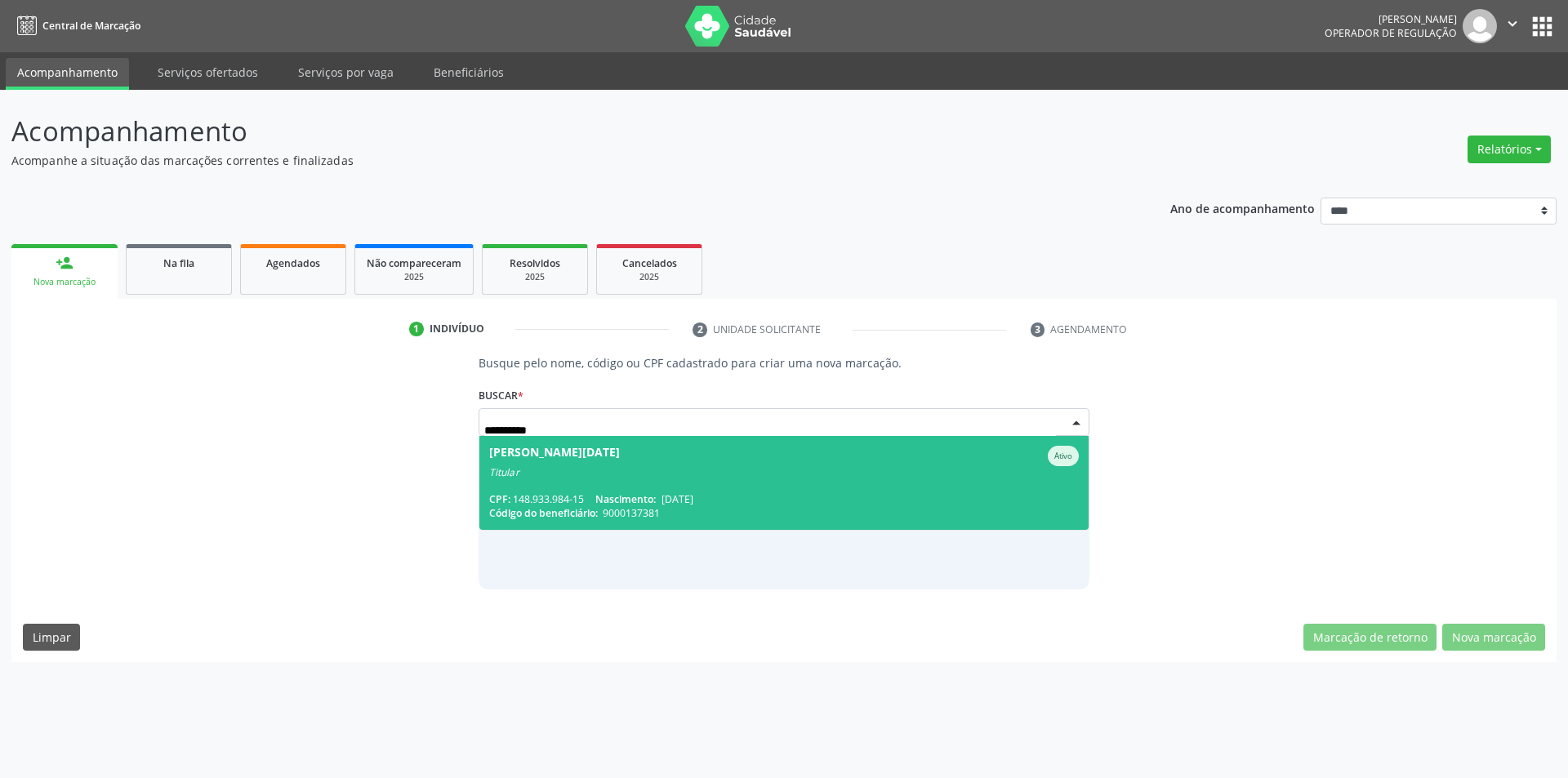
click at [593, 465] on div "[PERSON_NAME][DATE]" at bounding box center [554, 455] width 131 height 20
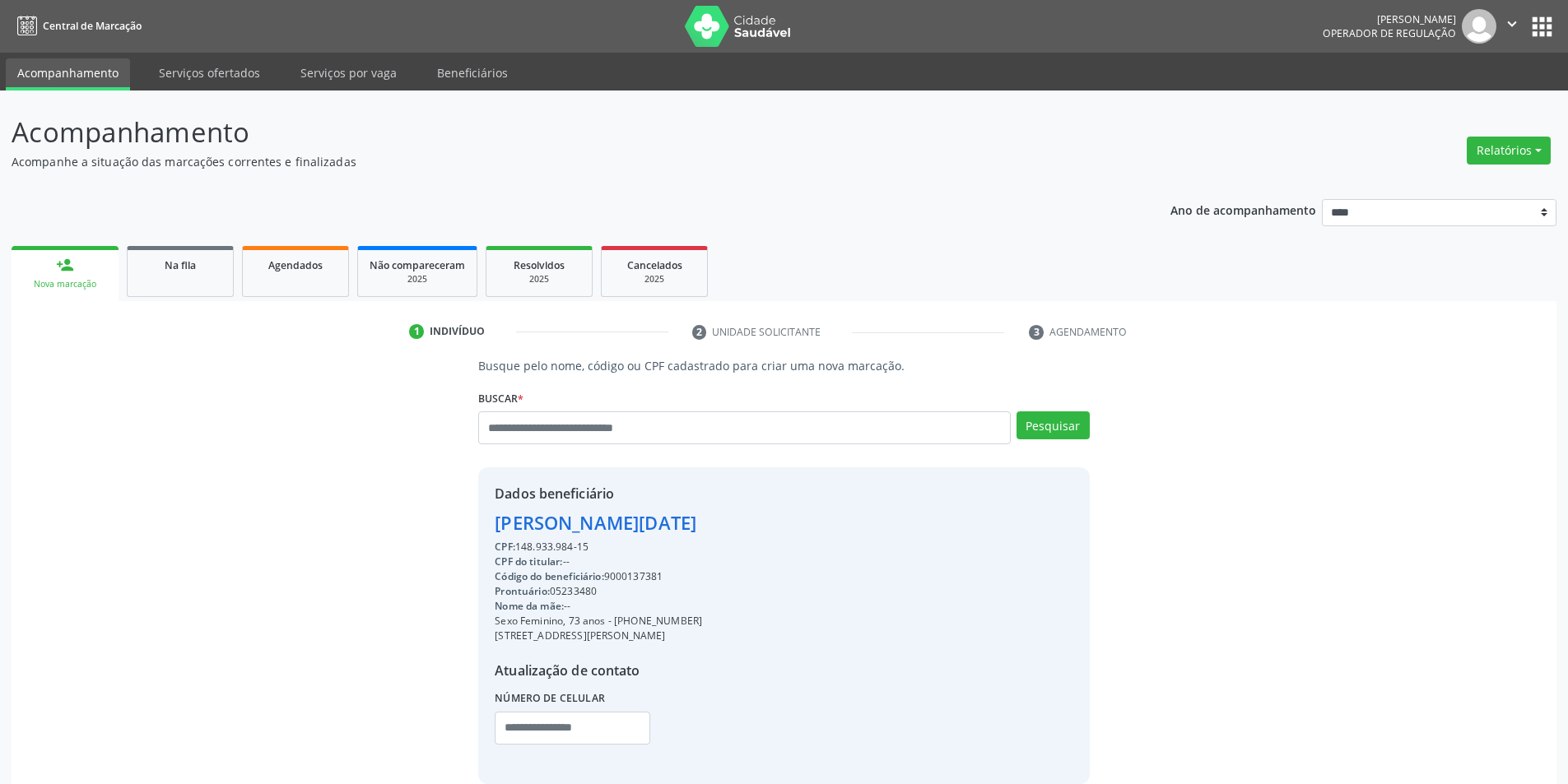
drag, startPoint x: 514, startPoint y: 541, endPoint x: 624, endPoint y: 540, distance: 110.0
click at [624, 540] on div "CPF: 148.933.984-15" at bounding box center [599, 546] width 208 height 14
copy div "148.933.984-15"
click at [720, 414] on input "text" at bounding box center [744, 428] width 531 height 33
paste input "**********"
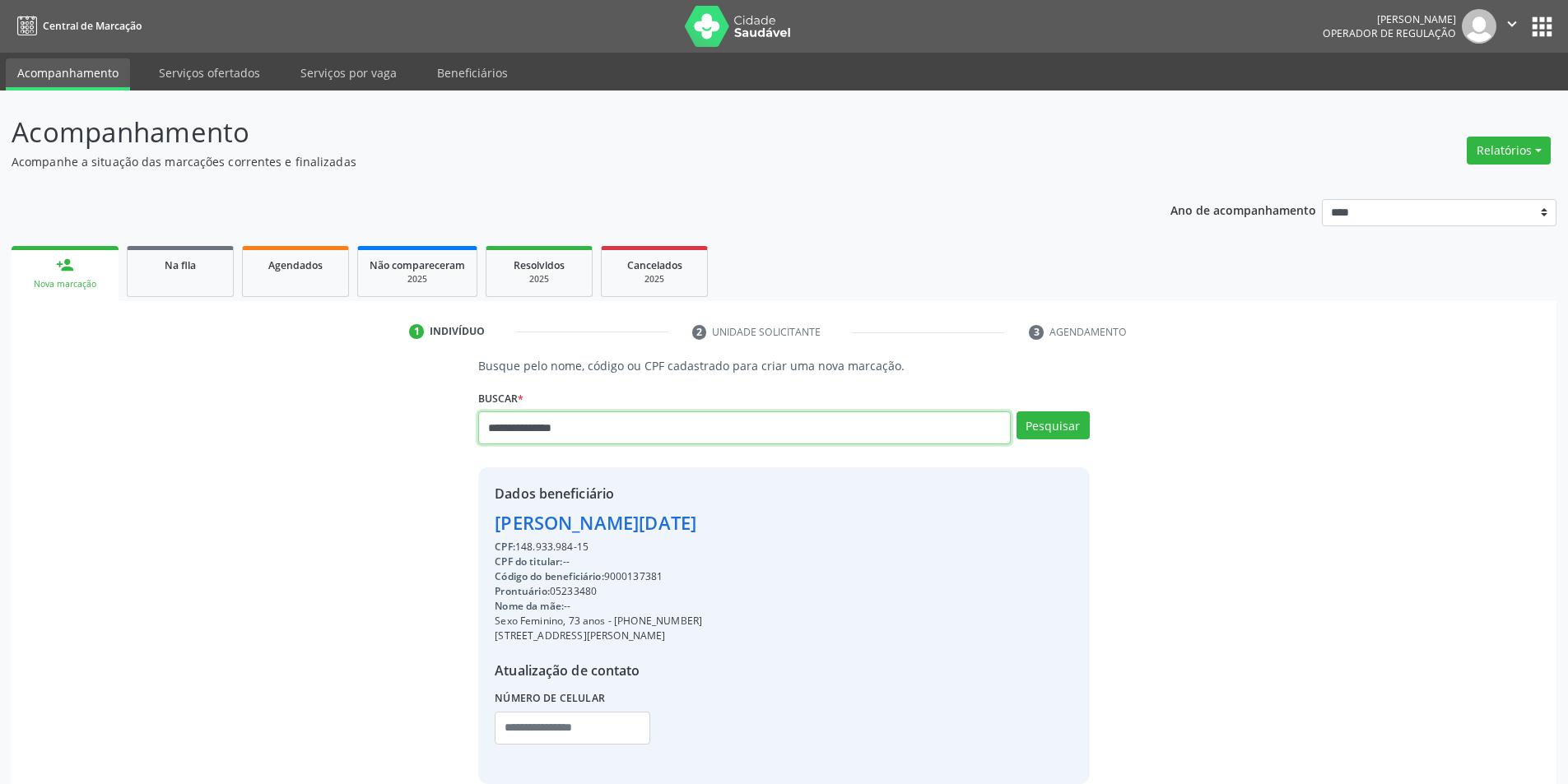
type input "**********"
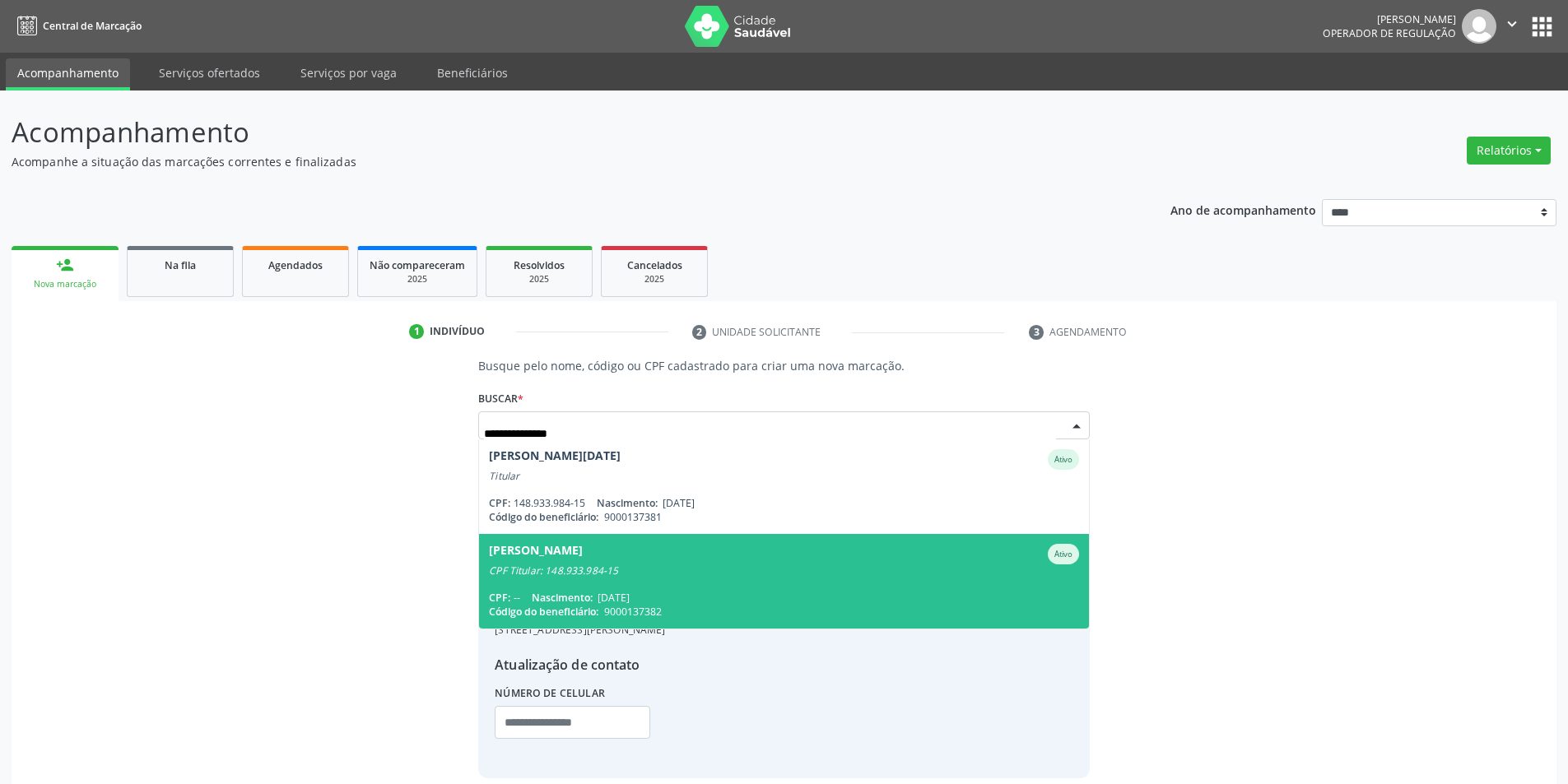
click at [653, 563] on div "[PERSON_NAME]" at bounding box center [784, 553] width 589 height 20
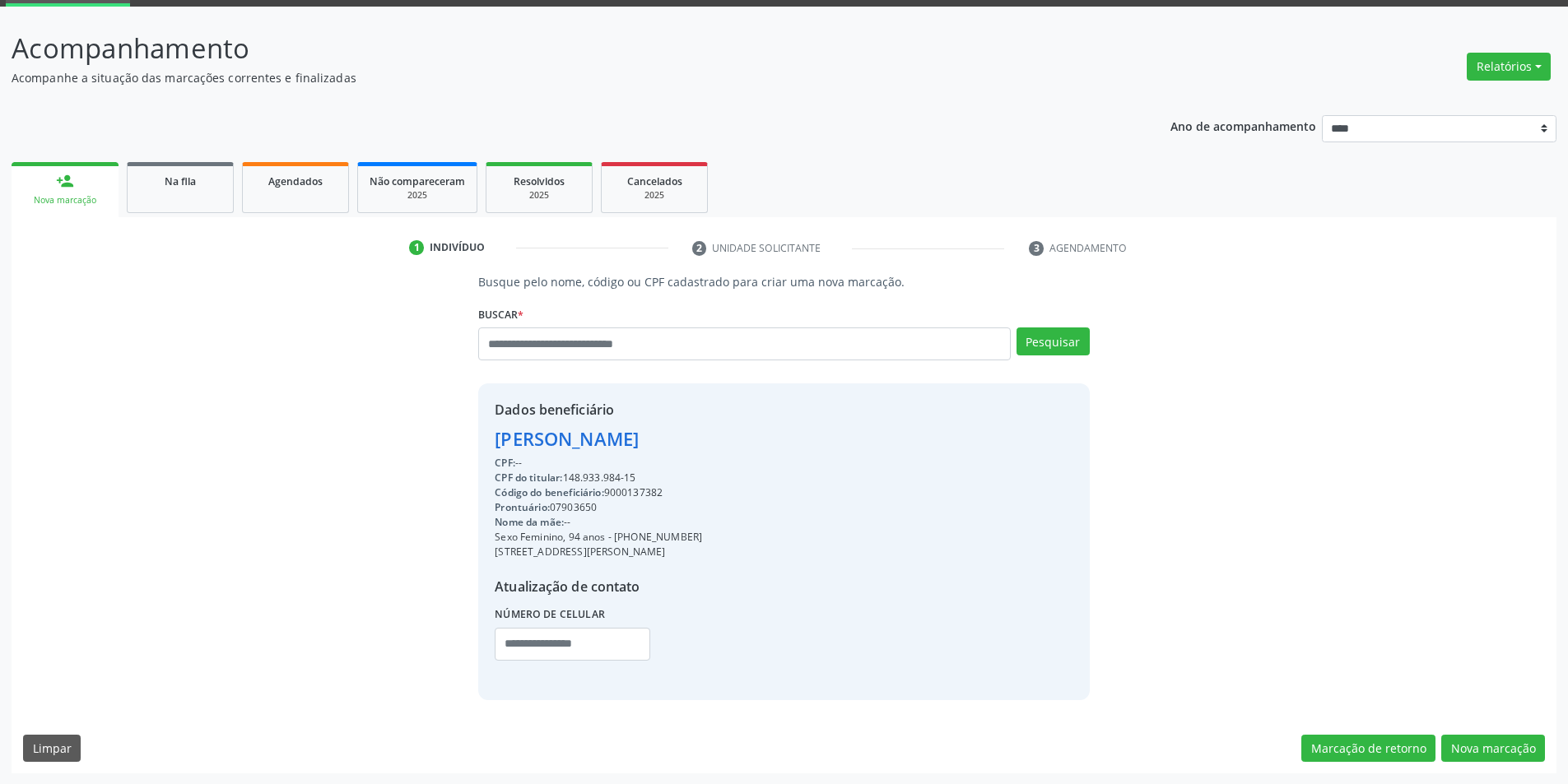
scroll to position [85, 0]
click at [1475, 741] on button "Nova marcação" at bounding box center [1493, 747] width 104 height 28
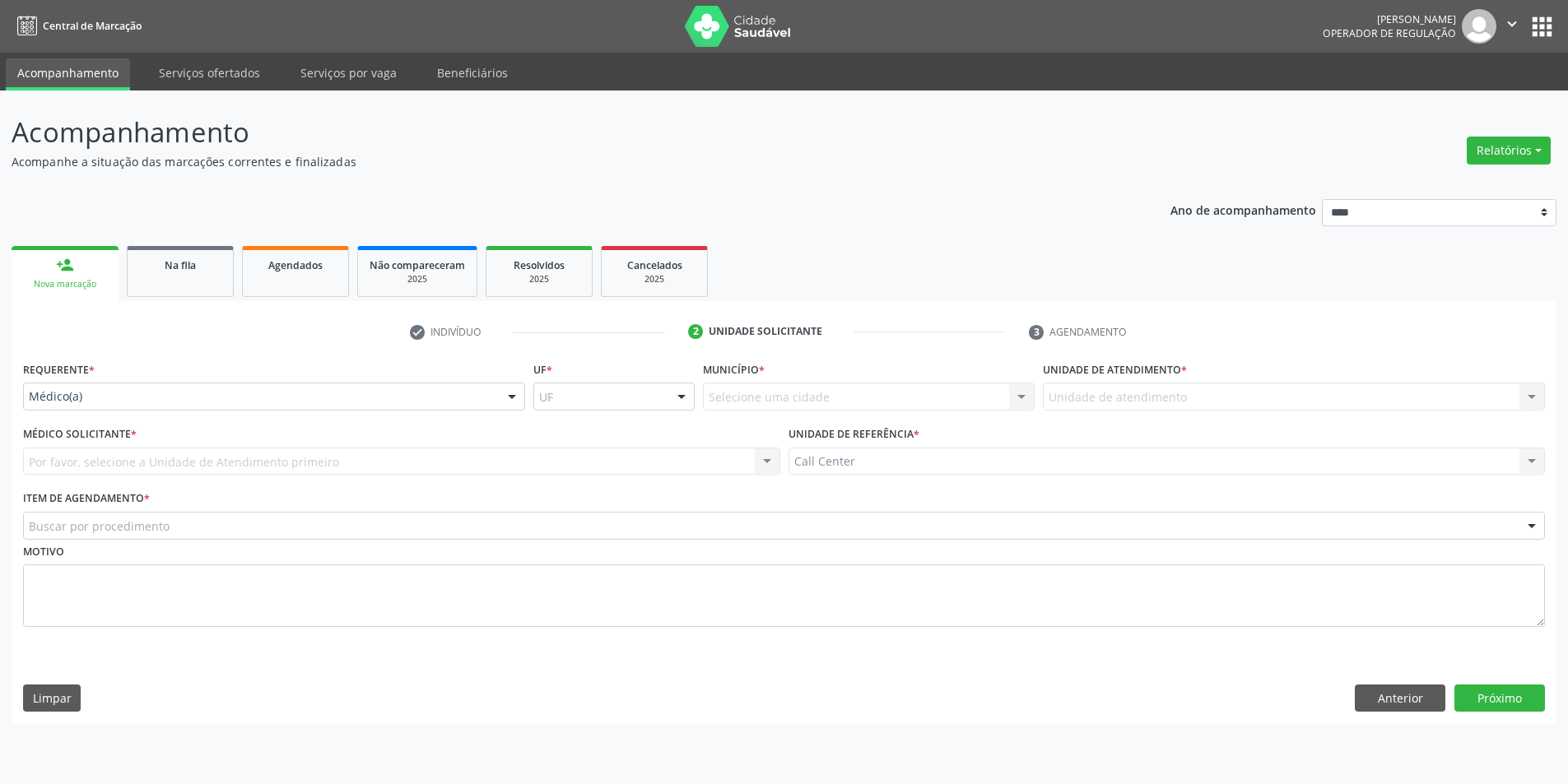
scroll to position [0, 0]
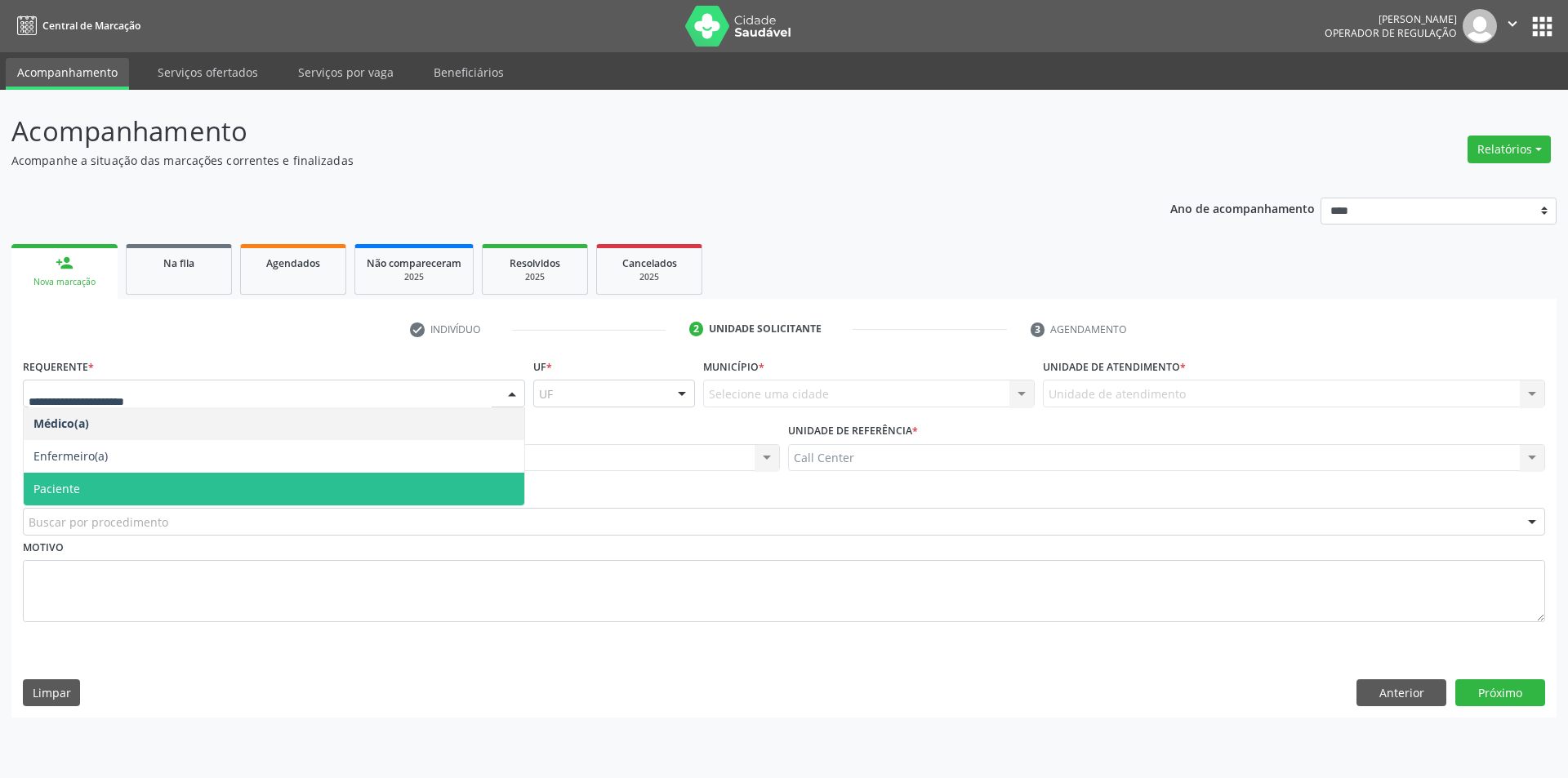
click at [238, 480] on span "Paciente" at bounding box center [274, 489] width 500 height 32
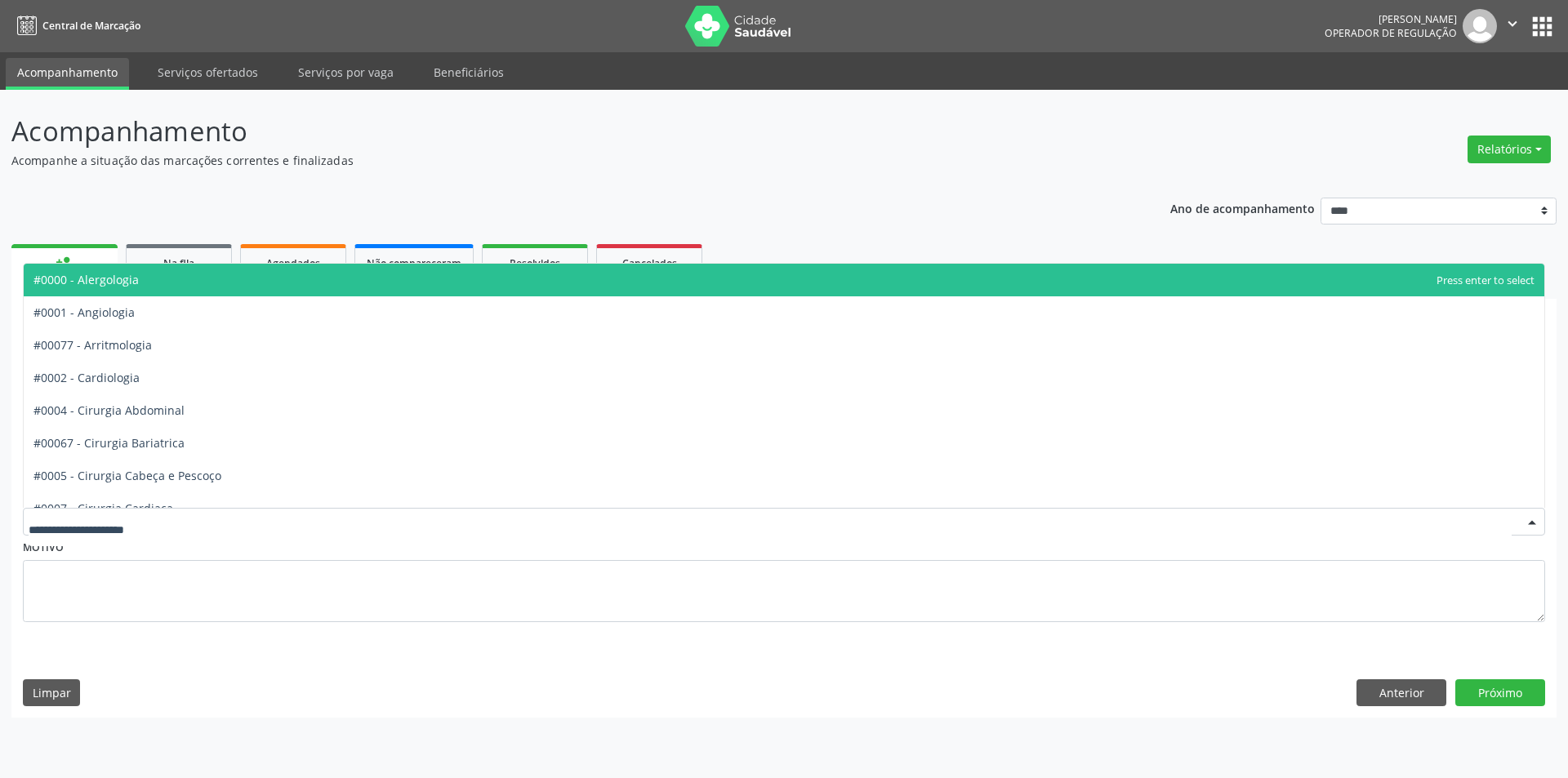
click at [230, 517] on div at bounding box center [784, 521] width 1522 height 28
type input "***"
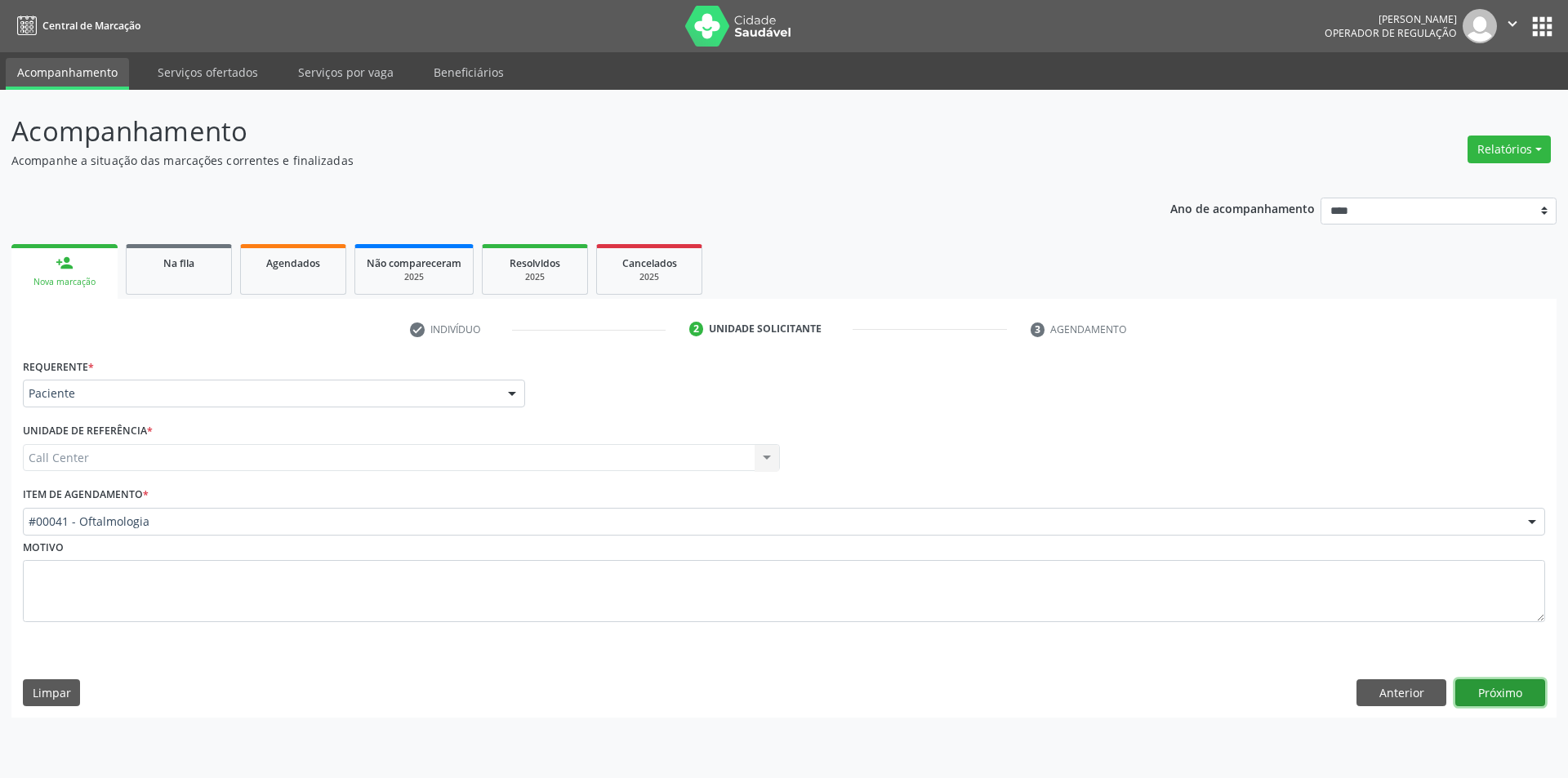
click at [1521, 690] on button "Próximo" at bounding box center [1500, 692] width 90 height 28
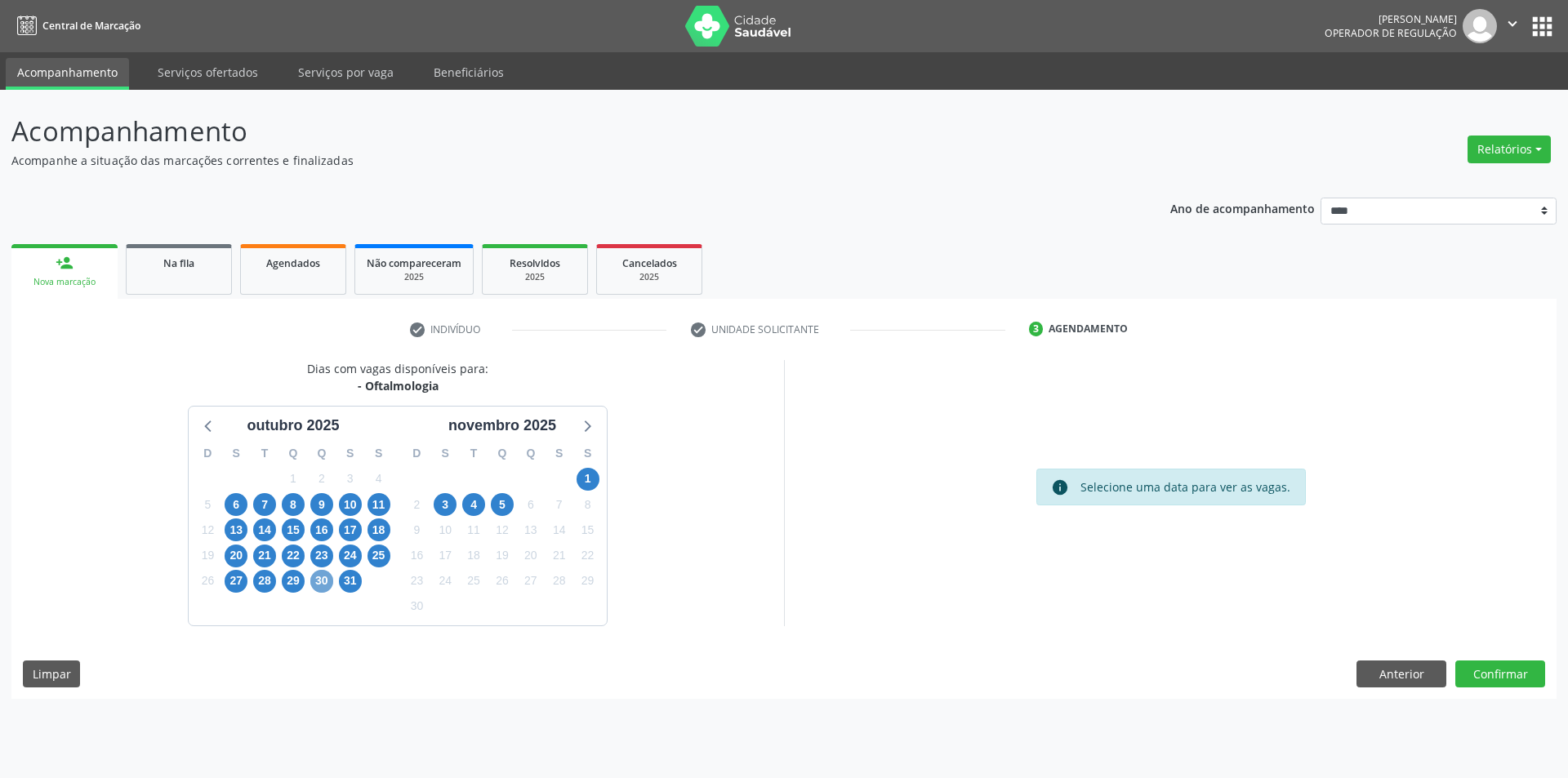
click at [313, 574] on span "30" at bounding box center [322, 581] width 23 height 23
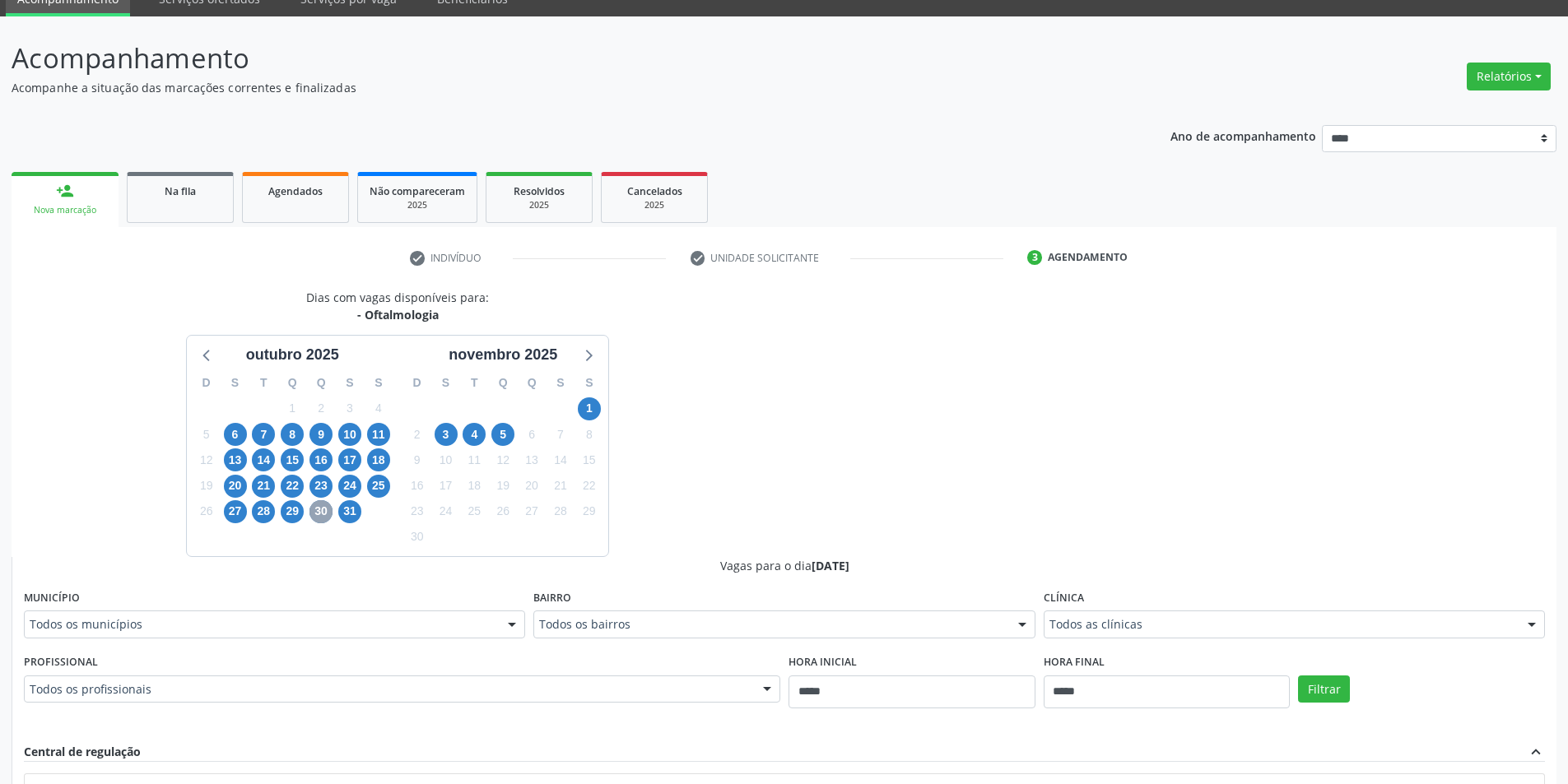
scroll to position [247, 0]
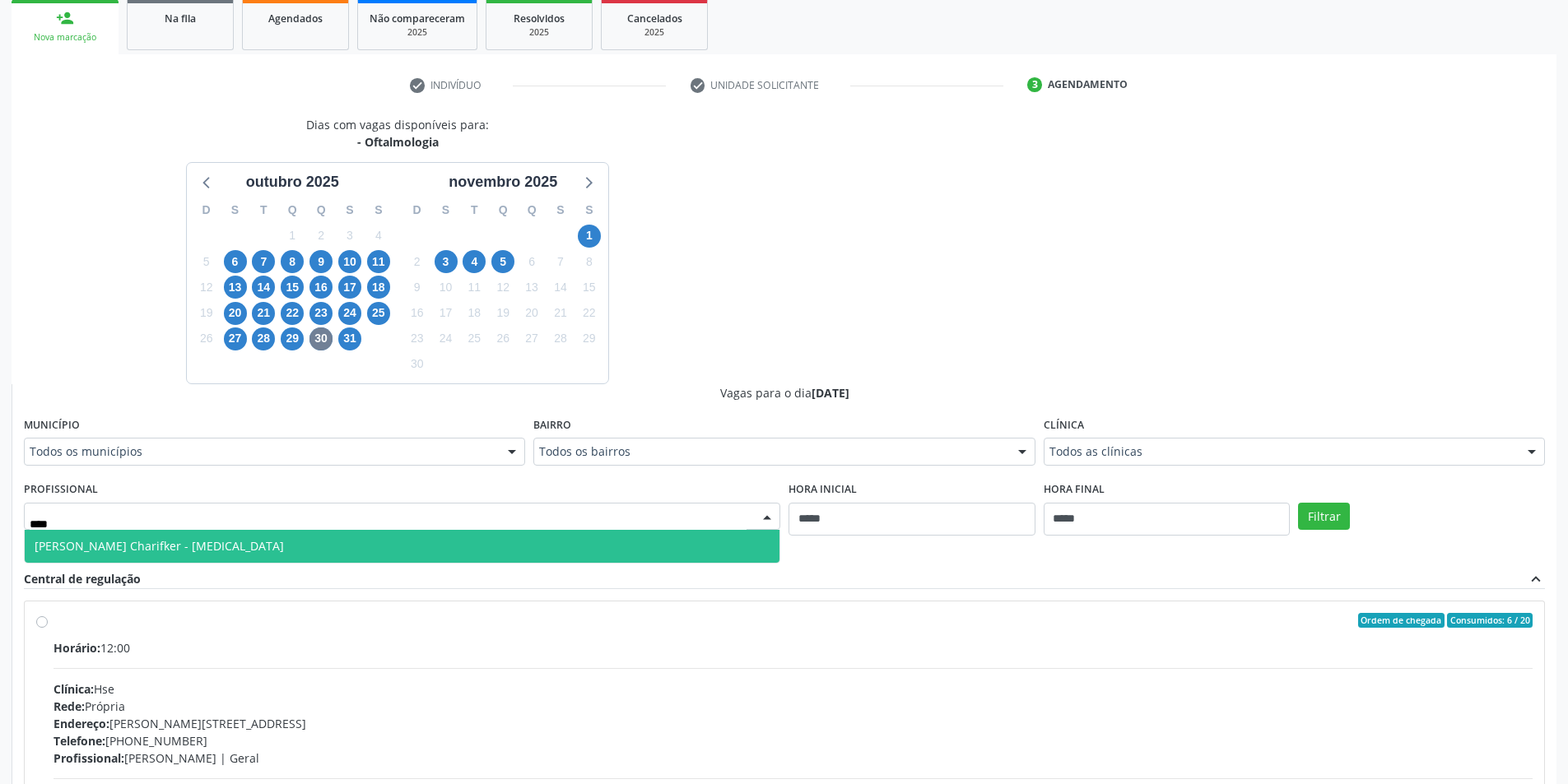
type input "*****"
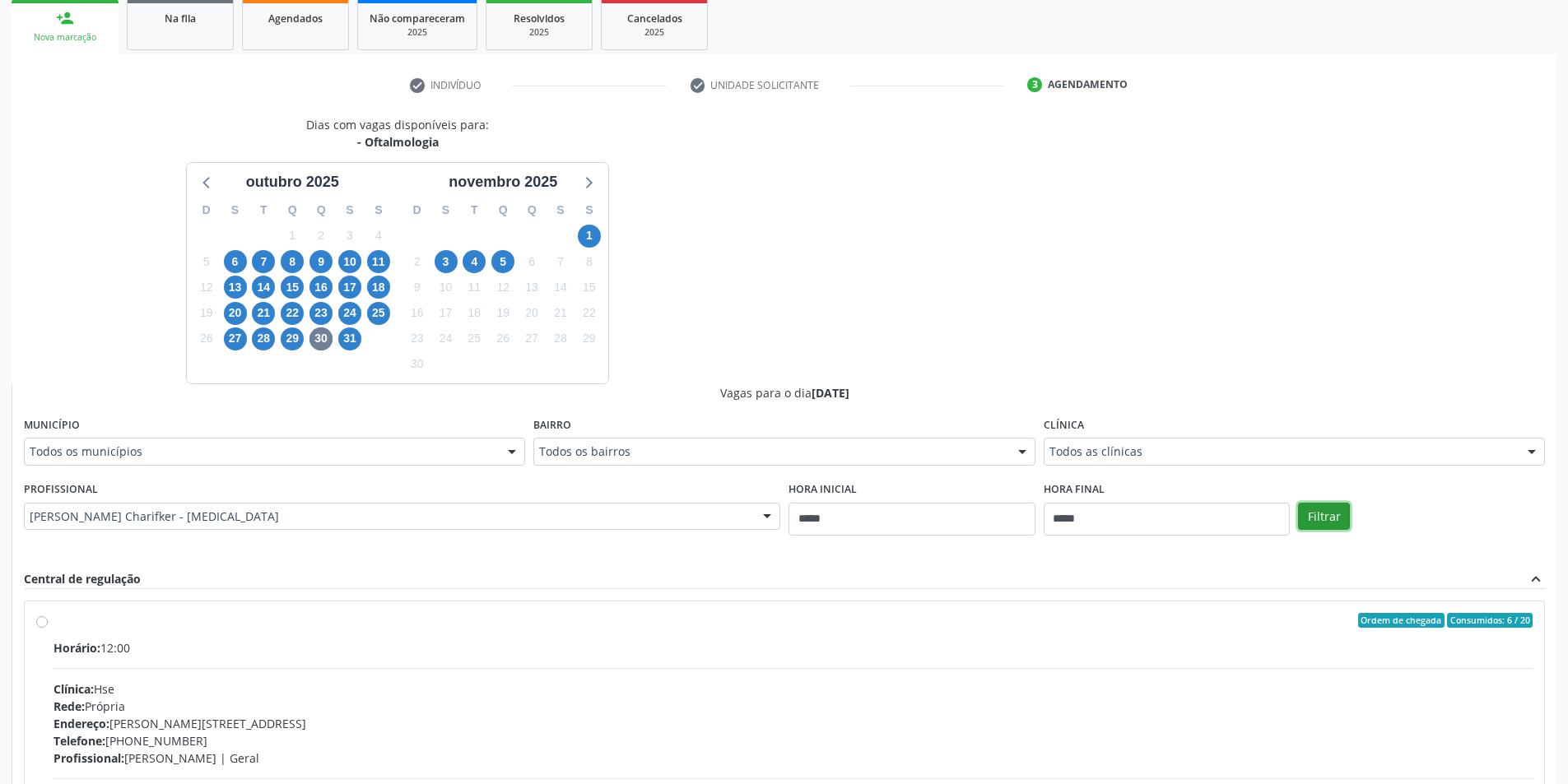
click at [1337, 518] on button "Filtrar" at bounding box center [1324, 517] width 52 height 28
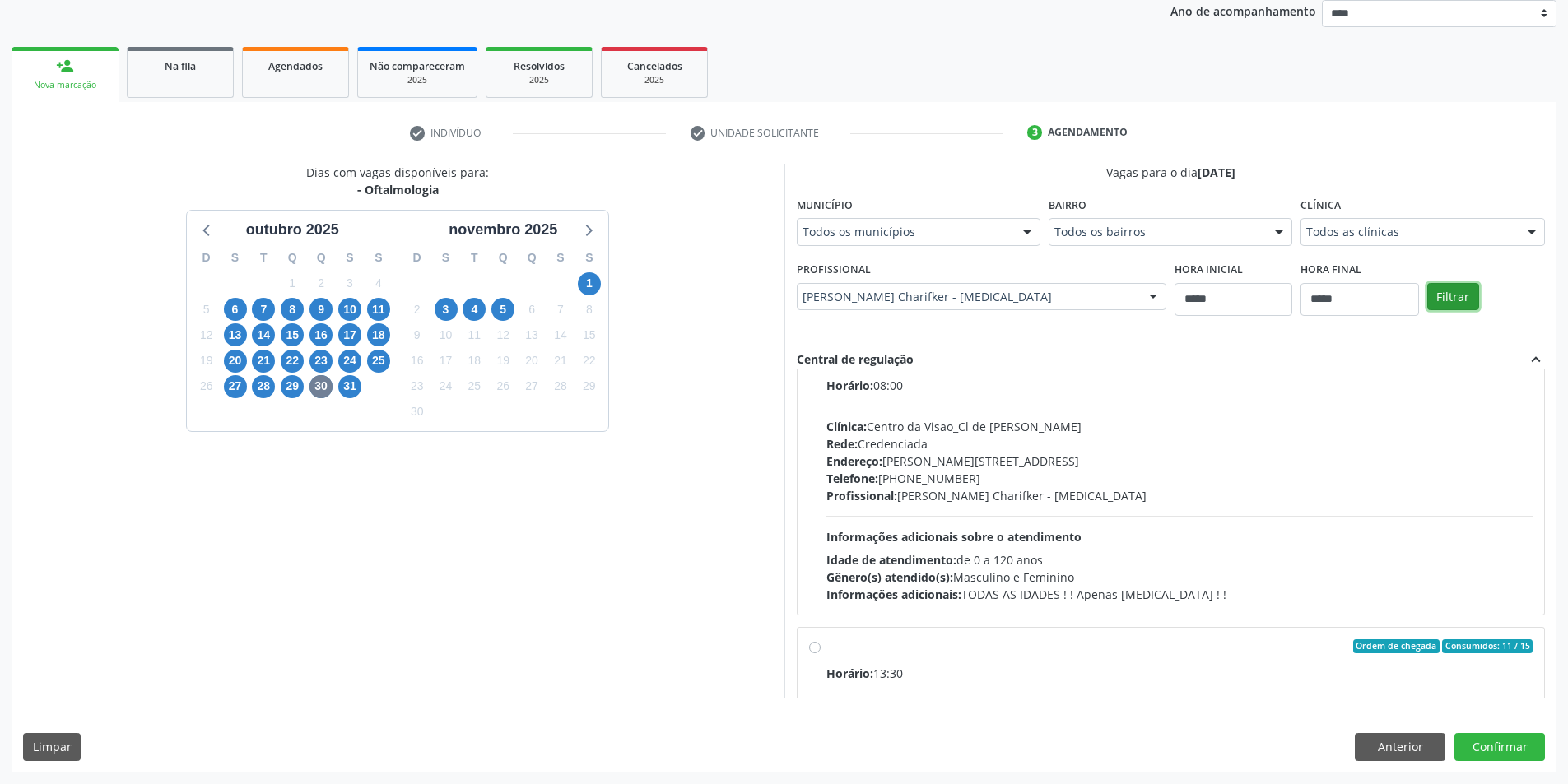
scroll to position [83, 0]
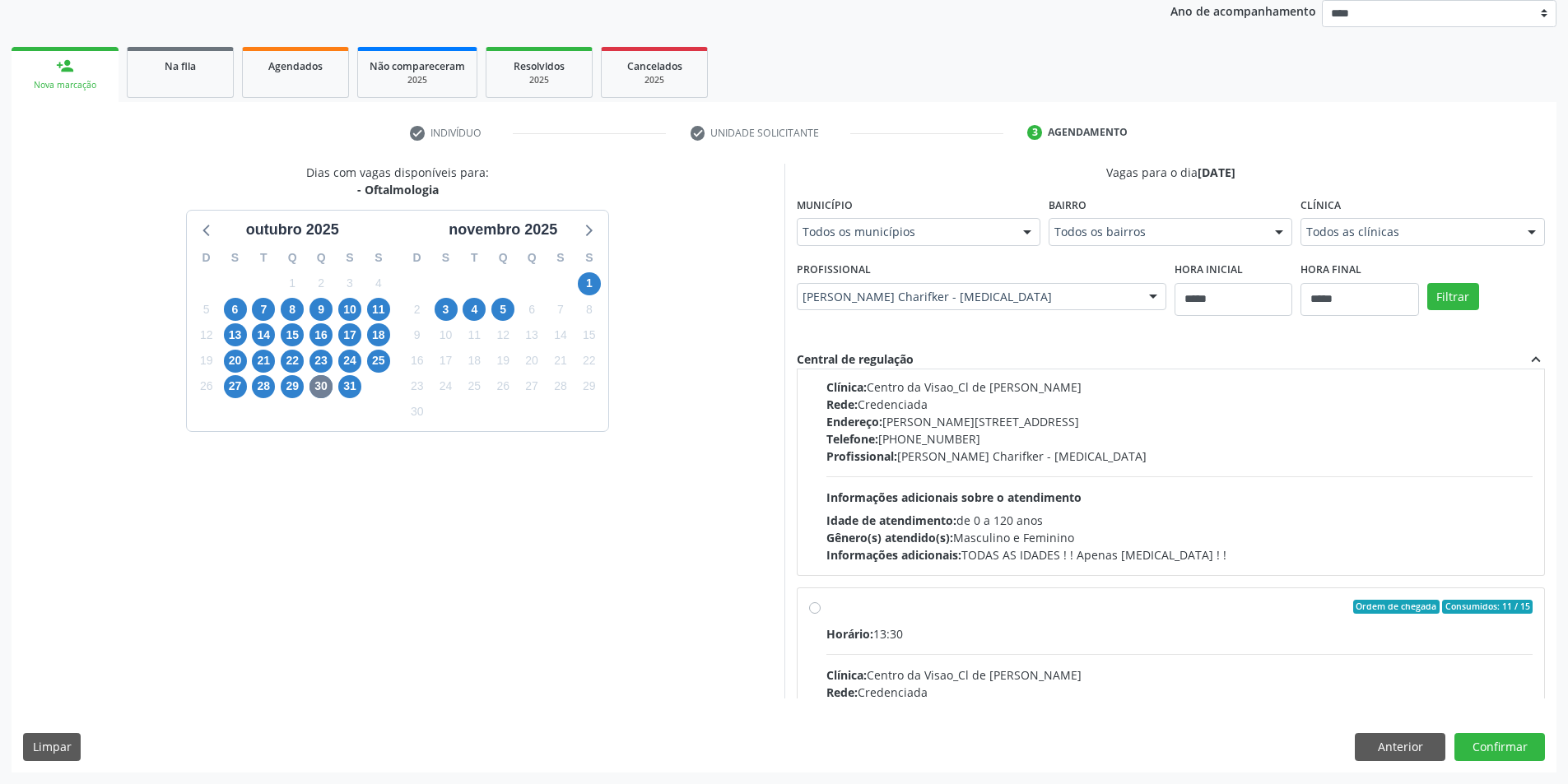
click at [1167, 535] on div "Gênero(s) atendido(s): Masculino e Feminino" at bounding box center [1180, 538] width 707 height 17
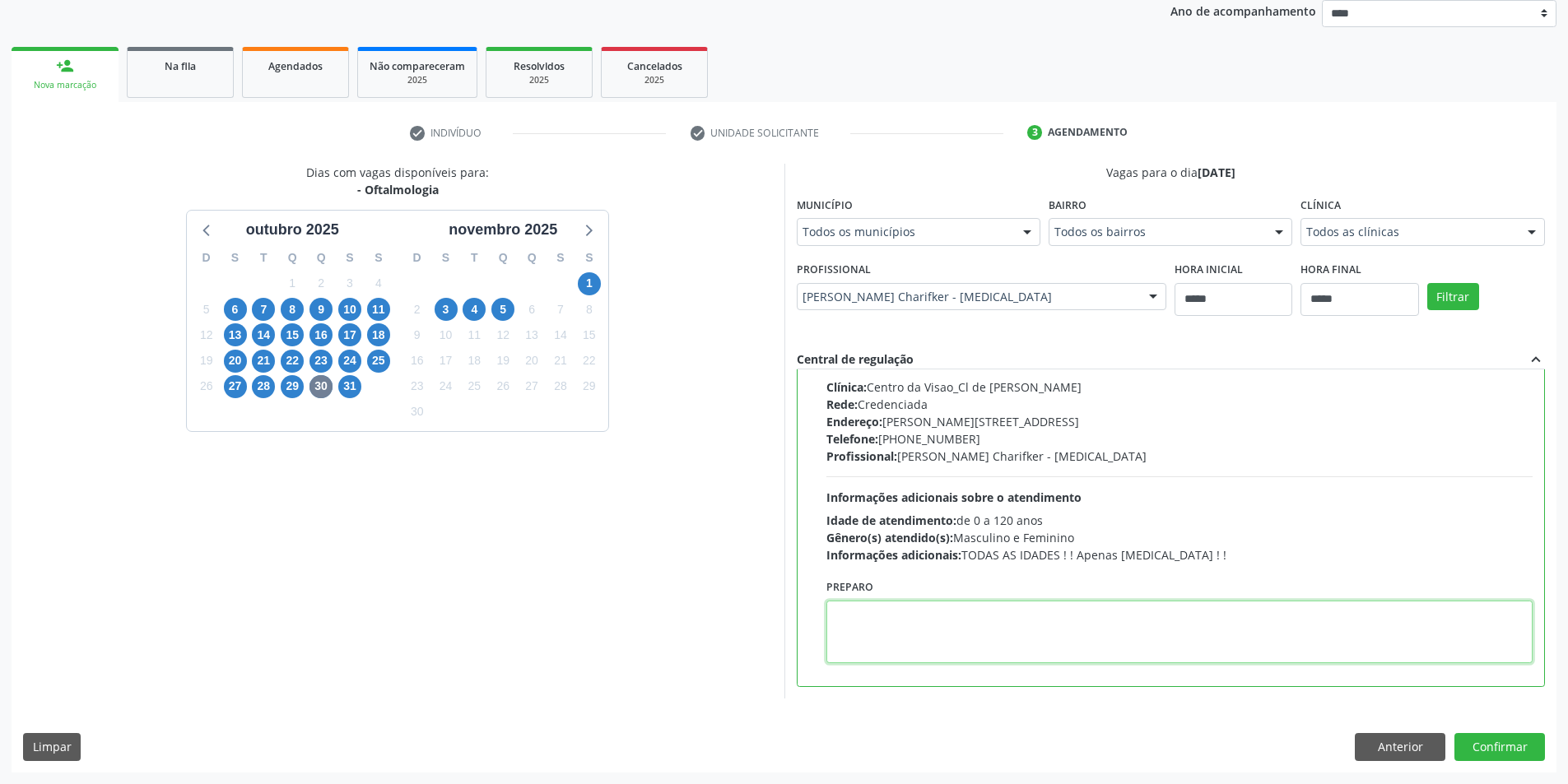
click at [923, 611] on textarea at bounding box center [1180, 631] width 707 height 63
paste textarea "**********"
type textarea "**********"
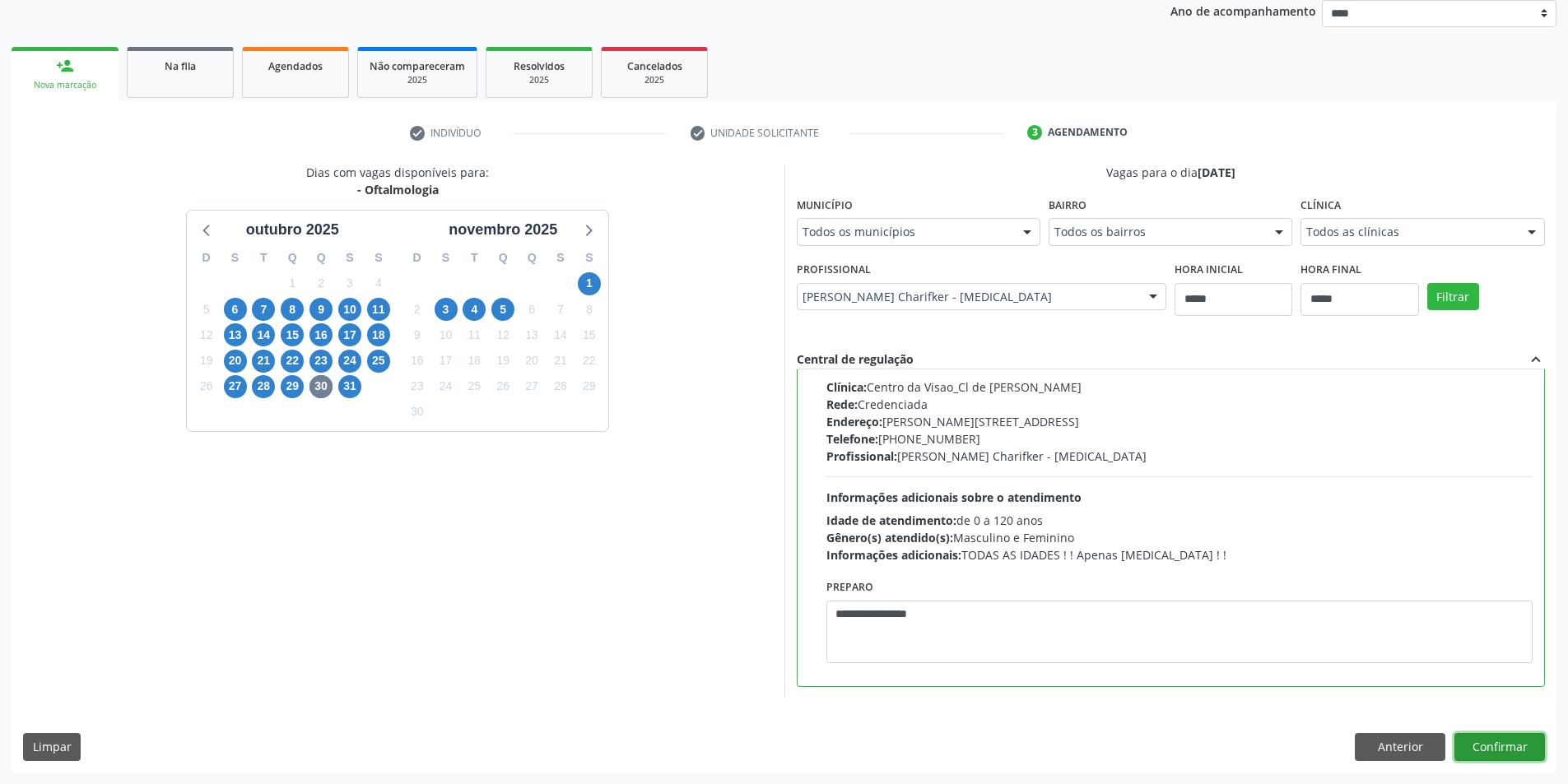
click at [1534, 741] on button "Confirmar" at bounding box center [1500, 746] width 90 height 28
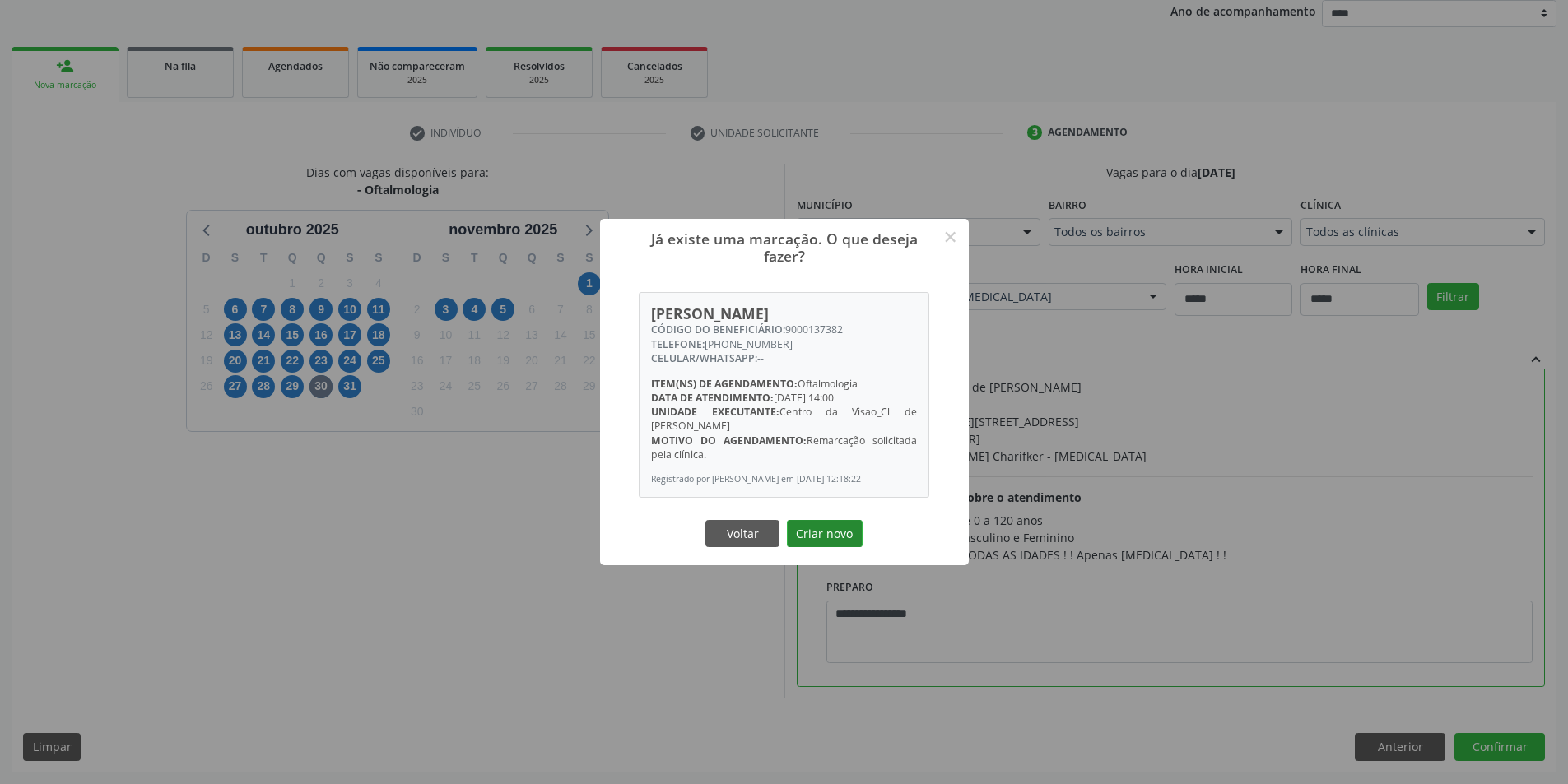
click at [844, 548] on button "Criar novo" at bounding box center [825, 533] width 76 height 28
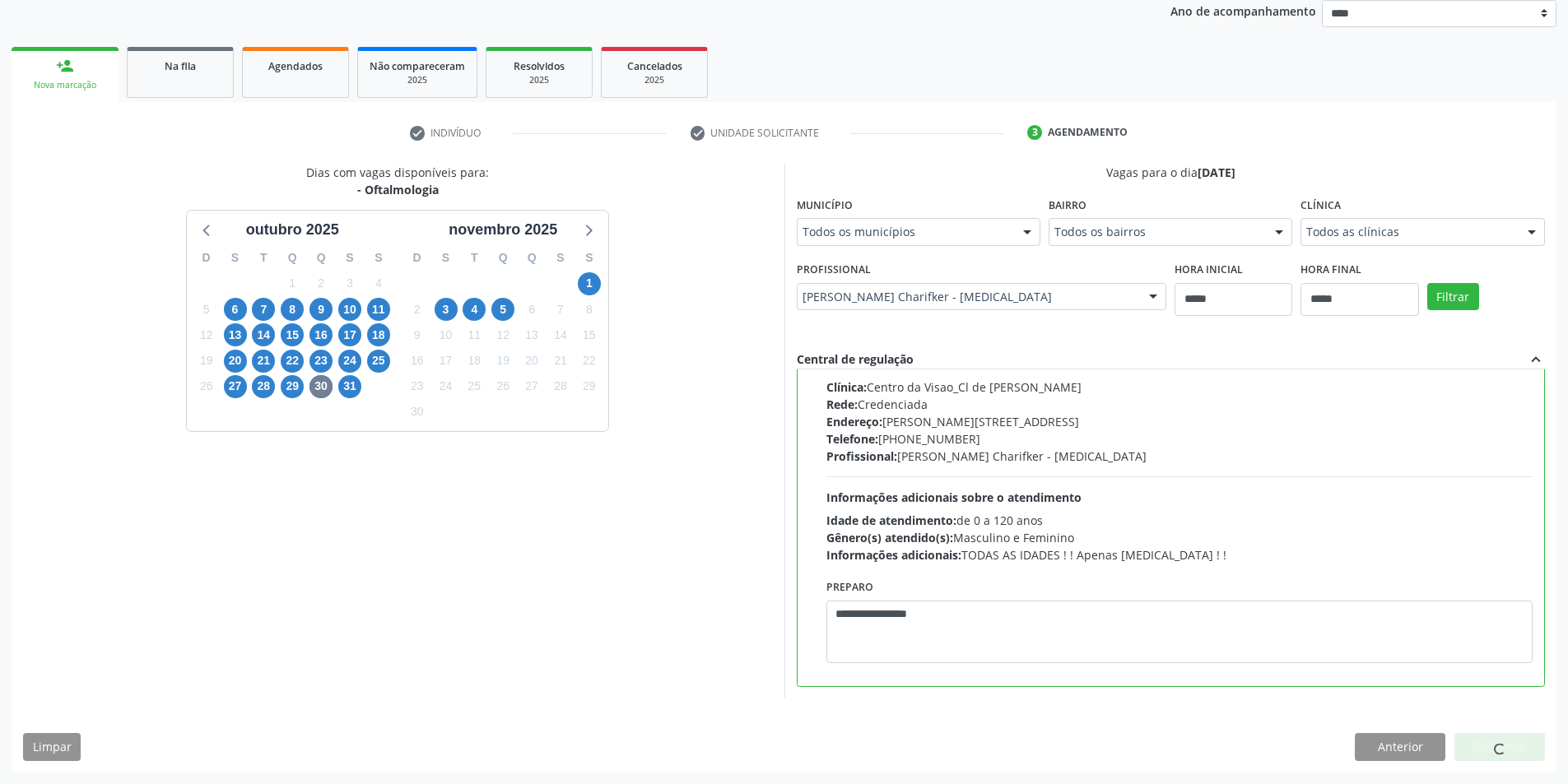
scroll to position [0, 0]
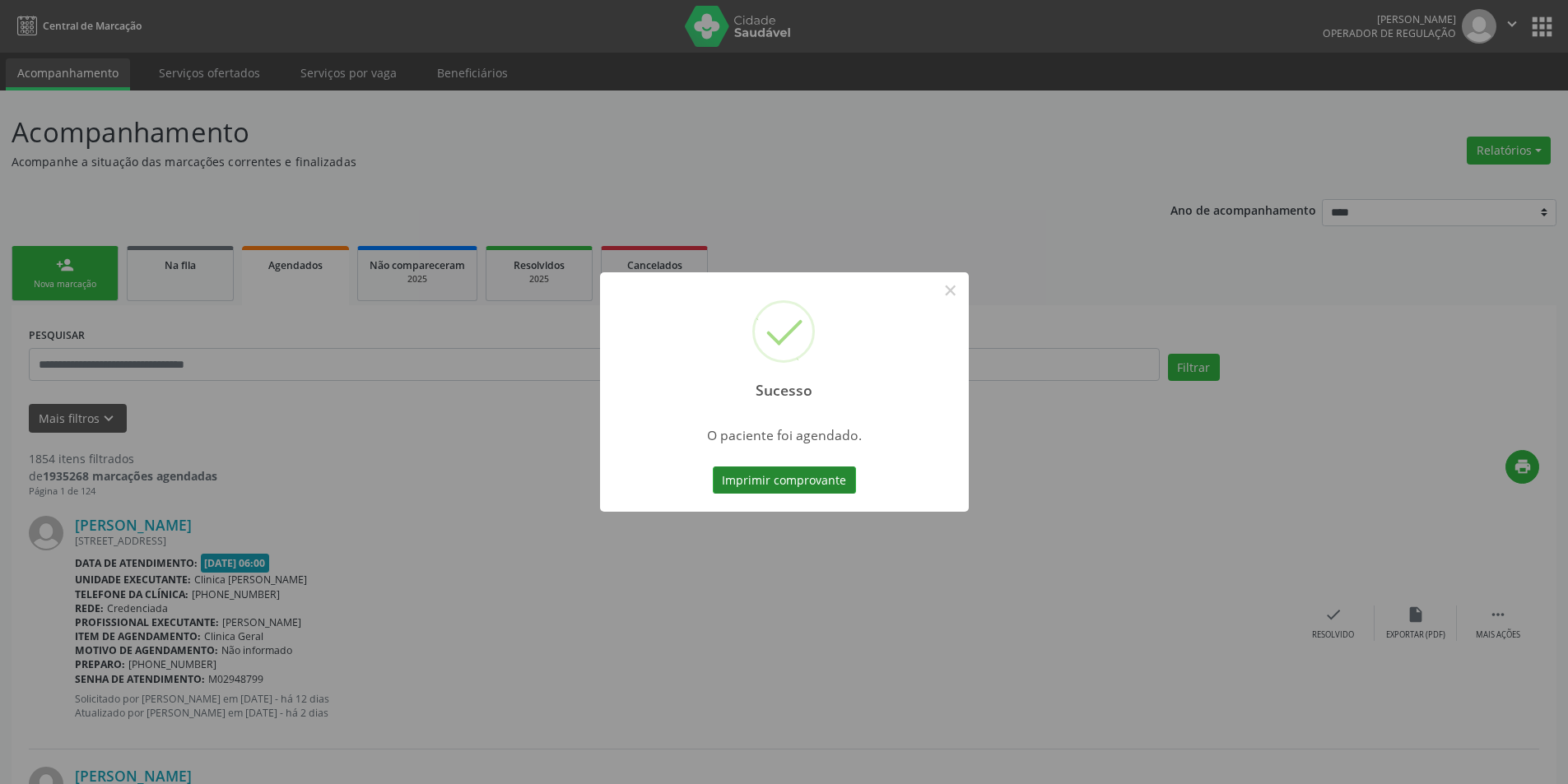
click at [816, 480] on button "Imprimir comprovante" at bounding box center [784, 480] width 143 height 28
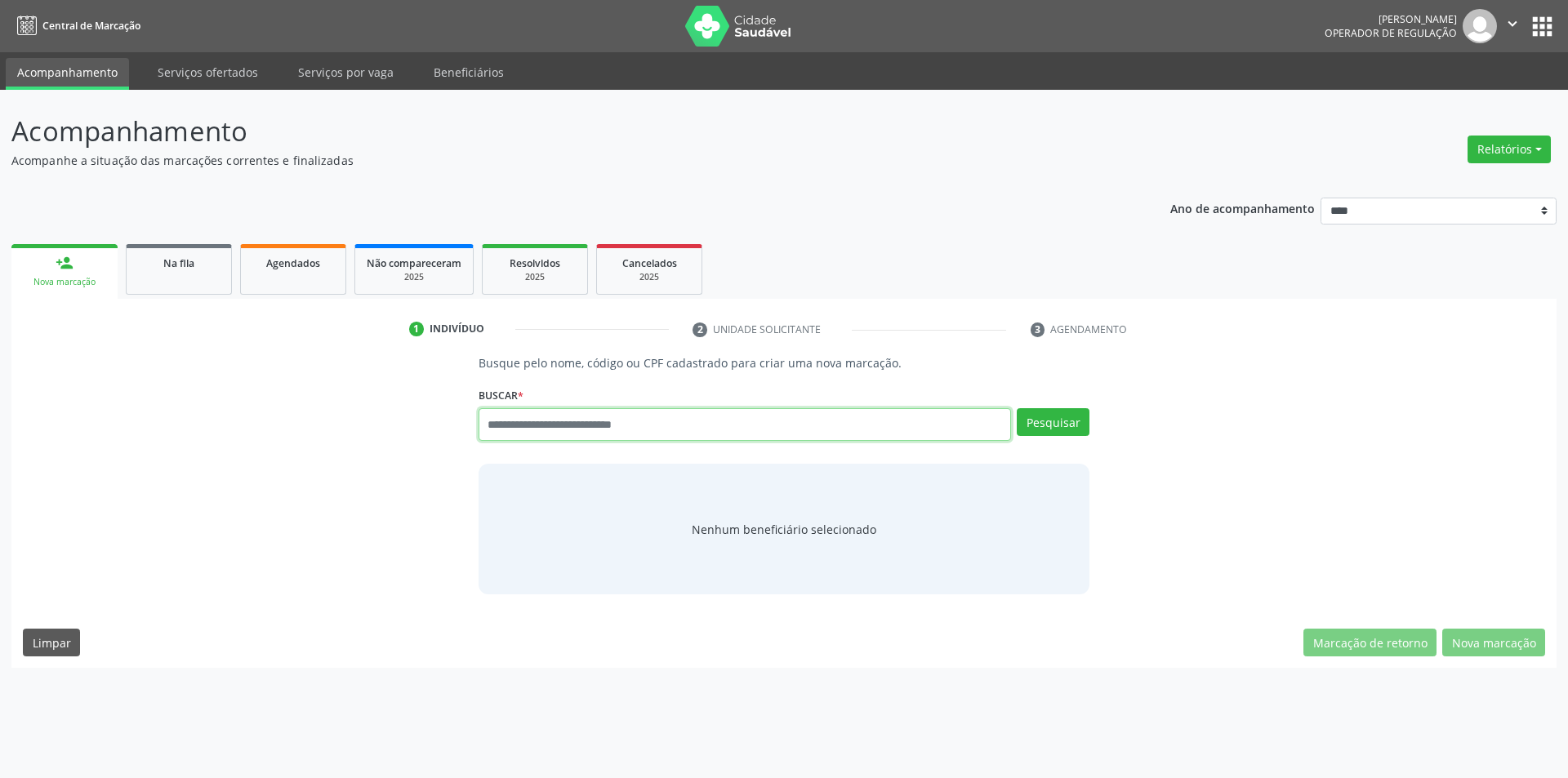
click at [686, 428] on input "text" at bounding box center [745, 425] width 533 height 32
paste input "**********"
type input "**********"
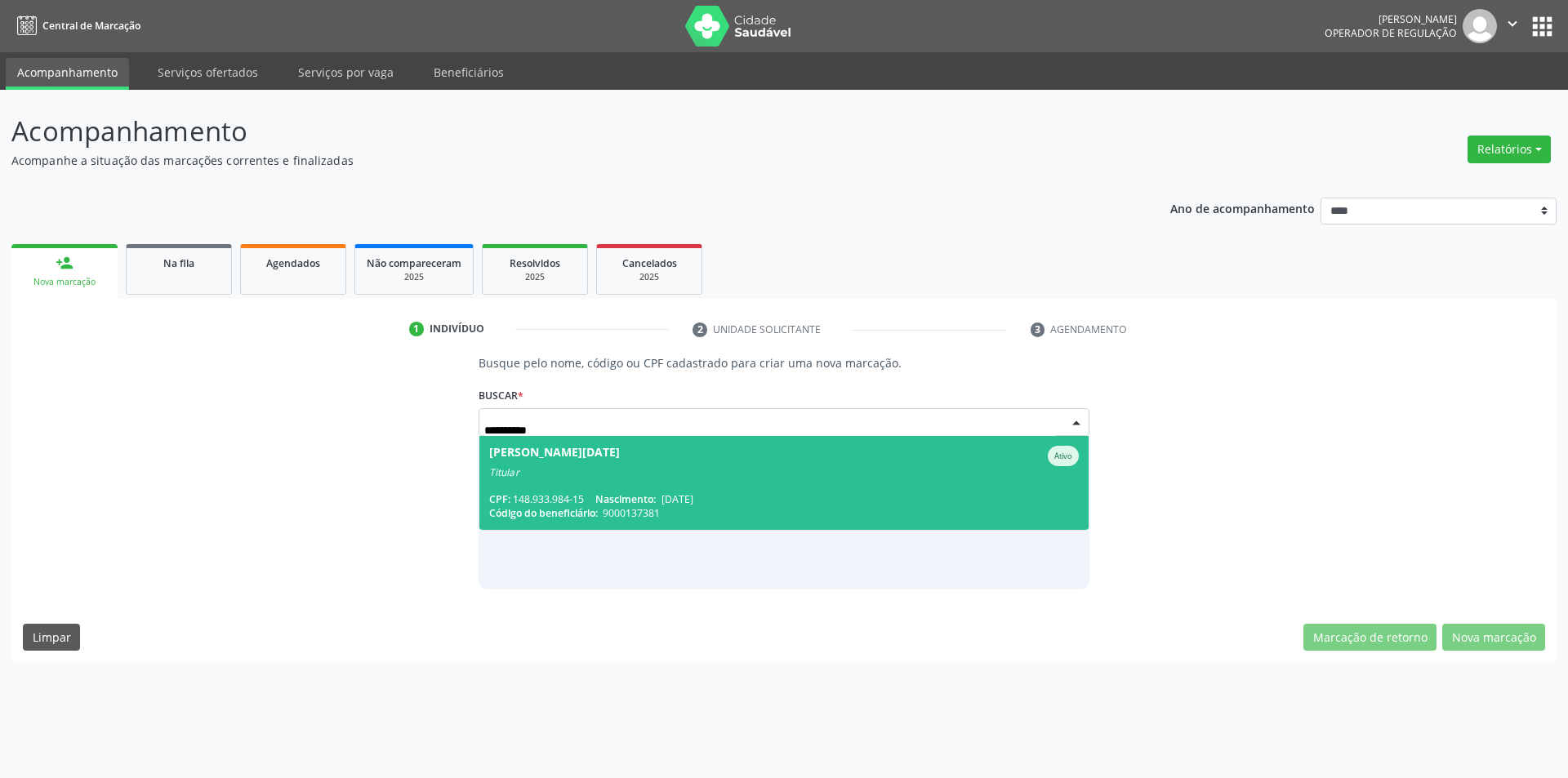
click at [628, 494] on span "Nascimento:" at bounding box center [625, 499] width 60 height 14
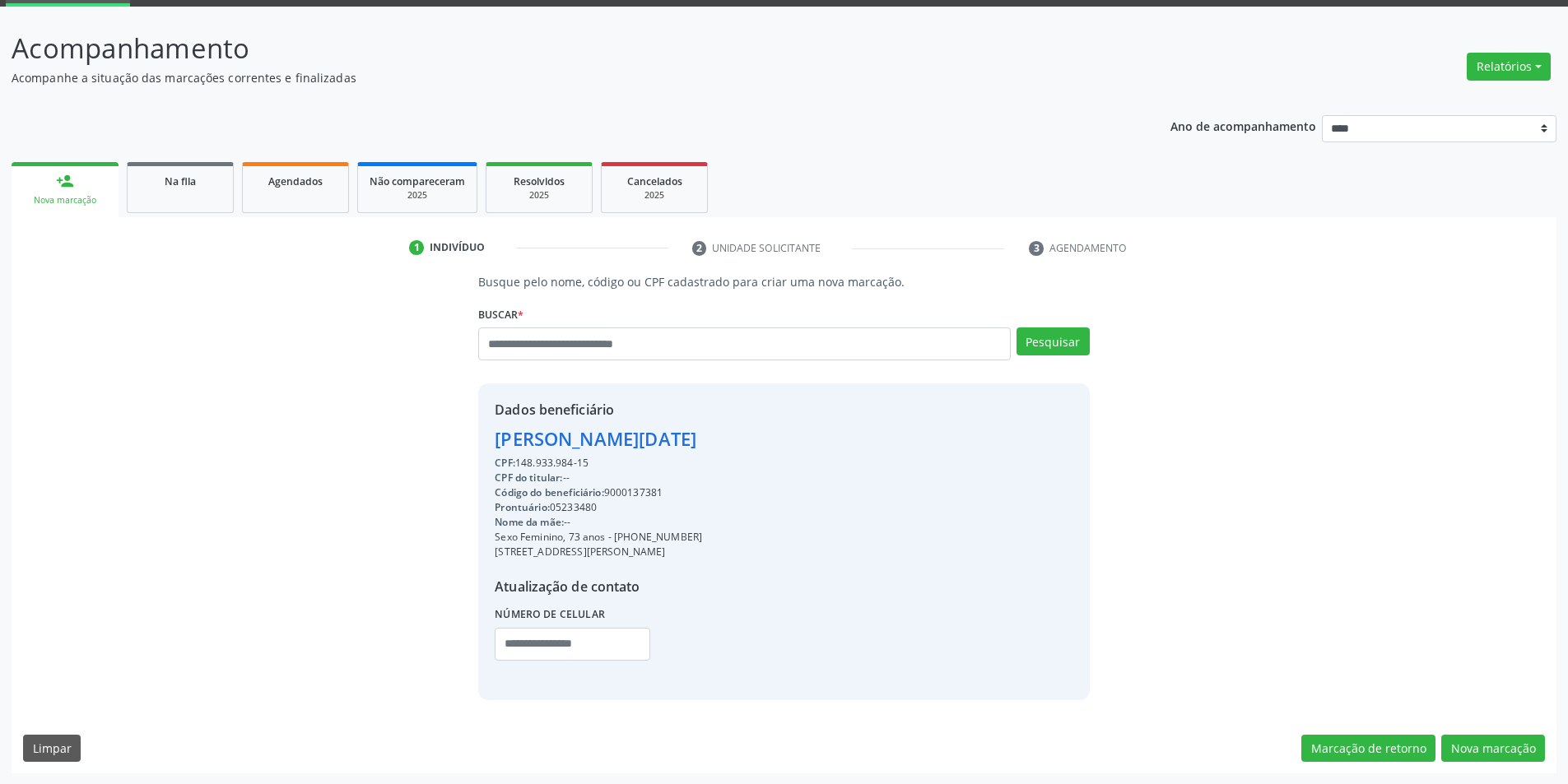
scroll to position [85, 0]
click at [1478, 742] on button "Nova marcação" at bounding box center [1493, 747] width 104 height 28
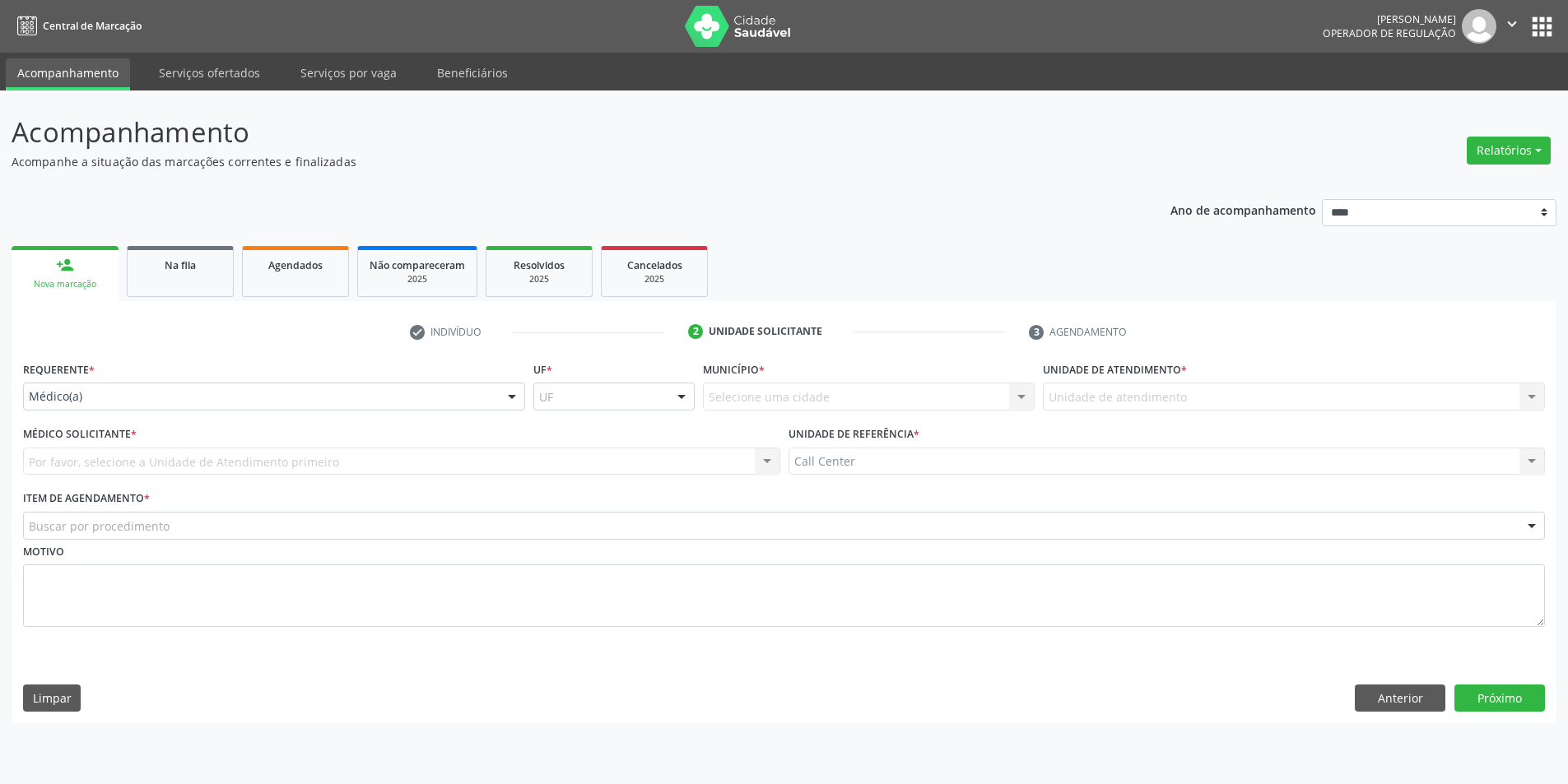
scroll to position [0, 0]
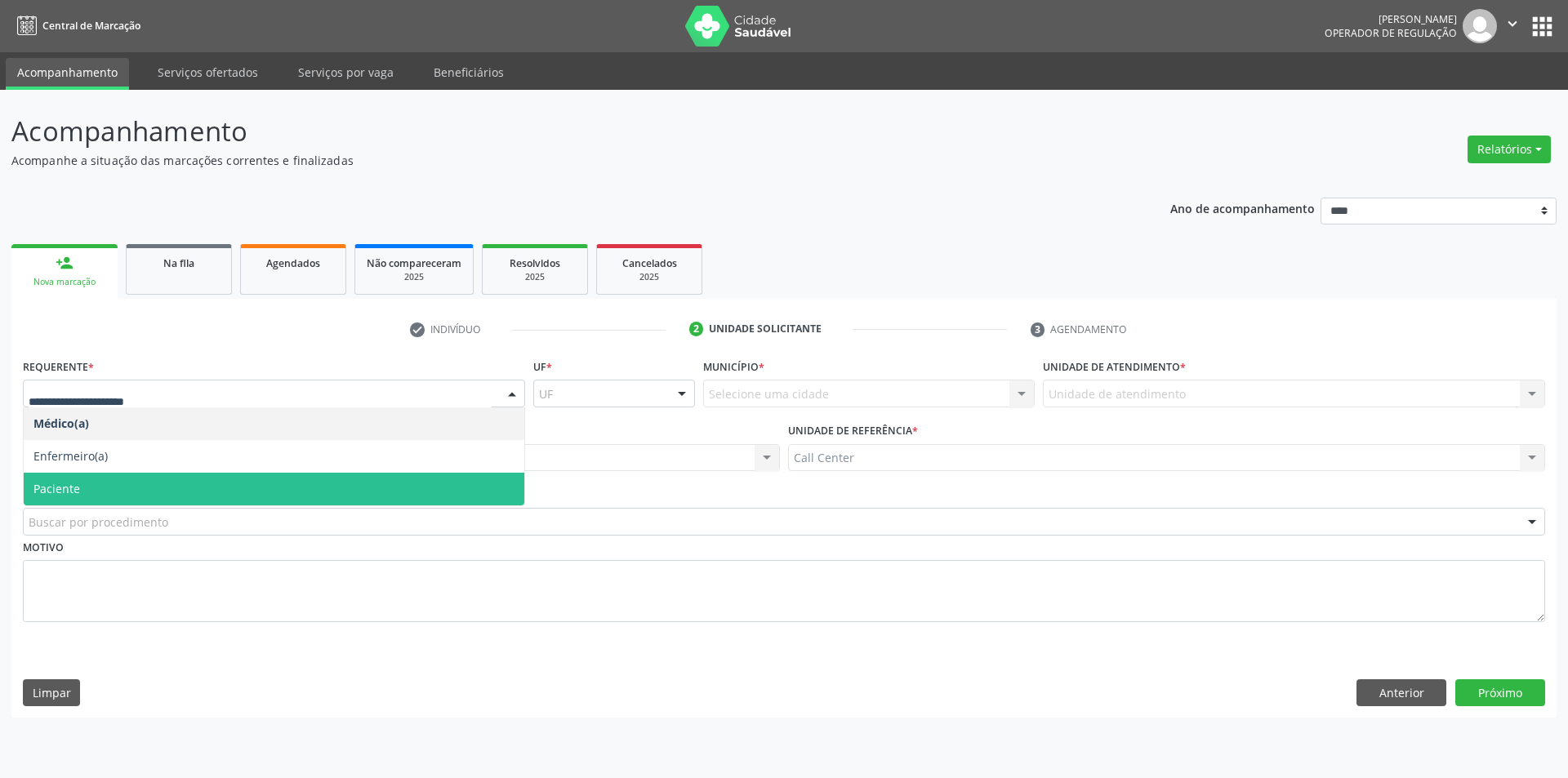
click at [124, 487] on span "Paciente" at bounding box center [274, 489] width 500 height 32
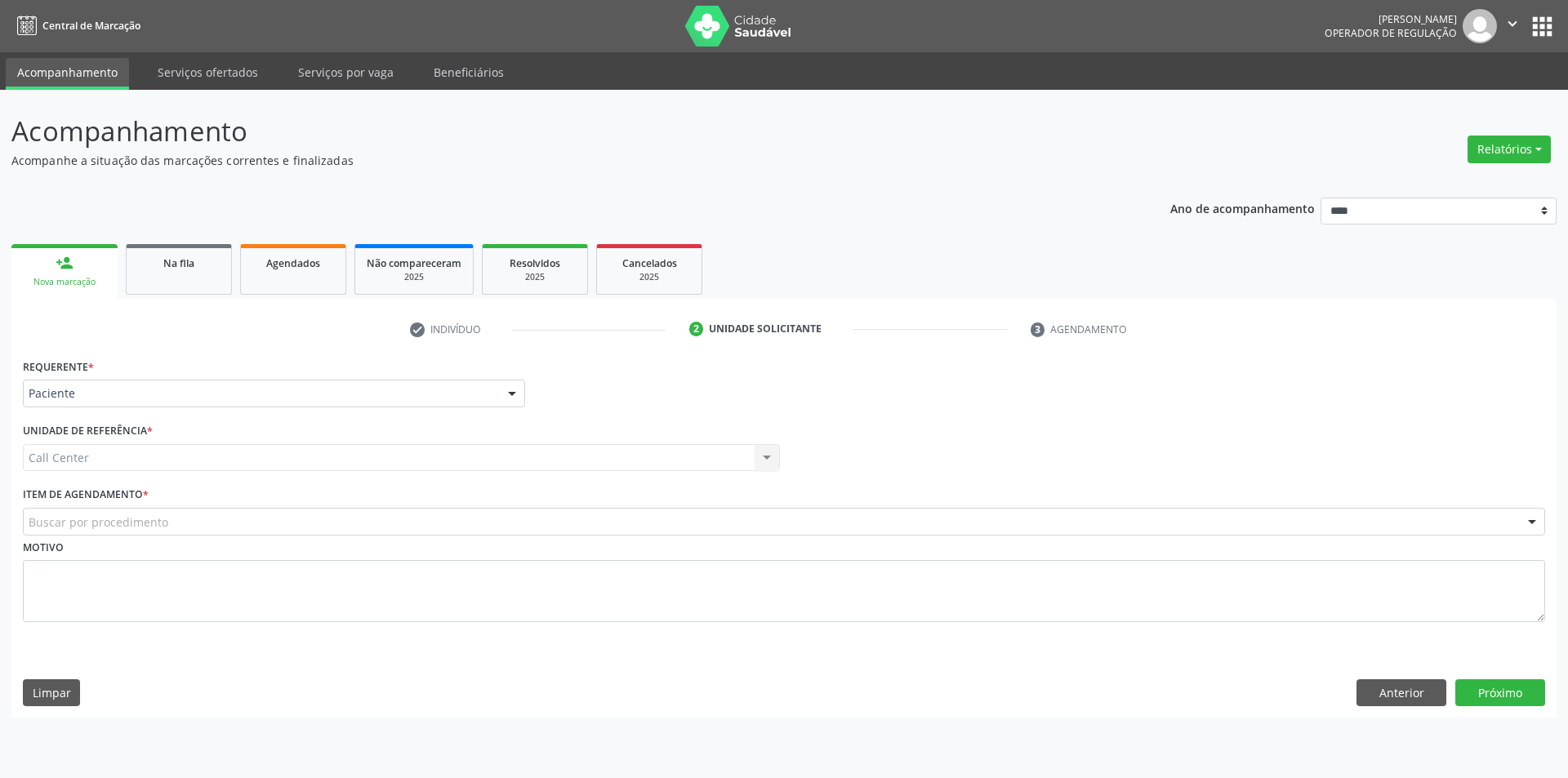
click at [127, 505] on label "Item de agendamento *" at bounding box center [86, 494] width 126 height 26
click at [124, 536] on div "Motivo" at bounding box center [784, 578] width 1522 height 87
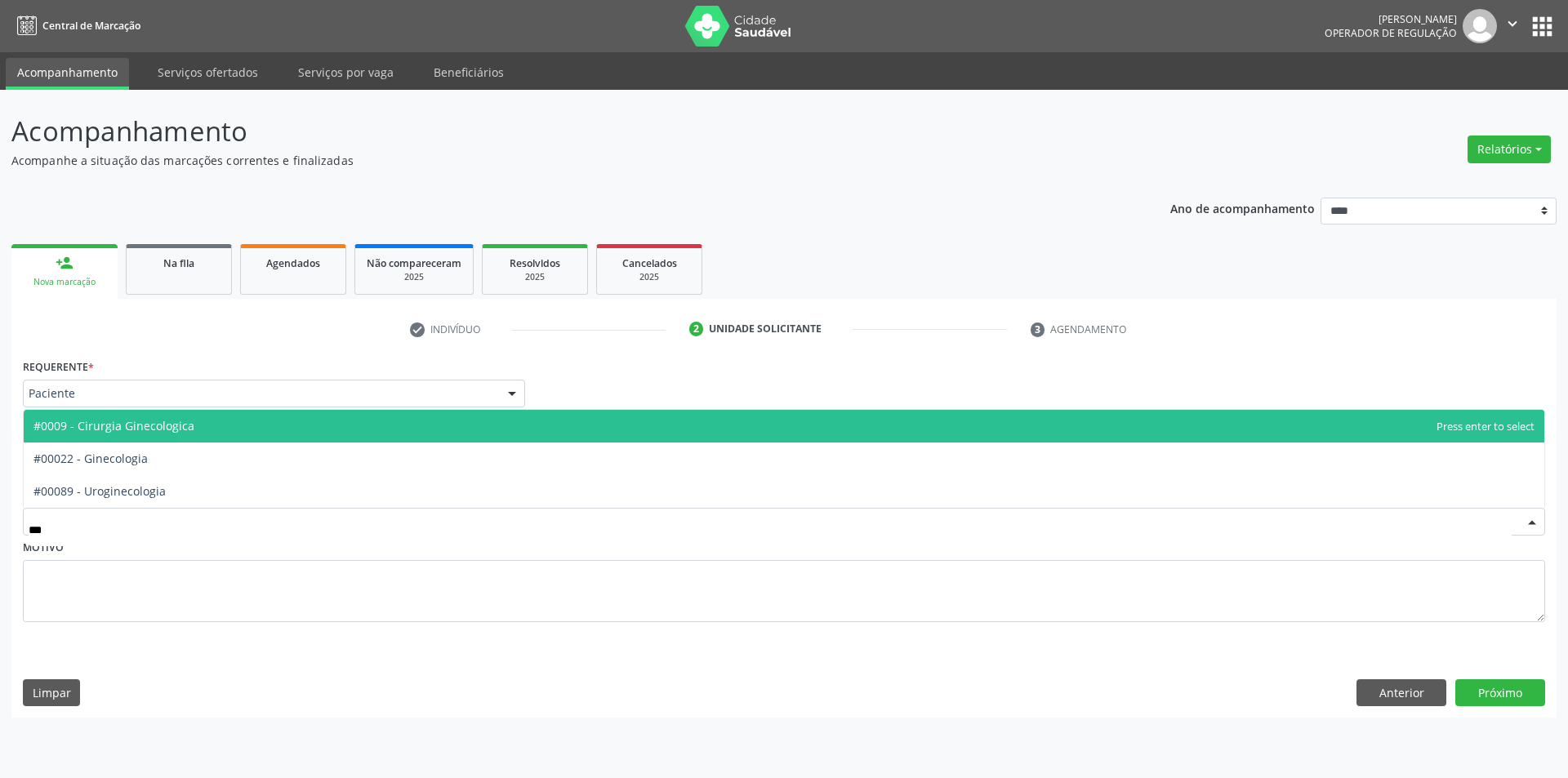
type input "****"
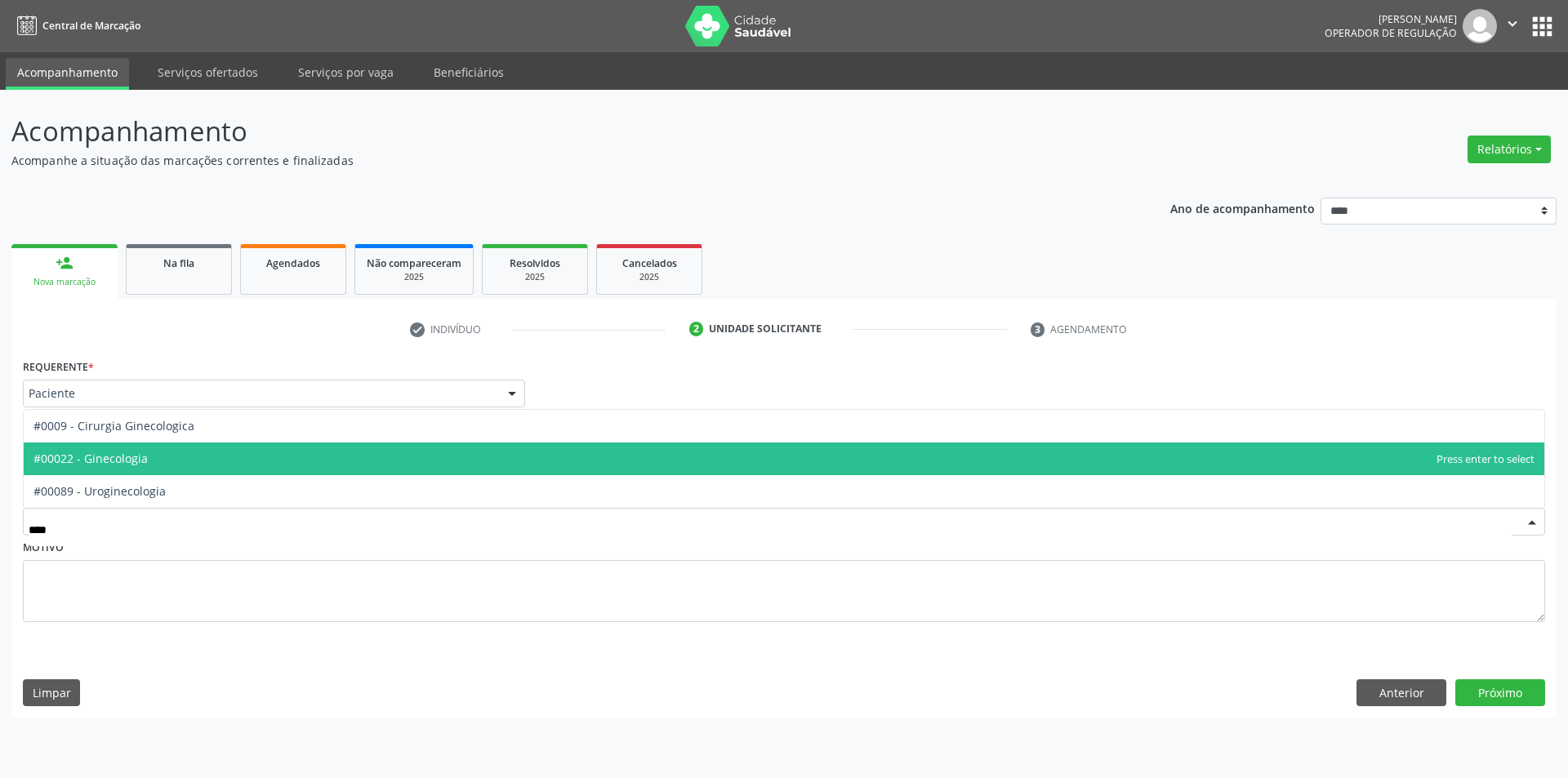
click at [159, 469] on span "#00022 - Ginecologia" at bounding box center [784, 458] width 1520 height 32
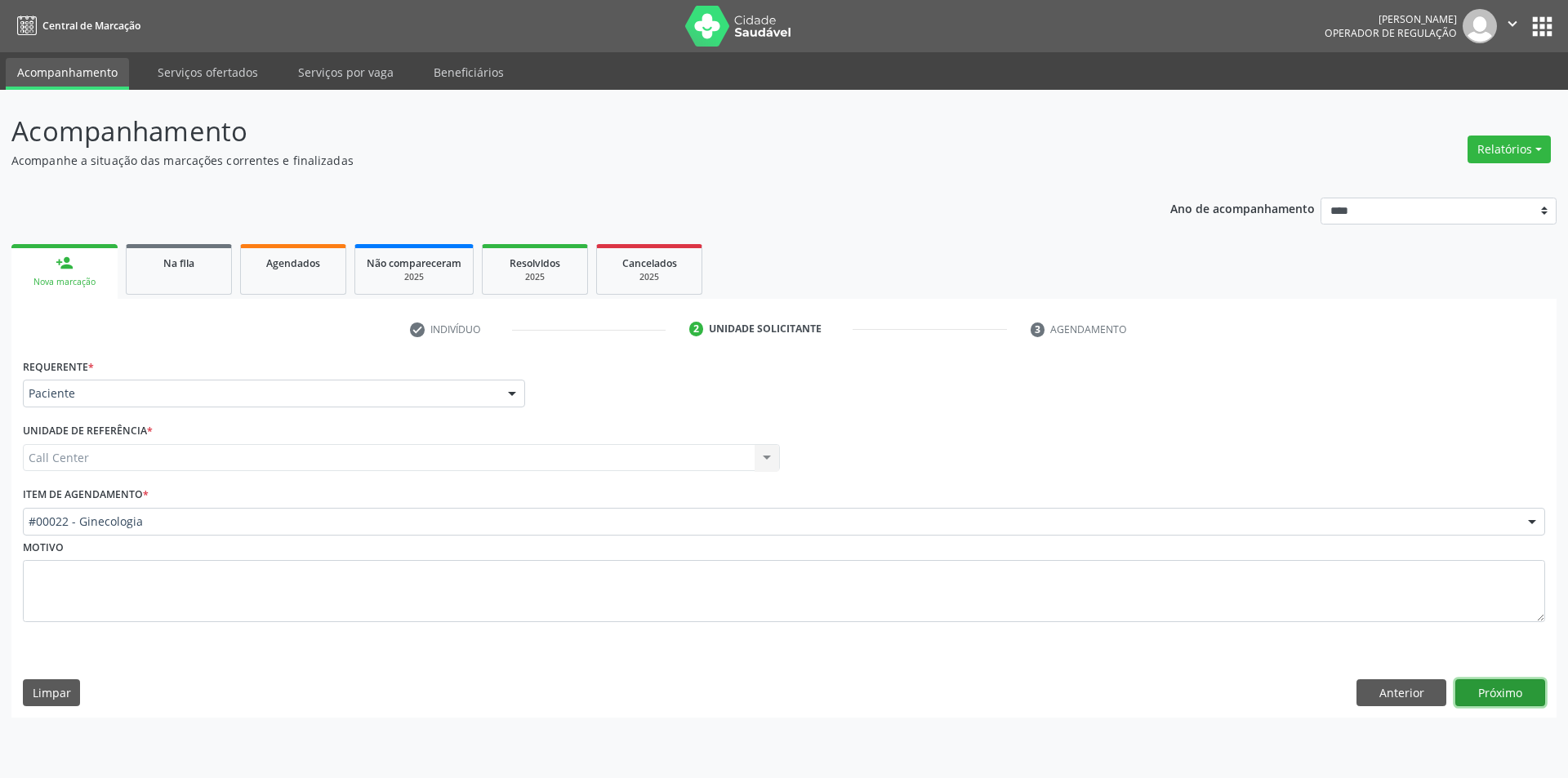
click at [1514, 702] on button "Próximo" at bounding box center [1500, 692] width 90 height 28
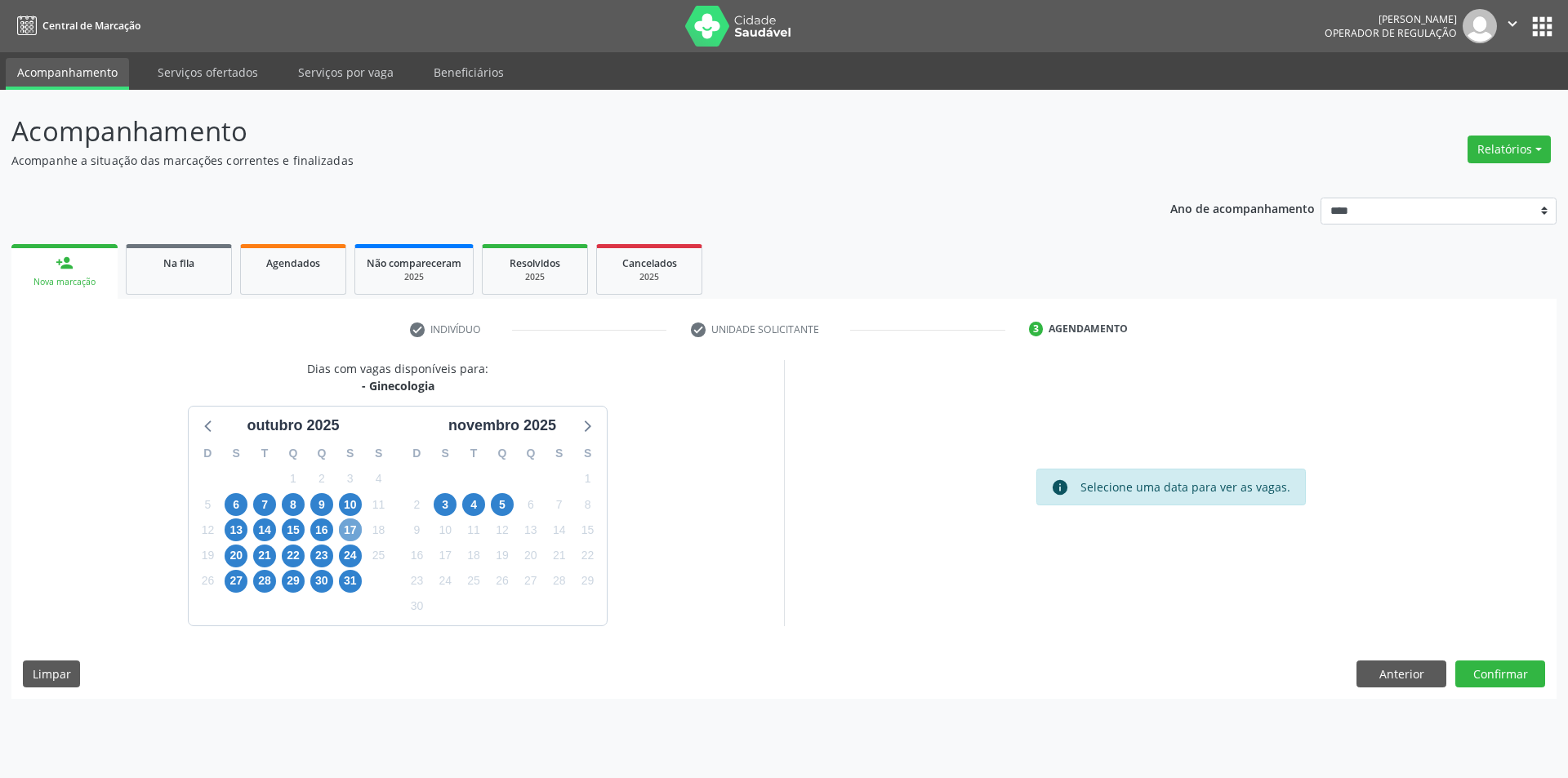
click at [359, 526] on span "17" at bounding box center [350, 530] width 23 height 23
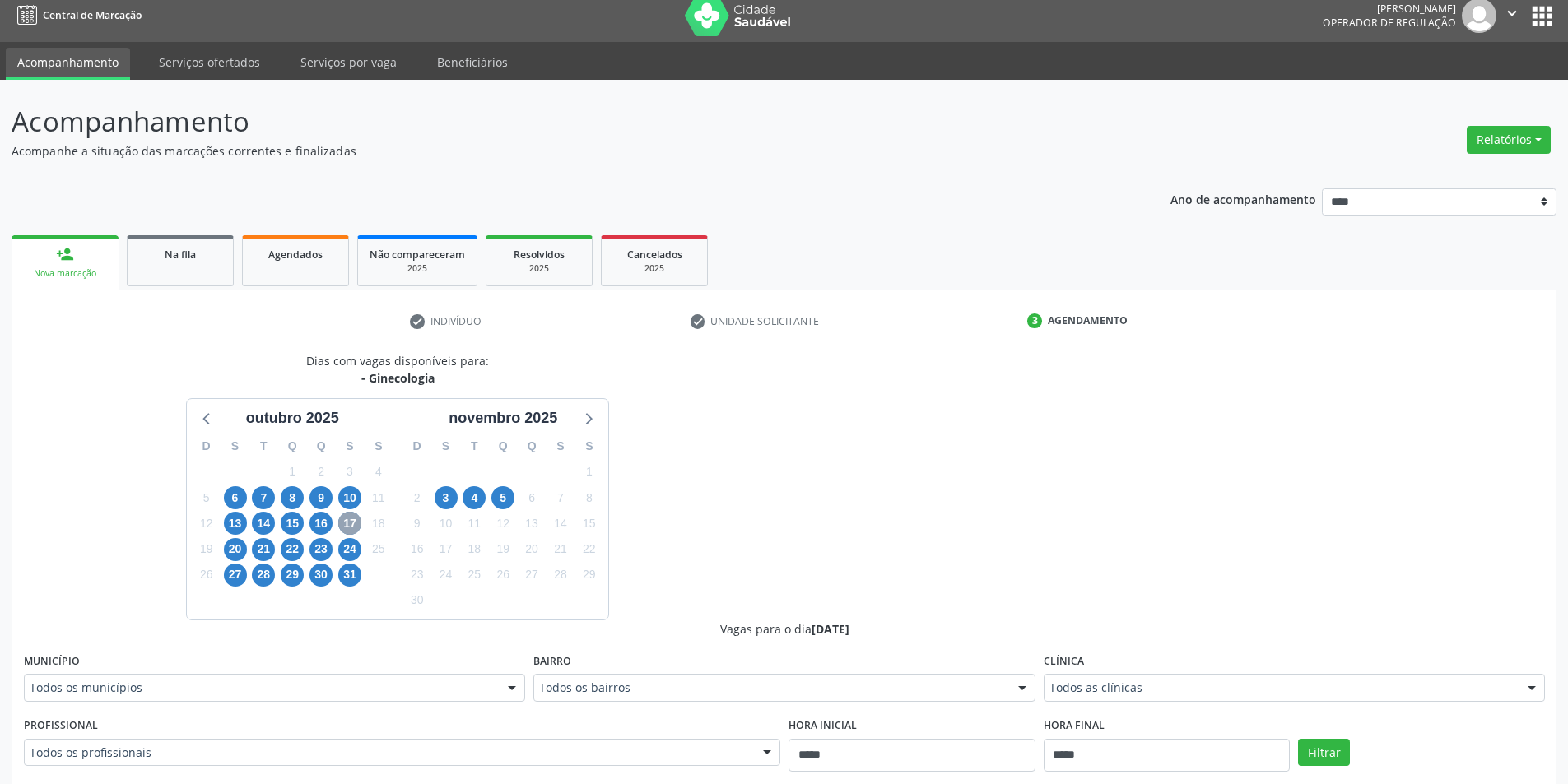
scroll to position [247, 0]
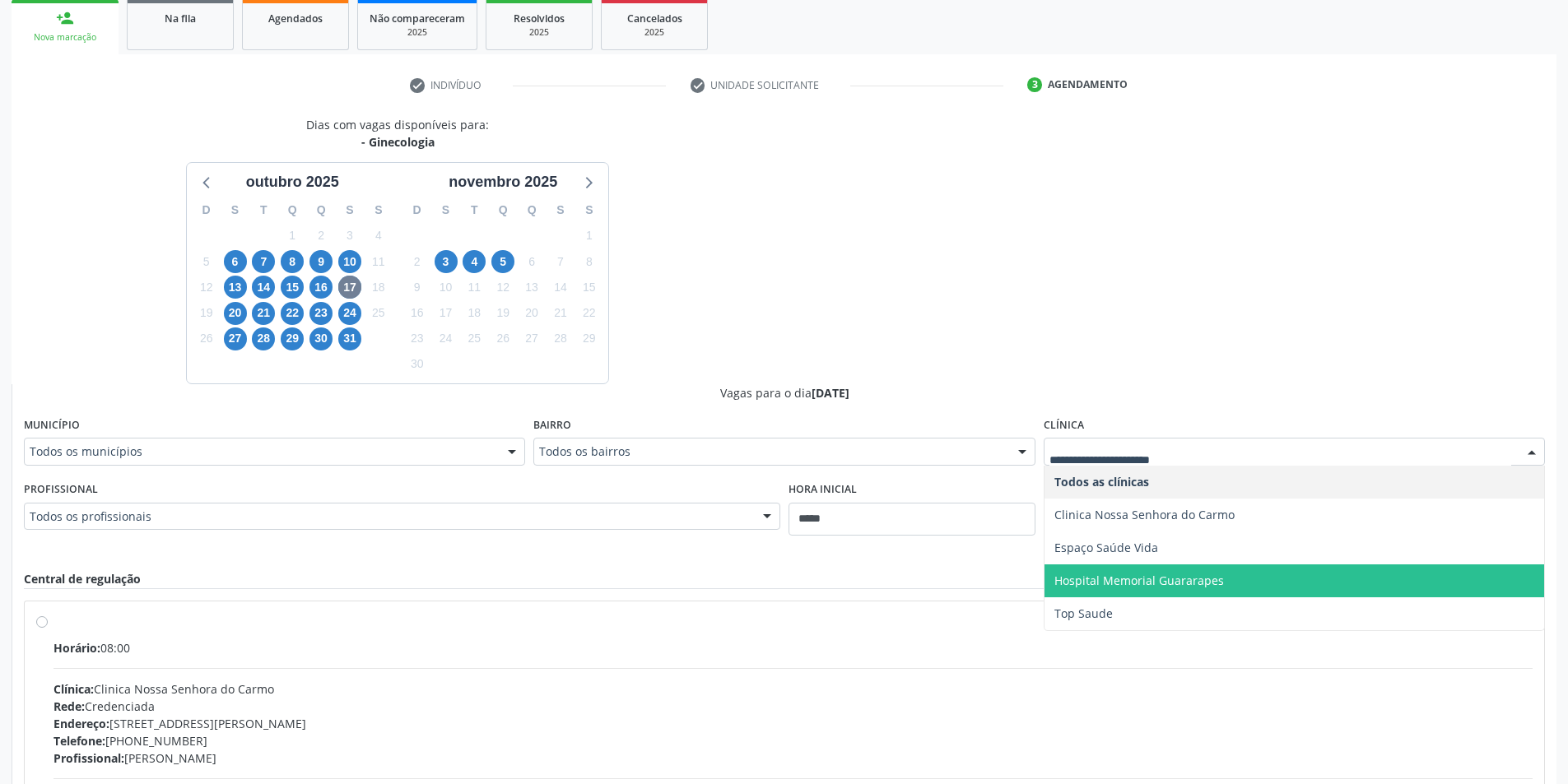
click at [1140, 586] on span "Hospital Memorial Guararapes" at bounding box center [1139, 580] width 169 height 15
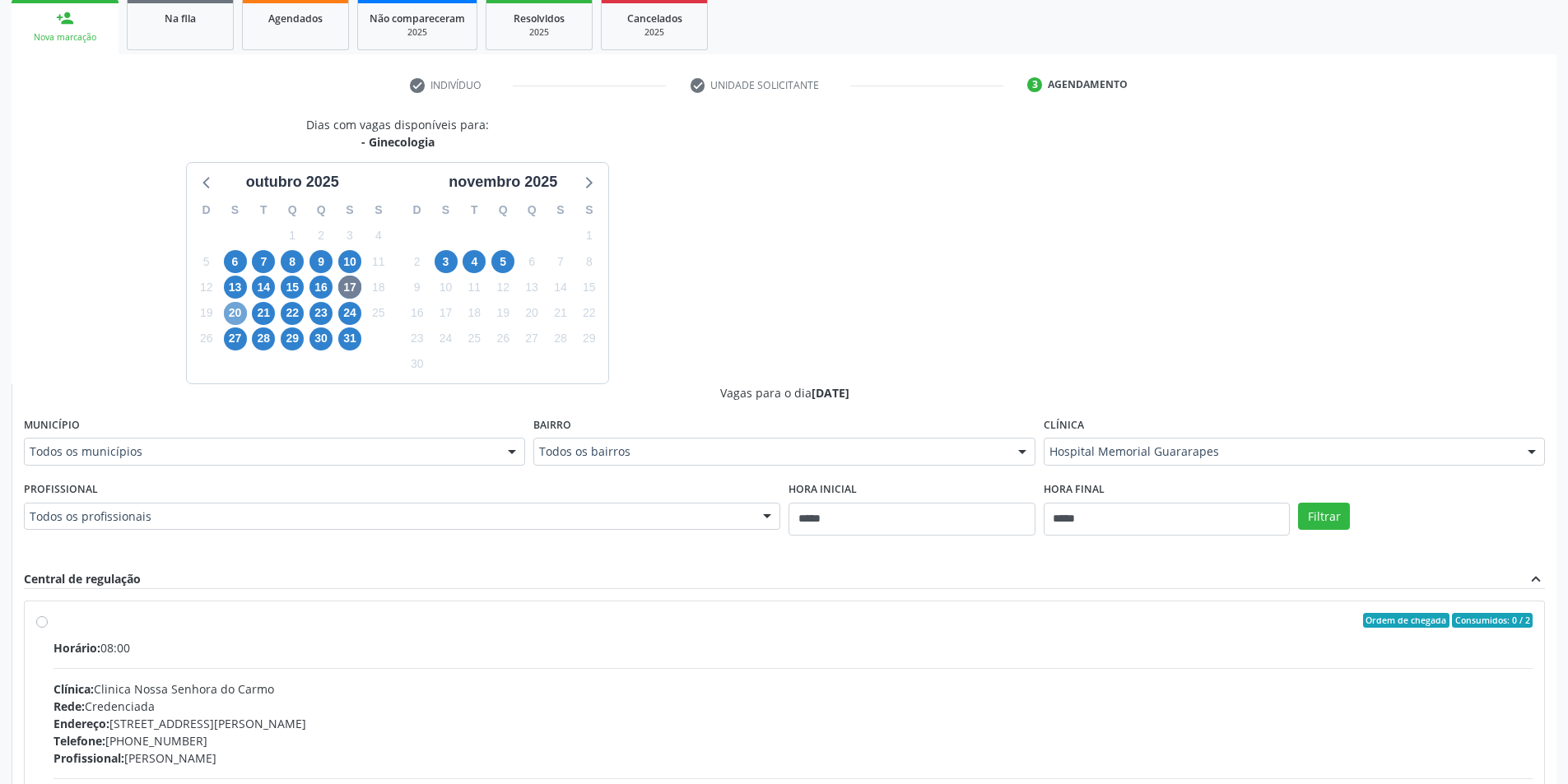
click at [244, 316] on span "20" at bounding box center [236, 314] width 23 height 23
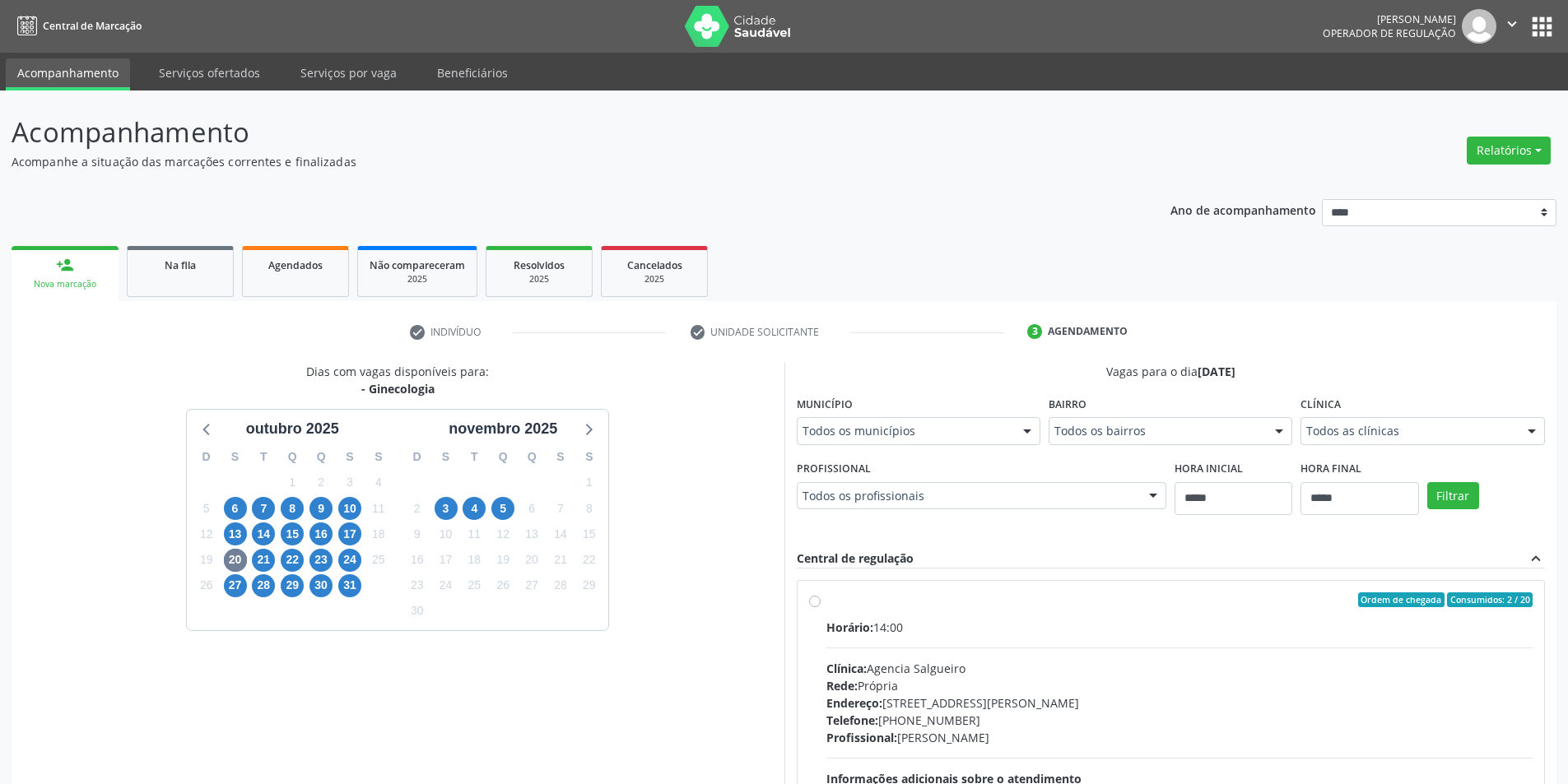
click at [1397, 414] on div "Clínica Todos as clínicas Todos as clínicas Agencia Salgueiro Clinica Nossa Sen…" at bounding box center [1422, 417] width 244 height 53
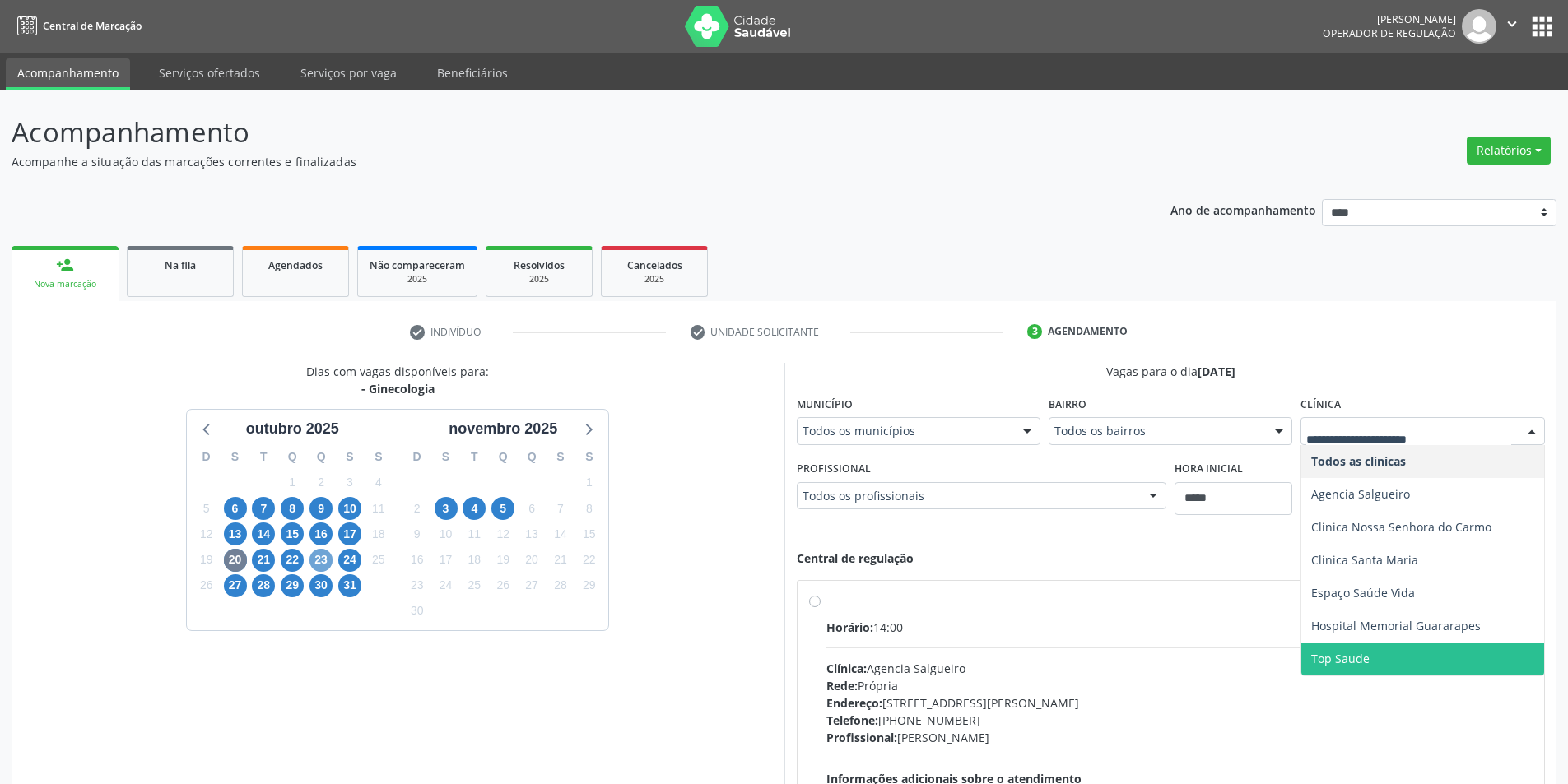
click at [313, 563] on span "23" at bounding box center [321, 560] width 23 height 23
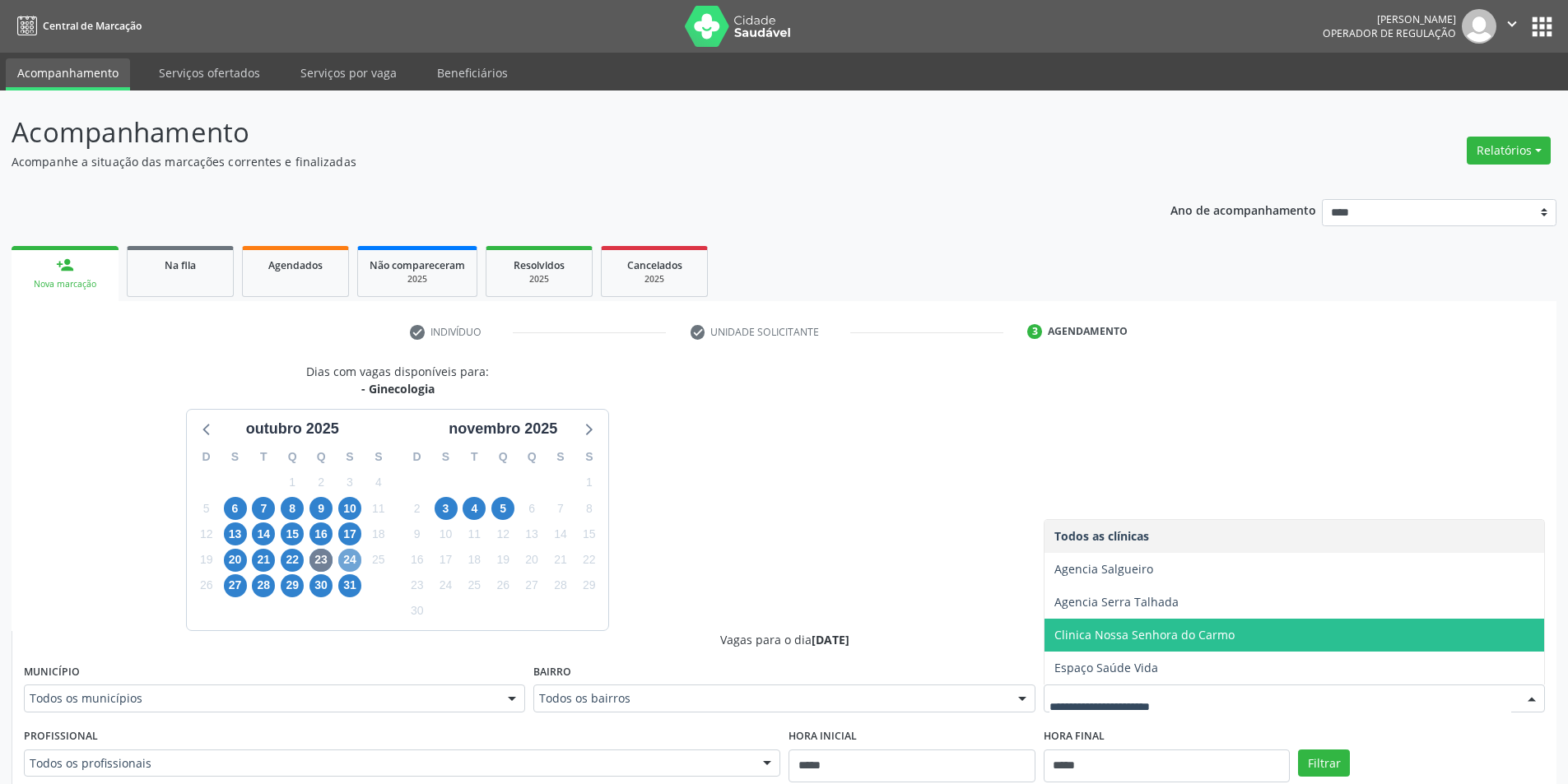
click at [347, 569] on span "24" at bounding box center [349, 560] width 23 height 23
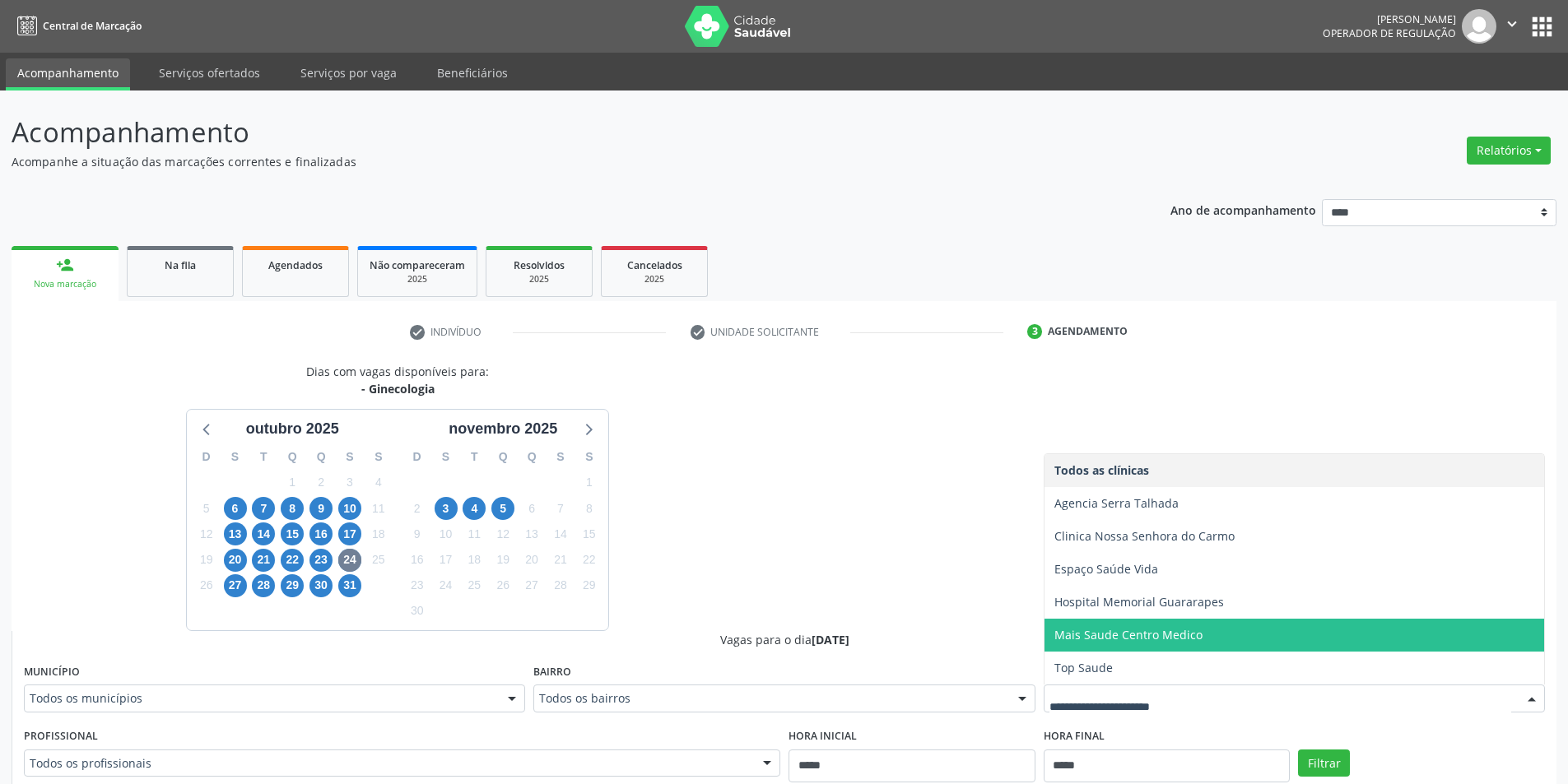
click at [1145, 635] on span "Mais Saude Centro Medico" at bounding box center [1128, 635] width 148 height 15
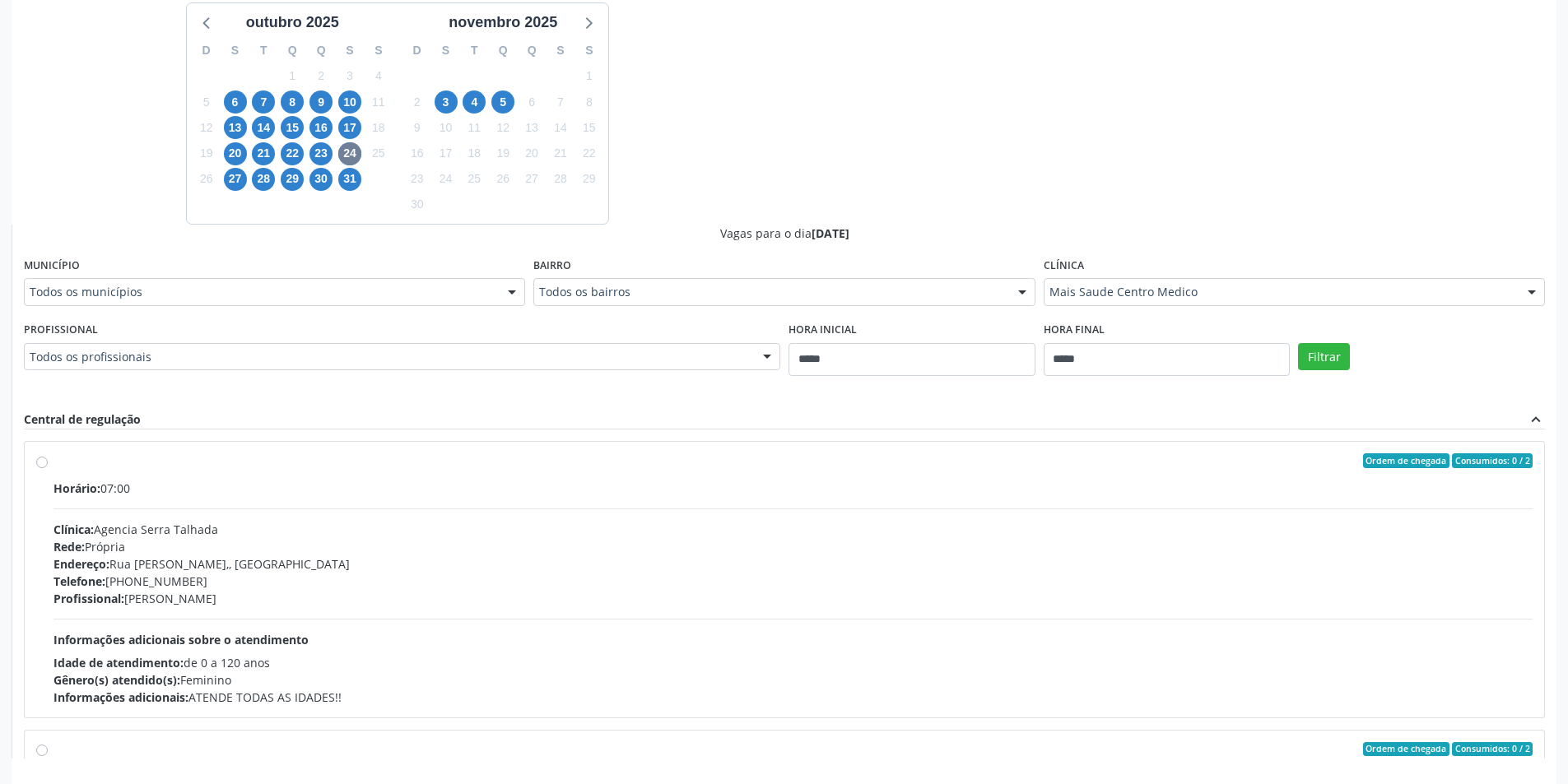
scroll to position [412, 0]
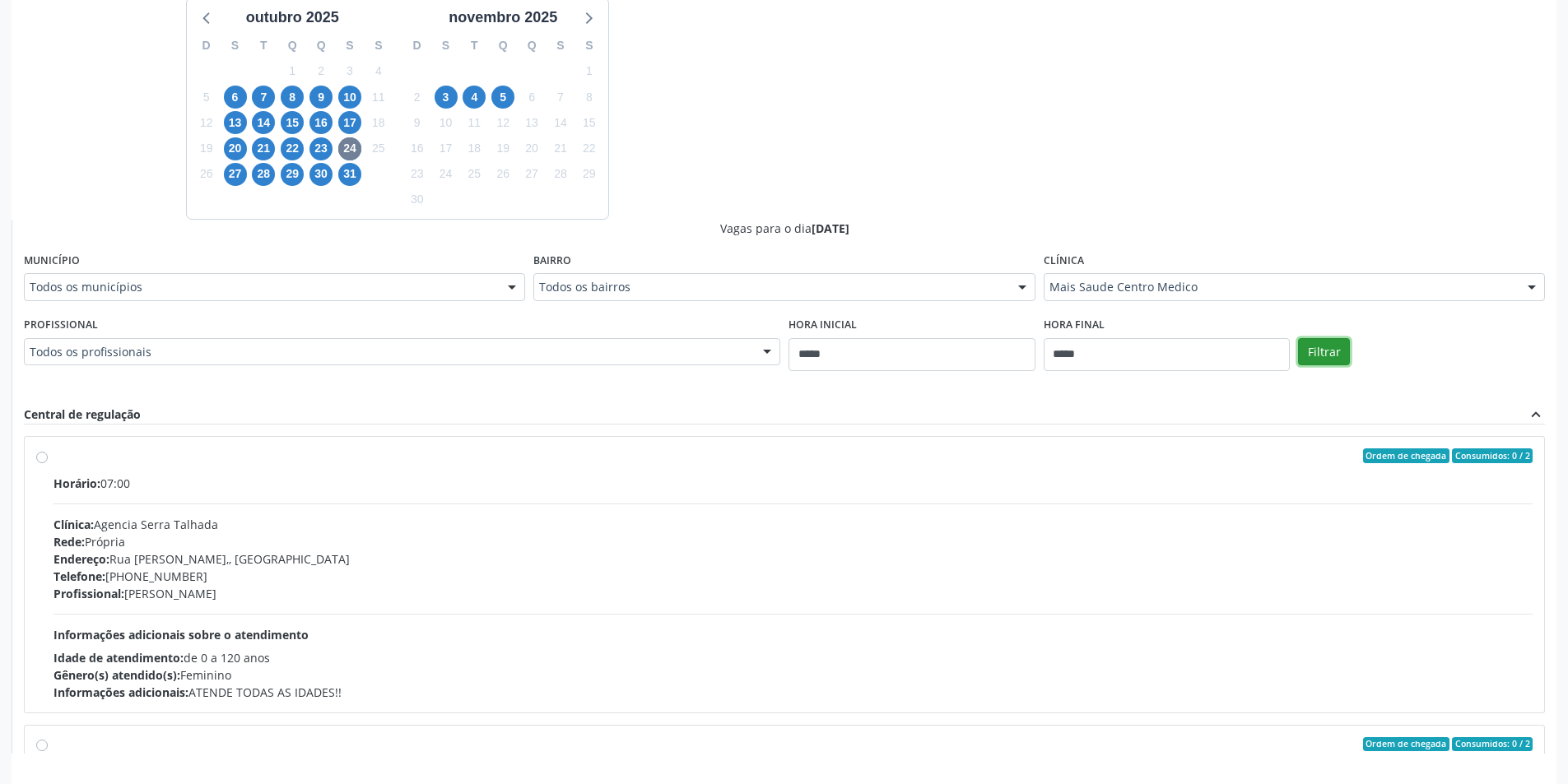
click at [1316, 352] on button "Filtrar" at bounding box center [1324, 351] width 52 height 28
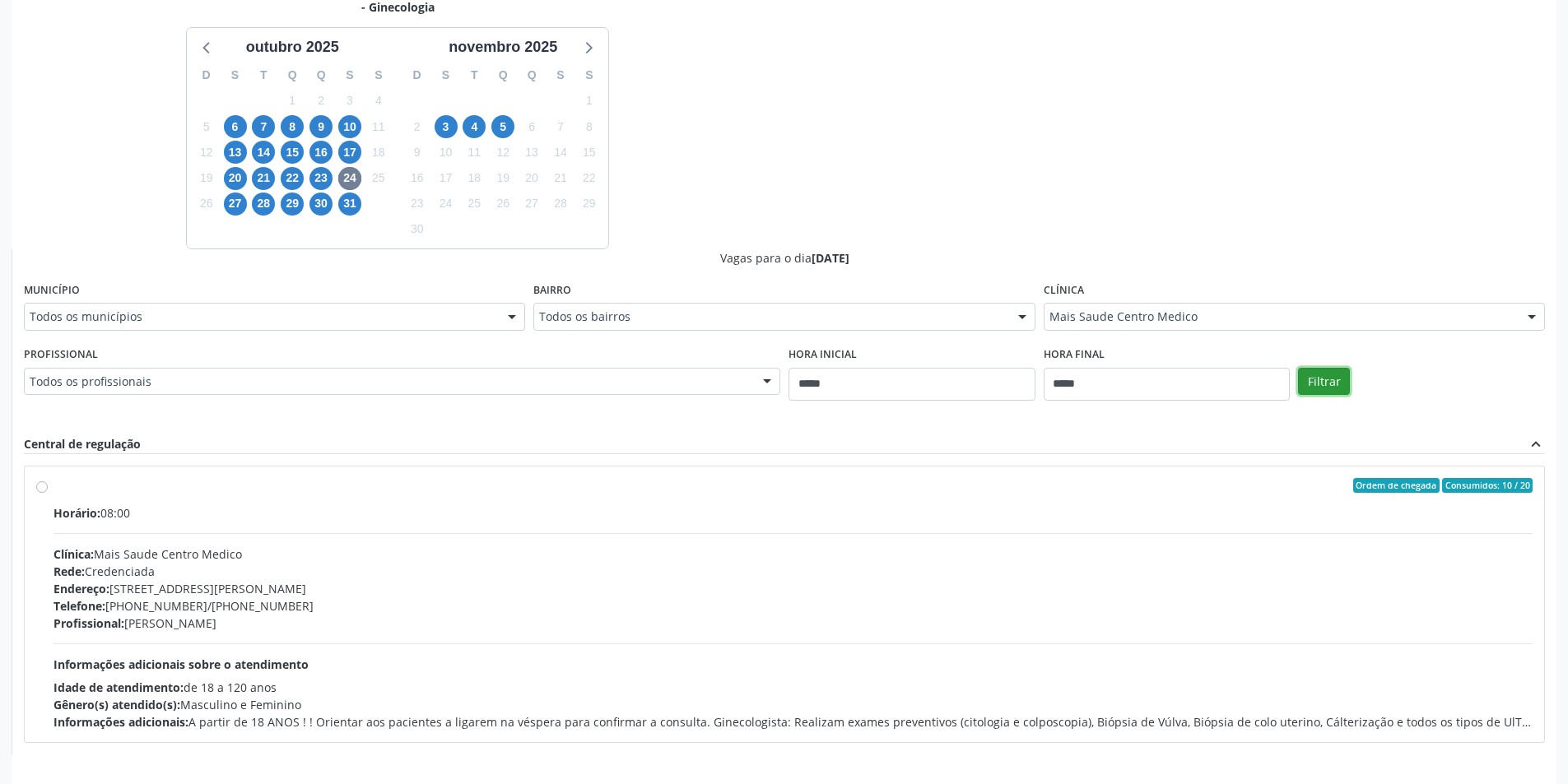
scroll to position [437, 0]
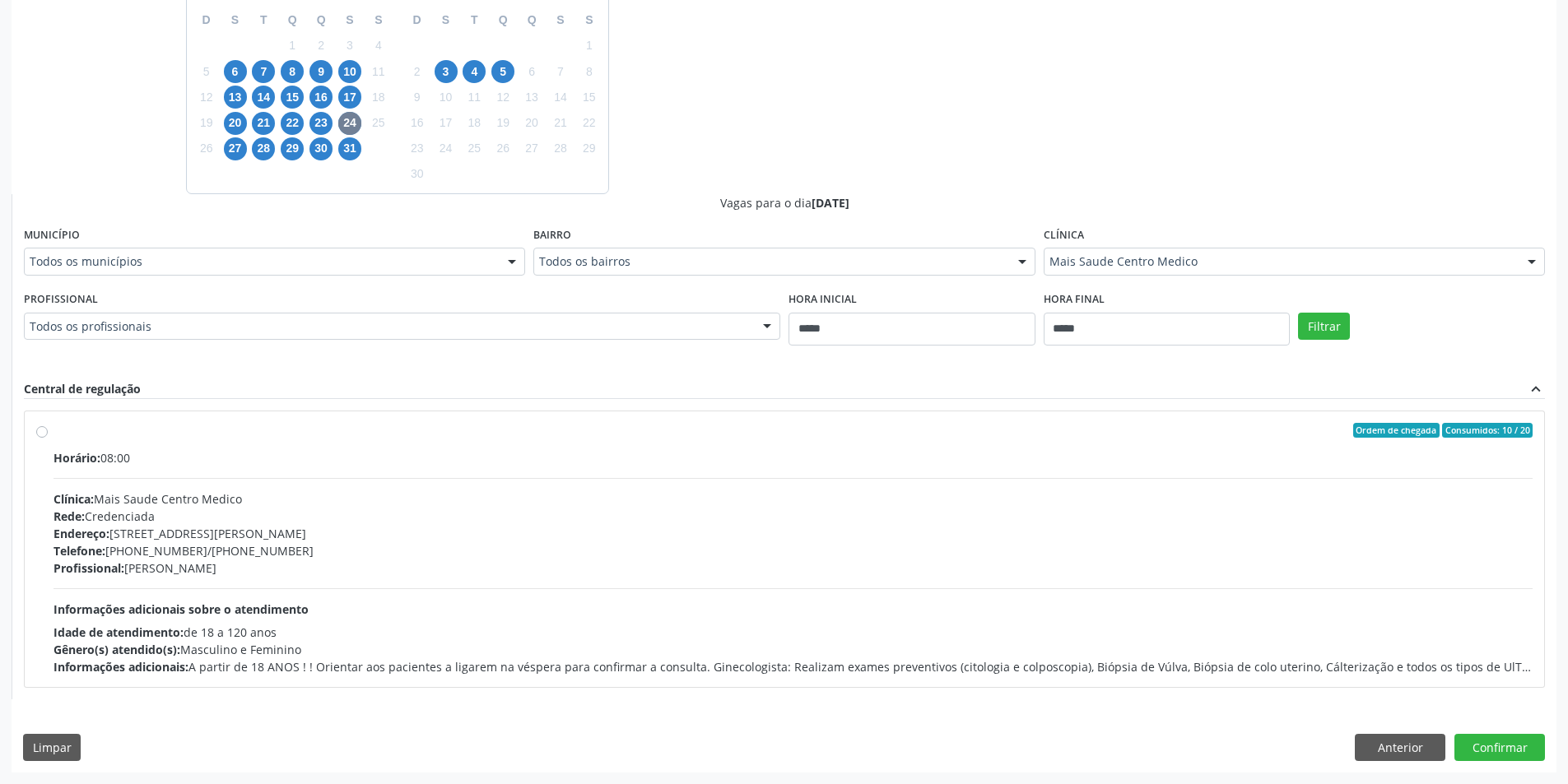
click at [263, 516] on div "Rede: Credenciada" at bounding box center [793, 517] width 1479 height 17
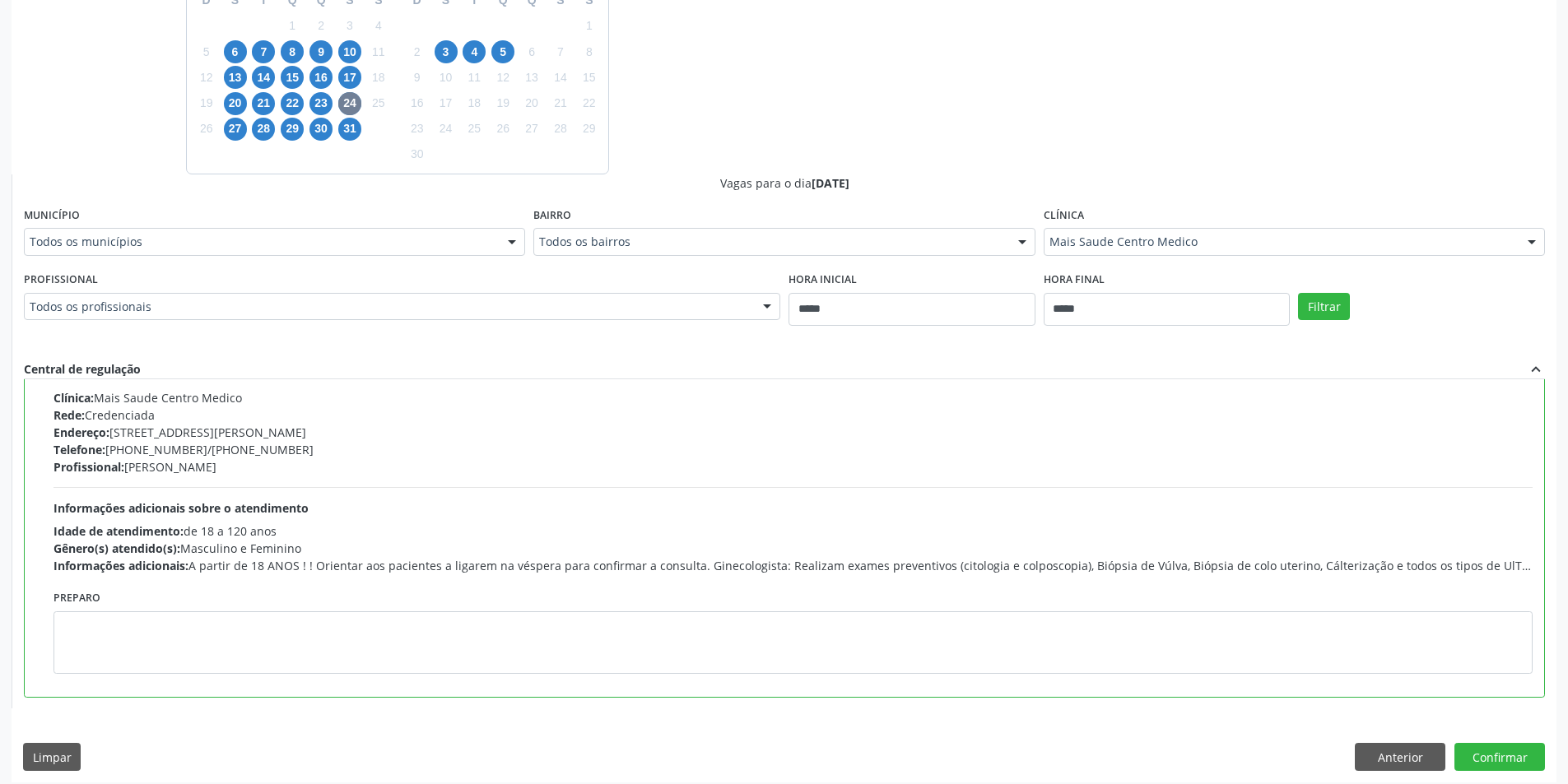
scroll to position [467, 0]
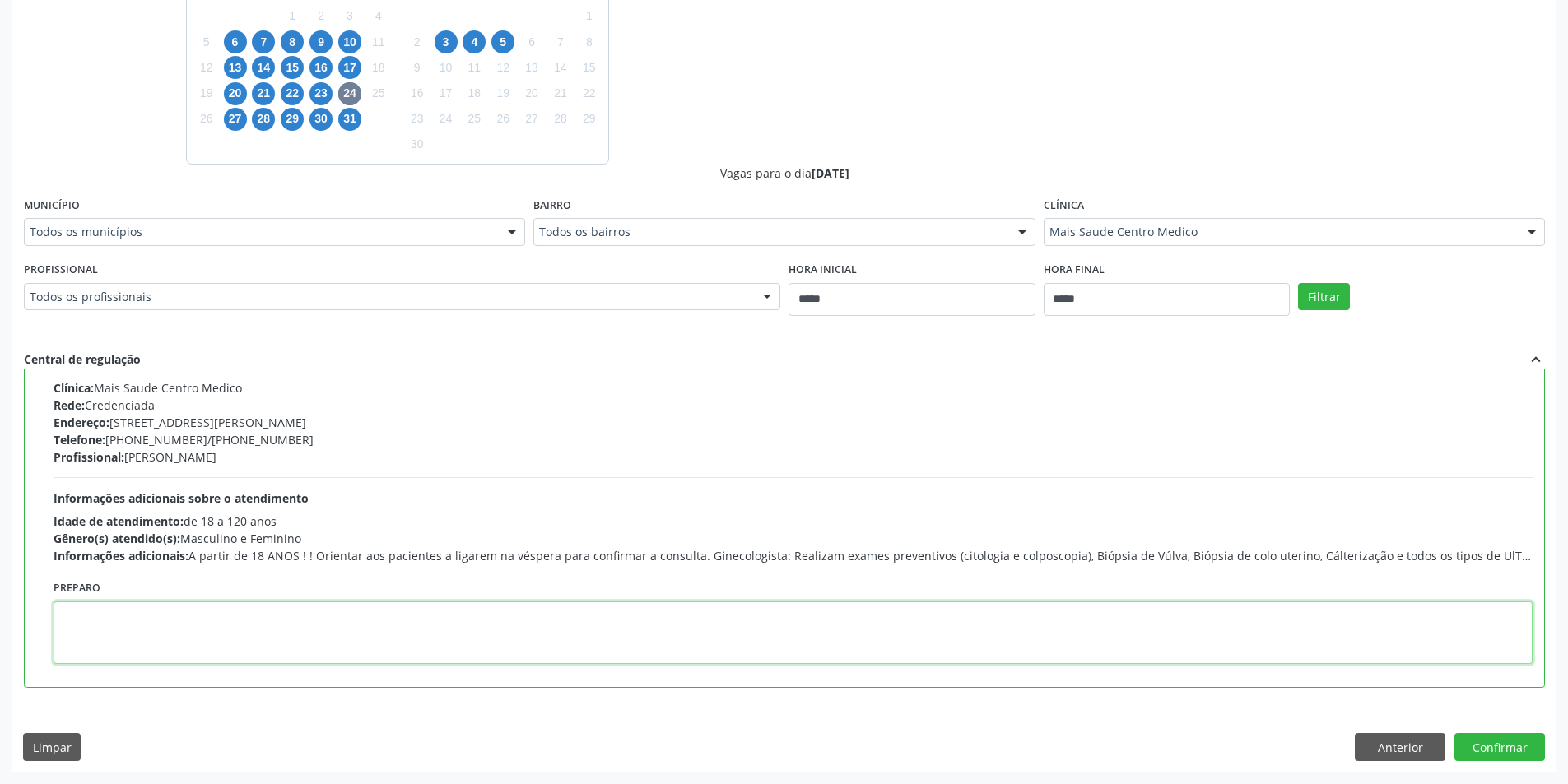
click at [215, 639] on textarea at bounding box center [793, 632] width 1479 height 63
paste textarea "**********"
type textarea "**********"
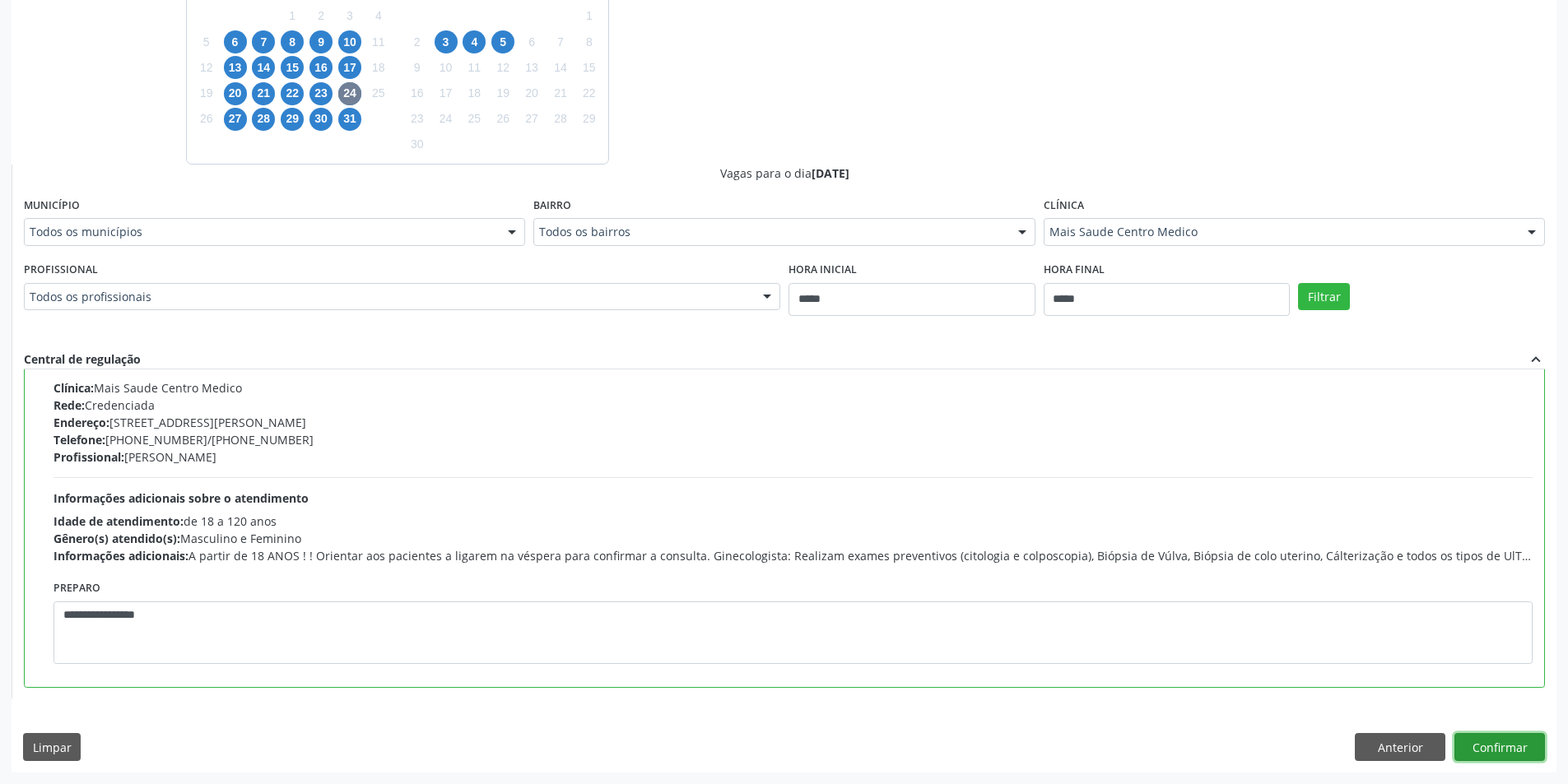
click at [1505, 751] on button "Confirmar" at bounding box center [1500, 746] width 90 height 28
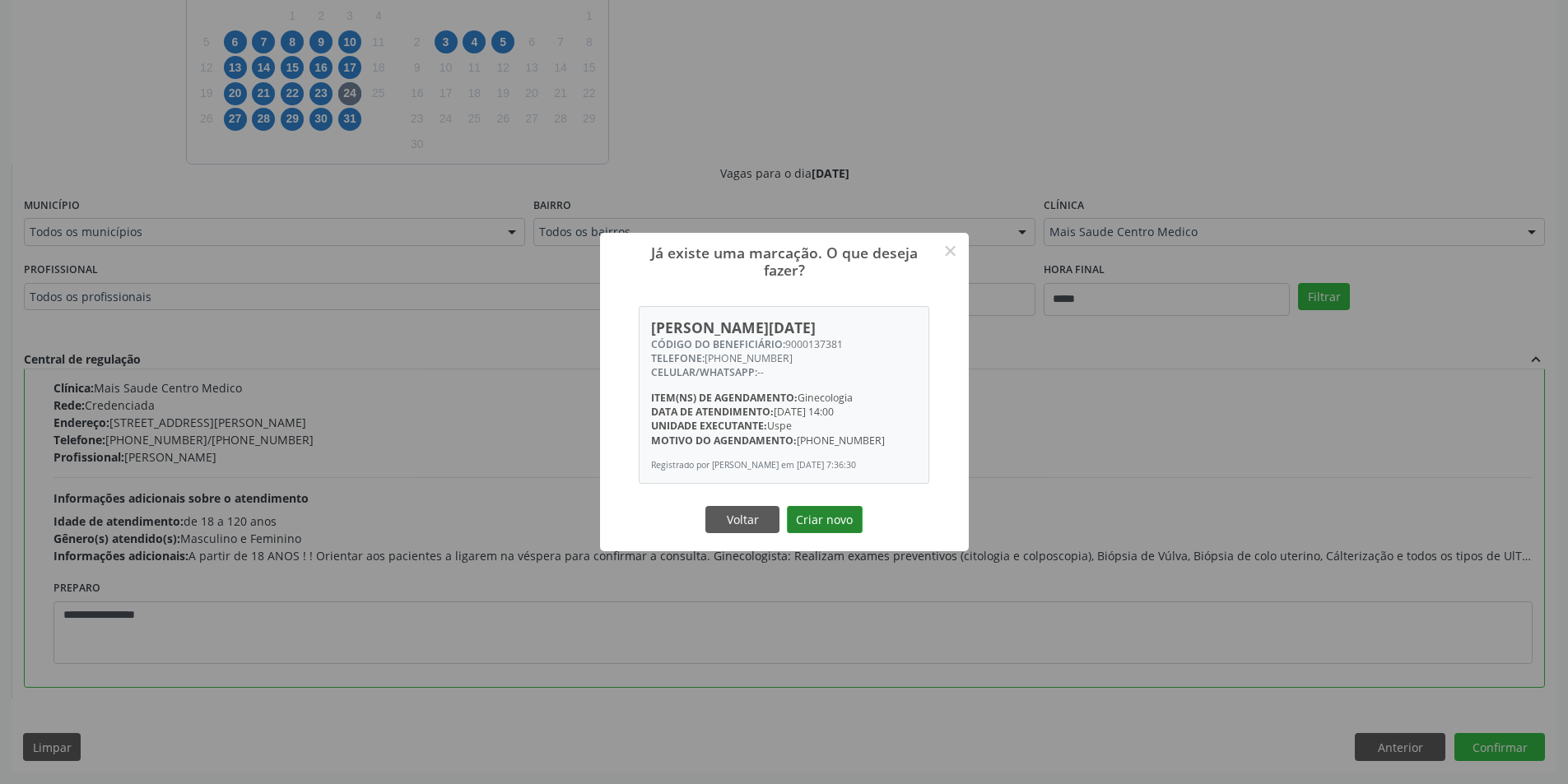
click at [827, 519] on button "Criar novo" at bounding box center [825, 519] width 76 height 28
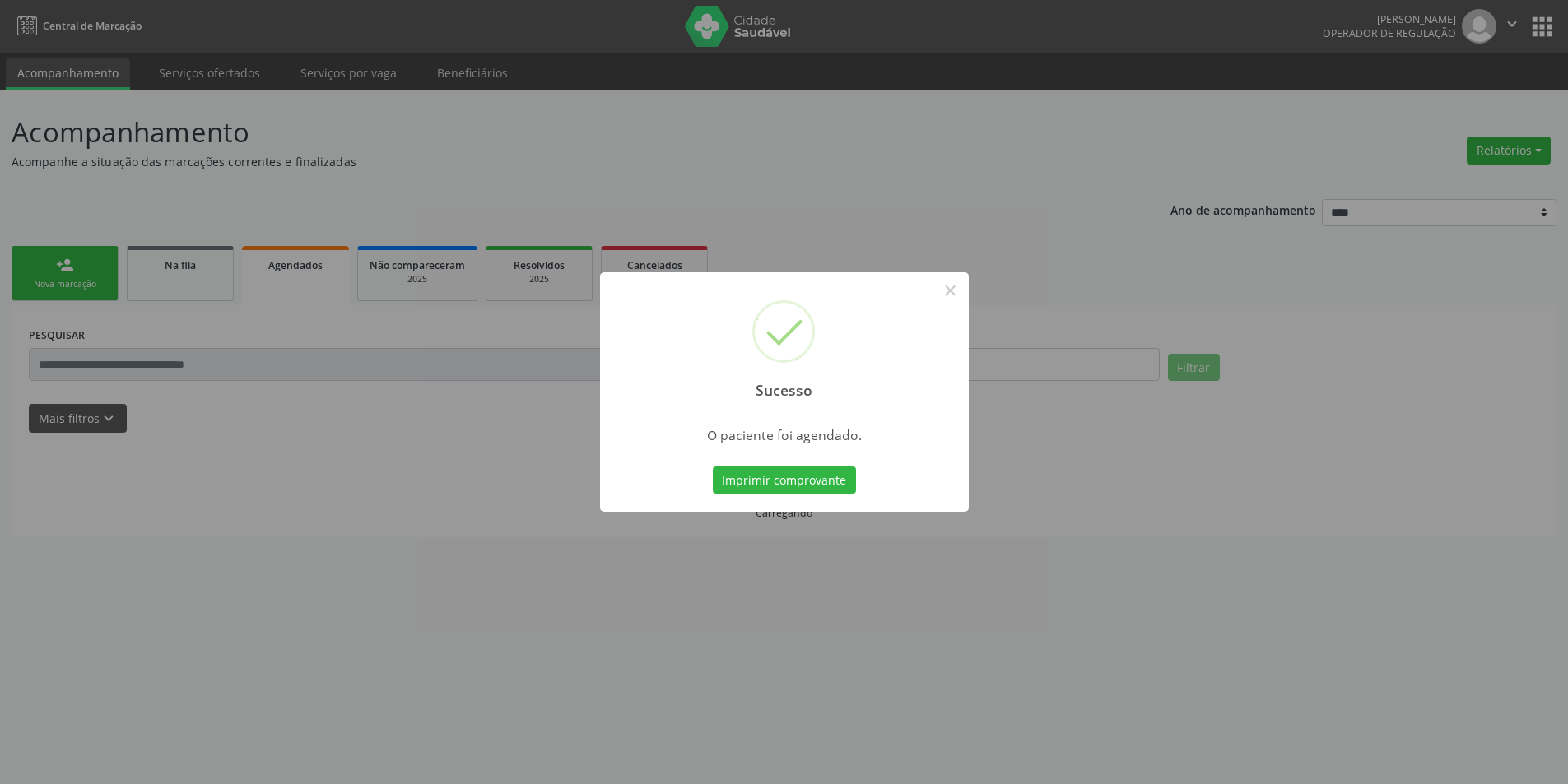
scroll to position [0, 0]
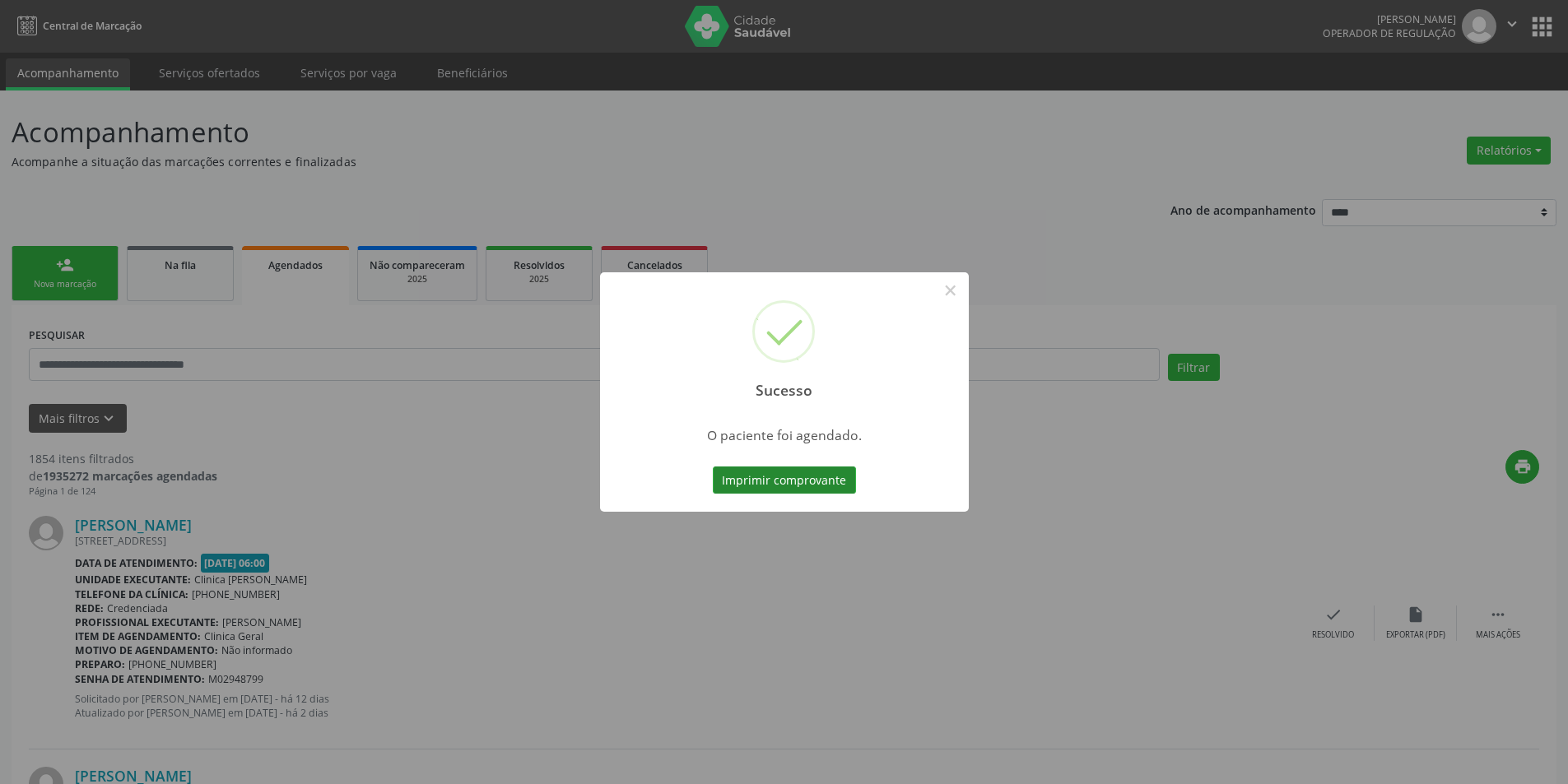
click at [833, 490] on button "Imprimir comprovante" at bounding box center [784, 480] width 143 height 28
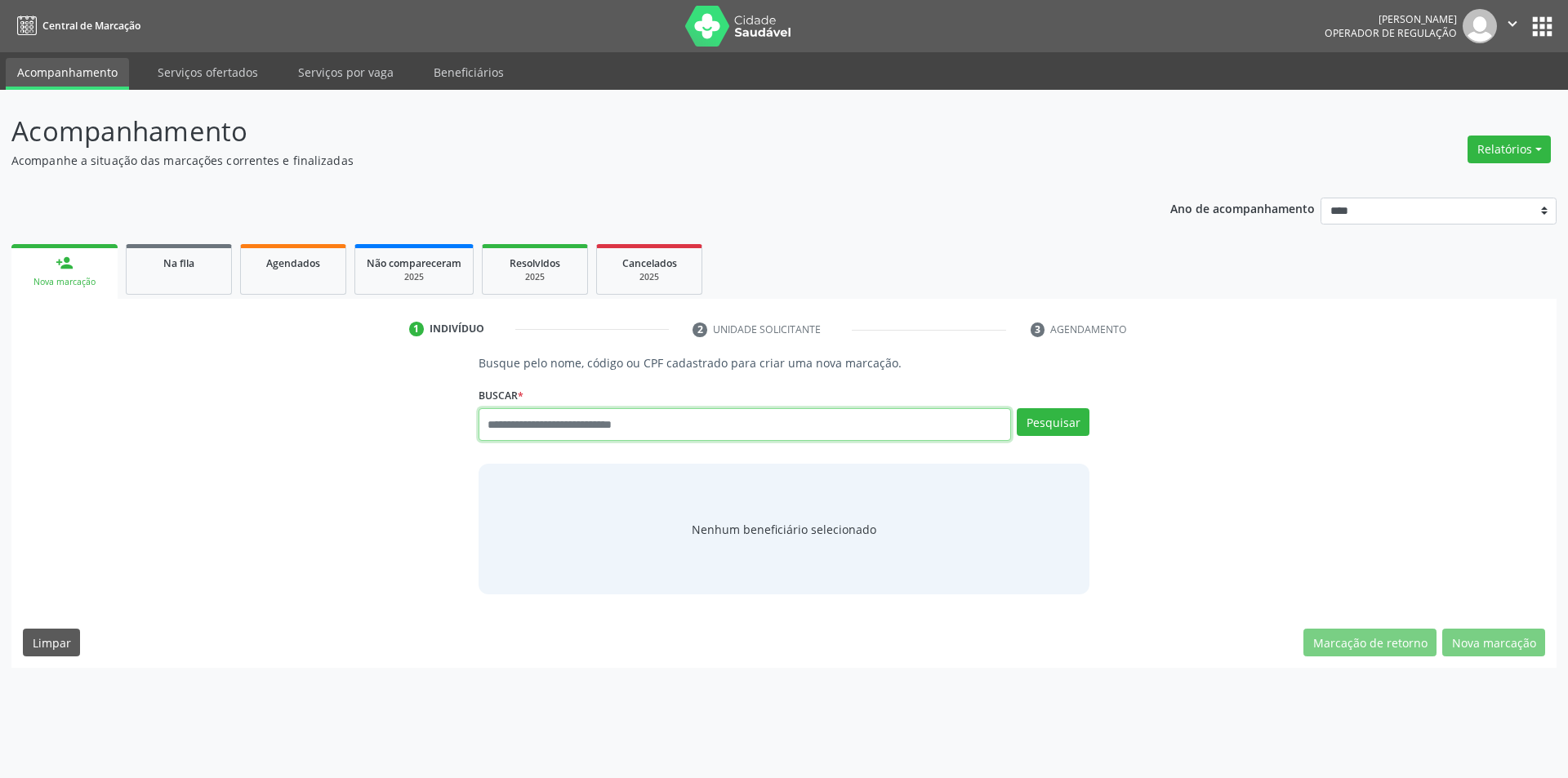
click at [590, 432] on input "text" at bounding box center [745, 425] width 533 height 32
type input "******"
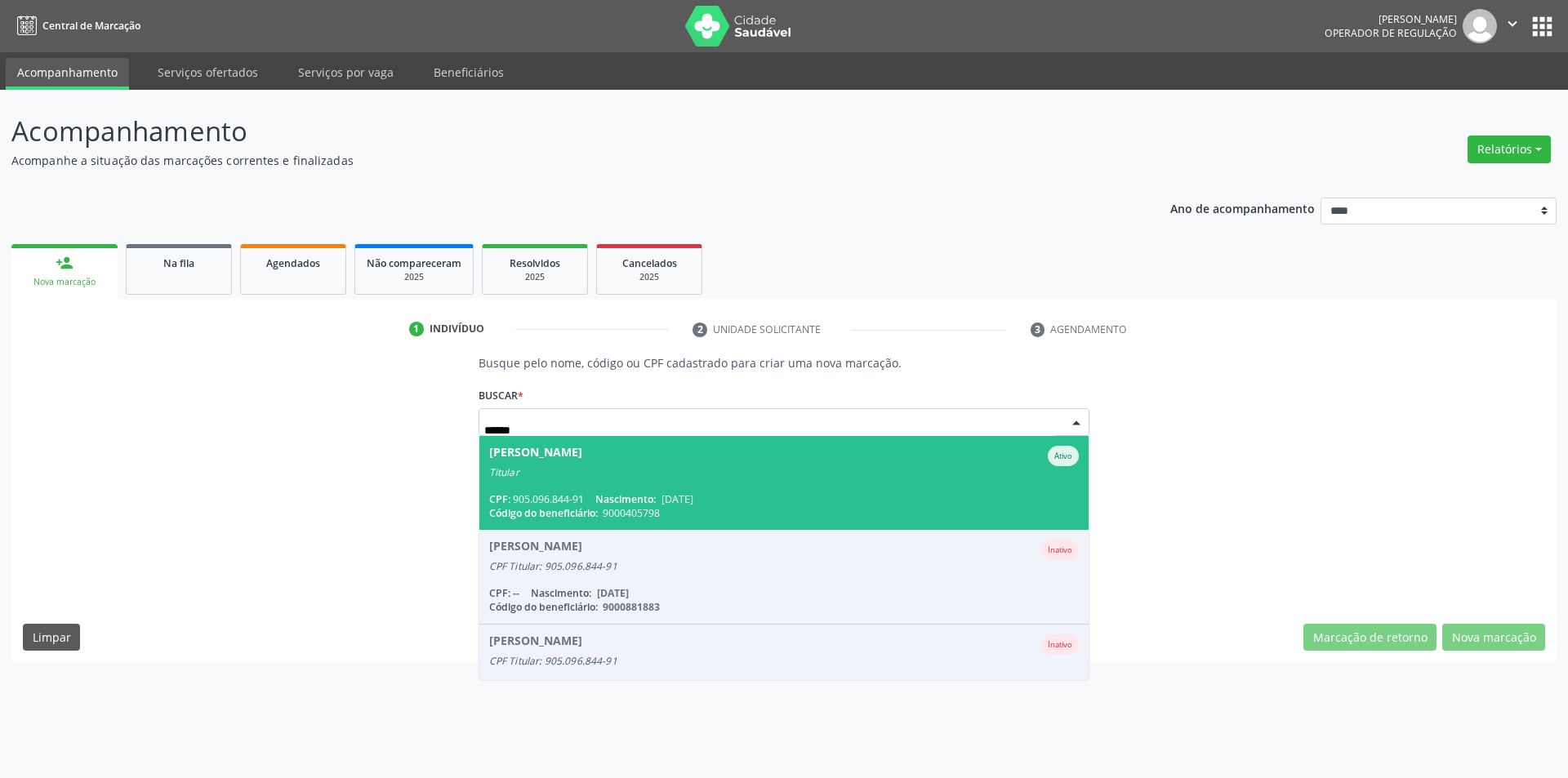
click at [731, 497] on div "CPF: 905.096.844-91 Nascimento: [DATE]" at bounding box center [784, 499] width 590 height 14
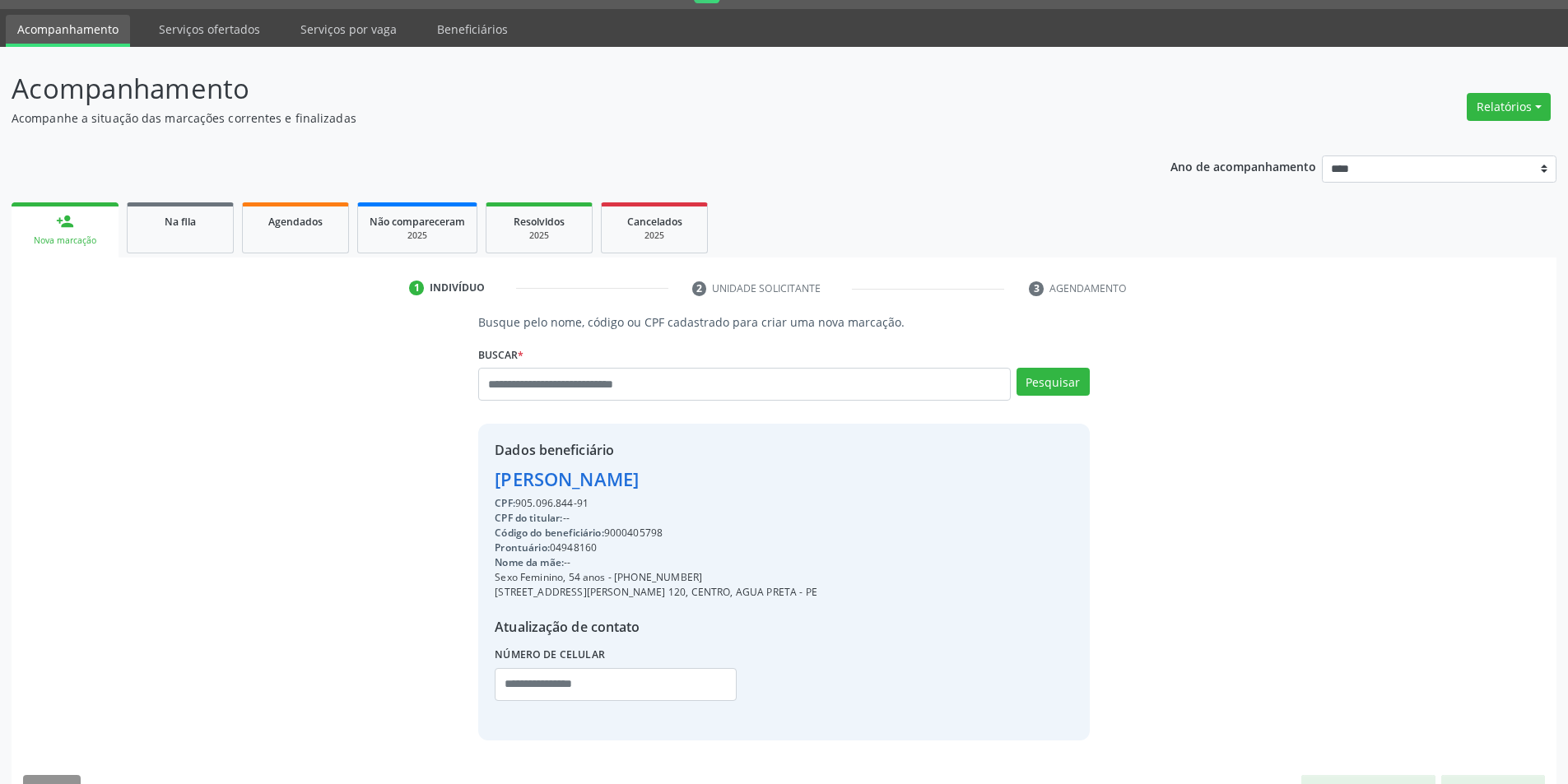
scroll to position [85, 0]
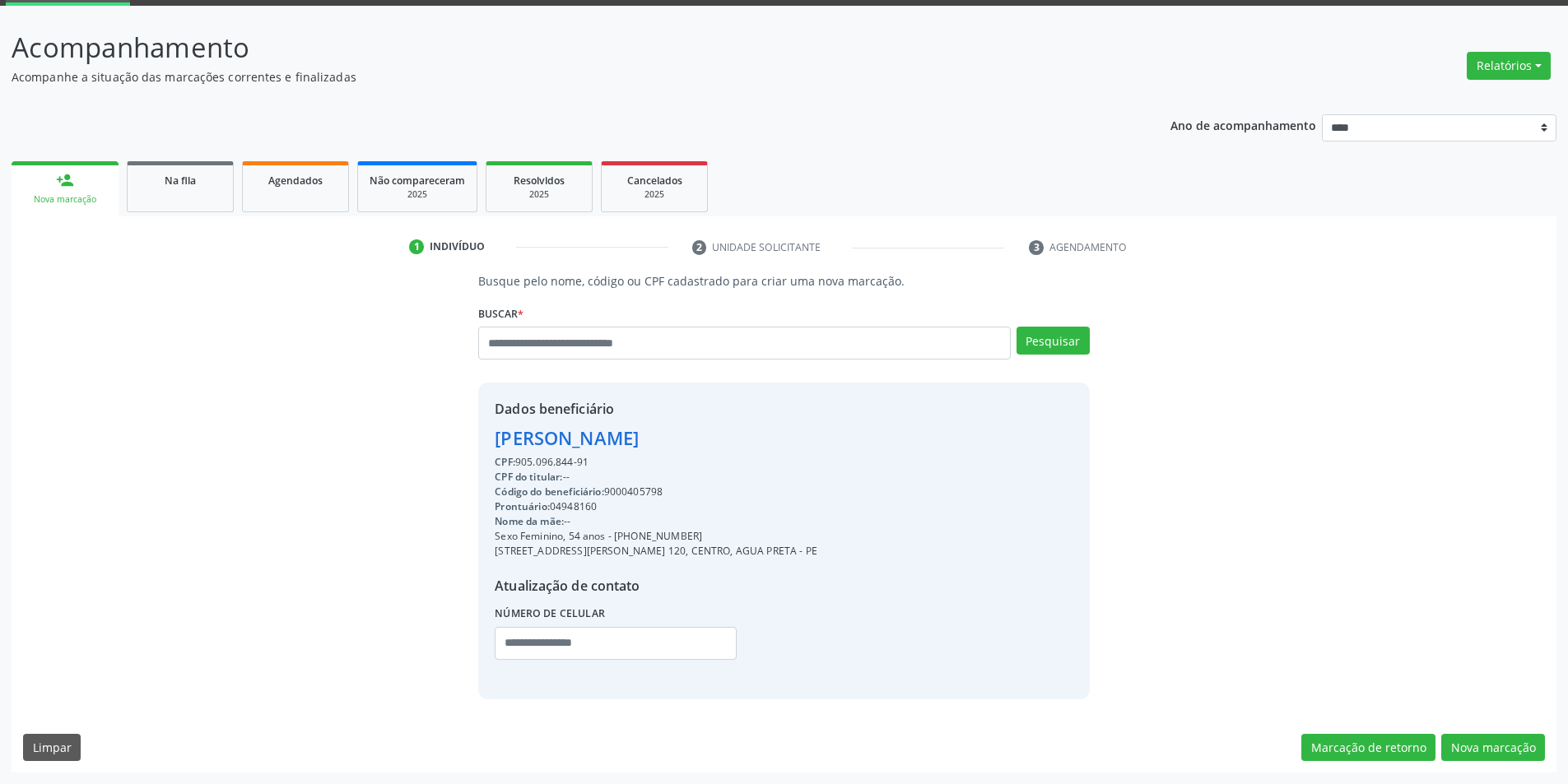
click at [648, 492] on div "Código do beneficiário: 9000405798" at bounding box center [655, 492] width 322 height 14
copy div "9000405798"
click at [1486, 743] on button "Nova marcação" at bounding box center [1493, 747] width 104 height 28
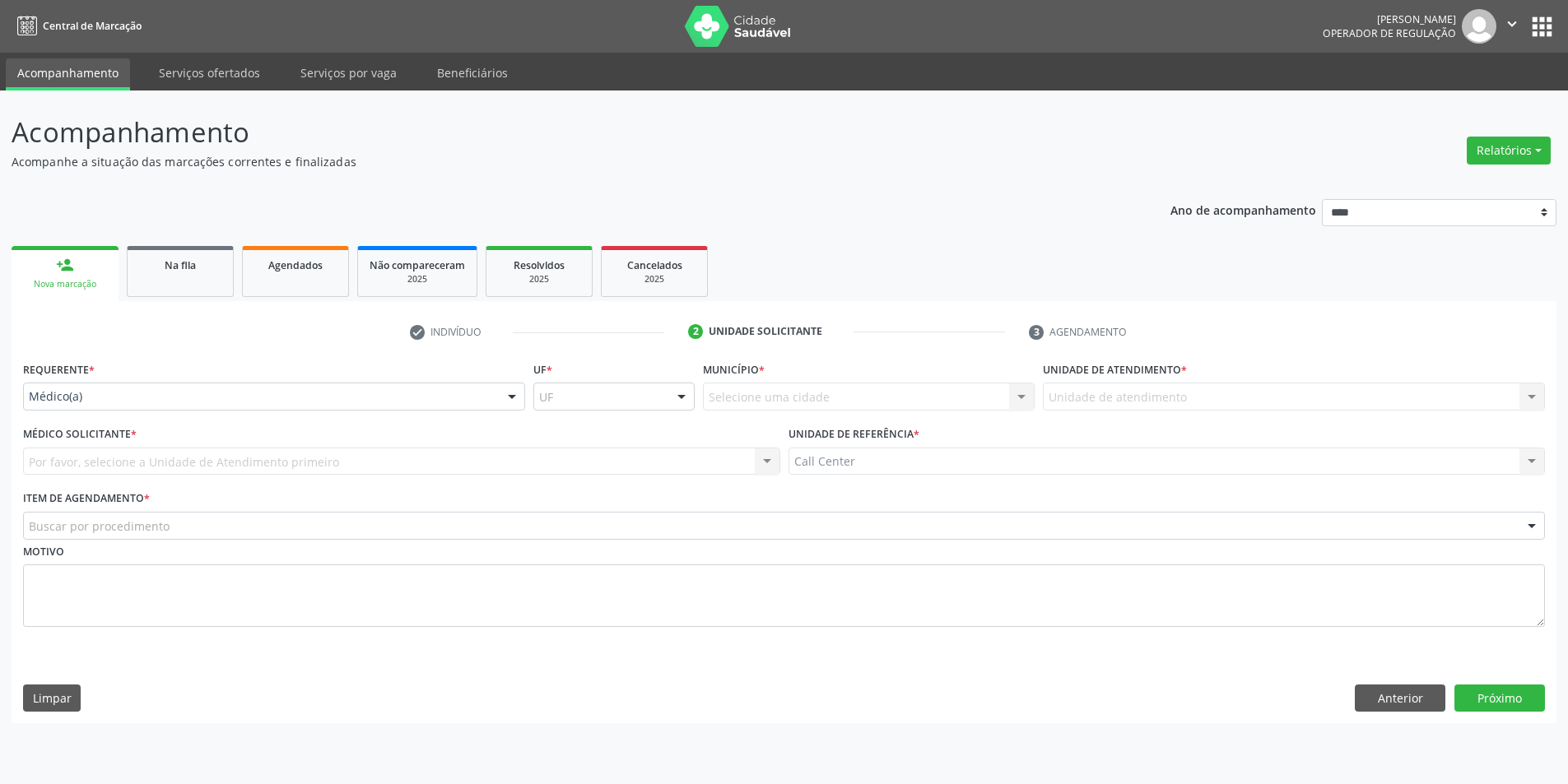
scroll to position [0, 0]
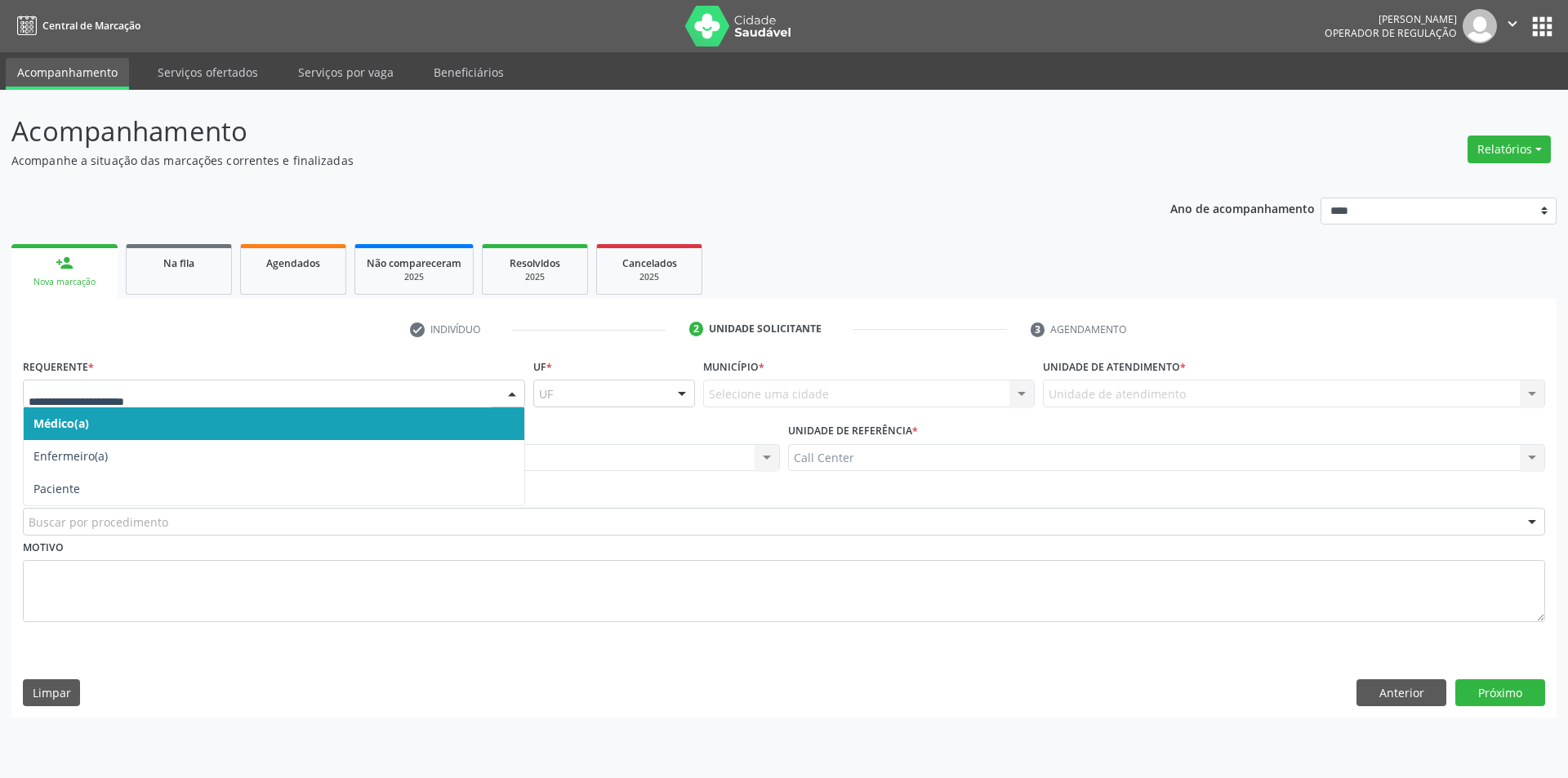
drag, startPoint x: 281, startPoint y: 386, endPoint x: 259, endPoint y: 420, distance: 40.5
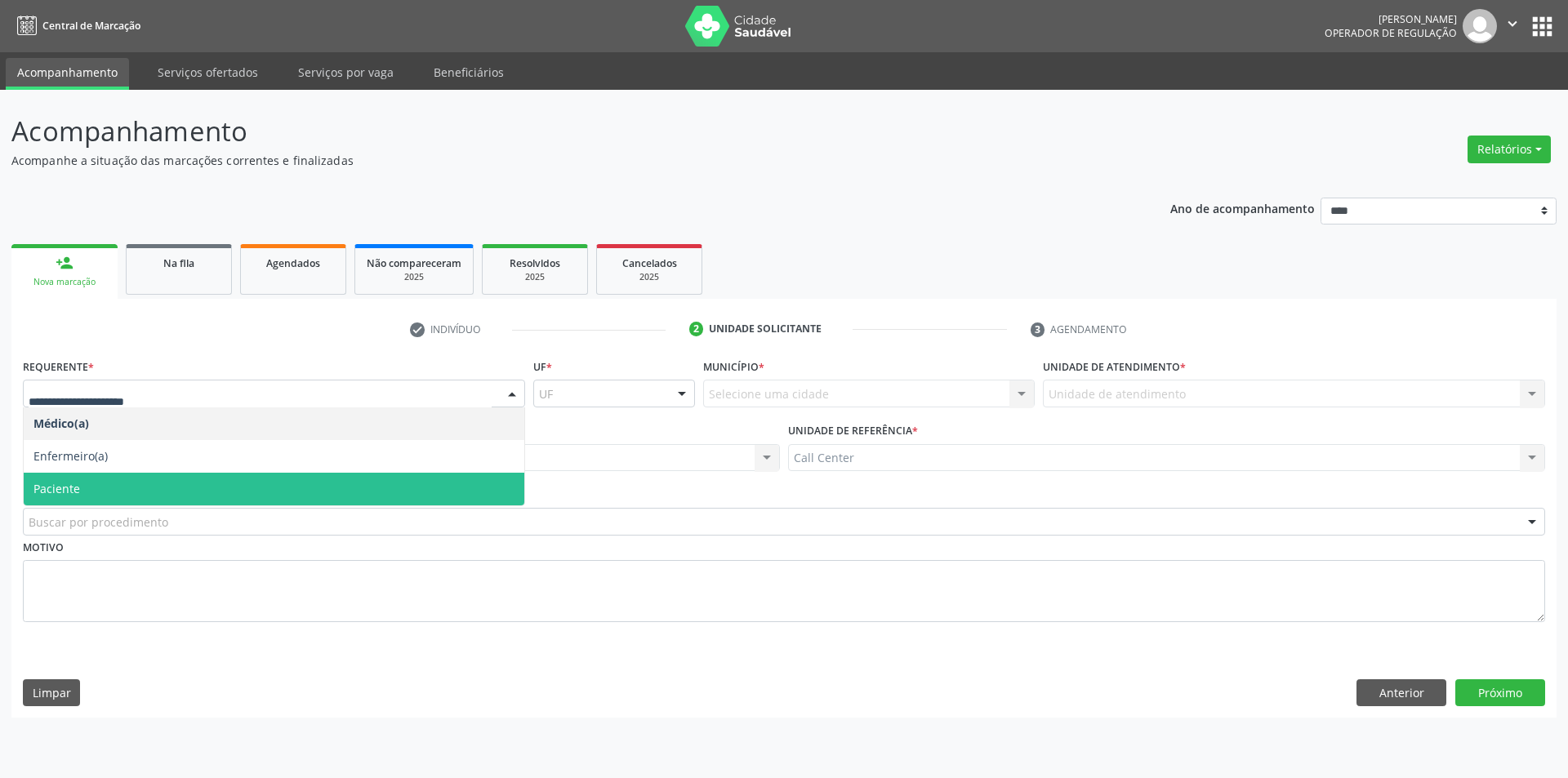
click at [195, 482] on span "Paciente" at bounding box center [274, 489] width 500 height 32
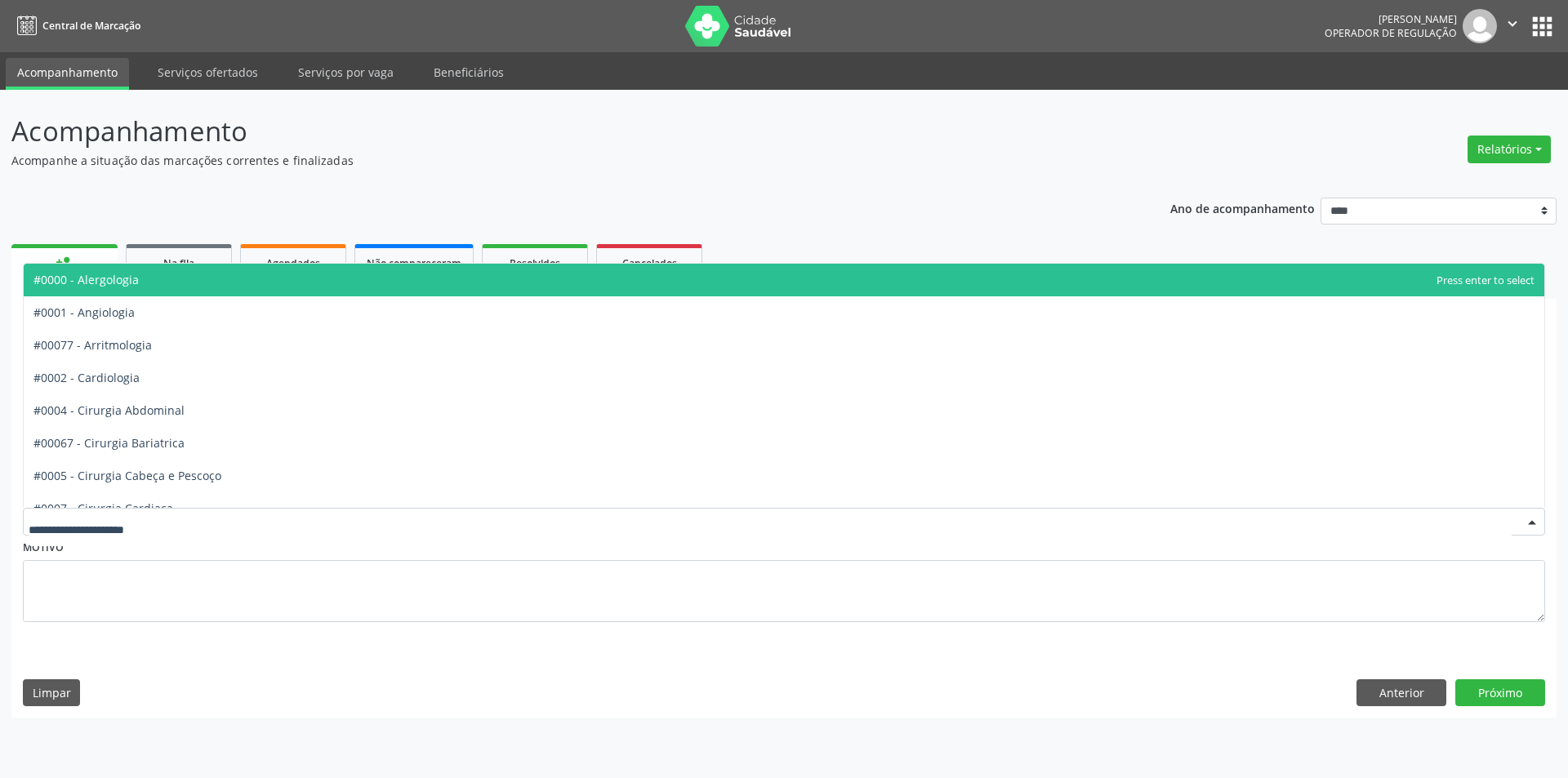
click at [184, 520] on div at bounding box center [784, 521] width 1522 height 28
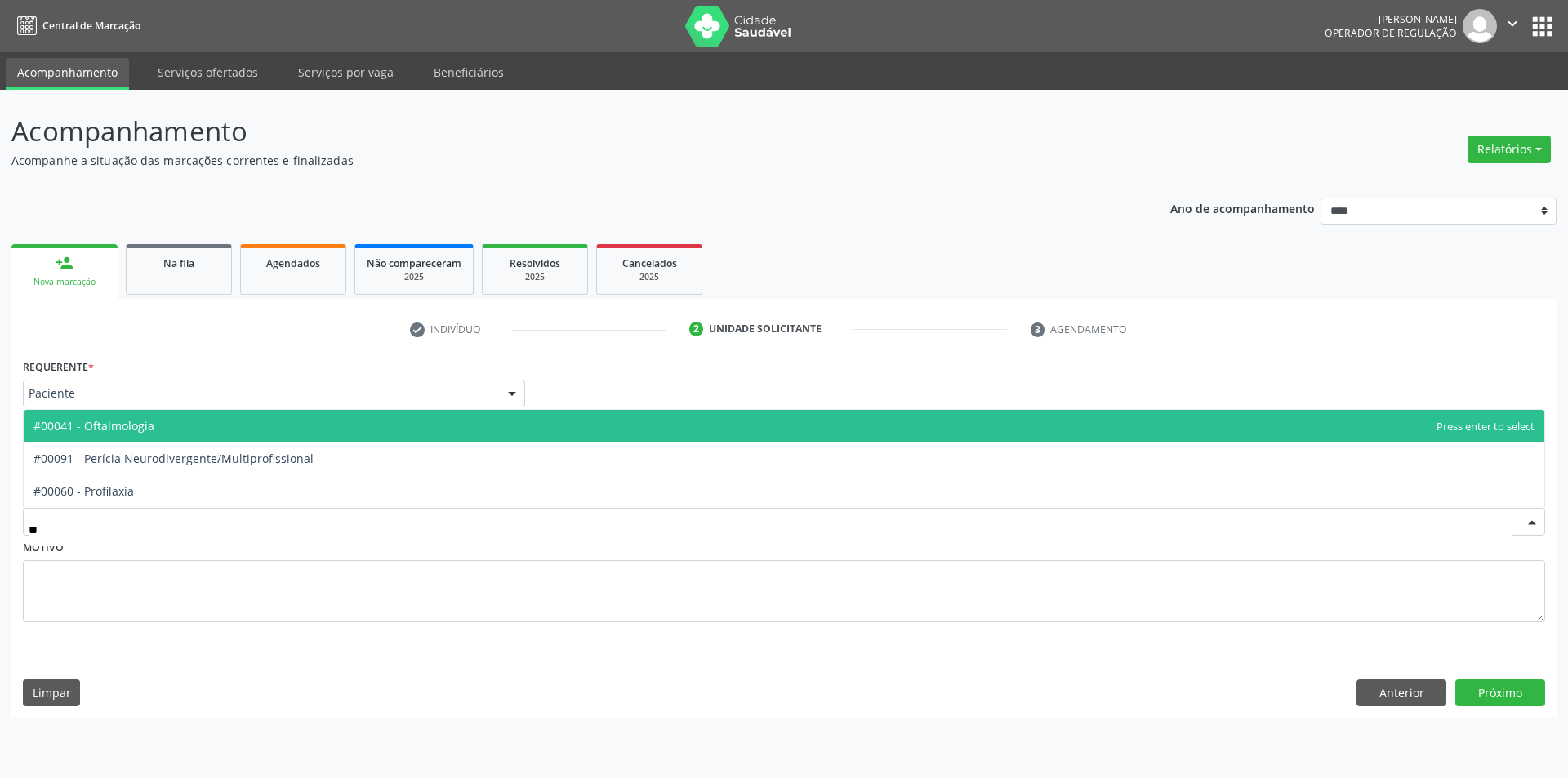
type input "***"
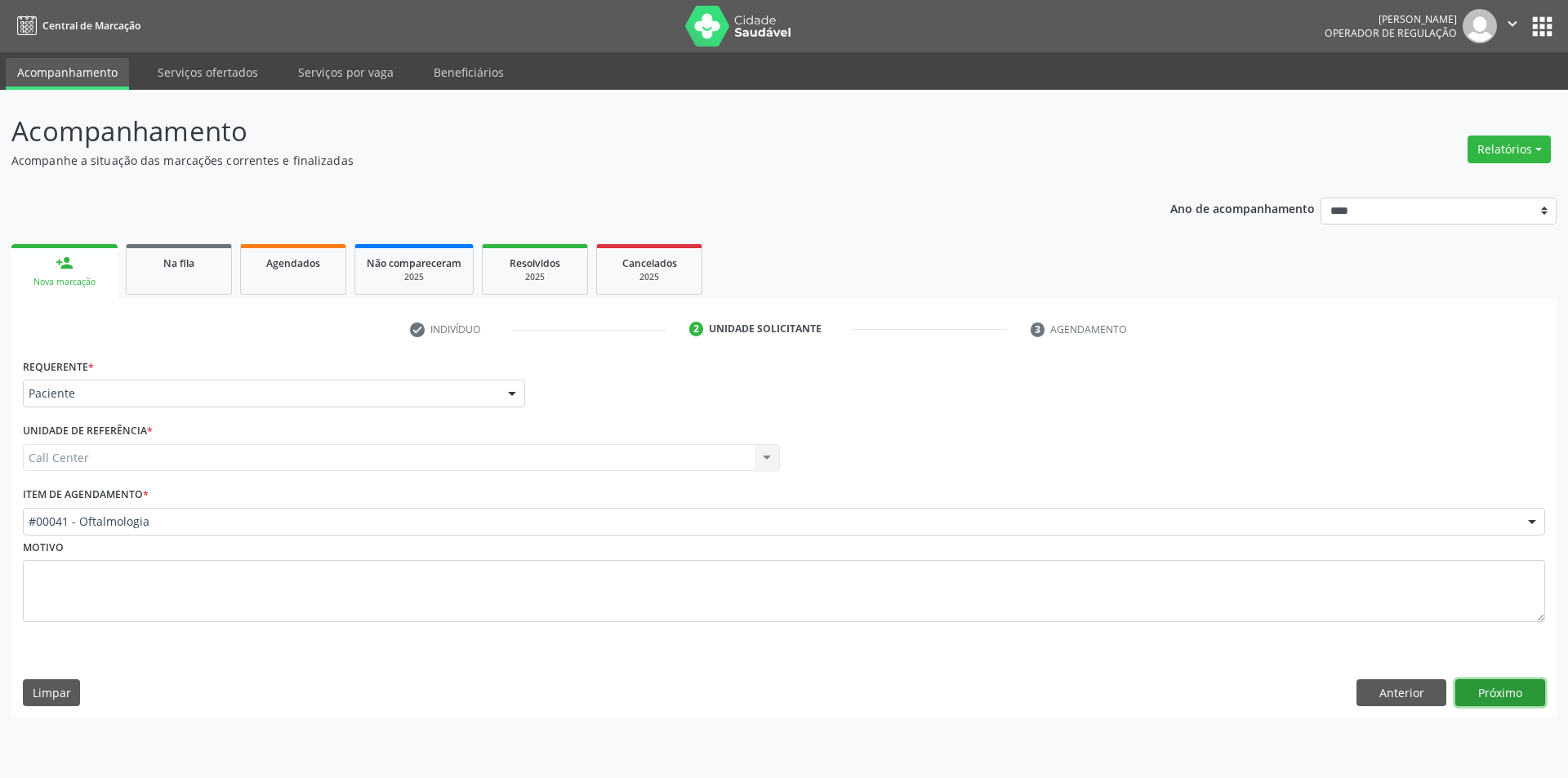
click at [1498, 695] on button "Próximo" at bounding box center [1500, 692] width 90 height 28
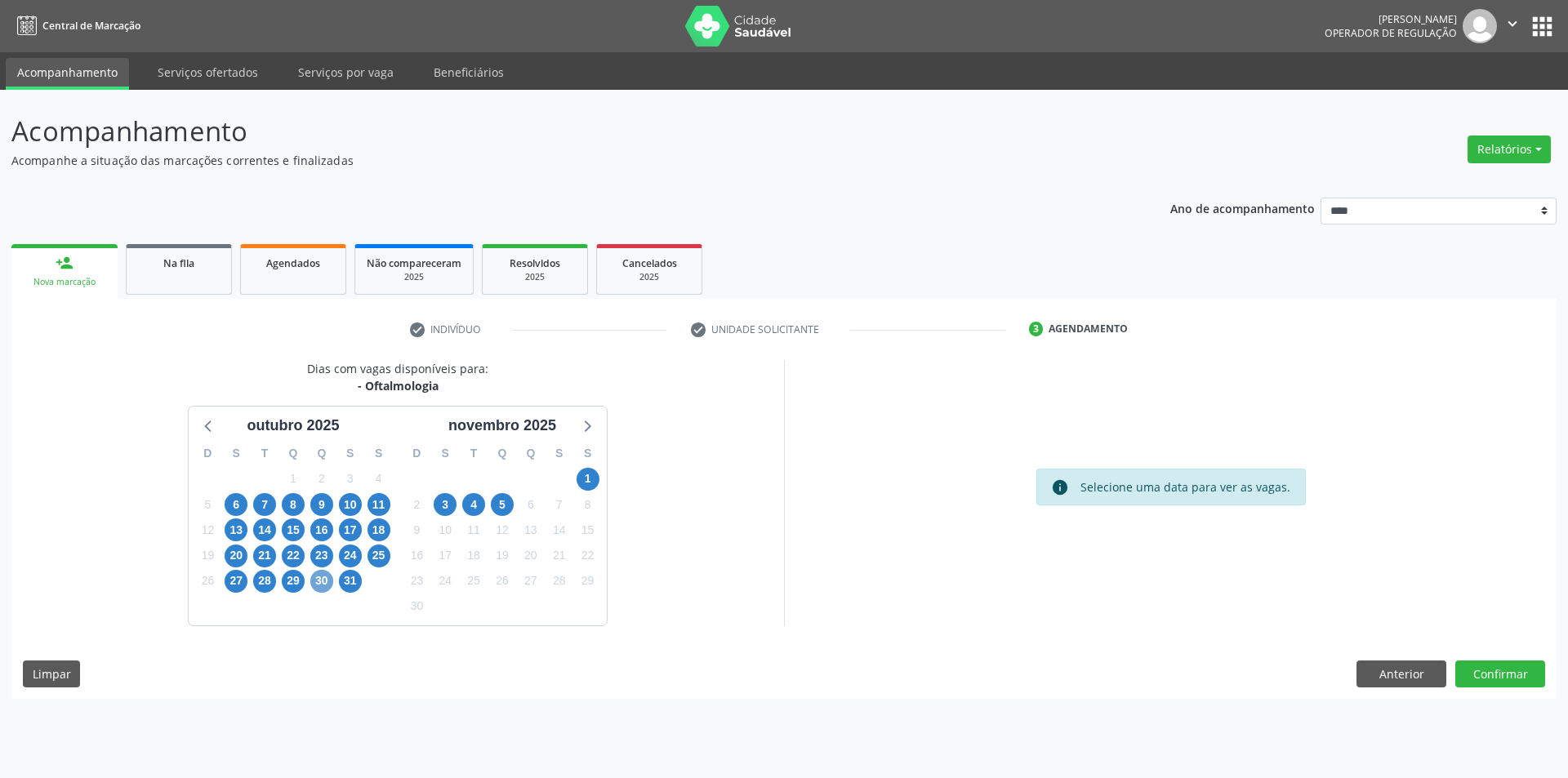
click at [313, 581] on span "30" at bounding box center [322, 581] width 23 height 23
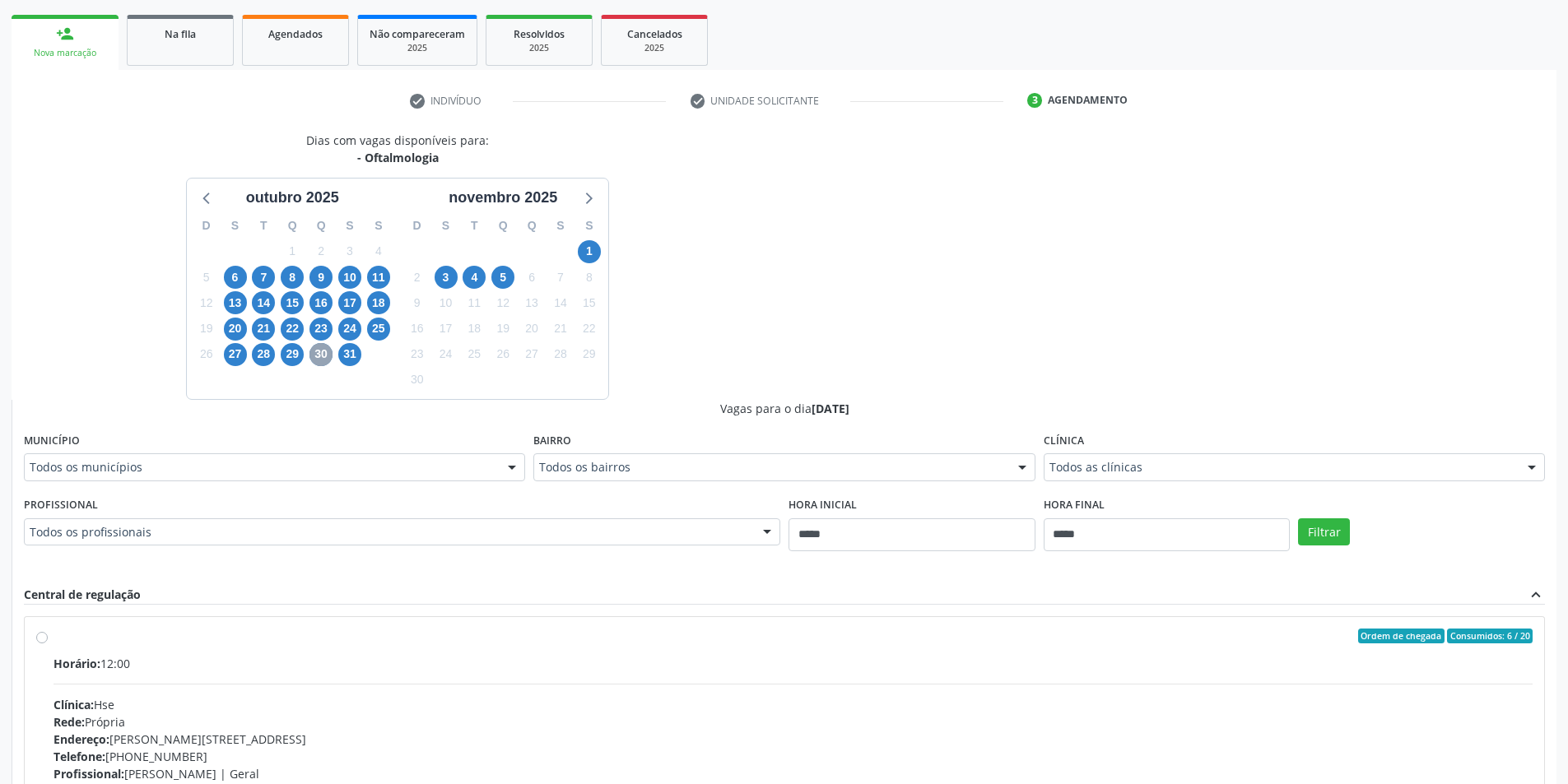
scroll to position [247, 0]
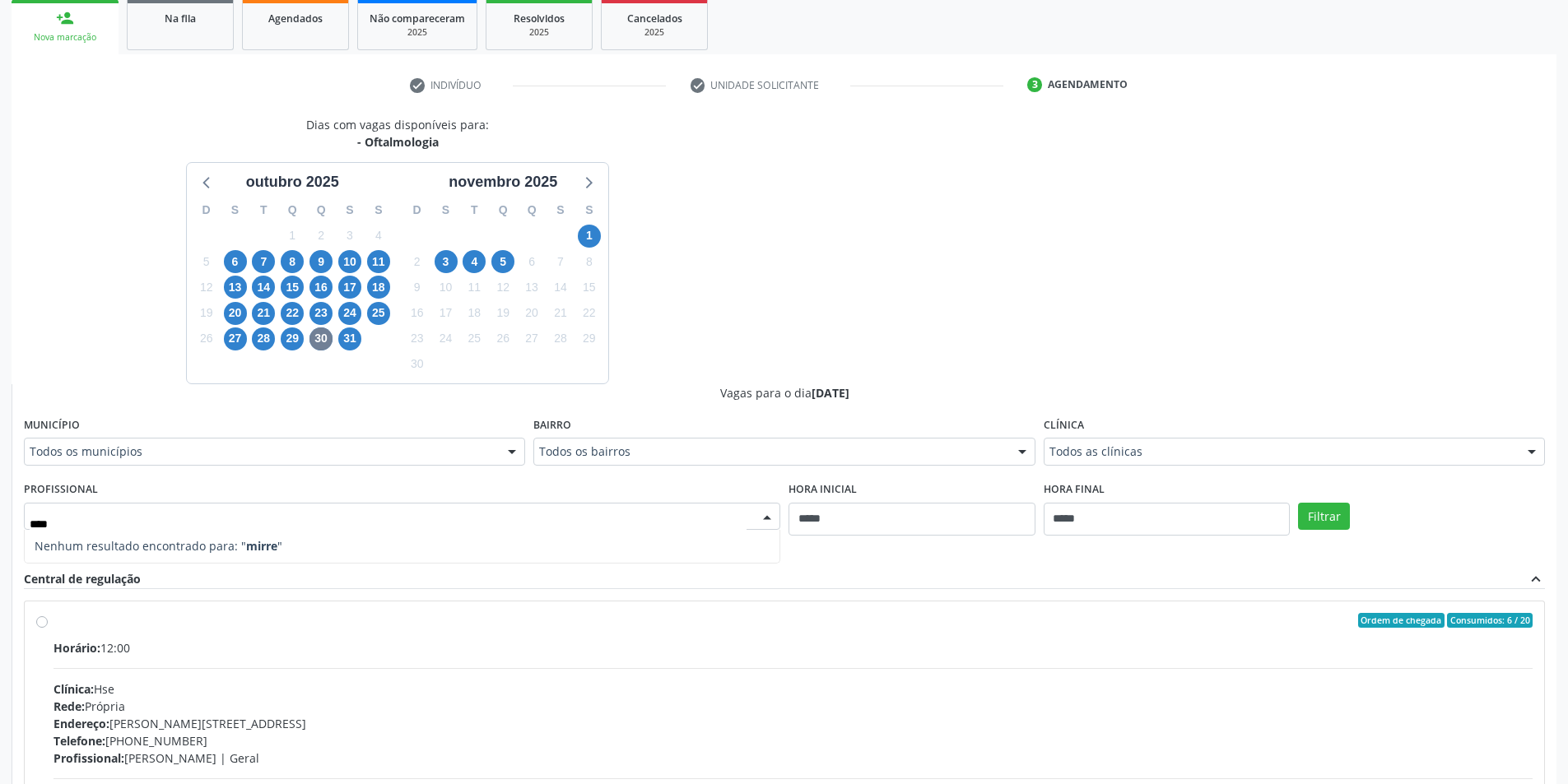
type input "***"
click at [1304, 511] on button "Filtrar" at bounding box center [1324, 517] width 52 height 28
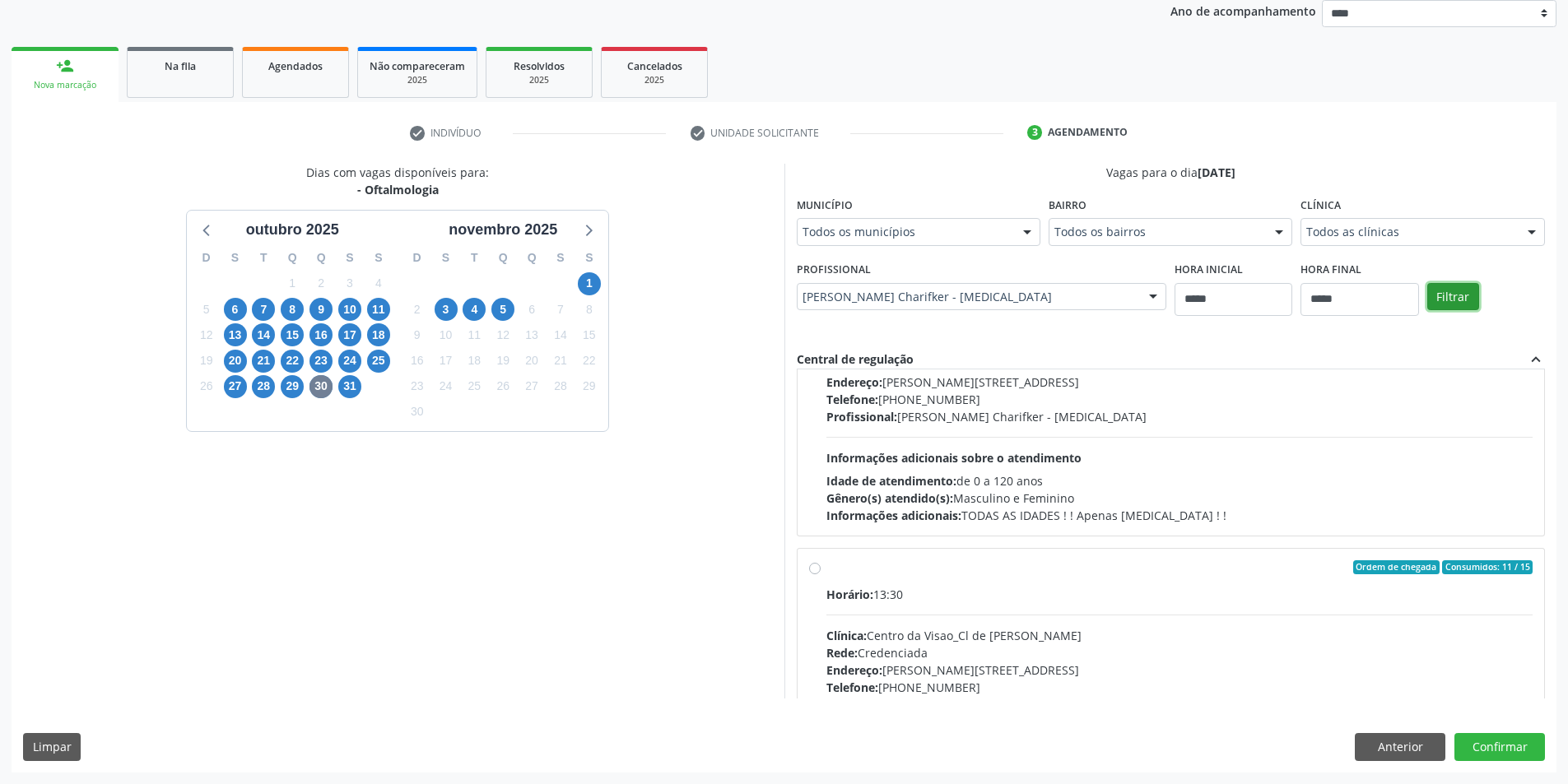
scroll to position [0, 0]
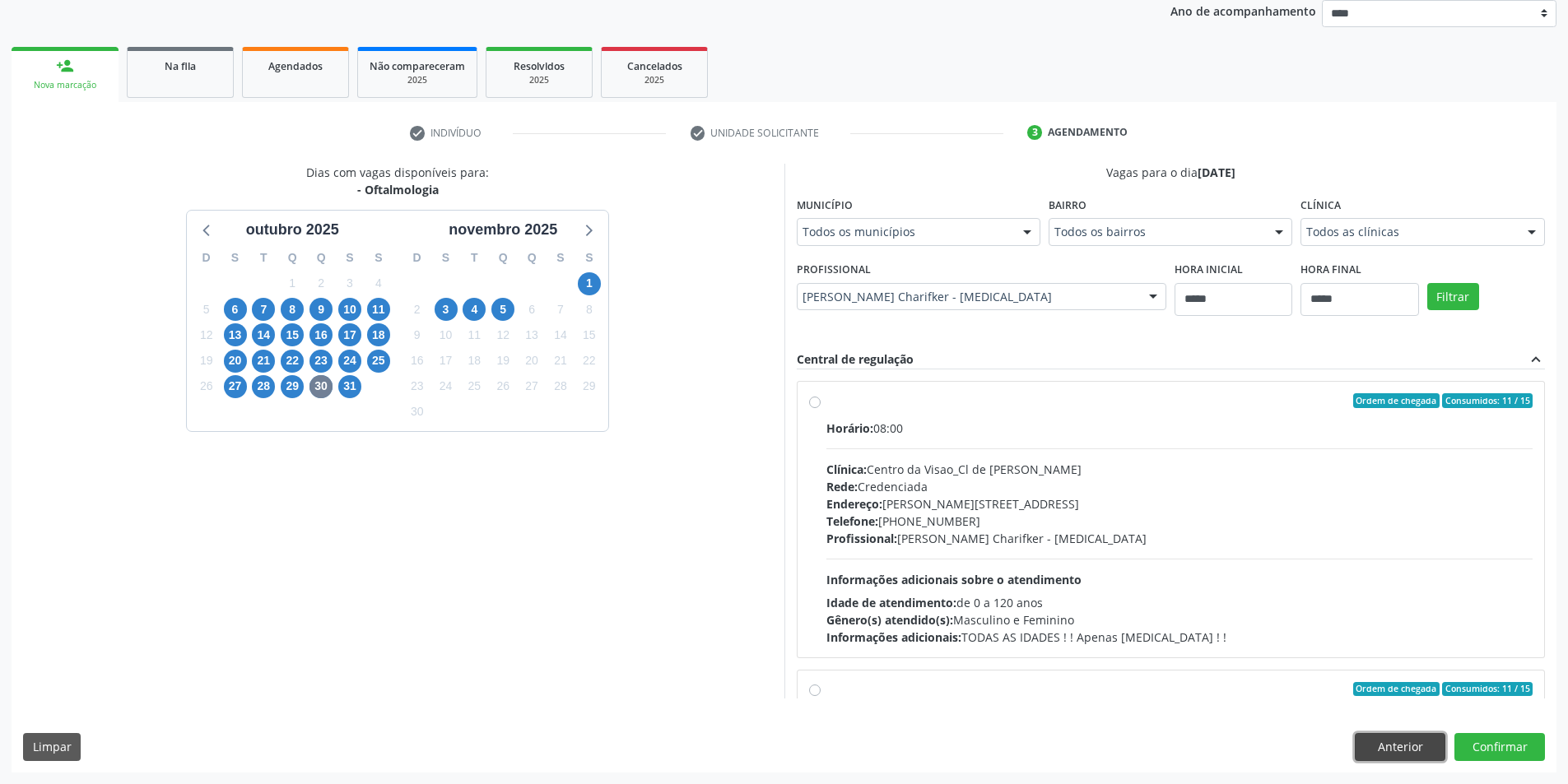
drag, startPoint x: 1419, startPoint y: 746, endPoint x: 980, endPoint y: 304, distance: 623.0
click at [1418, 746] on button "Anterior" at bounding box center [1401, 746] width 90 height 28
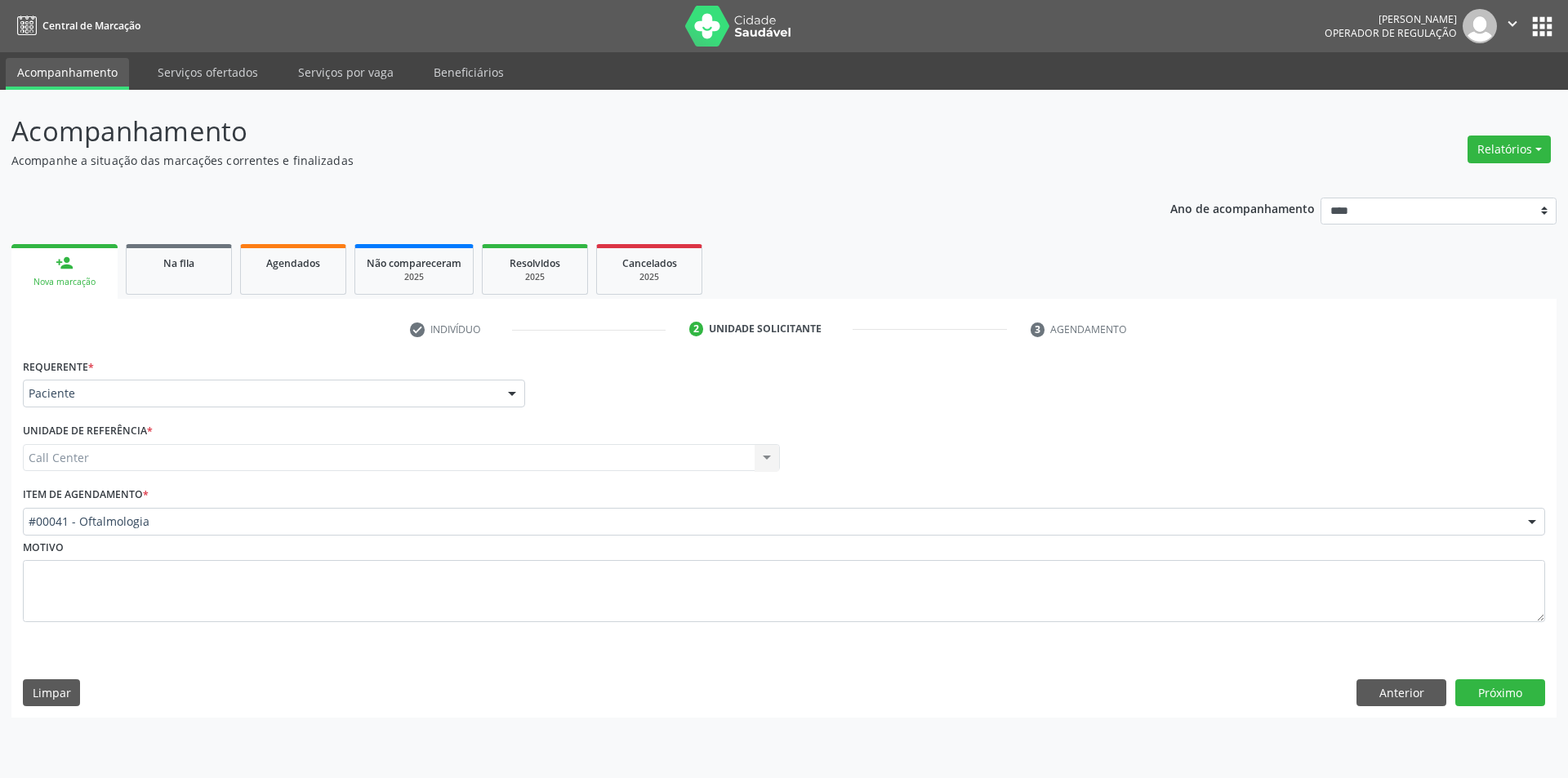
click at [143, 509] on div "#00041 - Oftalmologia" at bounding box center [784, 521] width 1522 height 28
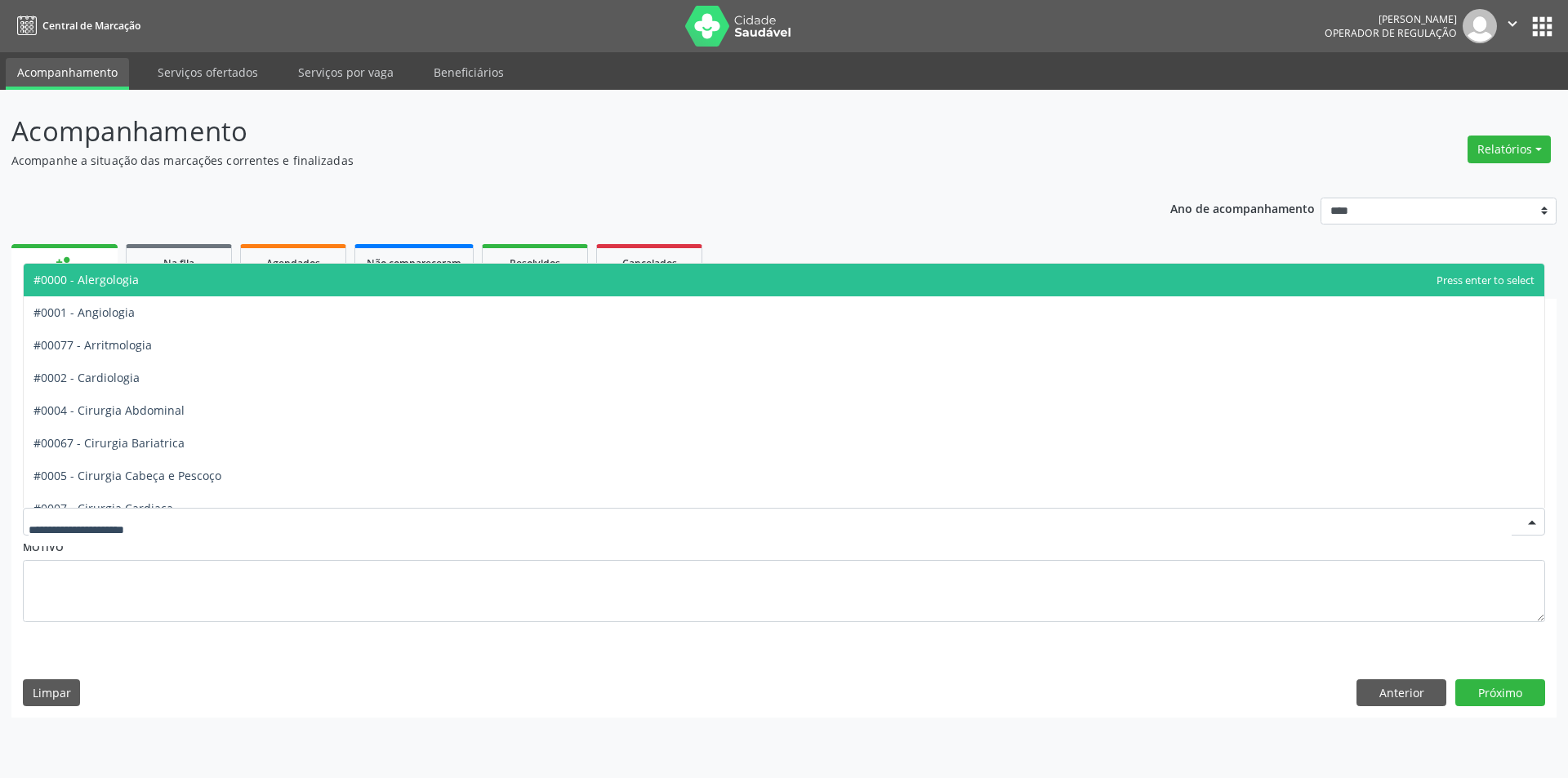
click at [139, 520] on input "text" at bounding box center [770, 530] width 1483 height 32
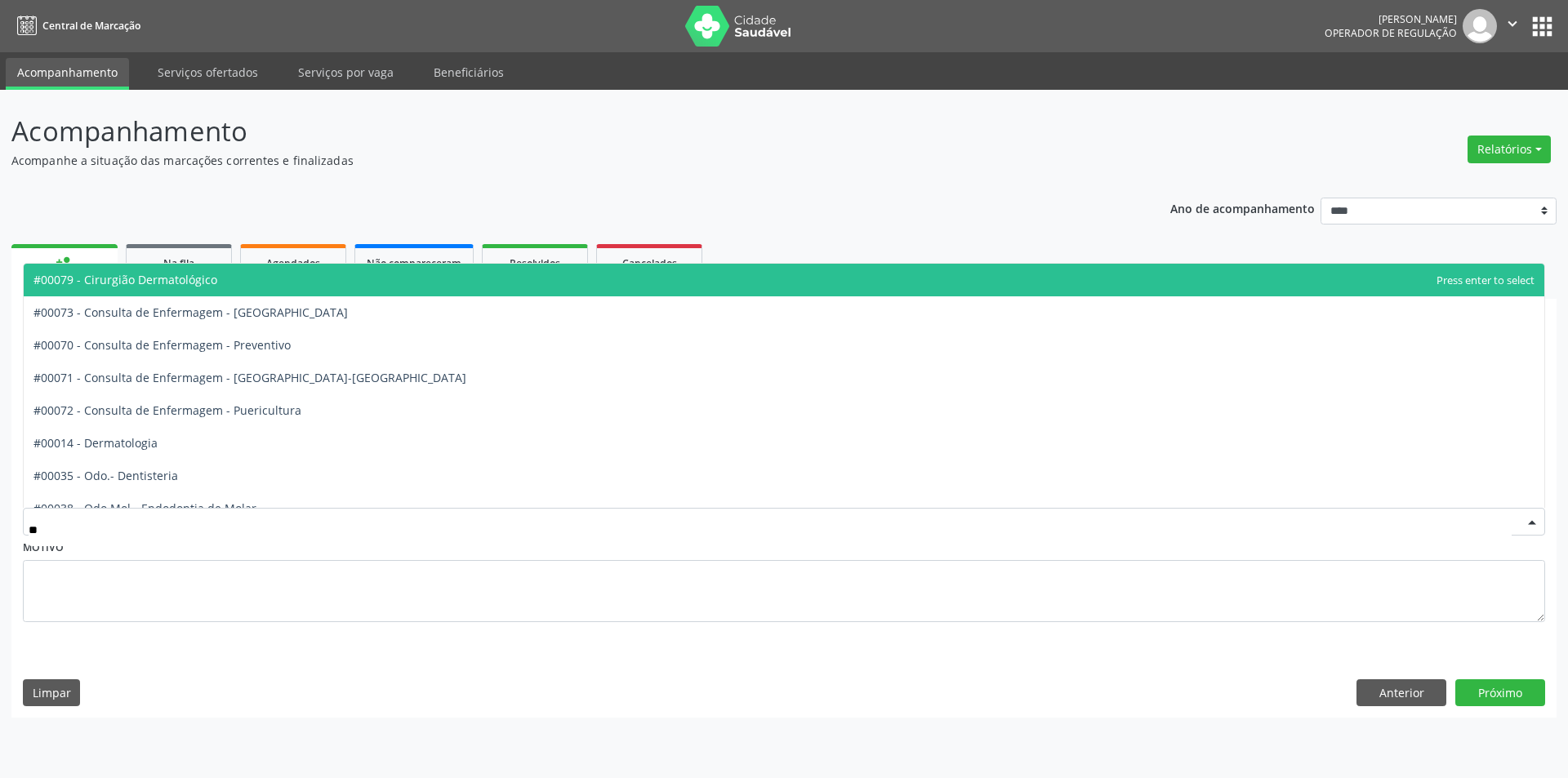
type input "***"
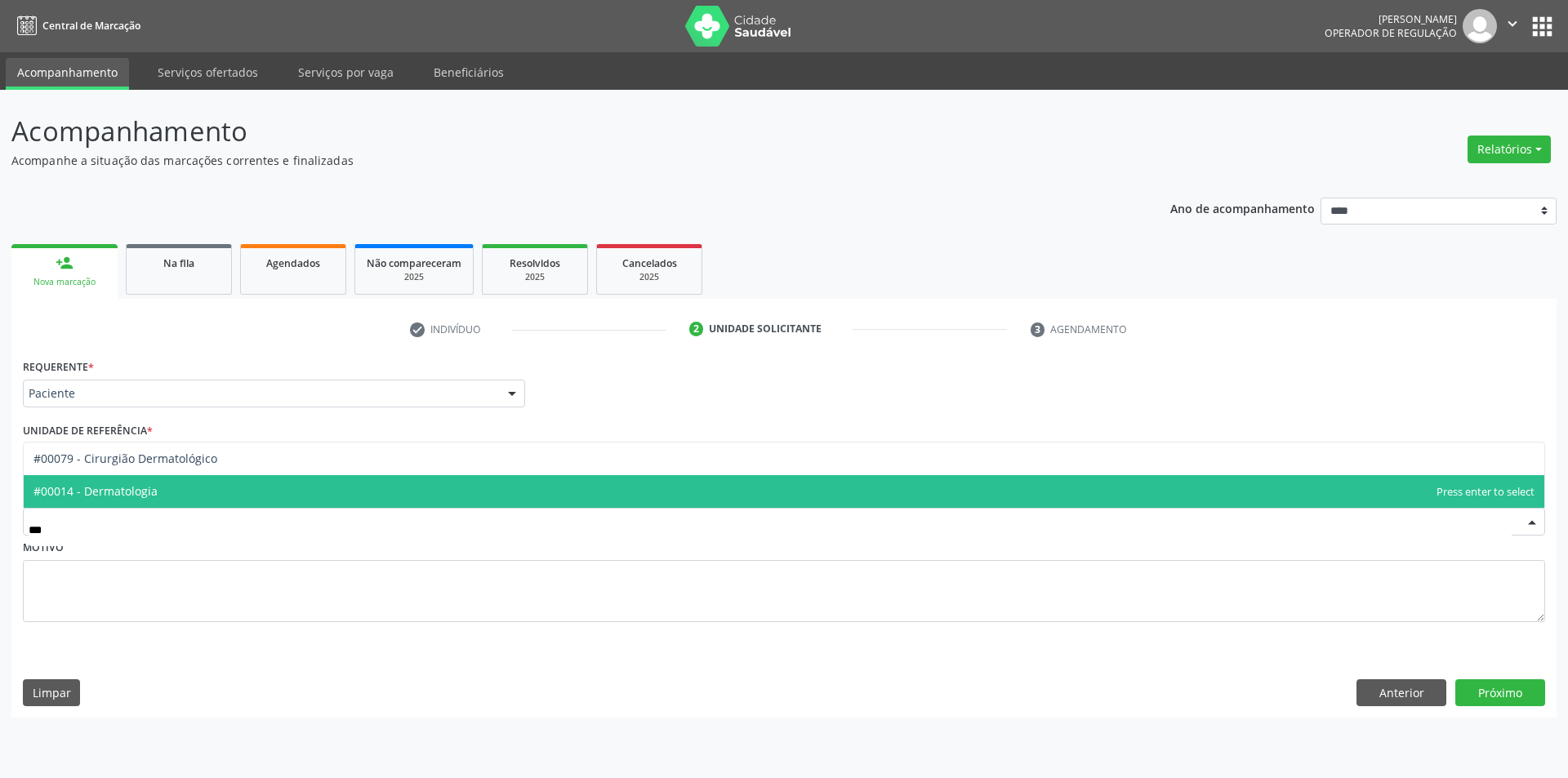
click at [161, 500] on span "#00014 - Dermatologia" at bounding box center [784, 492] width 1520 height 32
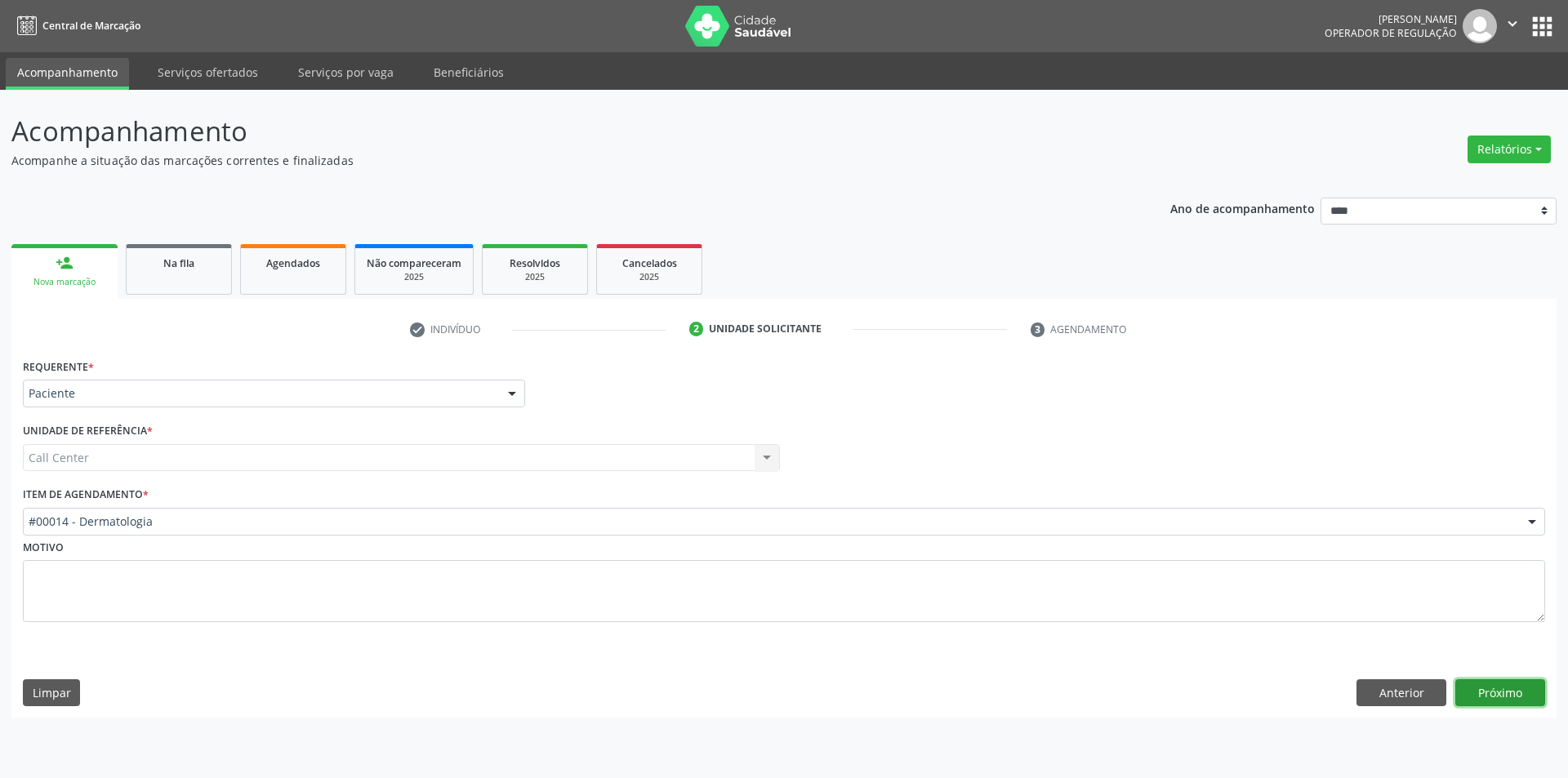
click at [1497, 684] on button "Próximo" at bounding box center [1500, 692] width 90 height 28
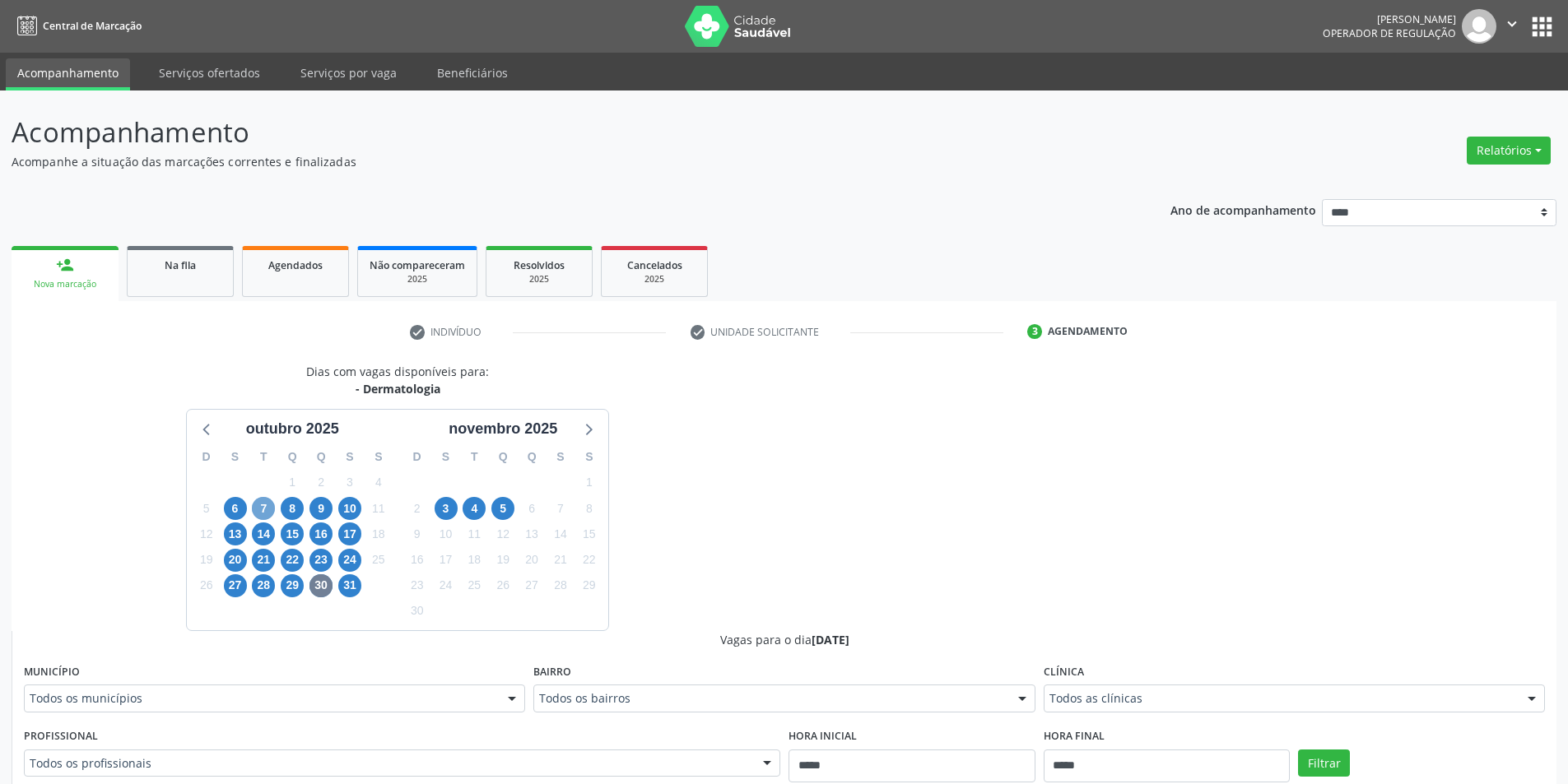
click at [257, 504] on span "7" at bounding box center [264, 509] width 23 height 23
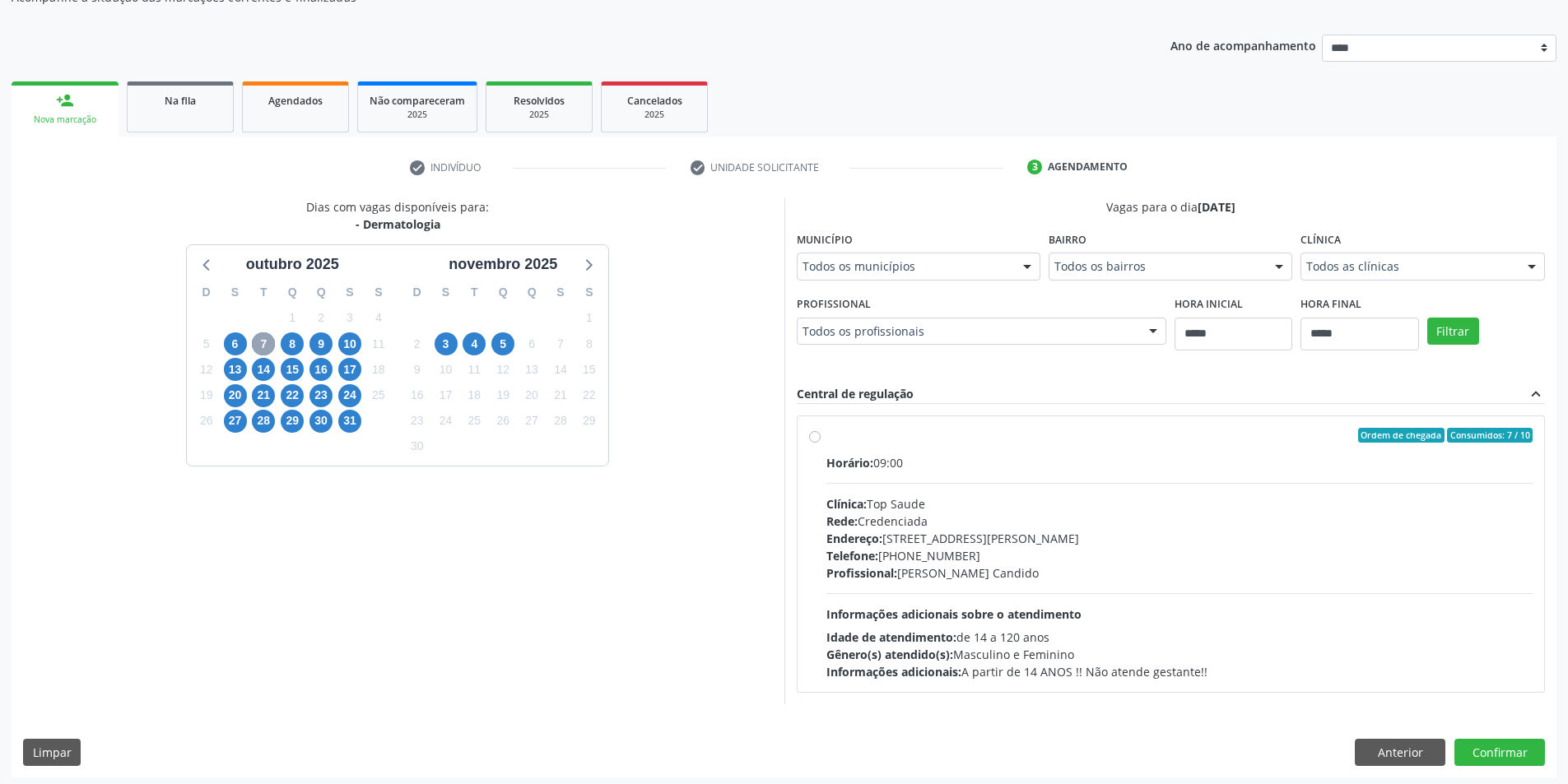
scroll to position [169, 0]
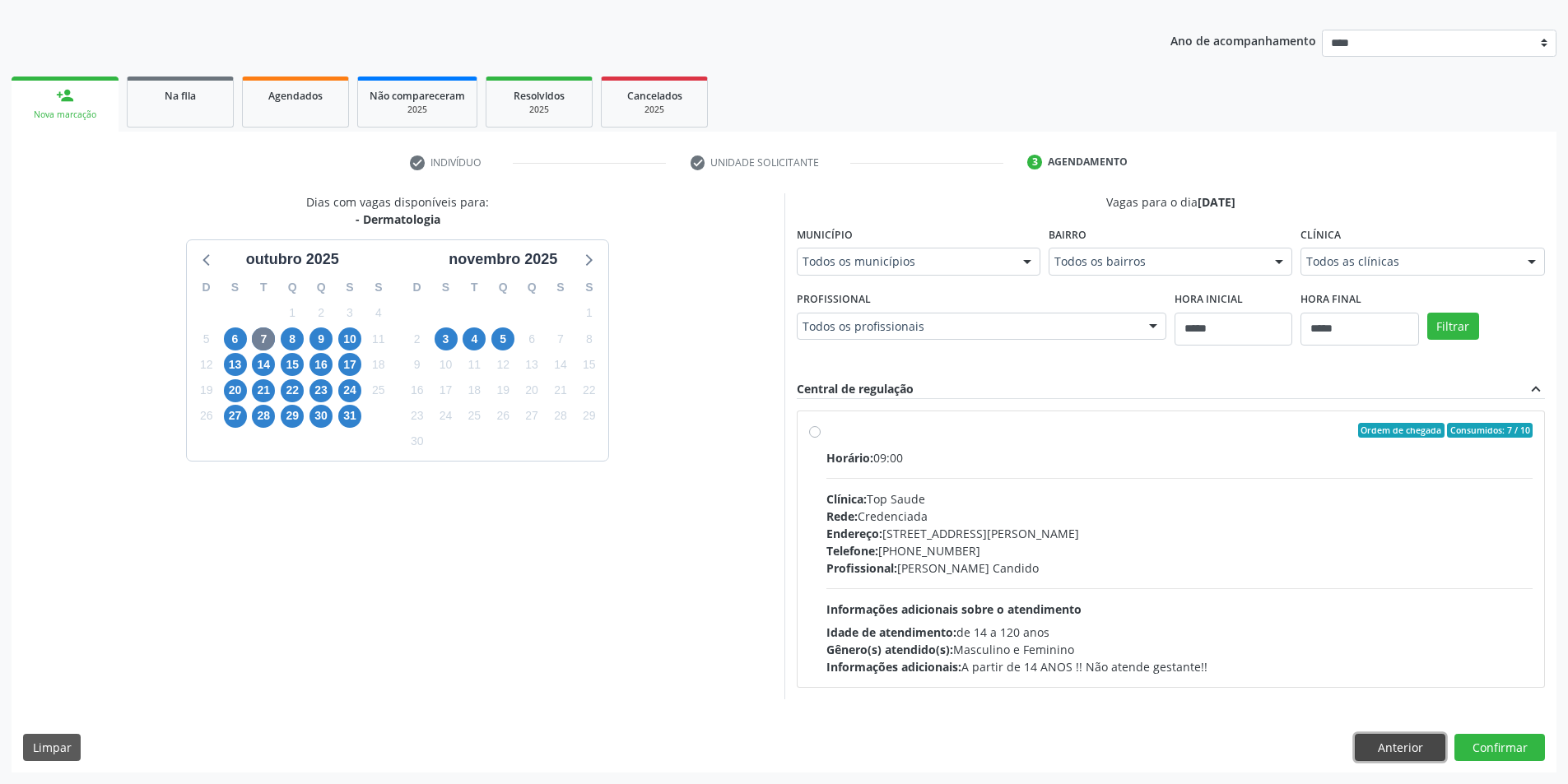
click at [1423, 746] on button "Anterior" at bounding box center [1401, 747] width 90 height 28
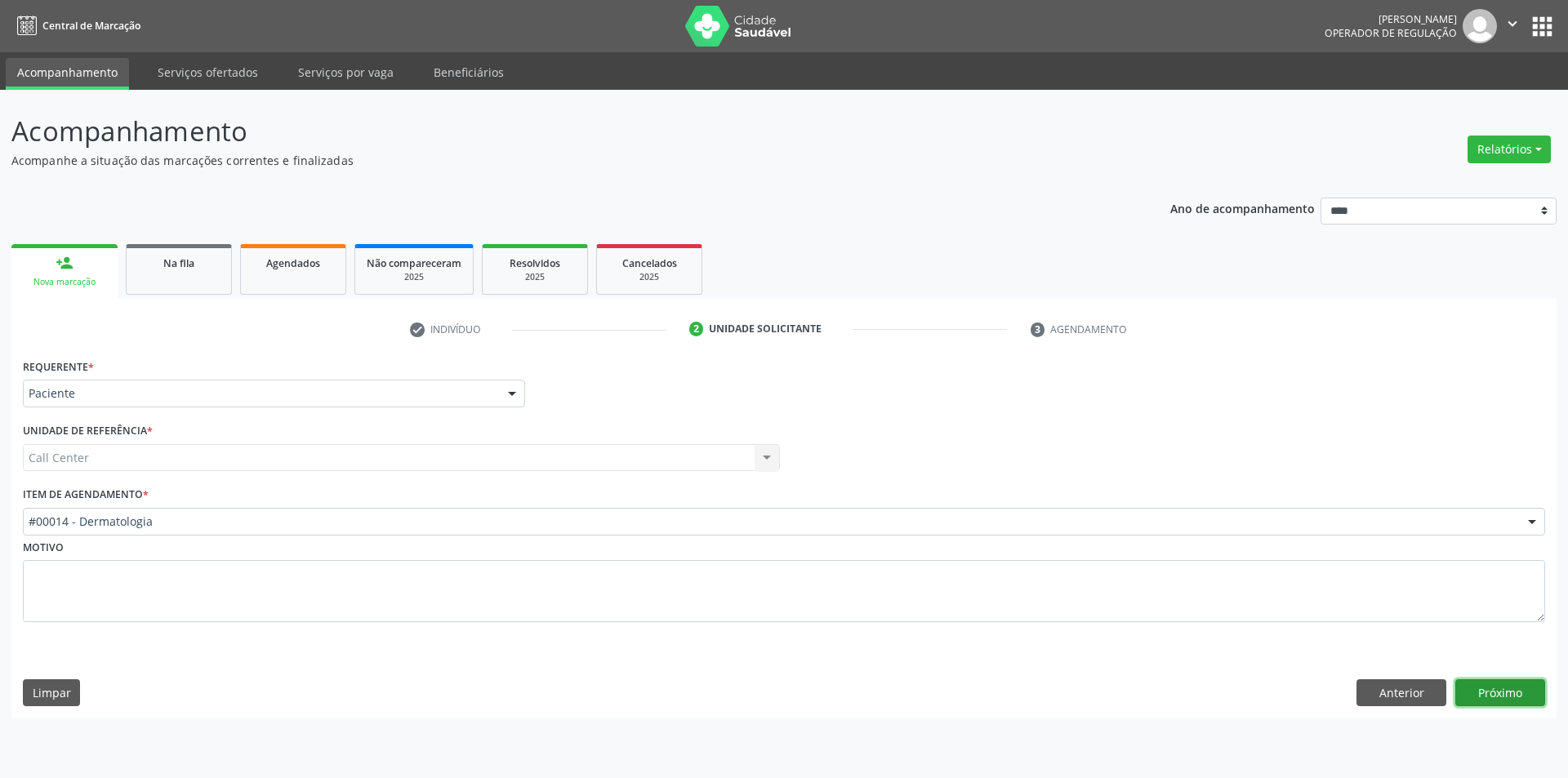
click at [1507, 696] on button "Próximo" at bounding box center [1500, 692] width 90 height 28
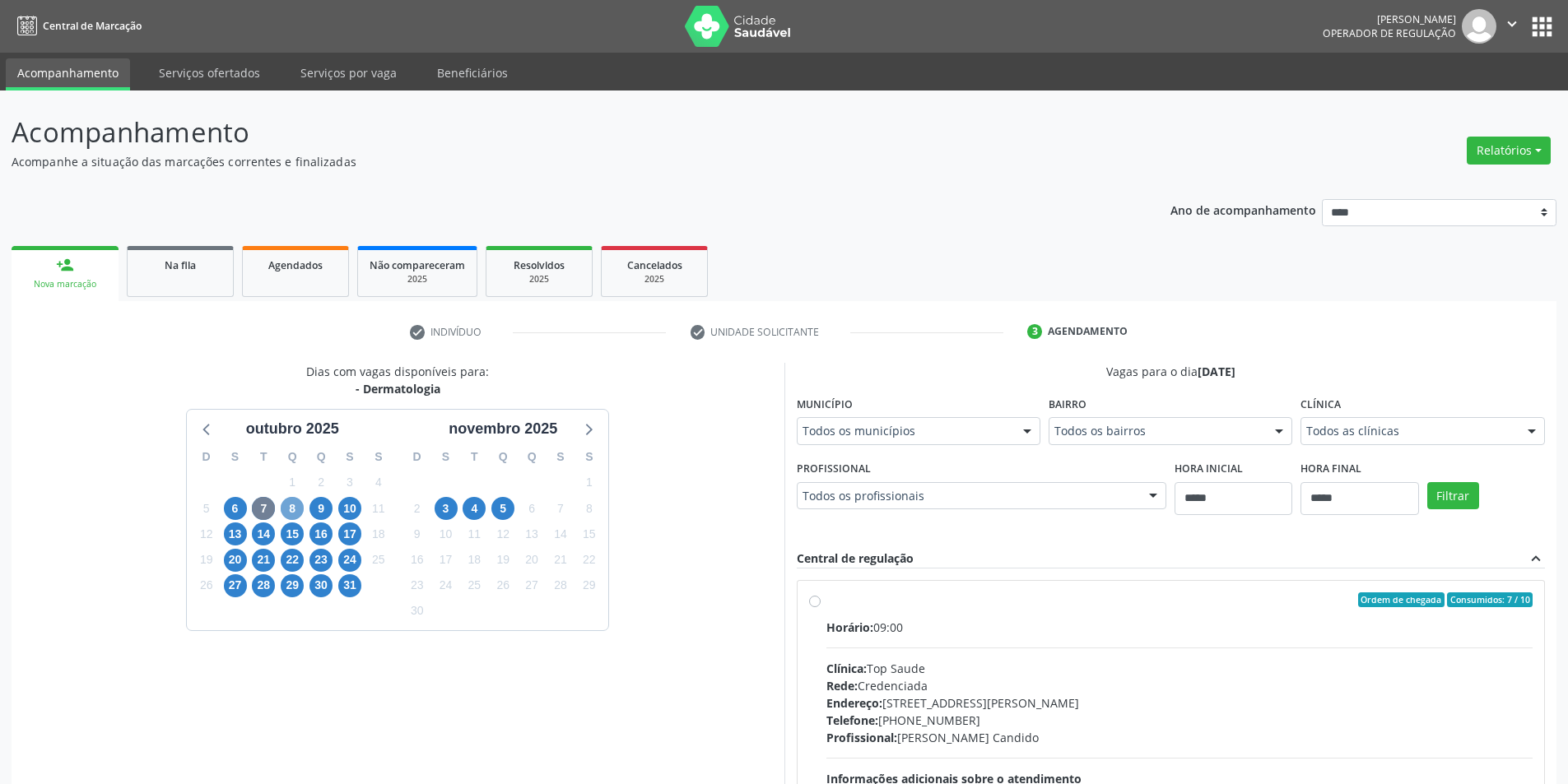
click at [287, 503] on span "8" at bounding box center [293, 509] width 23 height 23
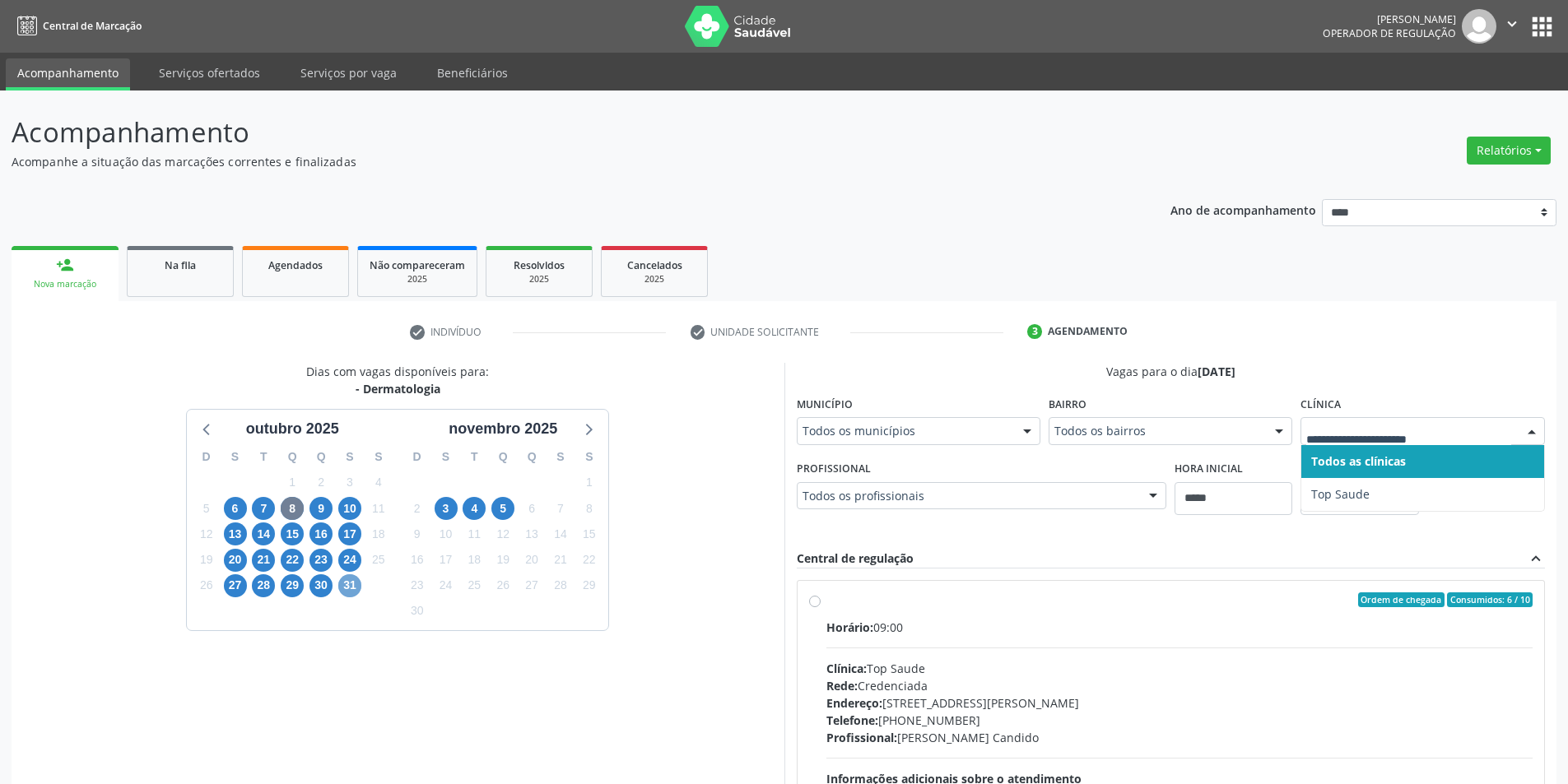
click at [349, 587] on span "31" at bounding box center [349, 586] width 23 height 23
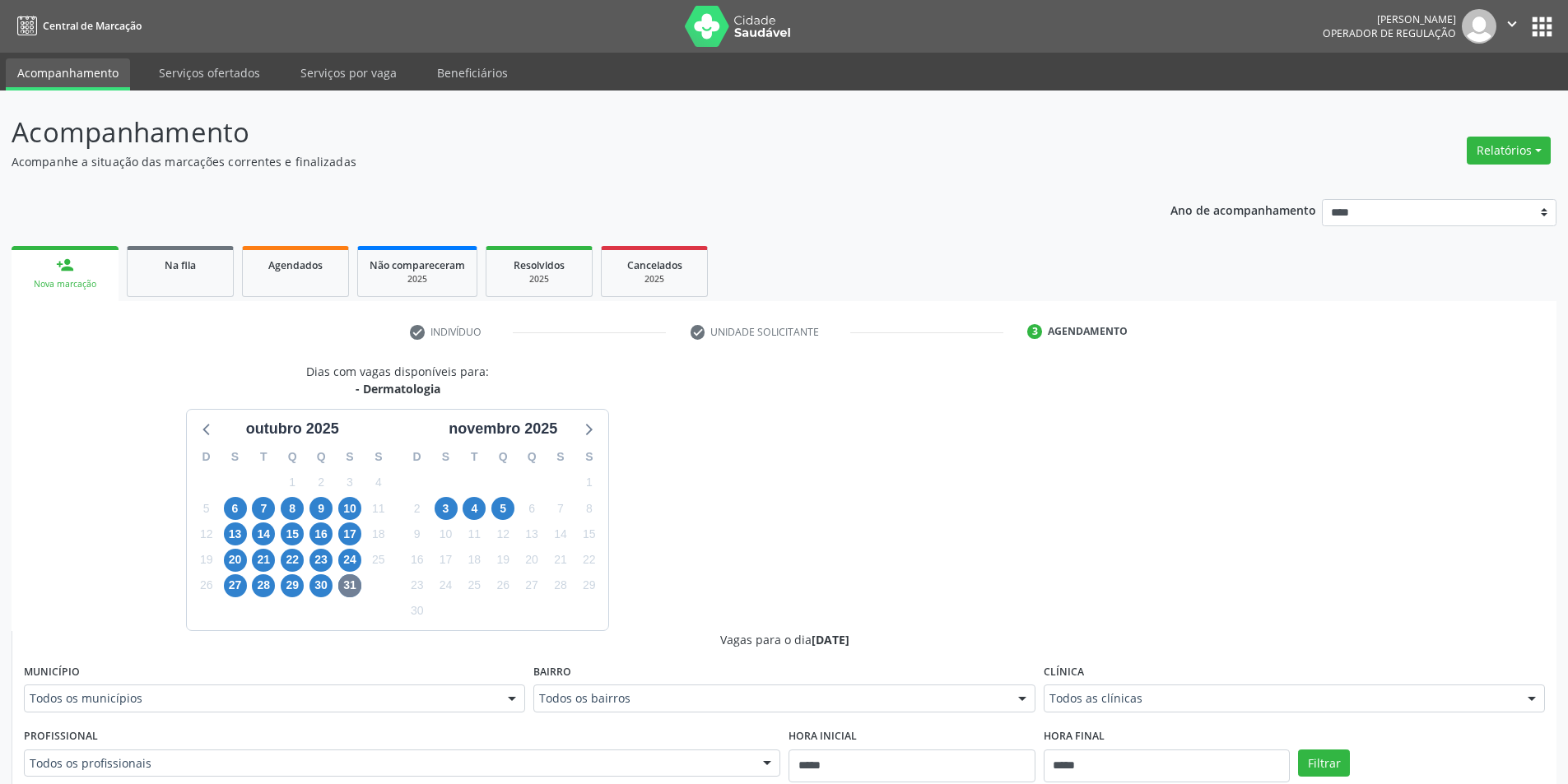
click at [1185, 684] on div "Todos as clínicas Todos as clínicas Hospital Perpetuo Socorro Top Saude Nenhum …" at bounding box center [1294, 697] width 501 height 28
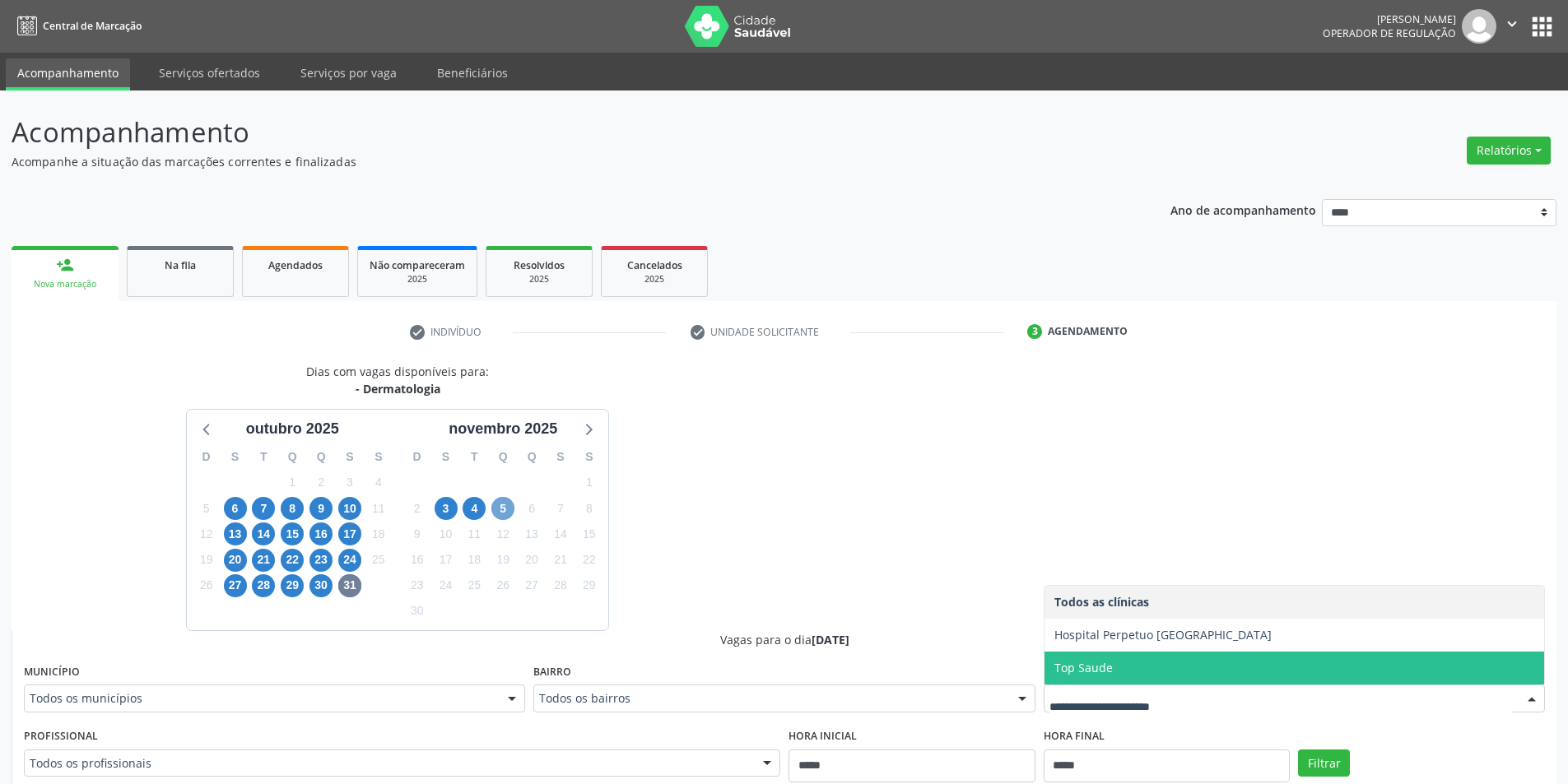
click at [492, 507] on span "5" at bounding box center [503, 509] width 23 height 23
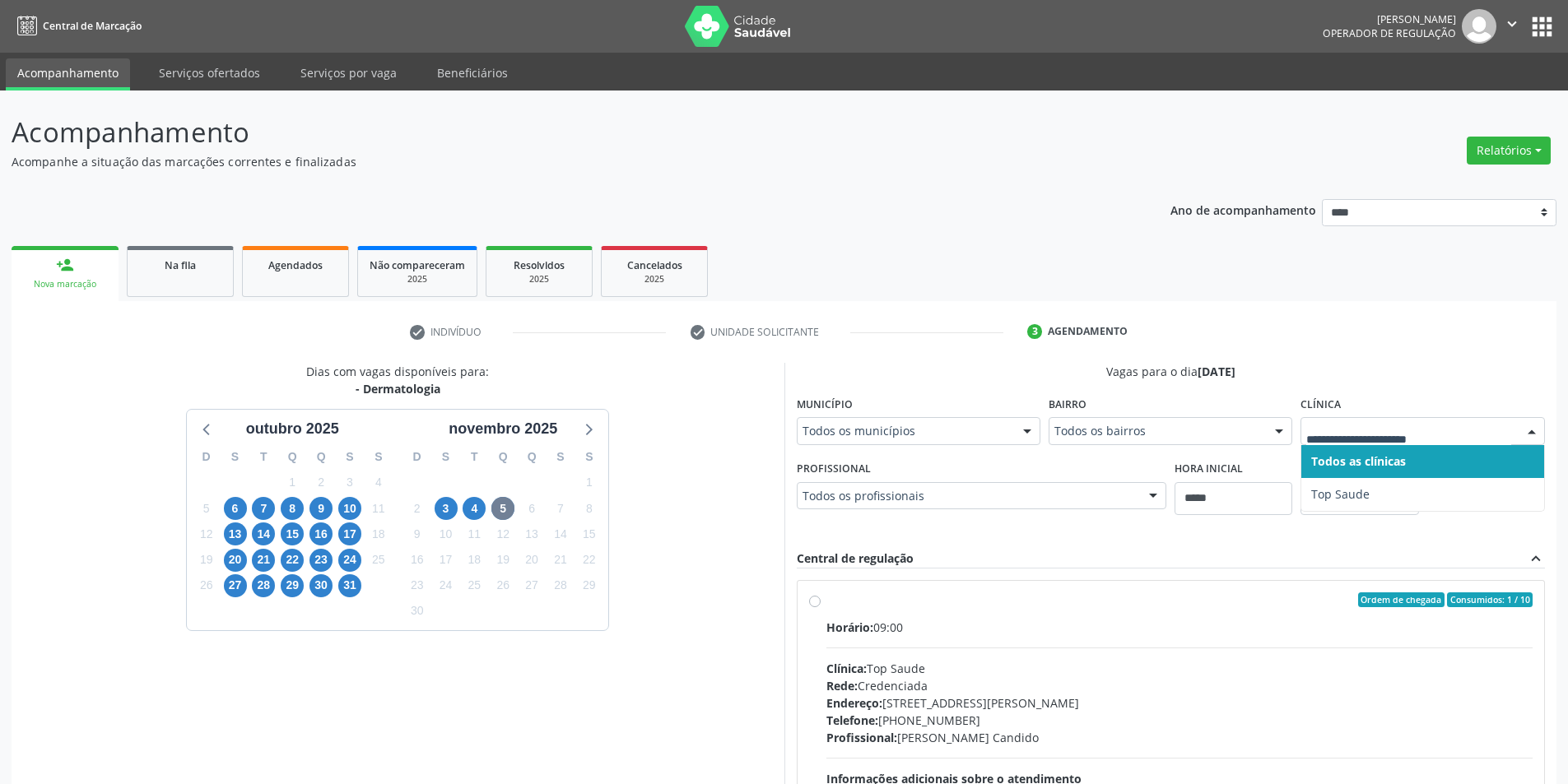
click at [1344, 417] on div at bounding box center [1422, 431] width 244 height 28
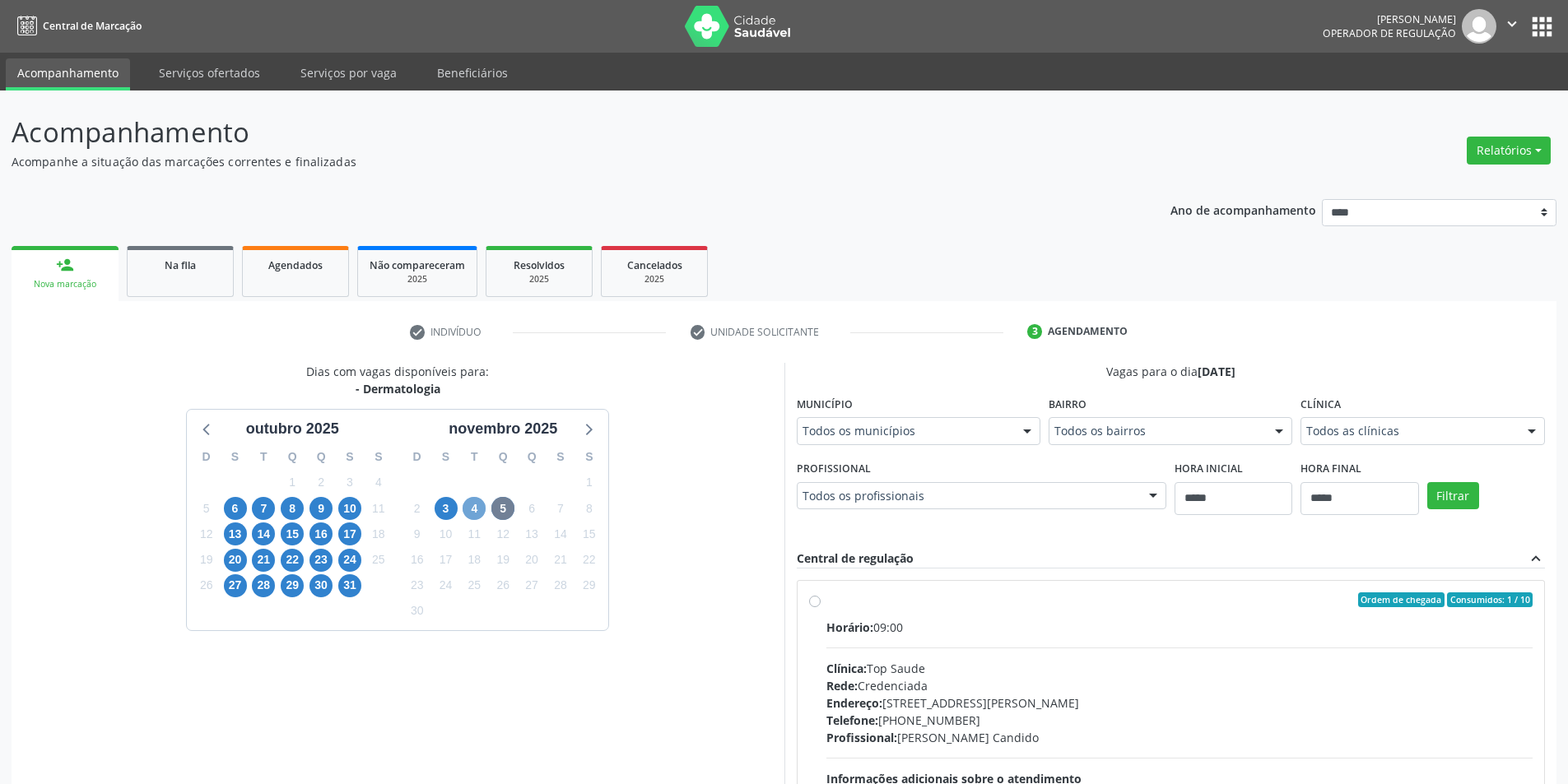
click at [475, 506] on span "4" at bounding box center [475, 509] width 23 height 23
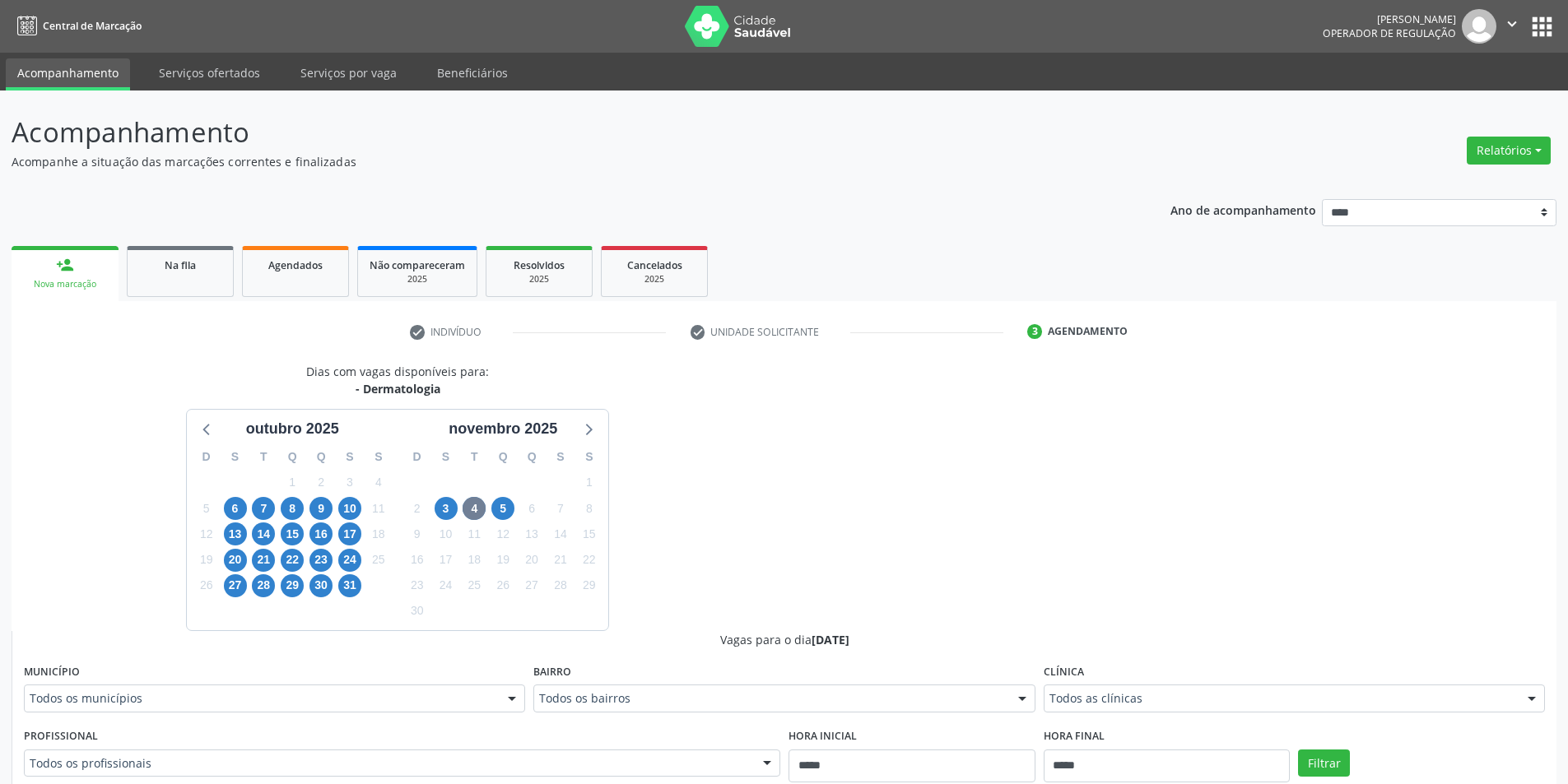
click at [1129, 689] on div "Todos as clínicas" at bounding box center [1294, 697] width 501 height 28
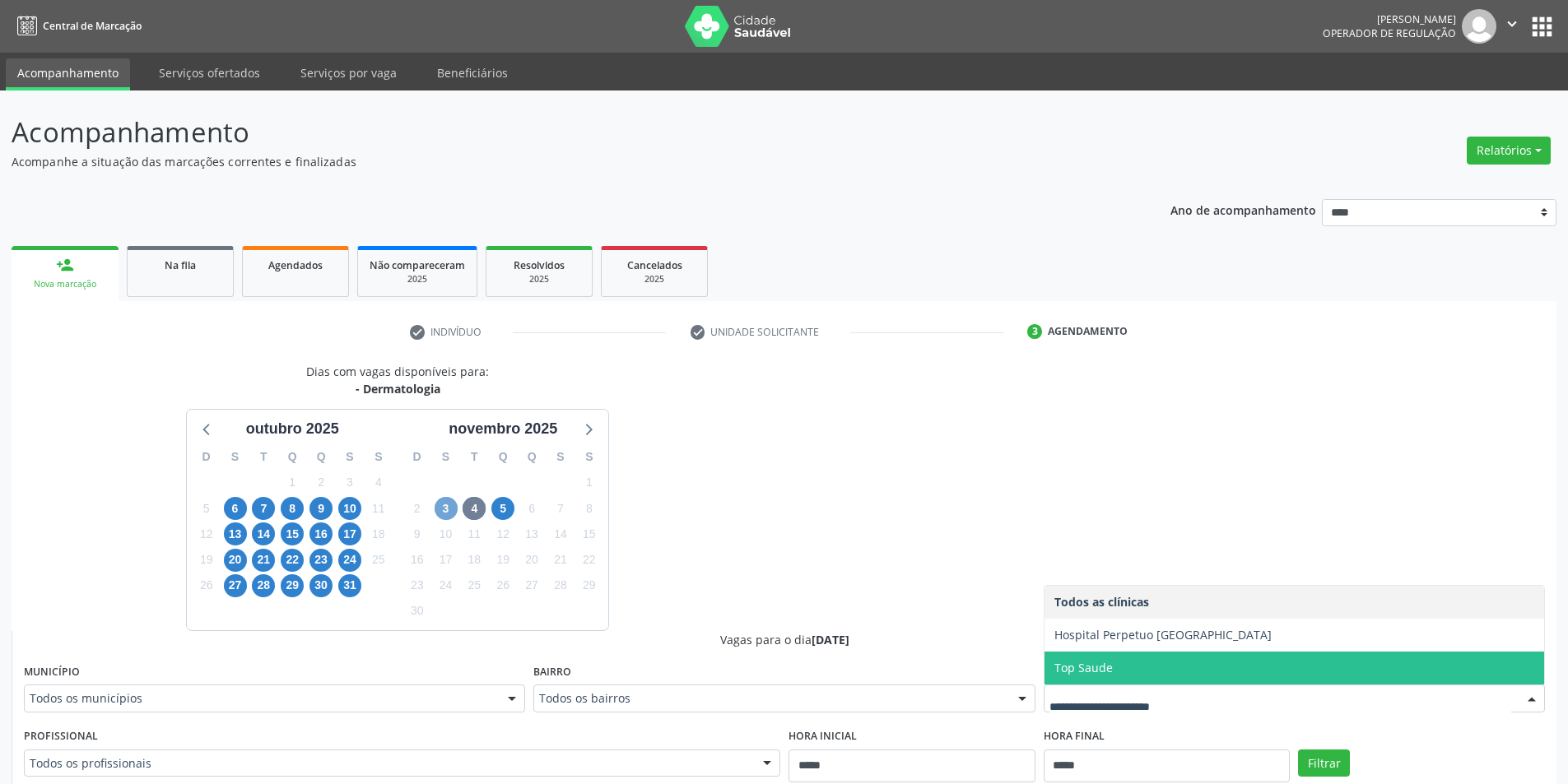
click at [450, 515] on span "3" at bounding box center [447, 509] width 23 height 23
click at [265, 512] on span "7" at bounding box center [264, 509] width 23 height 23
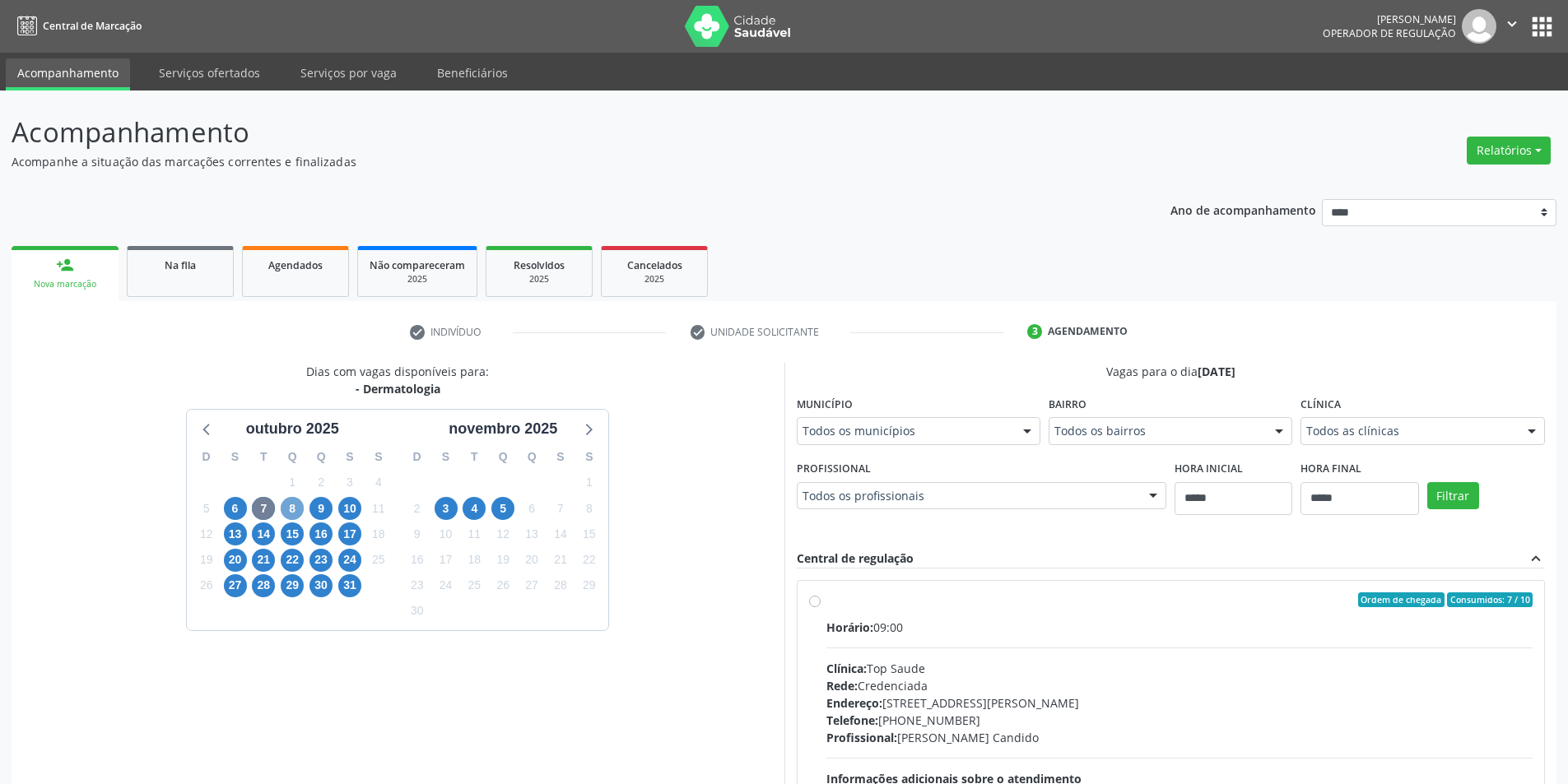
click at [296, 500] on span "8" at bounding box center [293, 509] width 23 height 23
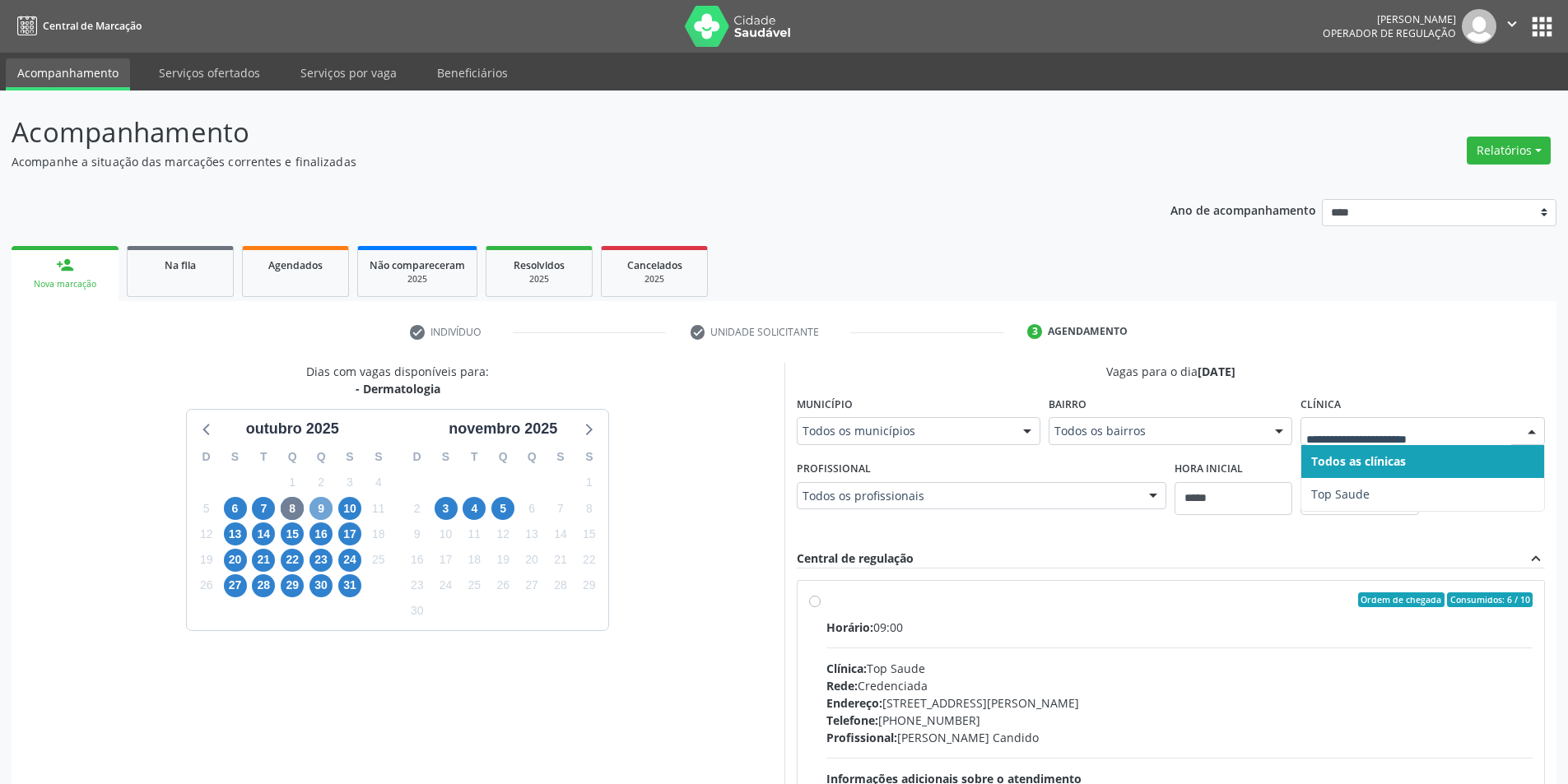
click at [314, 502] on span "9" at bounding box center [321, 509] width 23 height 23
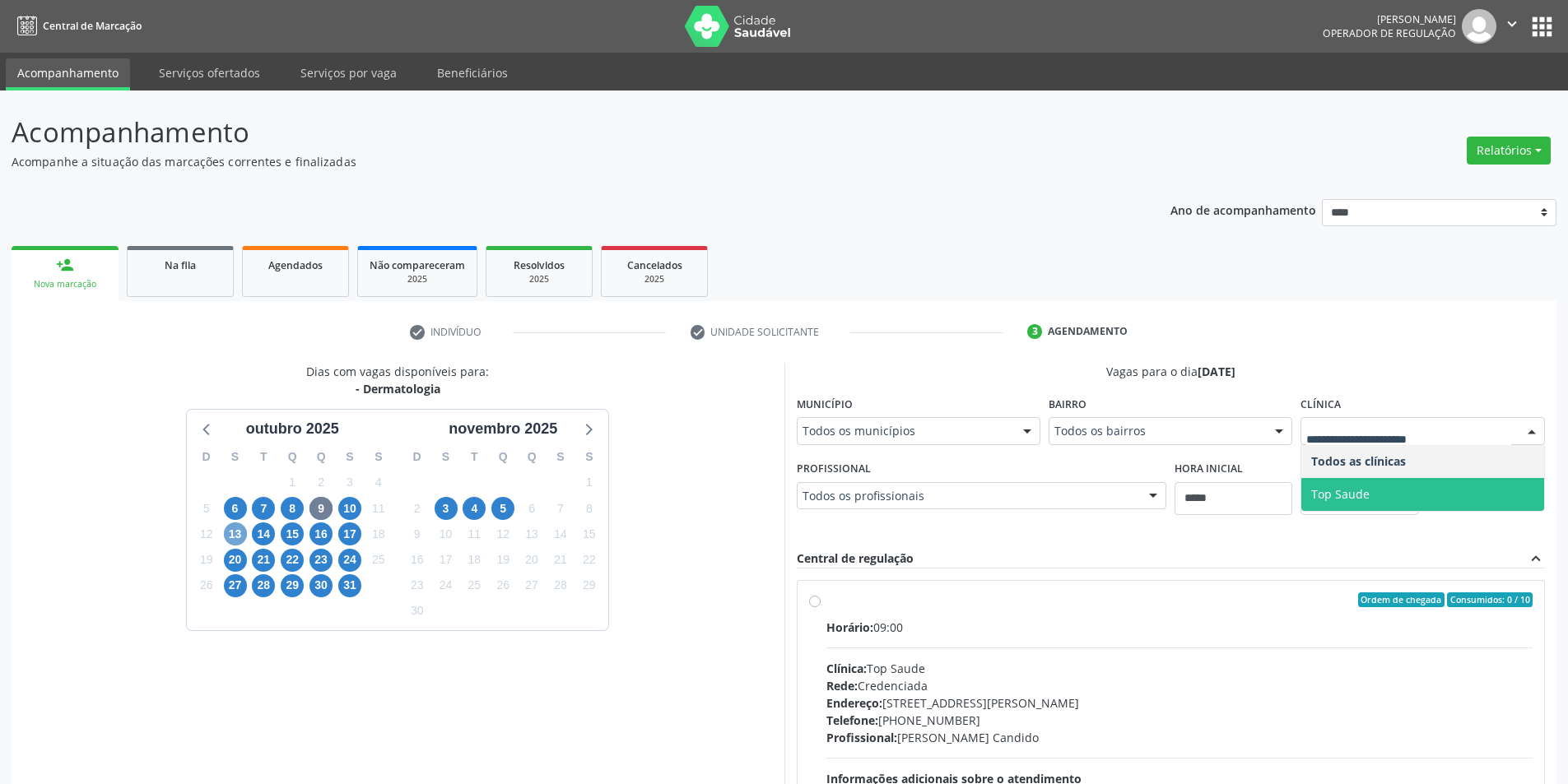
click at [244, 531] on span "13" at bounding box center [236, 534] width 23 height 23
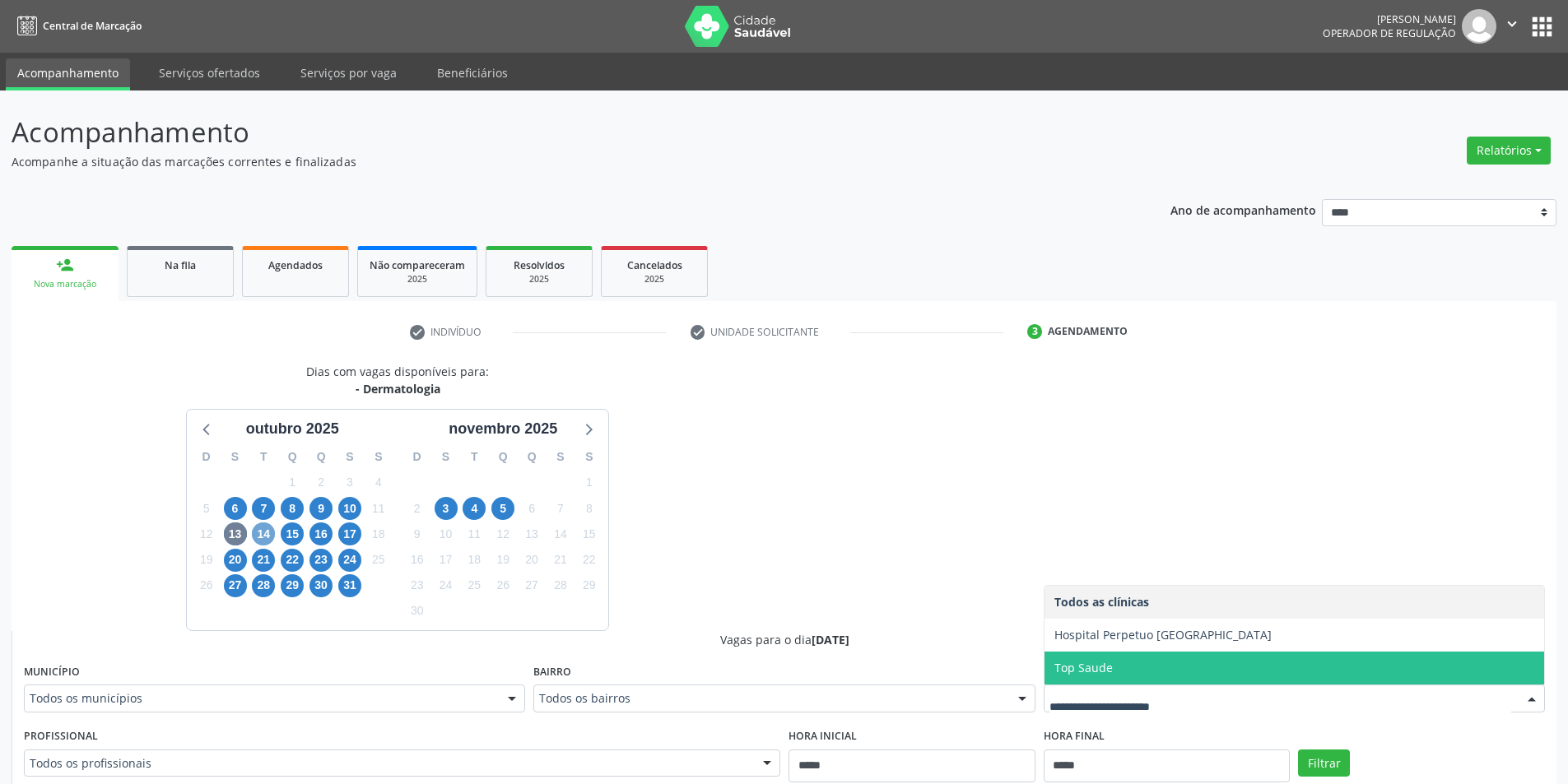
click at [258, 531] on span "14" at bounding box center [264, 534] width 23 height 23
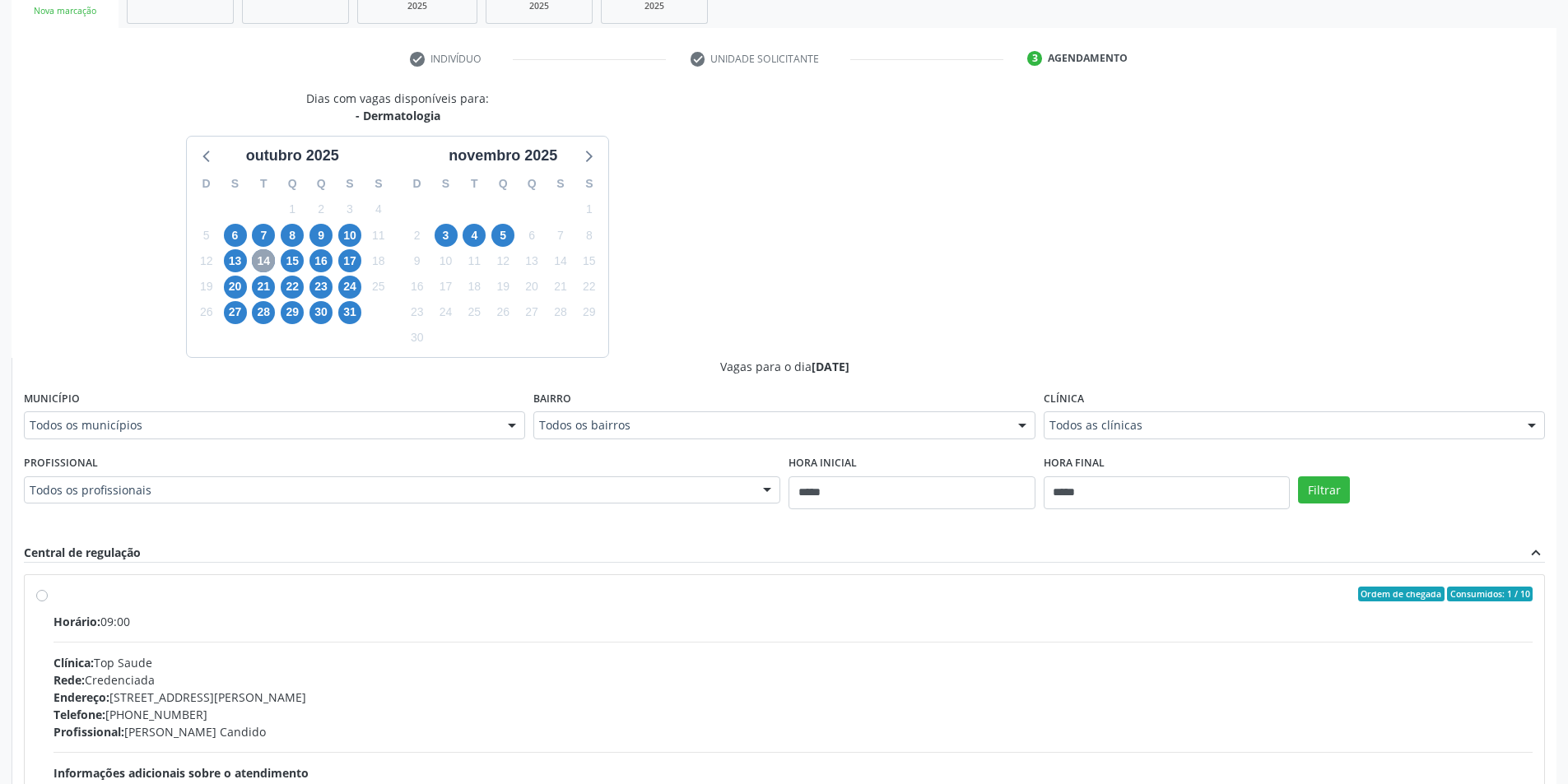
scroll to position [329, 0]
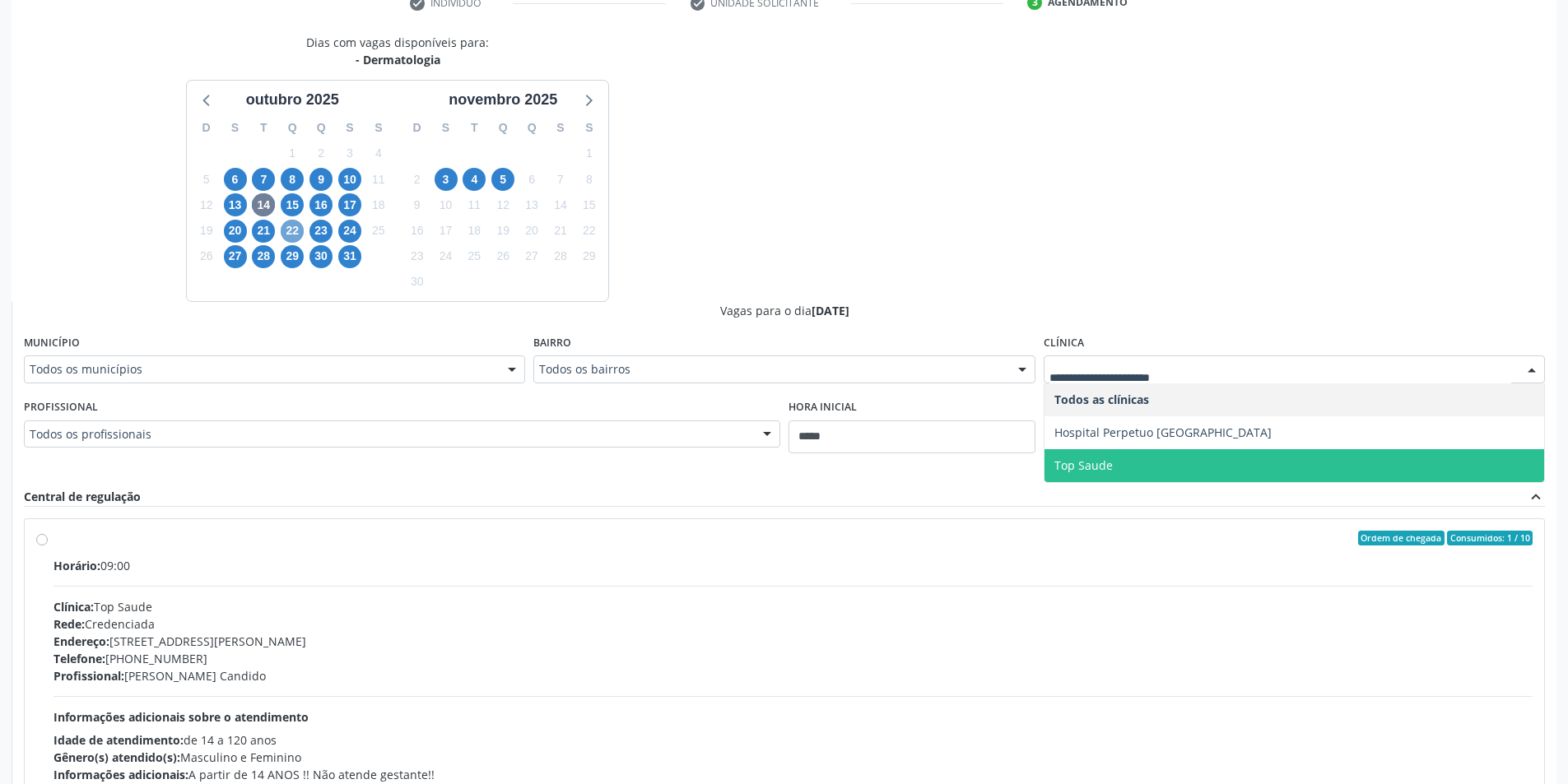
click at [291, 234] on span "22" at bounding box center [293, 231] width 23 height 23
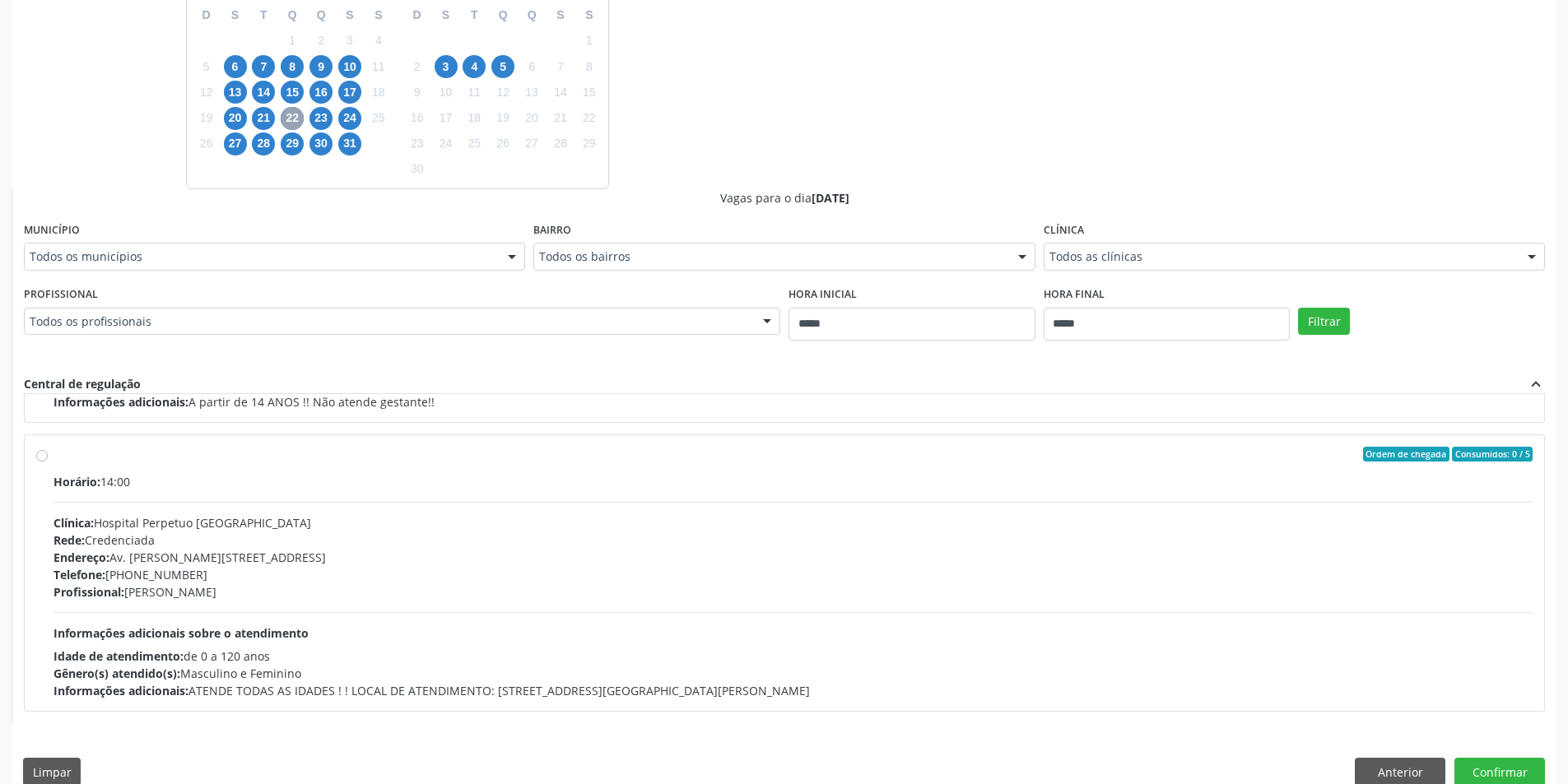
scroll to position [467, 0]
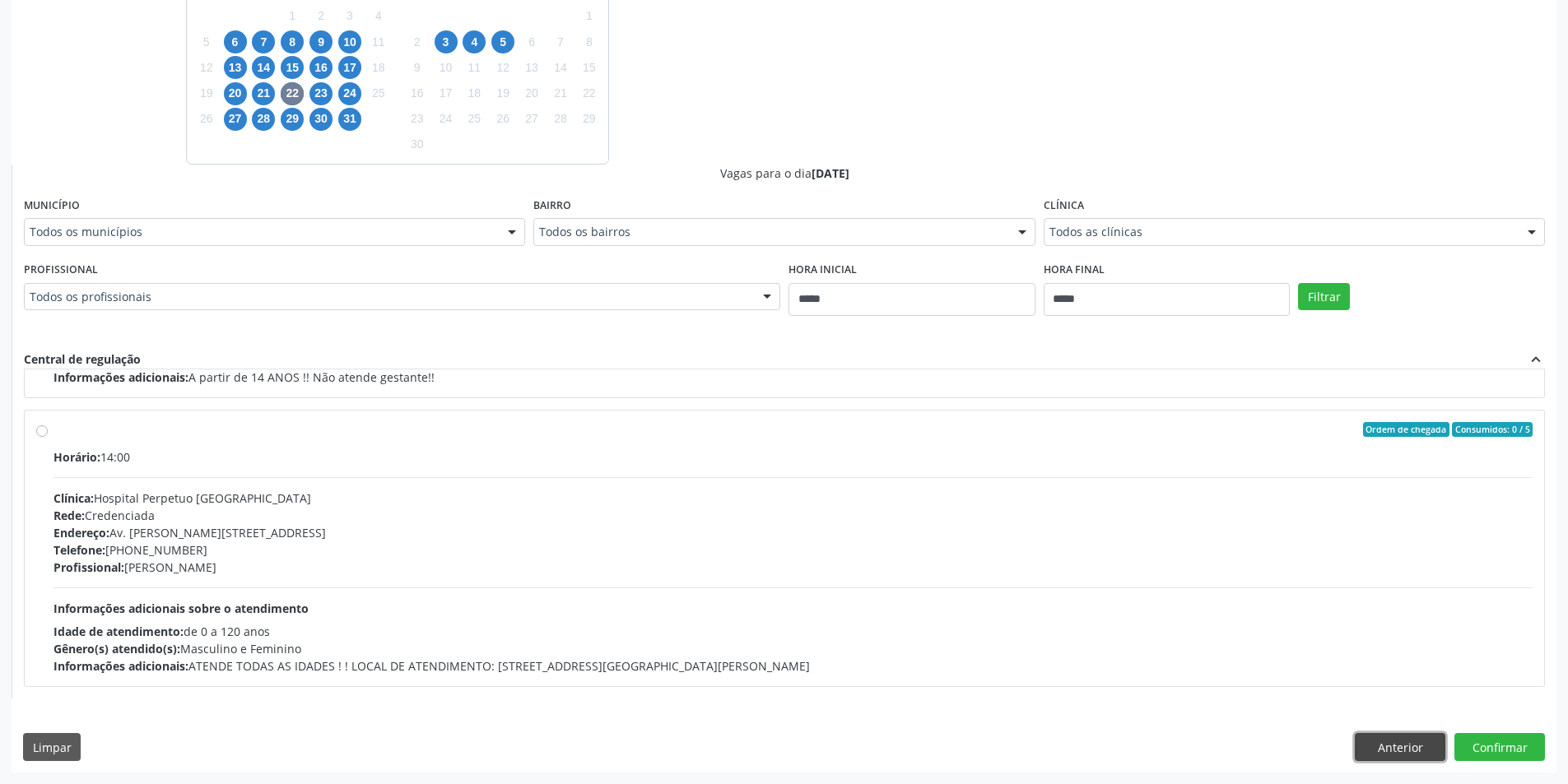
click at [1388, 748] on button "Anterior" at bounding box center [1401, 746] width 90 height 28
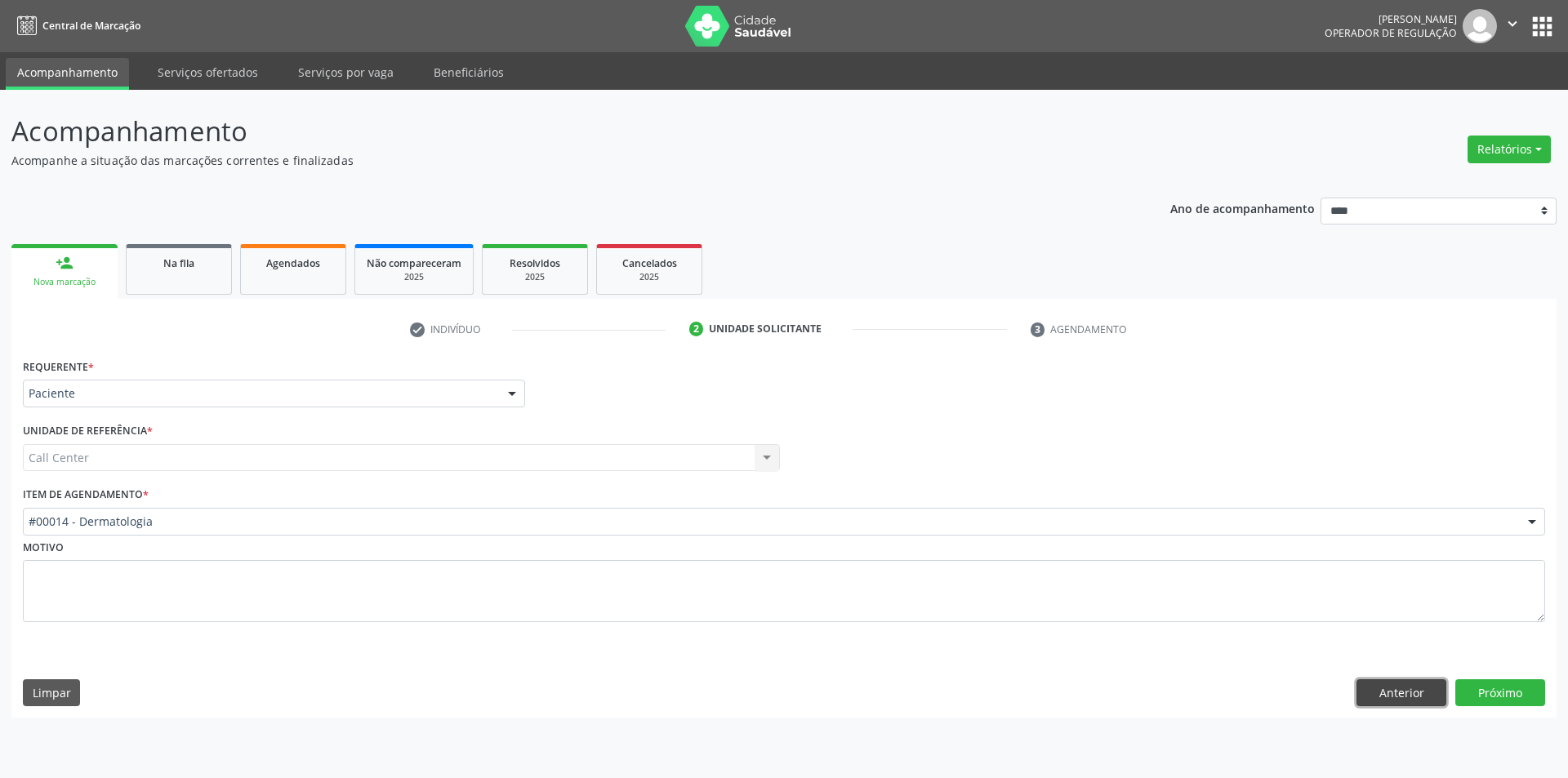
click at [1377, 684] on button "Anterior" at bounding box center [1401, 692] width 90 height 28
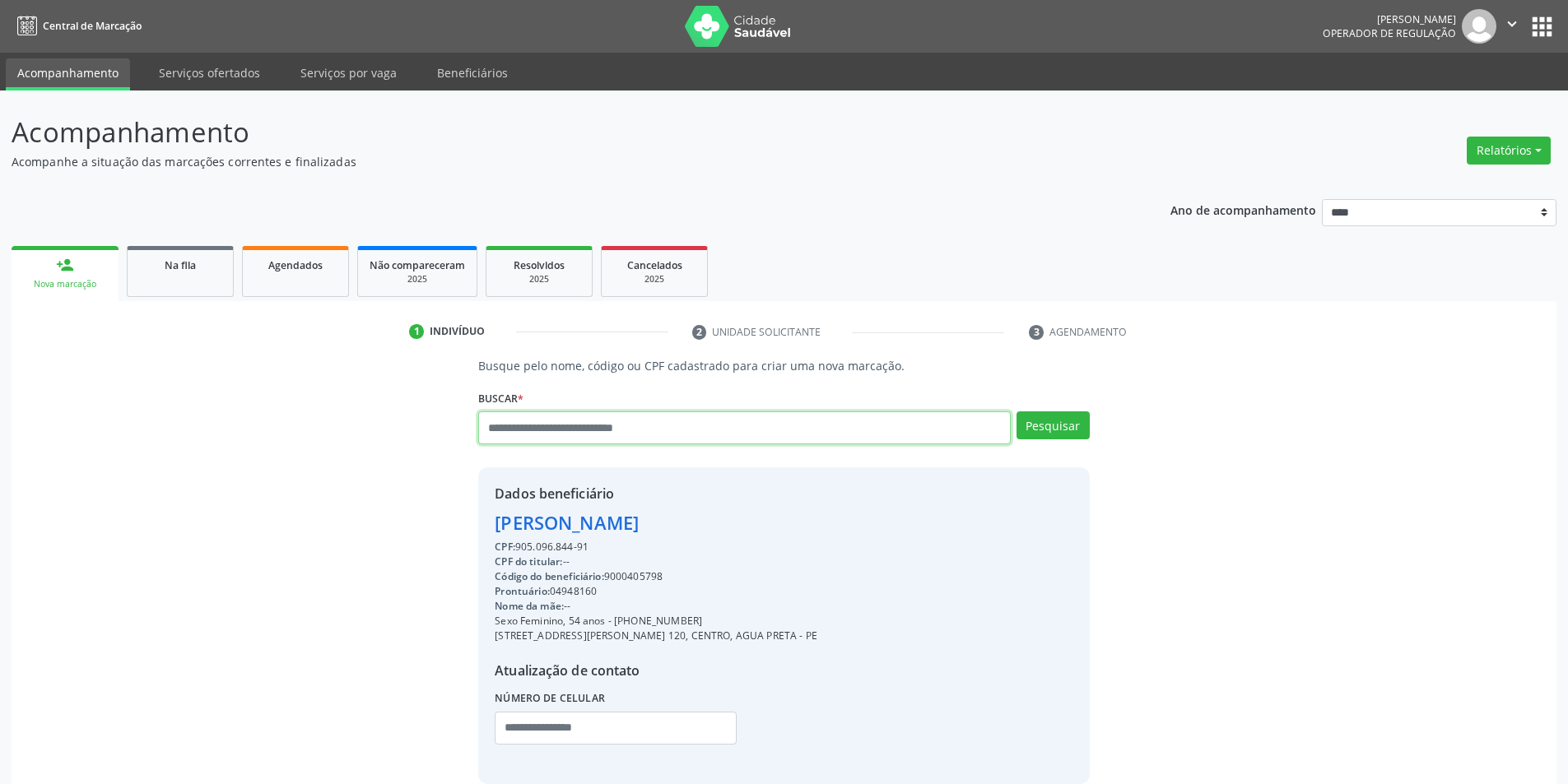
click at [773, 412] on input "text" at bounding box center [744, 428] width 531 height 33
type input "******"
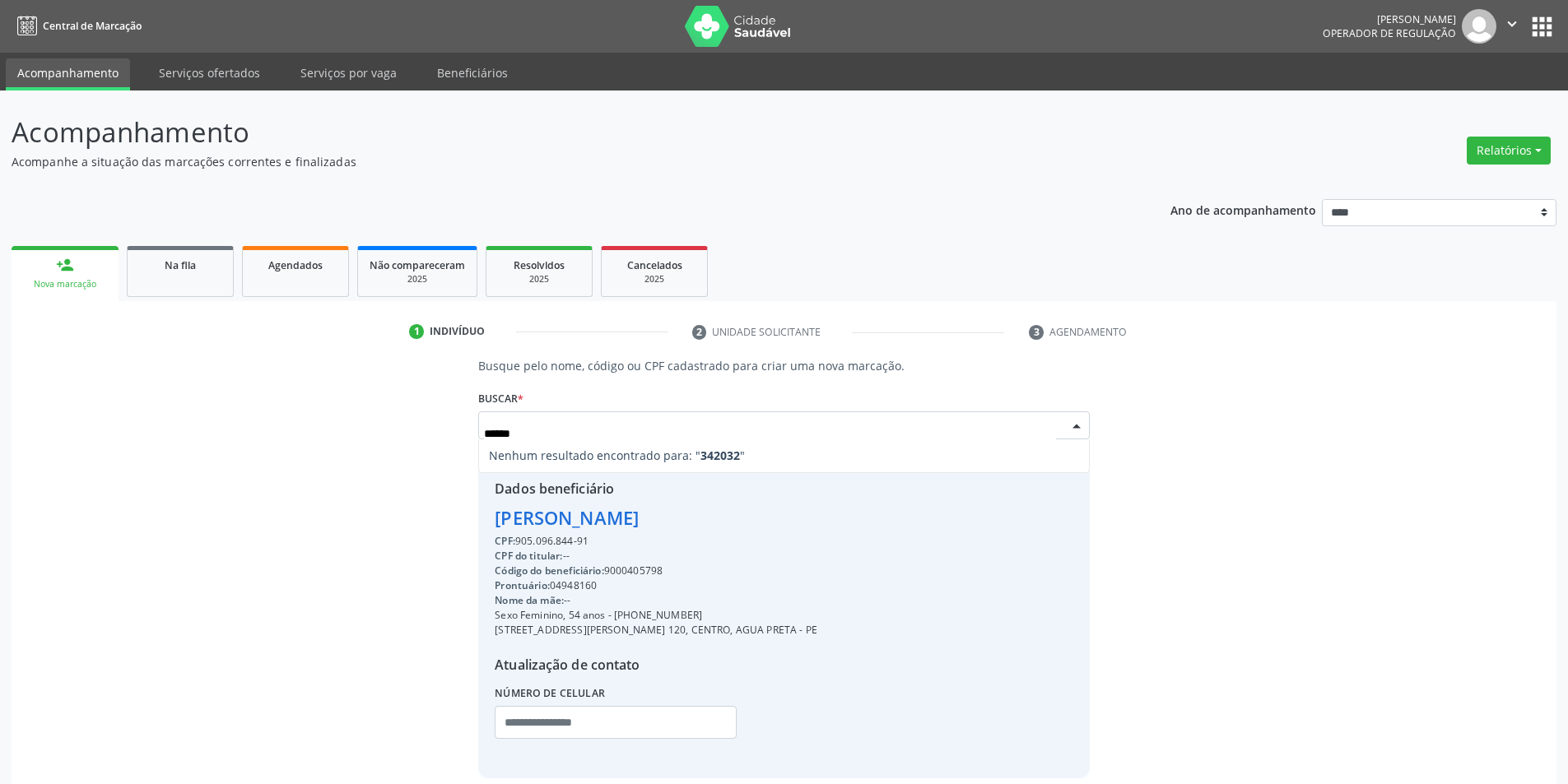
click at [487, 438] on input "******" at bounding box center [769, 434] width 571 height 33
click at [493, 436] on input "******" at bounding box center [769, 434] width 571 height 33
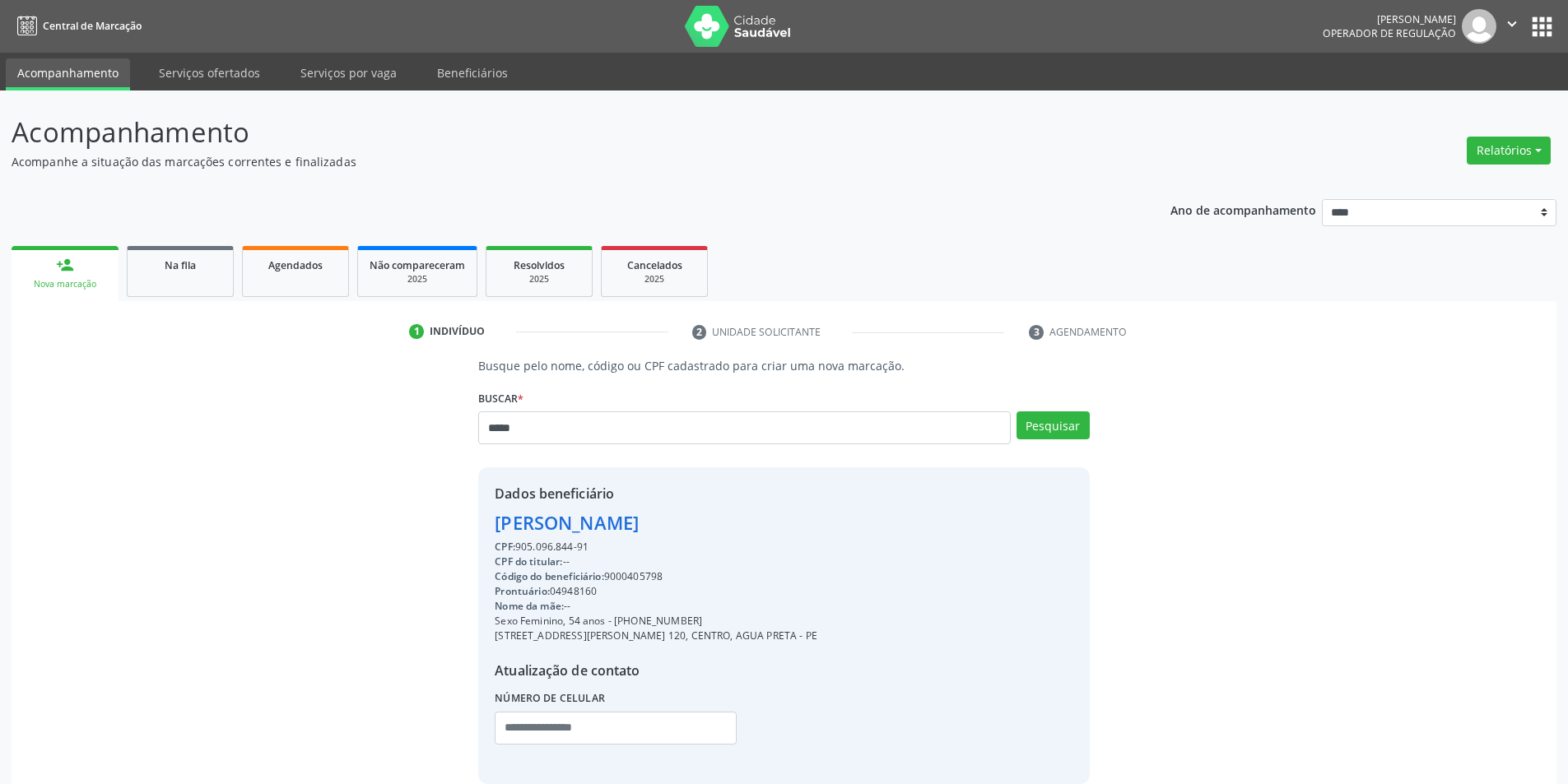
click at [493, 433] on input "*****" at bounding box center [744, 428] width 531 height 33
click at [479, 416] on input "*****" at bounding box center [744, 428] width 531 height 33
type input "******"
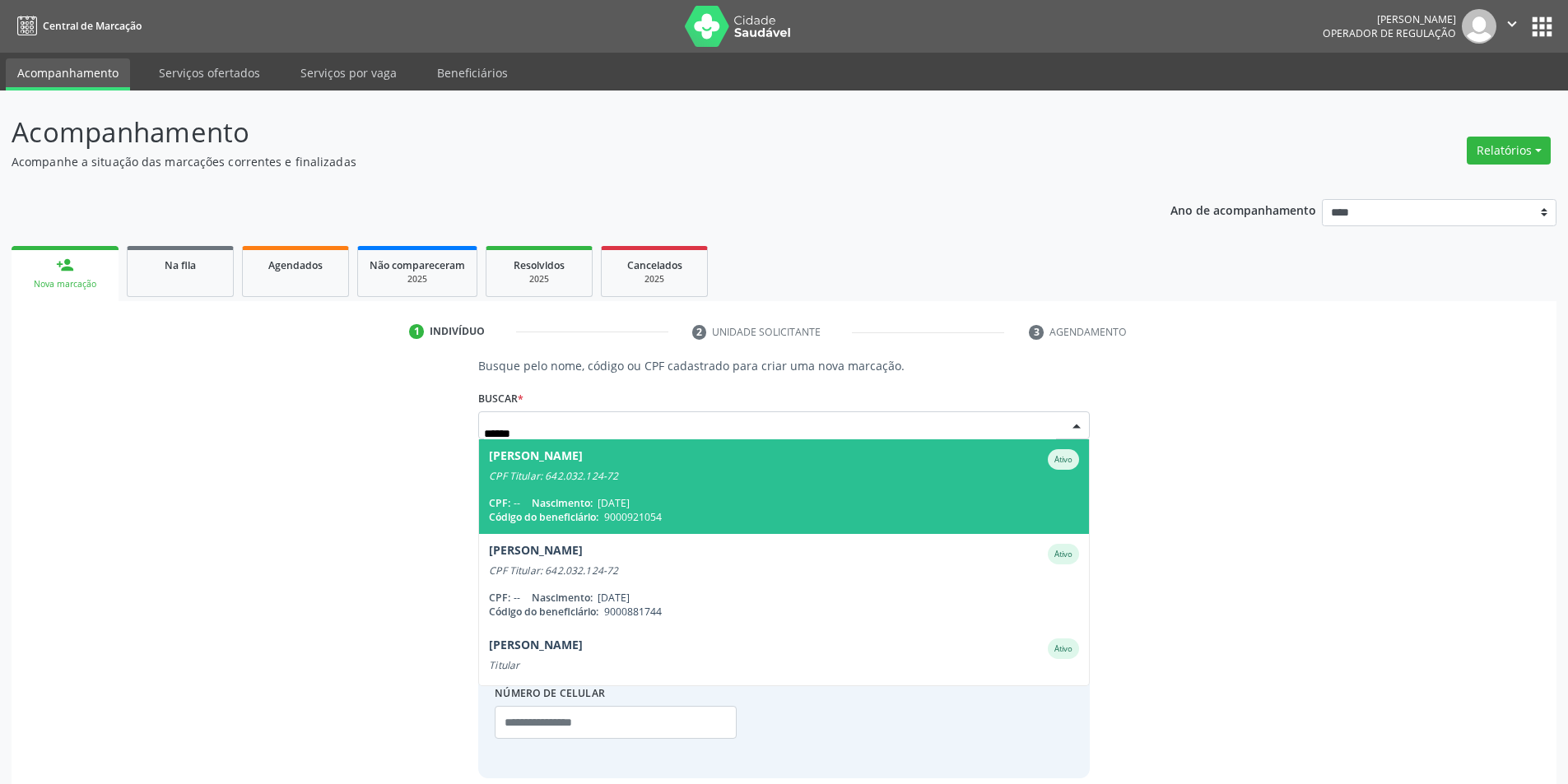
scroll to position [38, 0]
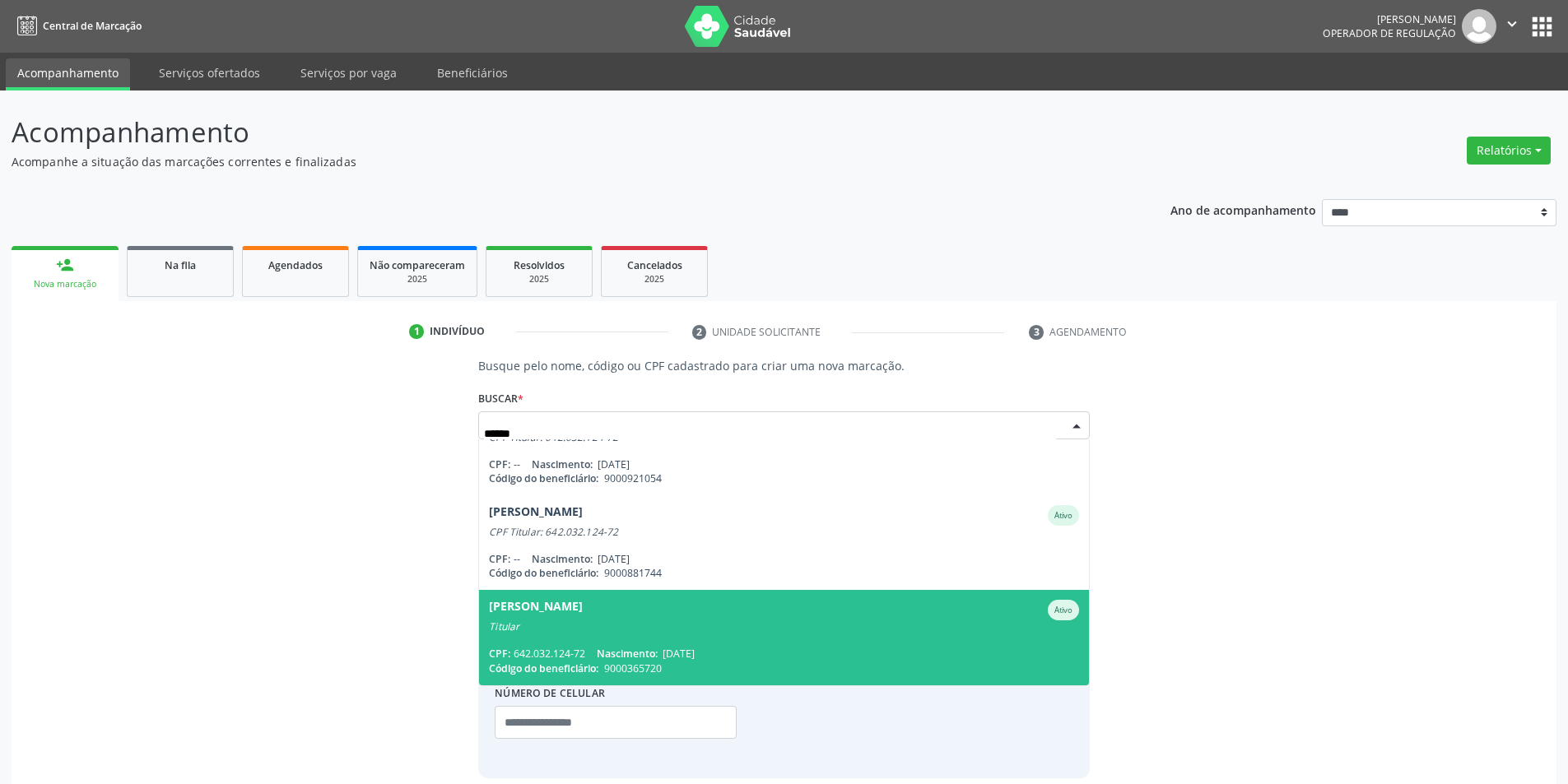
click at [721, 635] on span "Sonia Maria de Oliveira Ativo Titular CPF: 642.032.124-72 Nascimento: 09/01/196…" at bounding box center [784, 637] width 609 height 94
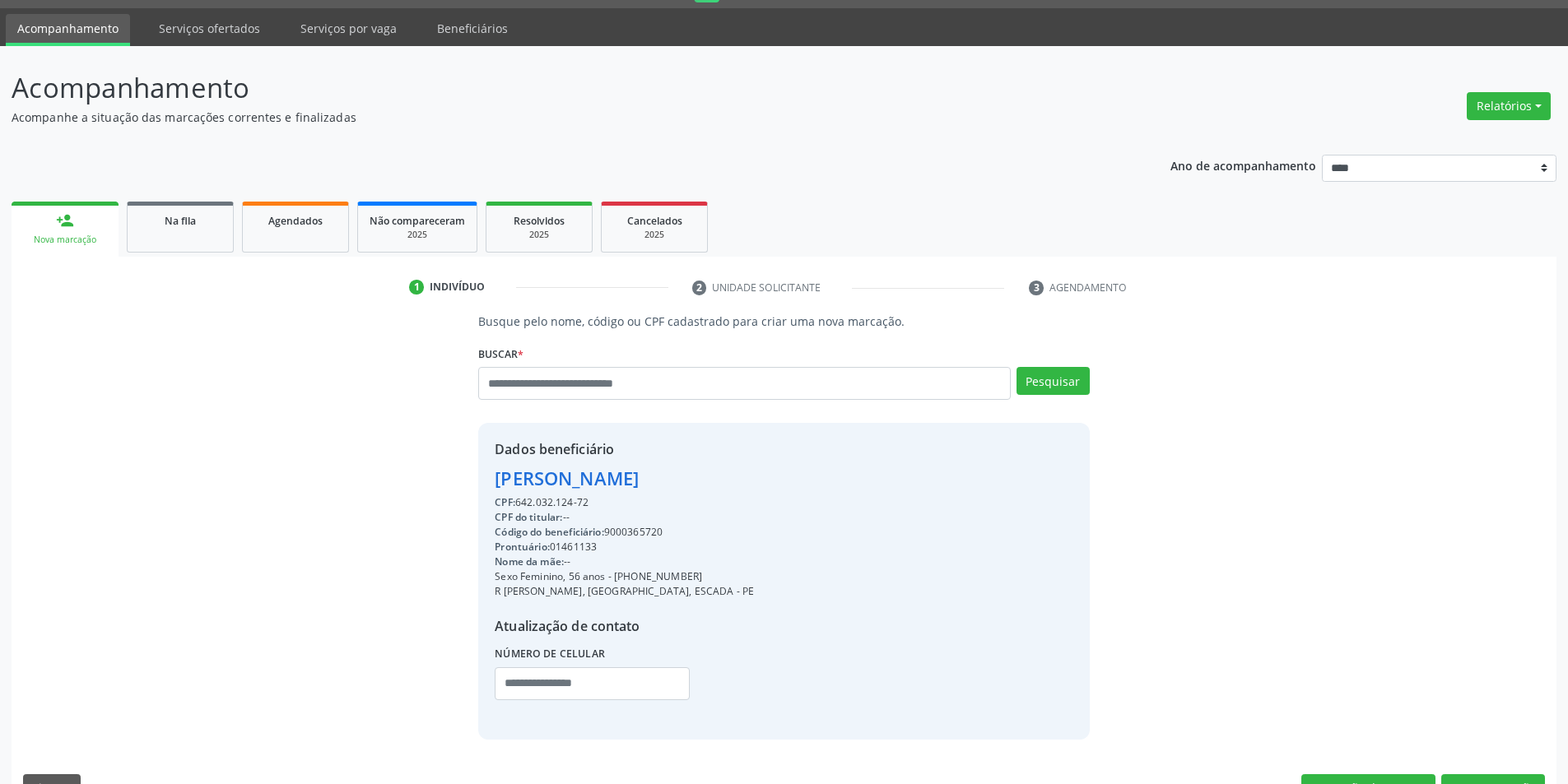
scroll to position [85, 0]
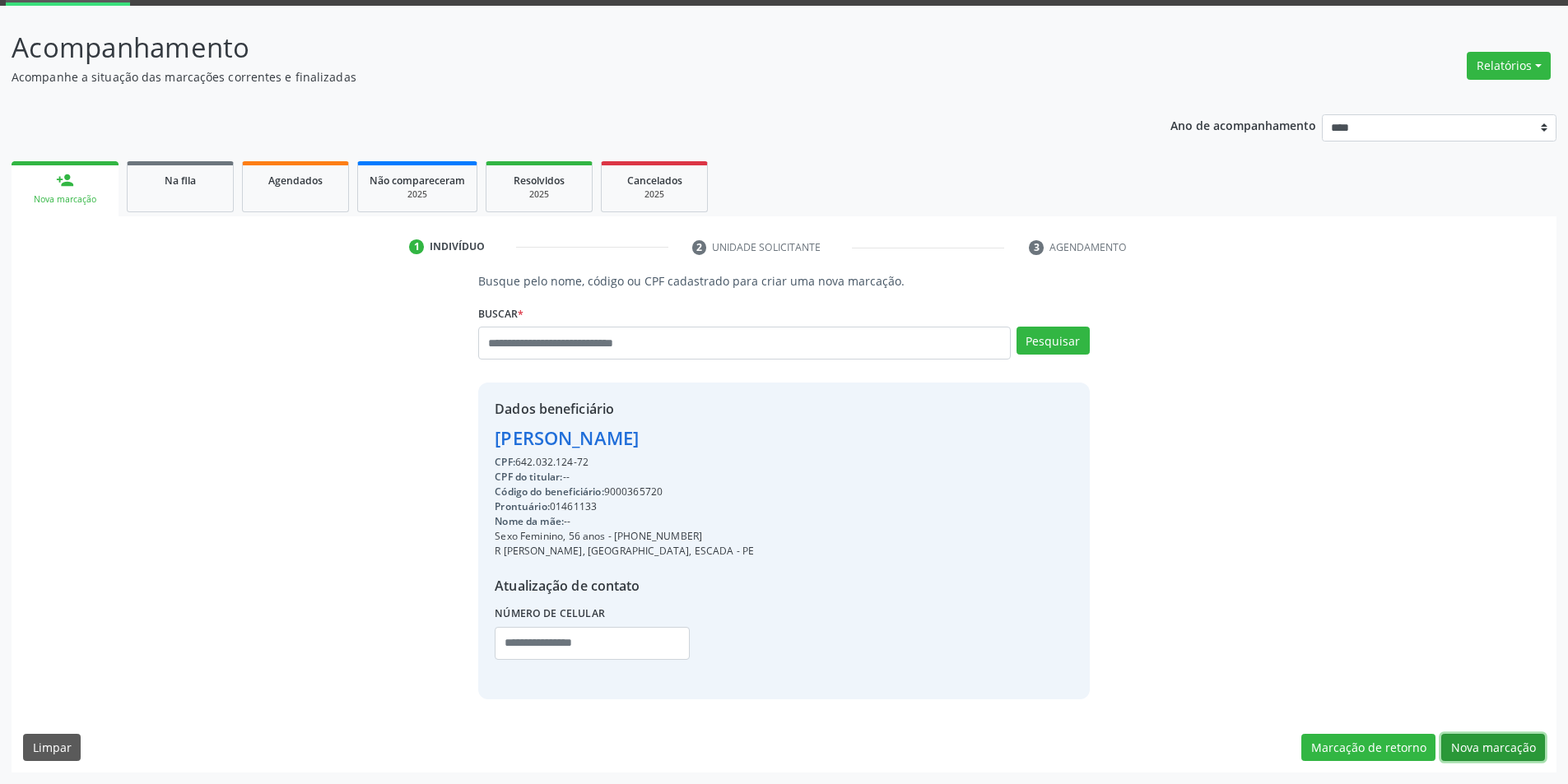
click at [1504, 750] on button "Nova marcação" at bounding box center [1493, 747] width 104 height 28
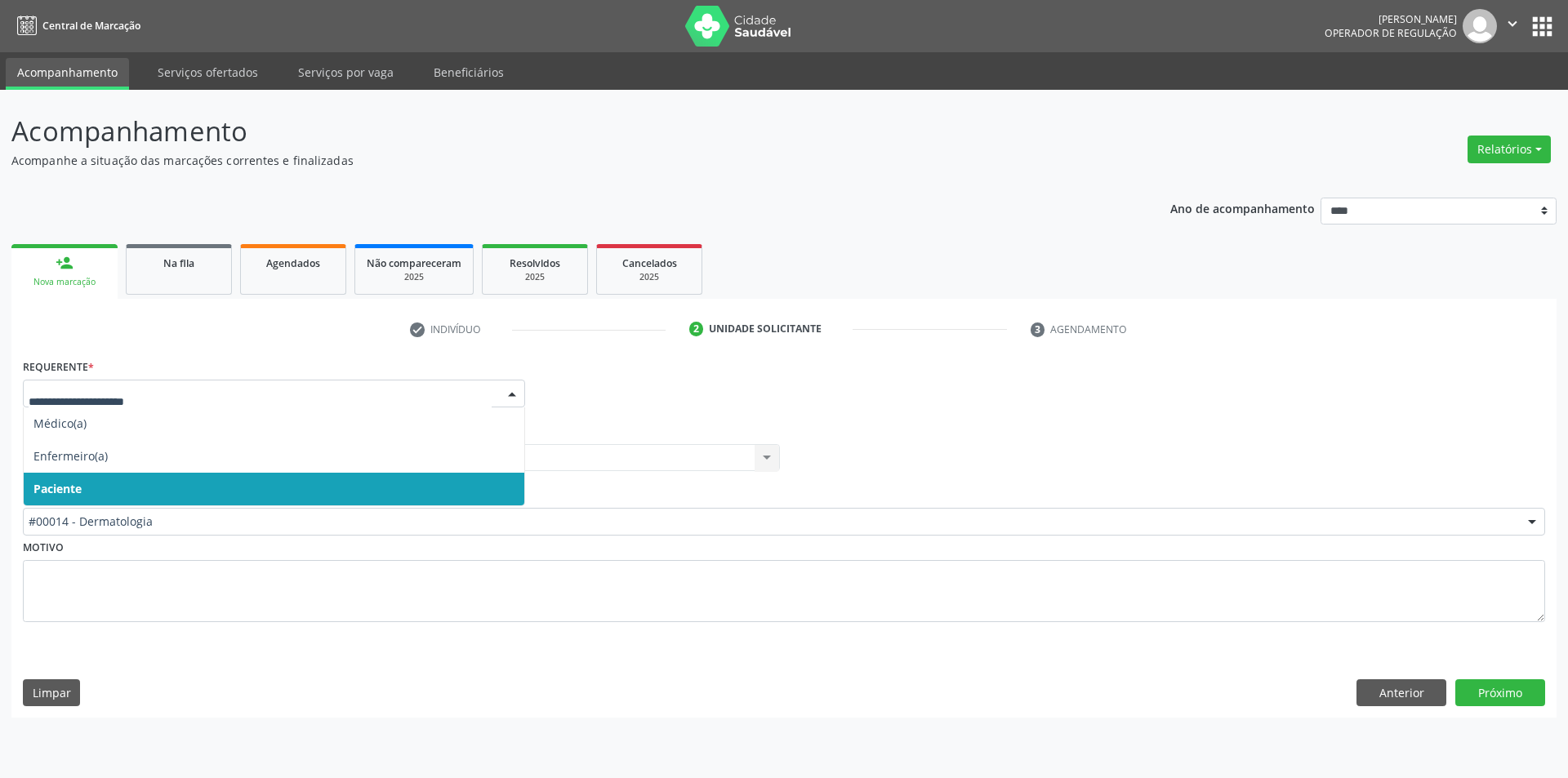
click at [258, 495] on span "Paciente" at bounding box center [274, 489] width 500 height 32
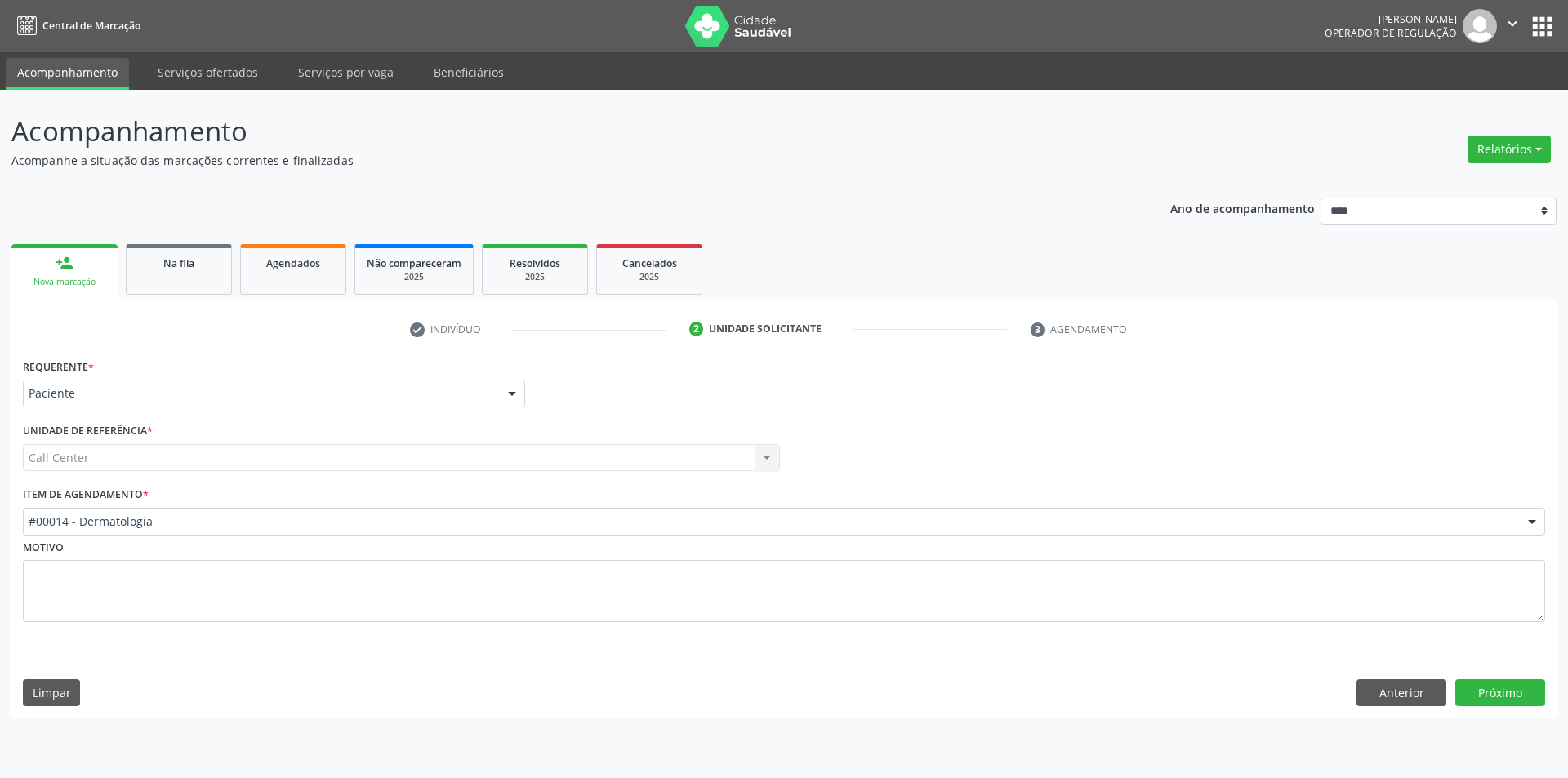
click at [242, 513] on div "#00014 - Dermatologia" at bounding box center [784, 521] width 1522 height 28
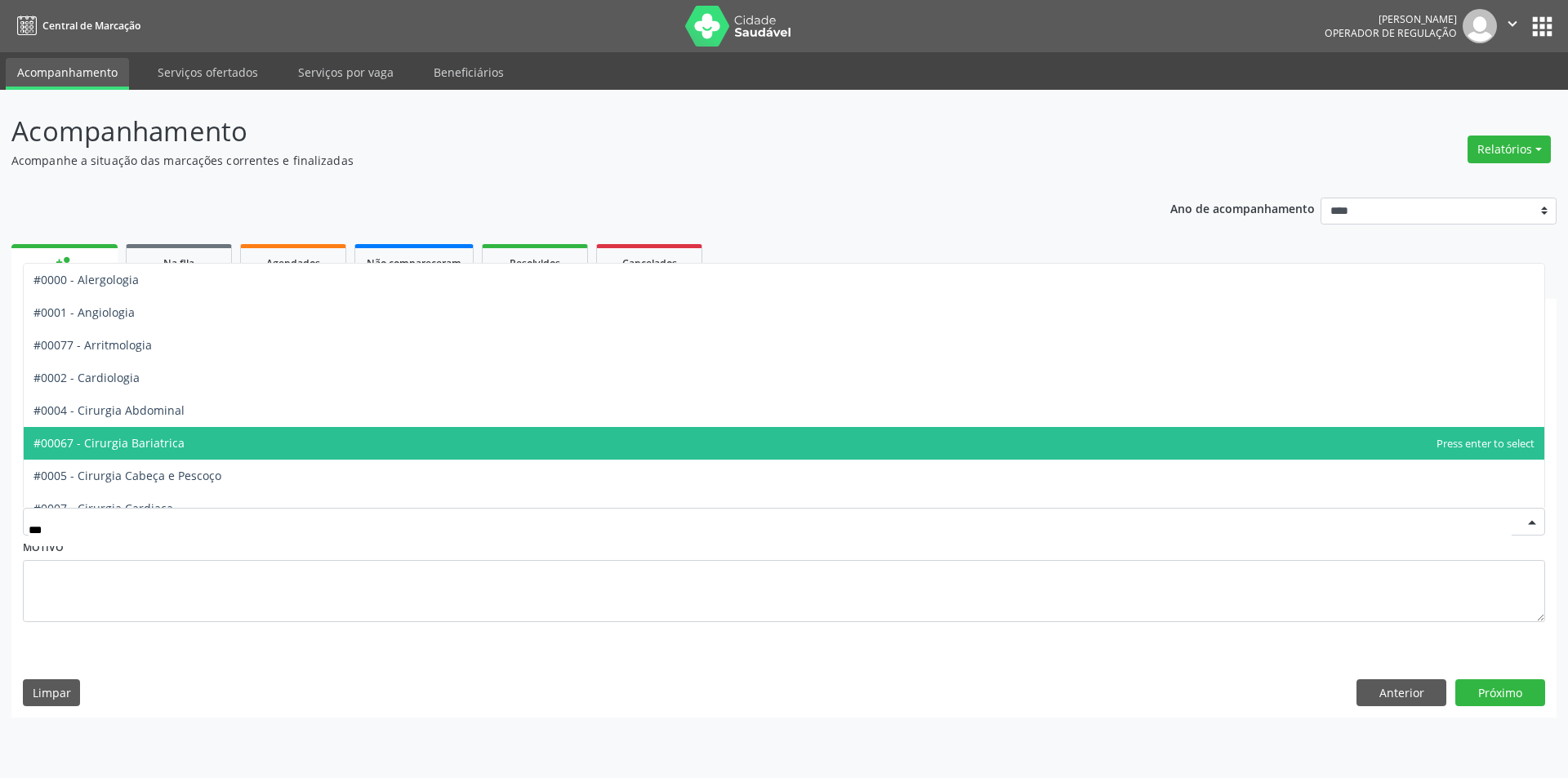
type input "****"
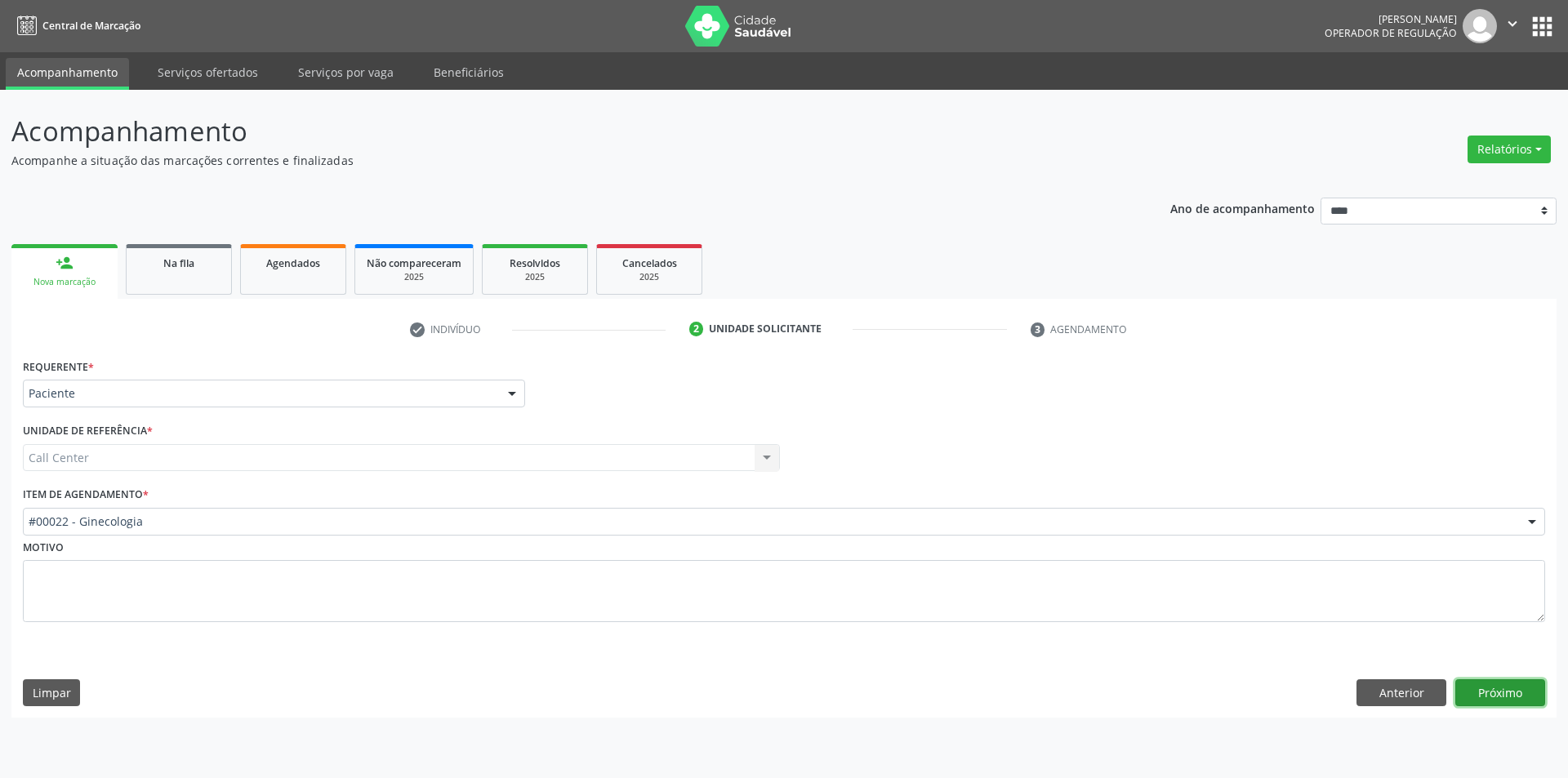
click at [1503, 683] on button "Próximo" at bounding box center [1500, 692] width 90 height 28
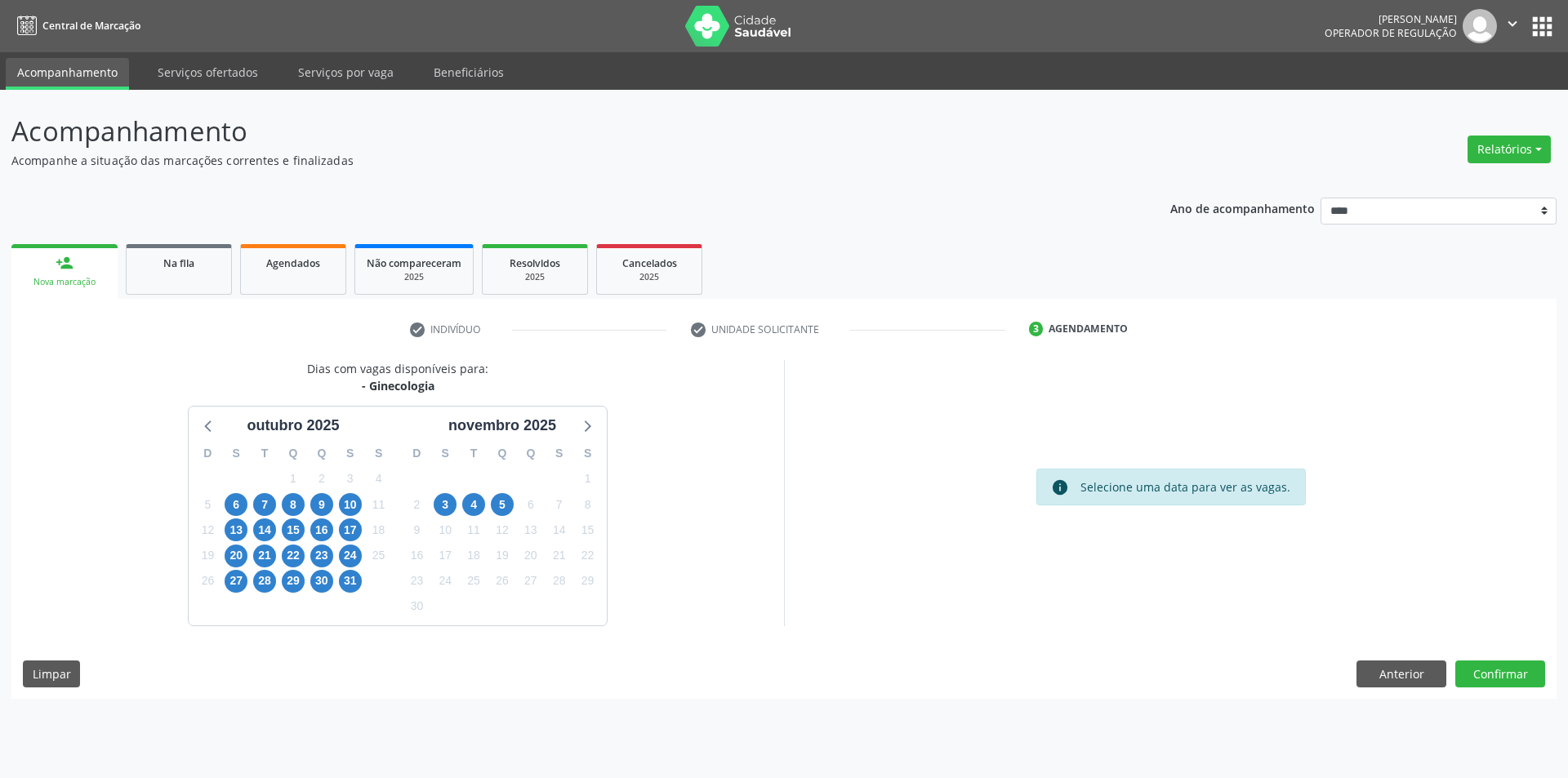
click at [339, 505] on div "10" at bounding box center [350, 505] width 23 height 26
click at [344, 501] on span "10" at bounding box center [350, 505] width 23 height 23
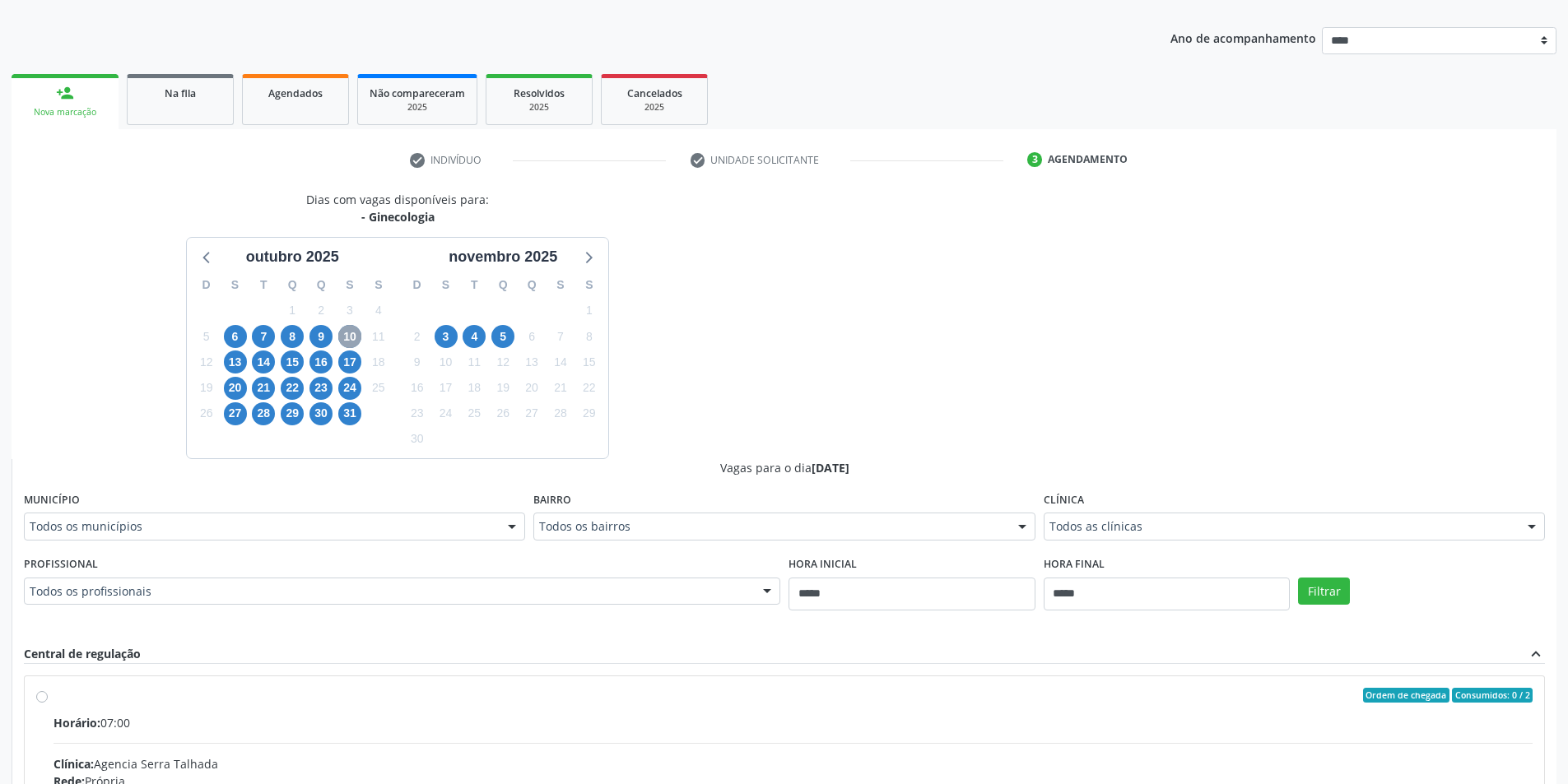
scroll to position [247, 0]
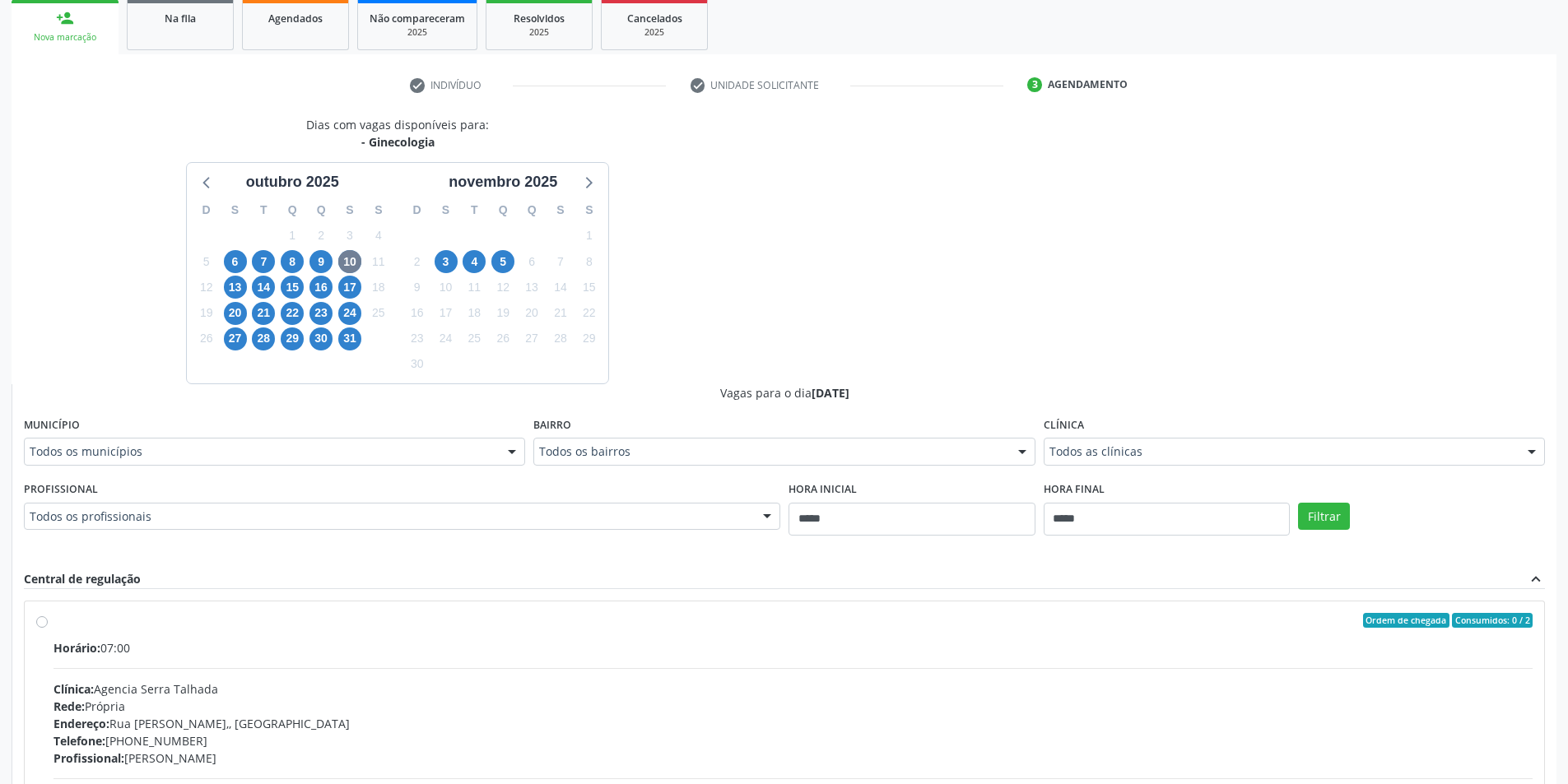
click at [1192, 441] on div "Todos as clínicas" at bounding box center [1294, 451] width 501 height 28
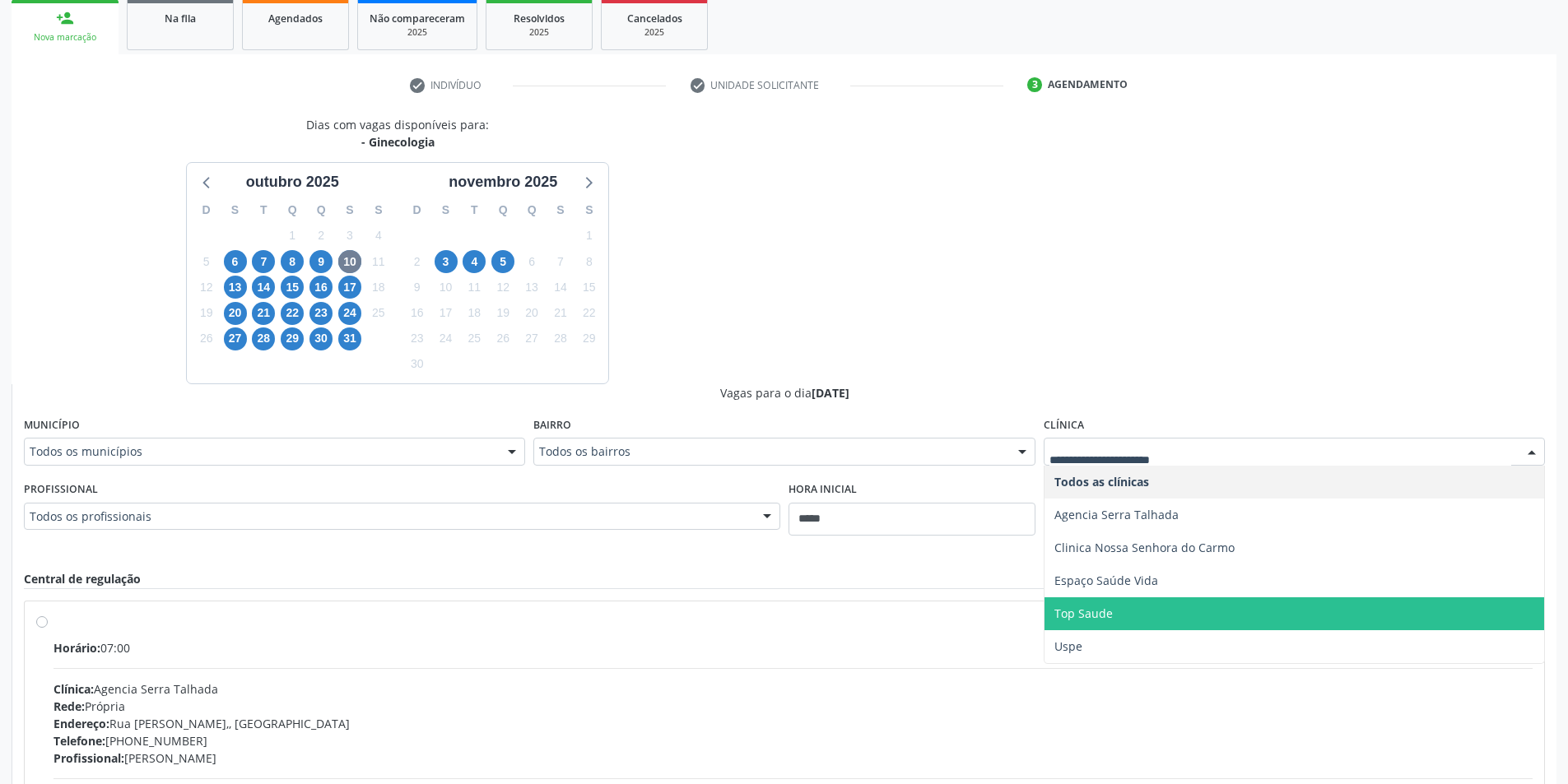
click at [1139, 608] on span "Top Saude" at bounding box center [1294, 614] width 500 height 33
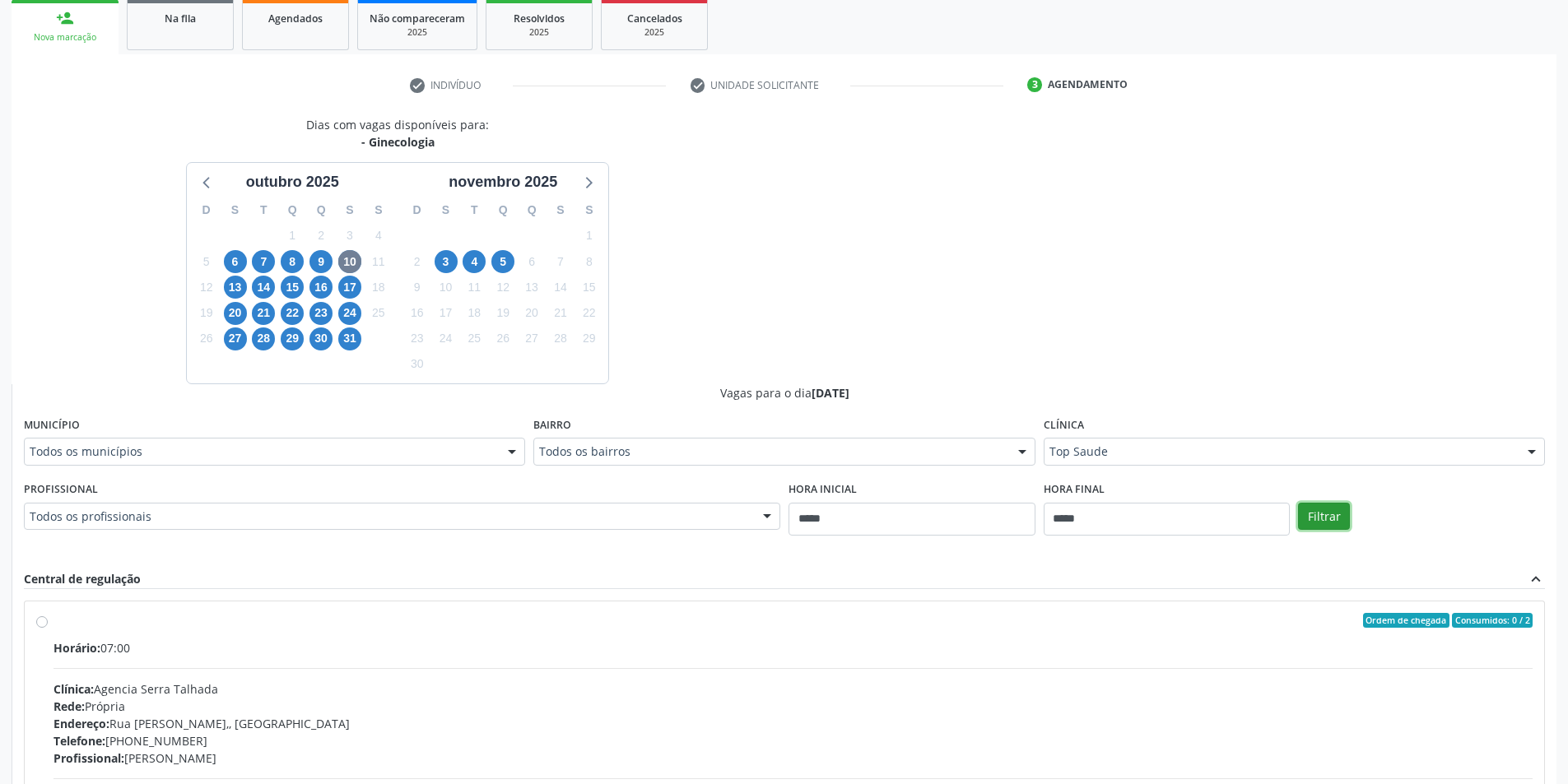
click at [1337, 513] on button "Filtrar" at bounding box center [1324, 517] width 52 height 28
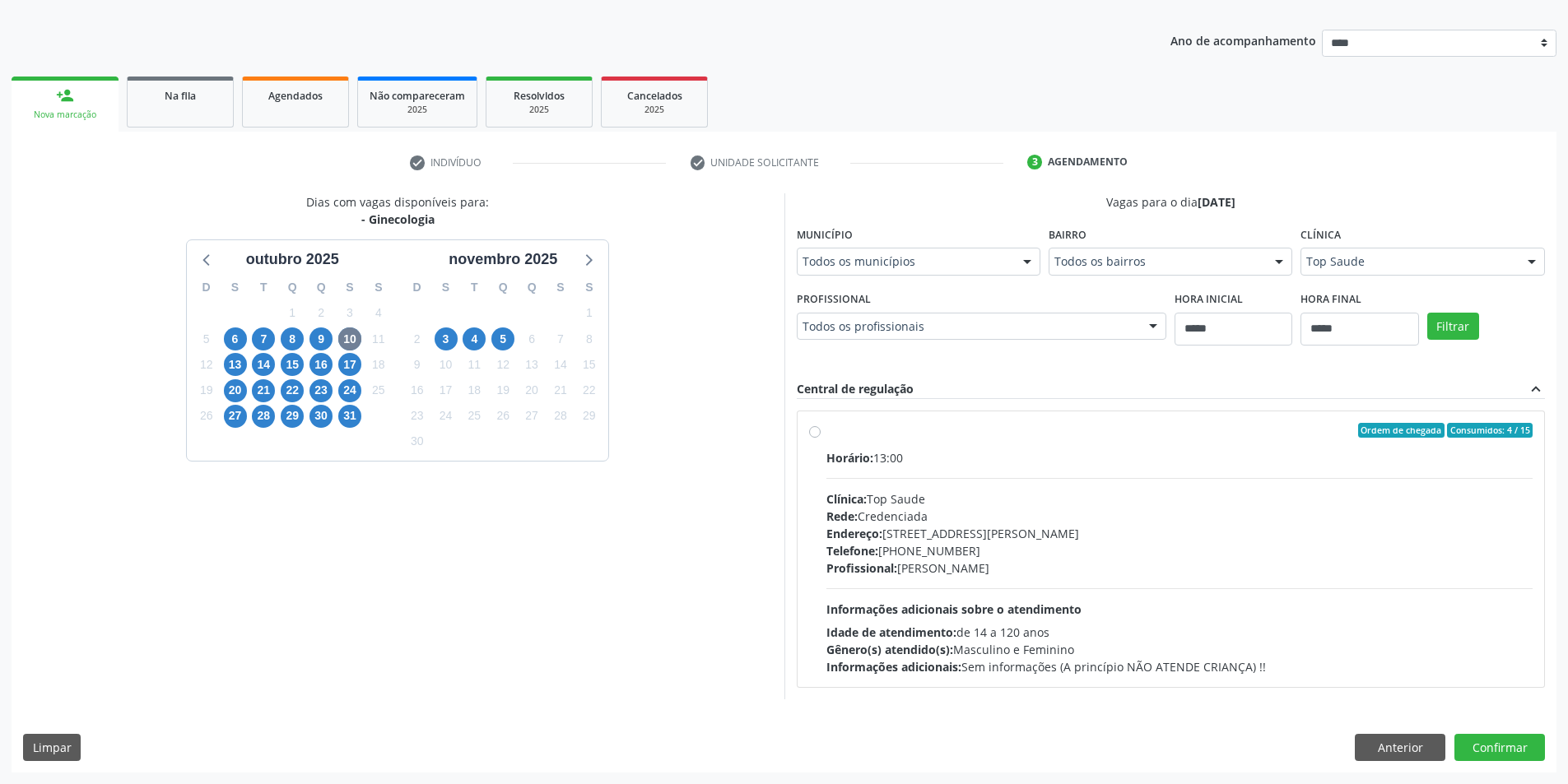
click at [1358, 247] on div "Top Saude" at bounding box center [1422, 261] width 244 height 28
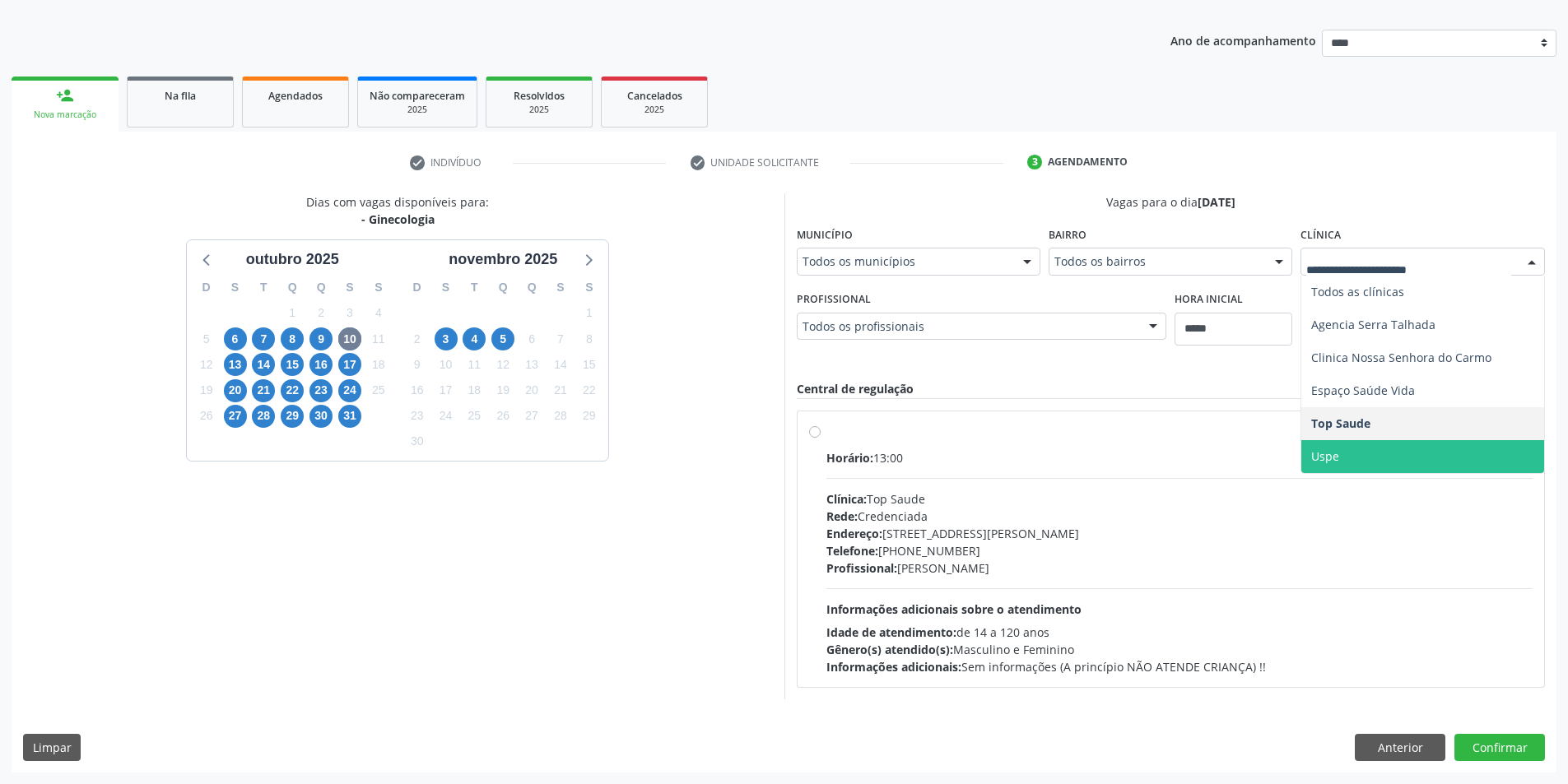
click at [1350, 443] on span "Uspe" at bounding box center [1422, 457] width 242 height 33
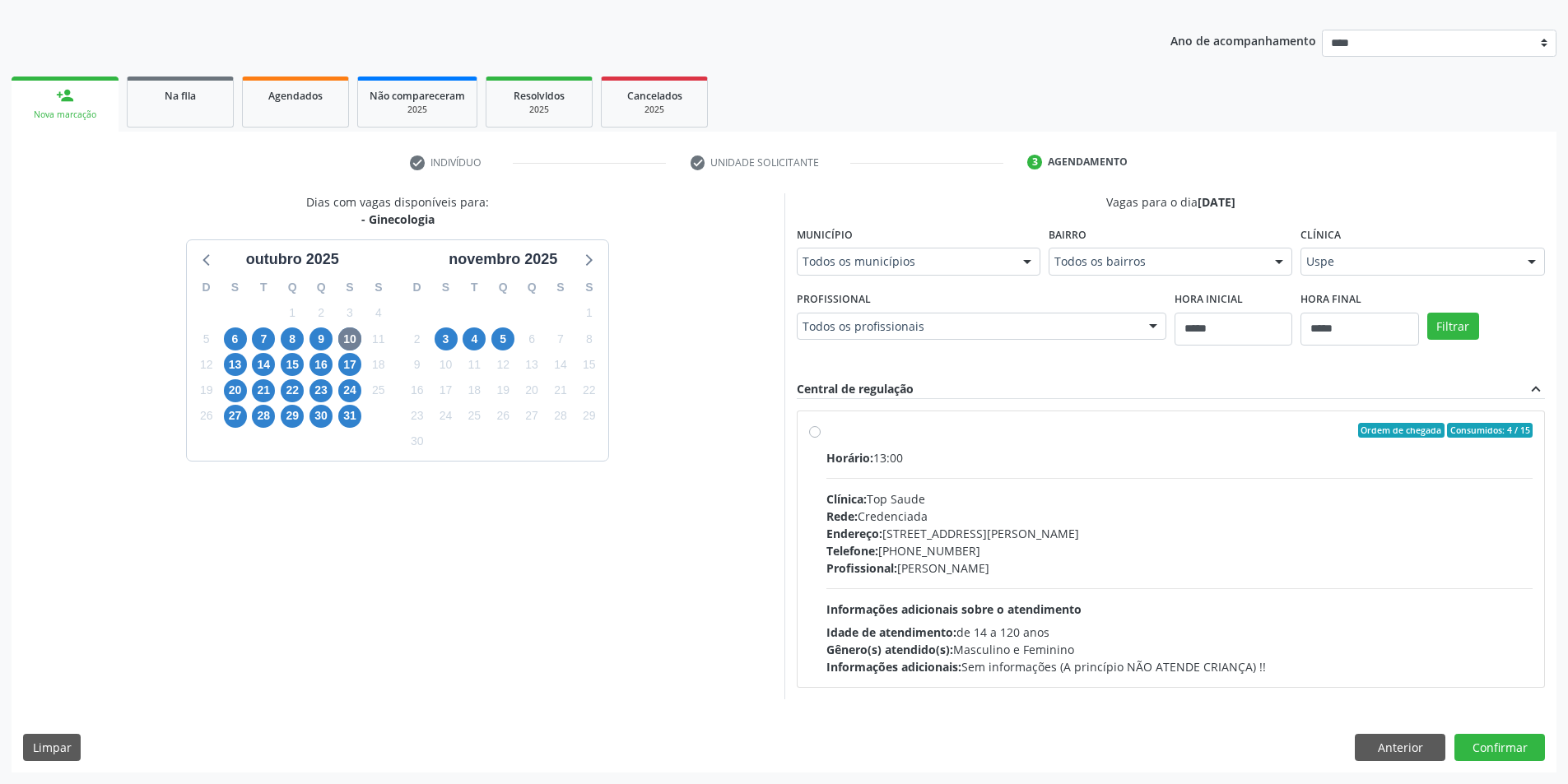
click at [1471, 308] on div "Filtrar" at bounding box center [1486, 324] width 126 height 76
click at [1460, 321] on button "Filtrar" at bounding box center [1453, 326] width 52 height 28
click at [1467, 276] on fieldset "Clínica Uspe Todos as clínicas Agencia Serra Talhada Clinica Nossa Senhora do C…" at bounding box center [1422, 254] width 244 height 64
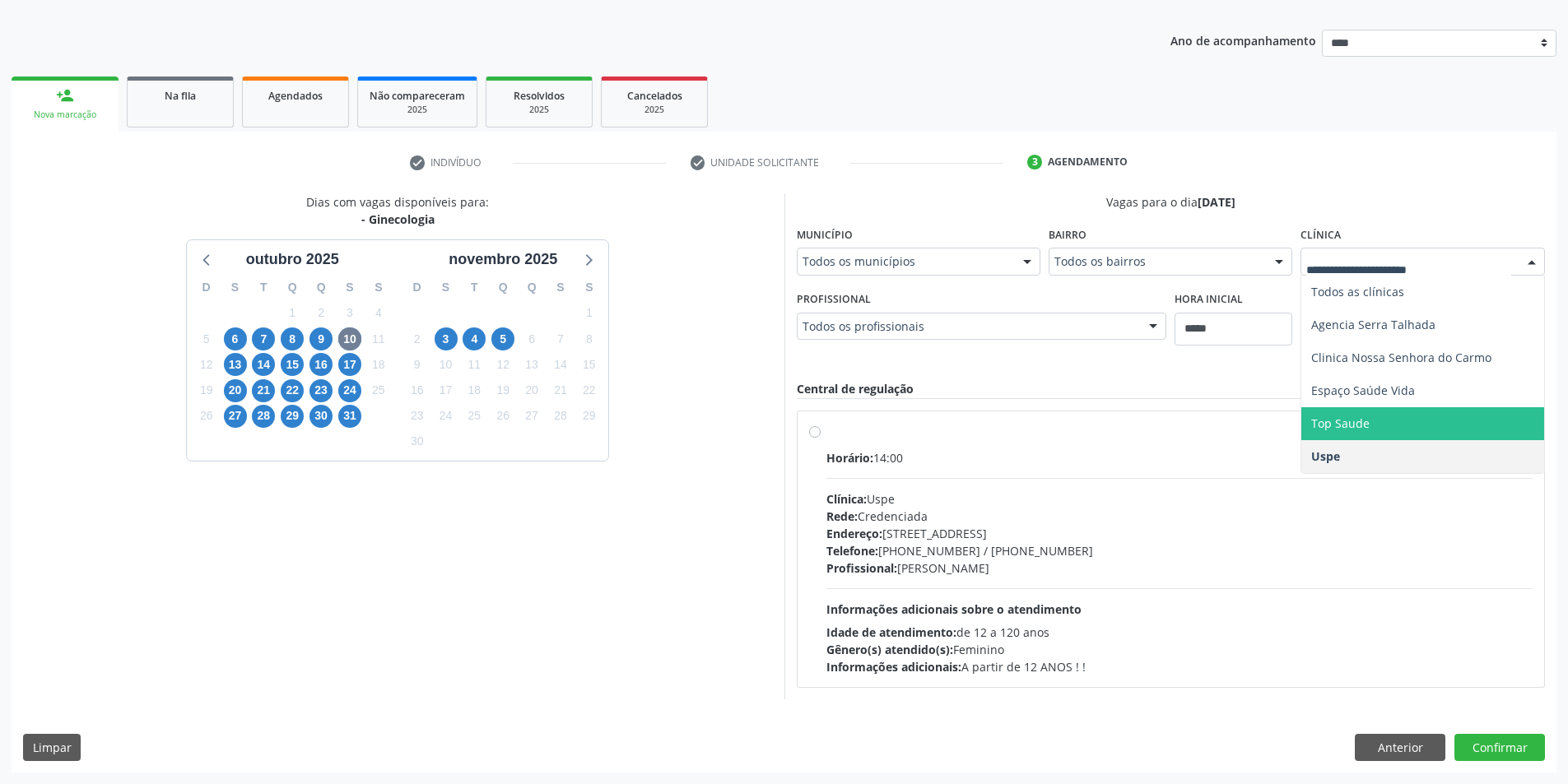
click at [1362, 424] on span "Top Saude" at bounding box center [1340, 423] width 59 height 15
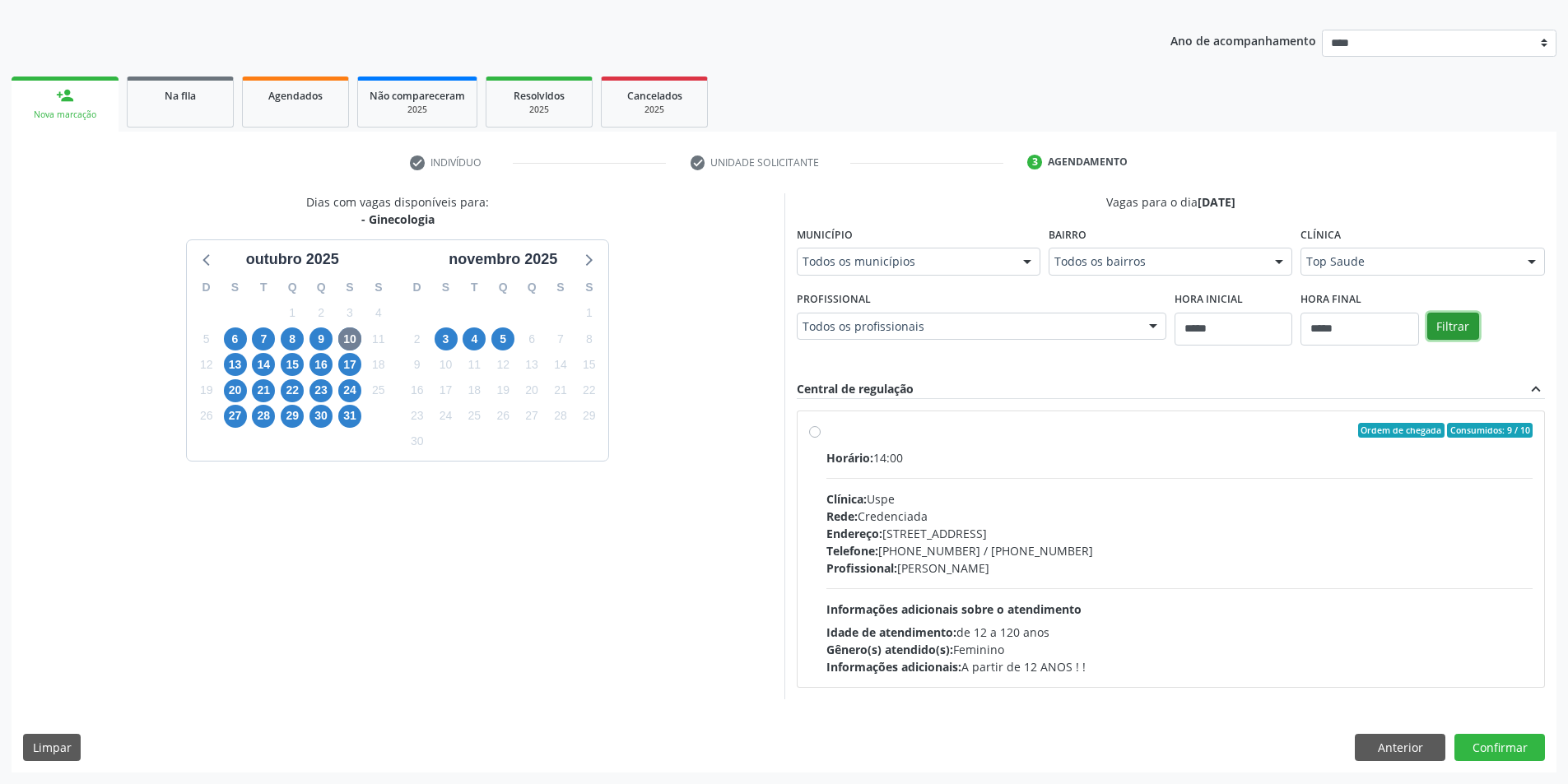
click at [1444, 321] on button "Filtrar" at bounding box center [1453, 326] width 52 height 28
click at [1115, 511] on div "Rede: Credenciada" at bounding box center [1180, 517] width 707 height 17
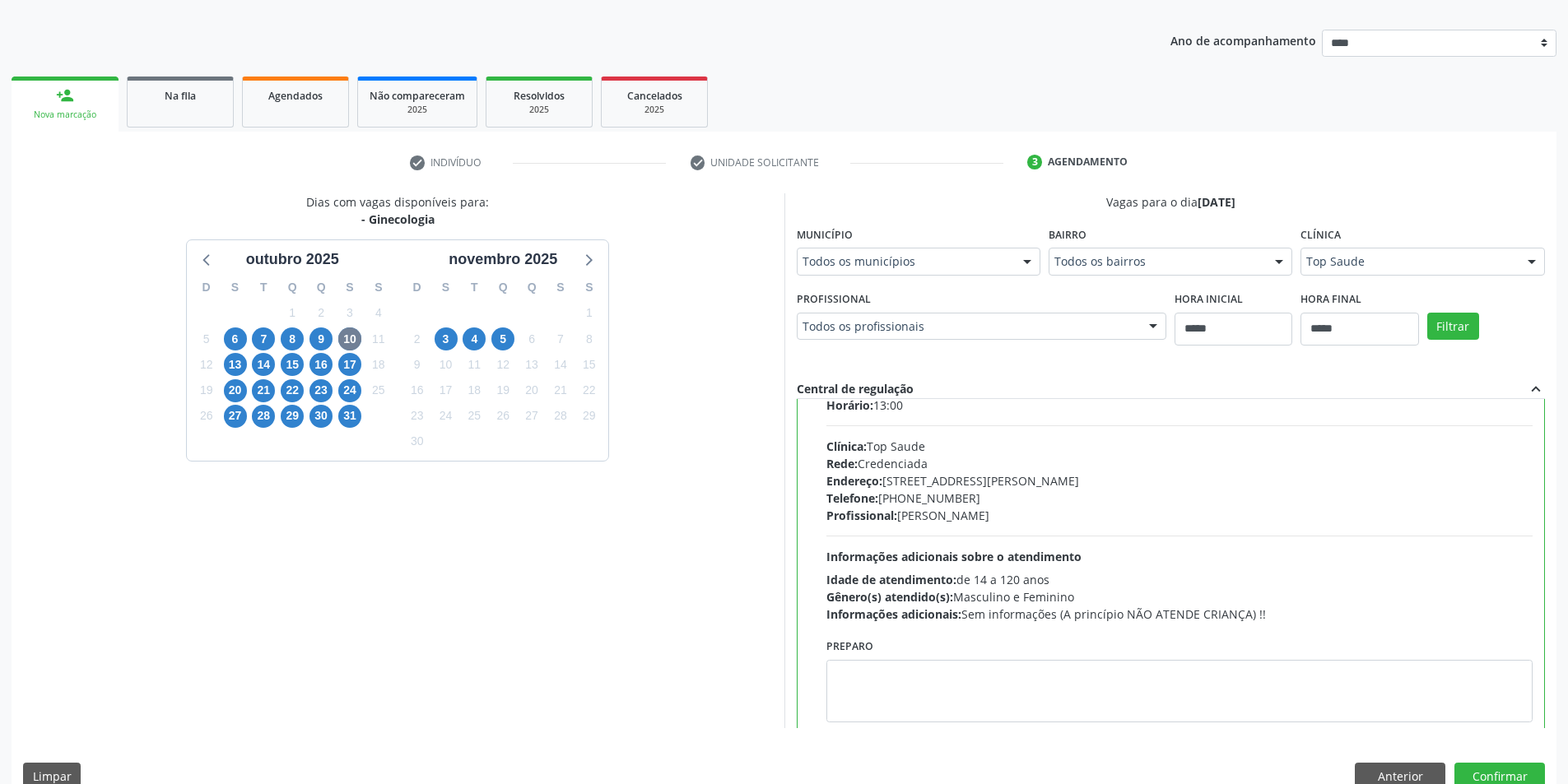
scroll to position [82, 0]
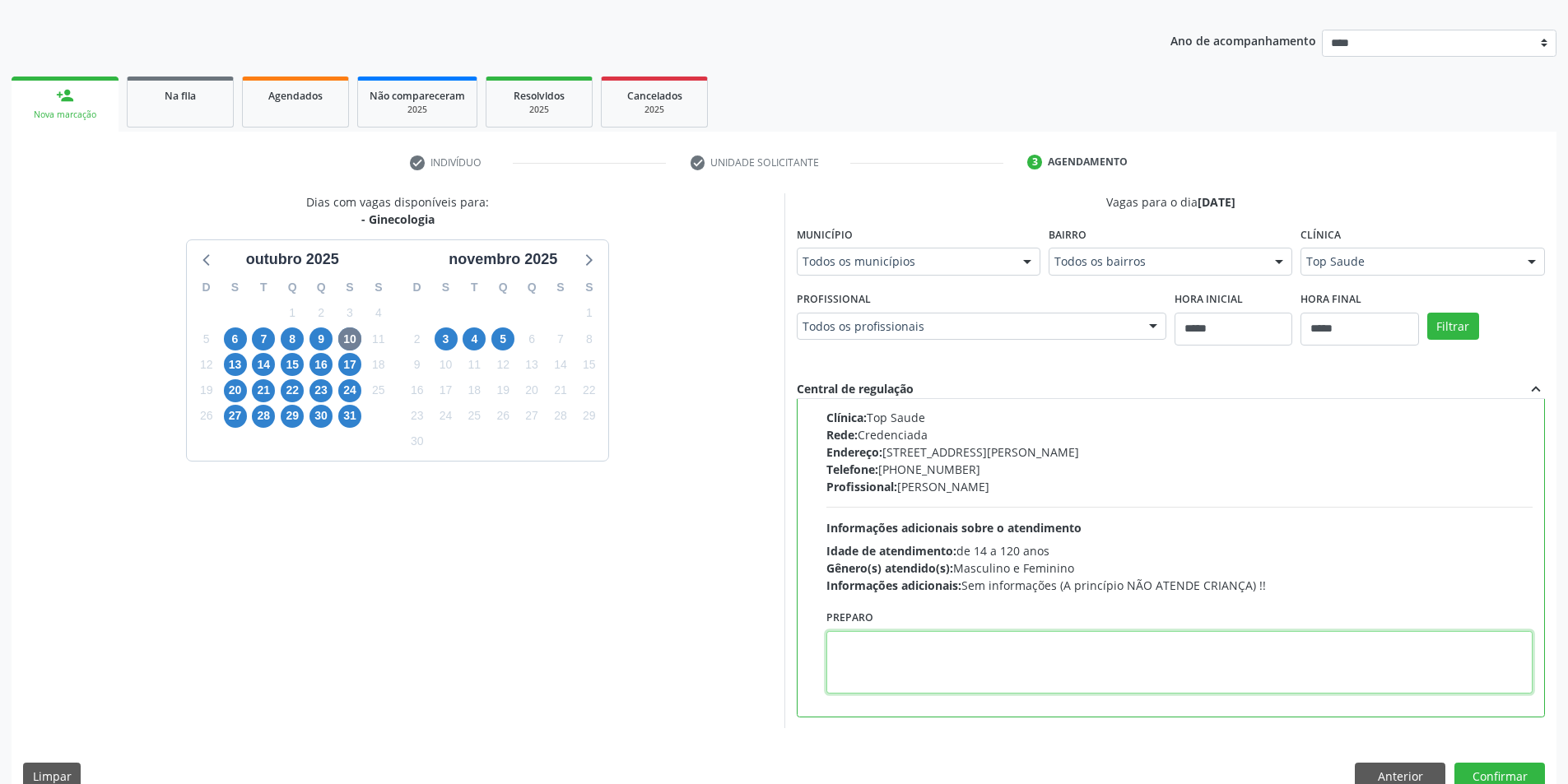
click at [961, 688] on textarea at bounding box center [1180, 662] width 707 height 63
paste textarea "**********"
type textarea "**********"
click at [1526, 777] on button "Confirmar" at bounding box center [1500, 776] width 90 height 28
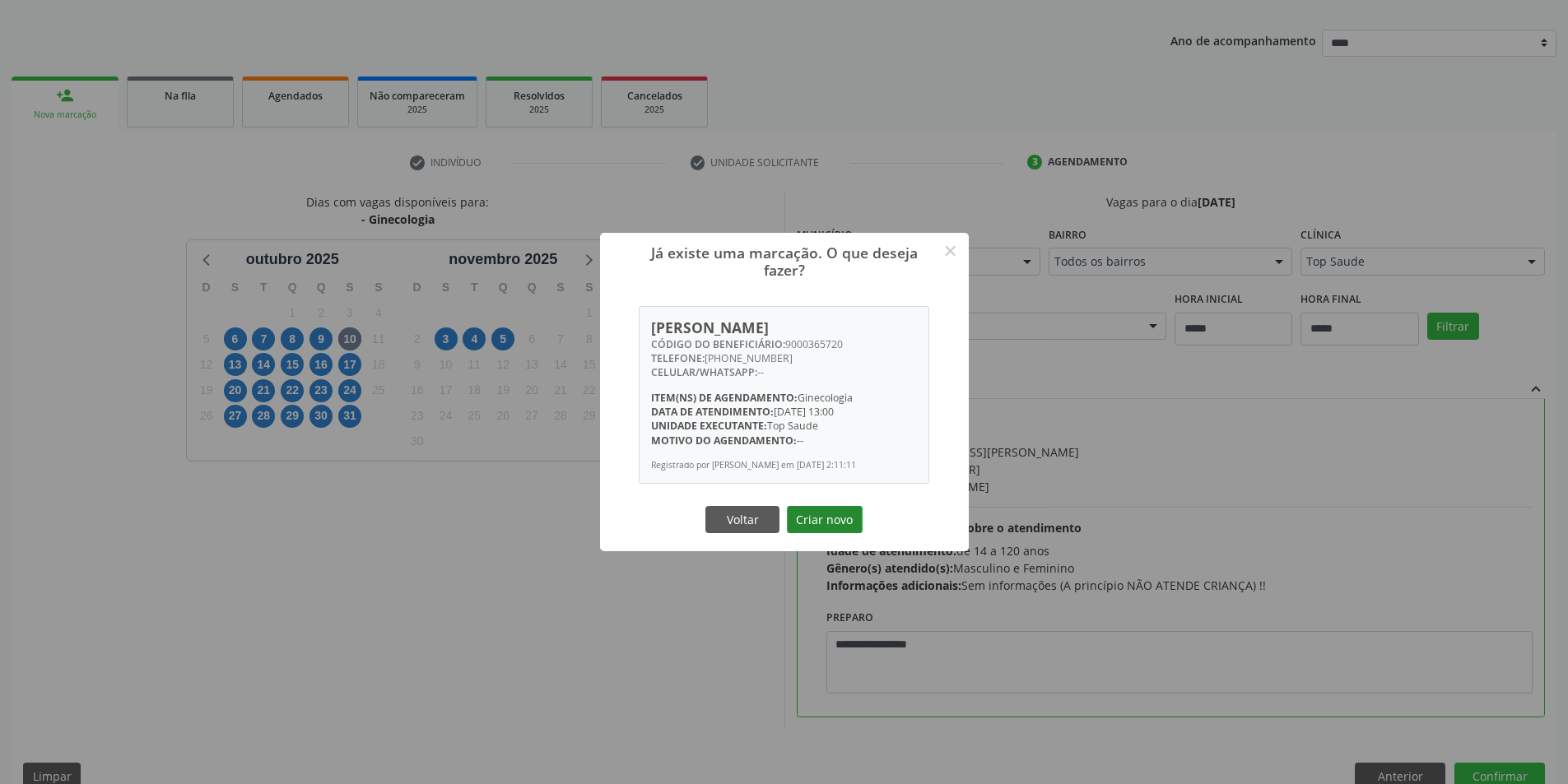
click at [845, 509] on button "Criar novo" at bounding box center [825, 519] width 76 height 28
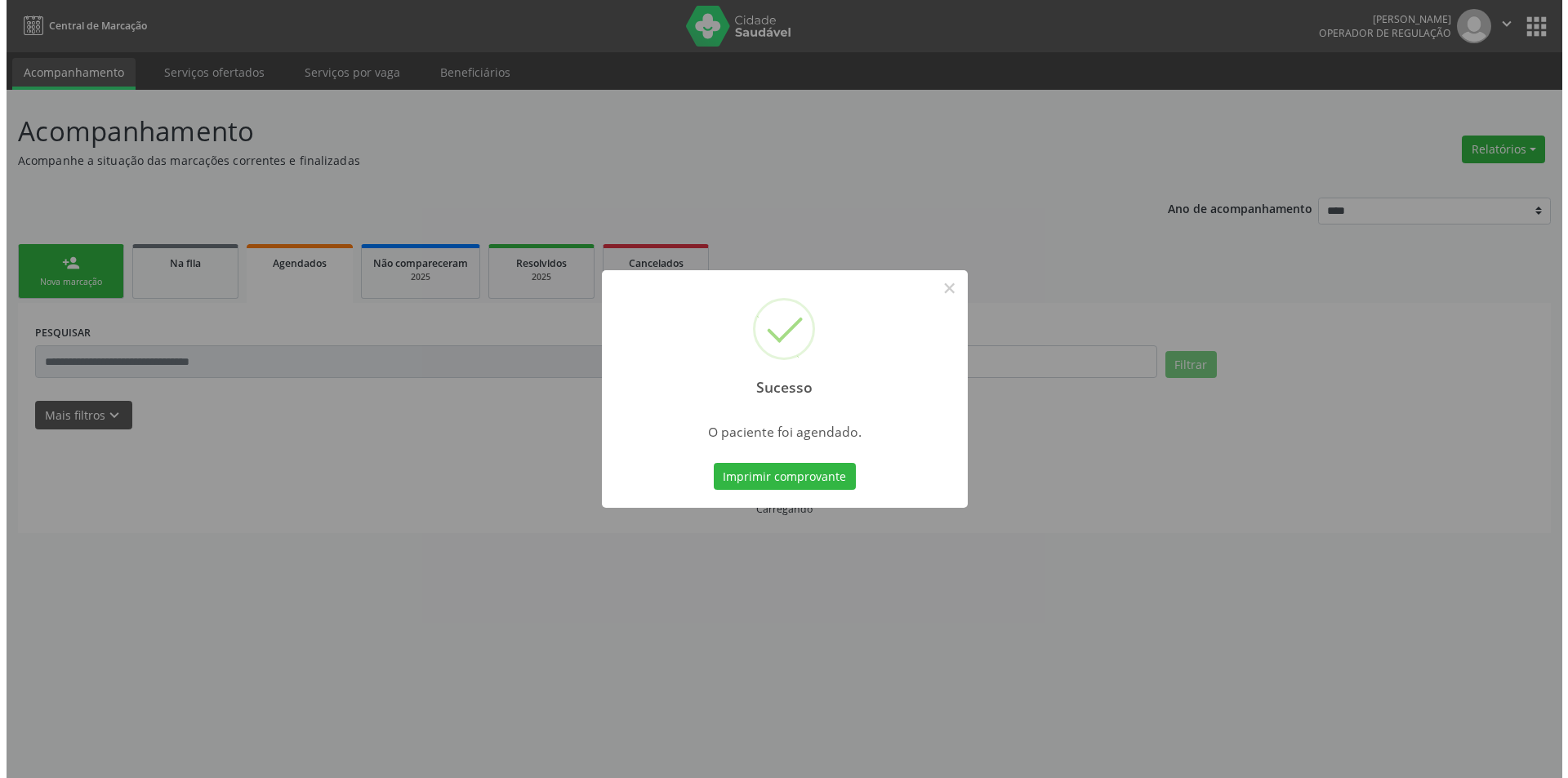
scroll to position [0, 0]
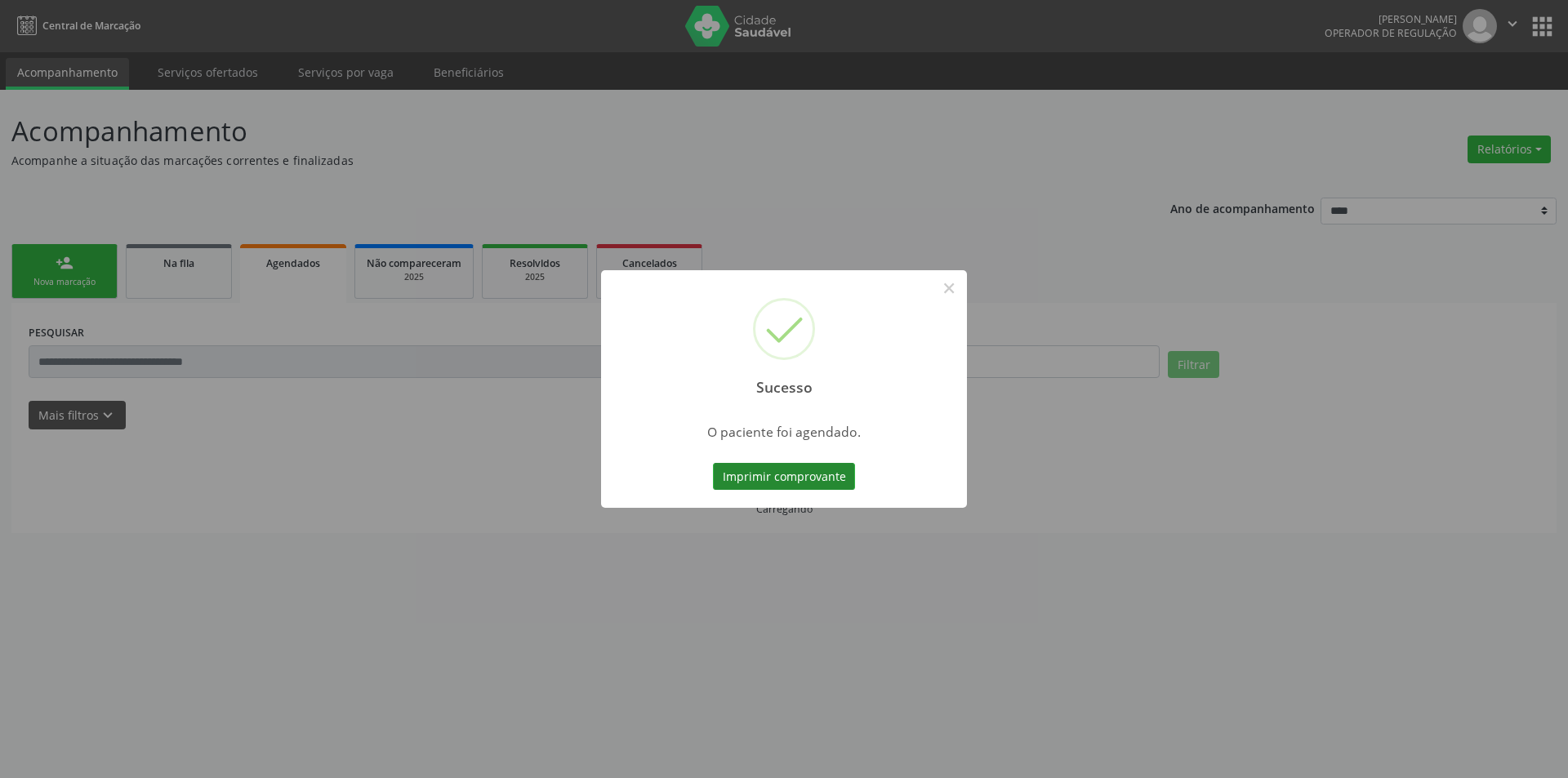
click at [836, 470] on button "Imprimir comprovante" at bounding box center [784, 476] width 142 height 28
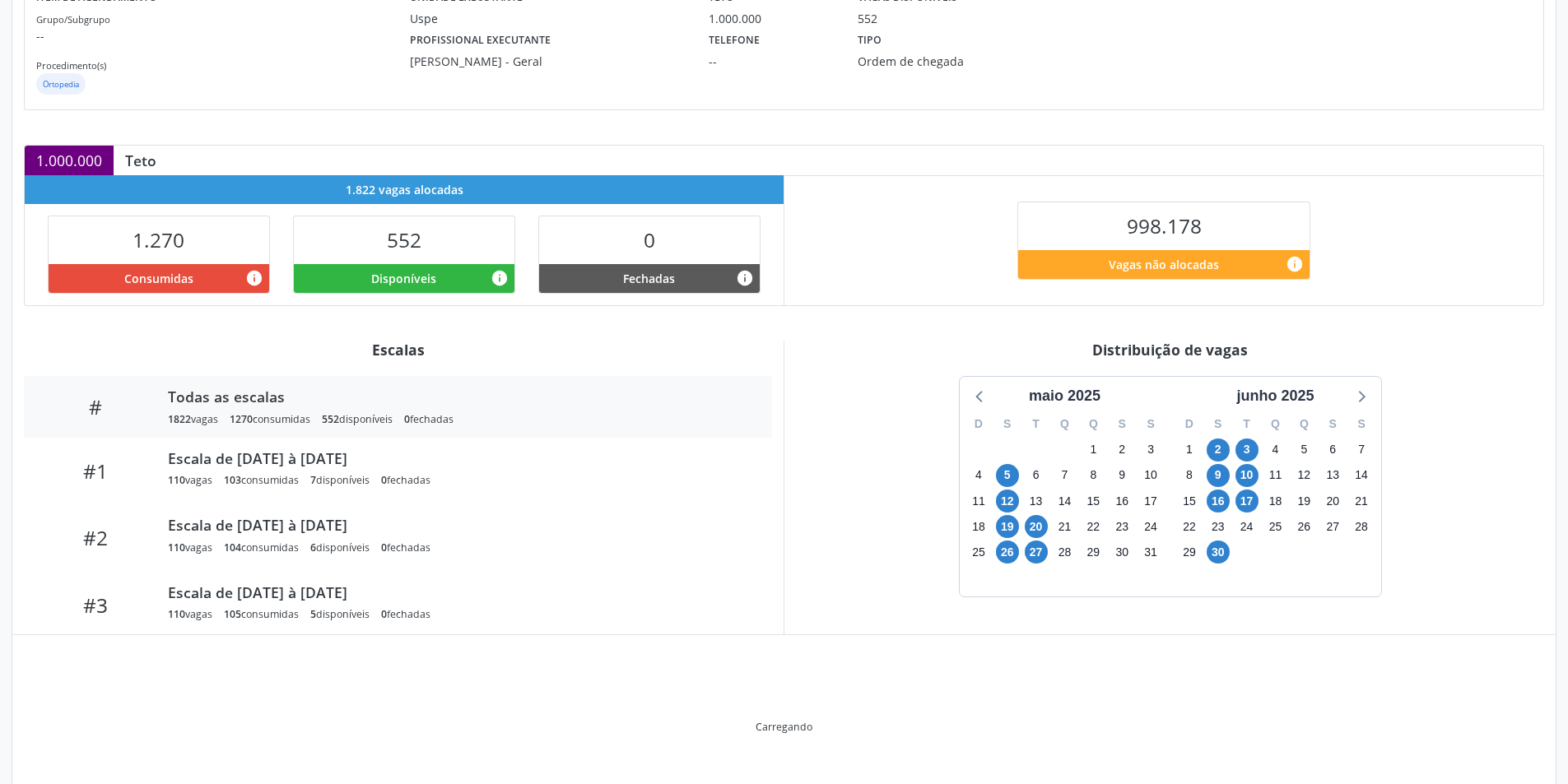
scroll to position [247, 0]
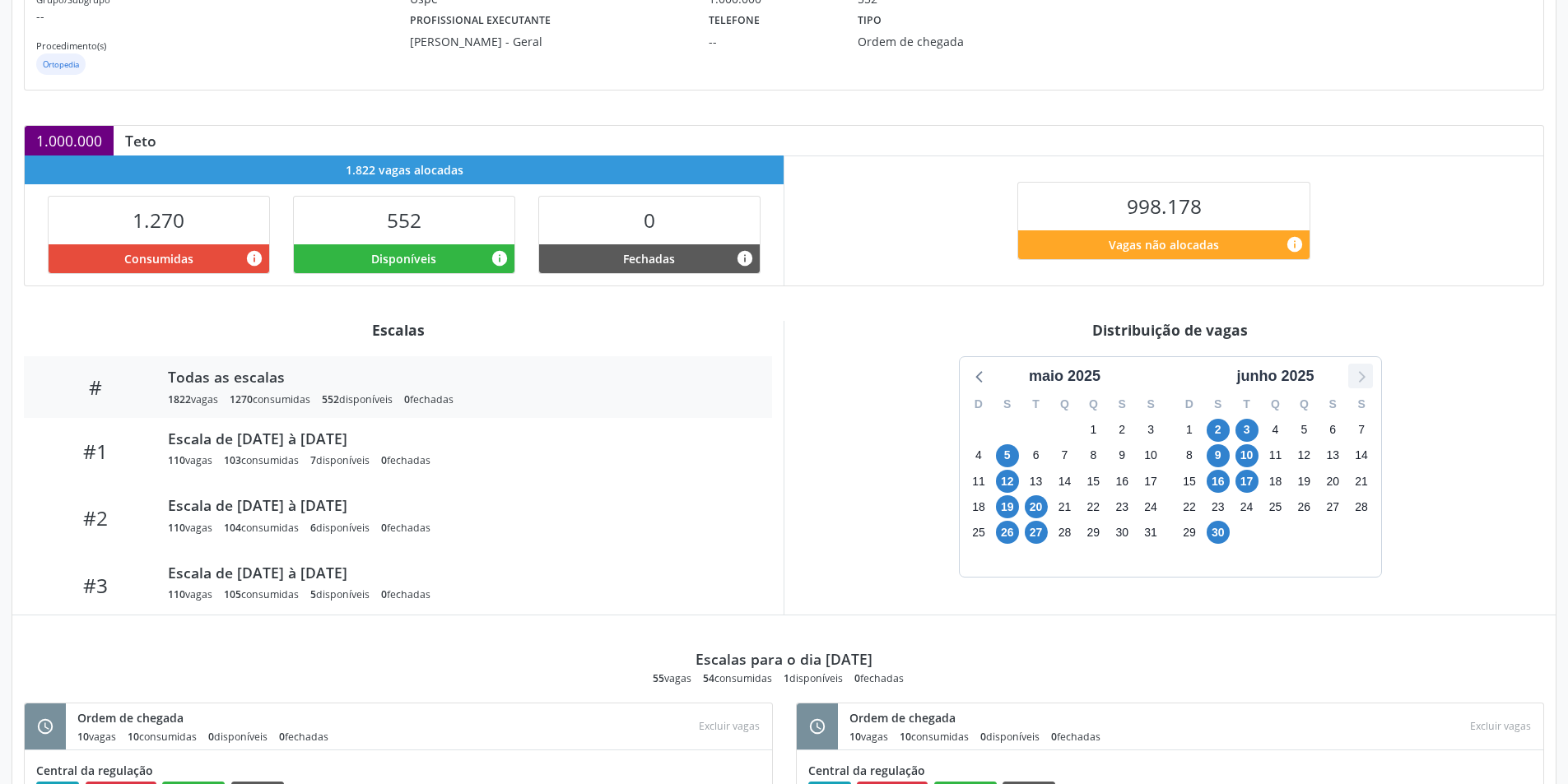
click at [1357, 380] on icon at bounding box center [1360, 376] width 21 height 21
click at [1221, 475] on span "13" at bounding box center [1219, 481] width 23 height 23
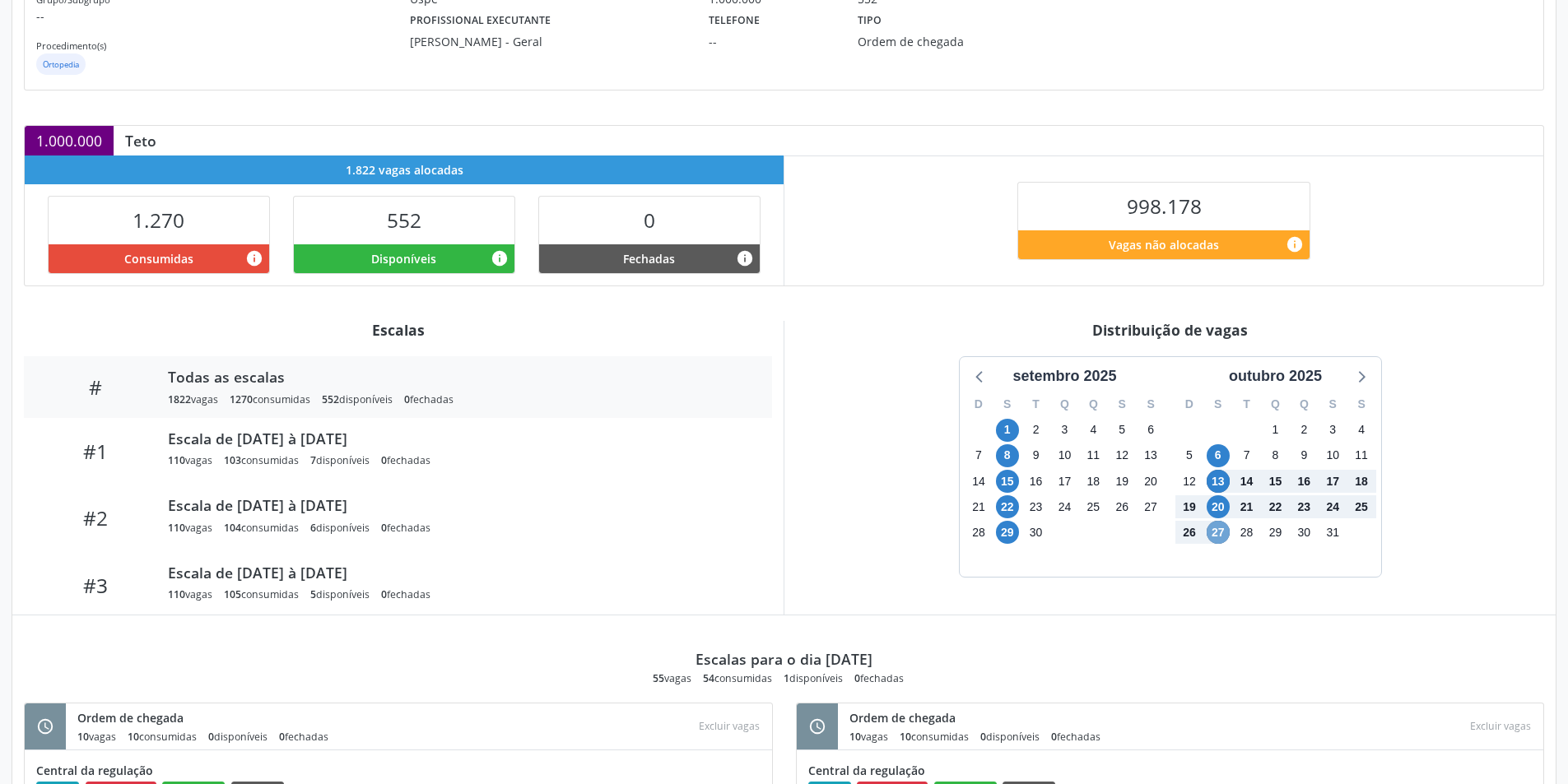
click at [1218, 534] on span "27" at bounding box center [1219, 532] width 23 height 23
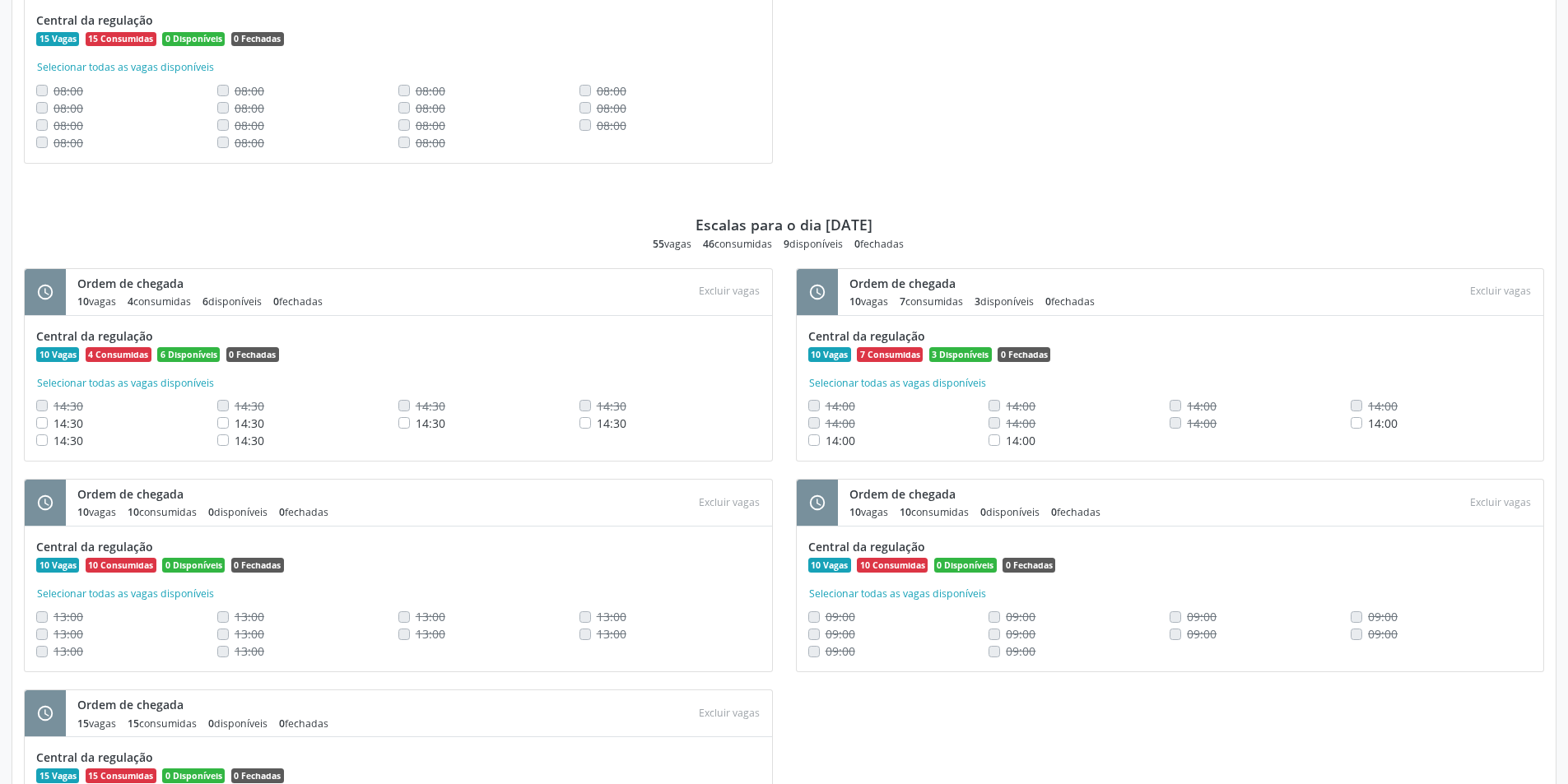
scroll to position [2323, 0]
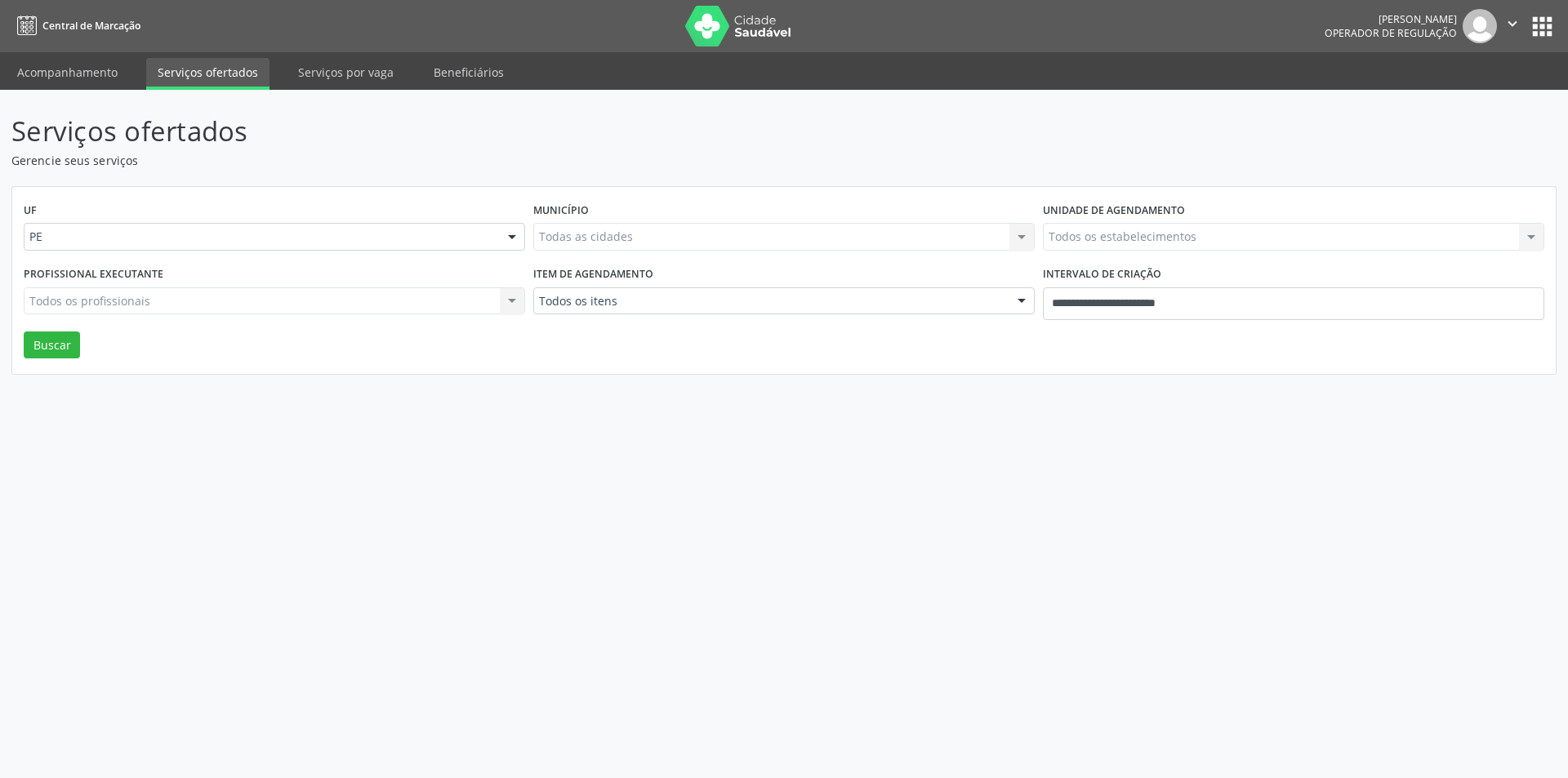
click at [627, 242] on div "Todas as cidades Todas as cidades [GEOGRAPHIC_DATA] resultado encontrado para: …" at bounding box center [783, 236] width 501 height 28
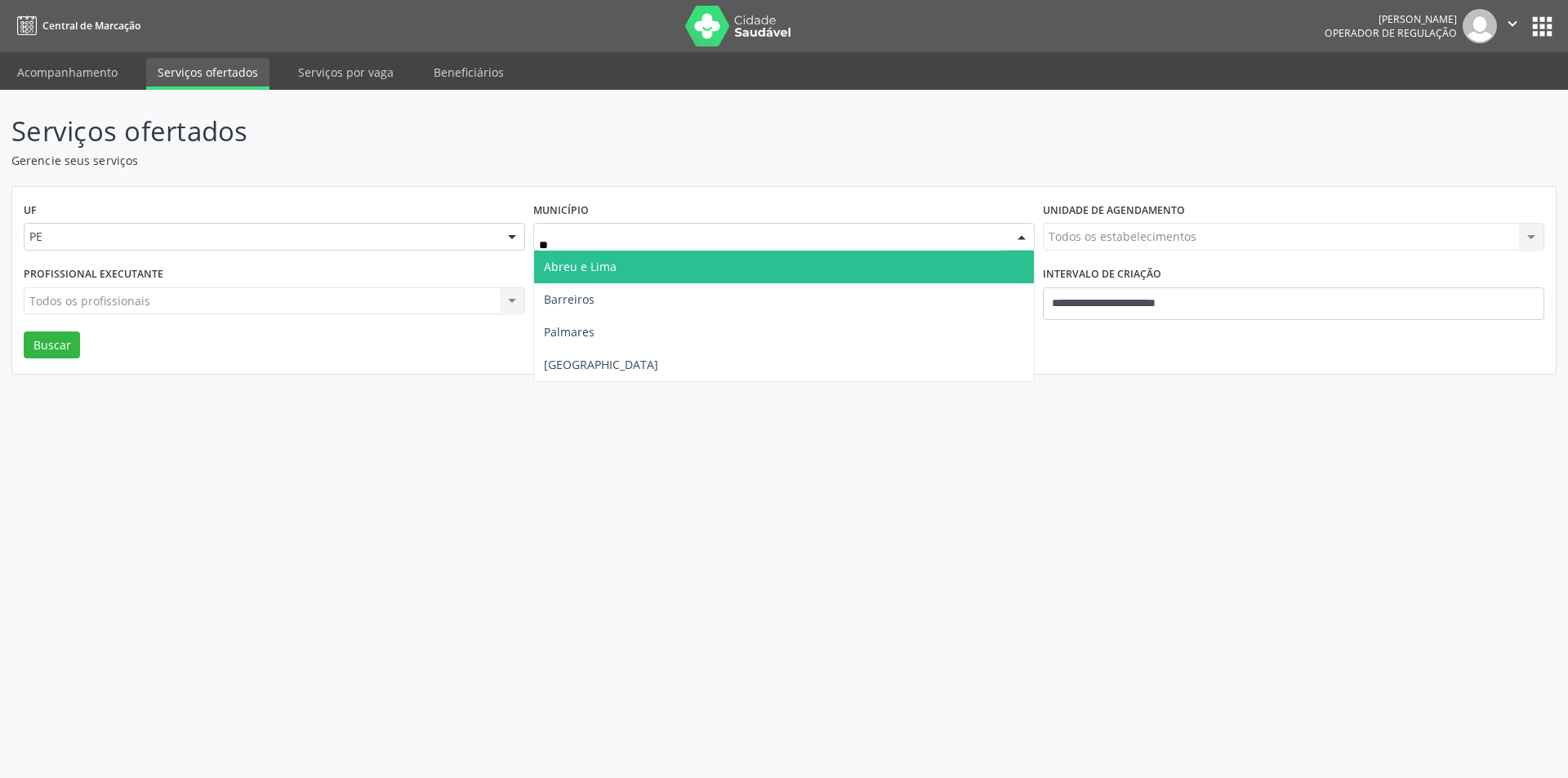
type input "***"
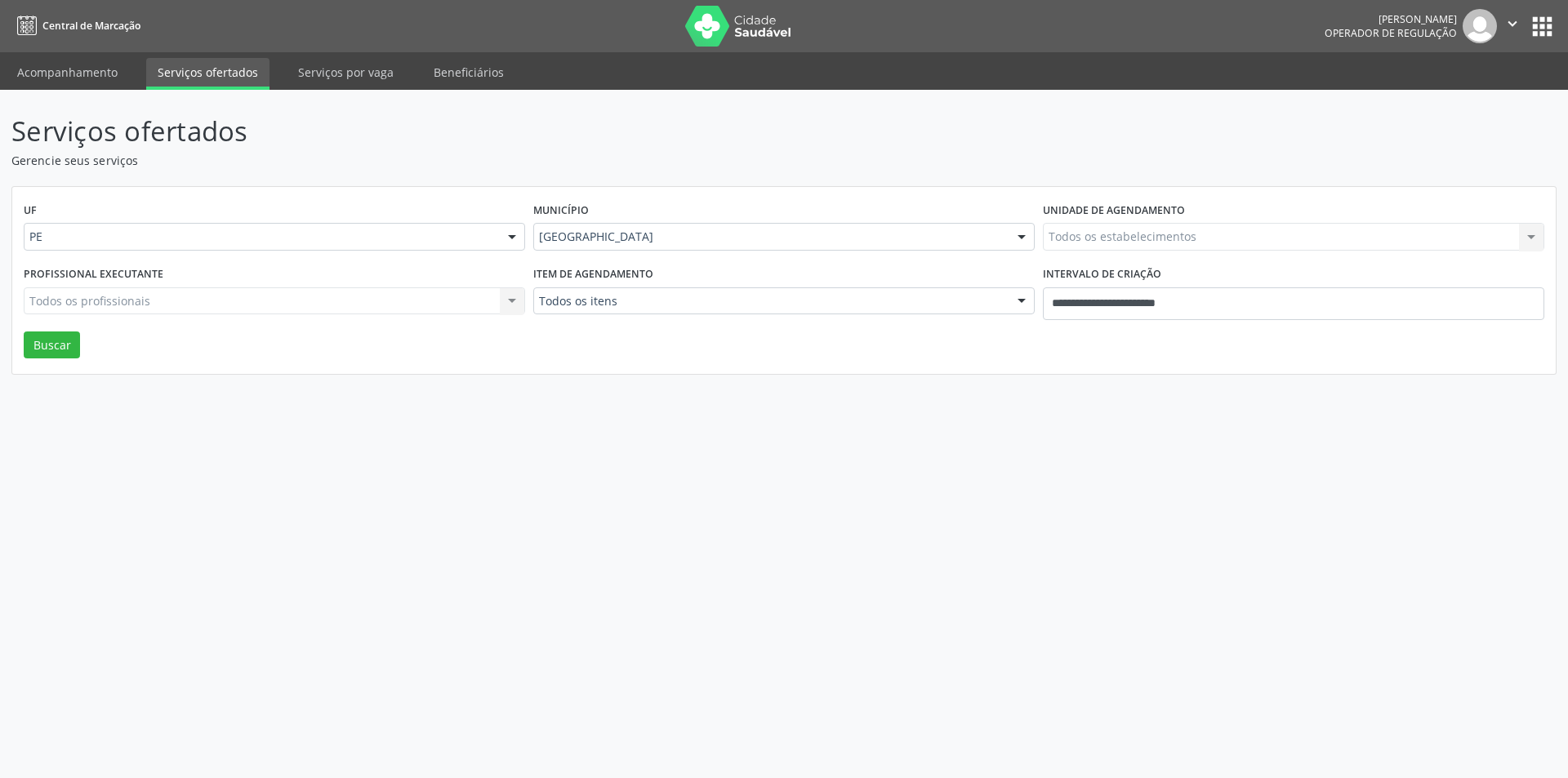
click at [779, 289] on div "Todos os itens" at bounding box center [783, 301] width 501 height 28
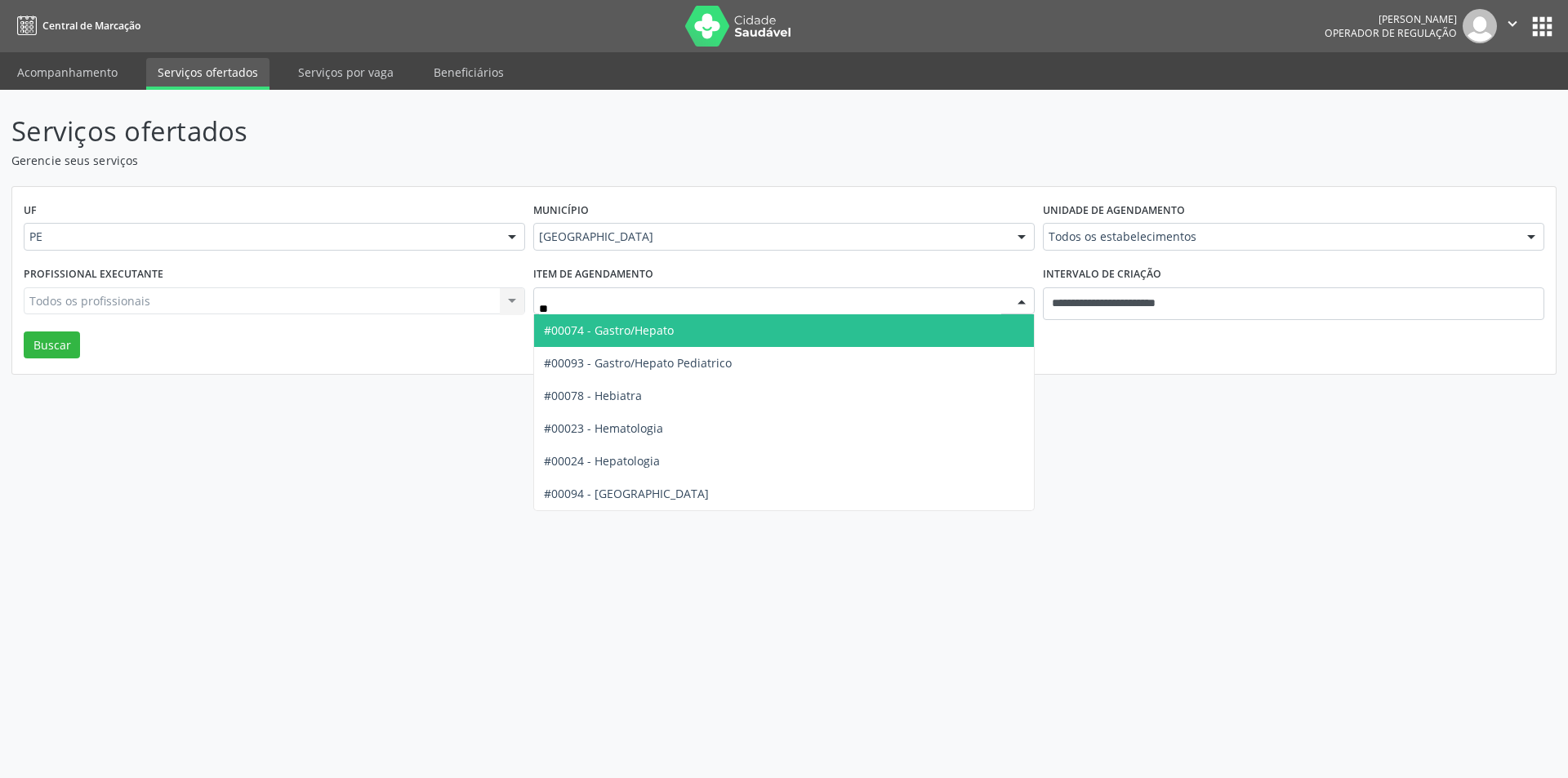
type input "***"
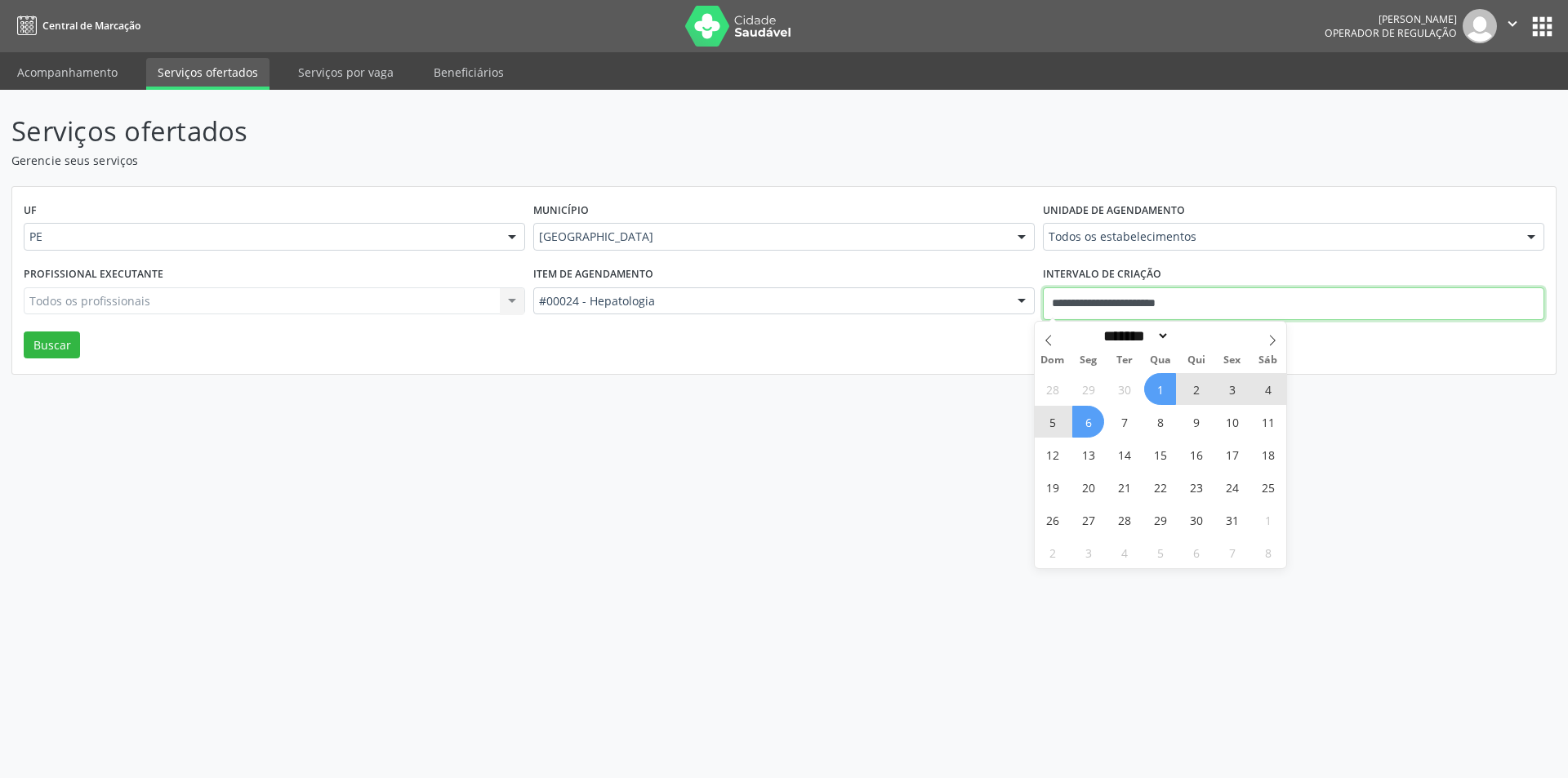
click at [1131, 294] on input "**********" at bounding box center [1293, 304] width 501 height 32
click at [54, 347] on button "Buscar" at bounding box center [52, 345] width 56 height 28
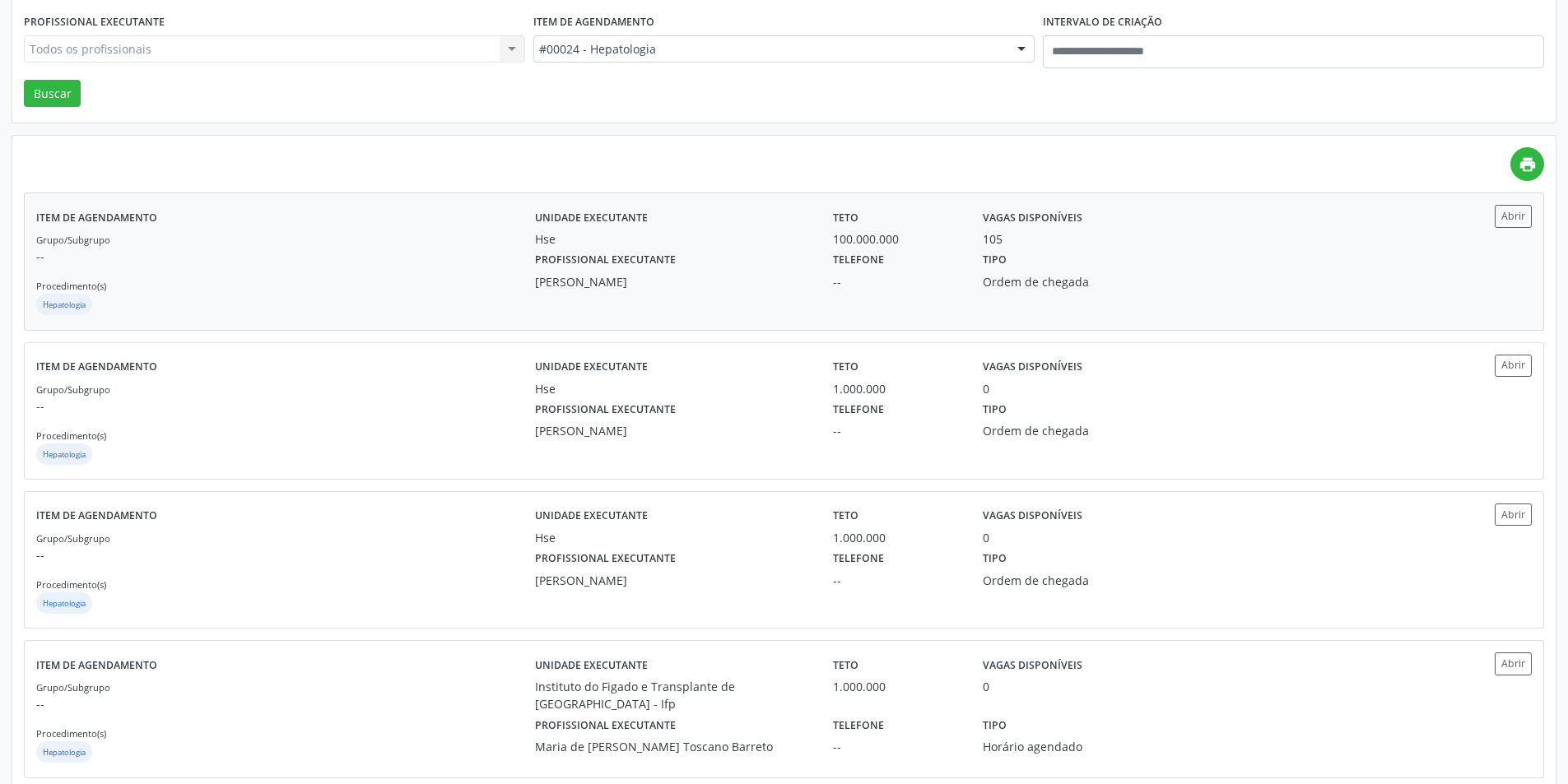
scroll to position [247, 0]
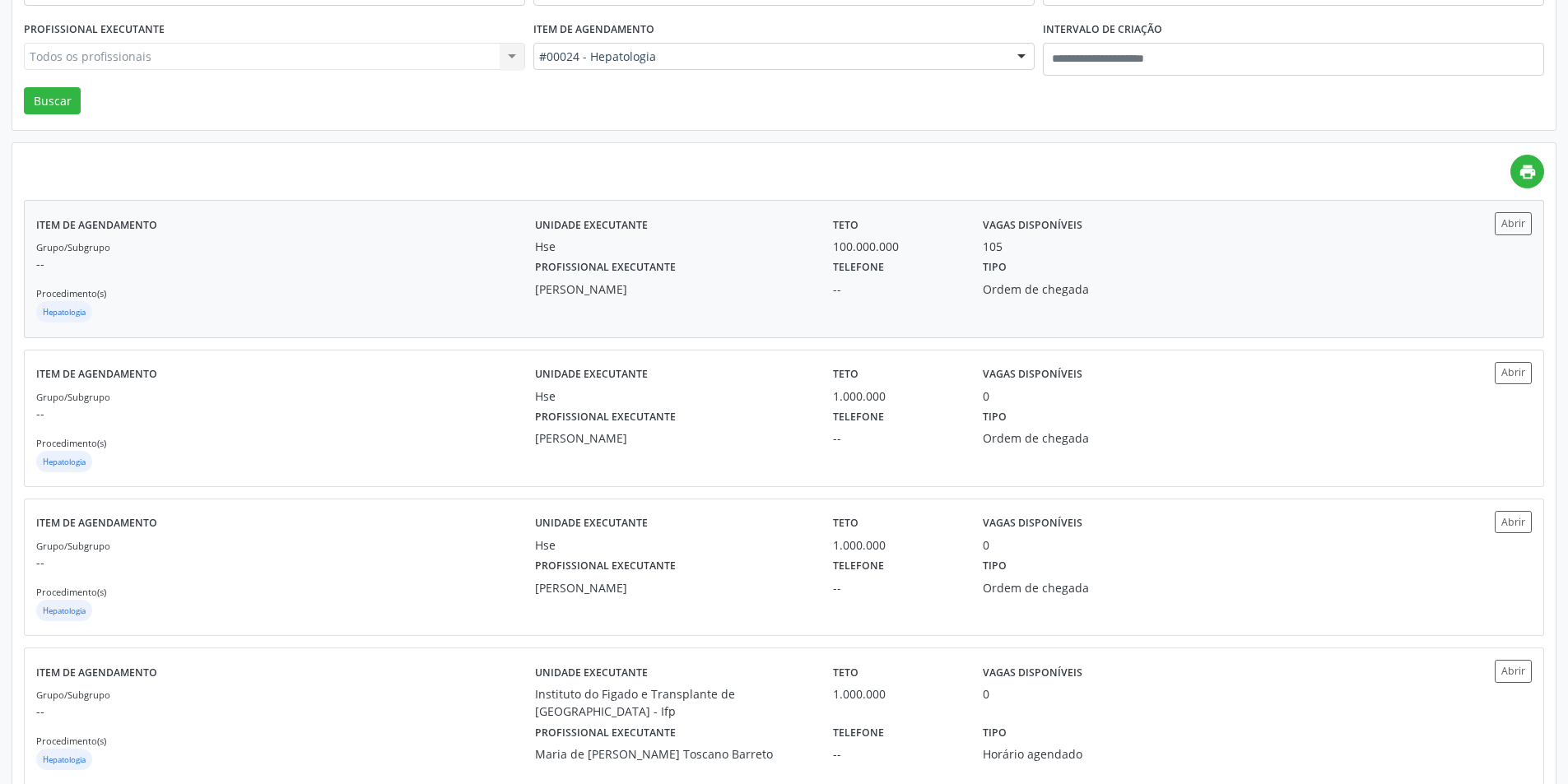
click at [1089, 269] on div "Tipo Ordem de chegada" at bounding box center [1083, 276] width 224 height 42
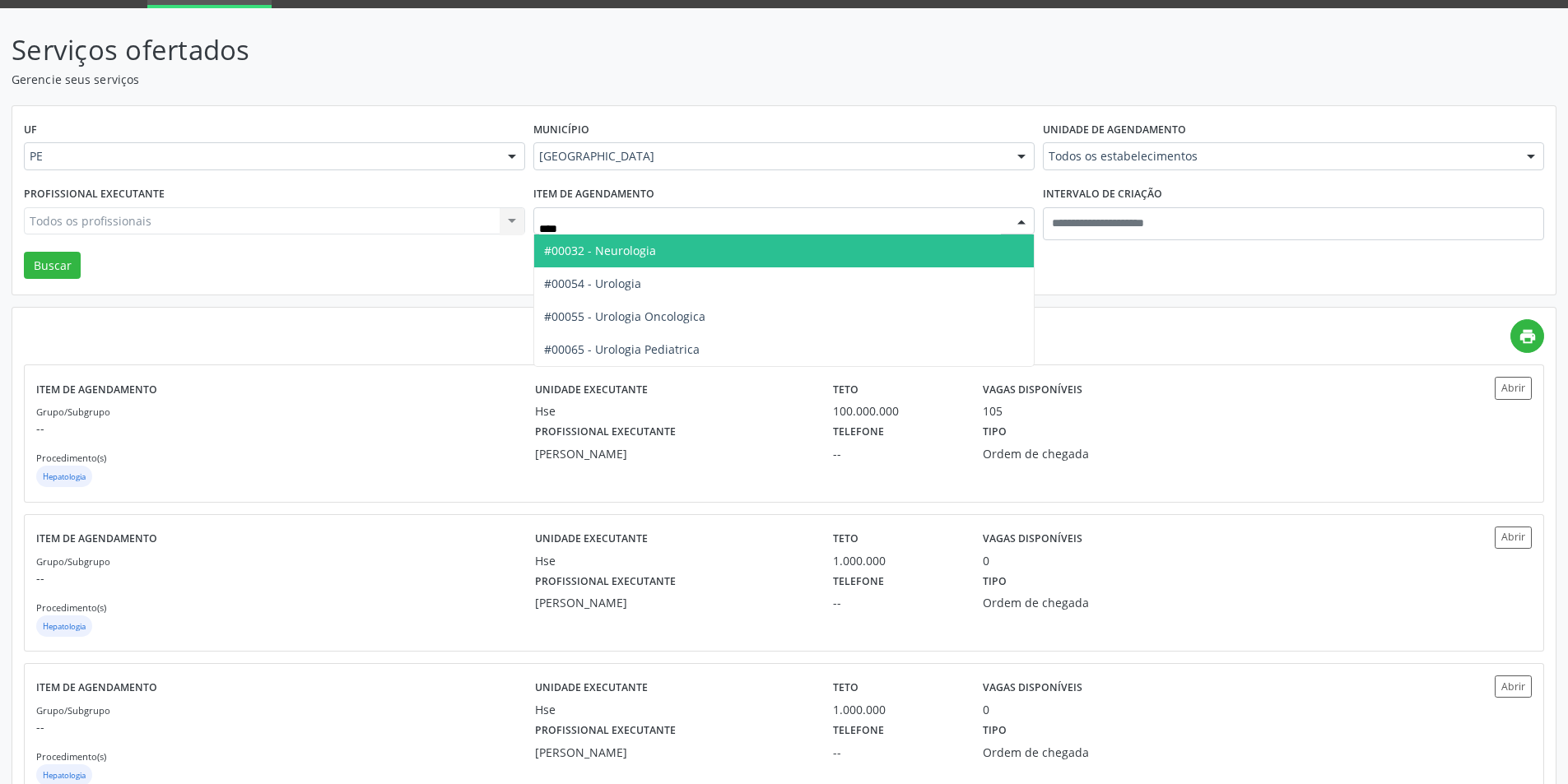
type input "*****"
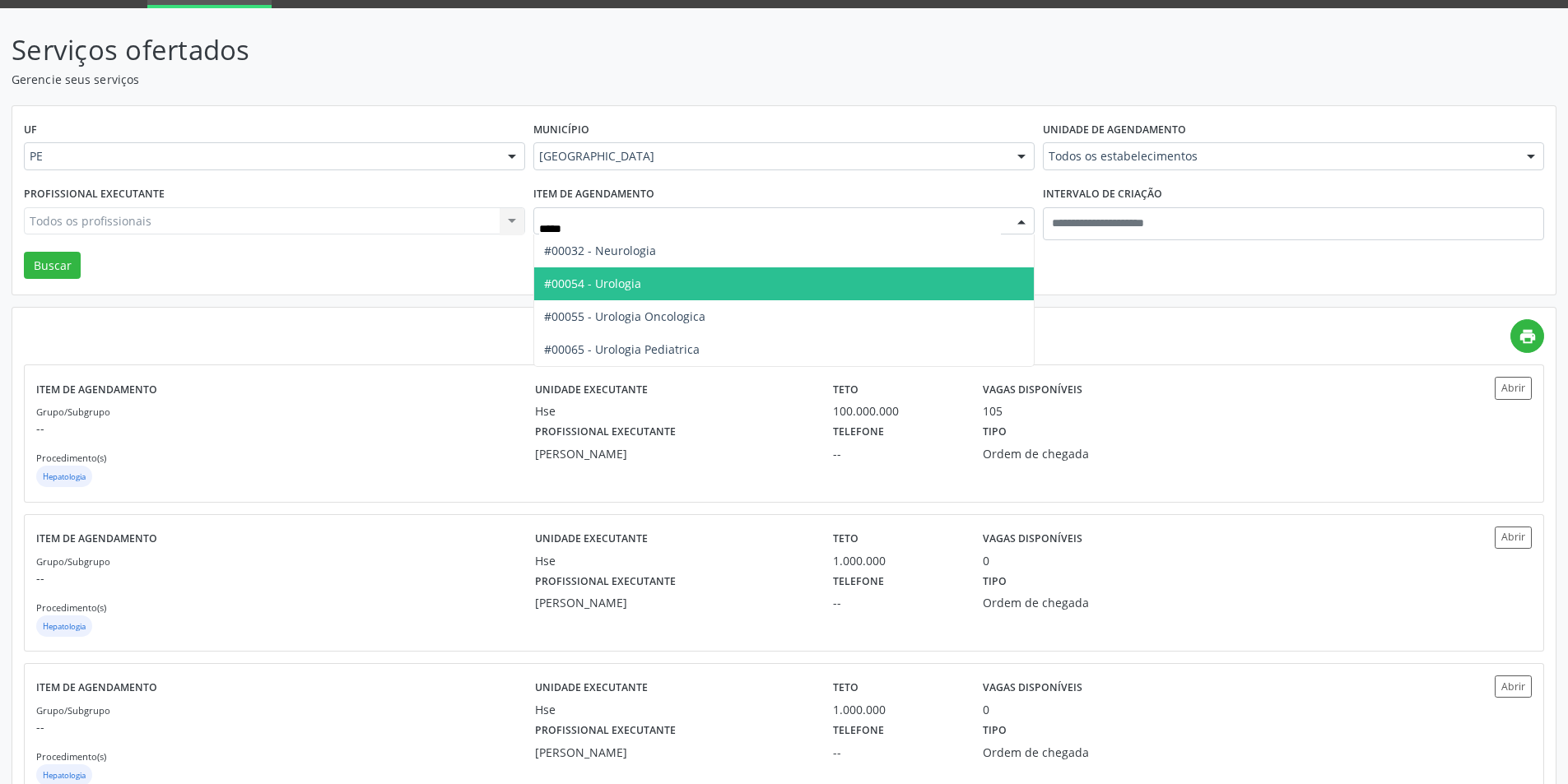
click at [598, 273] on span "#00054 - Urologia" at bounding box center [784, 284] width 500 height 33
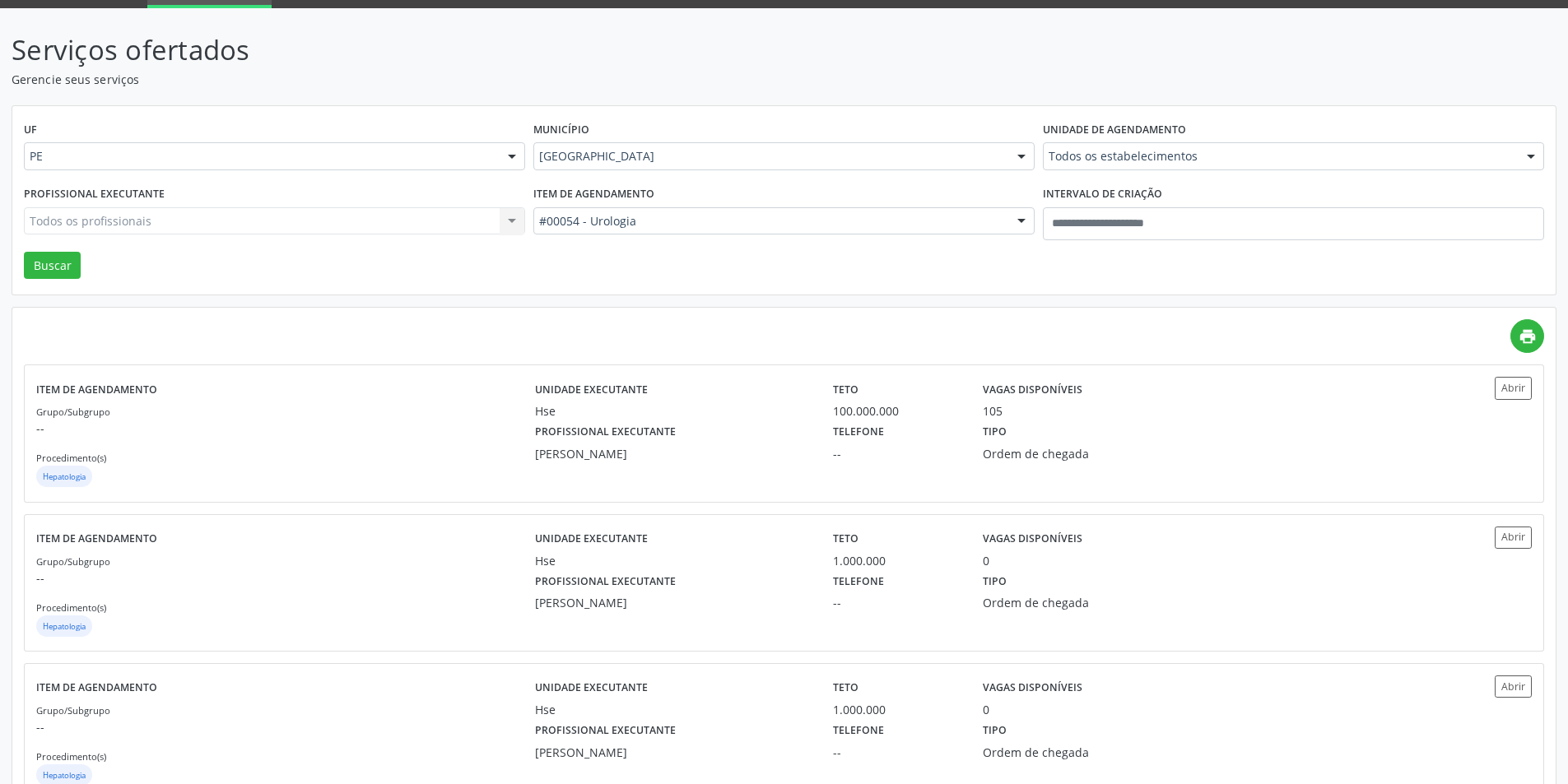
click at [1196, 146] on div "Todos os estabelecimentos" at bounding box center [1293, 156] width 501 height 28
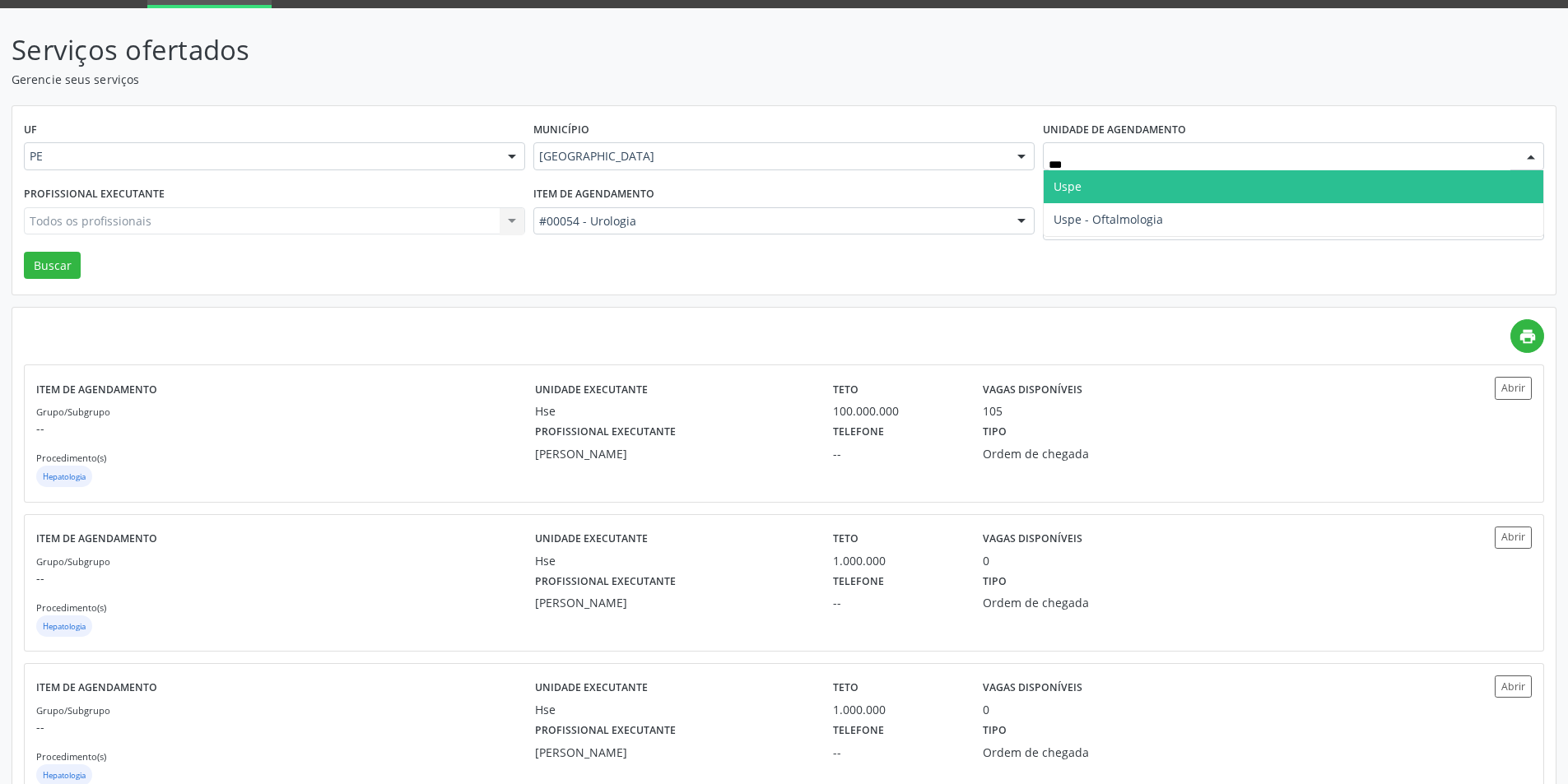
type input "****"
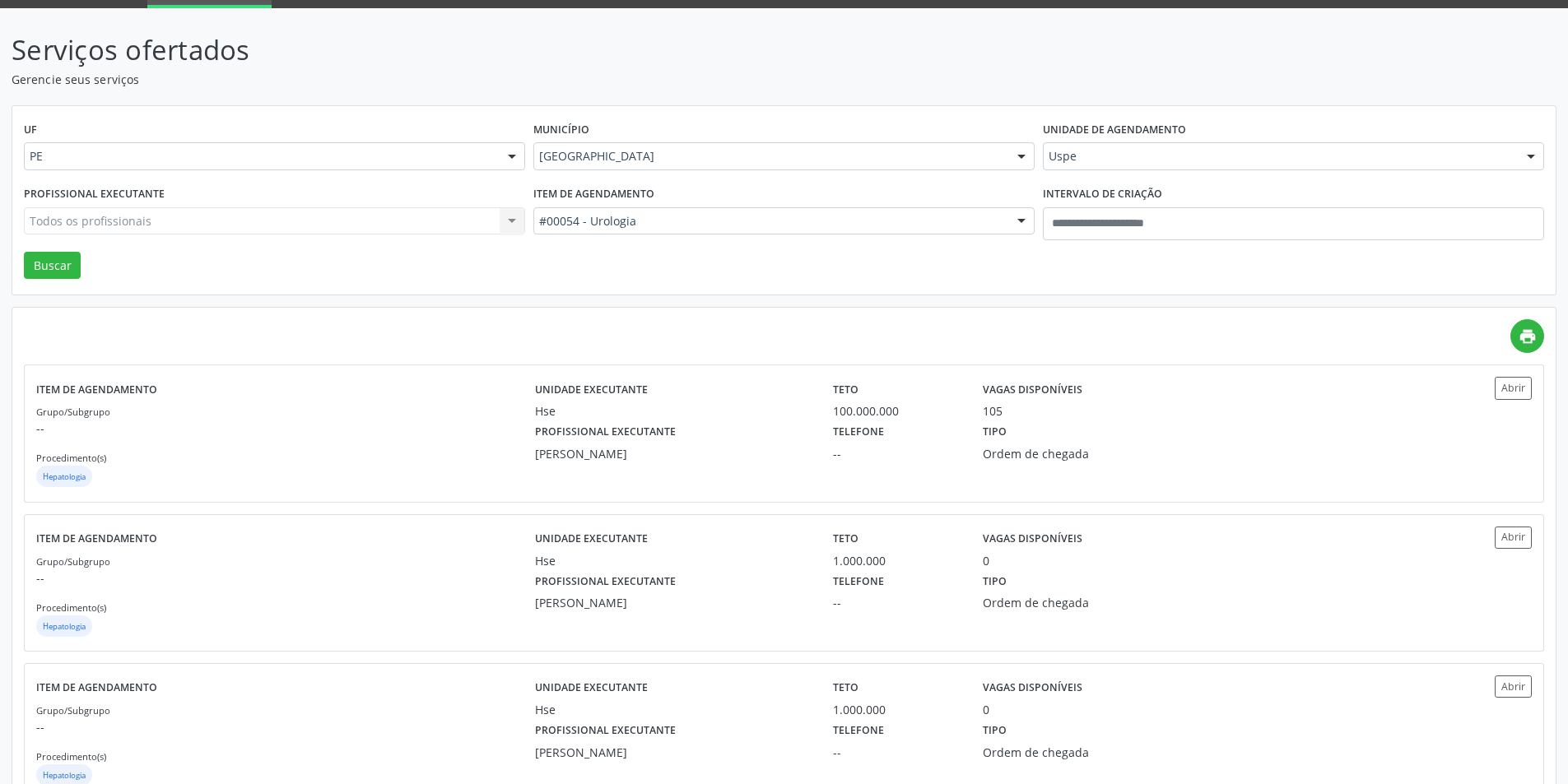
click at [355, 208] on div "Todos os profissionais Todos os profissionais Nenhum resultado encontrado para:…" at bounding box center [274, 221] width 501 height 28
click at [281, 229] on div "Todos os profissionais Todos os profissionais Nenhum resultado encontrado para:…" at bounding box center [274, 221] width 501 height 28
click at [281, 230] on div "Todos os profissionais Todos os profissionais Nenhum resultado encontrado para:…" at bounding box center [274, 221] width 501 height 28
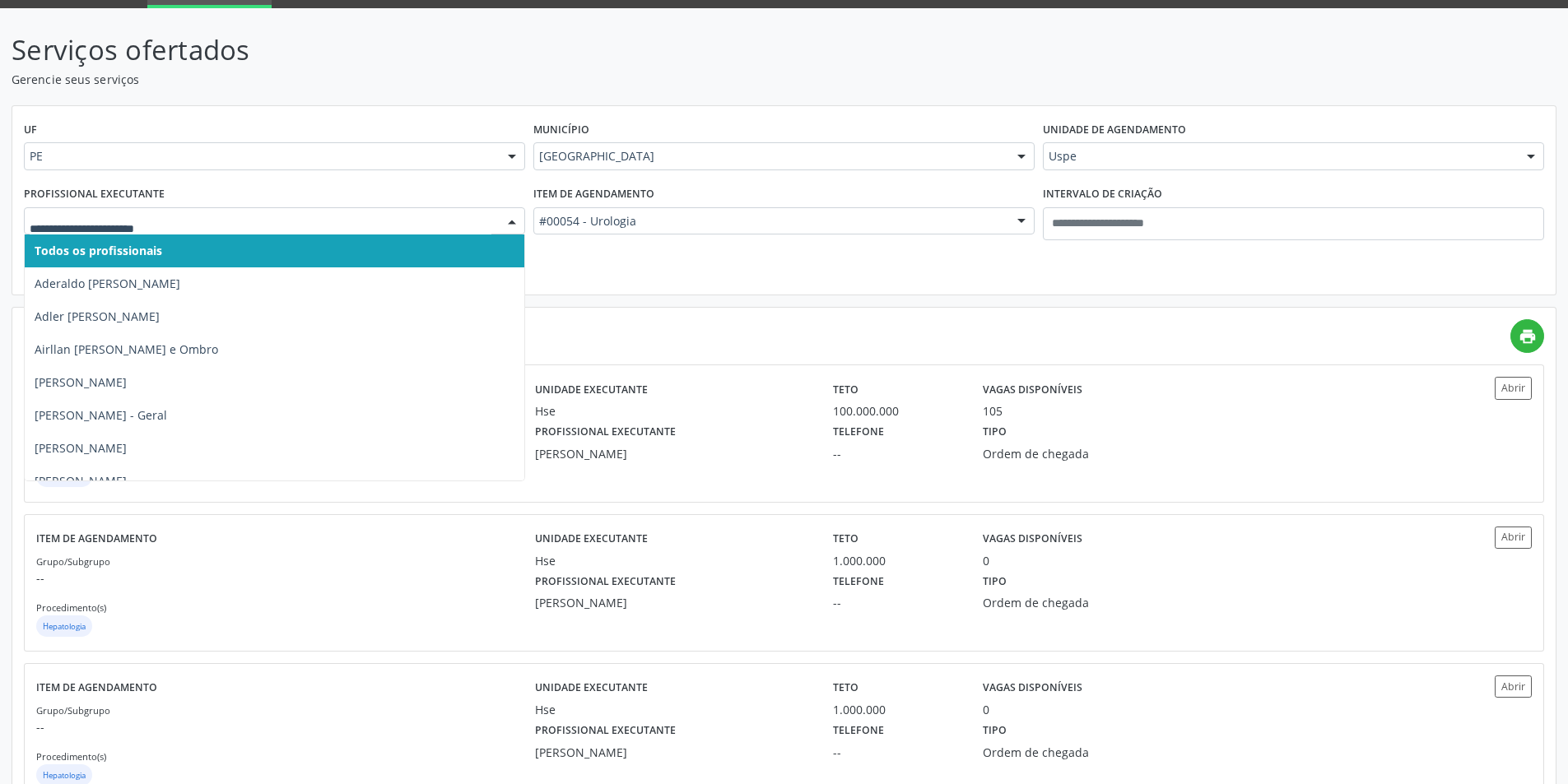
click at [224, 231] on div at bounding box center [274, 221] width 501 height 28
click at [218, 231] on input "text" at bounding box center [261, 229] width 462 height 33
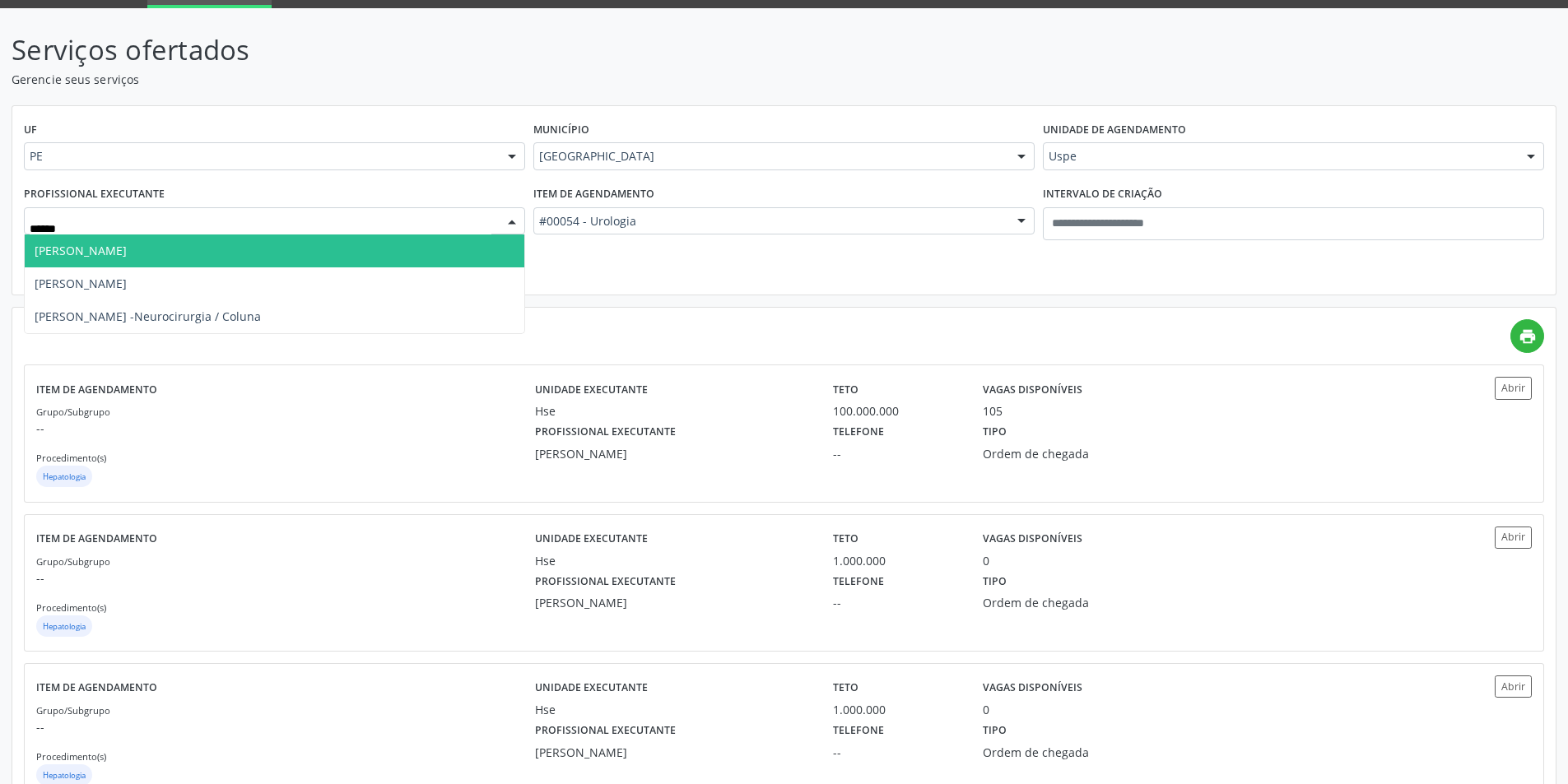
type input "*******"
click at [204, 256] on span "[PERSON_NAME]" at bounding box center [274, 251] width 500 height 33
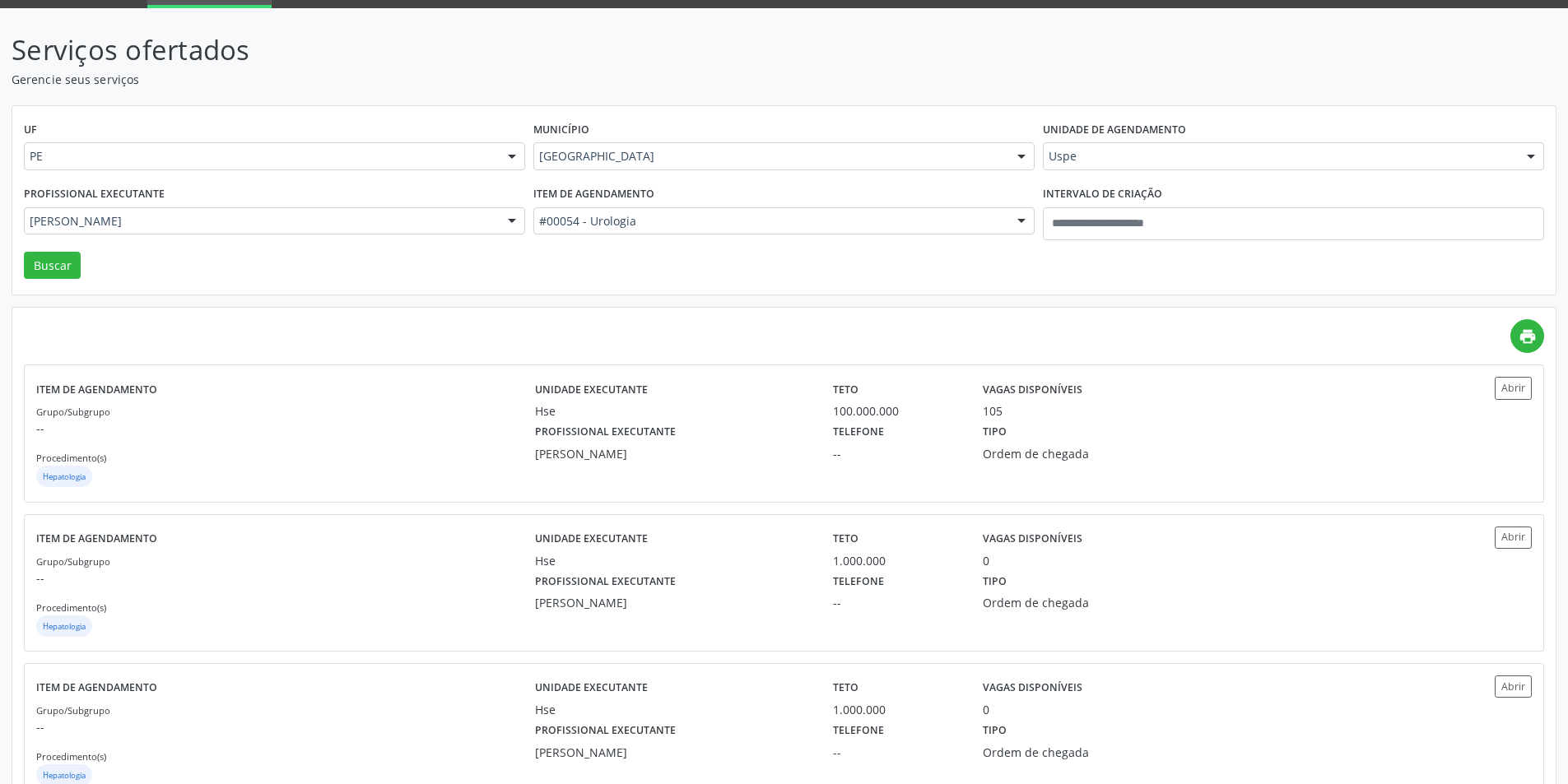
click at [31, 247] on div "Profissional executante [PERSON_NAME] Todos os profissionais Aderaldo [PERSON_N…" at bounding box center [274, 216] width 509 height 70
click at [35, 255] on button "Buscar" at bounding box center [52, 266] width 57 height 28
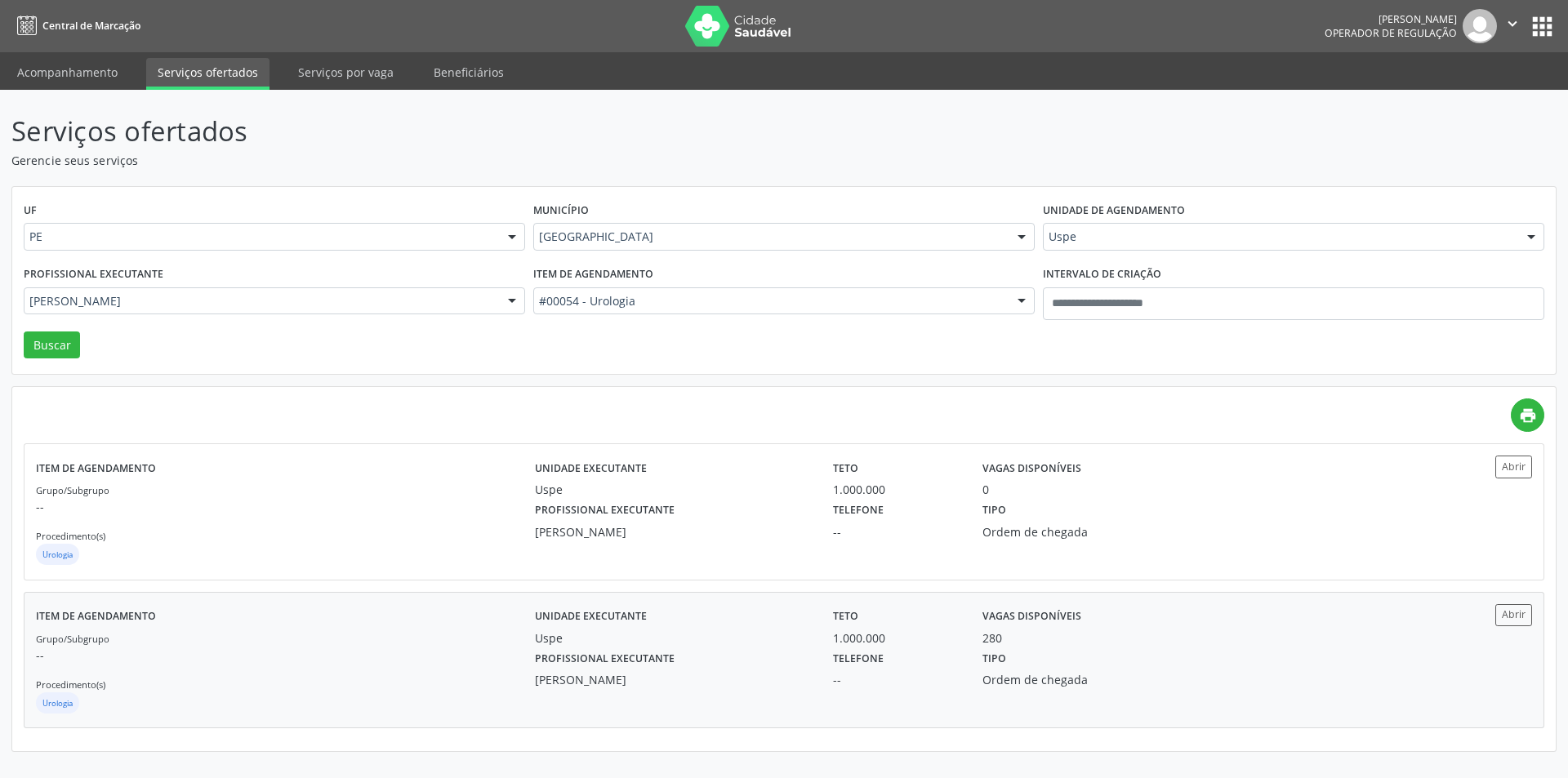
click at [1057, 669] on div "Tipo Ordem de chegada" at bounding box center [1083, 667] width 223 height 42
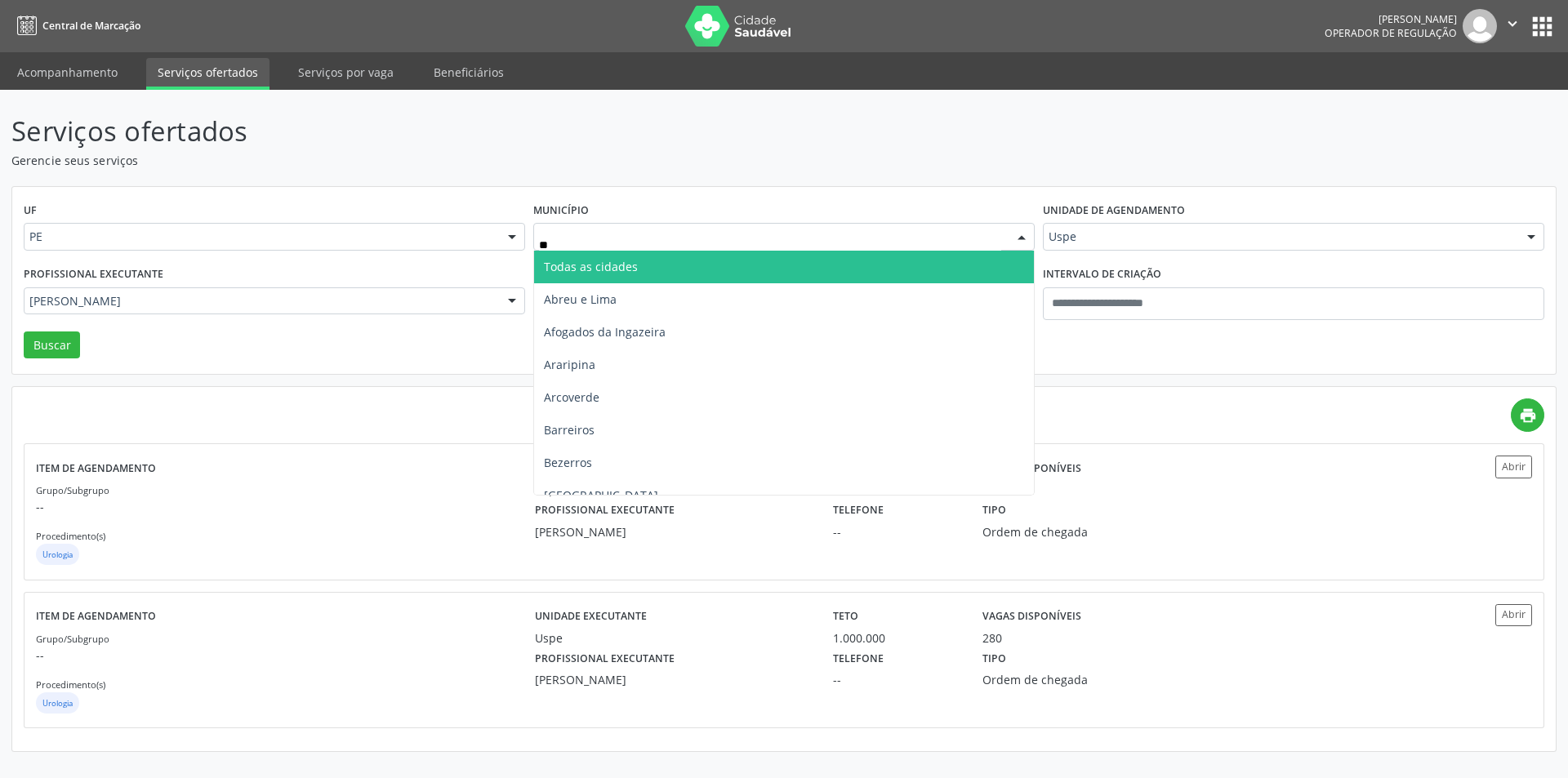
type input "***"
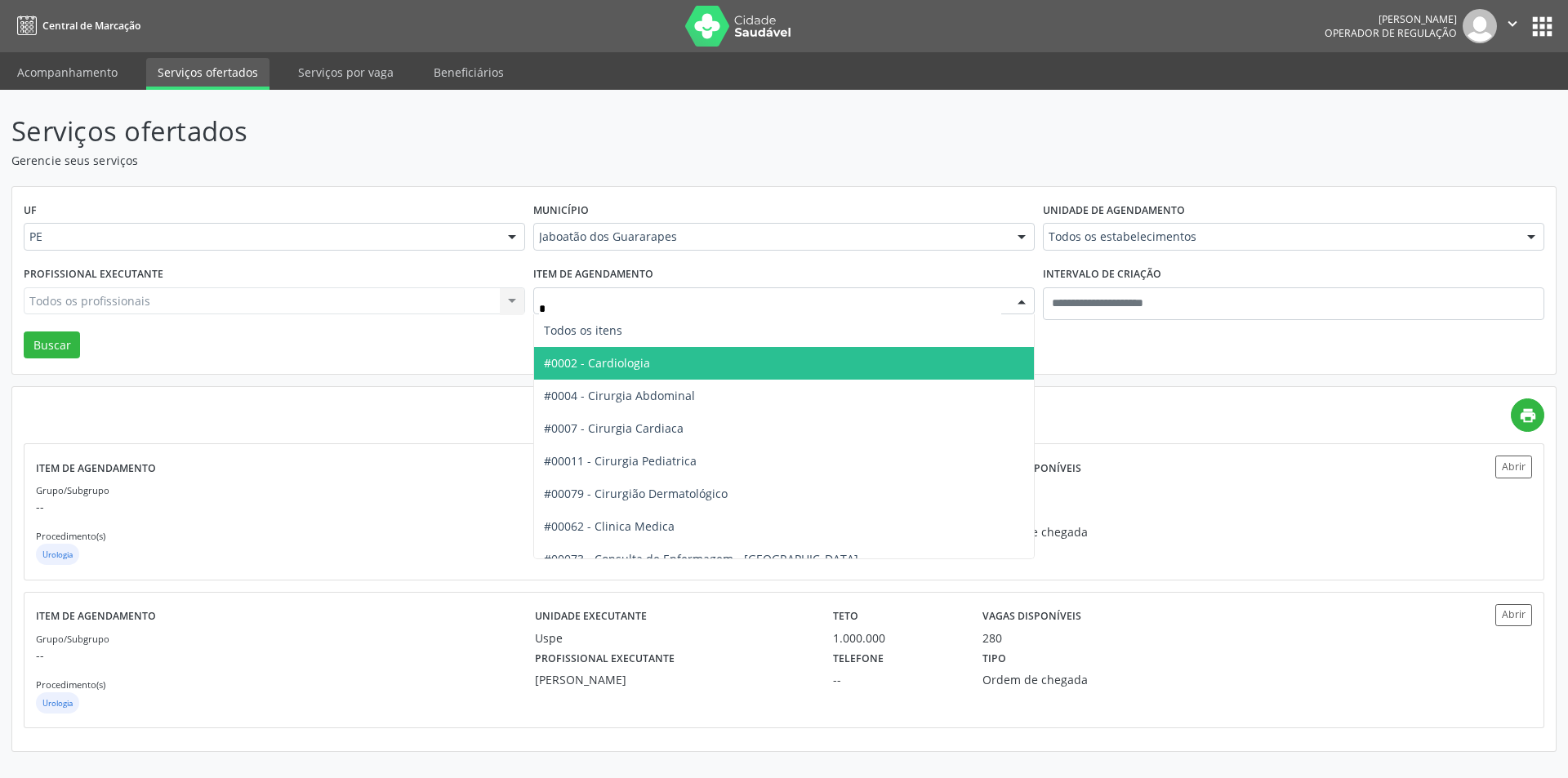
type input "**"
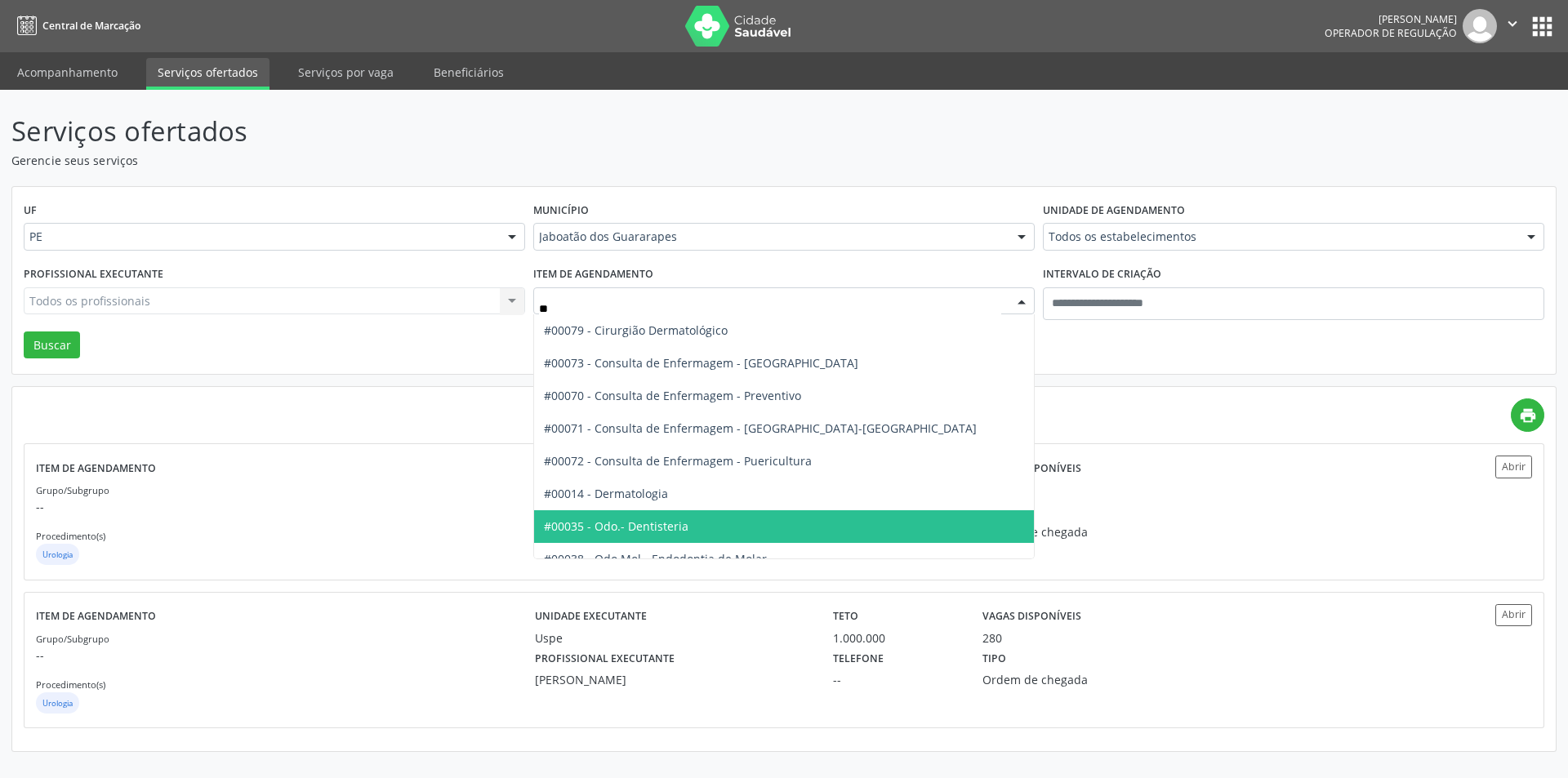
click at [708, 532] on span "#00035 - Odo.- Dentisteria" at bounding box center [783, 526] width 499 height 32
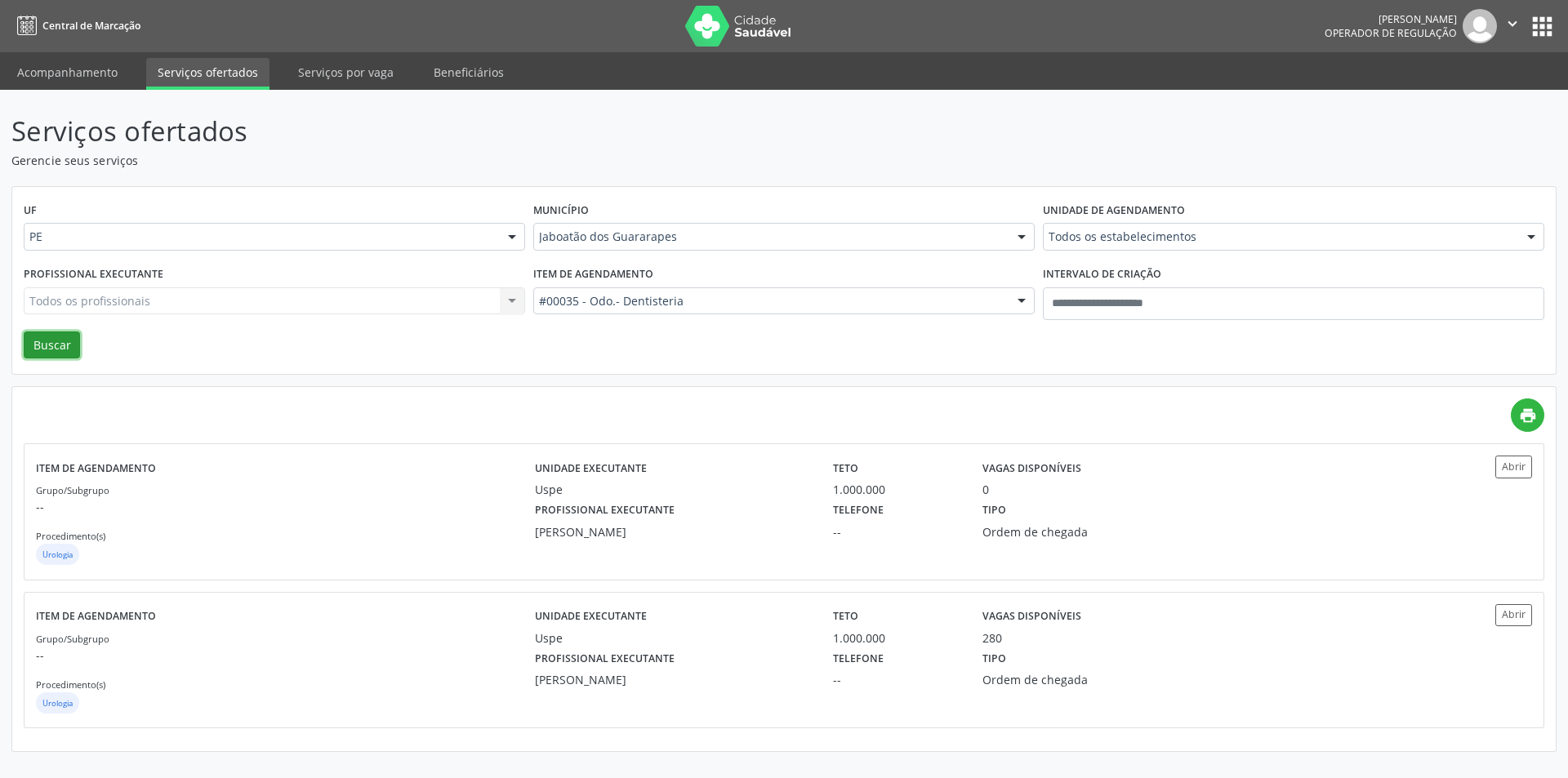
click at [76, 351] on button "Buscar" at bounding box center [52, 345] width 56 height 28
click at [830, 521] on label "Telefone" at bounding box center [851, 511] width 51 height 26
click at [642, 245] on div "Jaboatão dos Guararapes" at bounding box center [777, 236] width 498 height 28
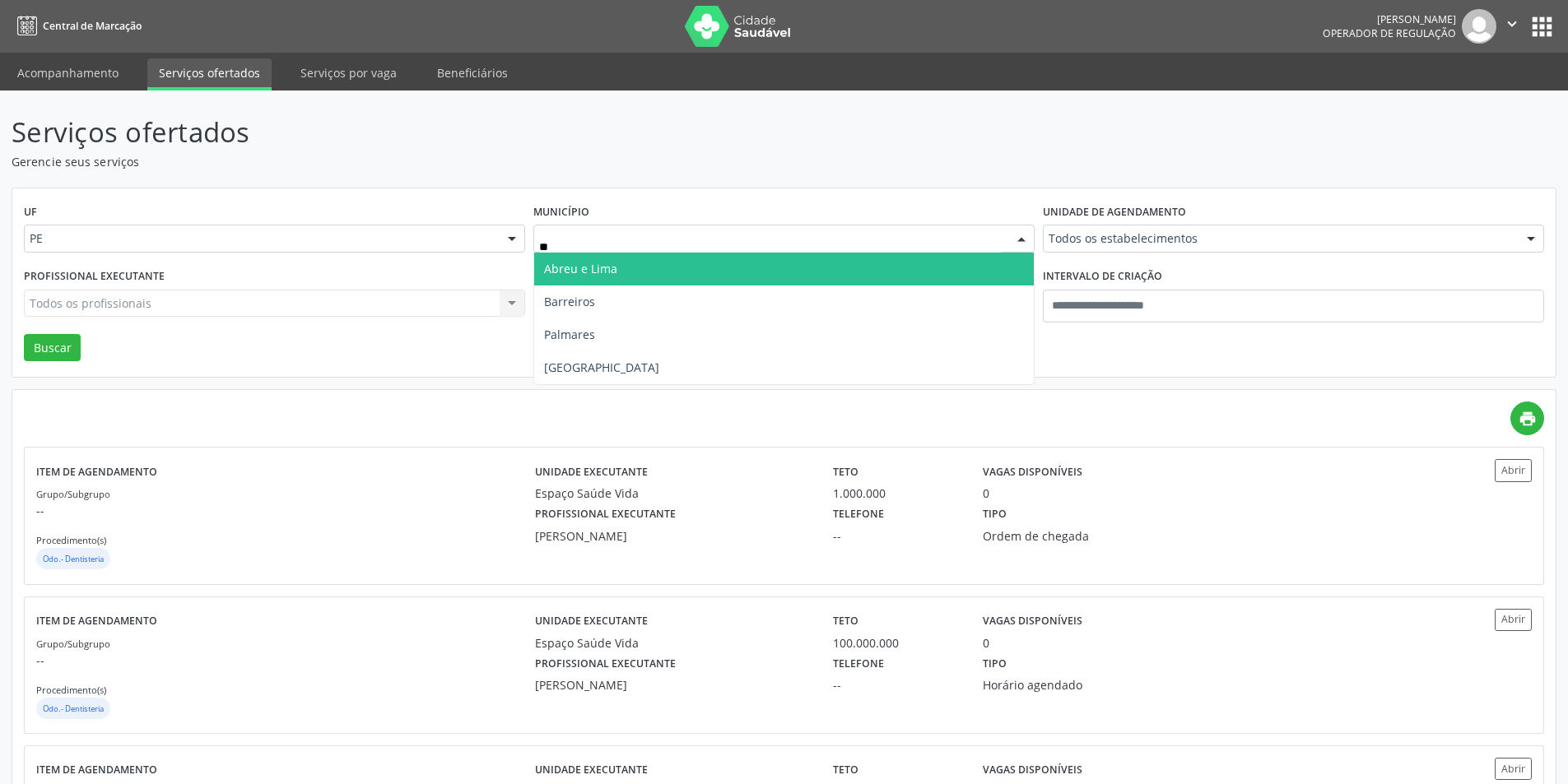
type input "***"
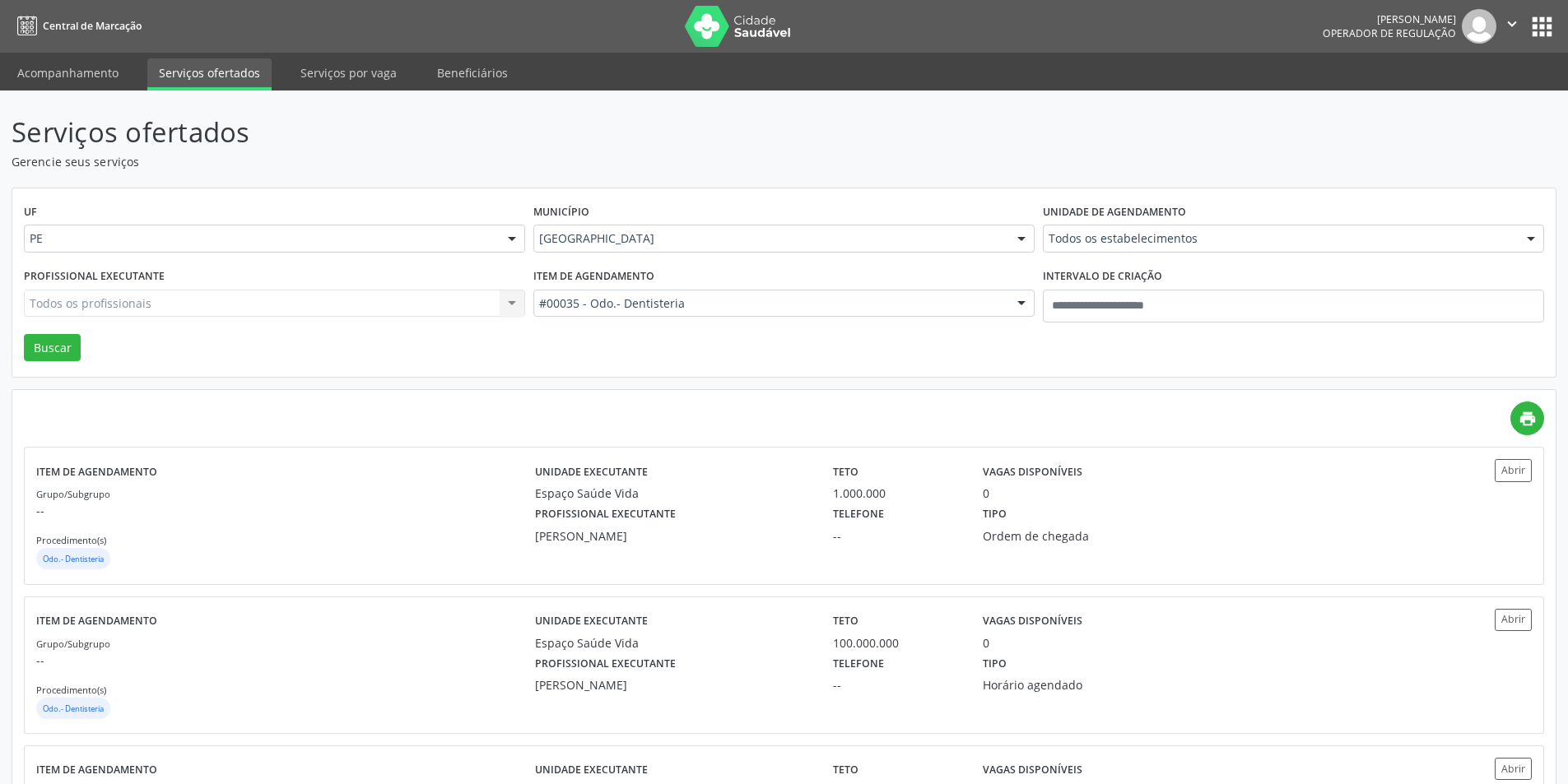
click at [645, 292] on div "#00035 - Odo.- Dentisteria" at bounding box center [784, 303] width 501 height 28
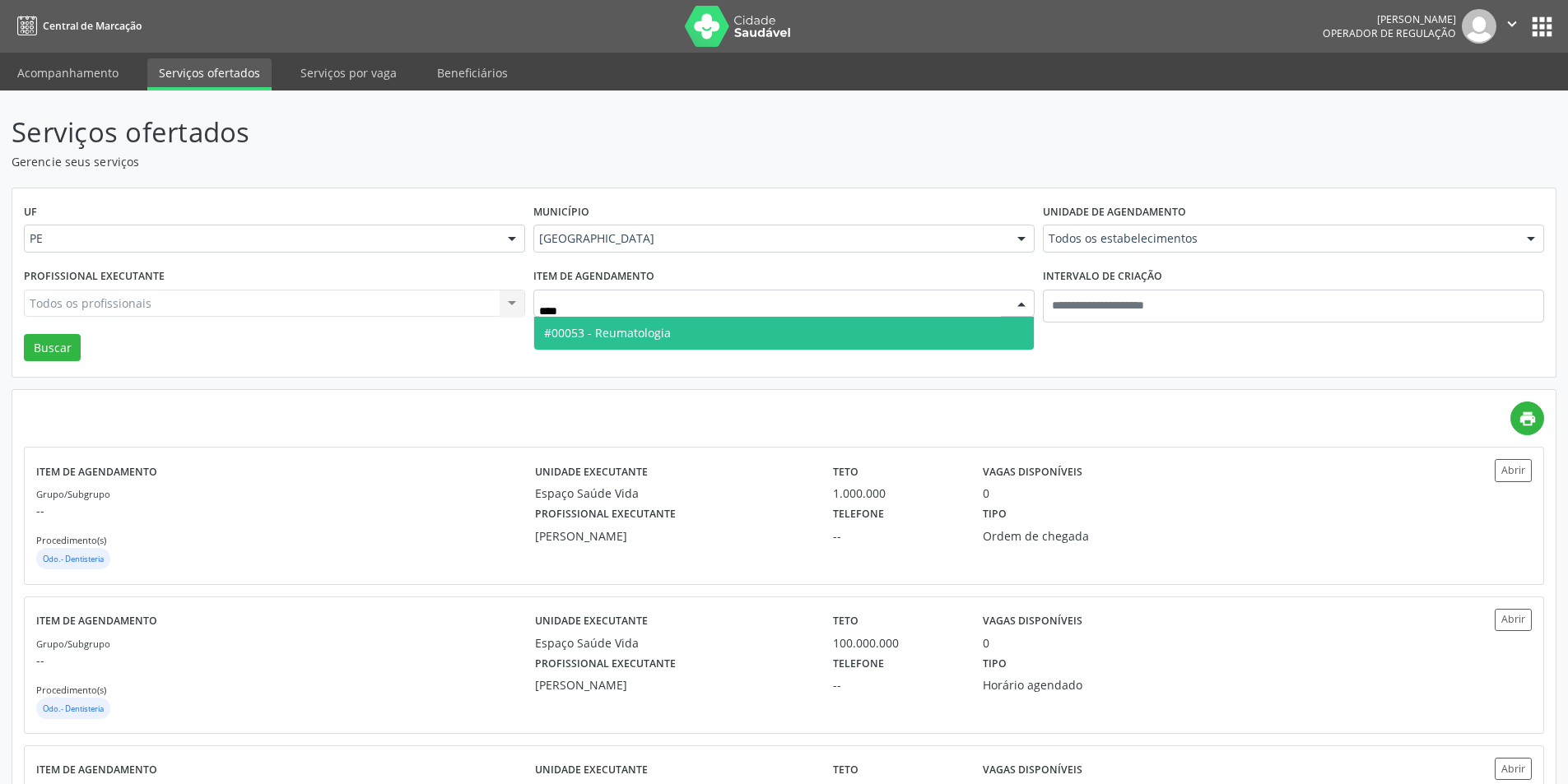
type input "*****"
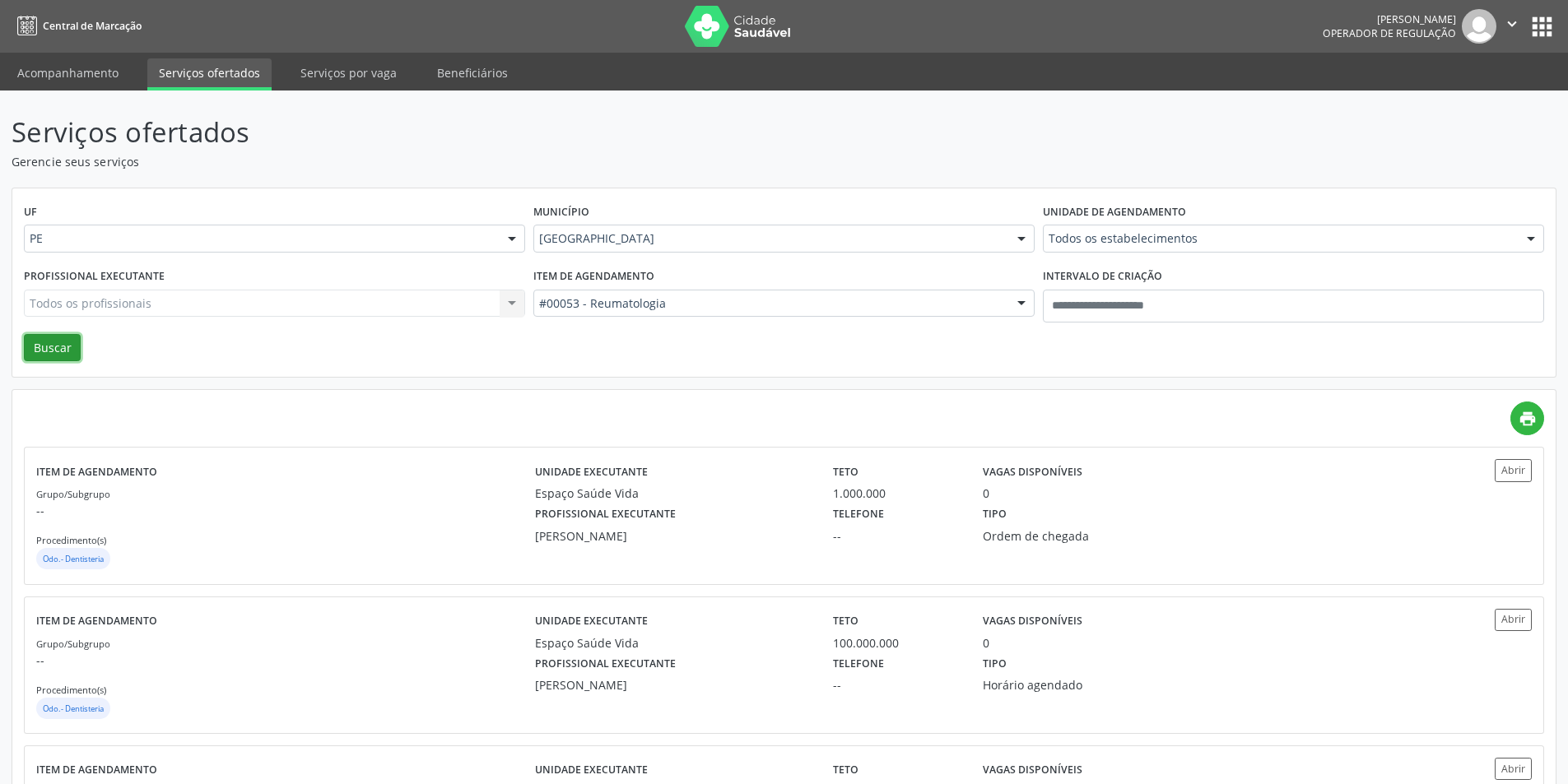
click at [55, 348] on button "Buscar" at bounding box center [52, 347] width 57 height 28
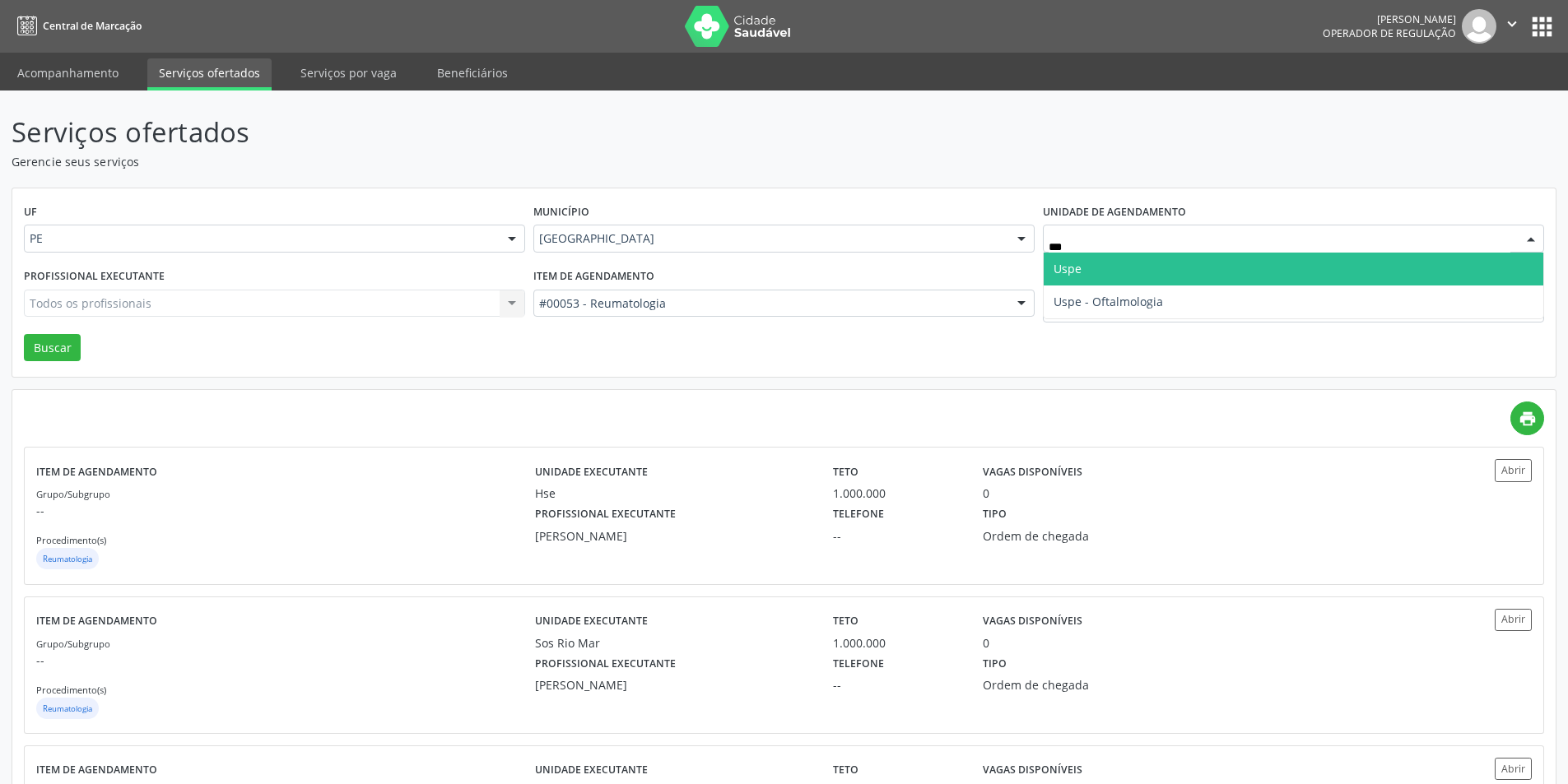
type input "****"
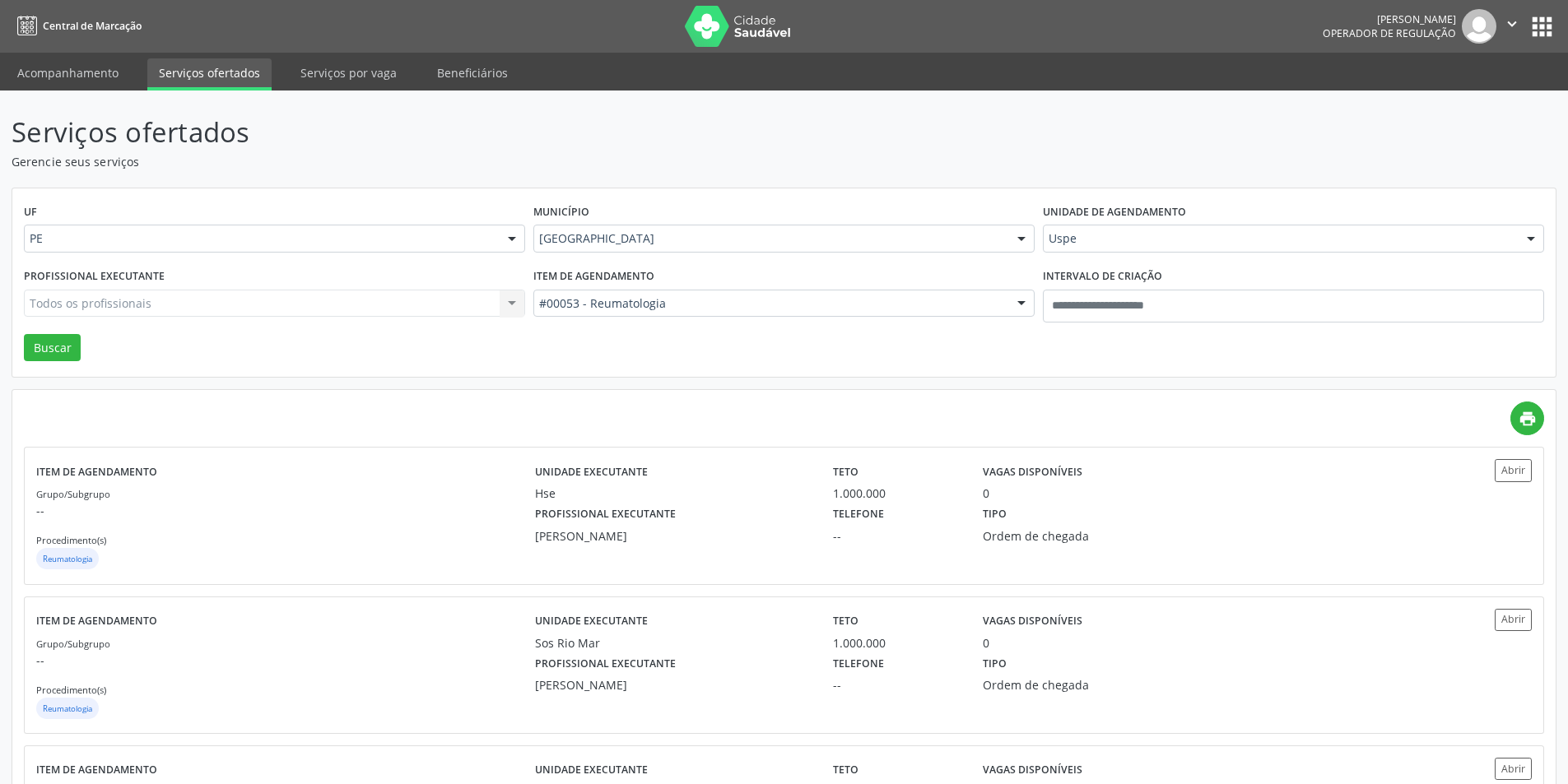
click at [352, 317] on div "Profissional executante Todos os profissionais Todos os profissionais Aderaldo …" at bounding box center [274, 299] width 509 height 70
type input "***"
click at [80, 349] on div "UF PE PE Nenhum resultado encontrado para: " " Não há nenhuma opção para ser ex…" at bounding box center [784, 283] width 1543 height 190
click at [68, 351] on button "Buscar" at bounding box center [52, 347] width 57 height 28
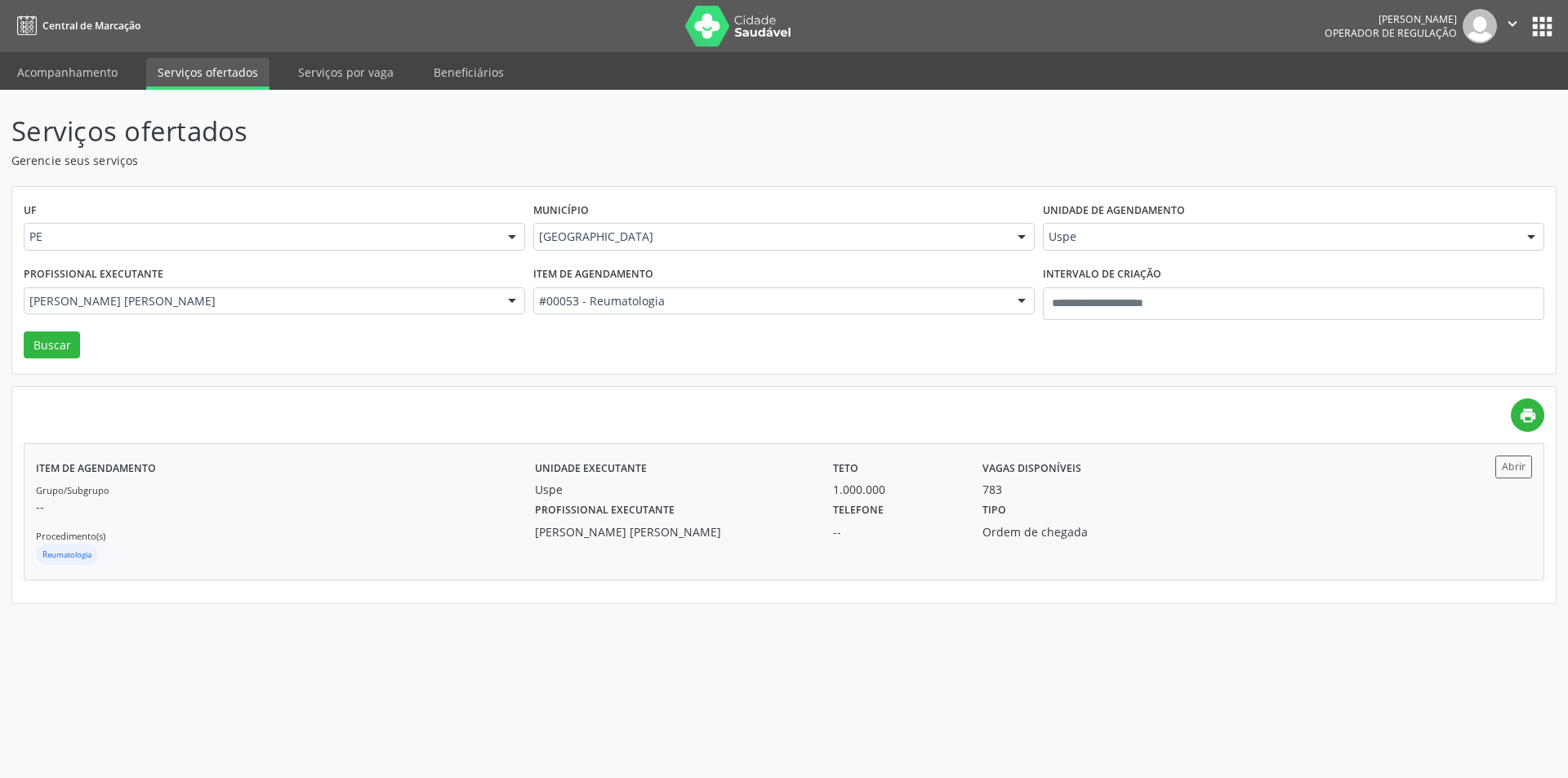
click at [1038, 536] on div "Ordem de chegada" at bounding box center [1083, 532] width 201 height 17
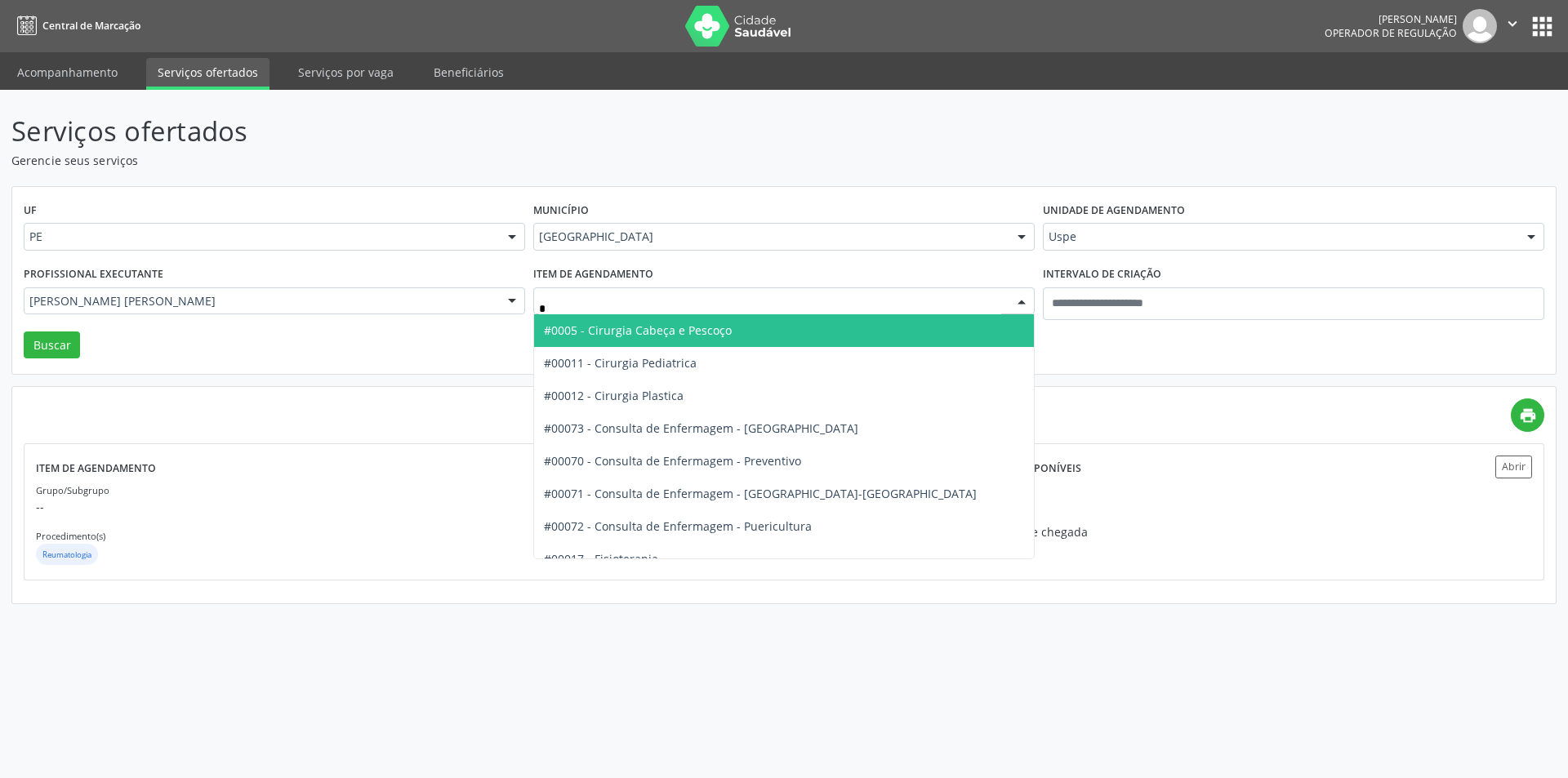
type input "**"
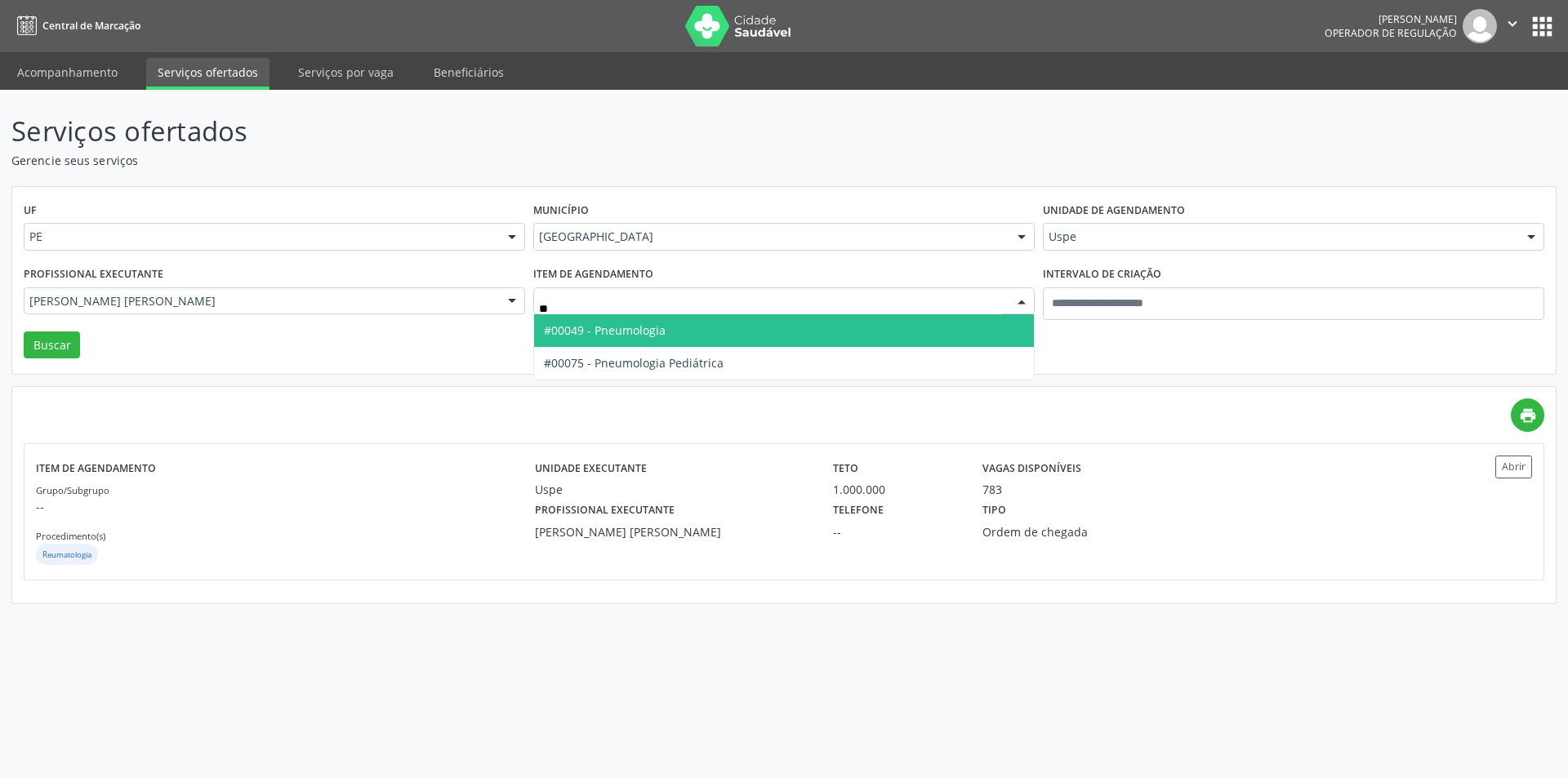
click at [618, 326] on span "#00049 - Pneumologia" at bounding box center [604, 330] width 121 height 15
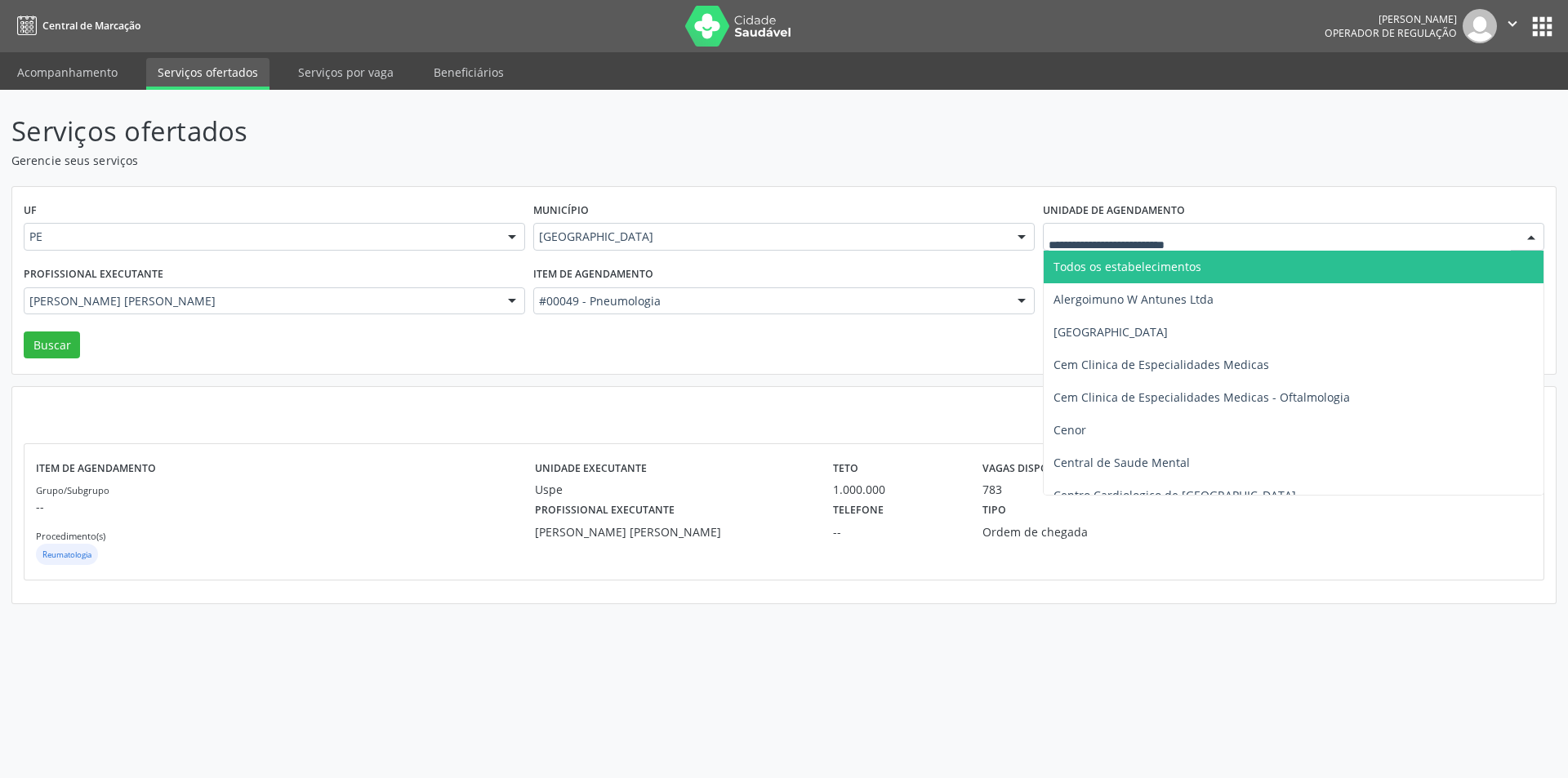
type input "*"
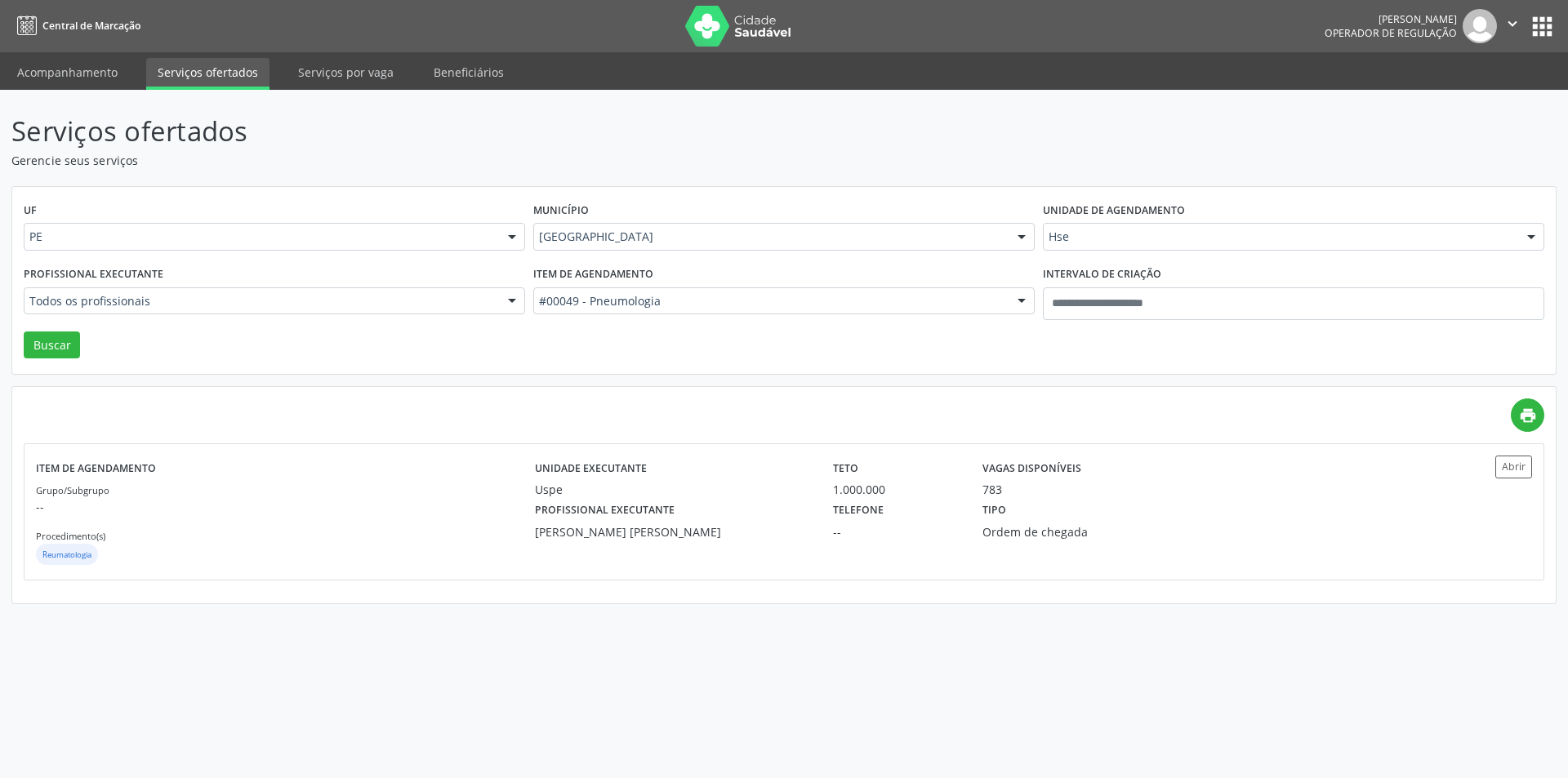
click at [505, 358] on div "UF PE PE Nenhum resultado encontrado para: " " Não há nenhuma opção para ser ex…" at bounding box center [784, 281] width 1543 height 188
click at [80, 328] on div "Profissional executante Todos os profissionais Todos os profissionais Adalberto…" at bounding box center [275, 297] width 510 height 70
click at [69, 344] on button "Buscar" at bounding box center [52, 345] width 56 height 28
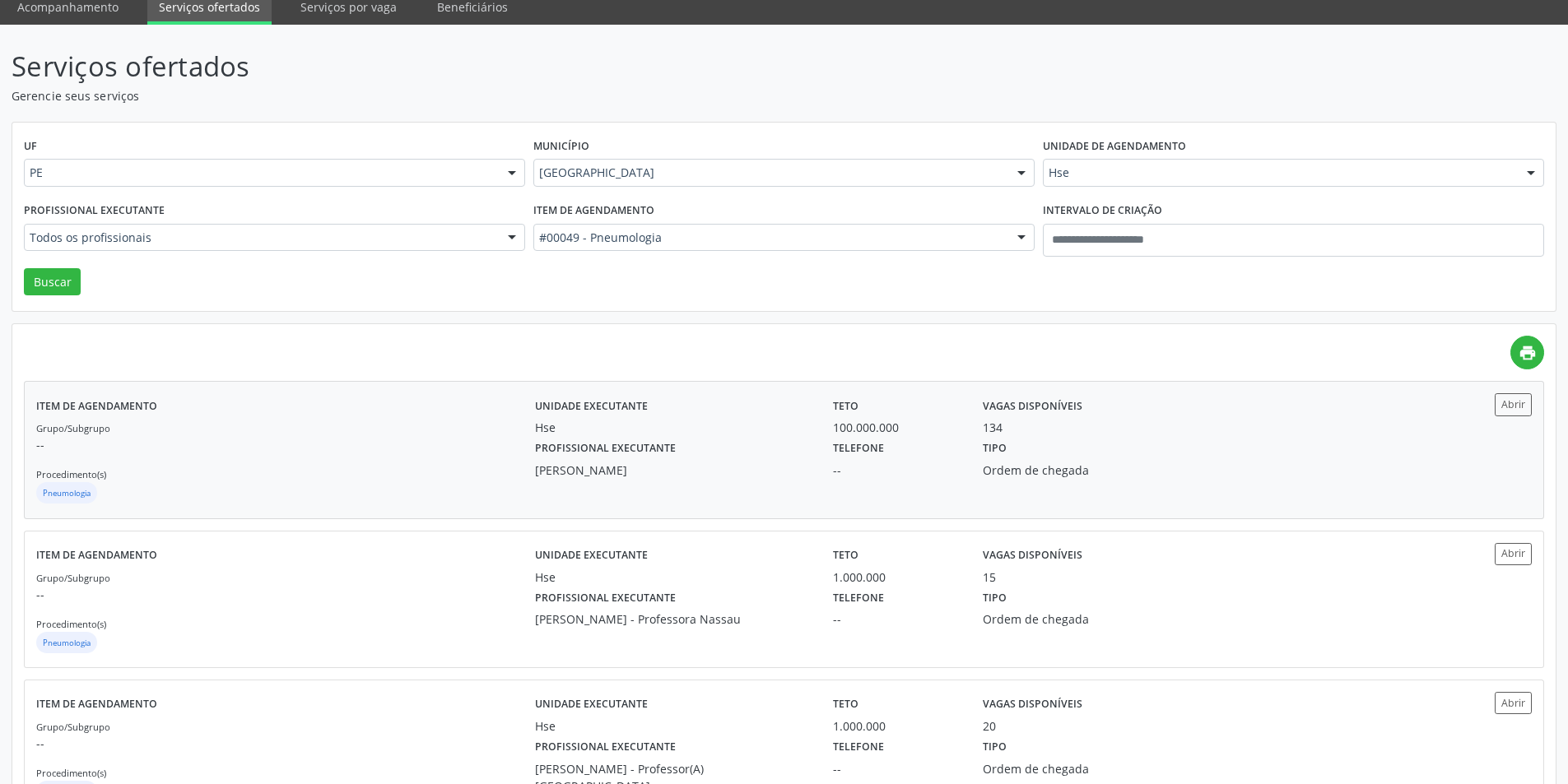
scroll to position [329, 0]
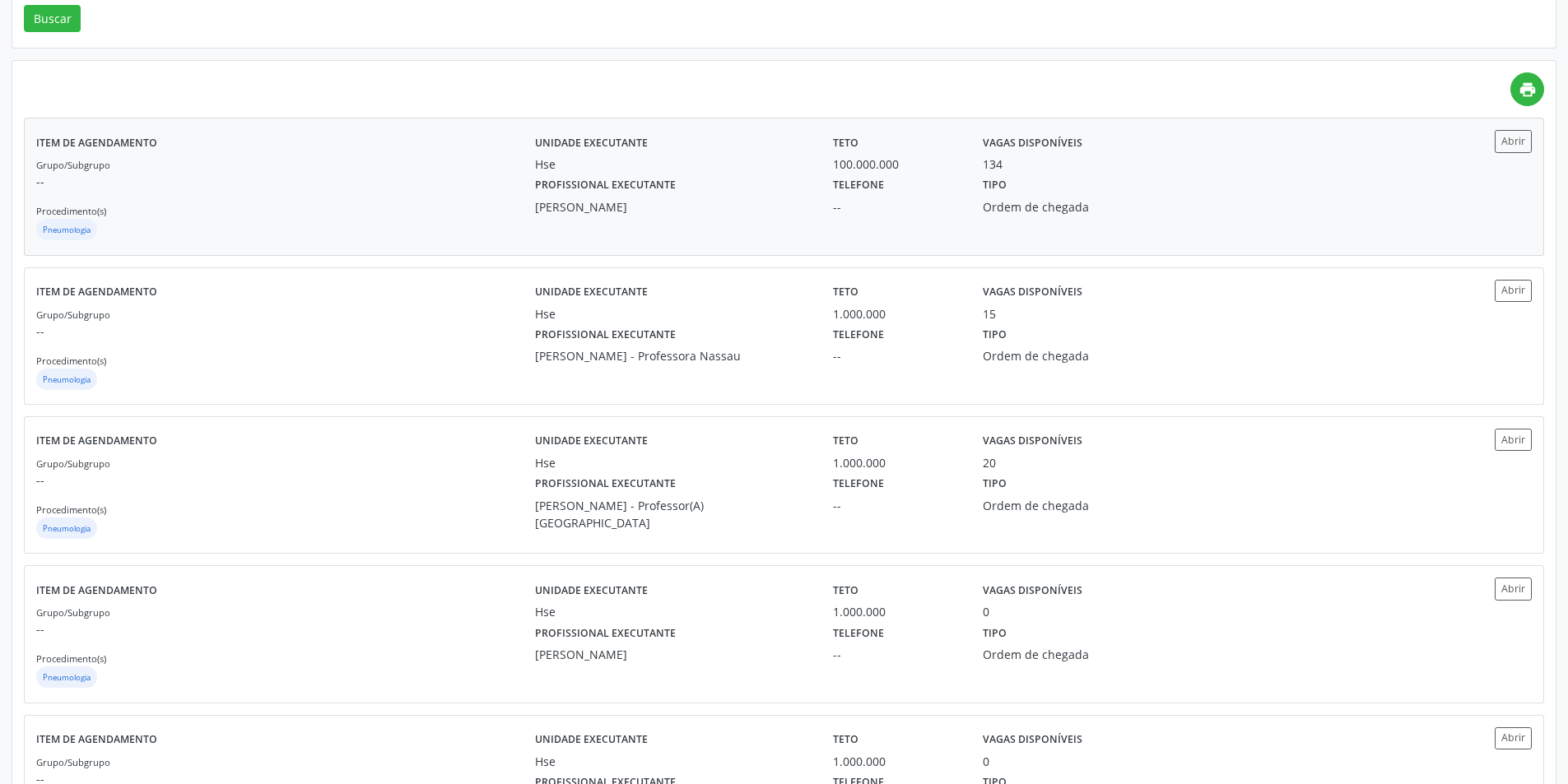
click at [1125, 183] on div "Tipo Ordem de chegada" at bounding box center [1083, 194] width 224 height 42
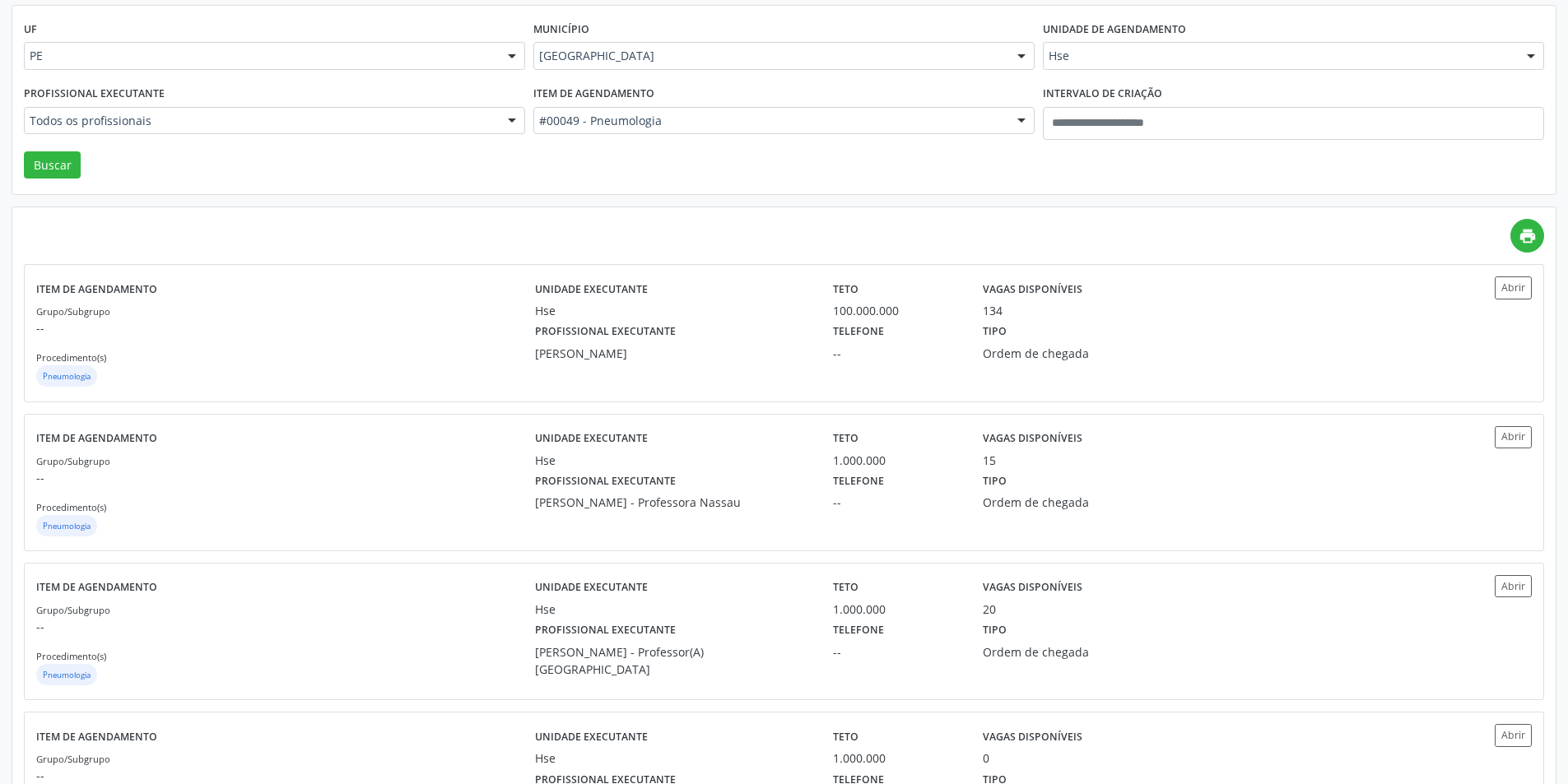
scroll to position [0, 0]
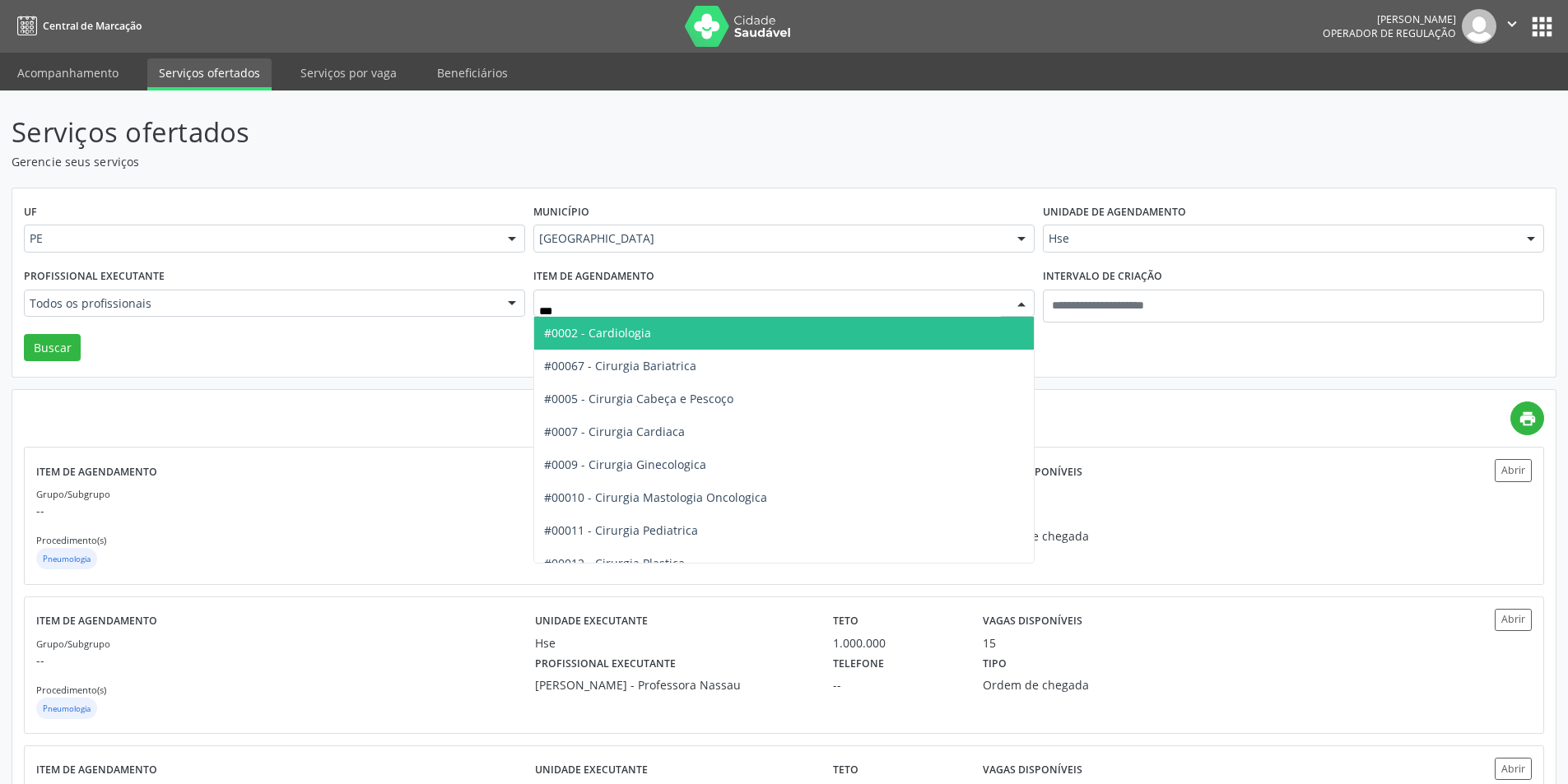
type input "****"
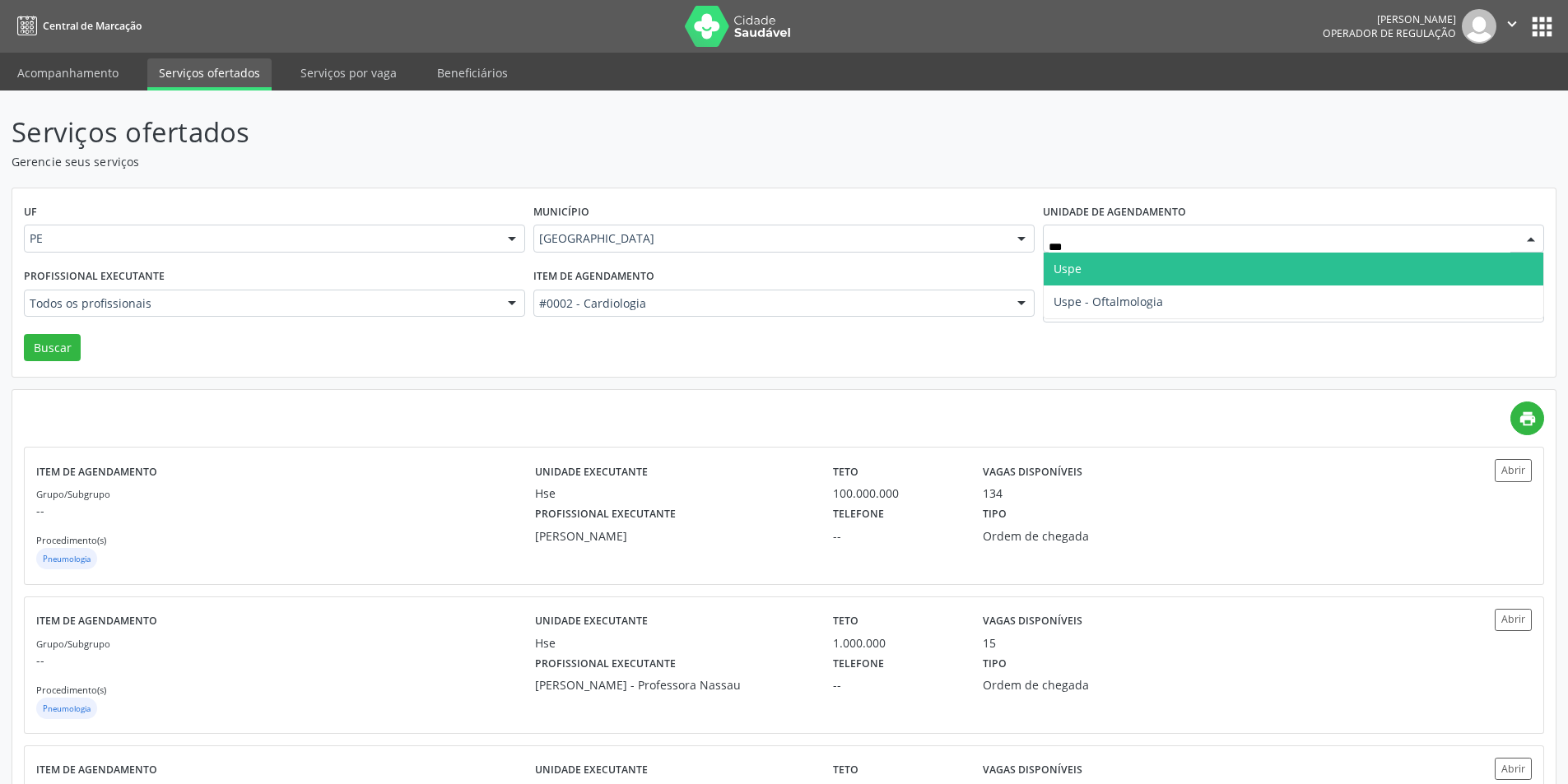
type input "****"
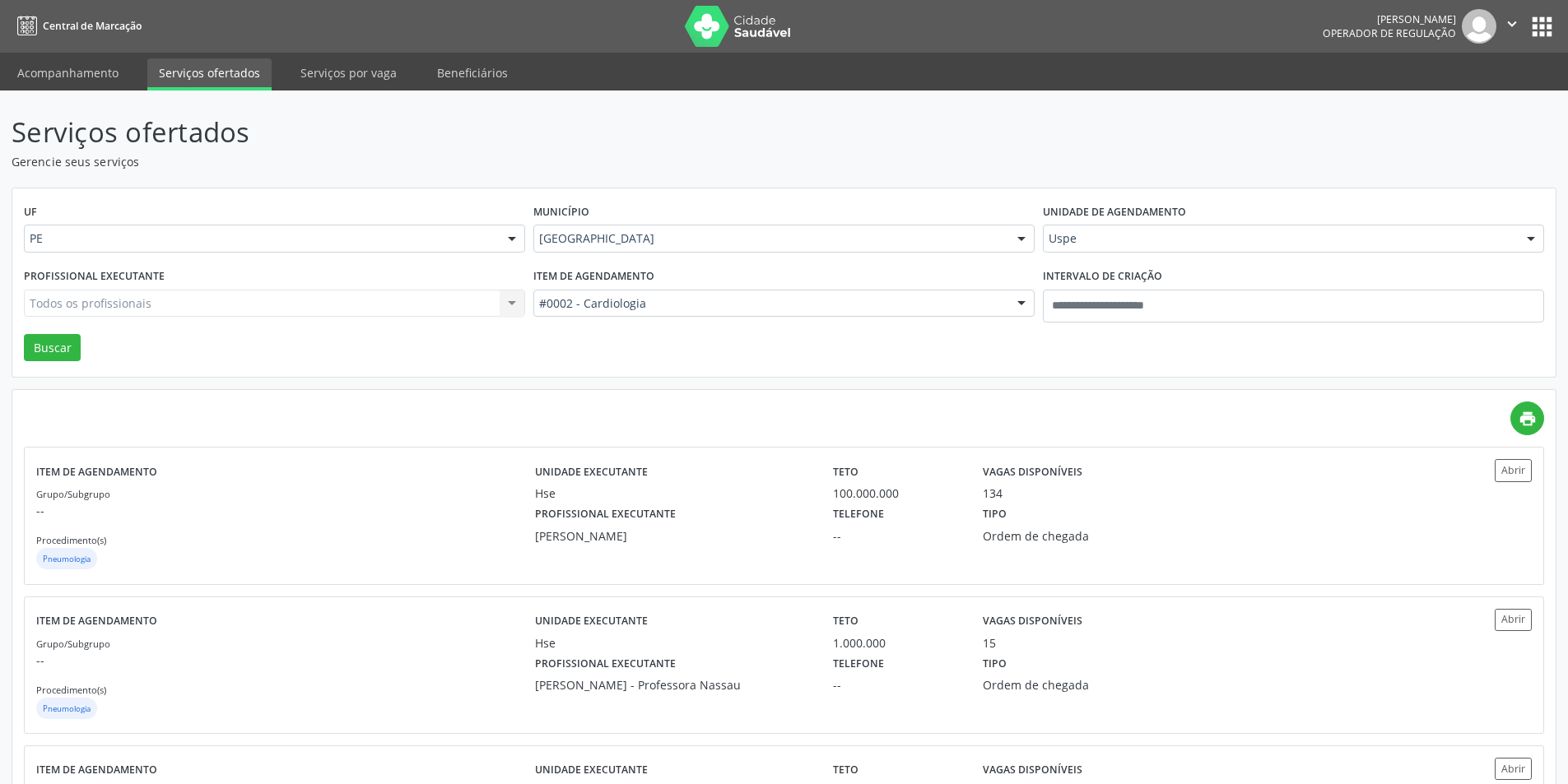
click at [412, 299] on div "Todos os profissionais Todos os profissionais Adalberto Aguiar Interaminense Ju…" at bounding box center [274, 303] width 501 height 28
click at [332, 320] on div "Profissional executante Todos os profissionais Todos os profissionais Aderaldo …" at bounding box center [274, 299] width 509 height 70
click at [291, 316] on div "Todos os profissionais" at bounding box center [274, 303] width 501 height 28
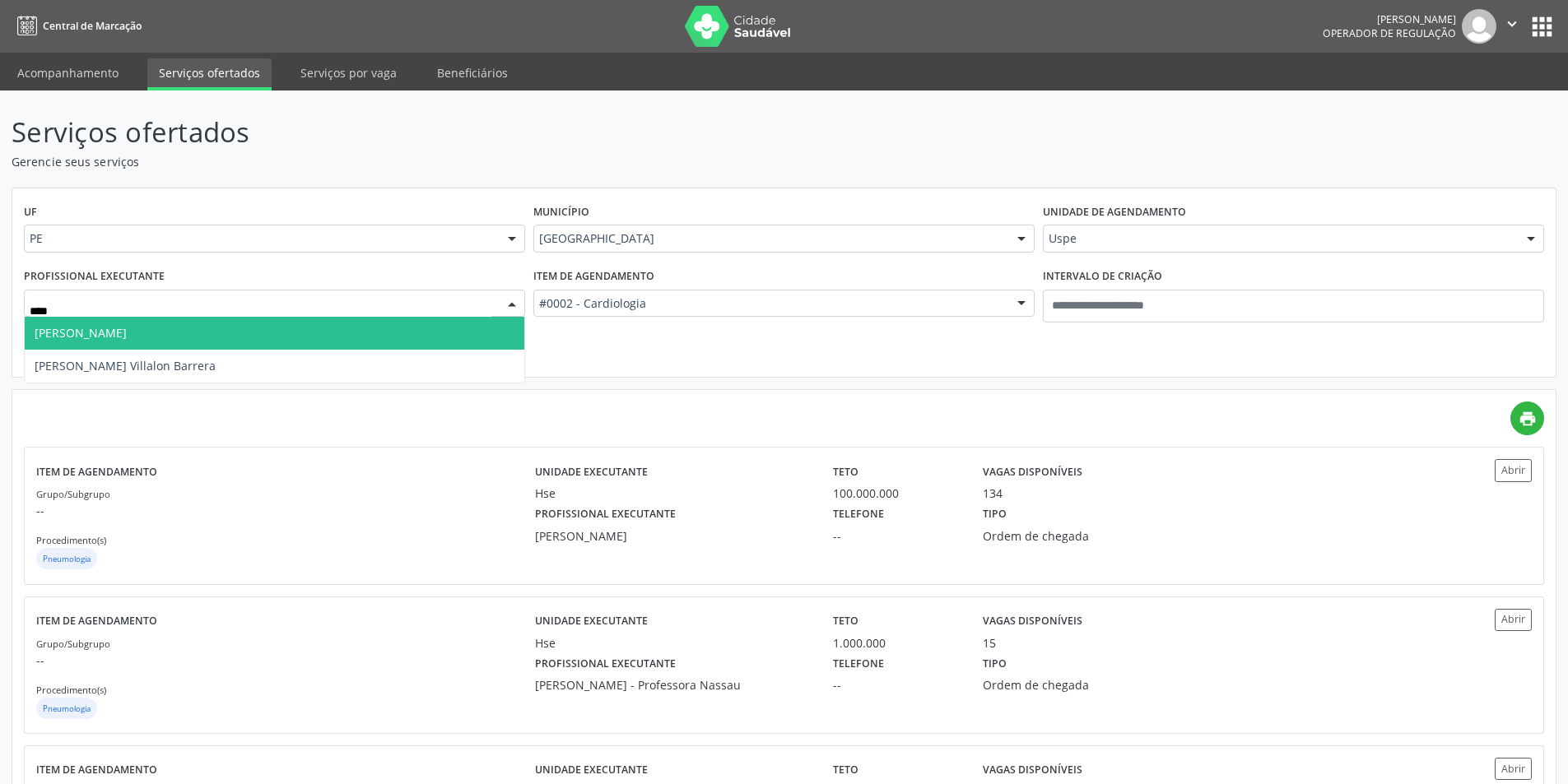
type input "*****"
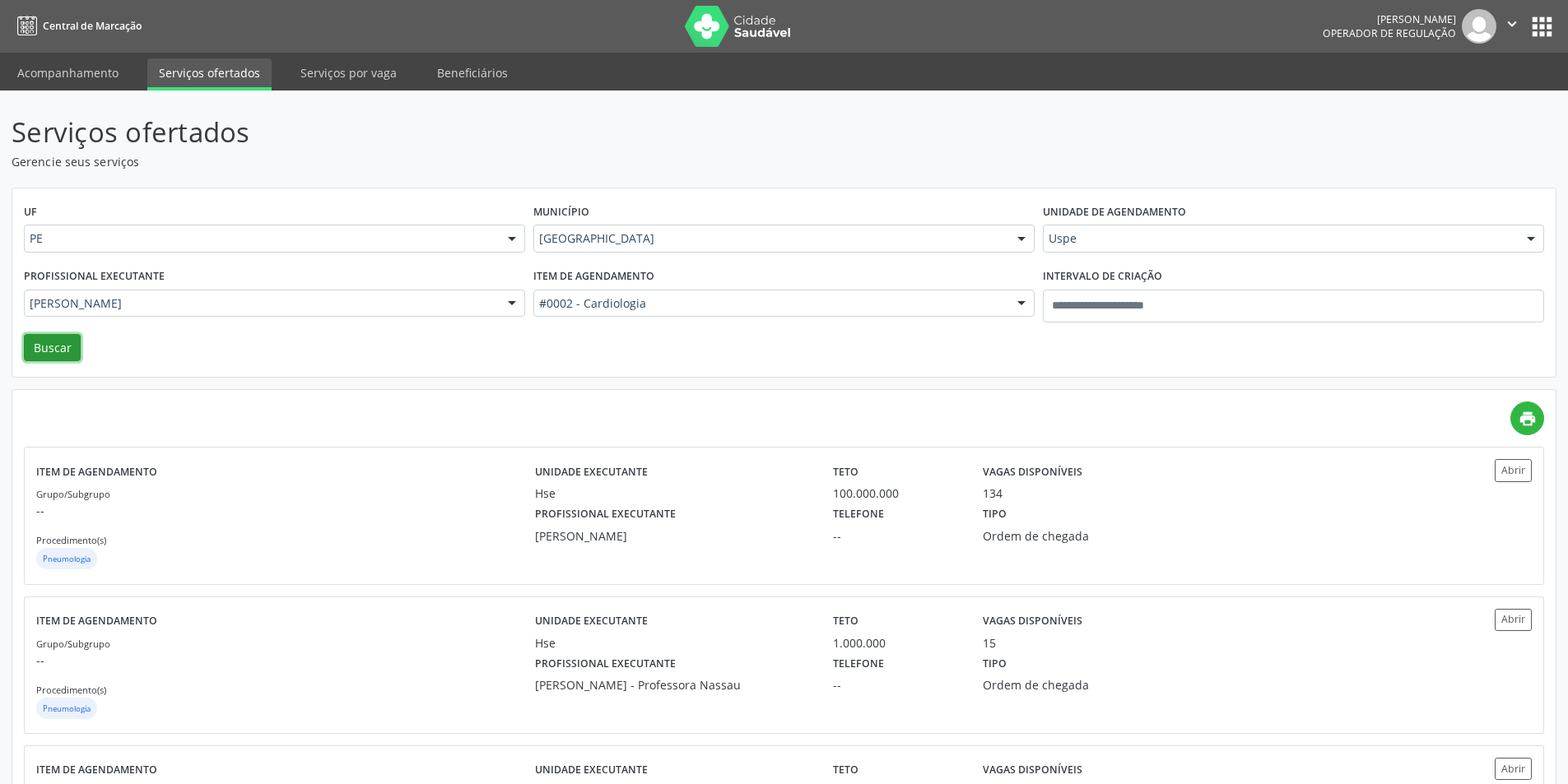
click at [66, 354] on button "Buscar" at bounding box center [52, 347] width 57 height 28
click at [1085, 528] on div "Ordem de chegada" at bounding box center [1092, 536] width 202 height 17
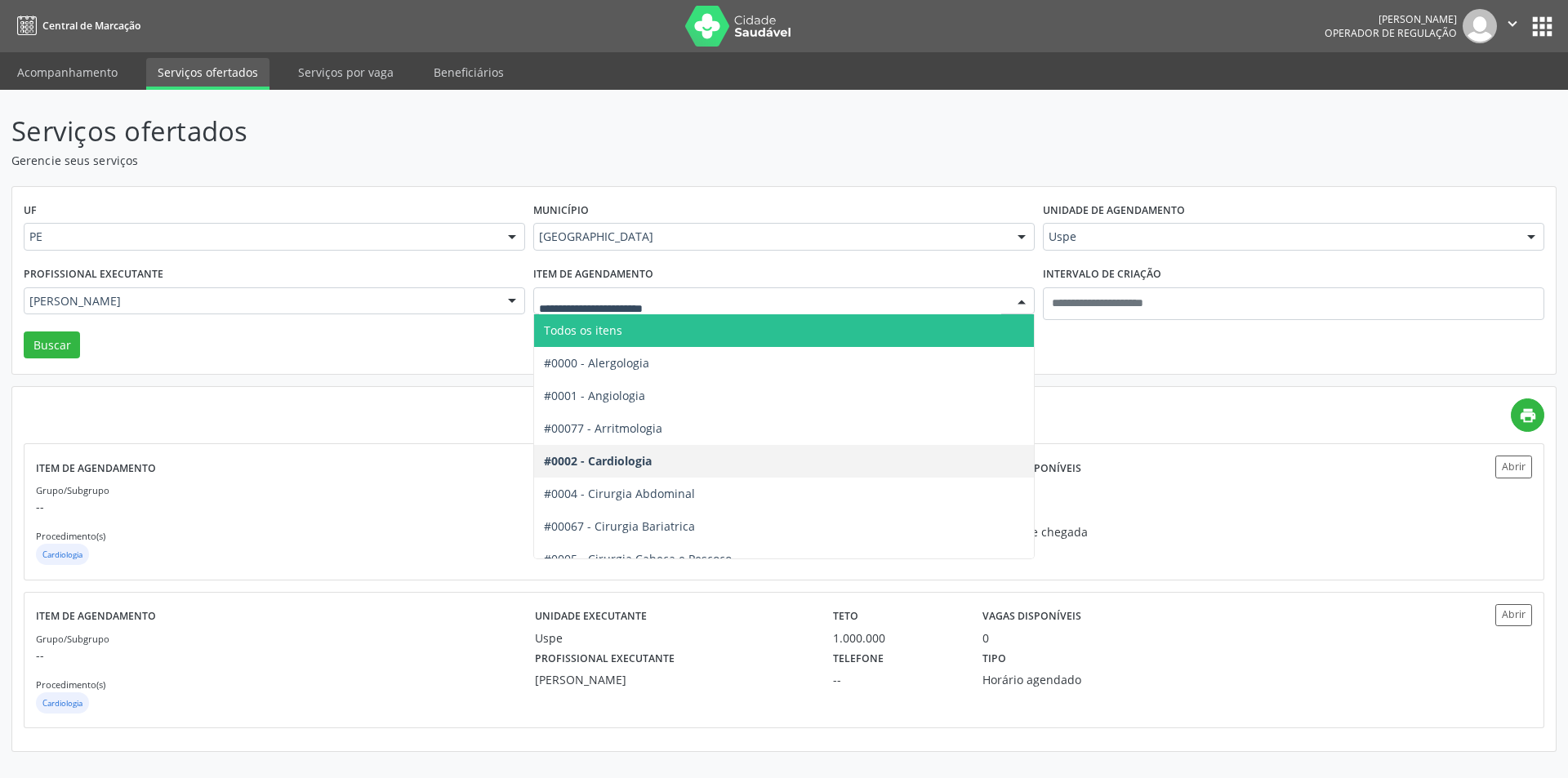
drag, startPoint x: 666, startPoint y: 296, endPoint x: 695, endPoint y: 317, distance: 35.8
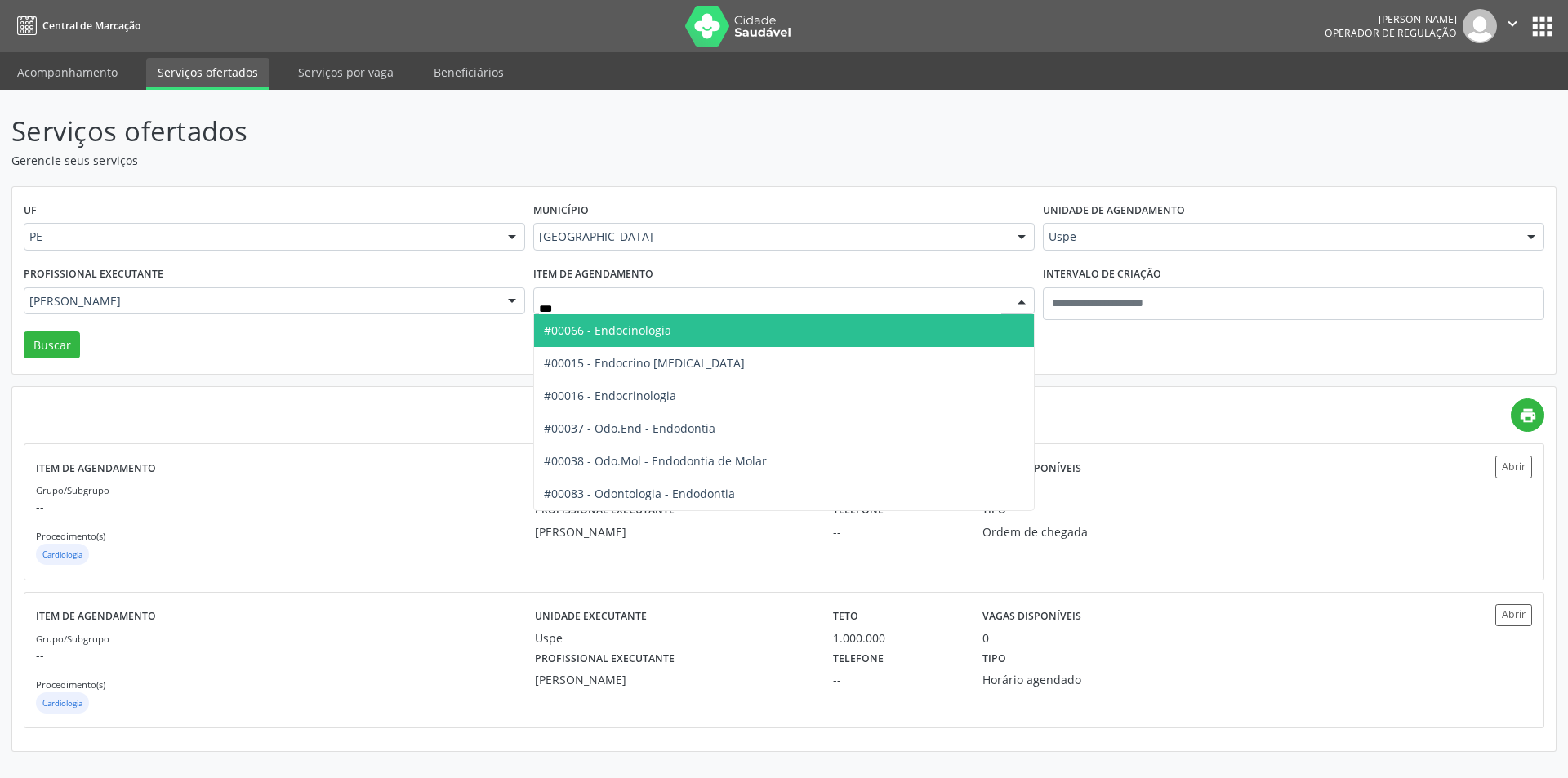
type input "****"
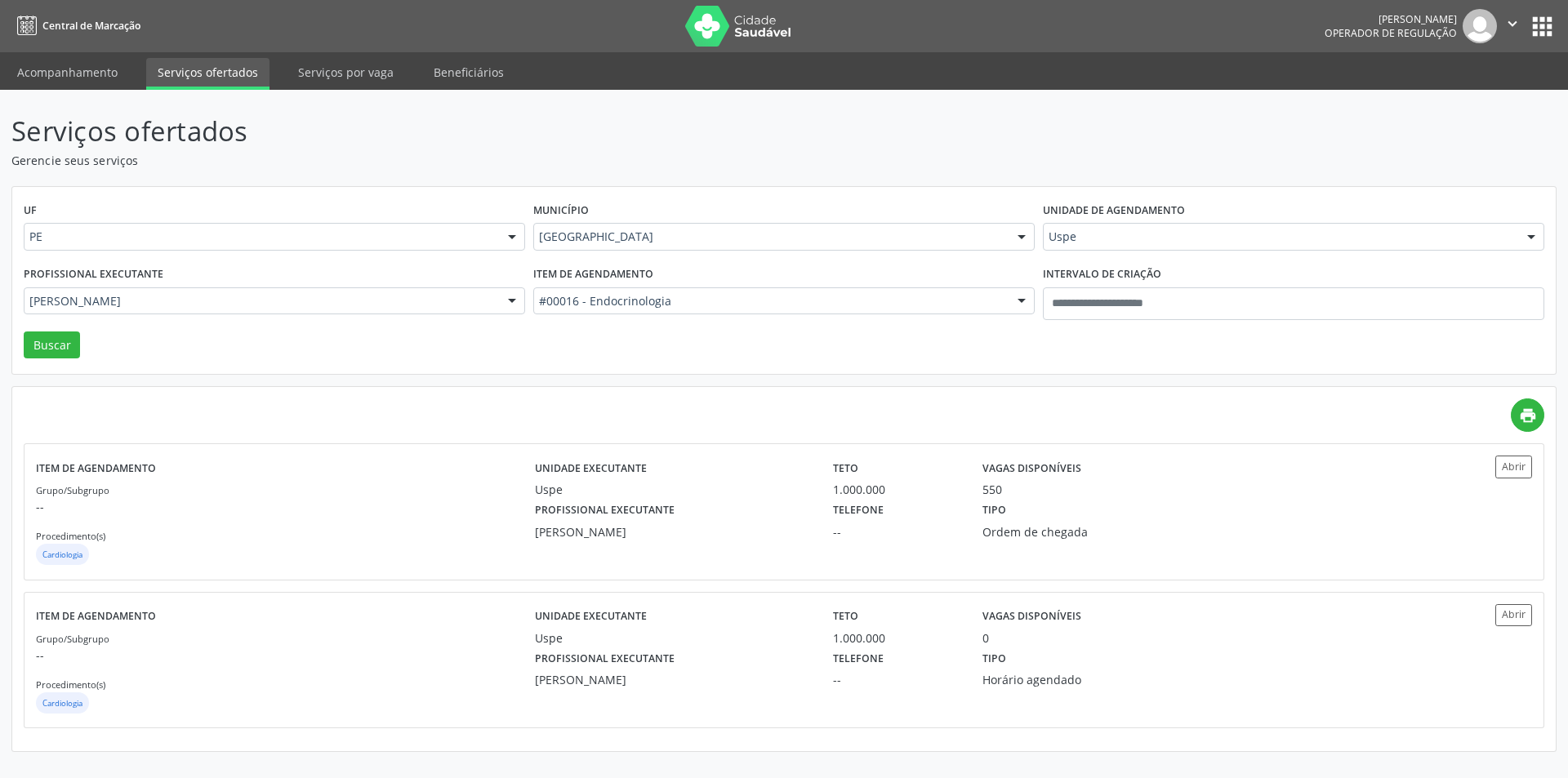
click at [1165, 251] on div "Unidade de agendamento Uspe Todos os estabelecimentos Alergoimuno W Antunes Ltd…" at bounding box center [1294, 230] width 510 height 64
click at [1168, 247] on div "Uspe" at bounding box center [1293, 236] width 501 height 28
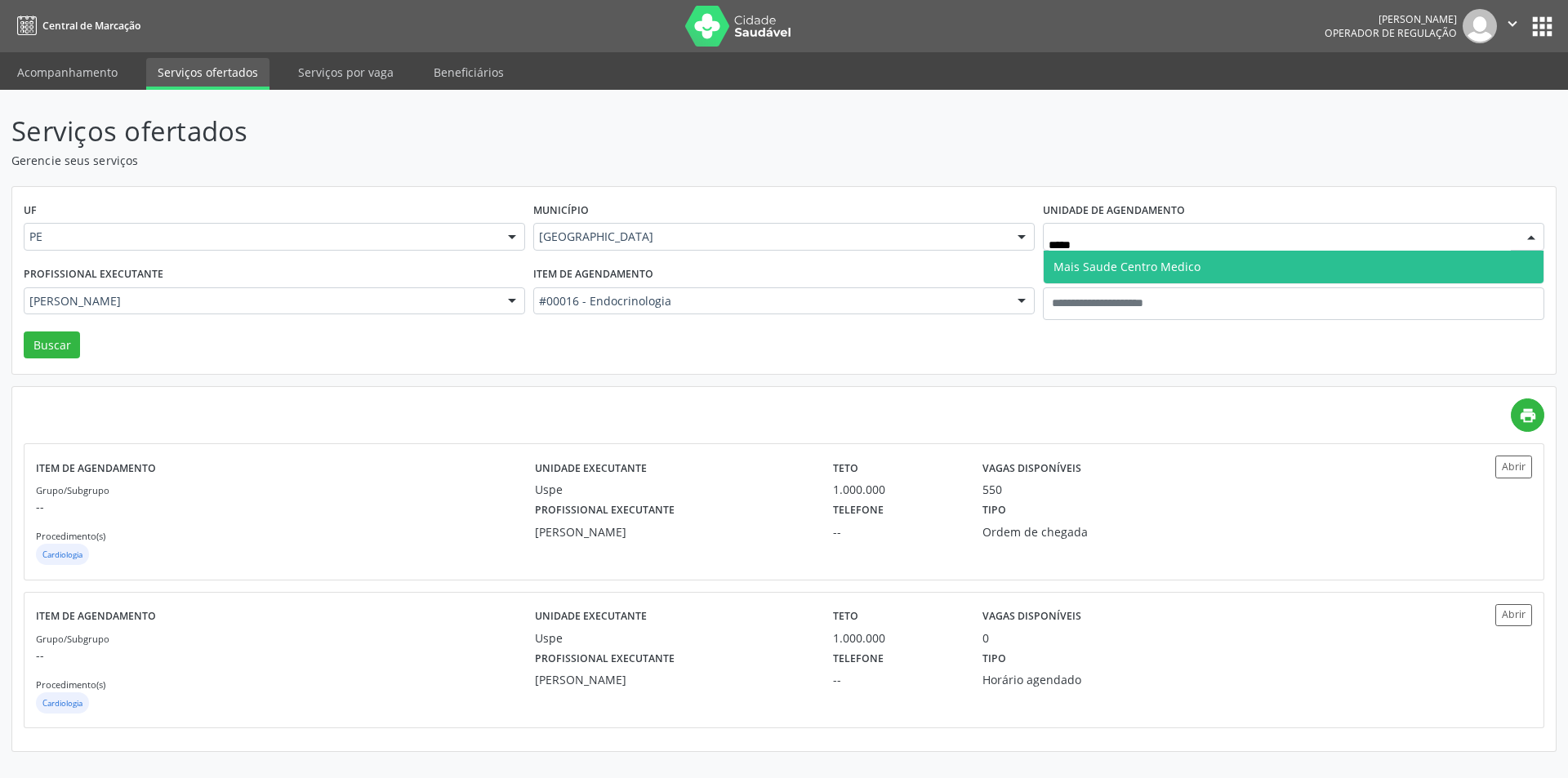
type input "****"
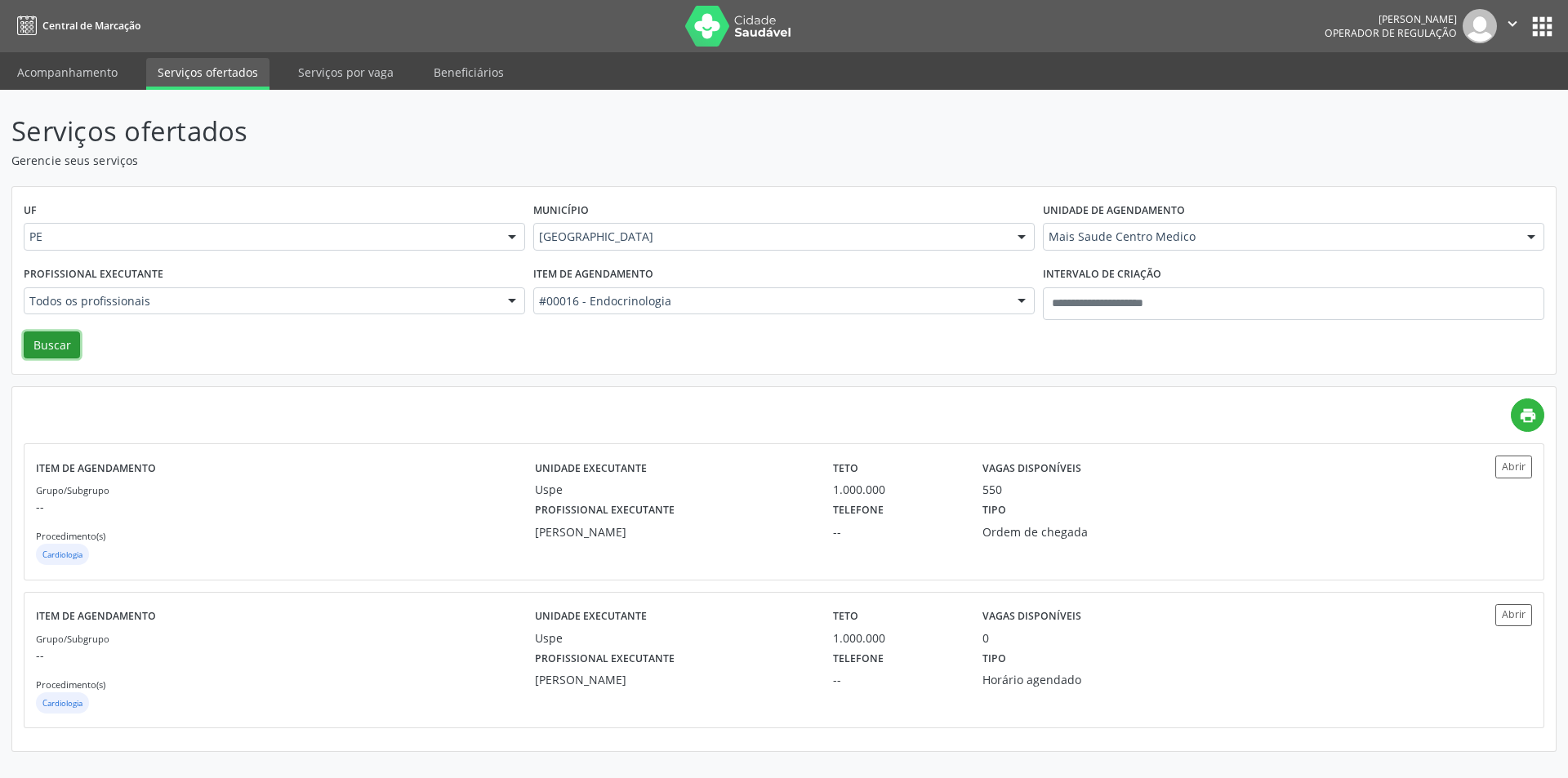
click at [65, 344] on button "Buscar" at bounding box center [52, 345] width 56 height 28
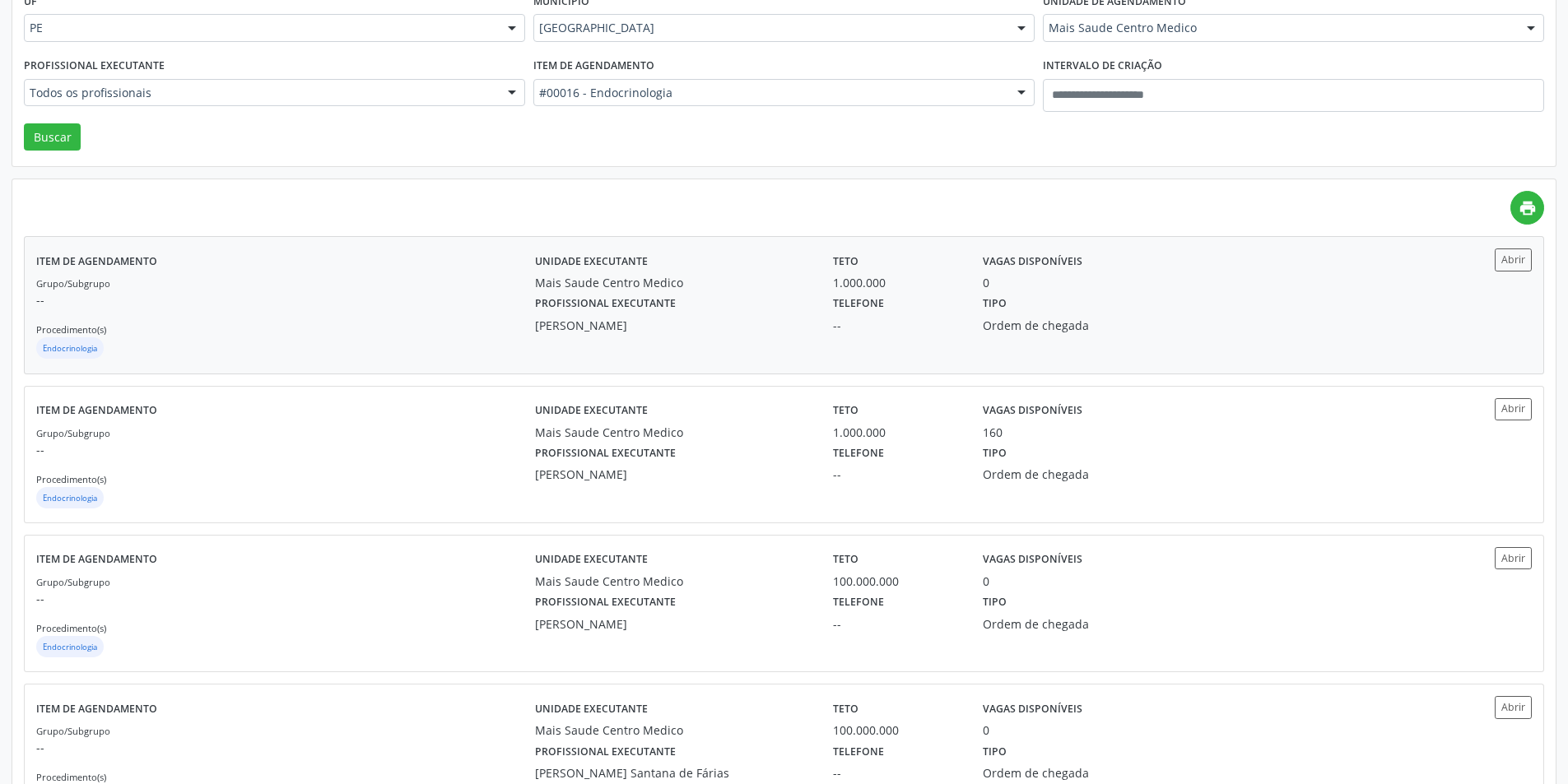
scroll to position [247, 0]
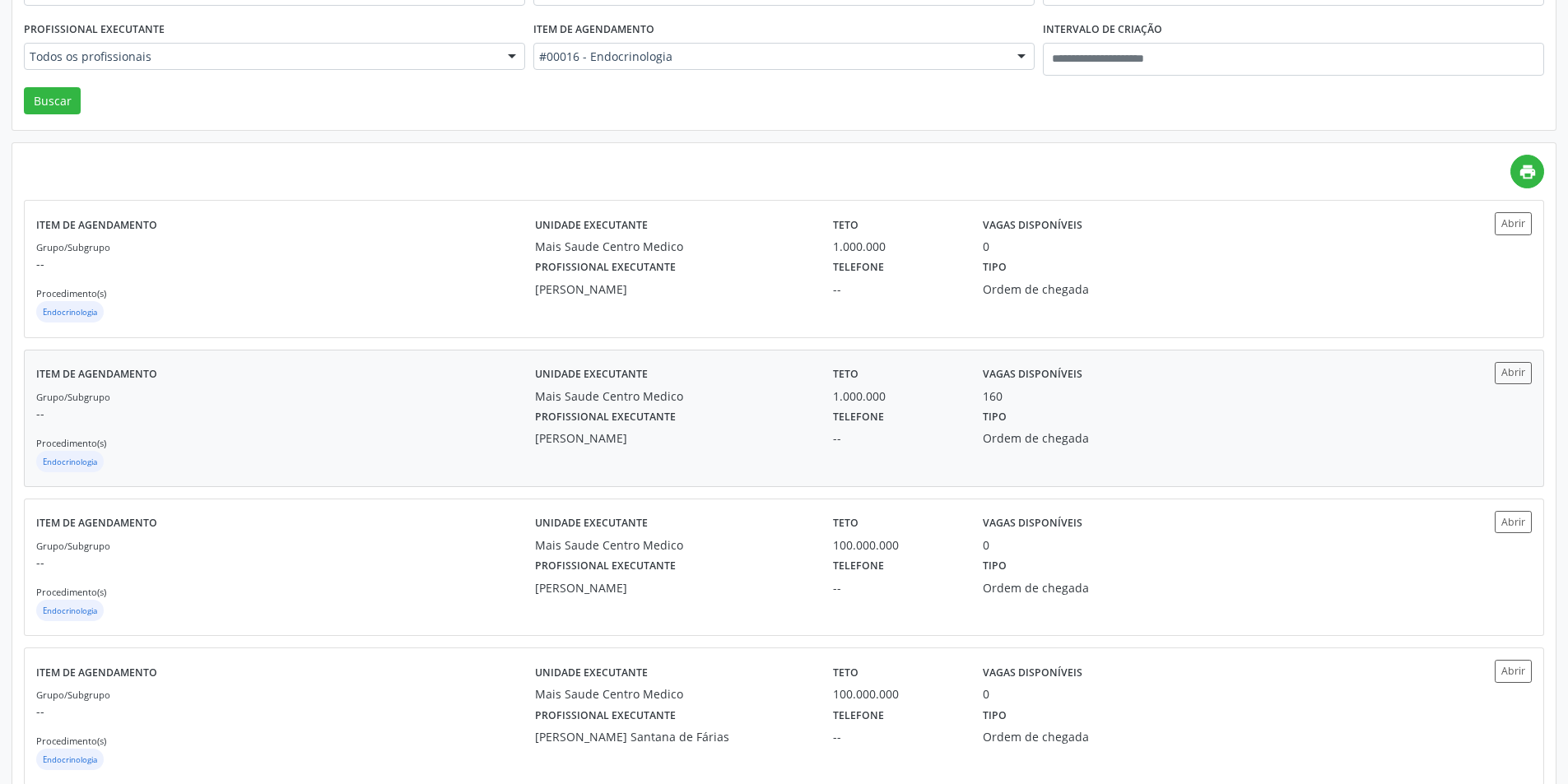
click at [1078, 403] on div "160" at bounding box center [1083, 396] width 201 height 17
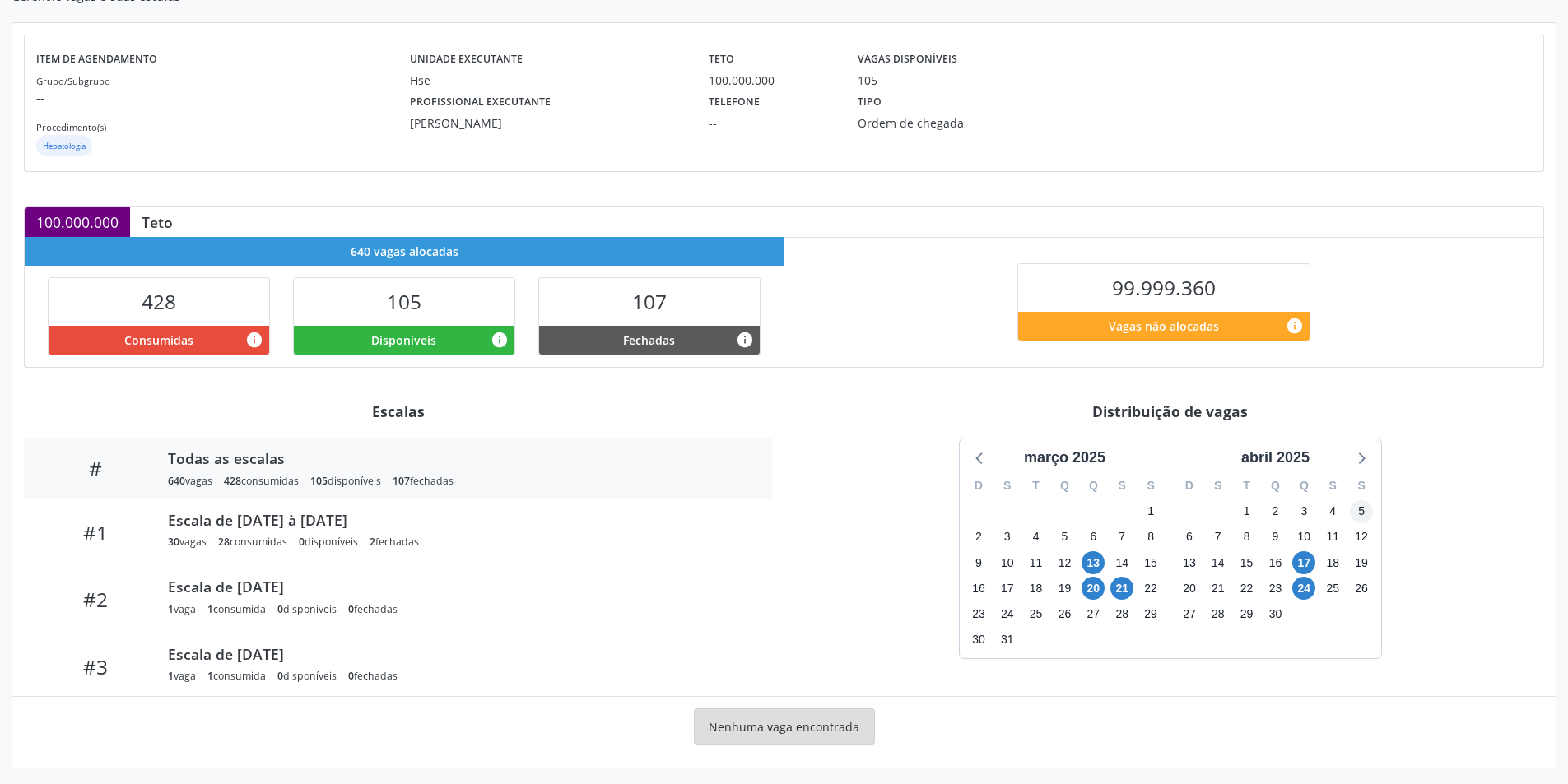
scroll to position [173, 0]
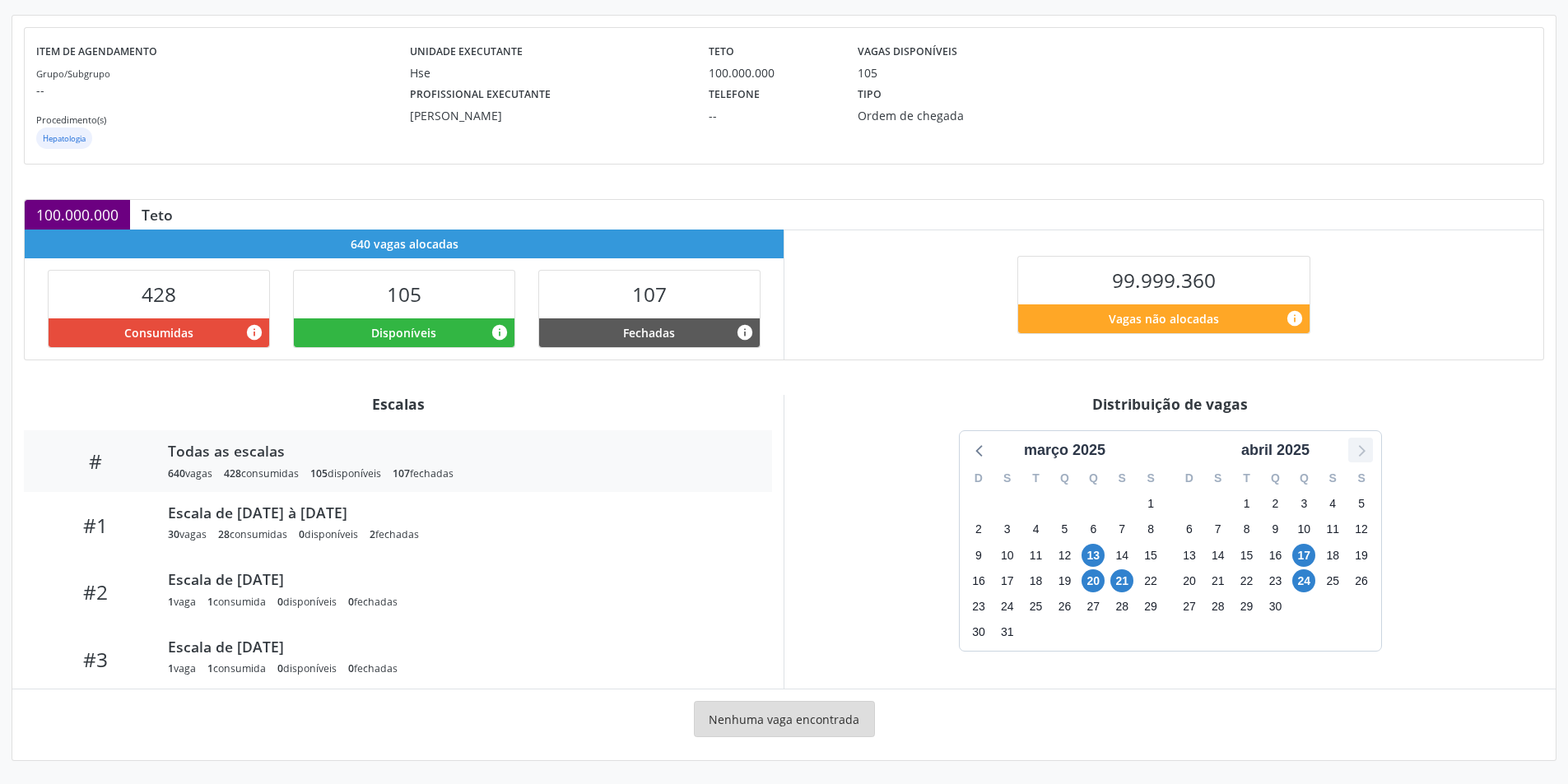
click at [1355, 448] on icon at bounding box center [1360, 450] width 21 height 21
click at [1094, 527] on span "6" at bounding box center [1093, 530] width 23 height 23
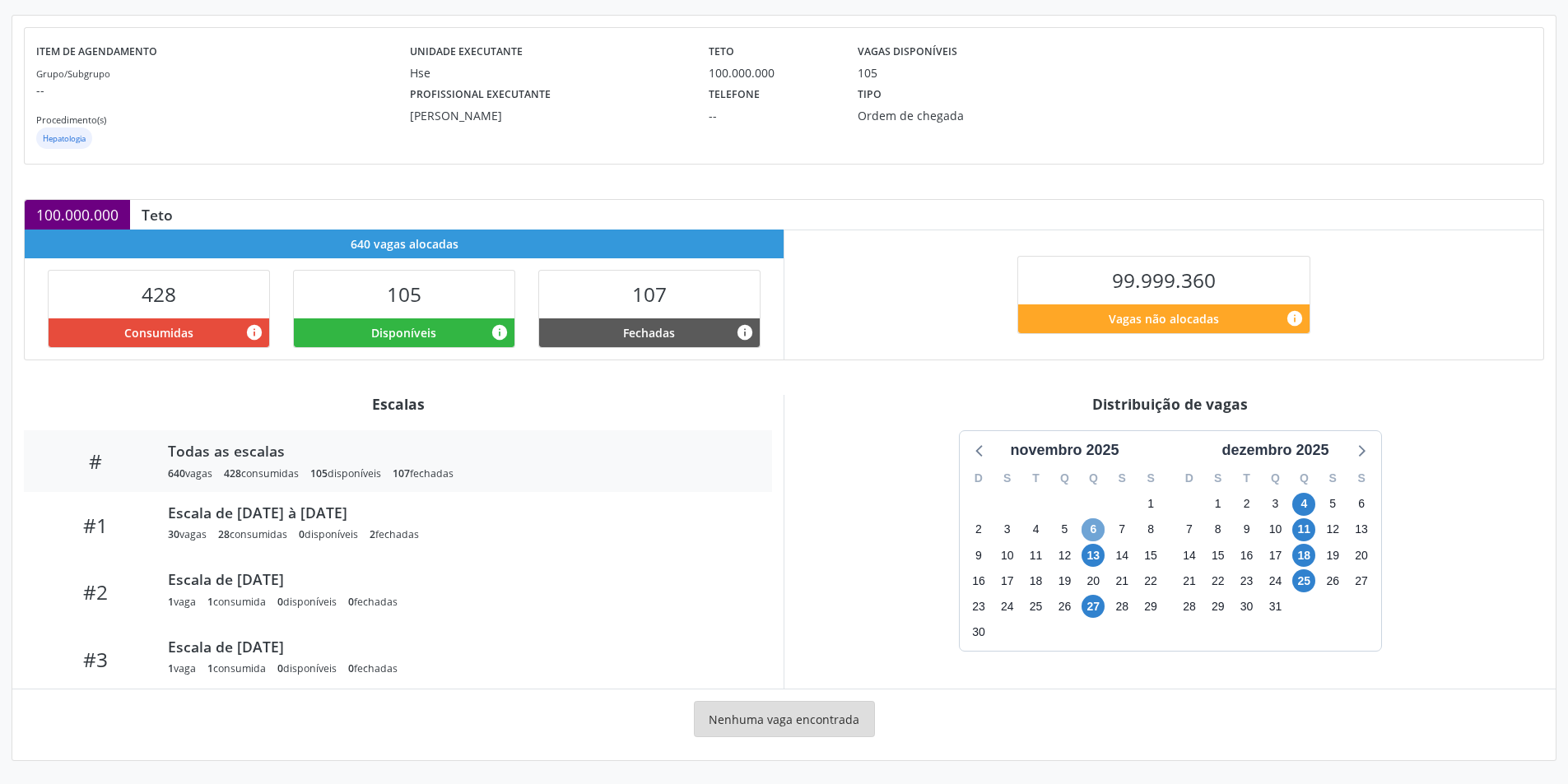
click at [1094, 527] on span "6" at bounding box center [1093, 530] width 23 height 23
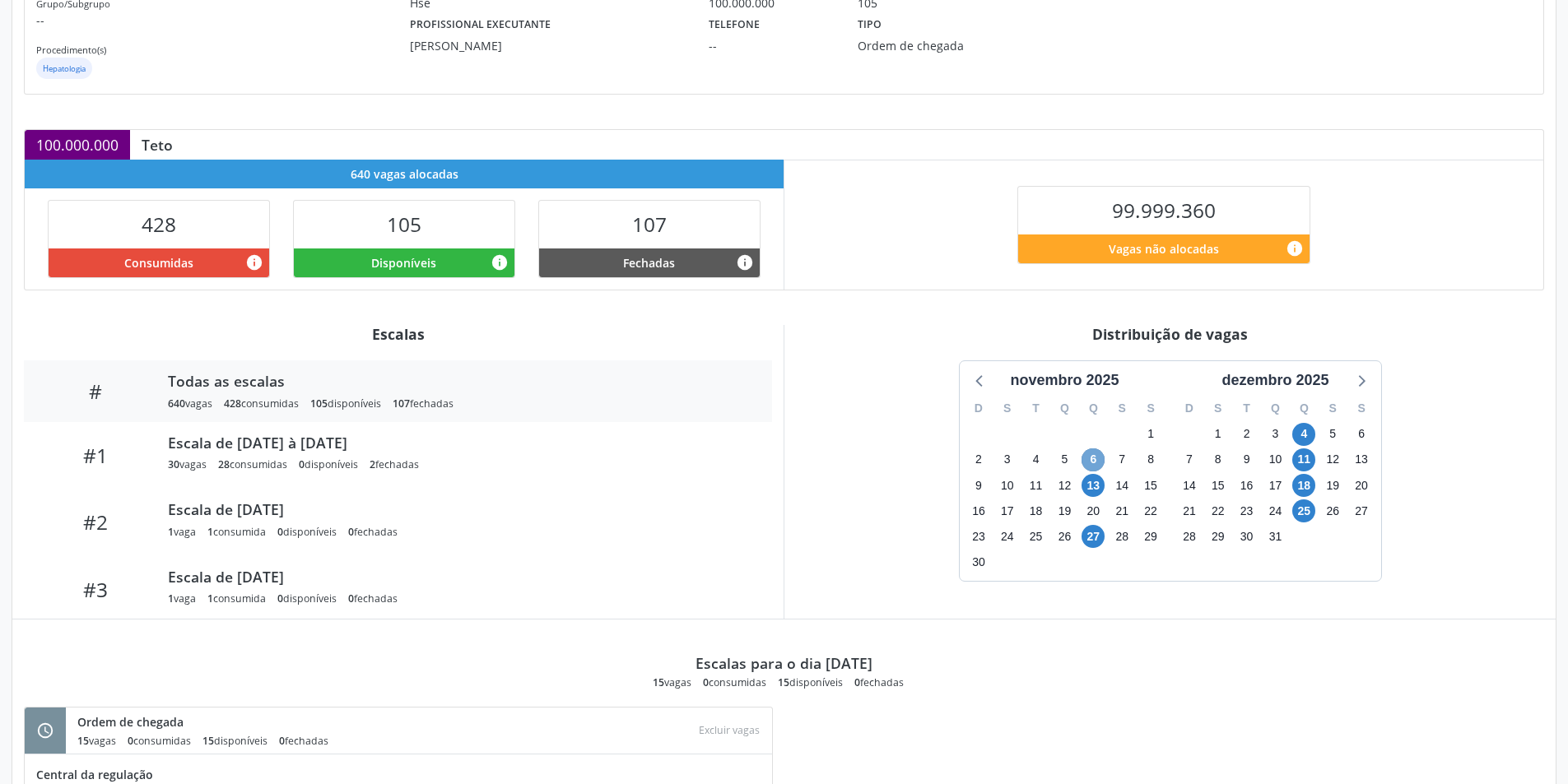
scroll to position [429, 0]
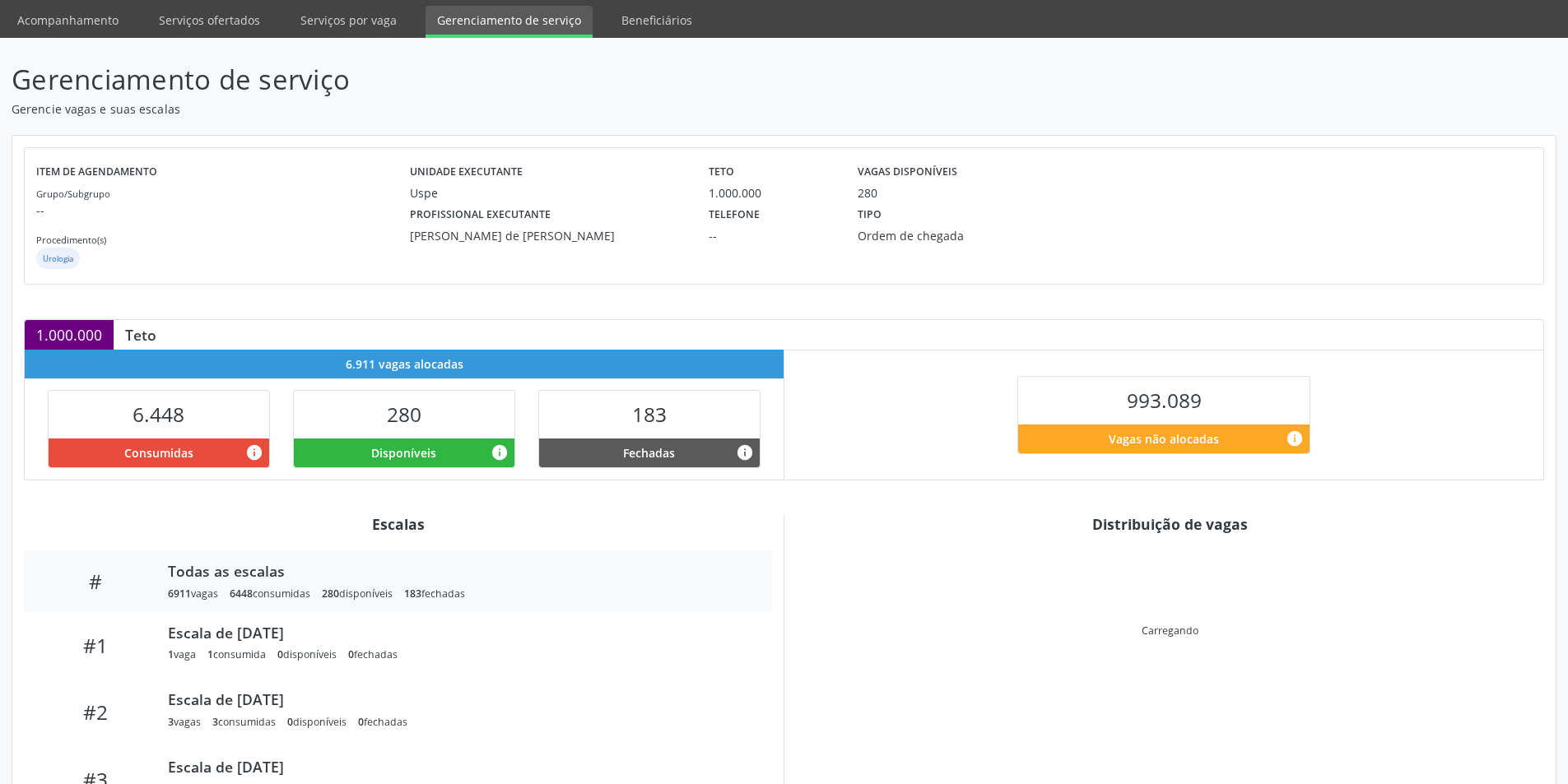
scroll to position [87, 0]
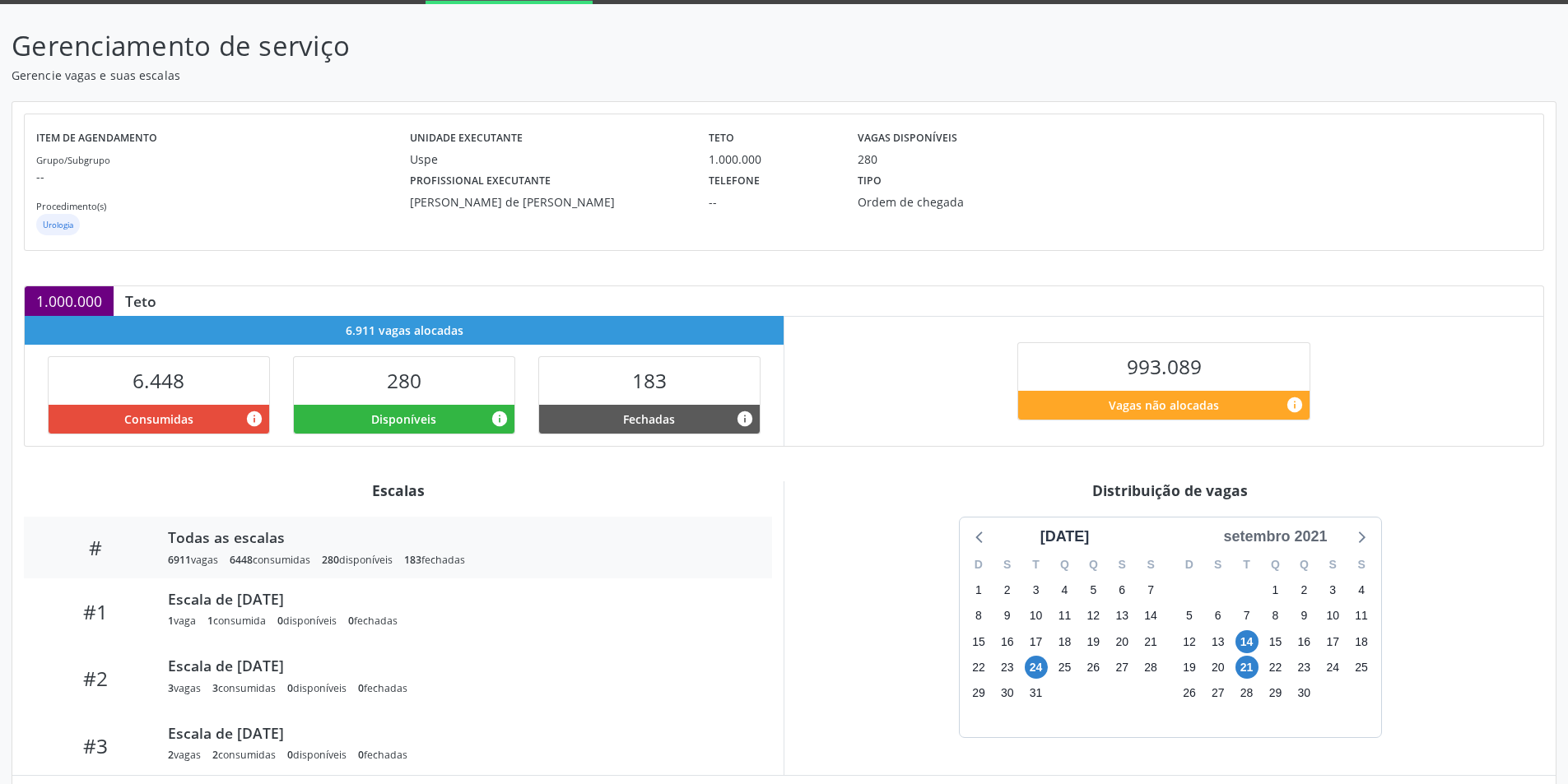
click at [1307, 533] on div "setembro 2021" at bounding box center [1274, 536] width 116 height 22
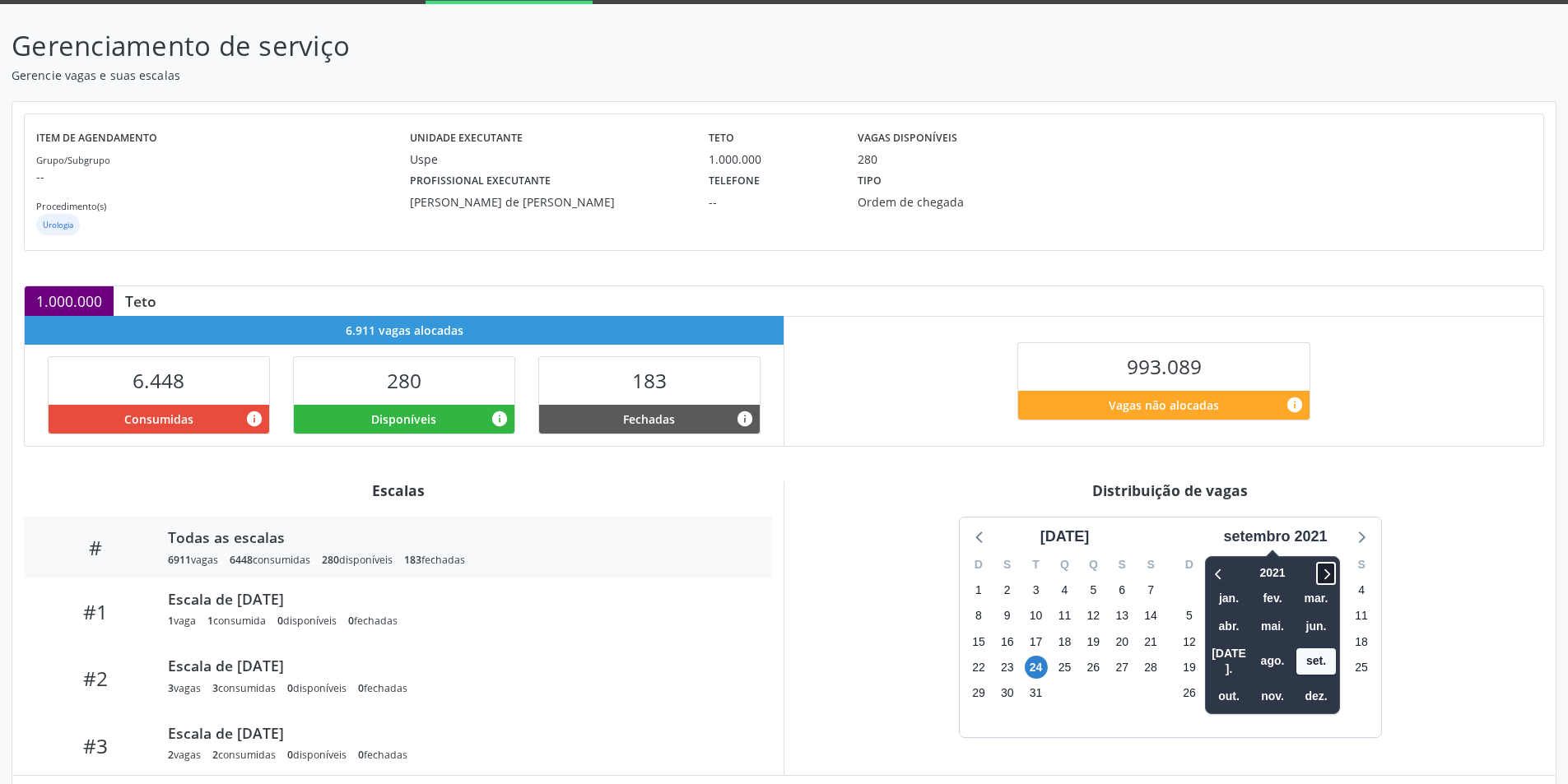
click at [1333, 569] on icon at bounding box center [1325, 573] width 16 height 20
click at [1333, 569] on icon at bounding box center [1325, 573] width 16 height 20
click at [1273, 684] on span "nov." at bounding box center [1272, 696] width 39 height 26
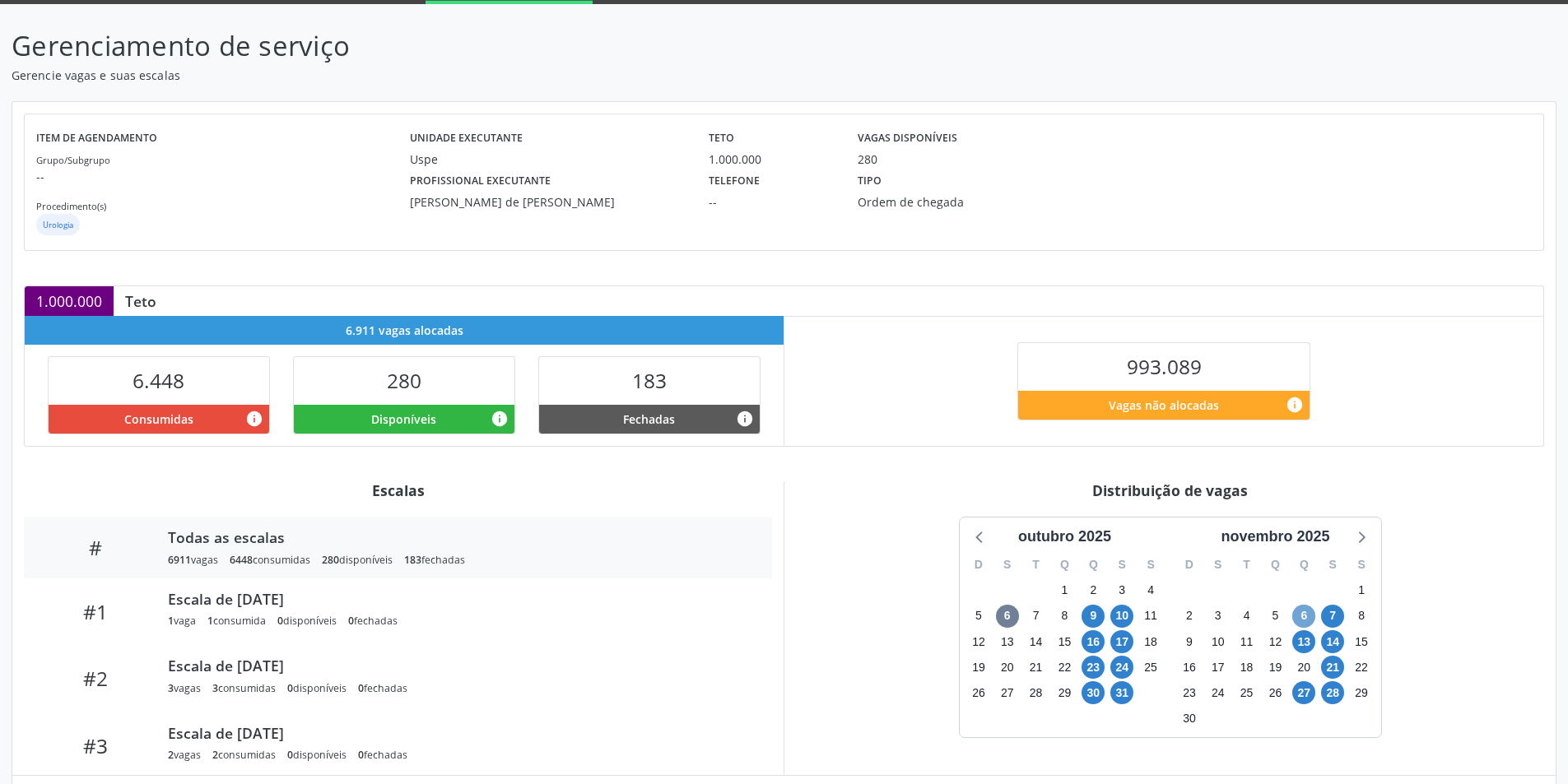
click at [1306, 614] on span "6" at bounding box center [1304, 617] width 23 height 23
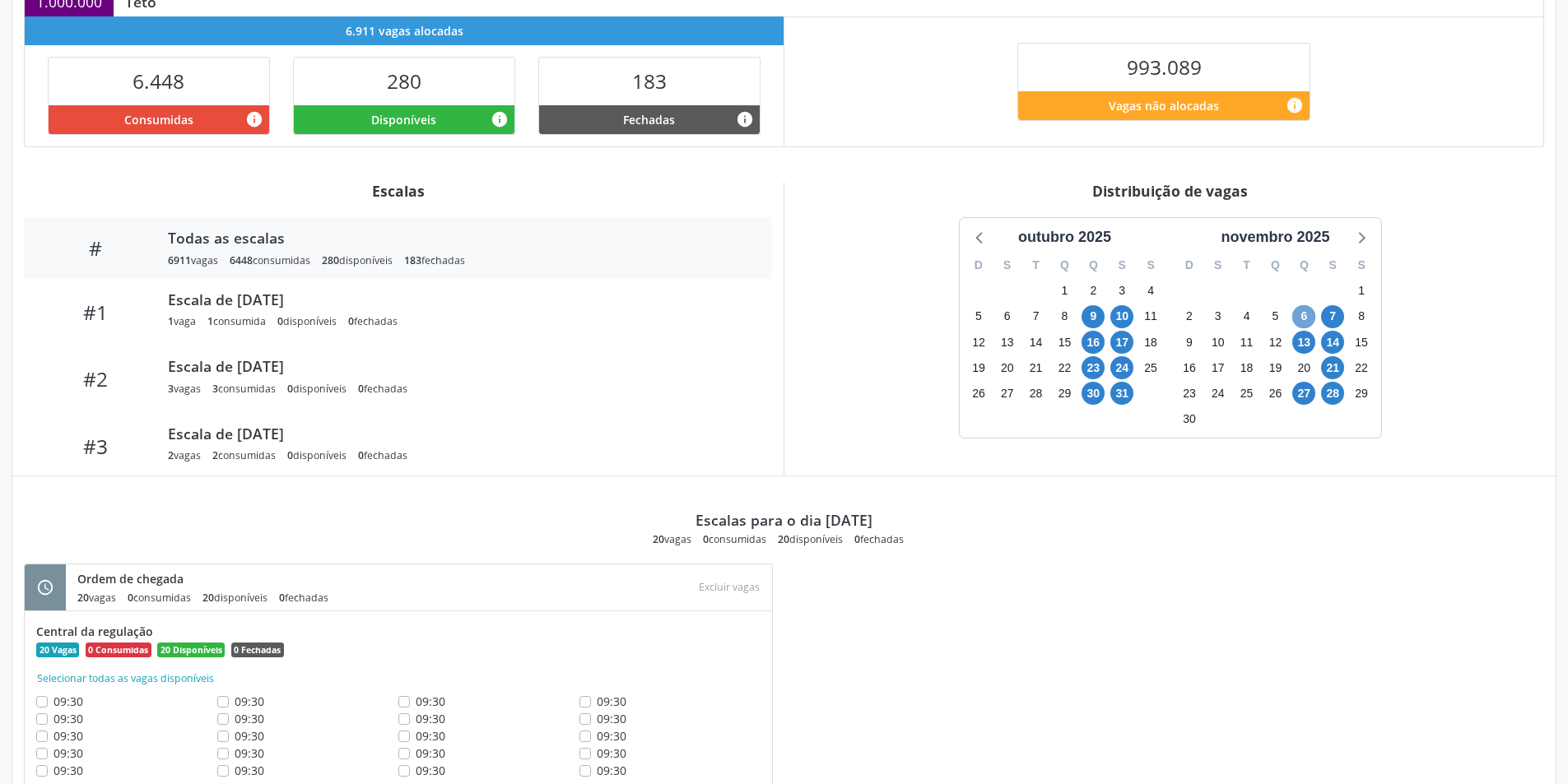
scroll to position [445, 0]
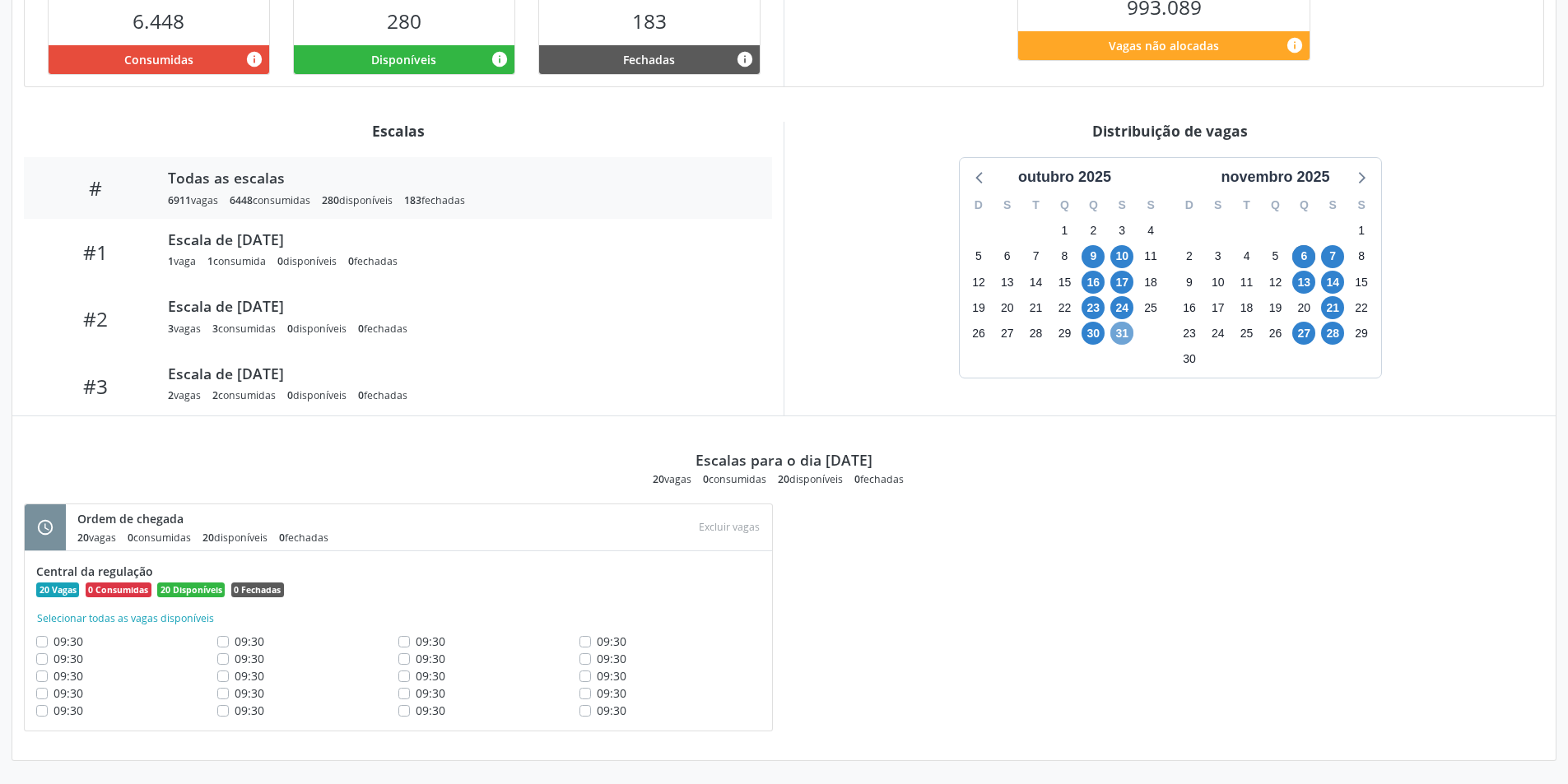
click at [1124, 338] on span "31" at bounding box center [1122, 333] width 23 height 23
click at [1124, 338] on div "Distribuição de vagas outubro 2025 D S T Q Q S S 28 29 30 1 2 3 4 5 6 7 8 9 10 …" at bounding box center [1170, 268] width 772 height 293
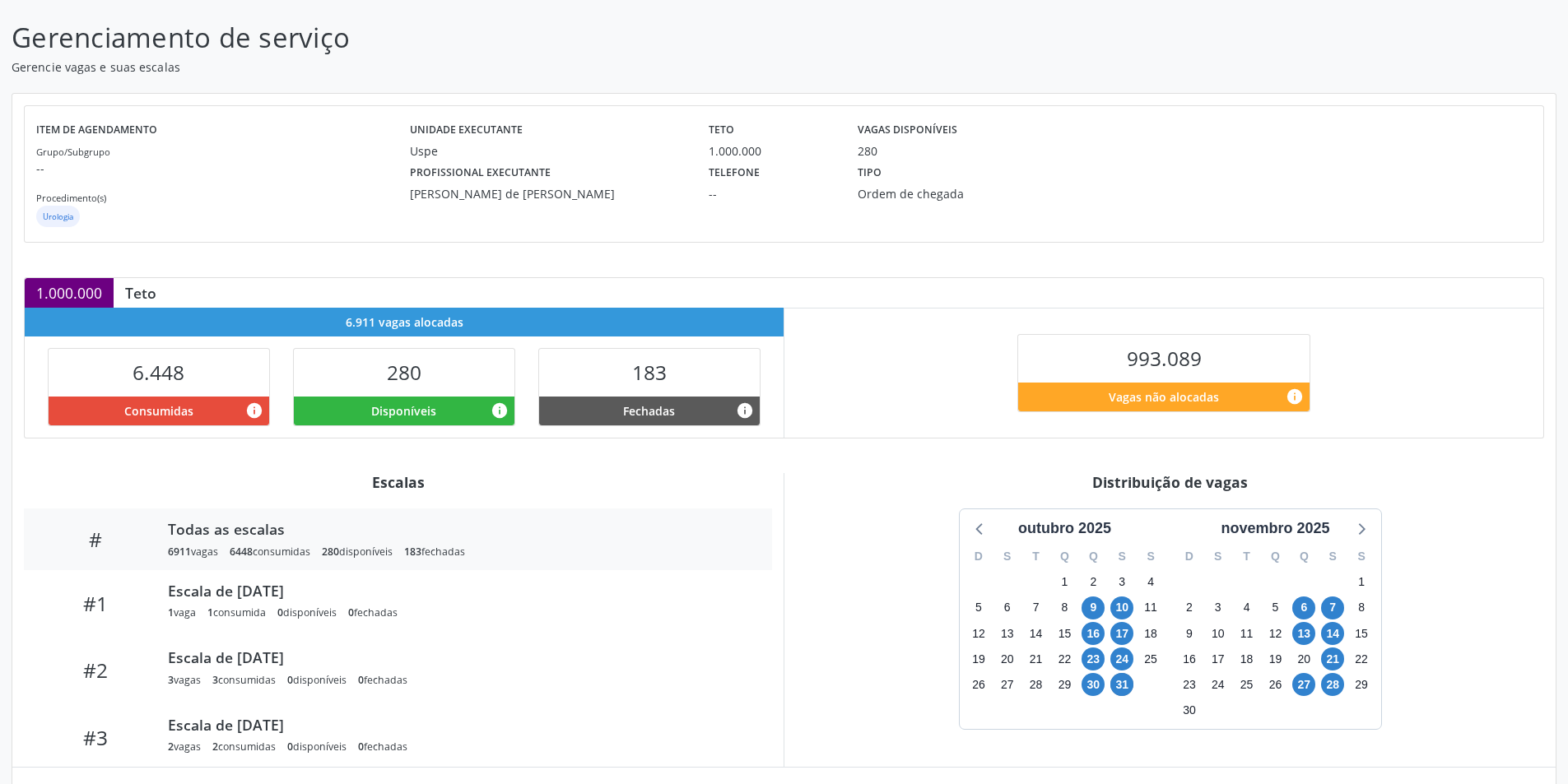
scroll to position [0, 0]
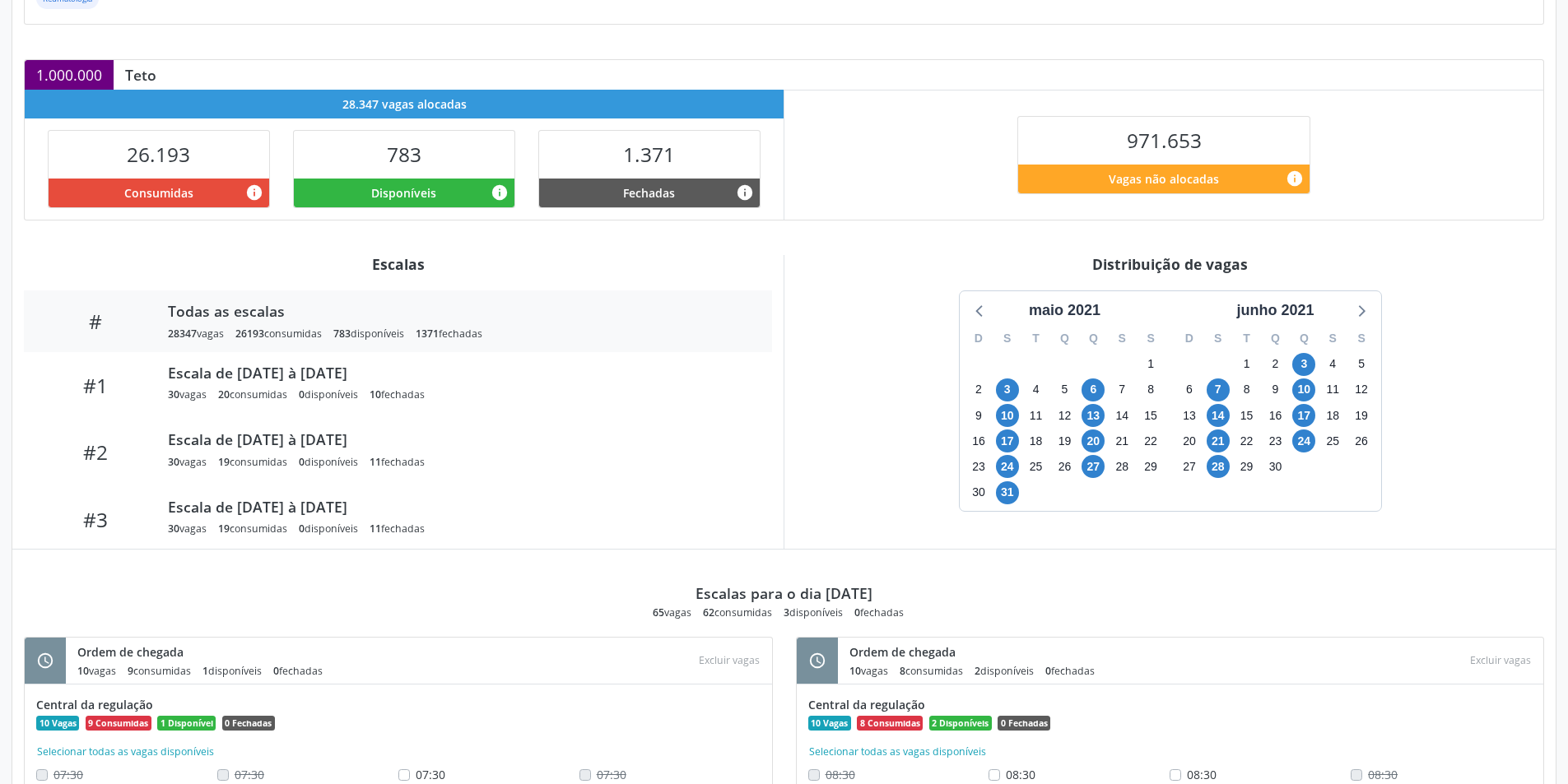
scroll to position [341, 0]
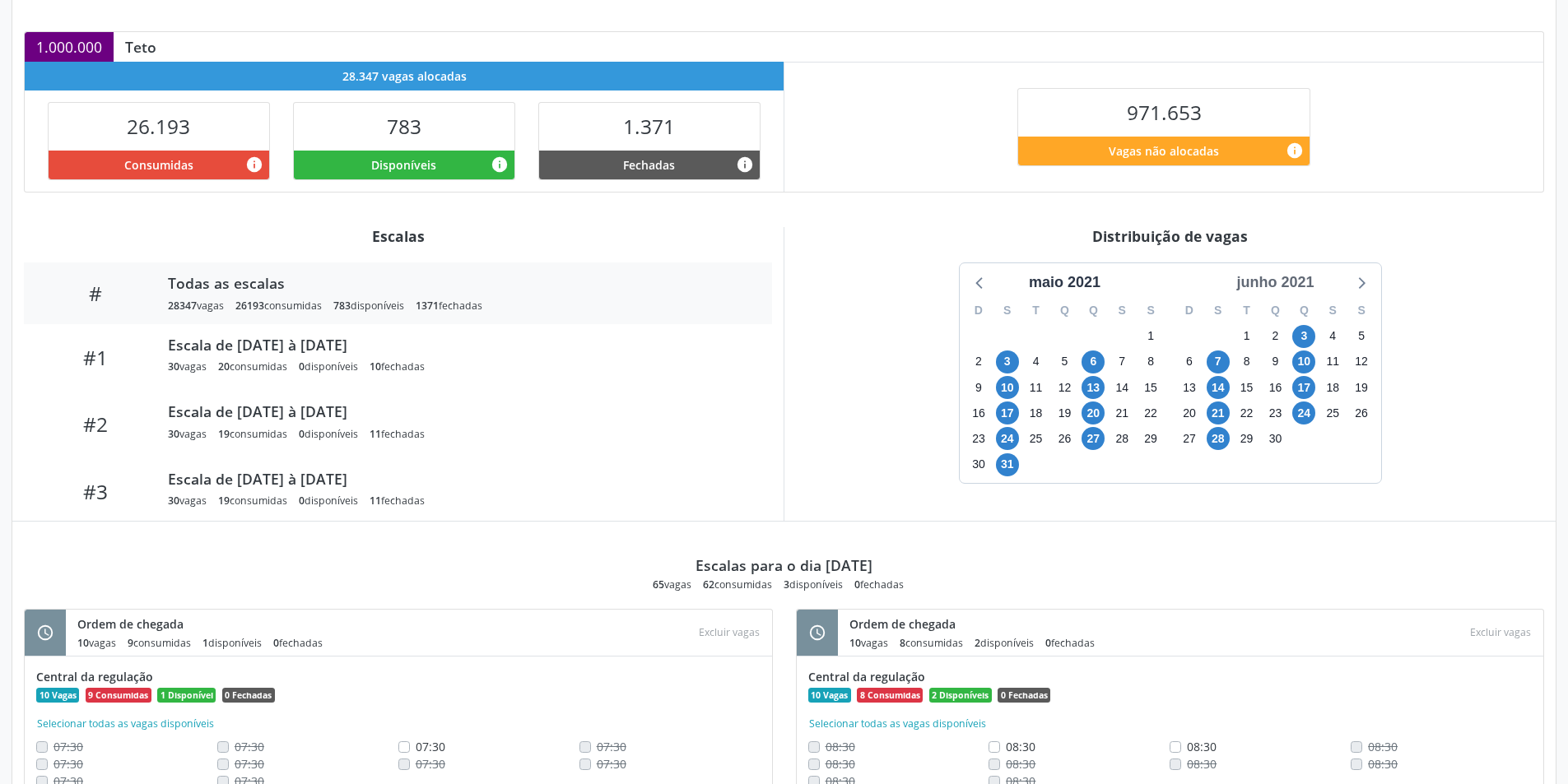
click at [1304, 275] on div "junho 2021" at bounding box center [1275, 282] width 90 height 22
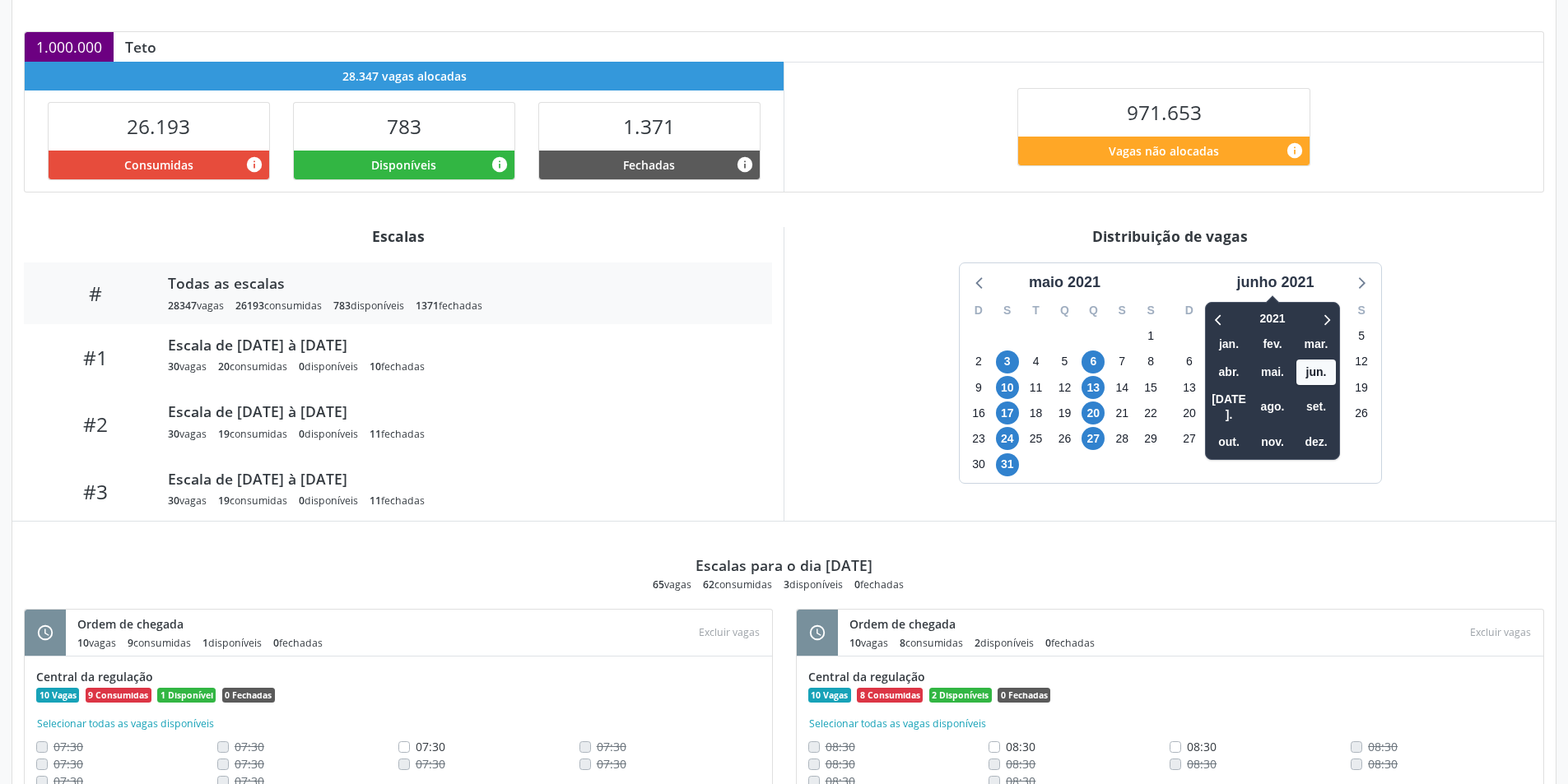
click at [1325, 308] on span at bounding box center [1325, 319] width 20 height 23
click at [1324, 318] on icon at bounding box center [1325, 319] width 16 height 20
click at [1239, 429] on span "out." at bounding box center [1228, 442] width 39 height 26
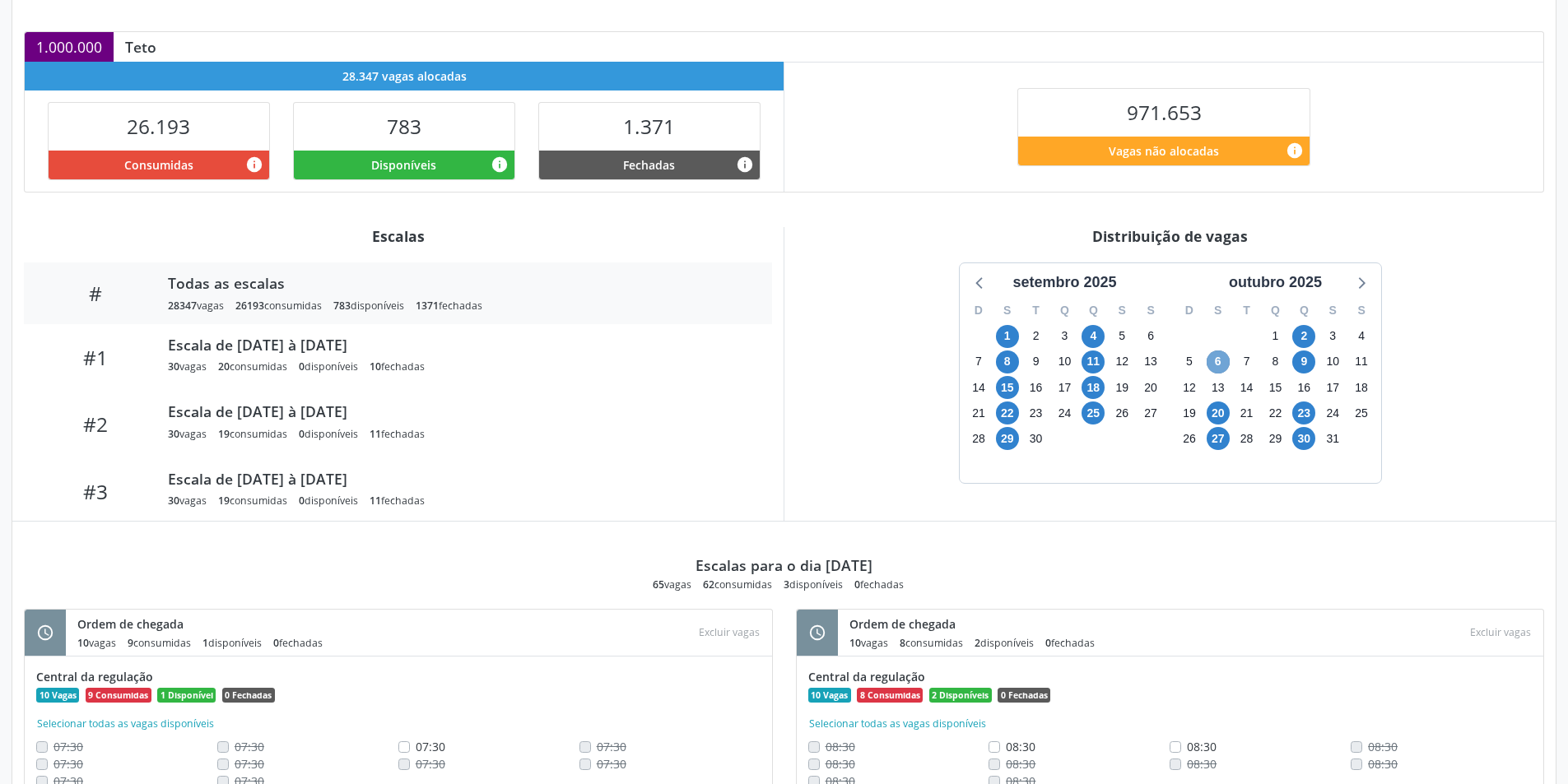
click at [1221, 361] on span "6" at bounding box center [1219, 362] width 23 height 23
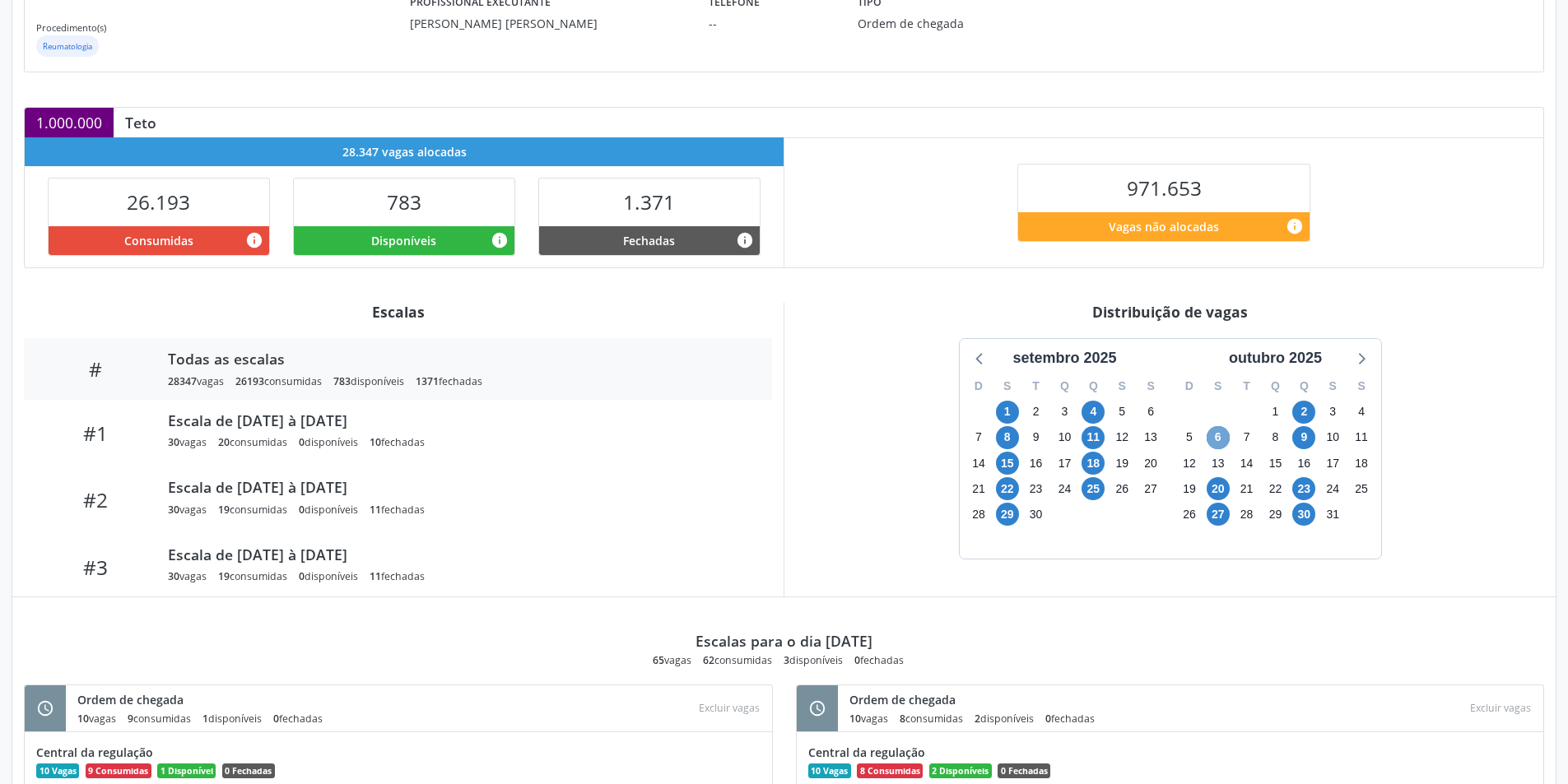
scroll to position [259, 0]
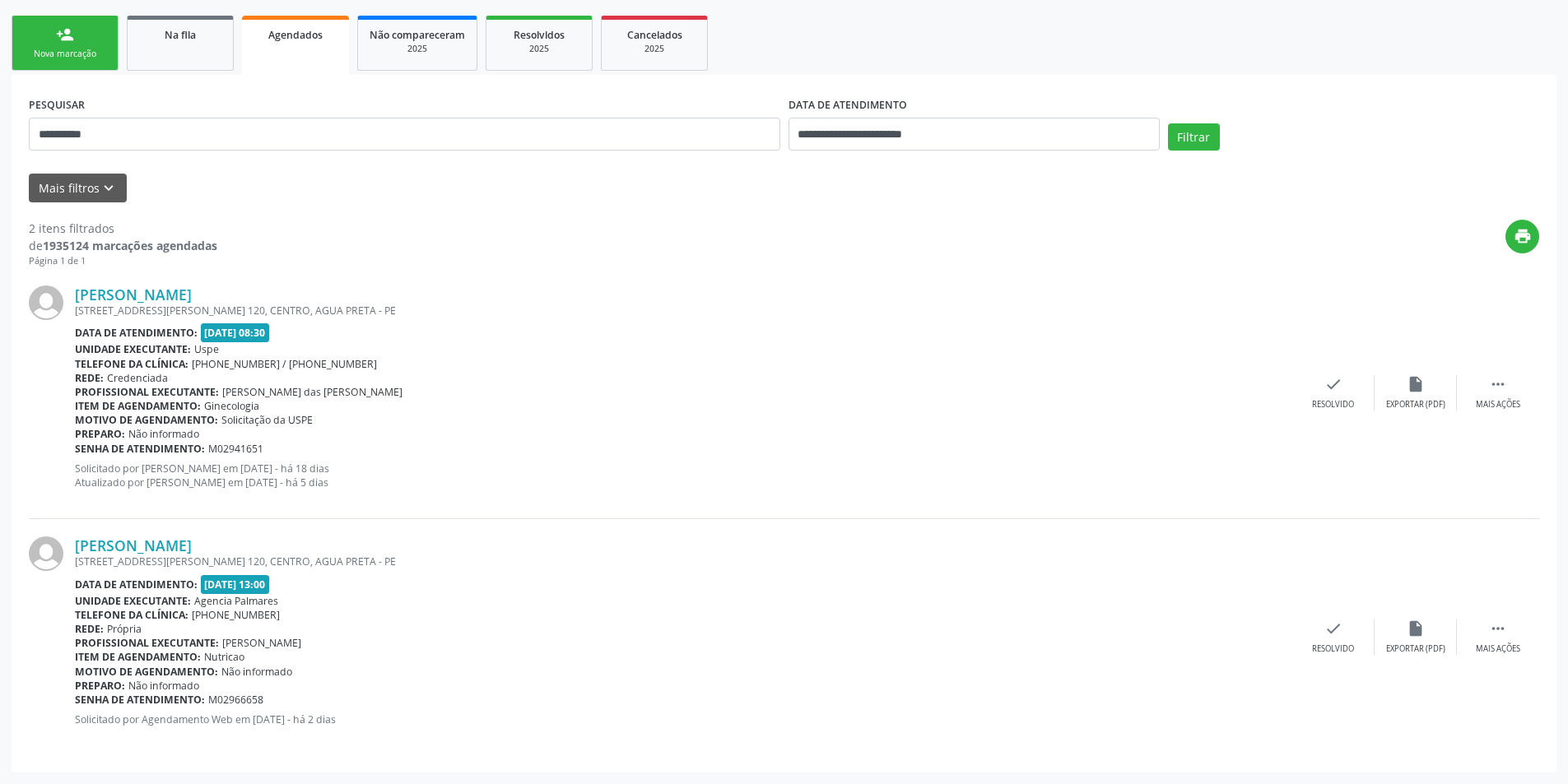
scroll to position [230, 0]
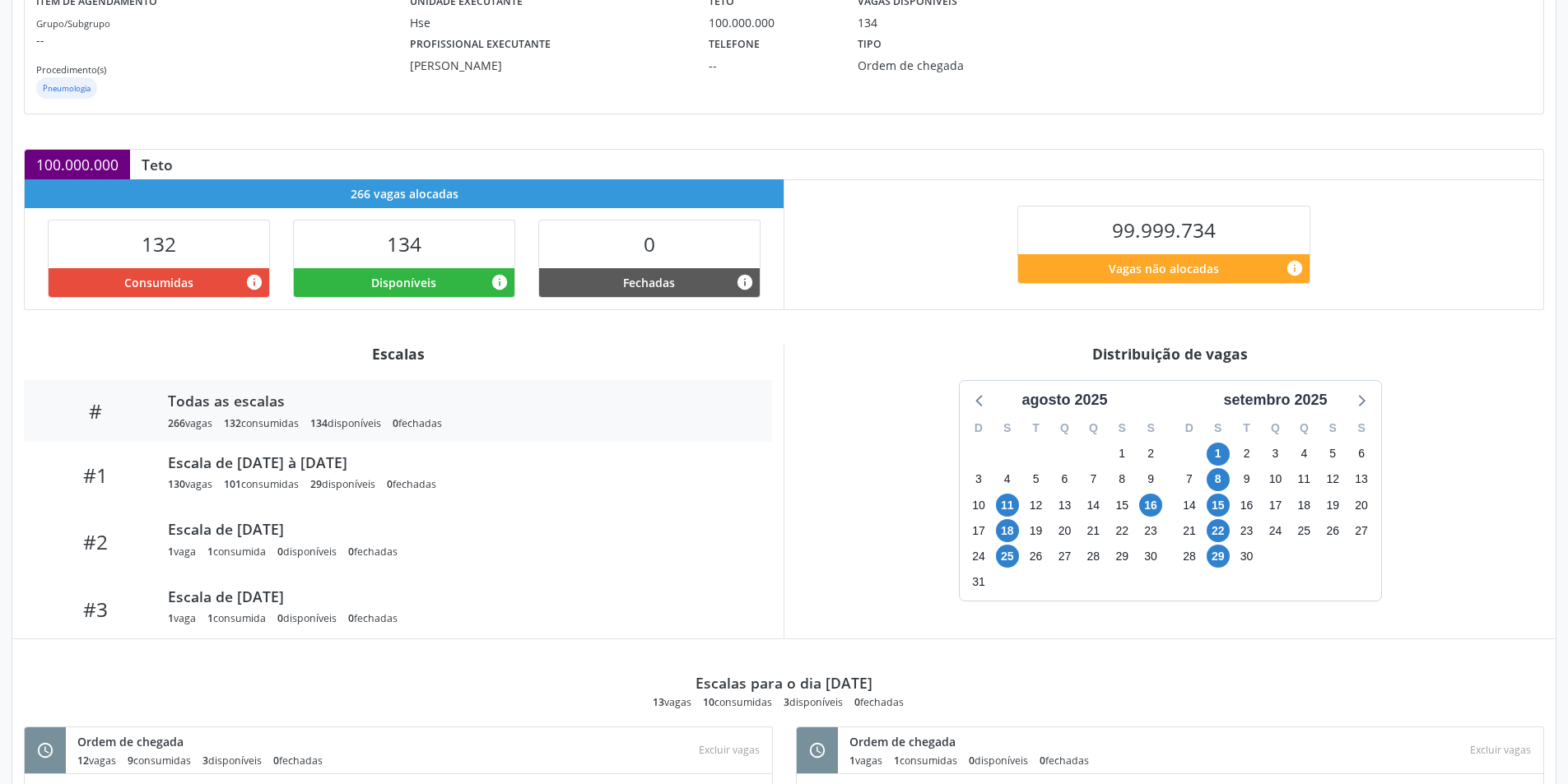
scroll to position [251, 0]
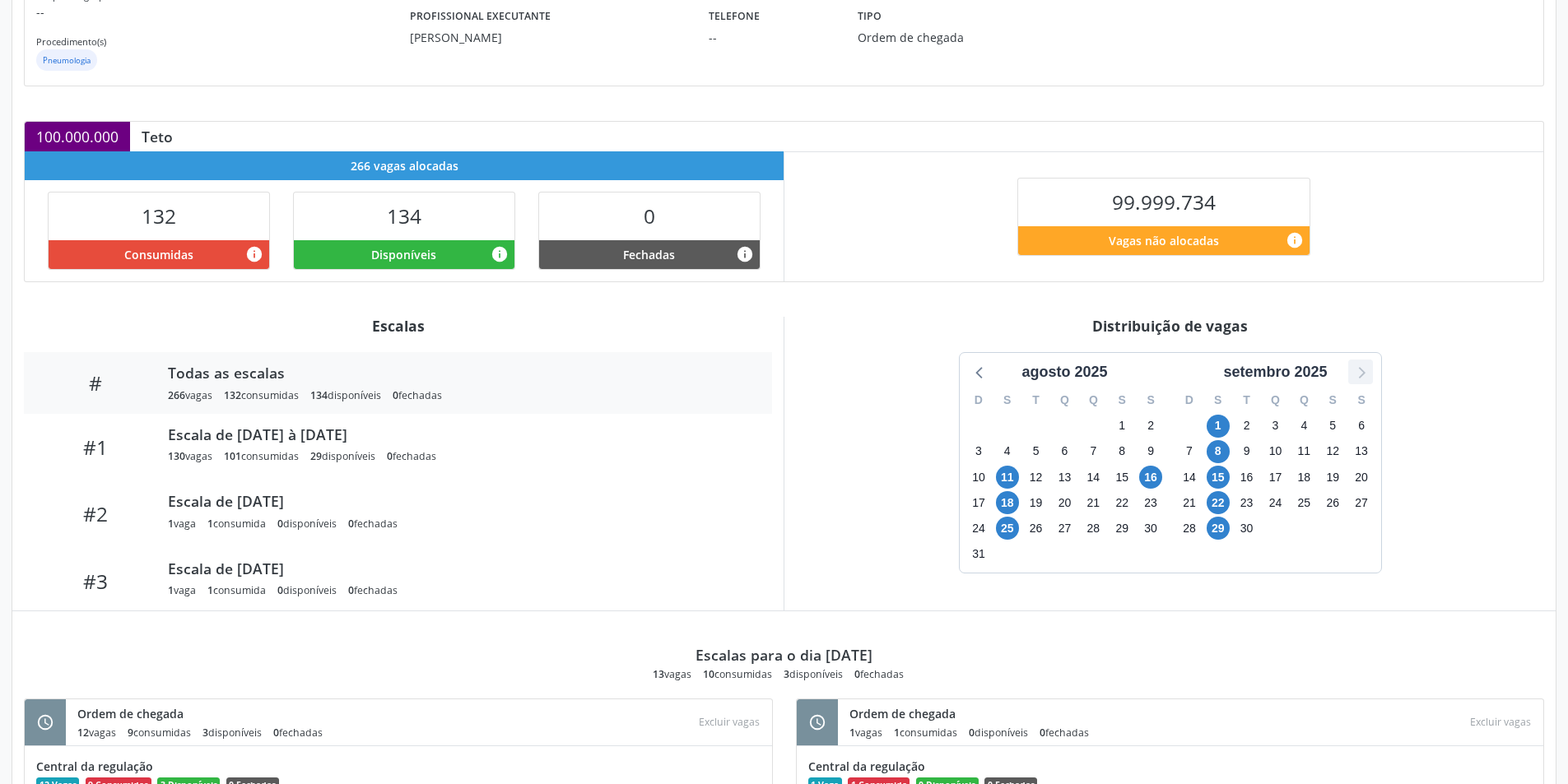
click at [1350, 363] on icon at bounding box center [1360, 371] width 21 height 21
click at [969, 378] on icon at bounding box center [980, 371] width 21 height 21
click at [1221, 447] on span "3" at bounding box center [1219, 452] width 23 height 23
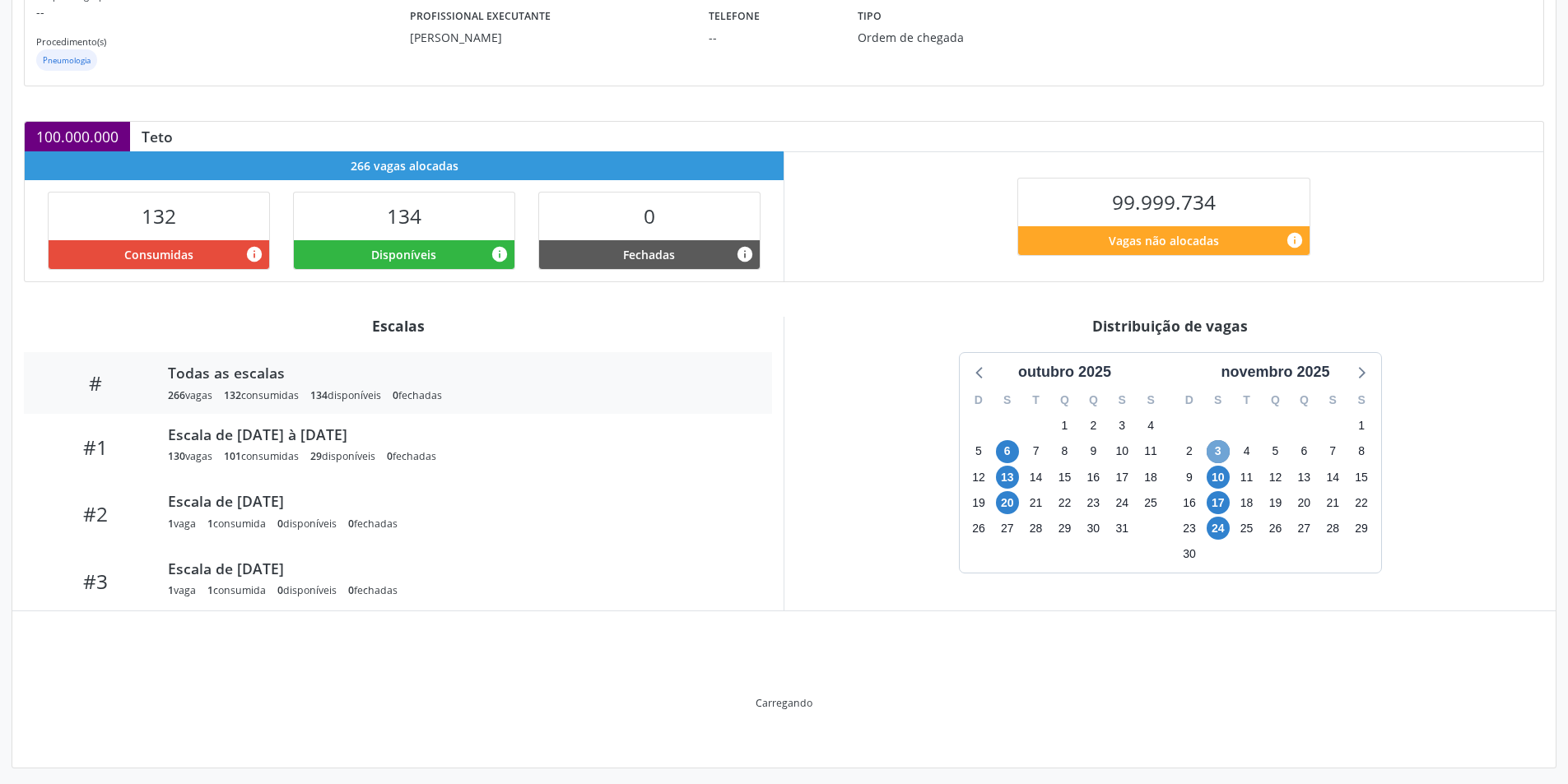
click at [1221, 447] on span "3" at bounding box center [1219, 452] width 23 height 23
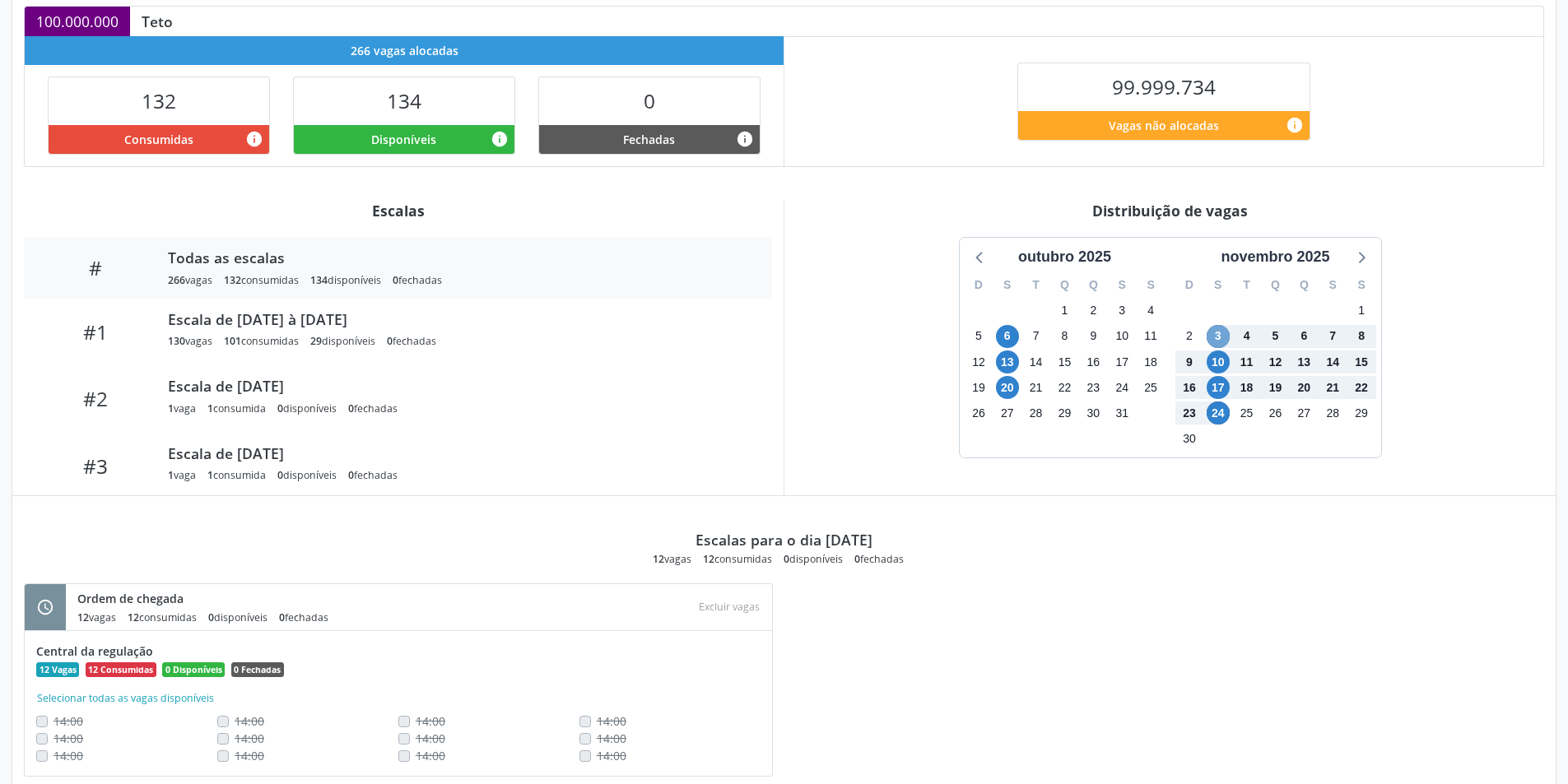
scroll to position [412, 0]
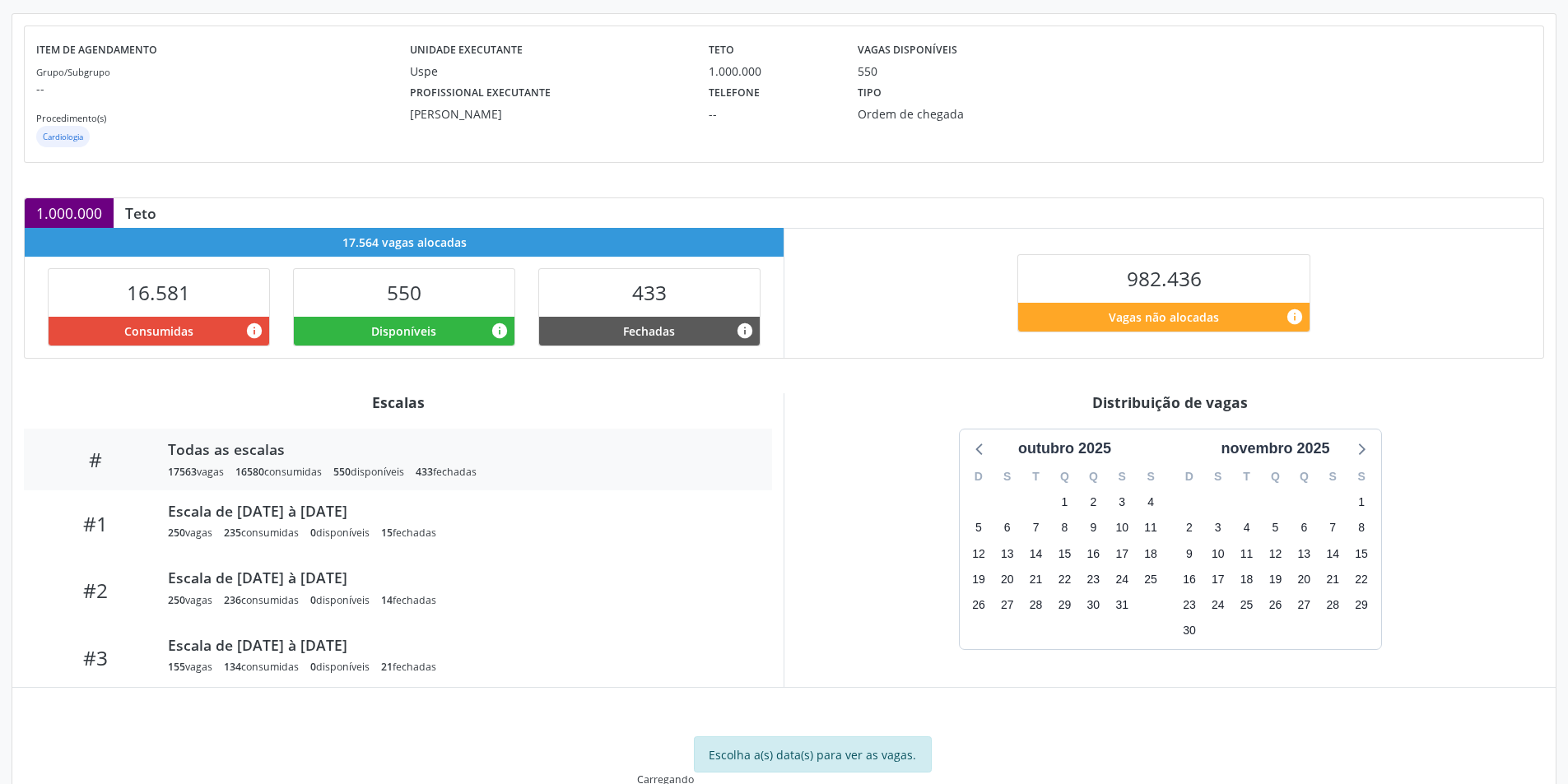
scroll to position [259, 0]
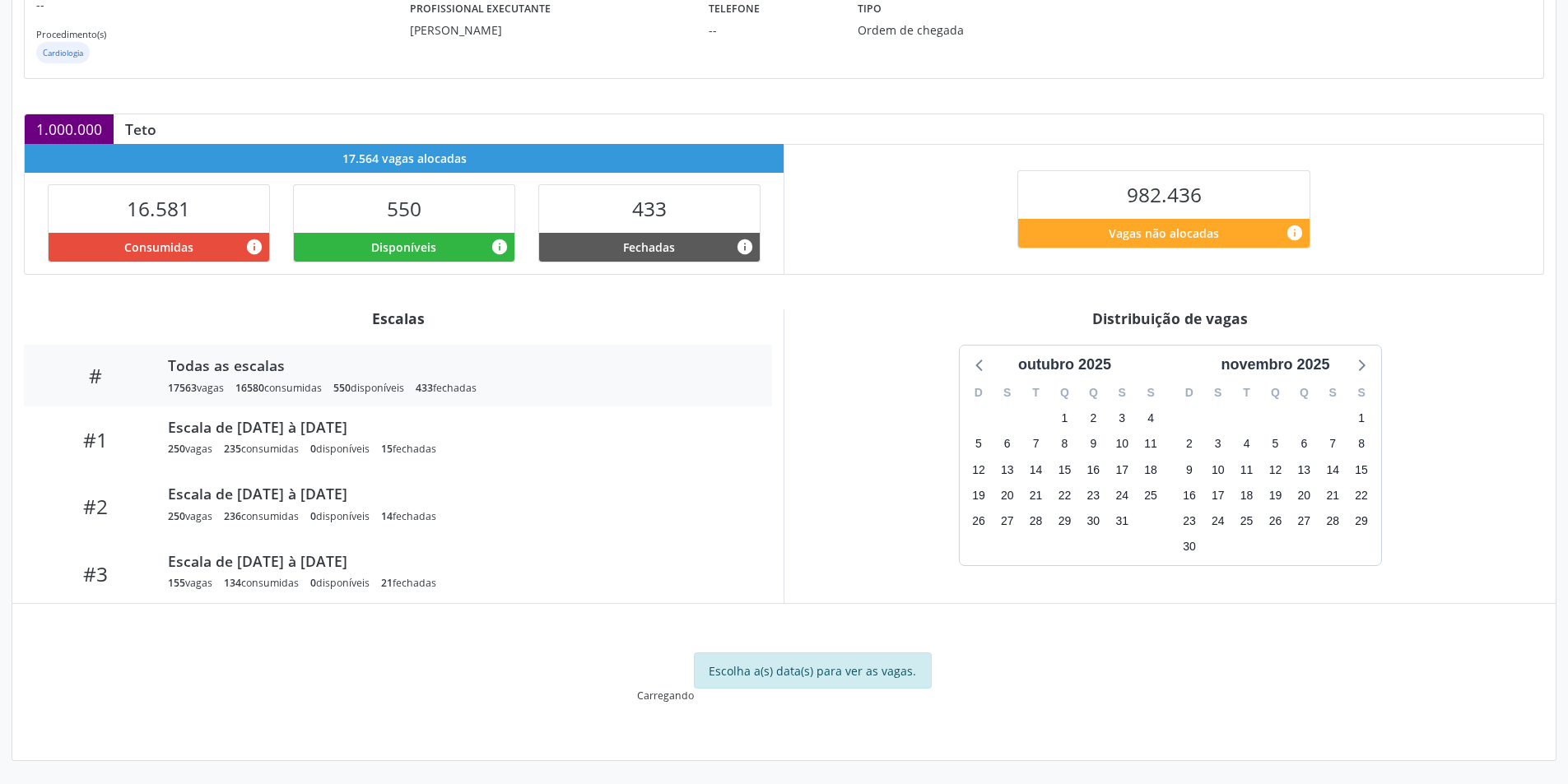
click at [1310, 372] on div "junho 2021" at bounding box center [1275, 365] width 90 height 22
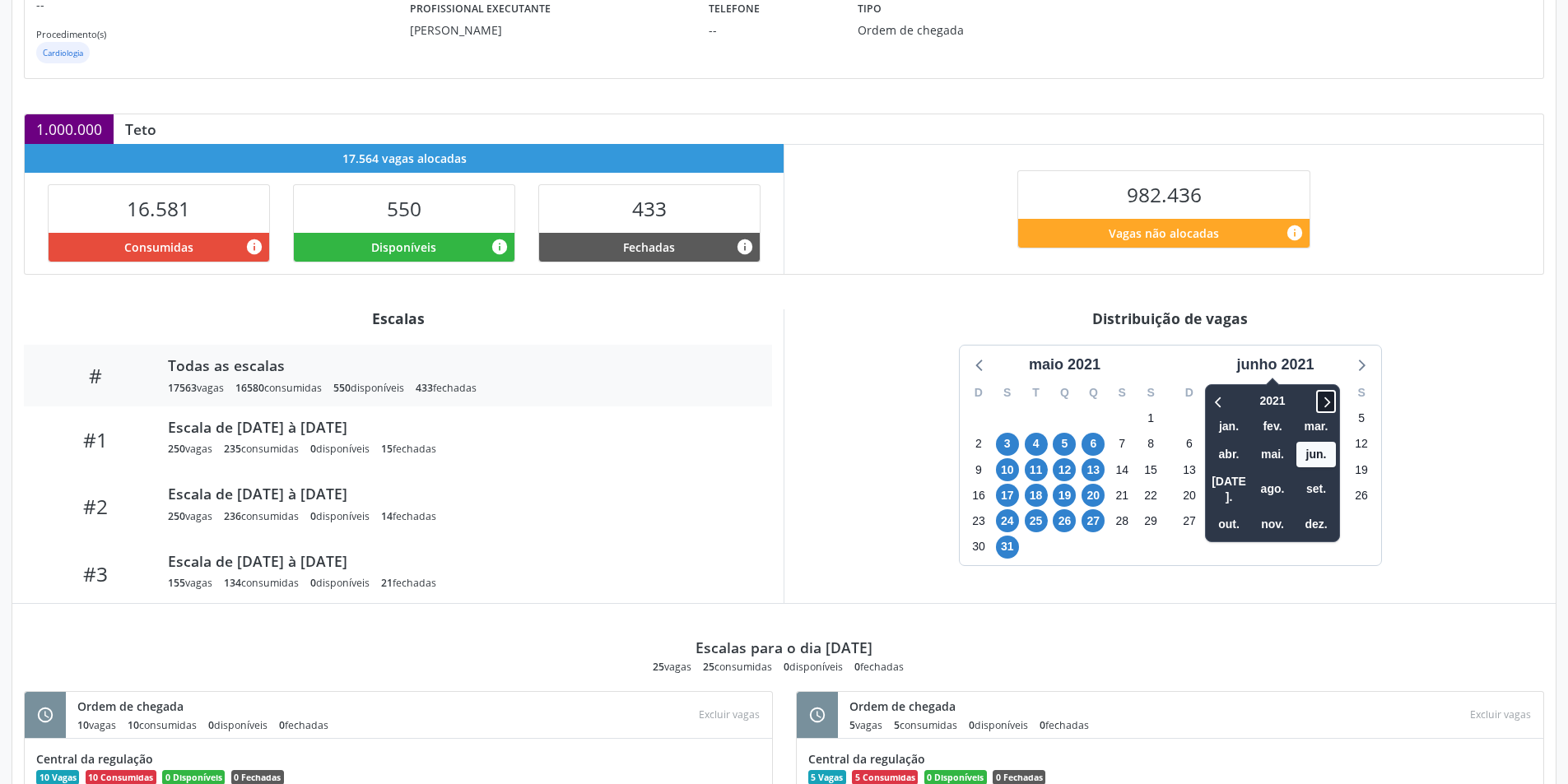
click at [1325, 399] on icon at bounding box center [1325, 401] width 16 height 20
click at [1274, 512] on span "nov." at bounding box center [1272, 524] width 39 height 26
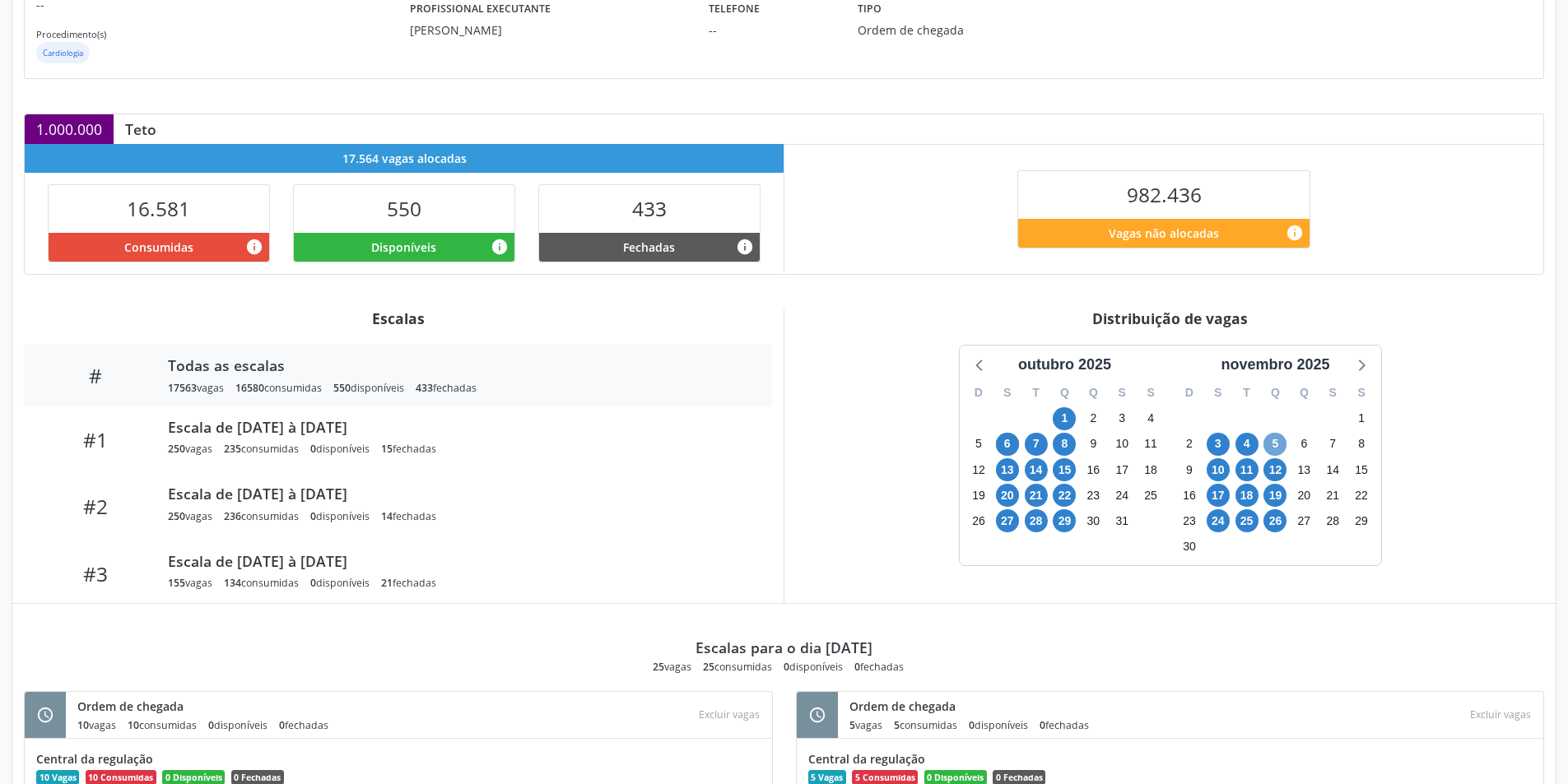
click at [1278, 441] on span "5" at bounding box center [1275, 444] width 23 height 23
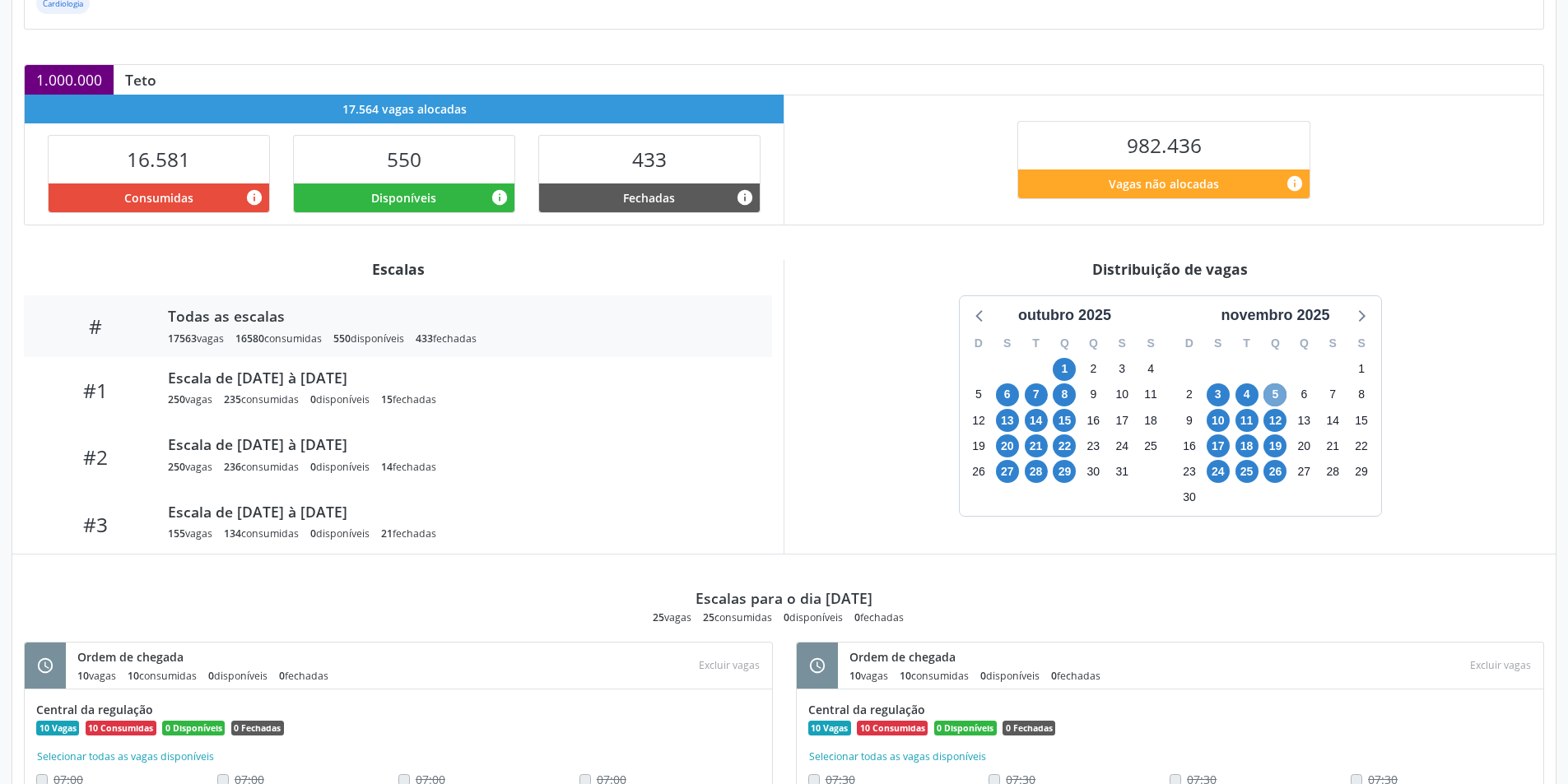
scroll to position [275, 0]
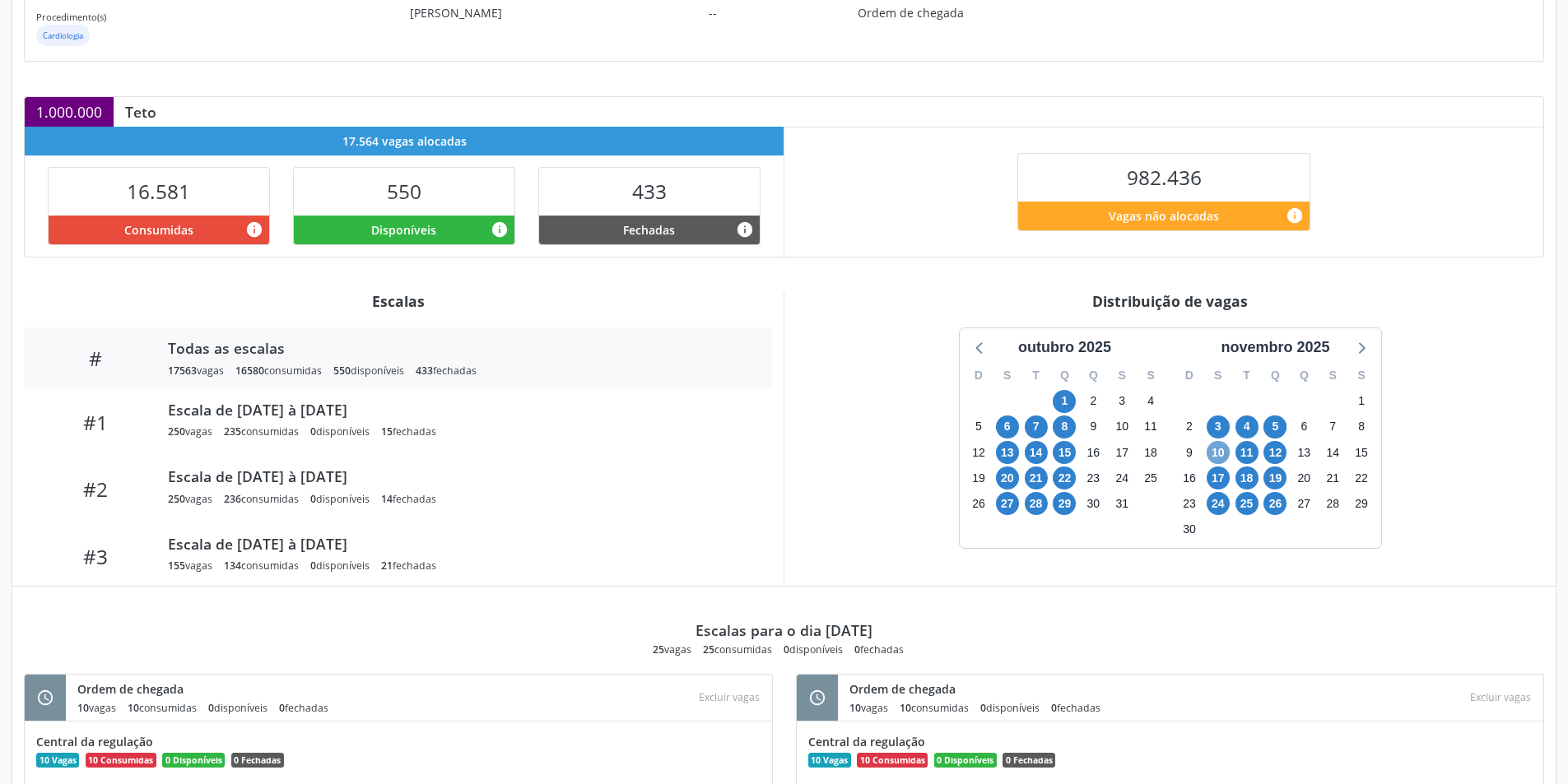
click at [1214, 452] on span "10" at bounding box center [1219, 452] width 23 height 23
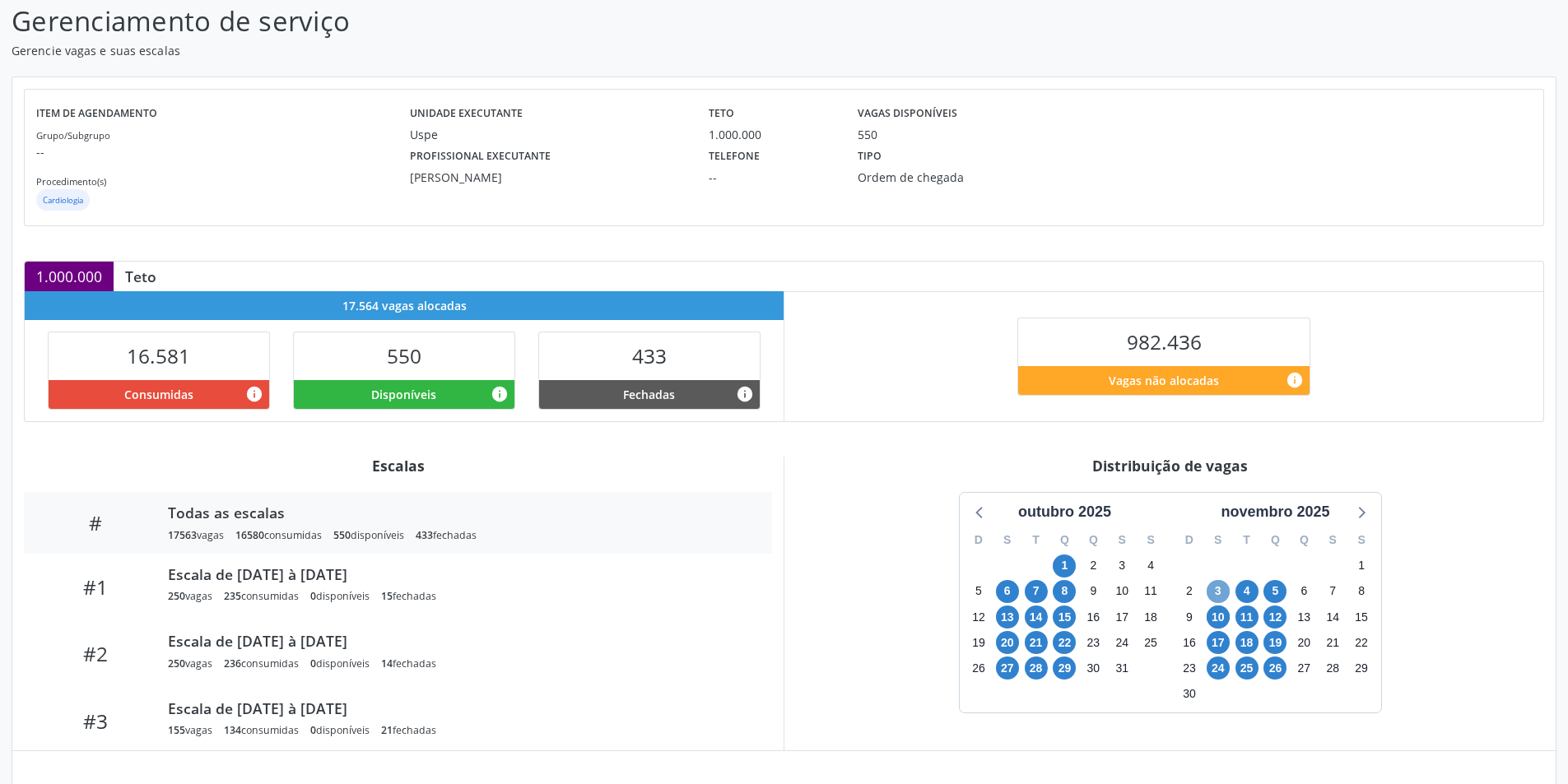
click at [1214, 591] on span "3" at bounding box center [1219, 592] width 23 height 23
click at [1275, 585] on span "5" at bounding box center [1275, 592] width 23 height 23
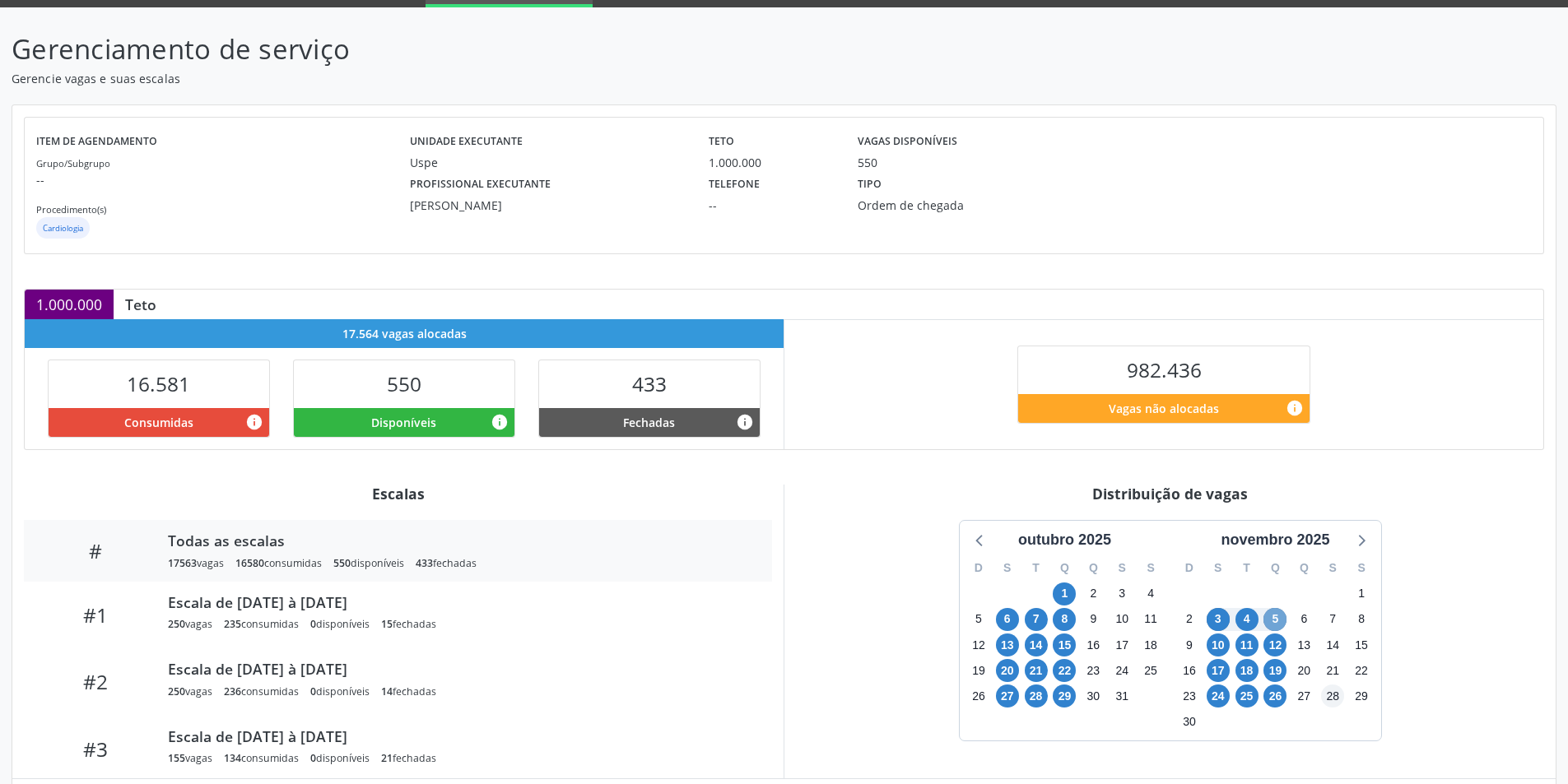
scroll to position [329, 0]
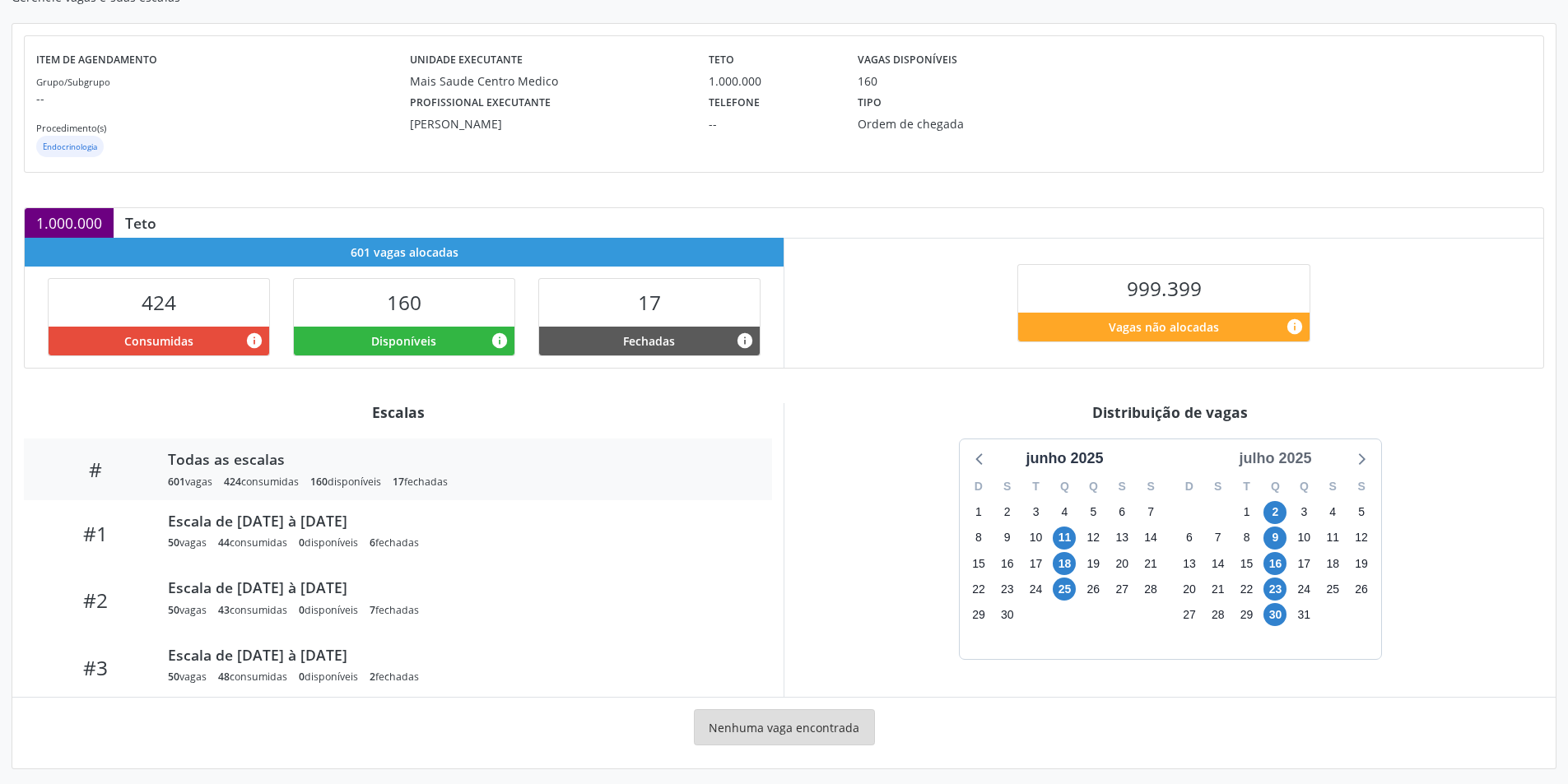
scroll to position [173, 0]
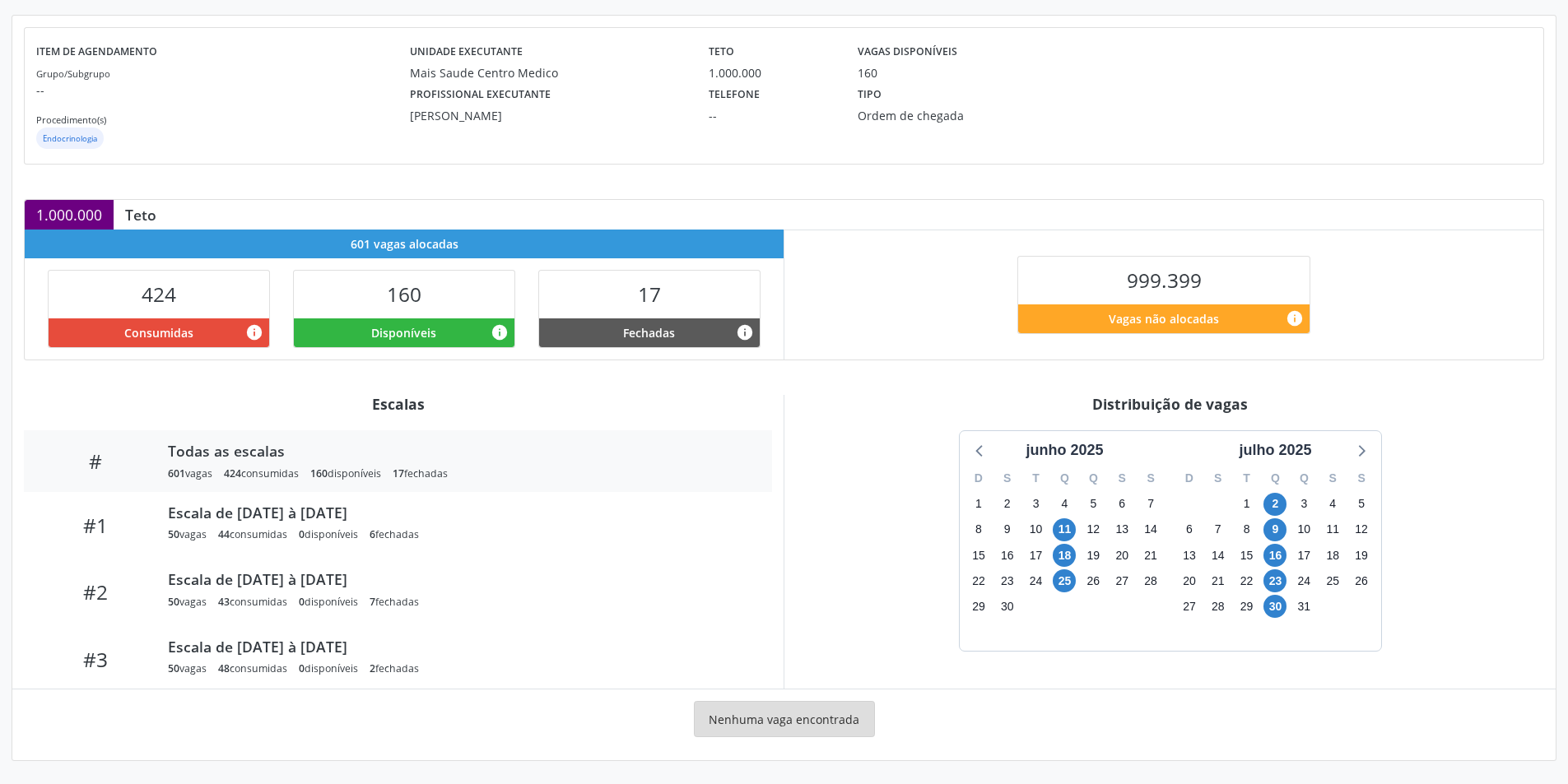
click at [1376, 450] on div "julho 2025" at bounding box center [1275, 446] width 211 height 31
click at [1371, 445] on icon at bounding box center [1360, 450] width 21 height 21
click at [1281, 526] on span "5" at bounding box center [1275, 530] width 23 height 23
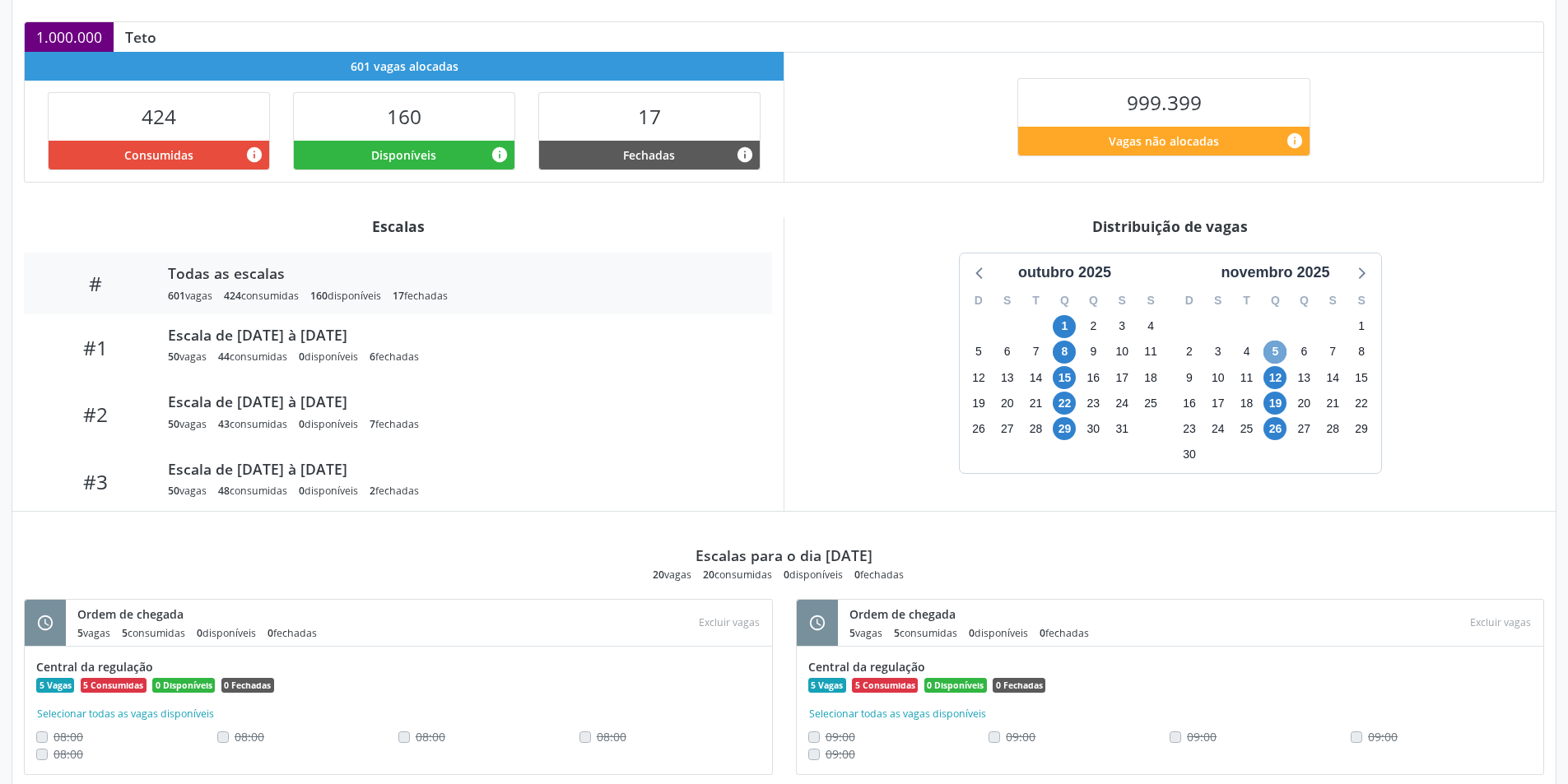
scroll to position [341, 0]
